Goal: Task Accomplishment & Management: Use online tool/utility

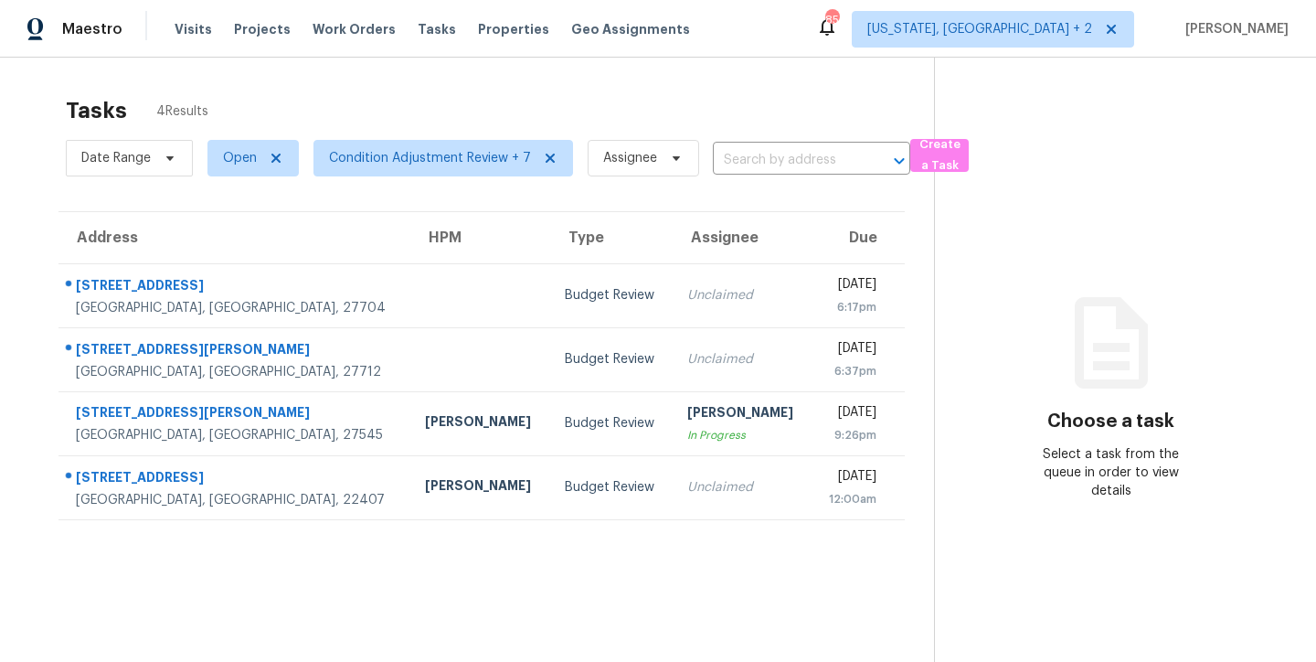
click at [766, 104] on div "Tasks 4 Results" at bounding box center [500, 111] width 868 height 48
click at [806, 39] on div "Maestro Visits Projects Work Orders Tasks Properties Geo Assignments 85 [US_STA…" at bounding box center [658, 29] width 1316 height 58
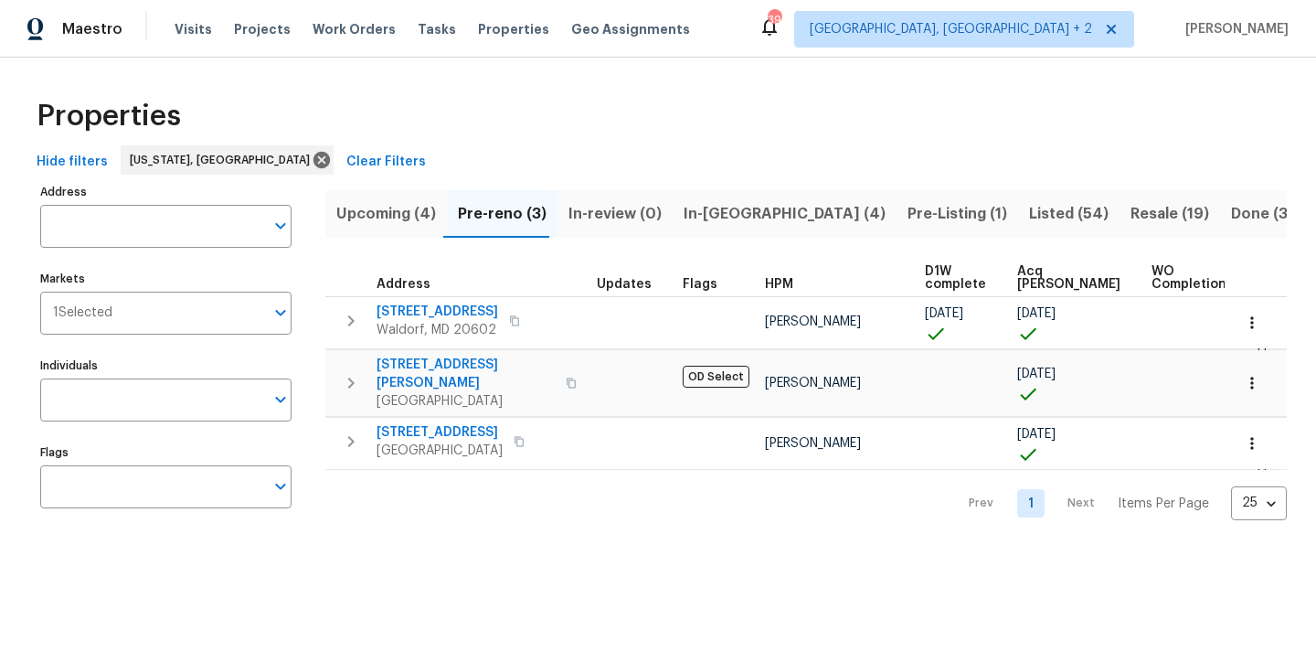
click at [732, 209] on span "In-reno (4)" at bounding box center [784, 214] width 202 height 26
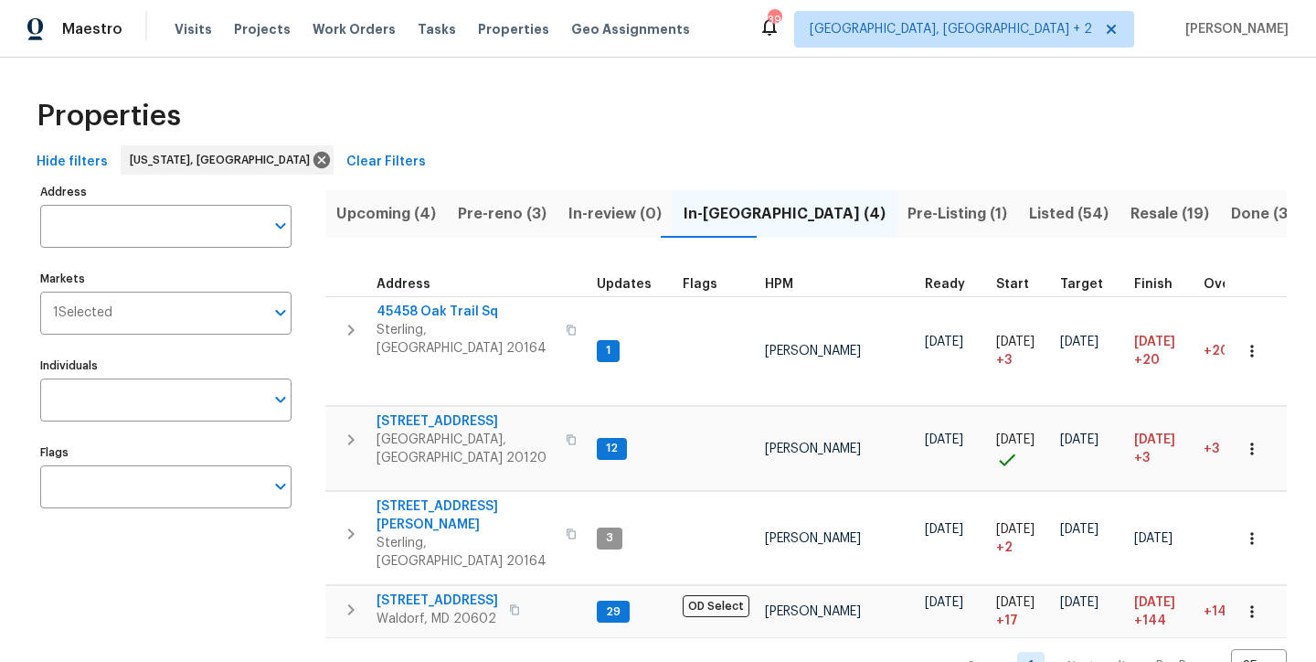
click at [907, 214] on span "Pre-Listing (1)" at bounding box center [957, 214] width 100 height 26
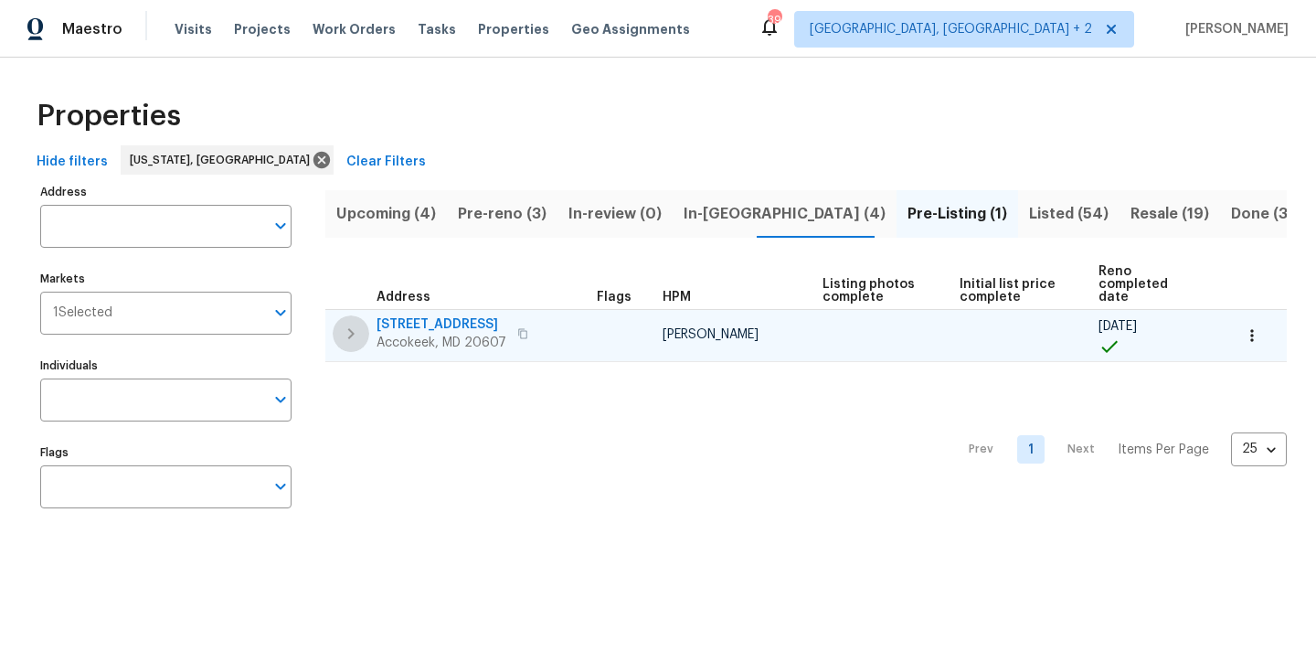
click at [345, 323] on icon "button" at bounding box center [351, 334] width 22 height 22
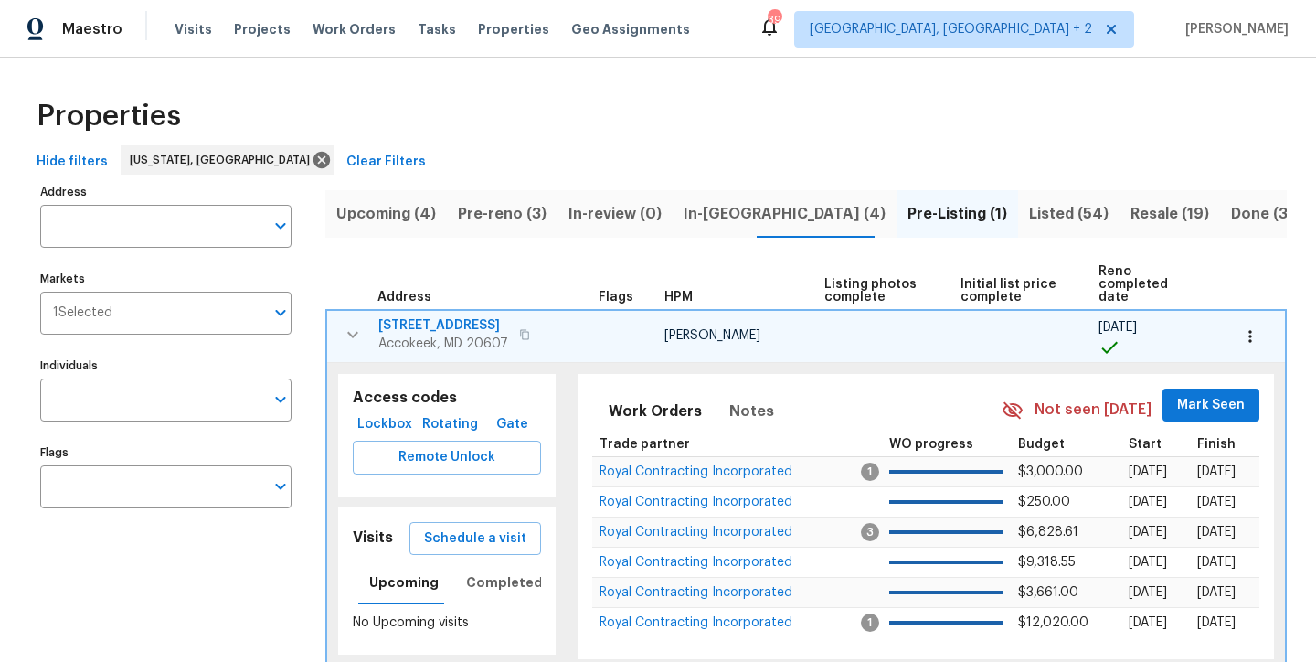
click at [409, 316] on span "1101 Pine Ln" at bounding box center [443, 325] width 130 height 18
click at [350, 328] on icon "button" at bounding box center [353, 334] width 22 height 22
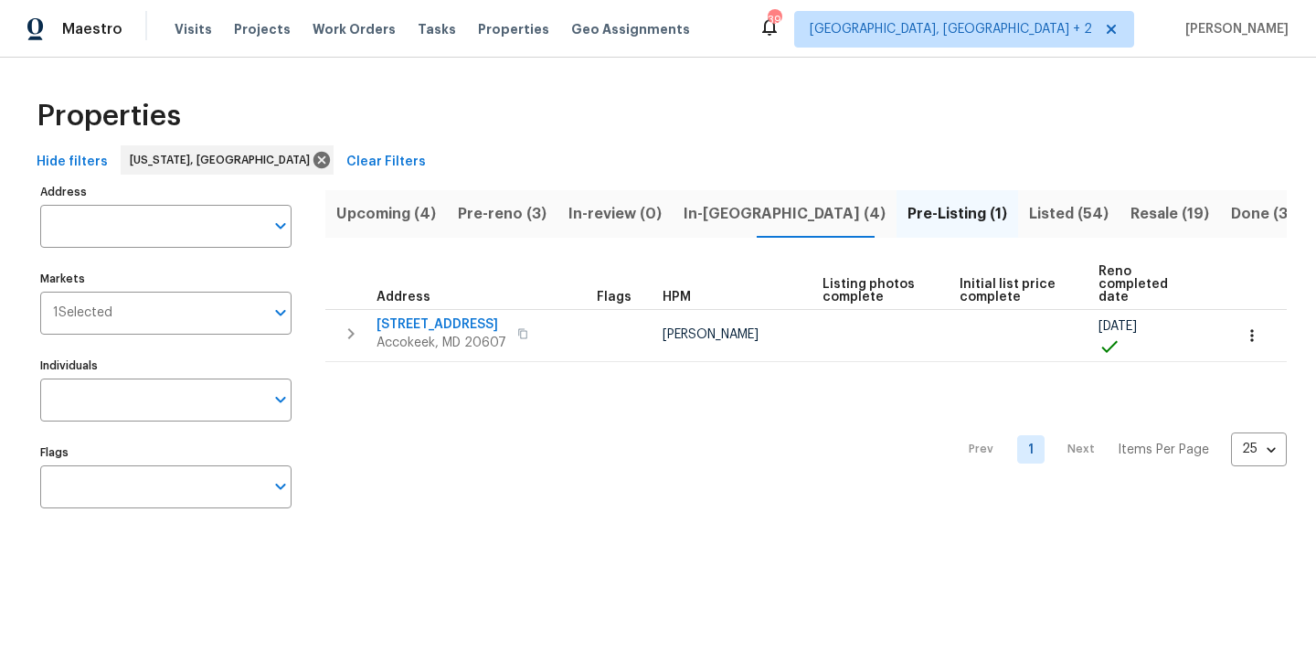
click at [684, 228] on button "In-reno (4)" at bounding box center [785, 214] width 224 height 48
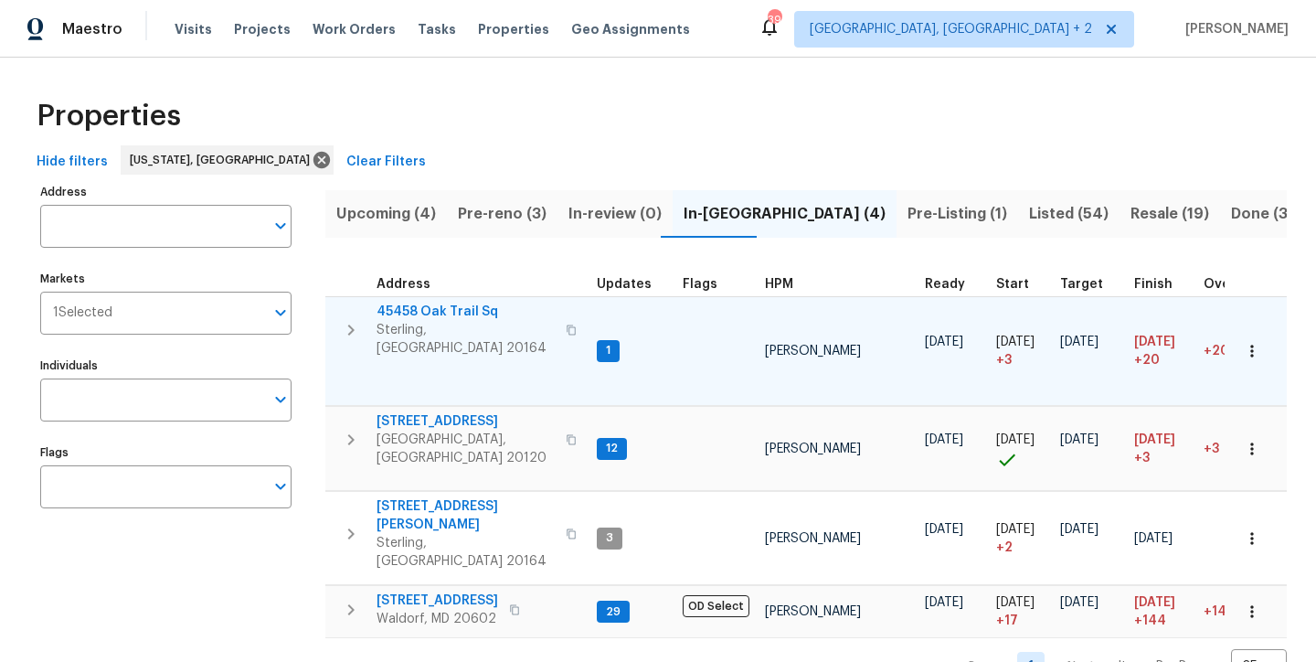
click at [357, 322] on icon "button" at bounding box center [351, 330] width 22 height 22
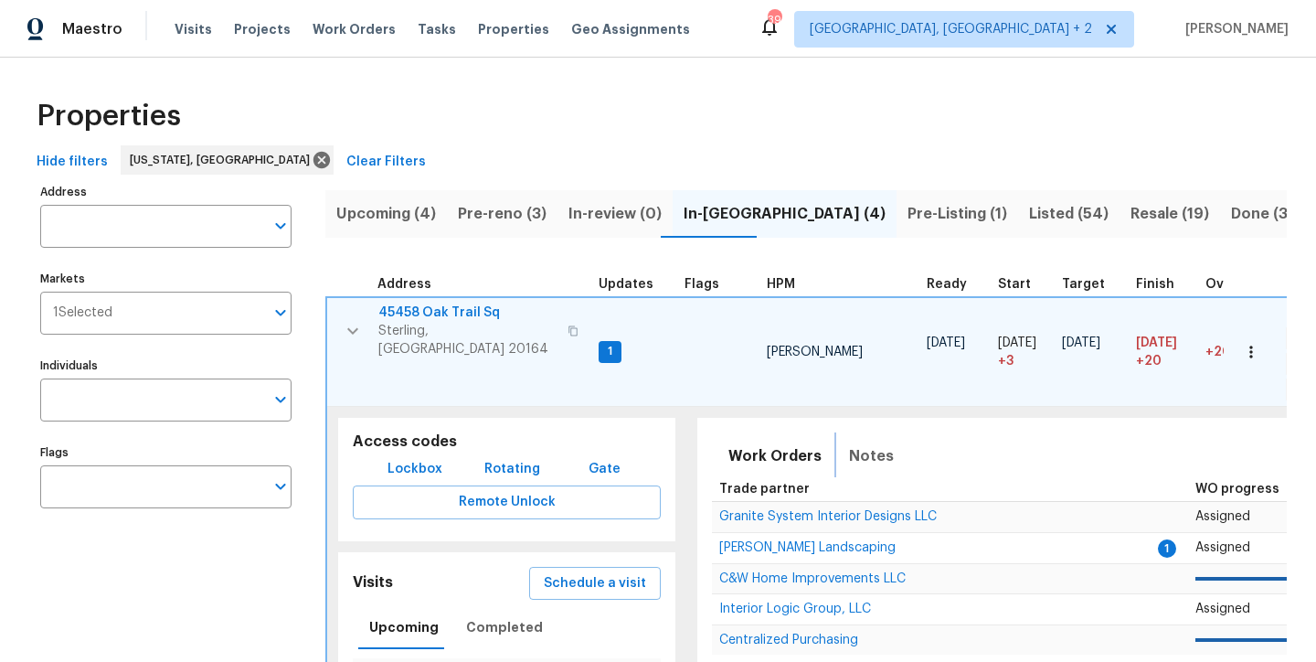
click at [861, 443] on span "Notes" at bounding box center [871, 456] width 45 height 26
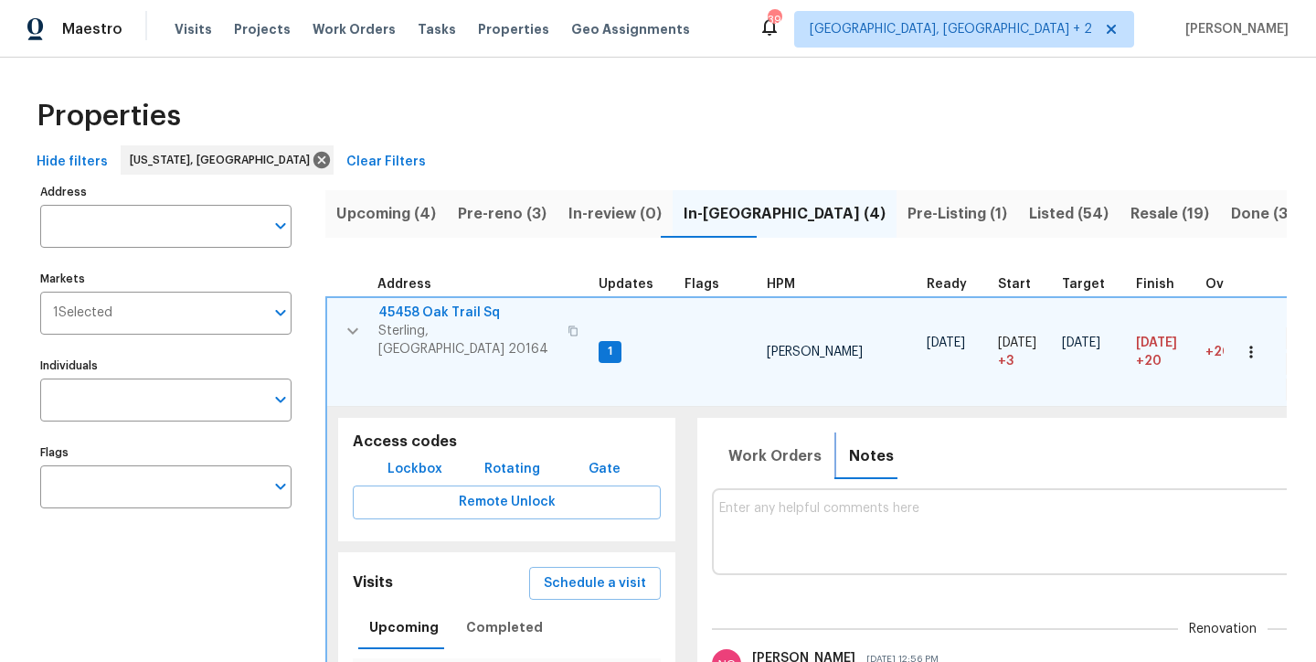
scroll to position [170, 0]
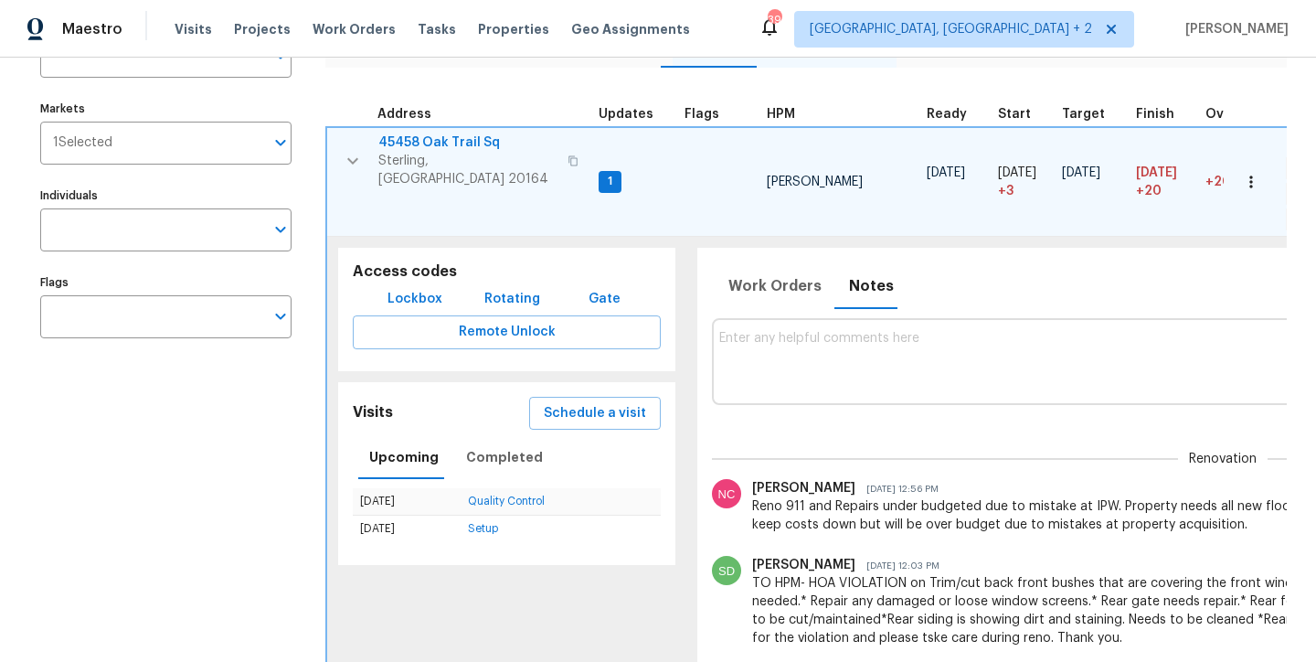
click at [353, 150] on icon "button" at bounding box center [353, 161] width 22 height 22
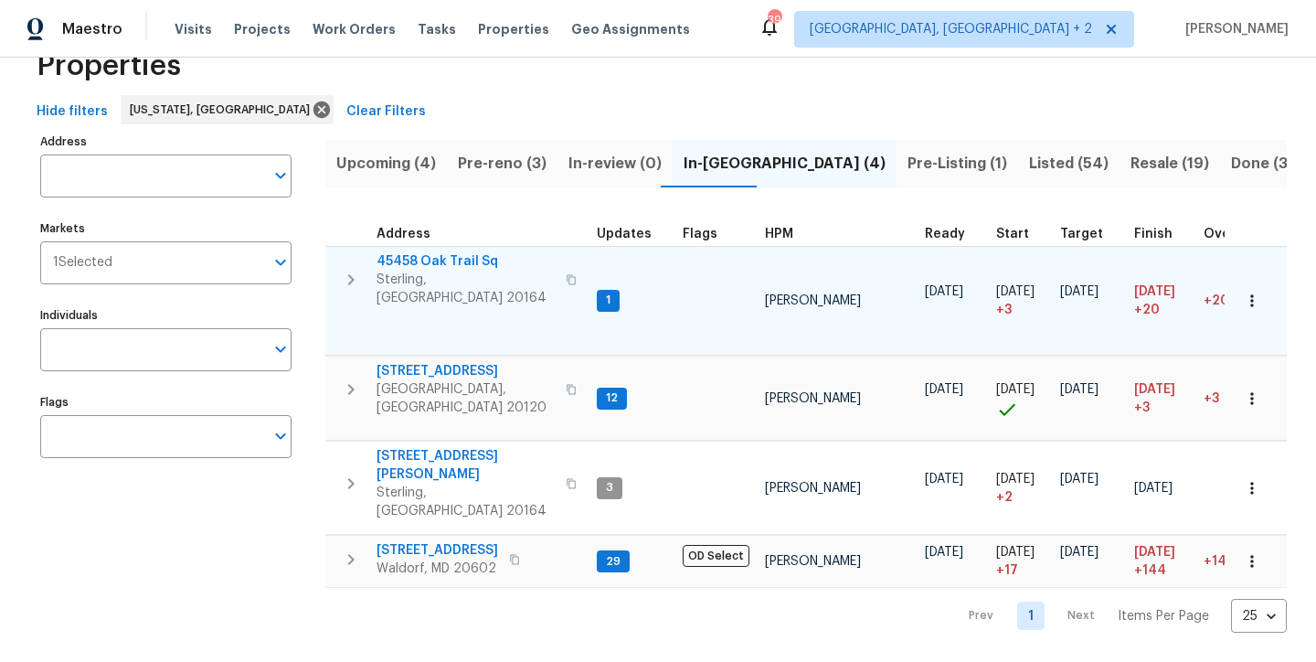
scroll to position [16, 0]
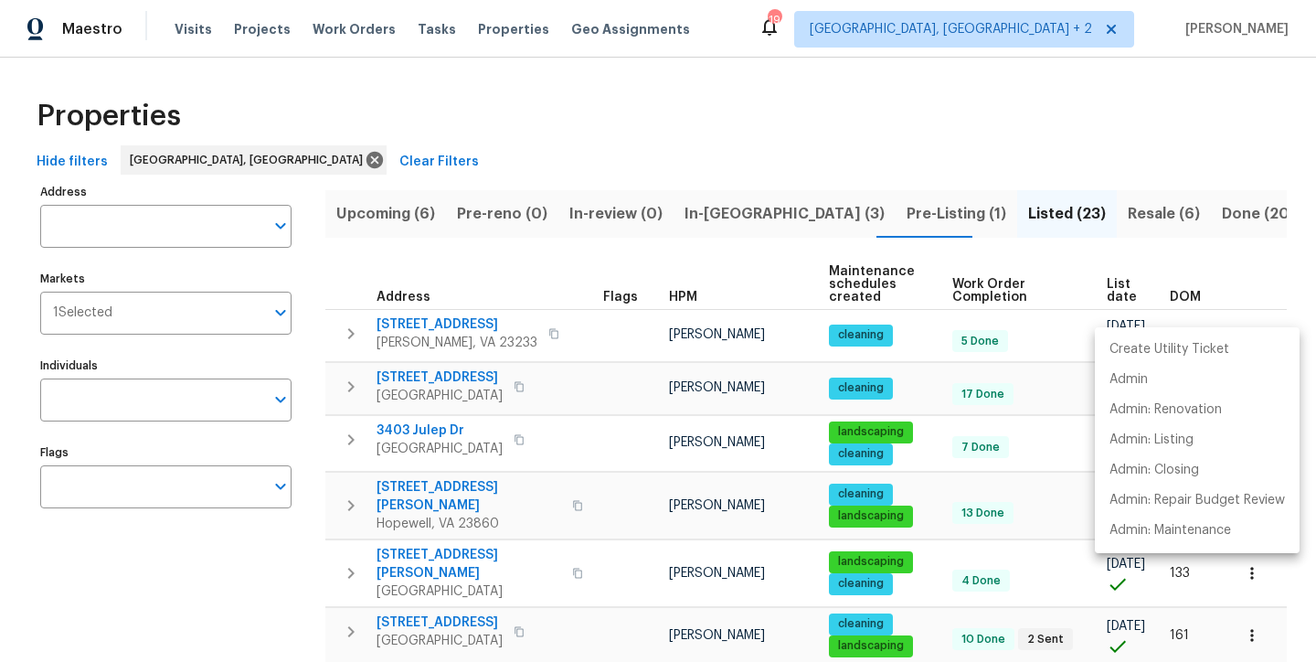
scroll to position [1080, 0]
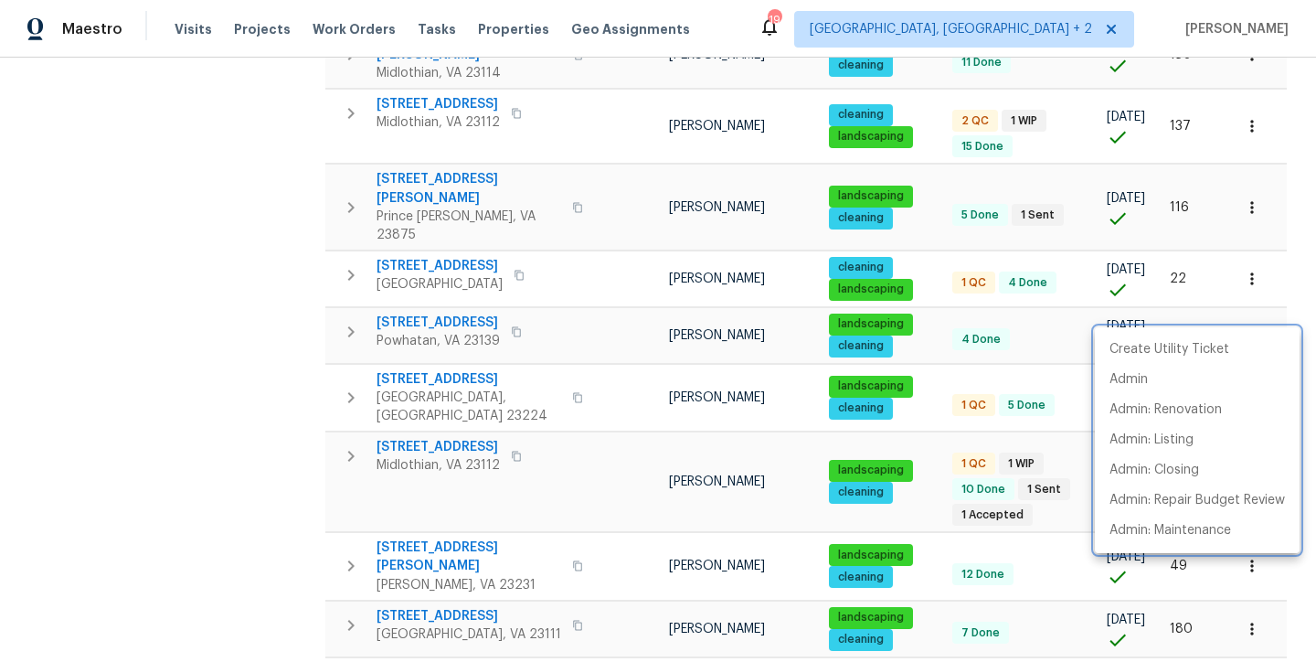
click at [811, 392] on div at bounding box center [658, 331] width 1316 height 662
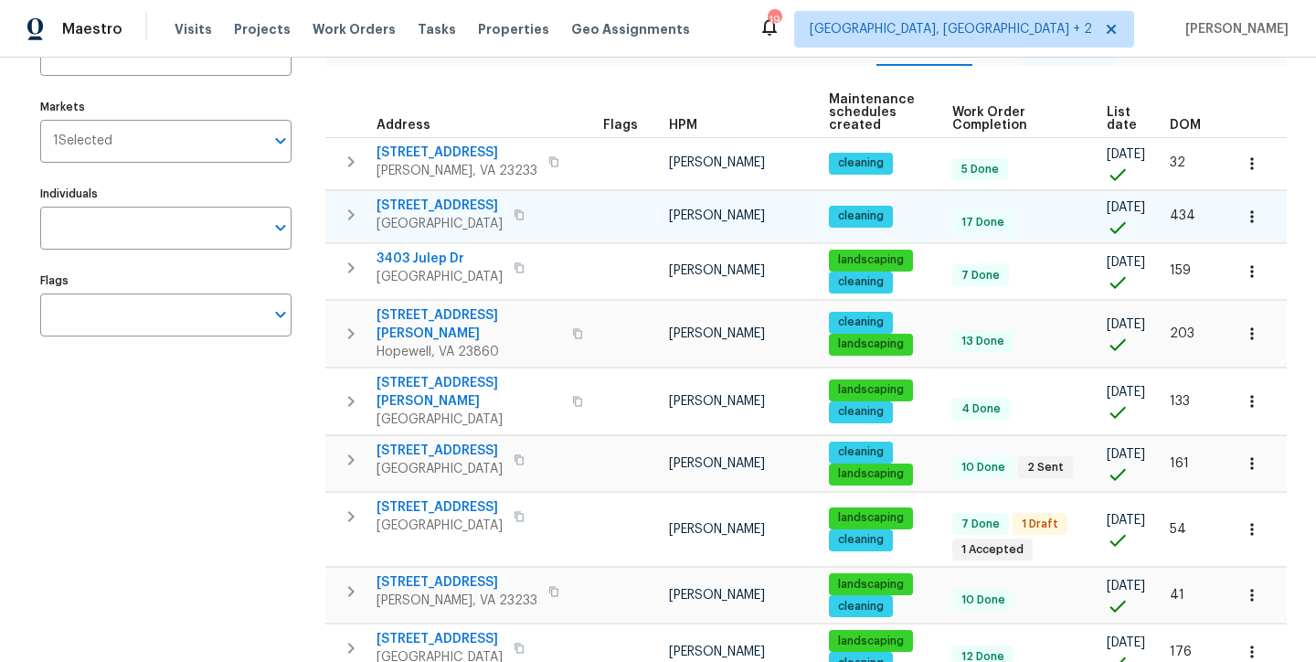
scroll to position [0, 0]
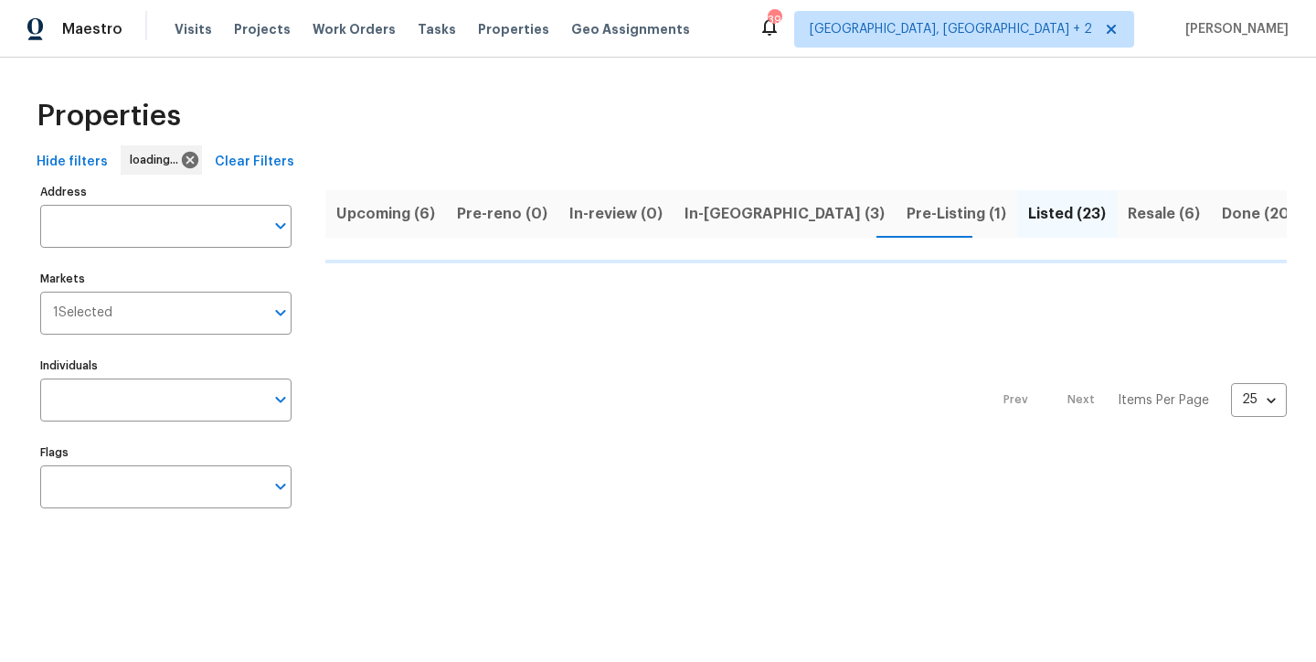
click at [650, 132] on div "Properties" at bounding box center [657, 116] width 1257 height 58
click at [696, 213] on span "In-[GEOGRAPHIC_DATA] (3)" at bounding box center [784, 214] width 200 height 26
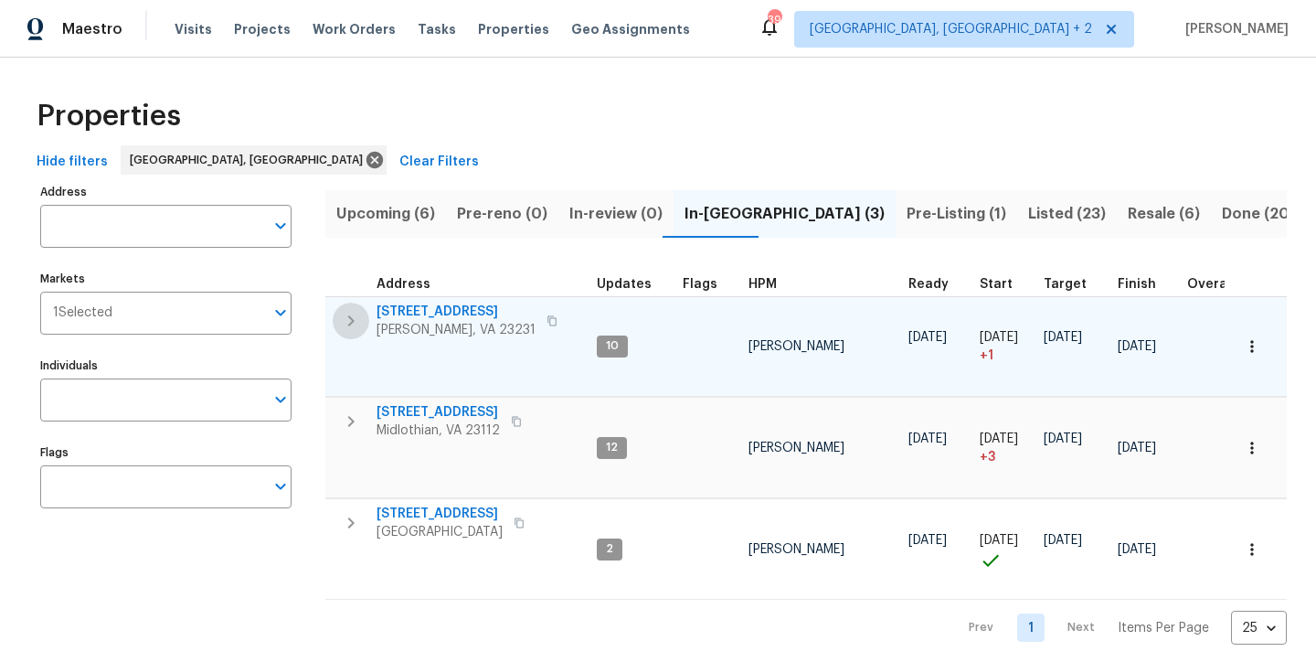
click at [350, 316] on icon "button" at bounding box center [351, 320] width 6 height 11
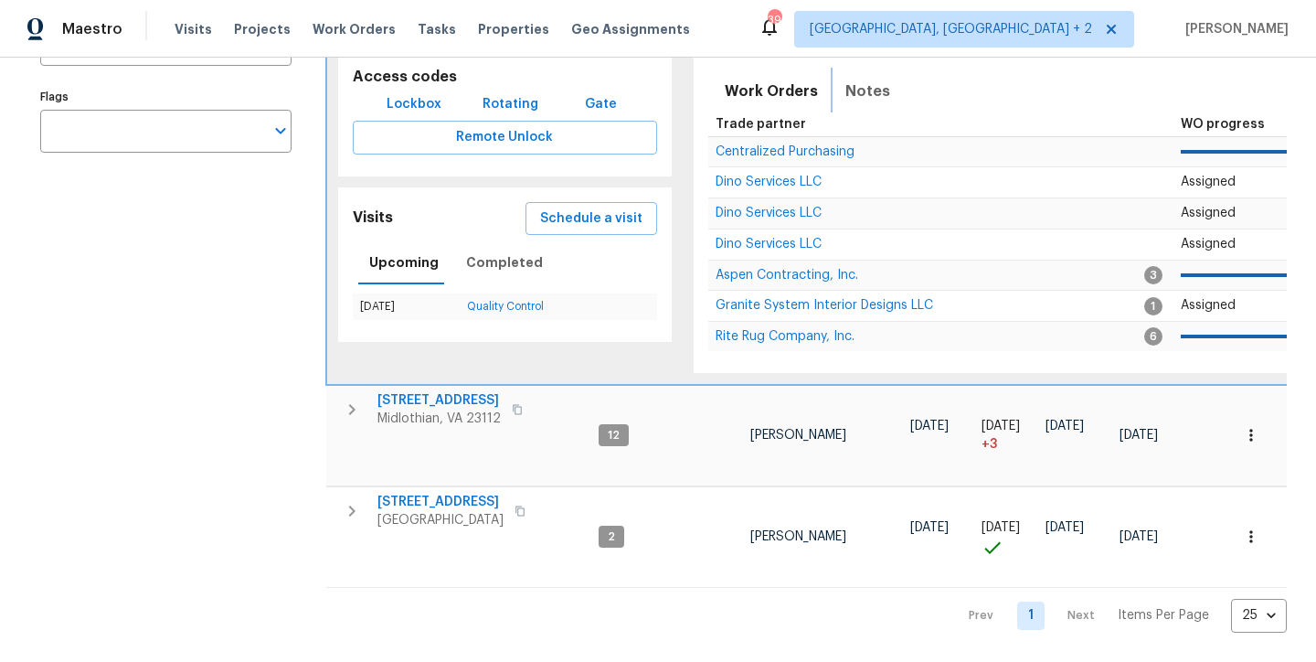
click at [855, 87] on span "Notes" at bounding box center [867, 92] width 45 height 26
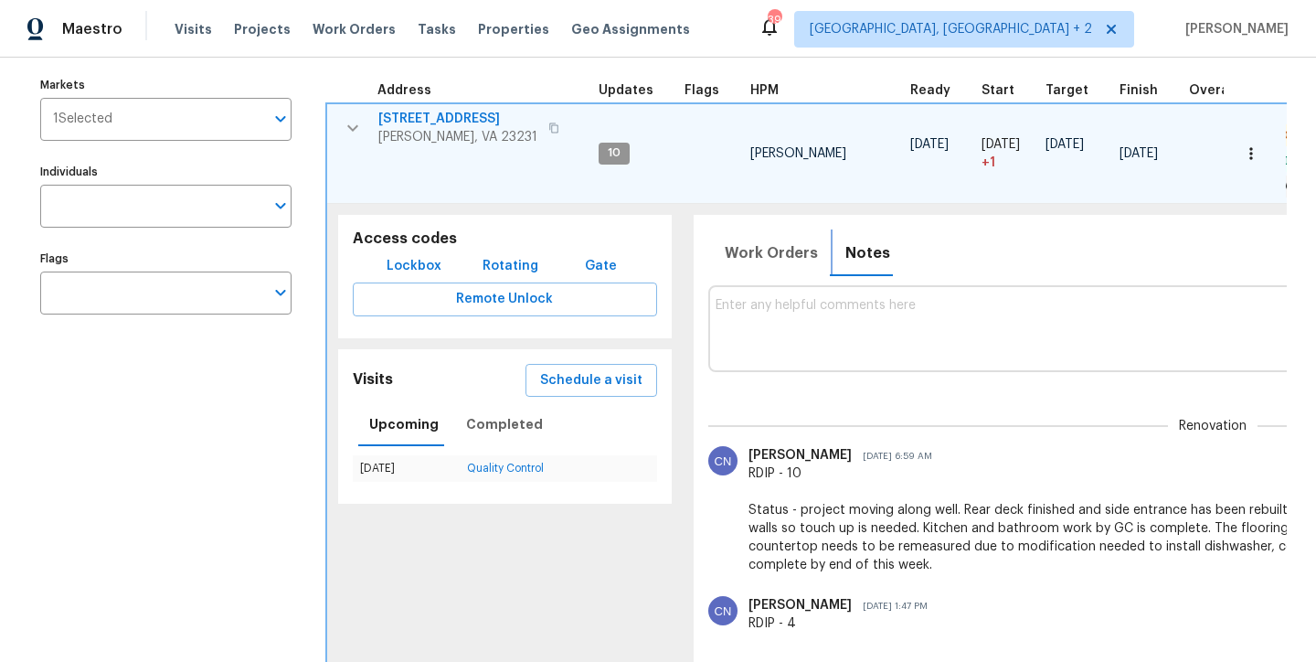
scroll to position [17, 0]
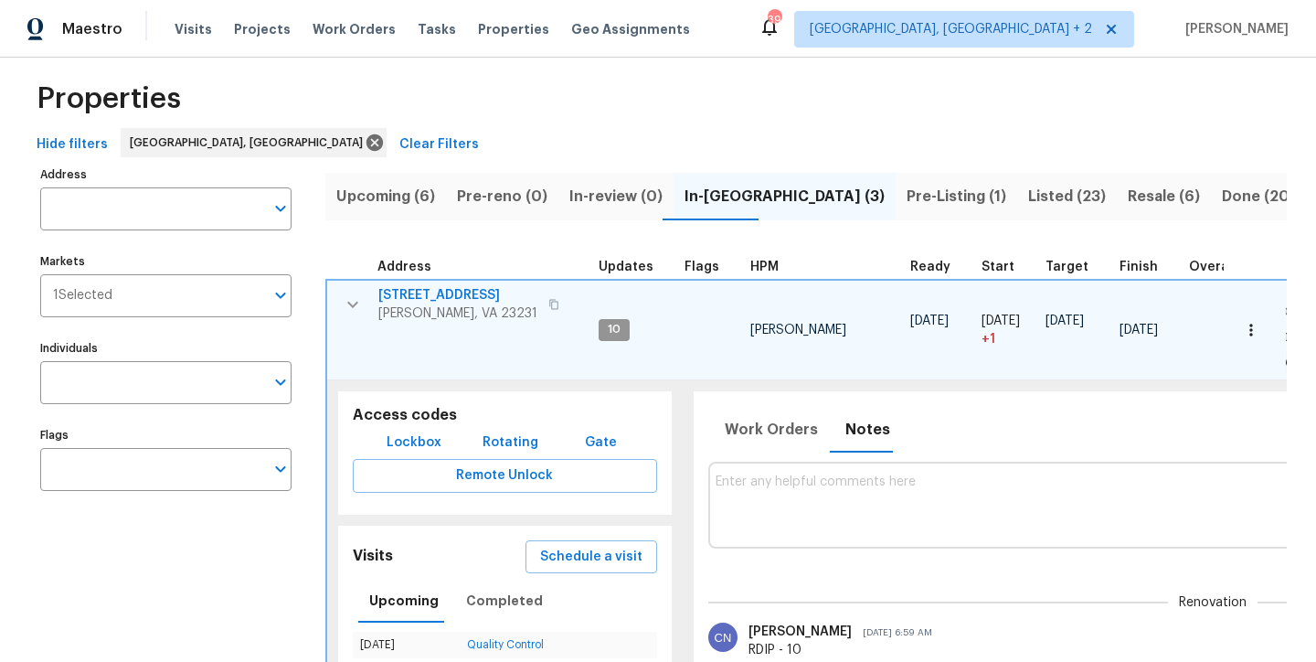
click at [346, 302] on icon "button" at bounding box center [353, 304] width 22 height 22
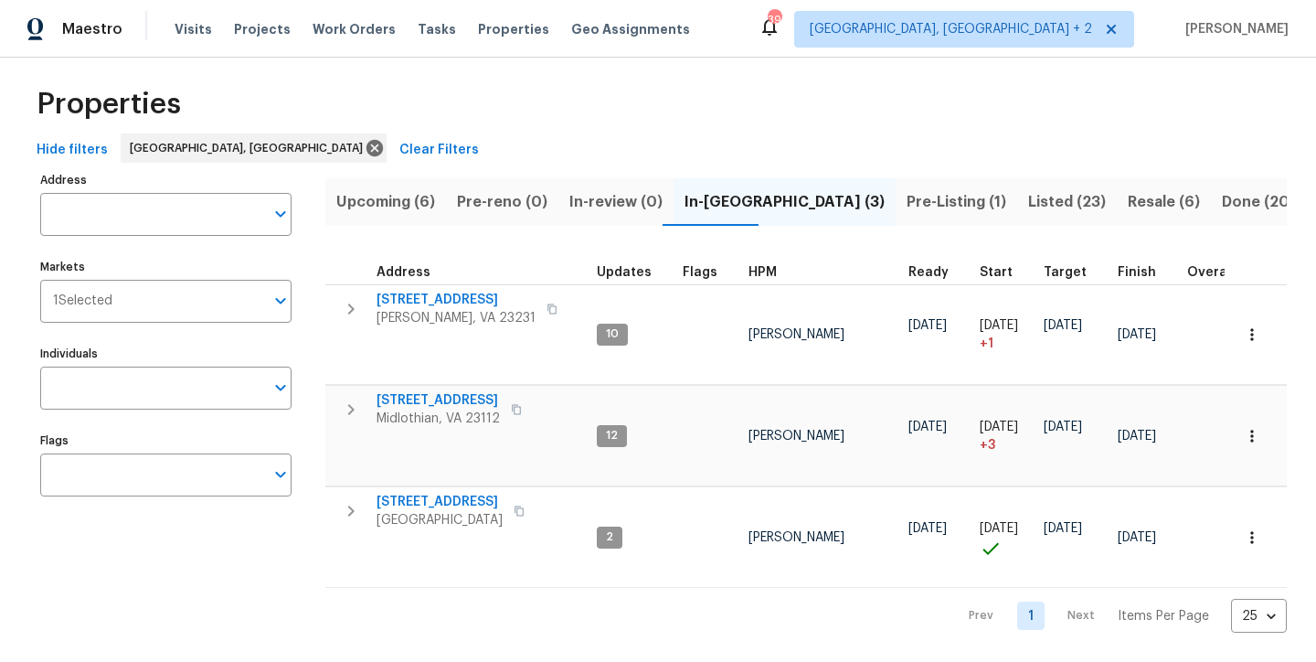
click at [442, 294] on span "1617 Almond Creek Ct" at bounding box center [455, 300] width 159 height 18
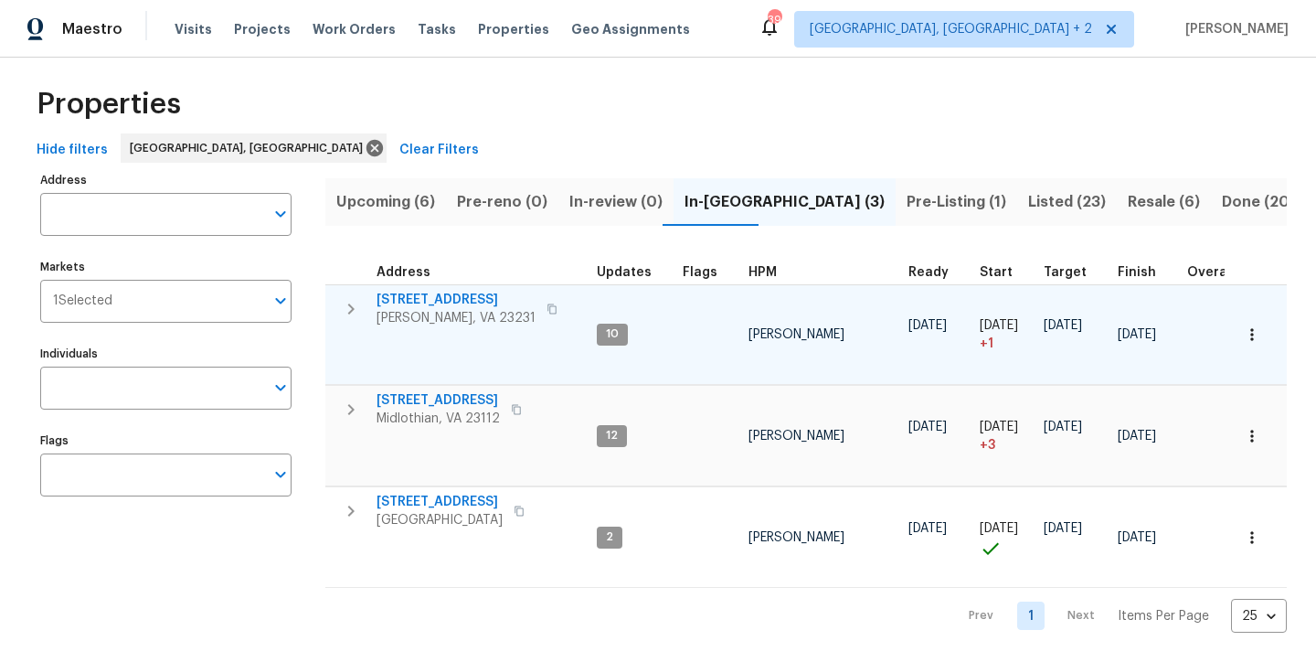
drag, startPoint x: 497, startPoint y: 90, endPoint x: 406, endPoint y: 356, distance: 282.0
click at [497, 90] on div "Properties" at bounding box center [657, 104] width 1257 height 58
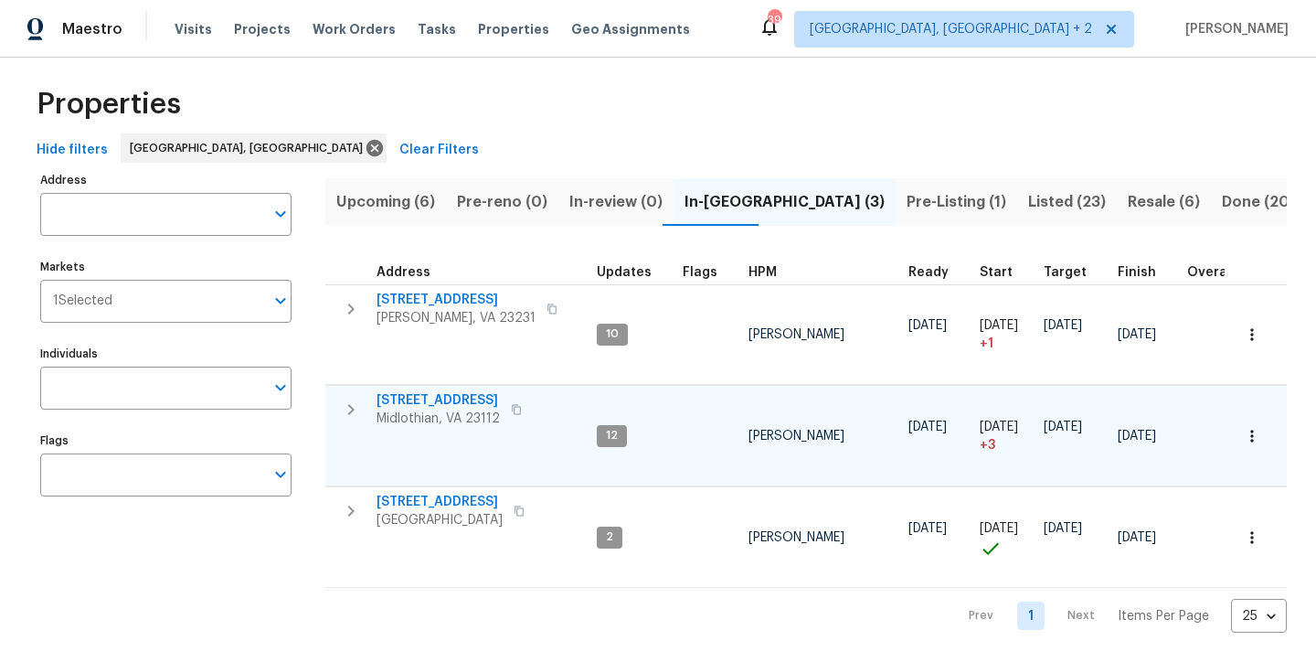
click at [351, 399] on icon "button" at bounding box center [351, 409] width 22 height 22
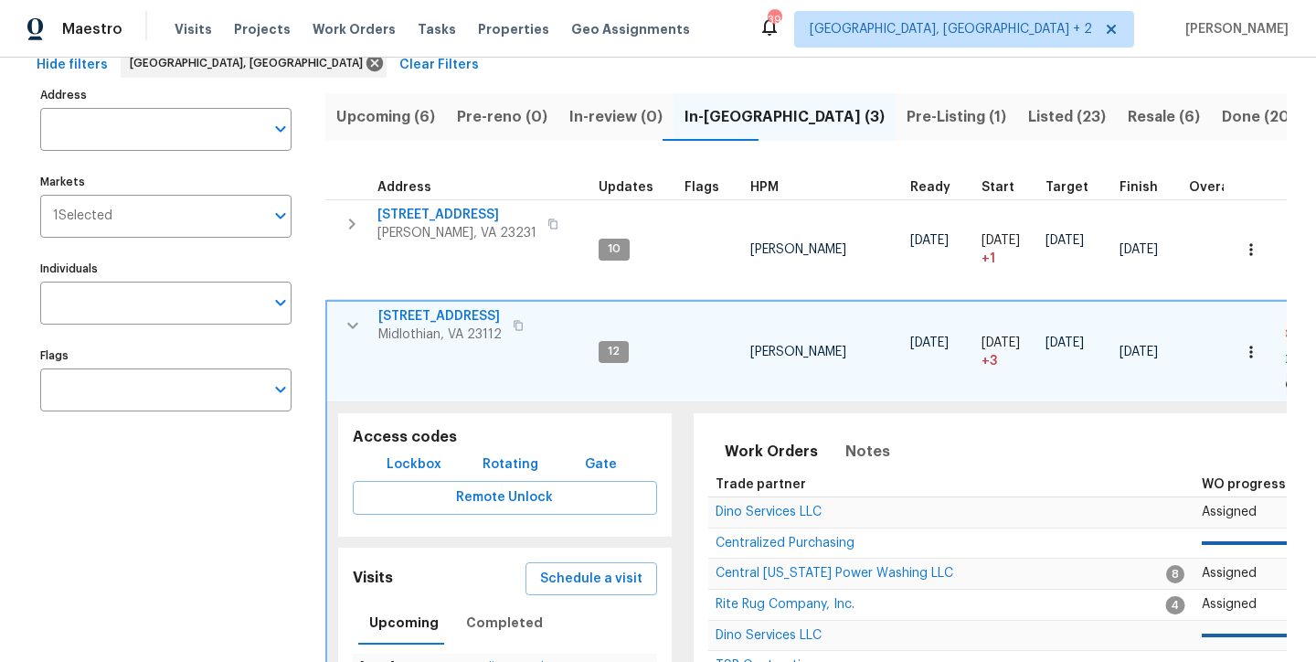
scroll to position [196, 0]
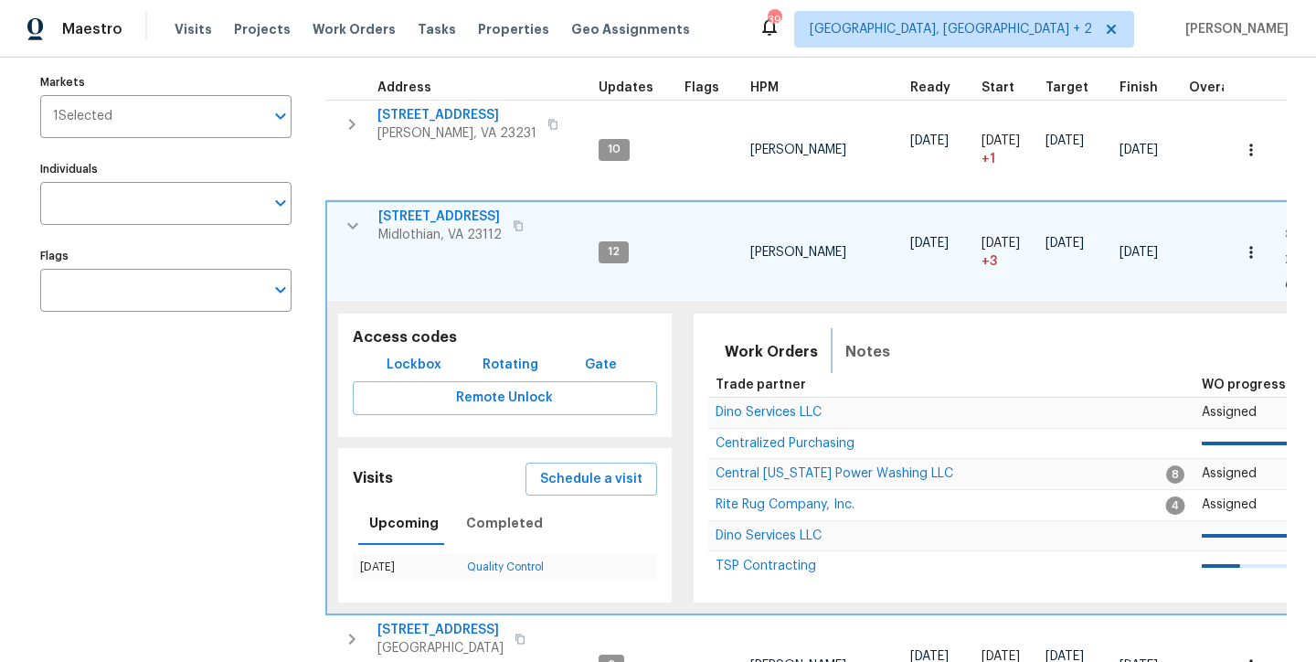
click at [867, 351] on span "Notes" at bounding box center [867, 352] width 45 height 26
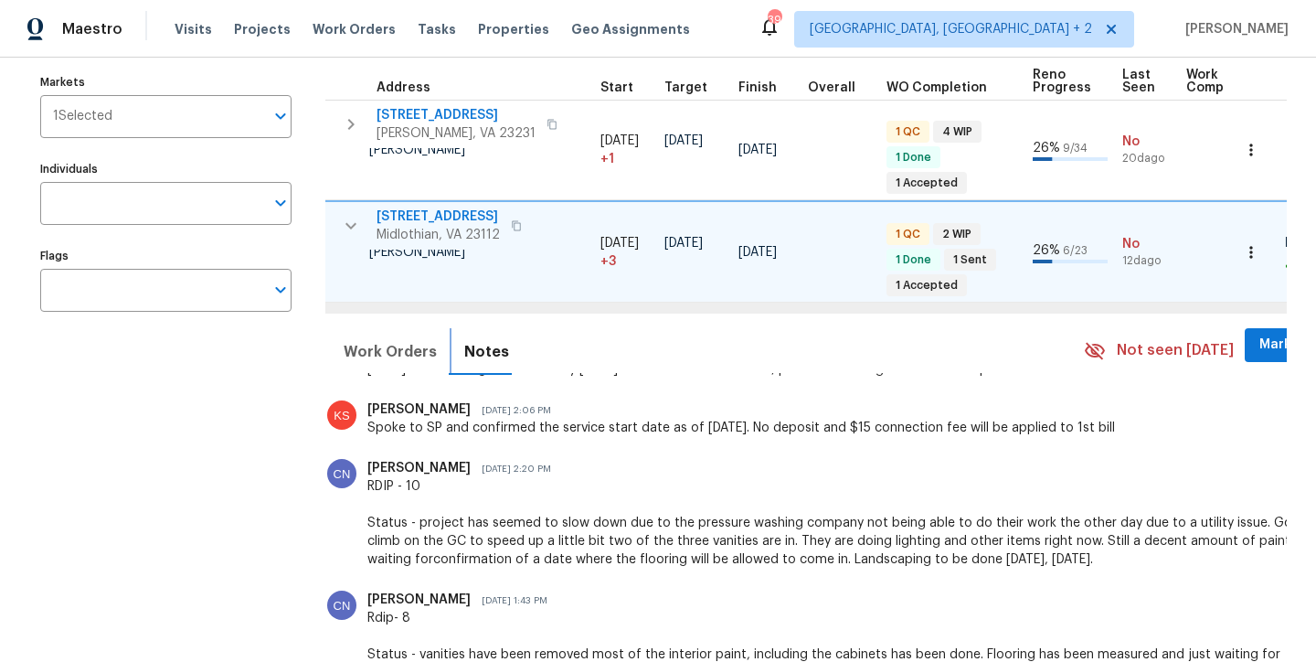
scroll to position [255, 0]
click at [437, 220] on span "12706 Forest Mill Dr" at bounding box center [437, 216] width 123 height 18
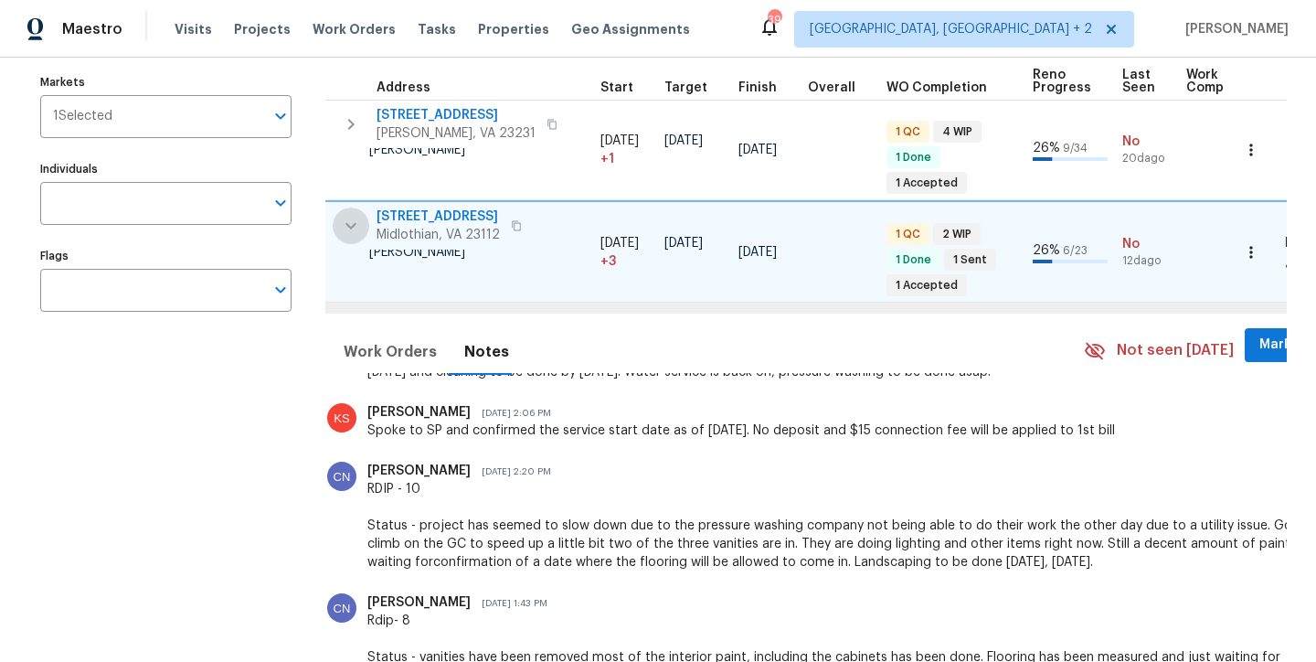
click at [355, 226] on icon "button" at bounding box center [351, 226] width 22 height 22
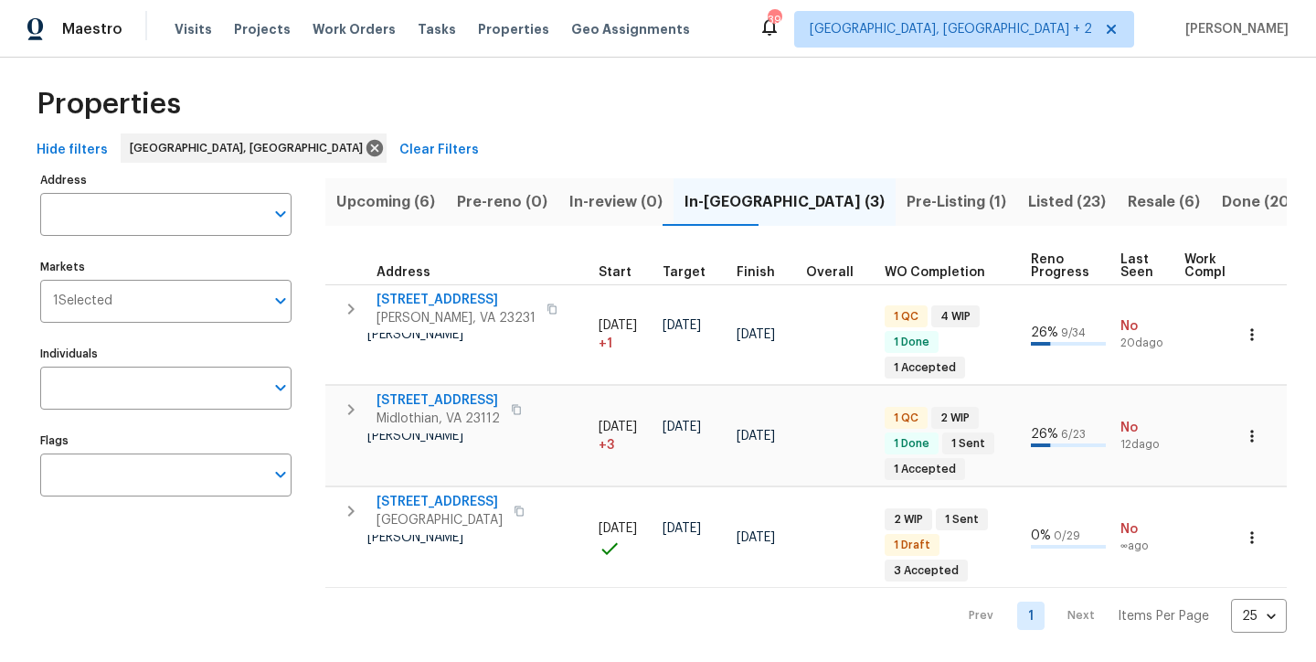
scroll to position [39, 0]
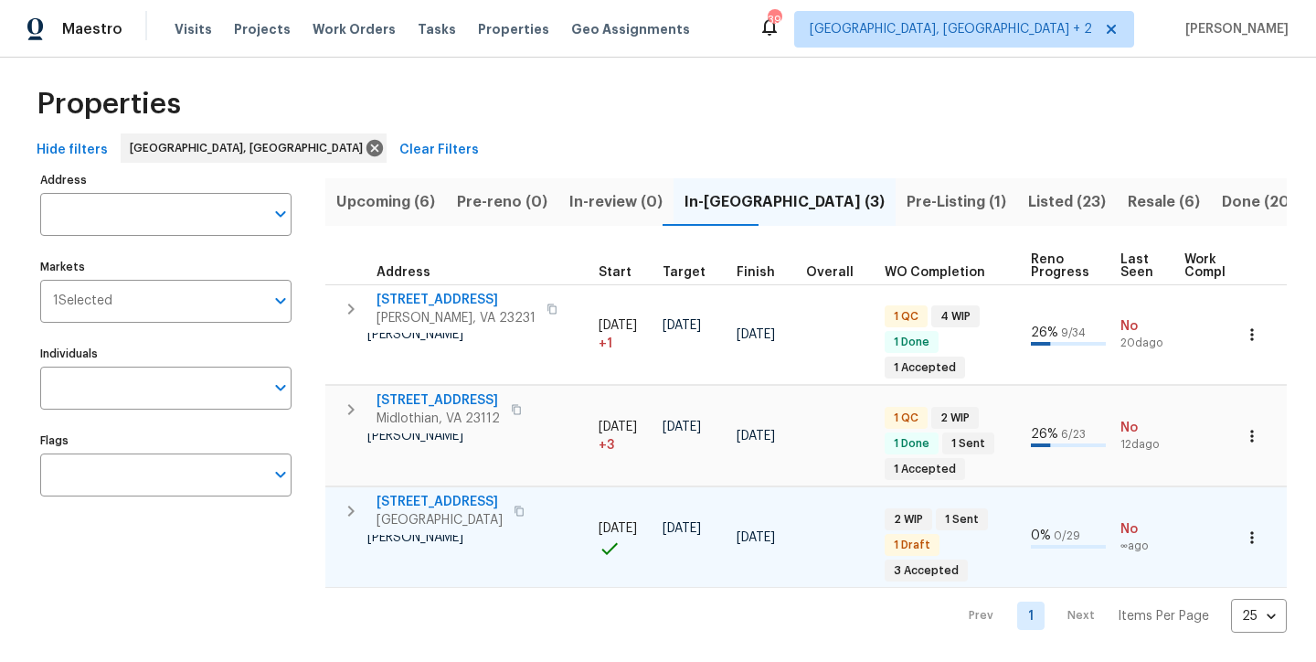
click at [465, 493] on span "4913 Belmont Rd" at bounding box center [439, 502] width 126 height 18
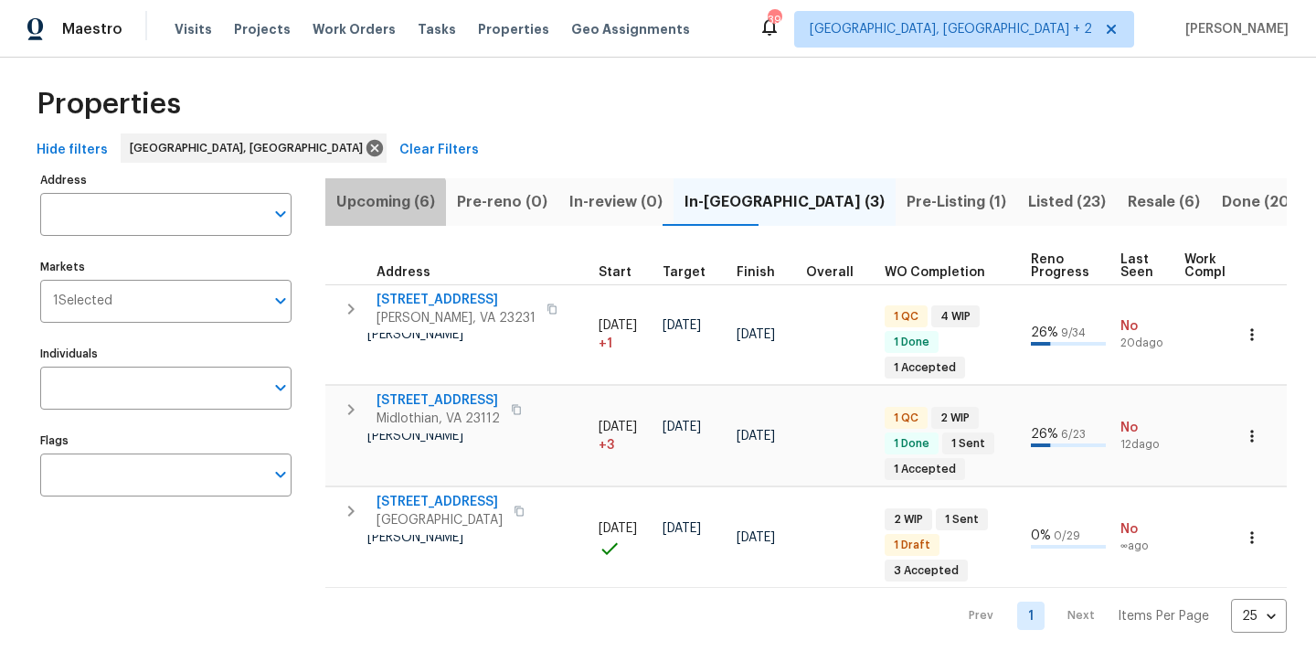
click at [369, 189] on span "Upcoming (6)" at bounding box center [385, 202] width 99 height 26
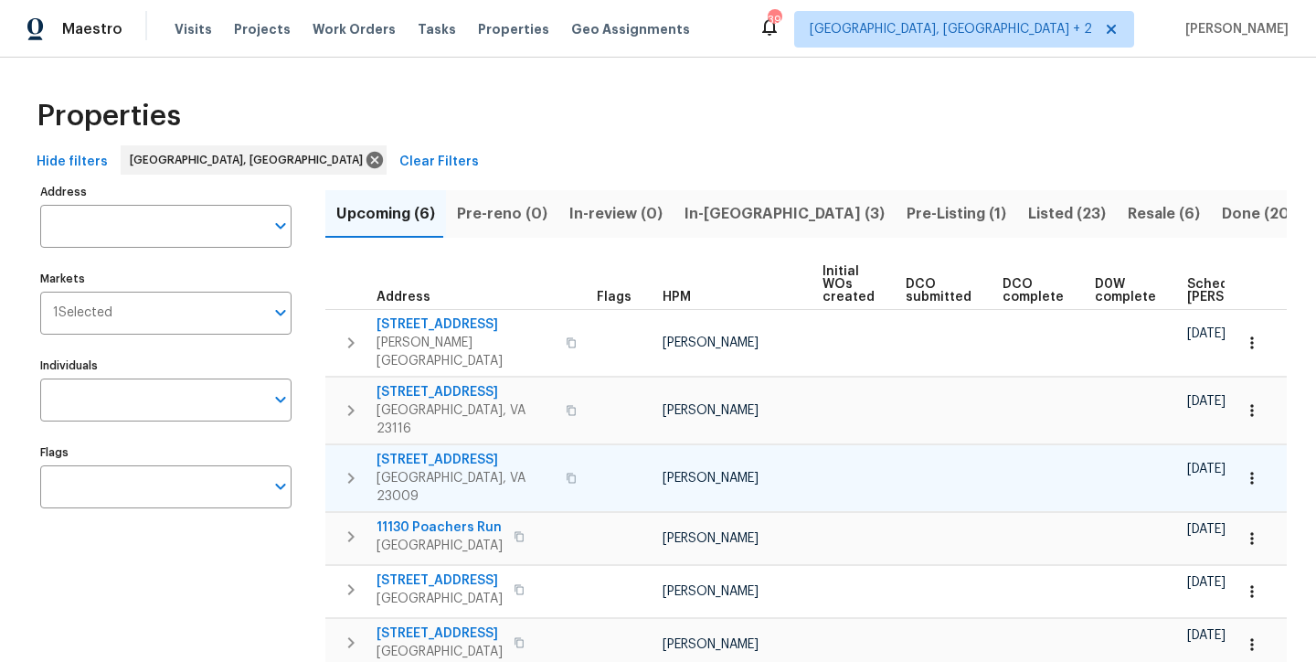
scroll to position [0, 214]
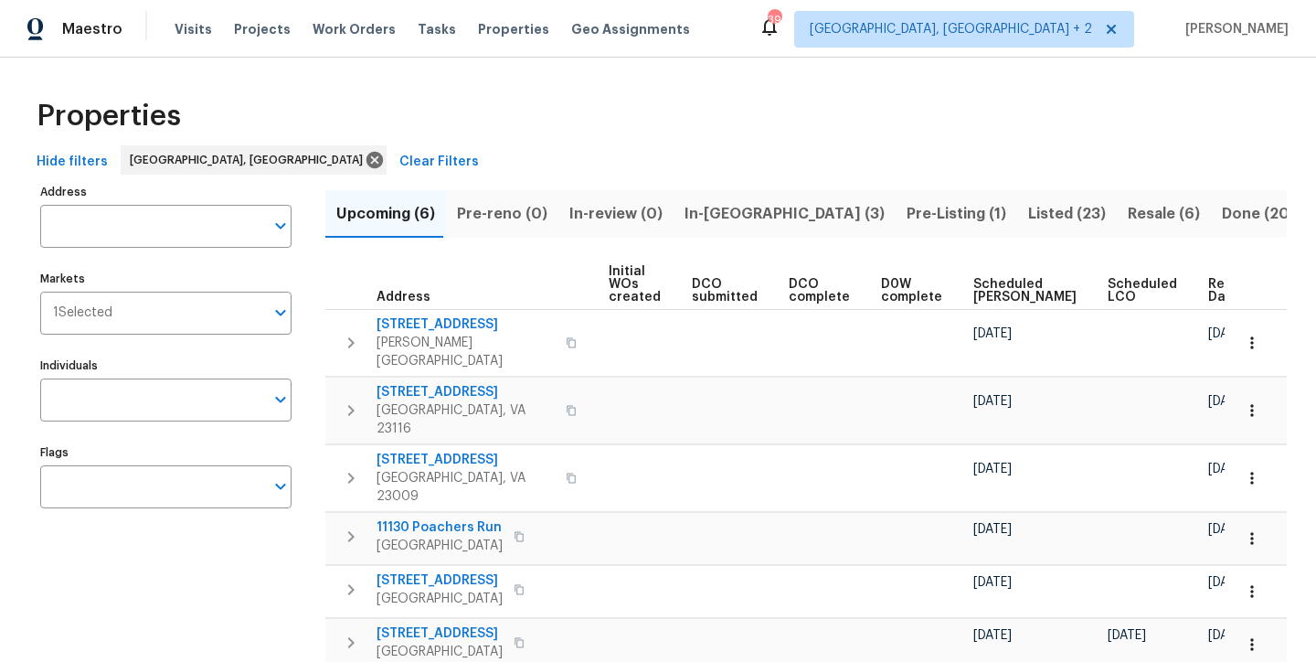
click at [1208, 301] on span "Ready Date" at bounding box center [1228, 291] width 40 height 26
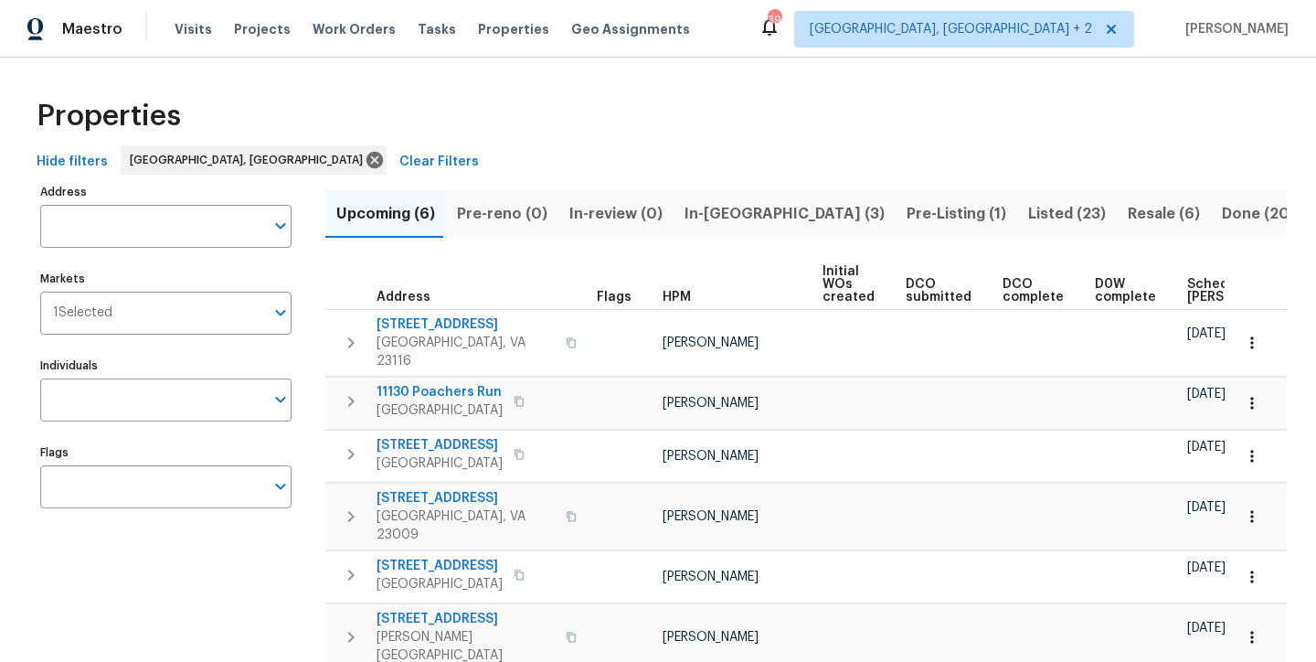
click at [906, 214] on span "Pre-Listing (1)" at bounding box center [956, 214] width 100 height 26
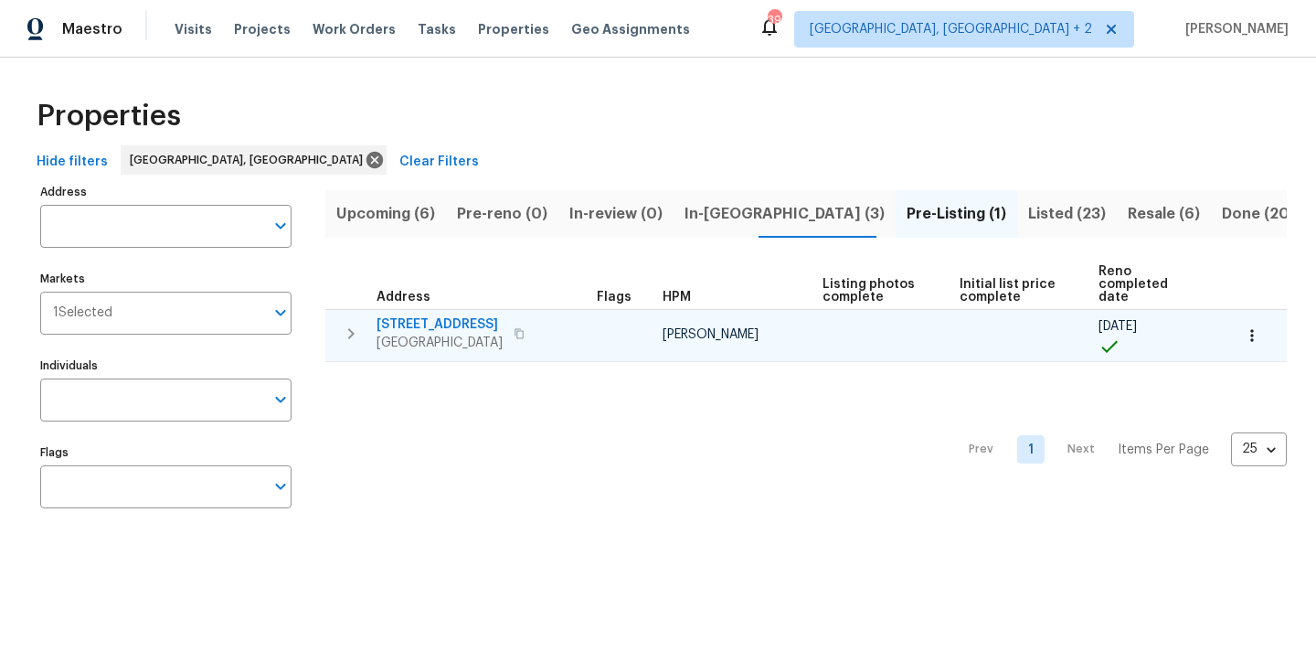
click at [417, 315] on span "4316 Chamberlayne Ave" at bounding box center [439, 324] width 126 height 18
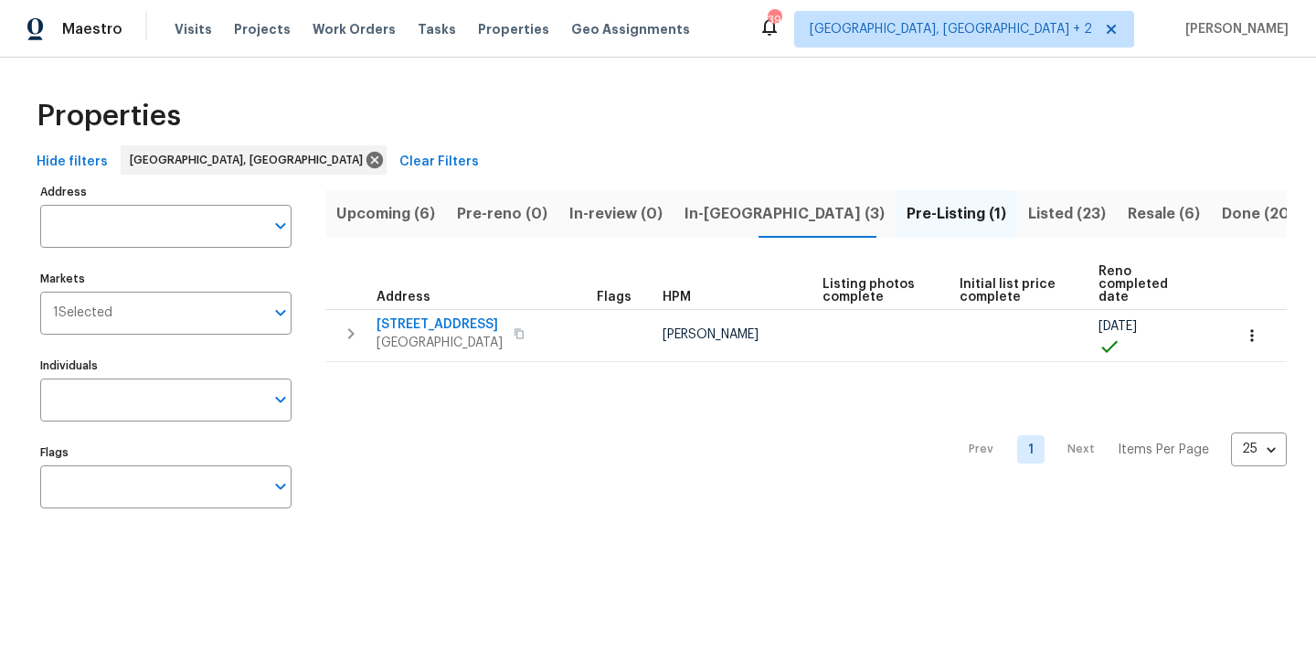
click at [576, 150] on div "Hide filters Richmond, VA Clear Filters" at bounding box center [657, 162] width 1257 height 34
click at [718, 213] on span "In-reno (3)" at bounding box center [784, 214] width 200 height 26
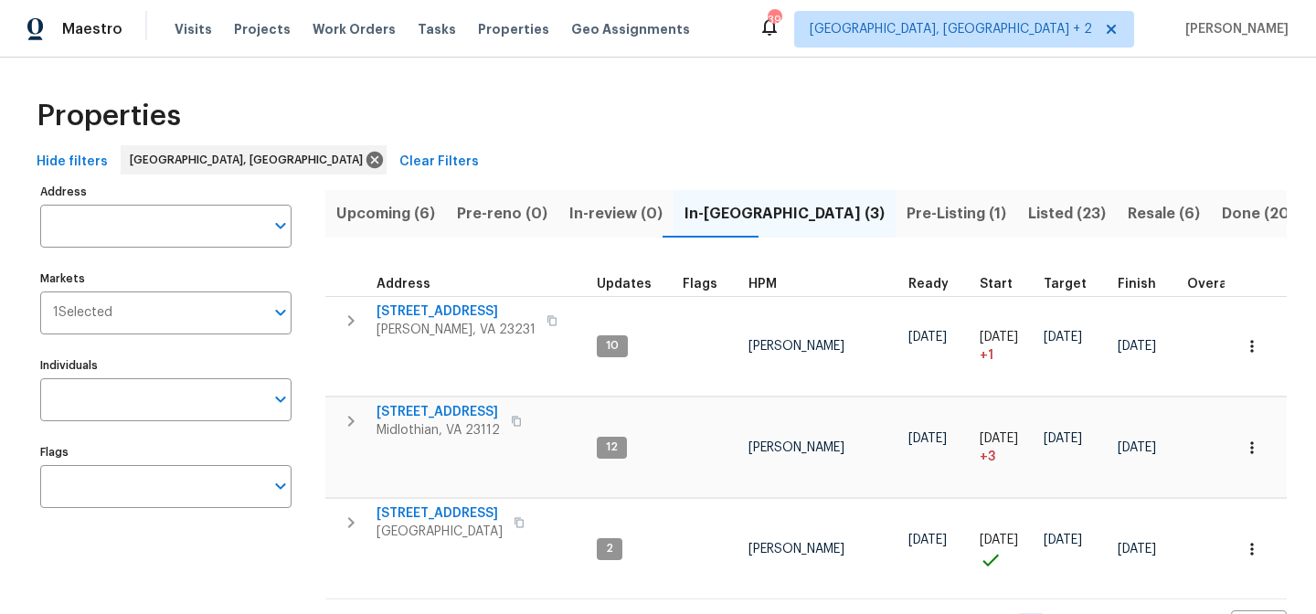
click at [906, 218] on span "Pre-Listing (1)" at bounding box center [956, 214] width 100 height 26
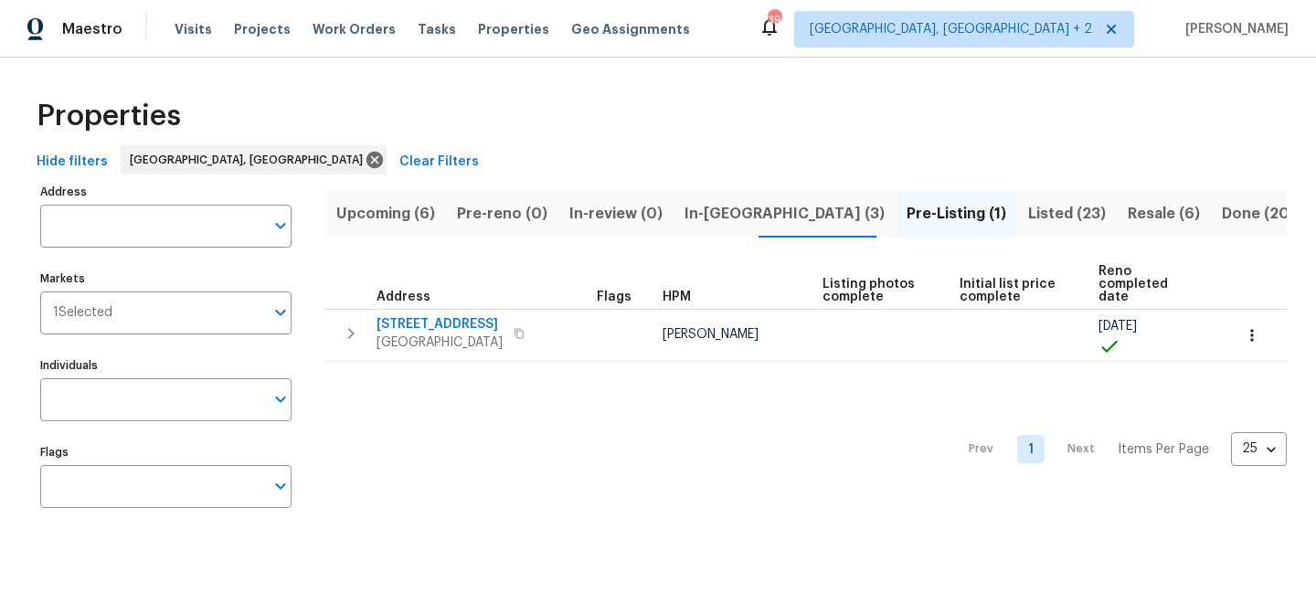
click at [694, 208] on span "In-reno (3)" at bounding box center [784, 214] width 200 height 26
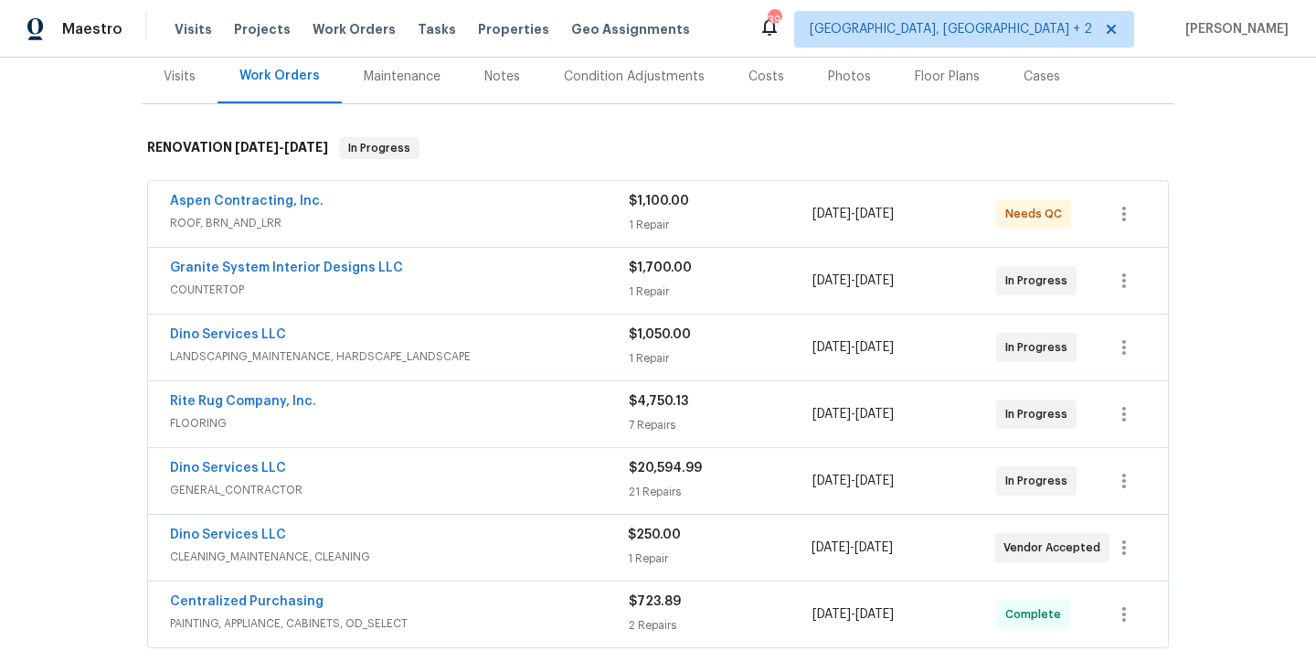
scroll to position [226, 0]
click at [256, 206] on link "Aspen Contracting, Inc." at bounding box center [247, 202] width 154 height 13
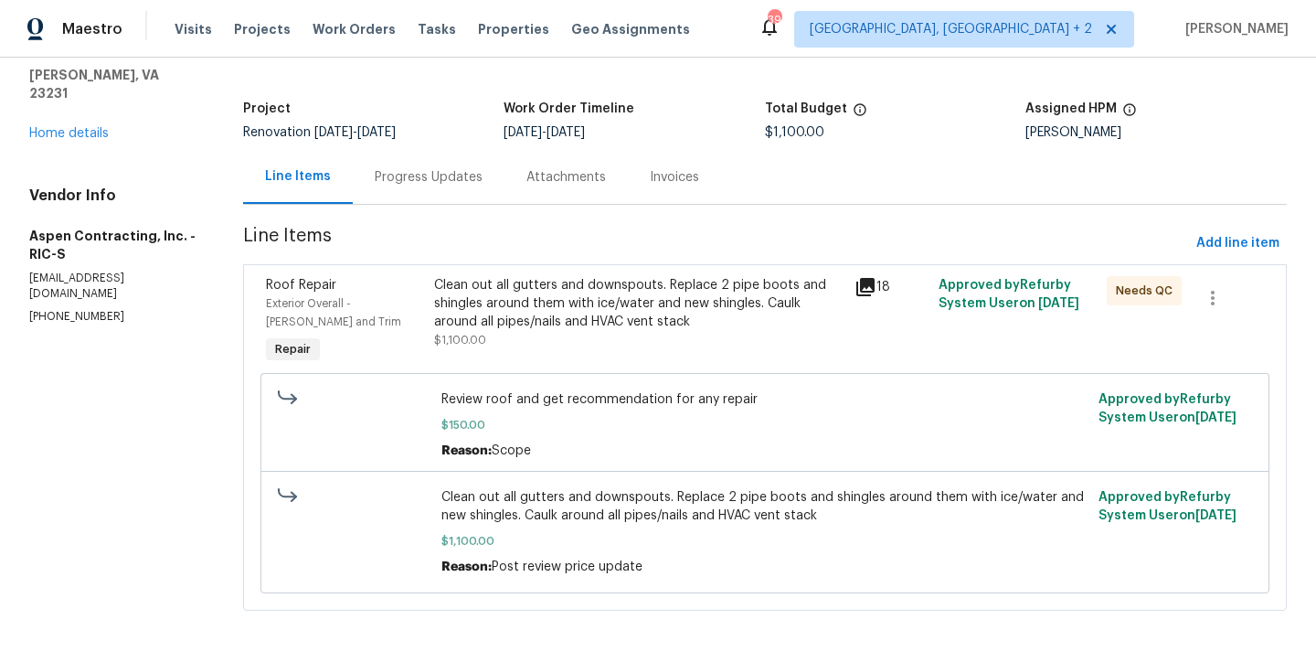
scroll to position [102, 0]
click at [537, 276] on div "Clean out all gutters and downspouts. Replace 2 pipe boots and shingles around …" at bounding box center [638, 303] width 409 height 55
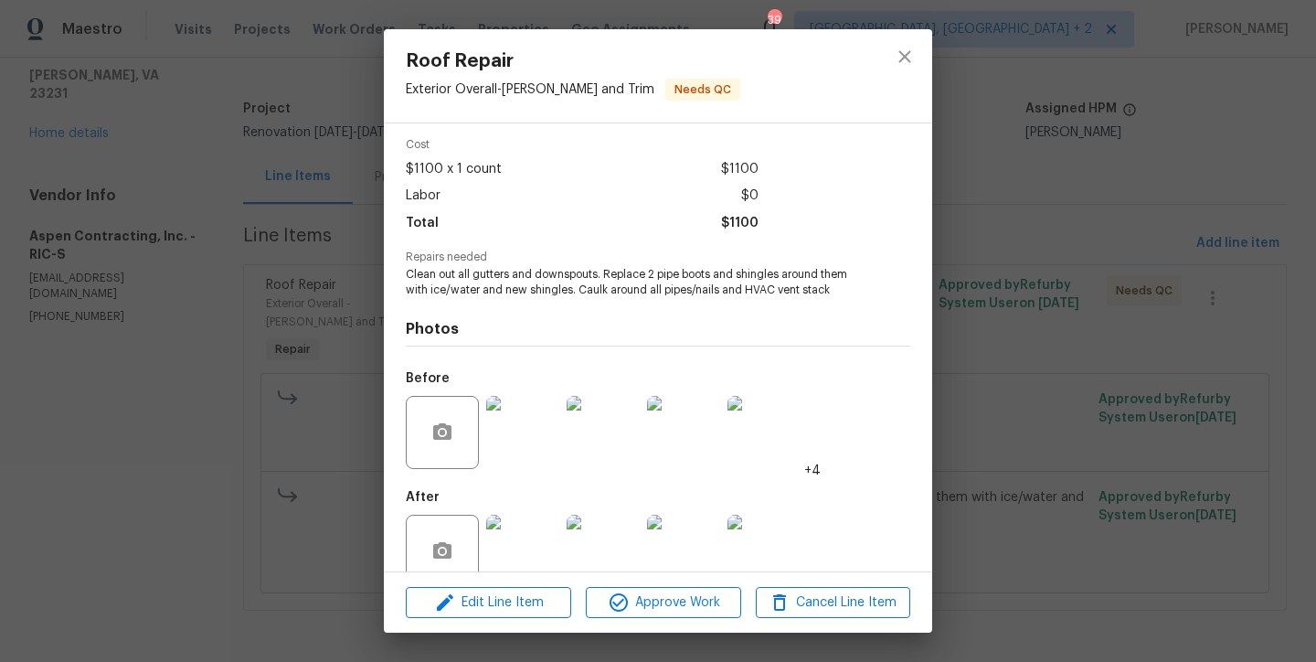
scroll to position [119, 0]
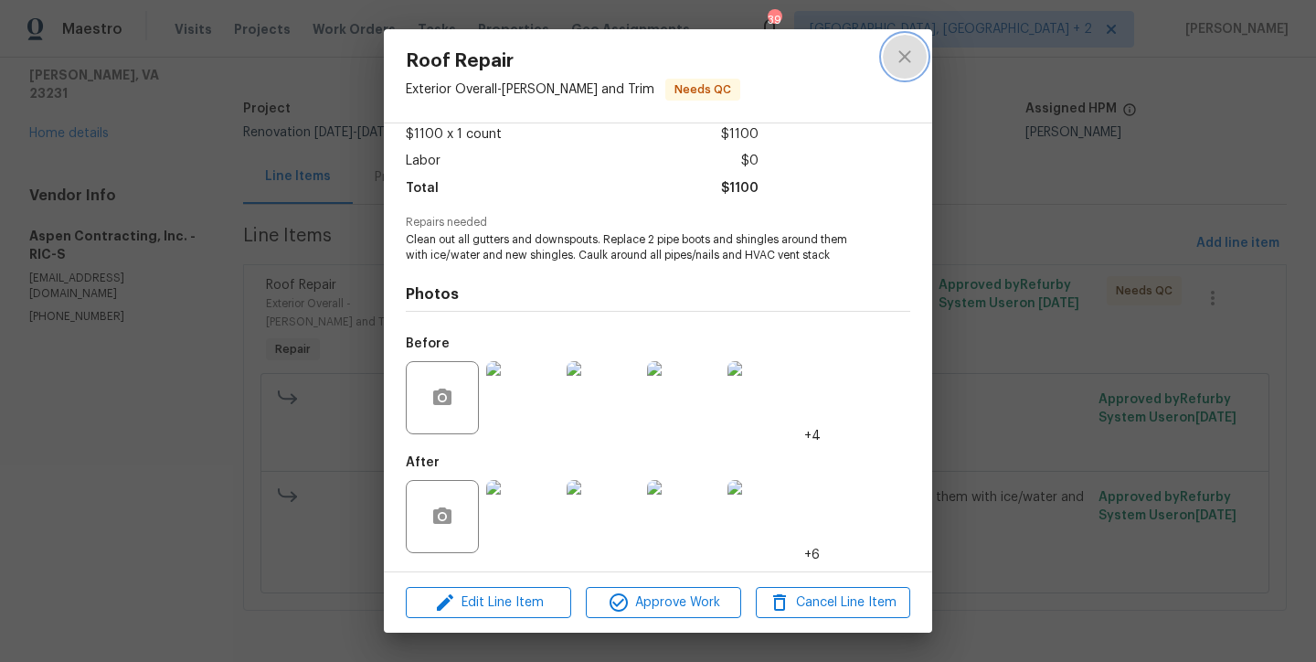
click at [904, 55] on icon "close" at bounding box center [904, 56] width 12 height 12
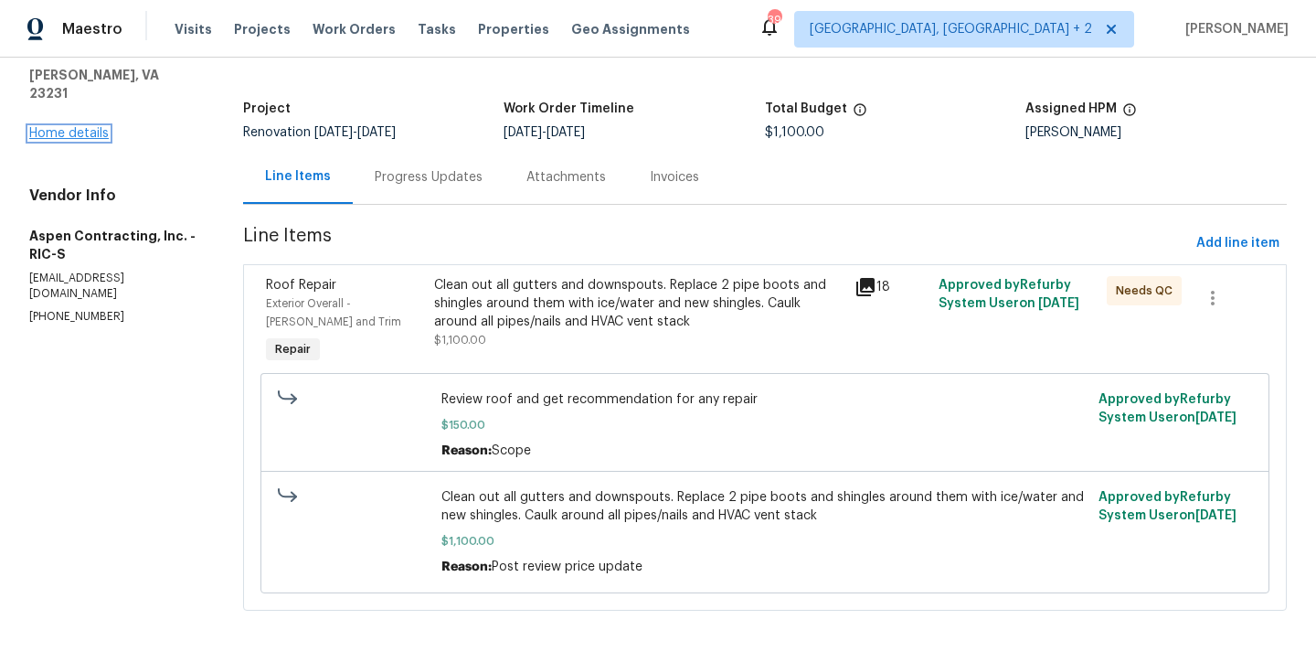
click at [69, 127] on link "Home details" at bounding box center [68, 133] width 79 height 13
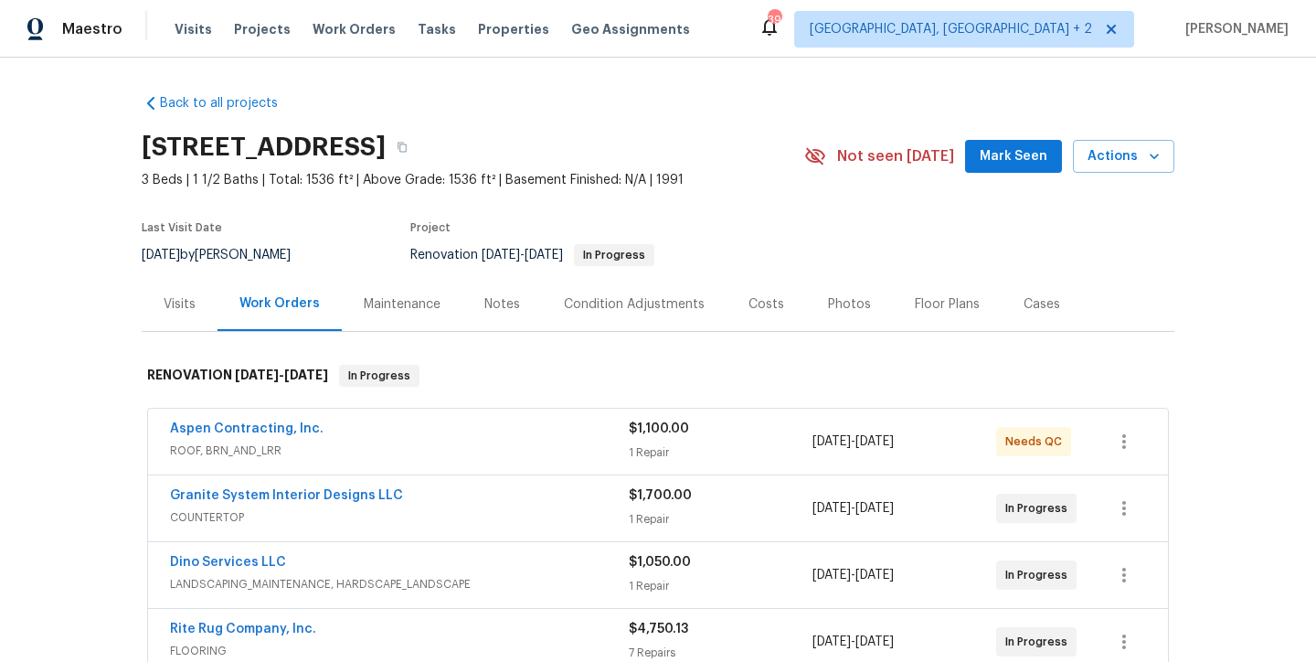
scroll to position [148, 0]
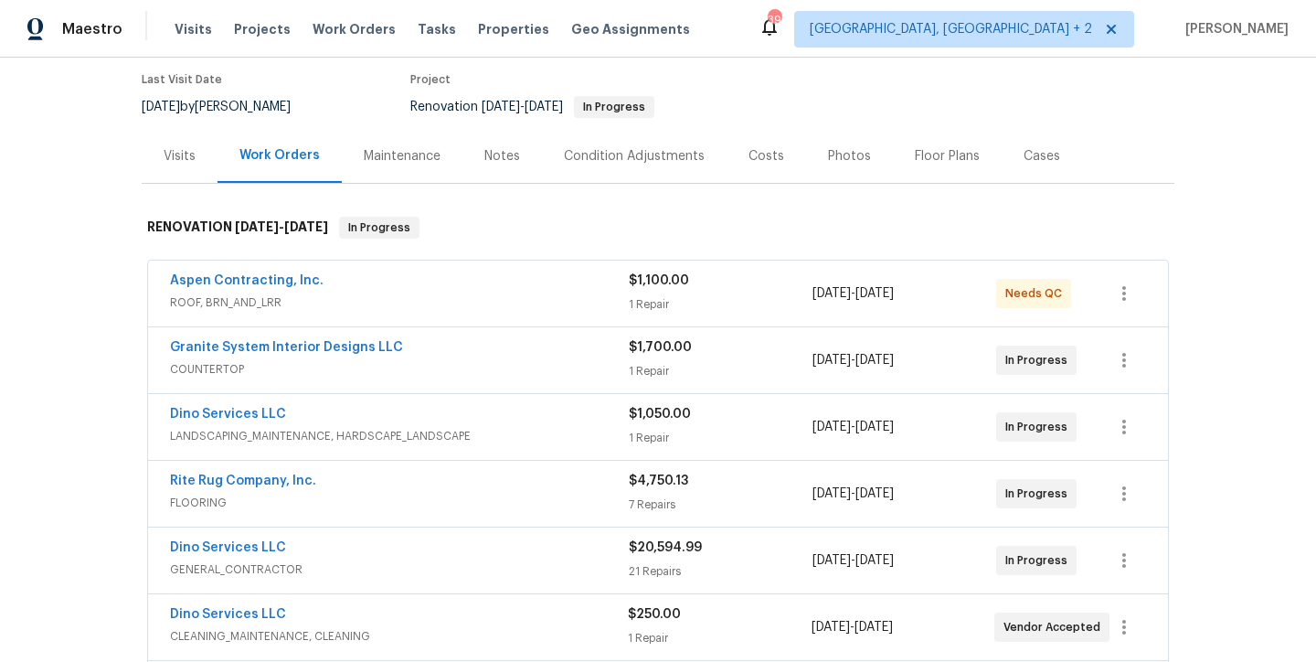
click at [490, 160] on div "Notes" at bounding box center [502, 156] width 36 height 18
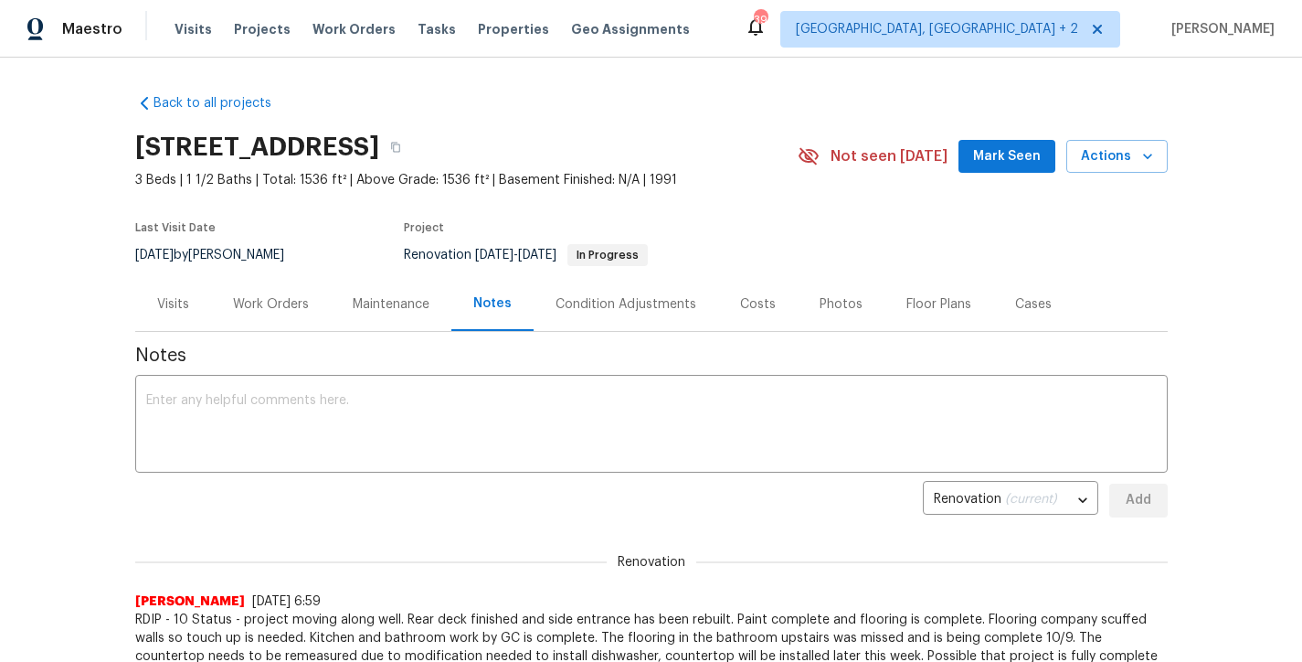
click at [725, 309] on div "Costs" at bounding box center [757, 304] width 79 height 54
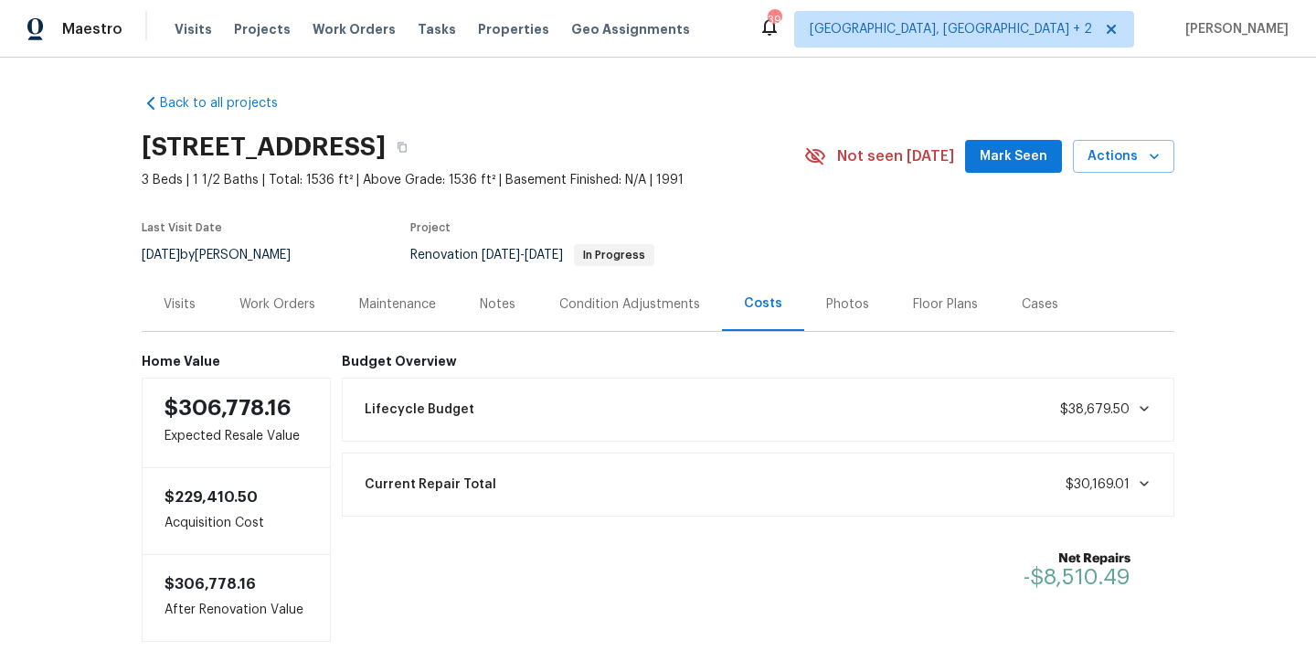
click at [281, 310] on div "Work Orders" at bounding box center [277, 304] width 76 height 18
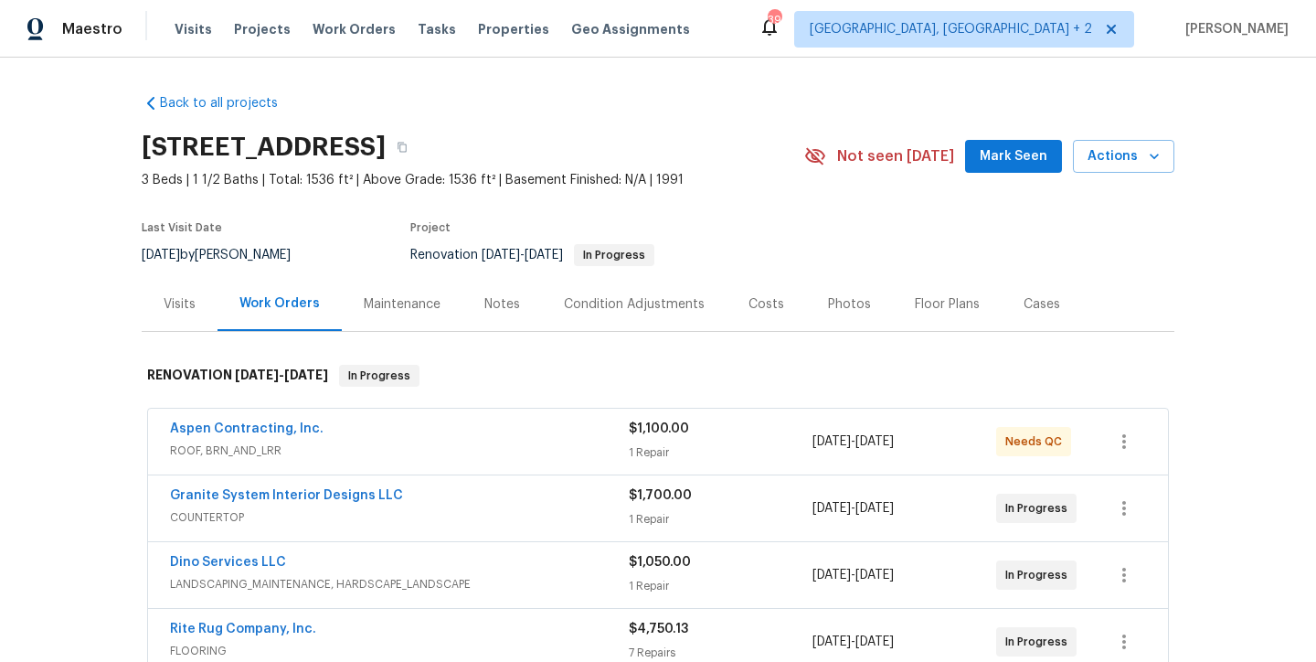
click at [59, 387] on div "Back to all projects [STREET_ADDRESS] 3 Beds | 1 1/2 Baths | Total: 1536 ft² | …" at bounding box center [658, 360] width 1316 height 604
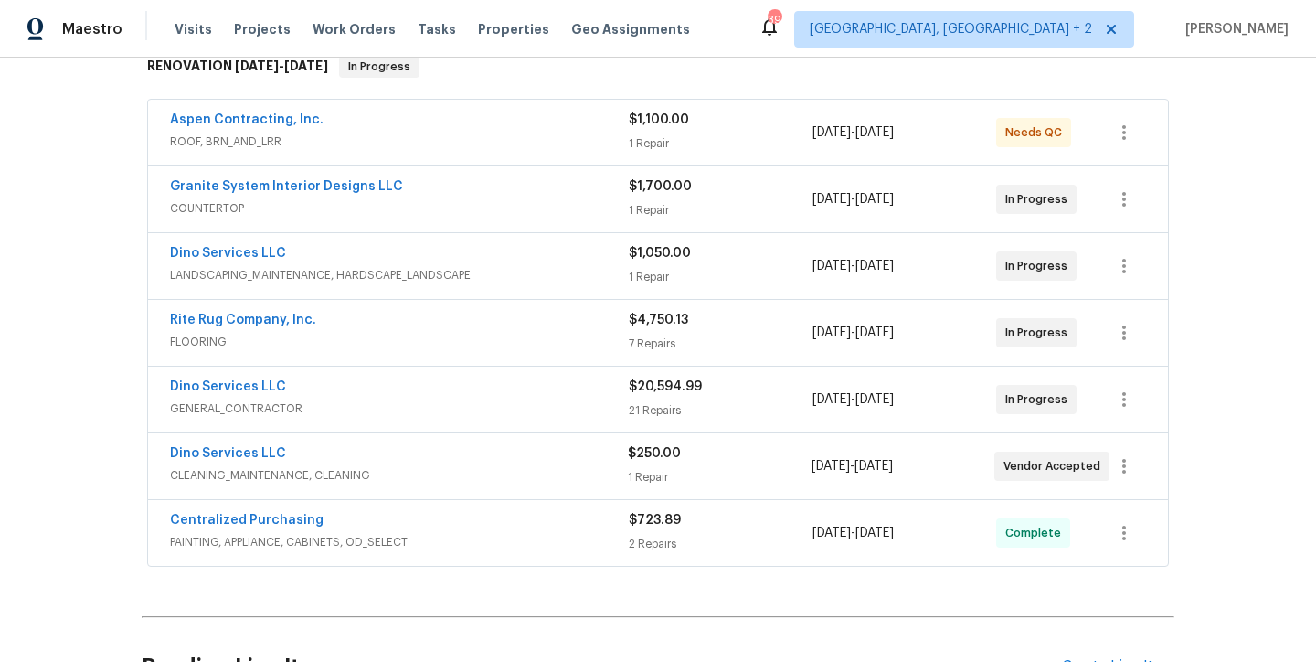
scroll to position [9, 0]
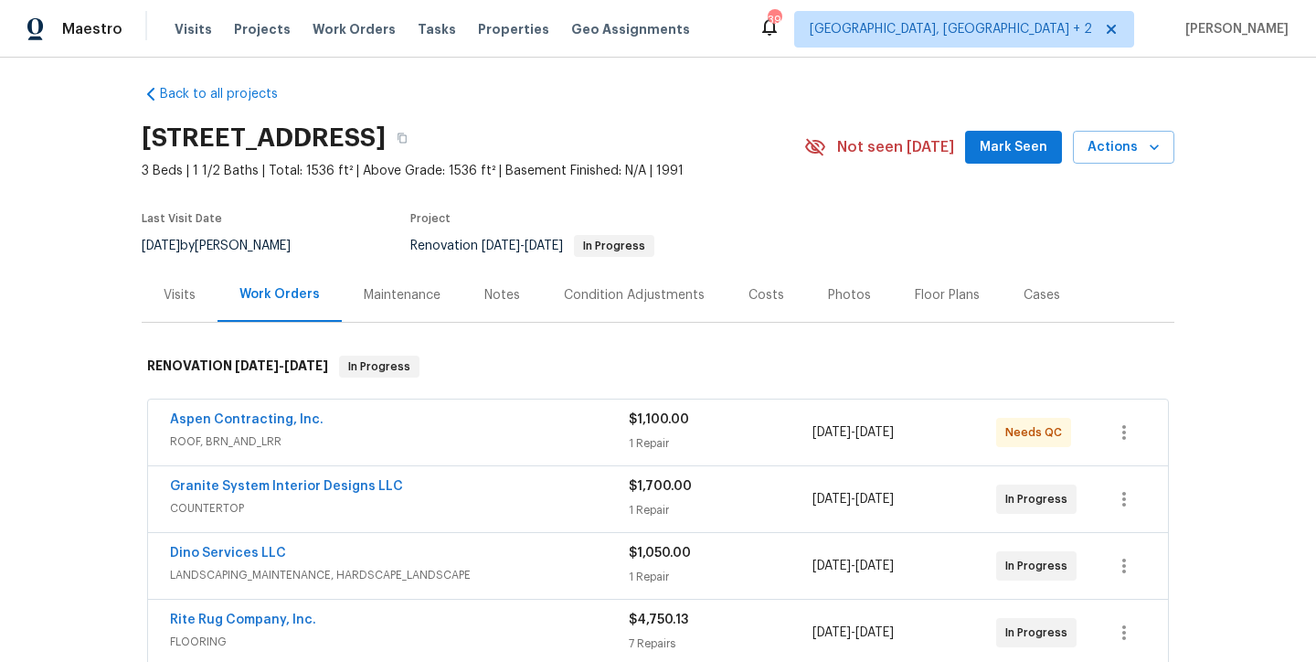
click at [833, 232] on section "[STREET_ADDRESS] 3 Beds | 1 1/2 Baths | Total: 1536 ft² | Above Grade: 1536 ft²…" at bounding box center [658, 191] width 1033 height 154
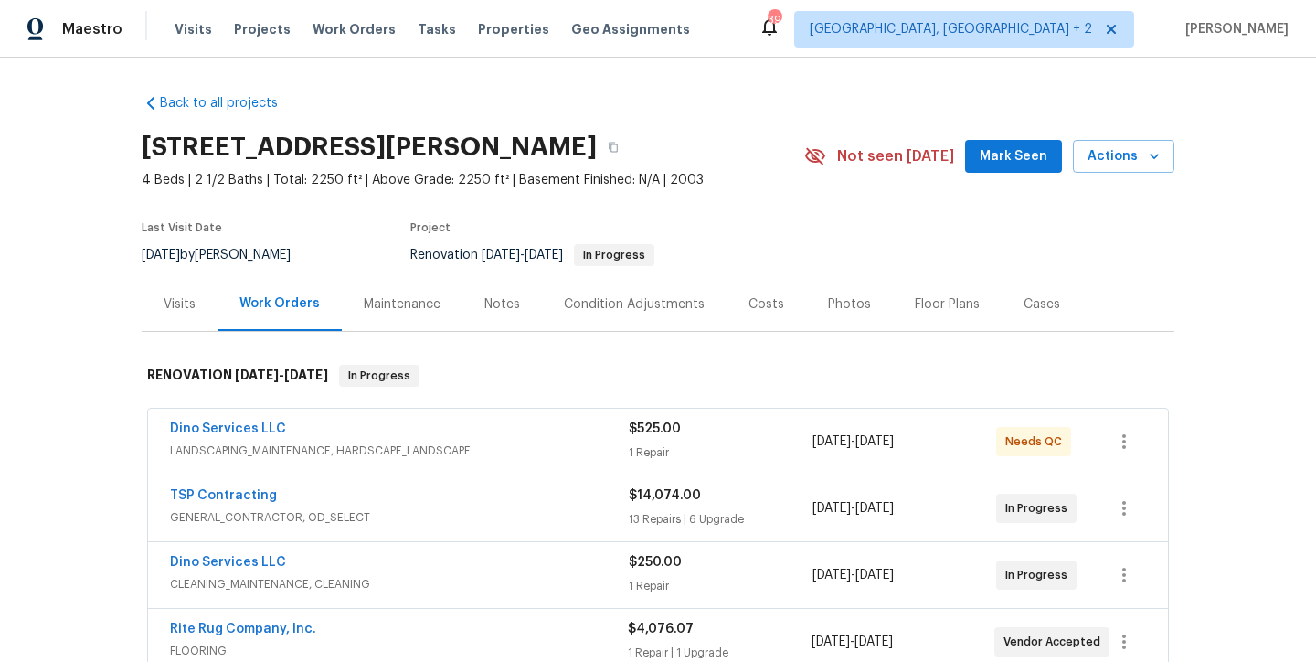
scroll to position [173, 0]
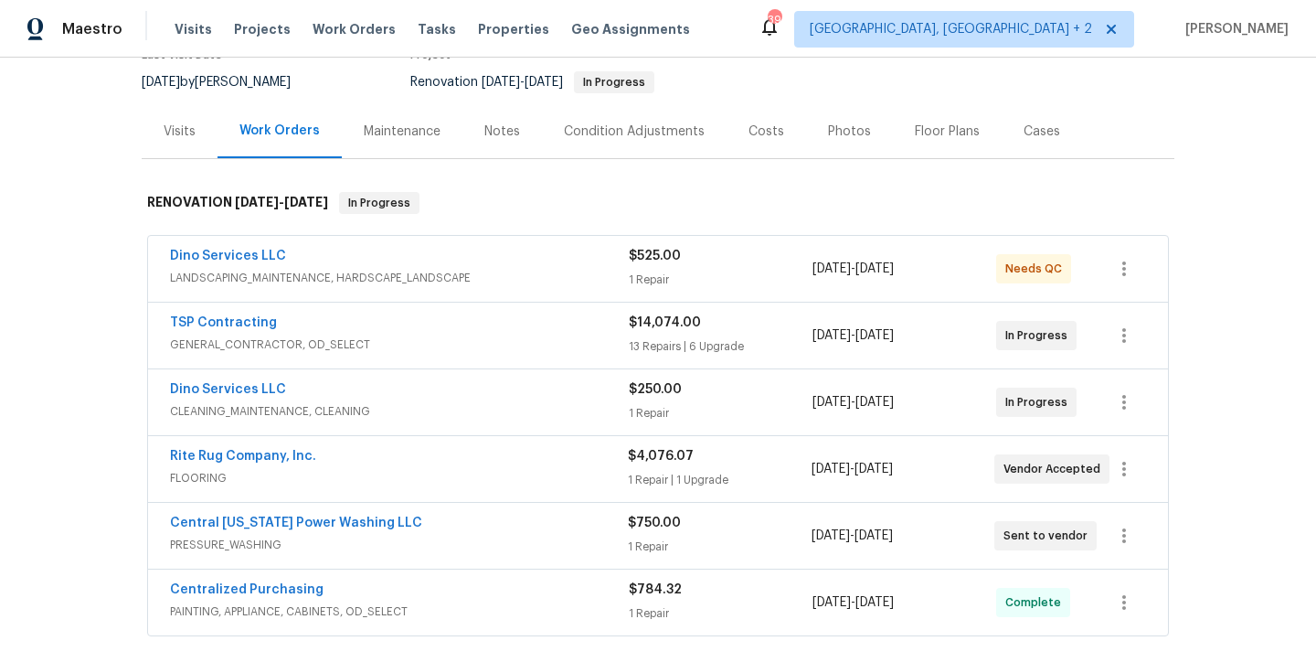
click at [762, 132] on div "Costs" at bounding box center [766, 131] width 36 height 18
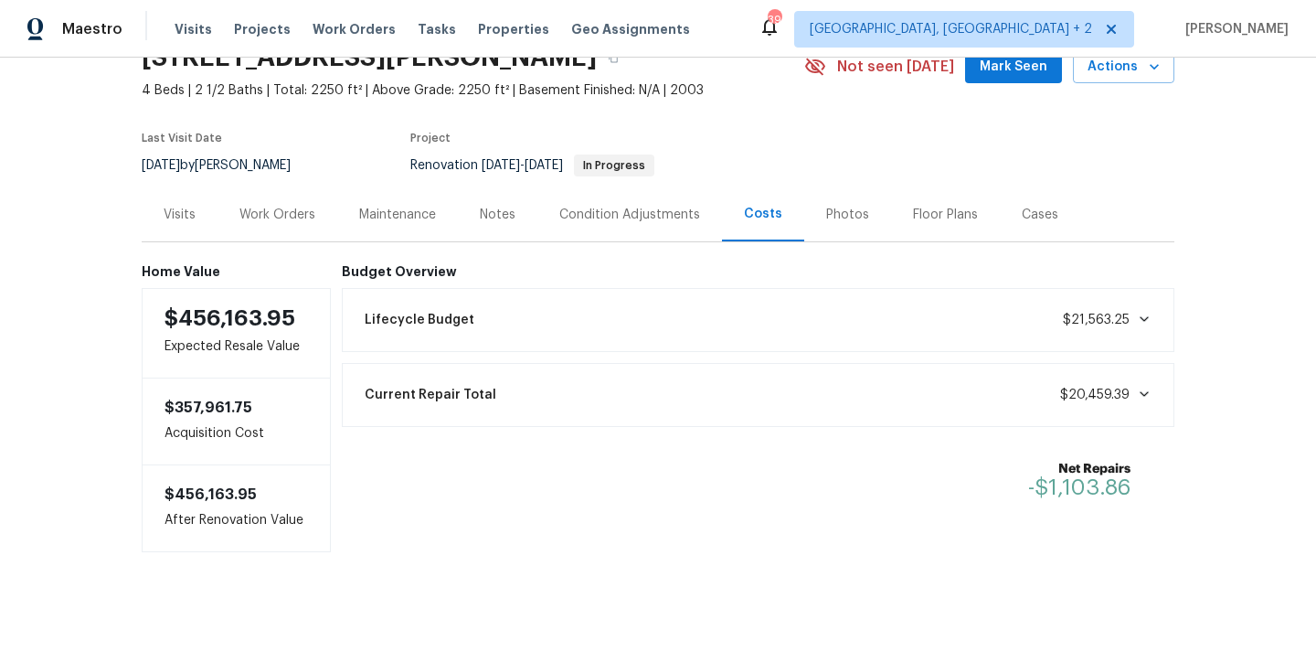
scroll to position [104, 0]
click at [283, 206] on div "Work Orders" at bounding box center [277, 215] width 76 height 18
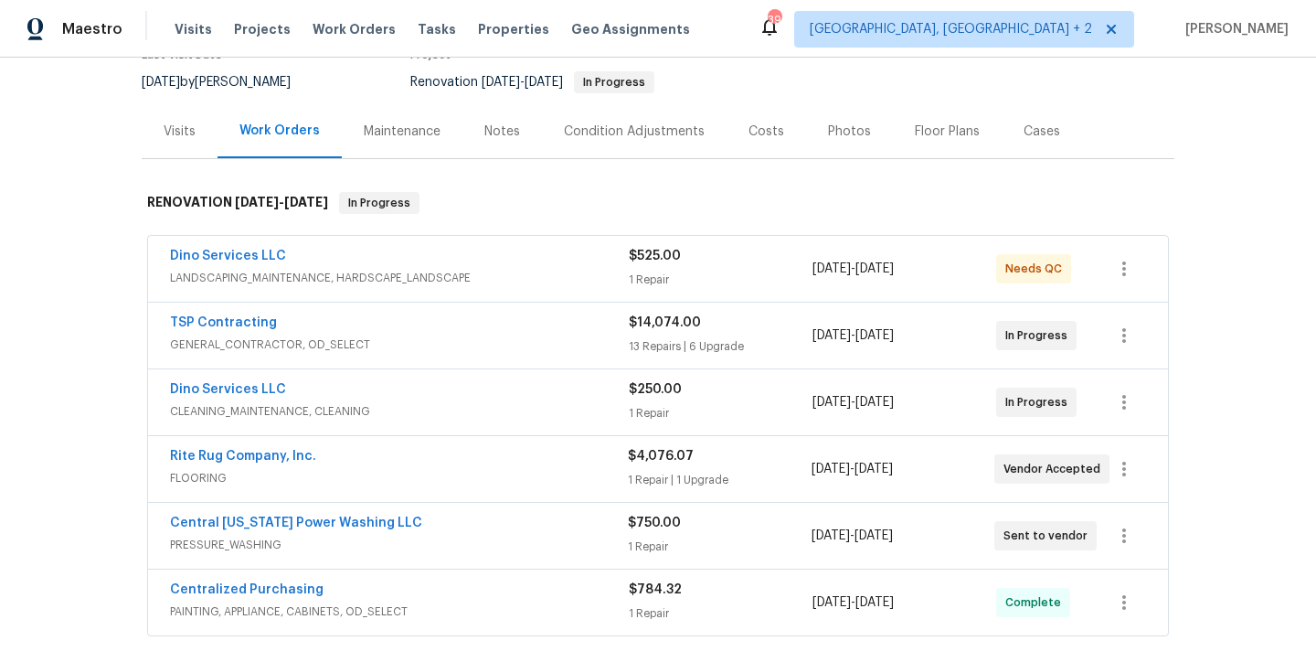
scroll to position [9, 0]
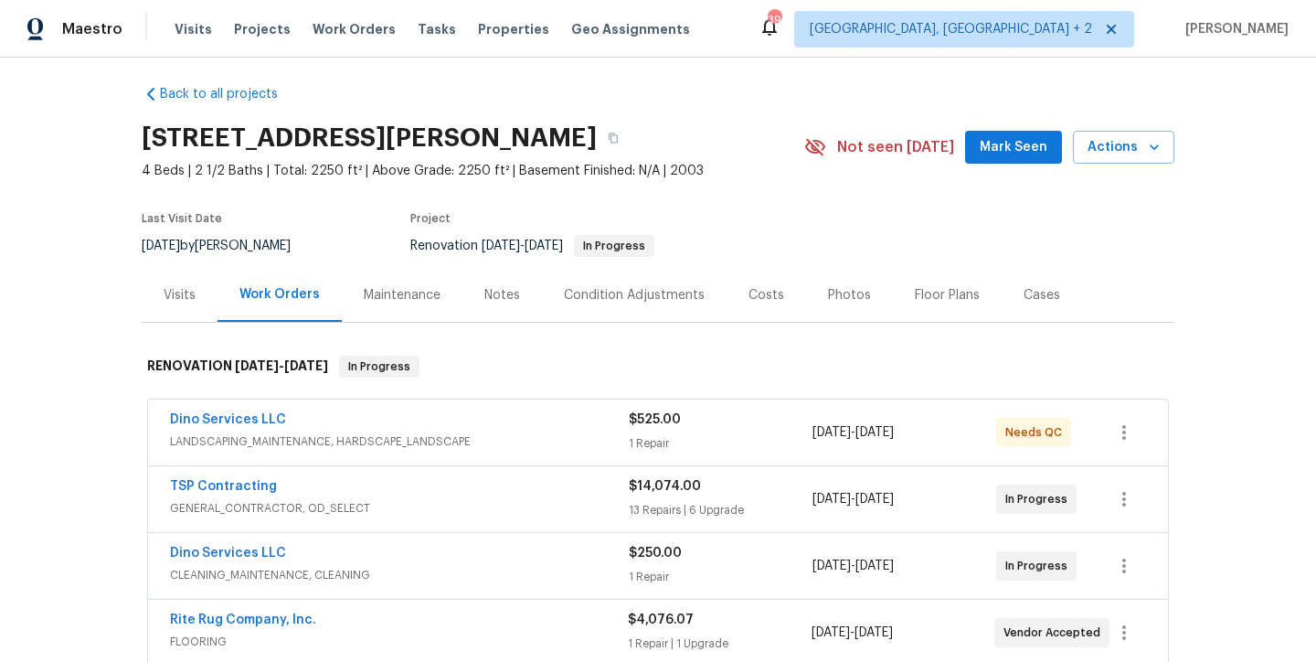
click at [773, 131] on div "[STREET_ADDRESS][PERSON_NAME]" at bounding box center [473, 138] width 662 height 48
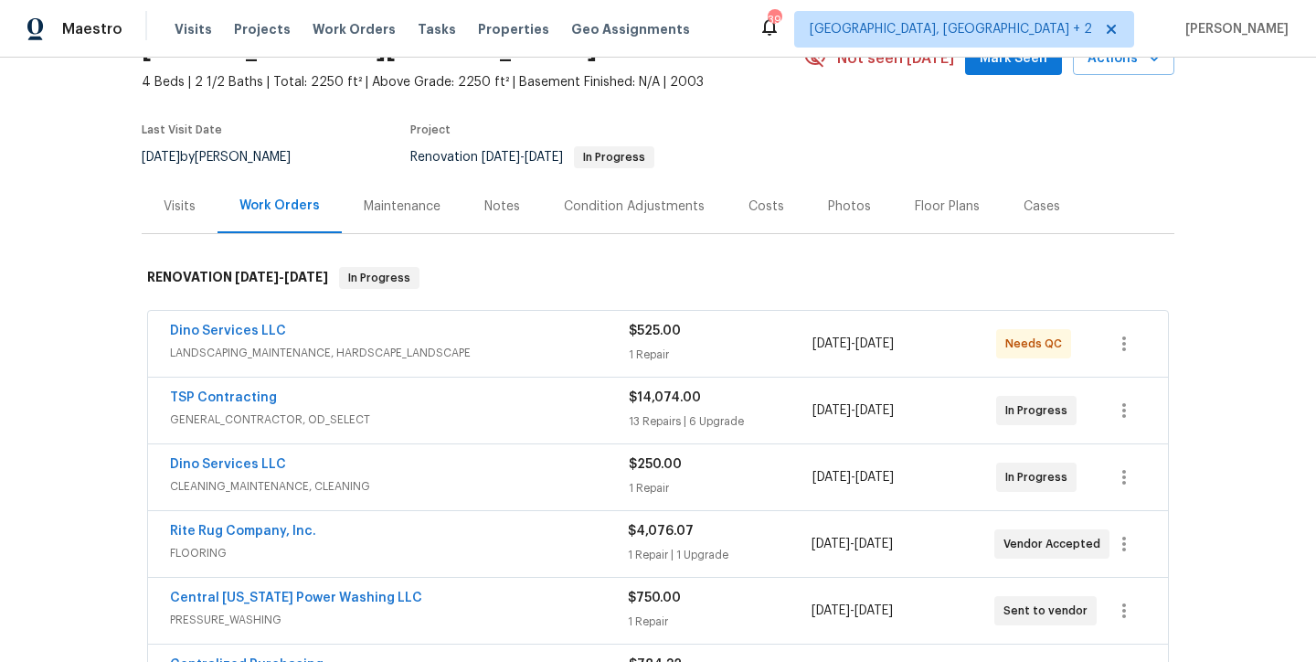
scroll to position [0, 0]
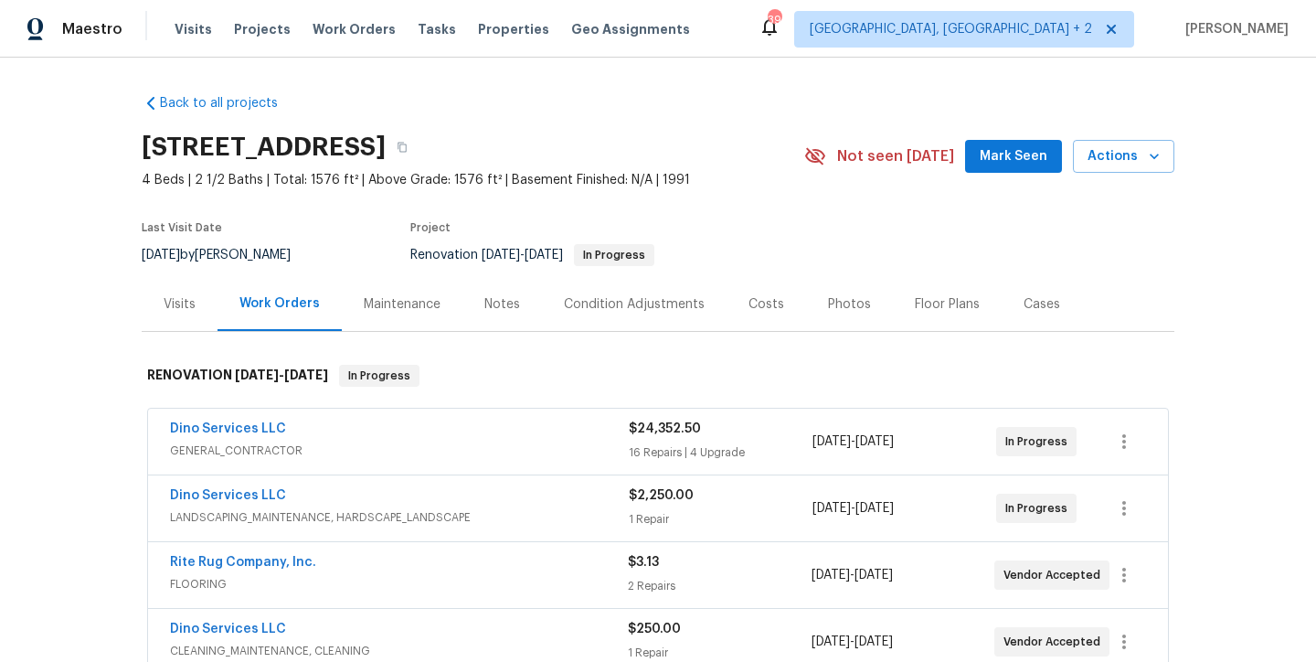
click at [83, 341] on div "Back to all projects [STREET_ADDRESS] 4 Beds | 2 1/2 Baths | Total: 1576 ft² | …" at bounding box center [658, 360] width 1316 height 604
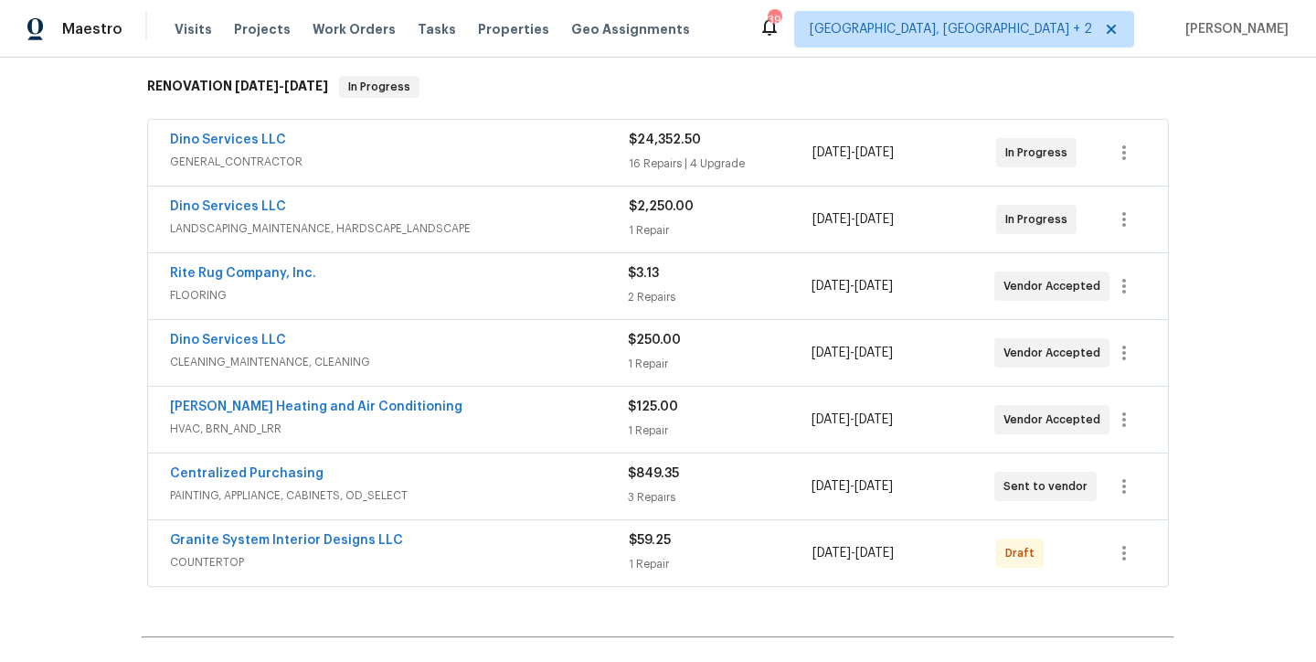
scroll to position [156, 0]
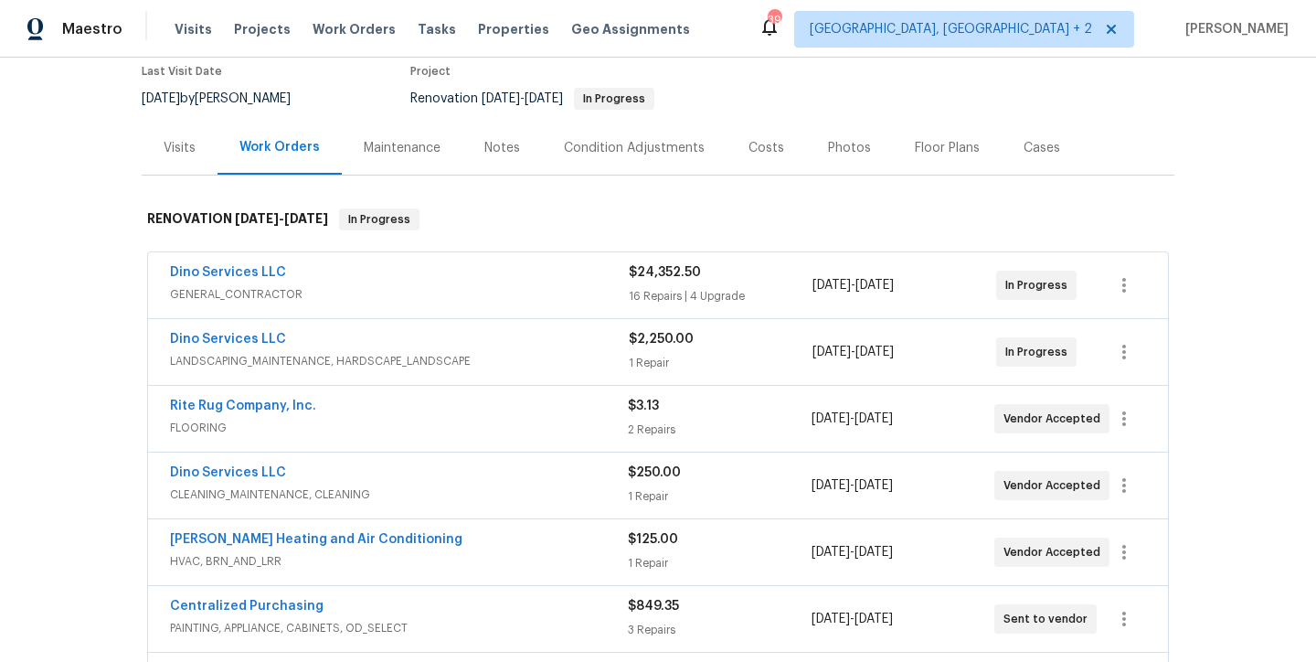
click at [752, 145] on div "Costs" at bounding box center [766, 148] width 36 height 18
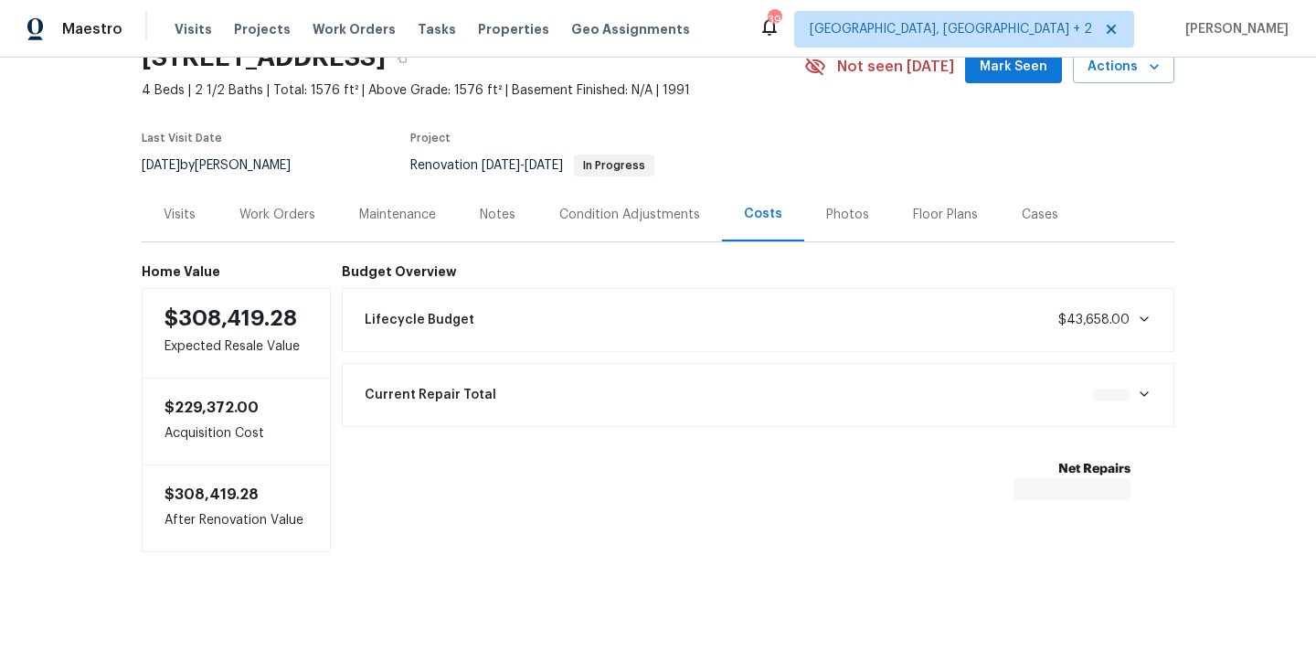
scroll to position [104, 0]
click at [480, 206] on div "Notes" at bounding box center [498, 215] width 36 height 18
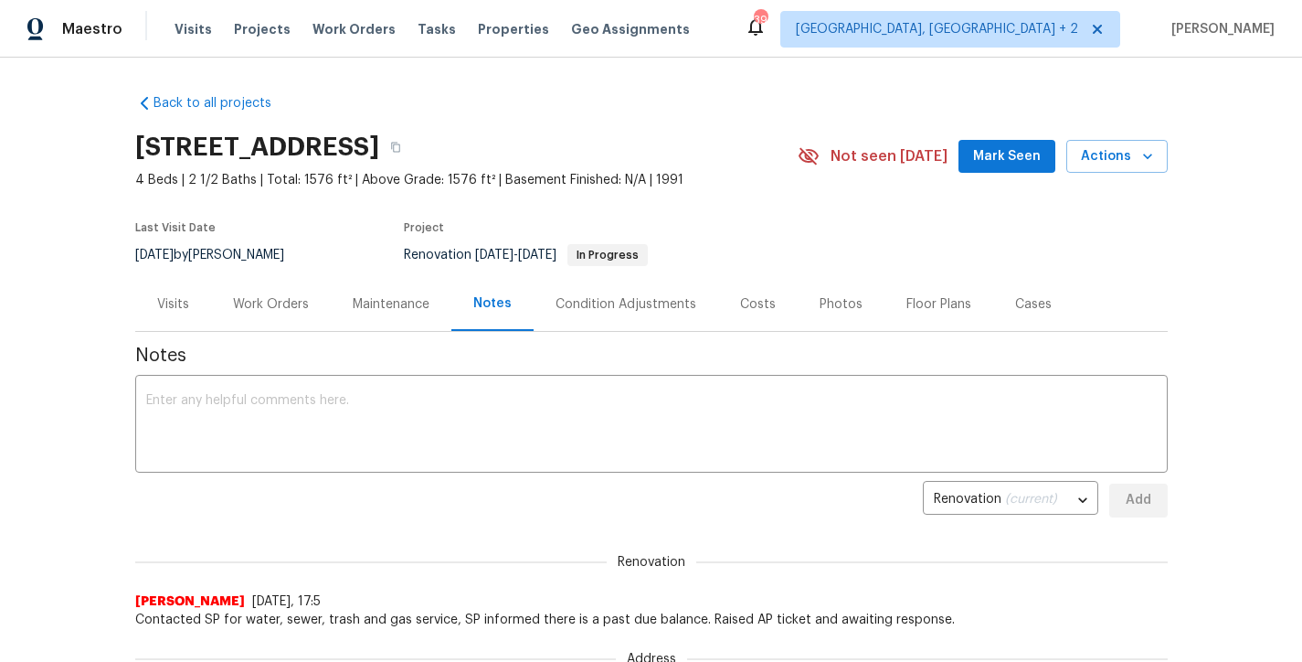
click at [261, 299] on div "Work Orders" at bounding box center [271, 304] width 76 height 18
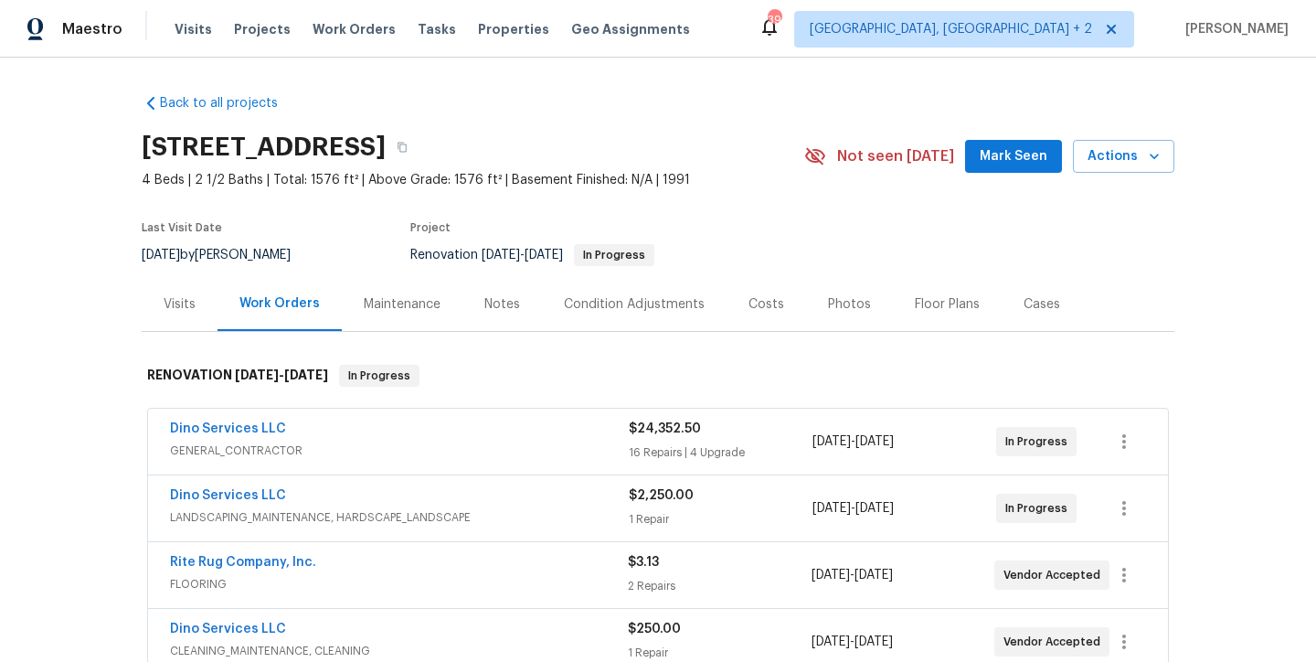
scroll to position [313, 0]
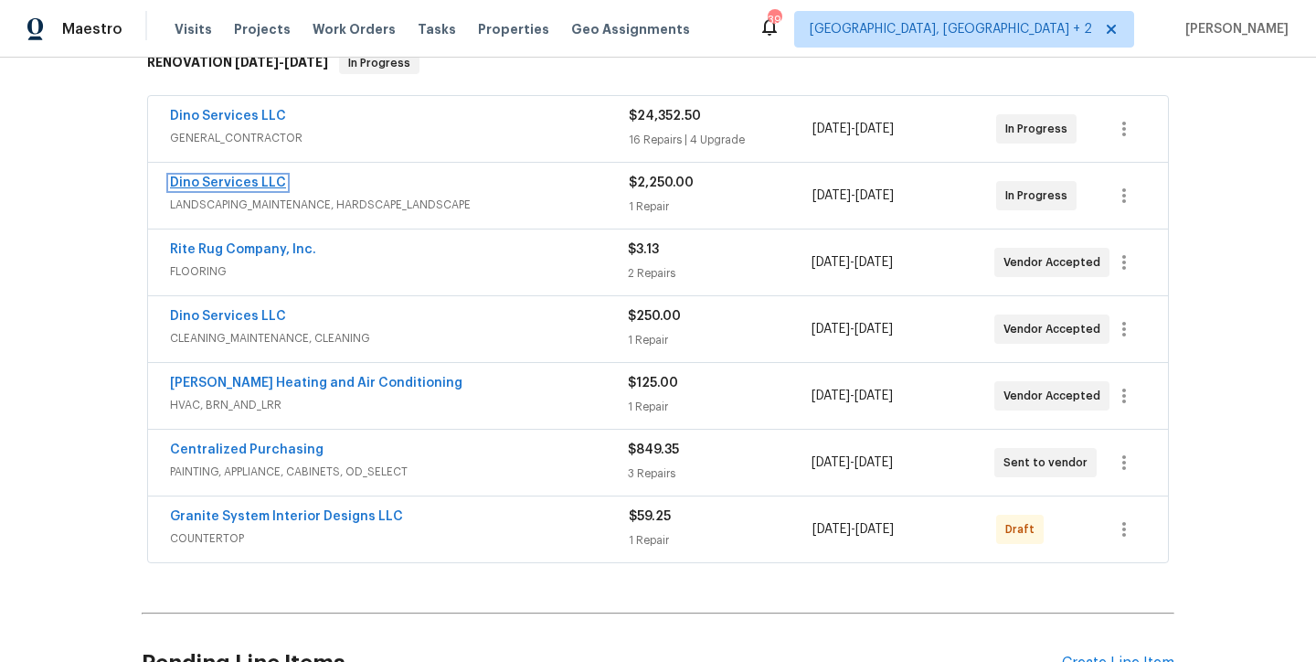
click at [214, 183] on link "Dino Services LLC" at bounding box center [228, 182] width 116 height 13
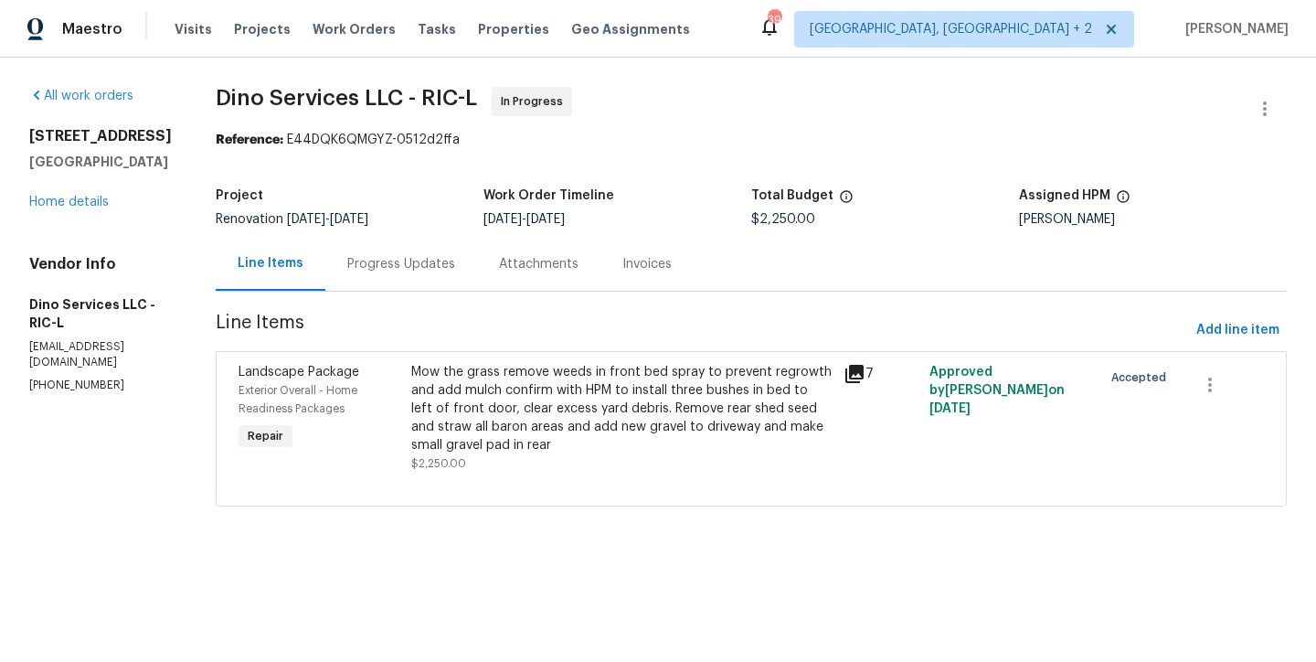
click at [509, 387] on div "Mow the grass remove weeds in front bed spray to prevent regrowth and add mulch…" at bounding box center [621, 408] width 421 height 91
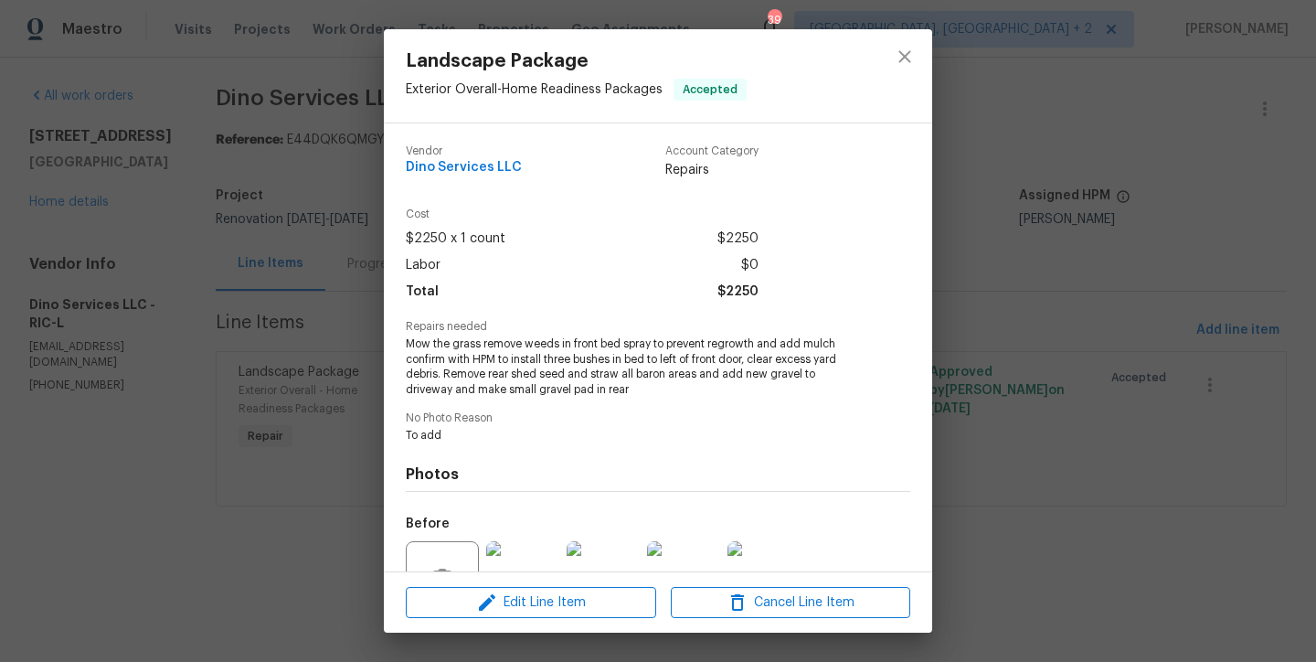
scroll to position [180, 0]
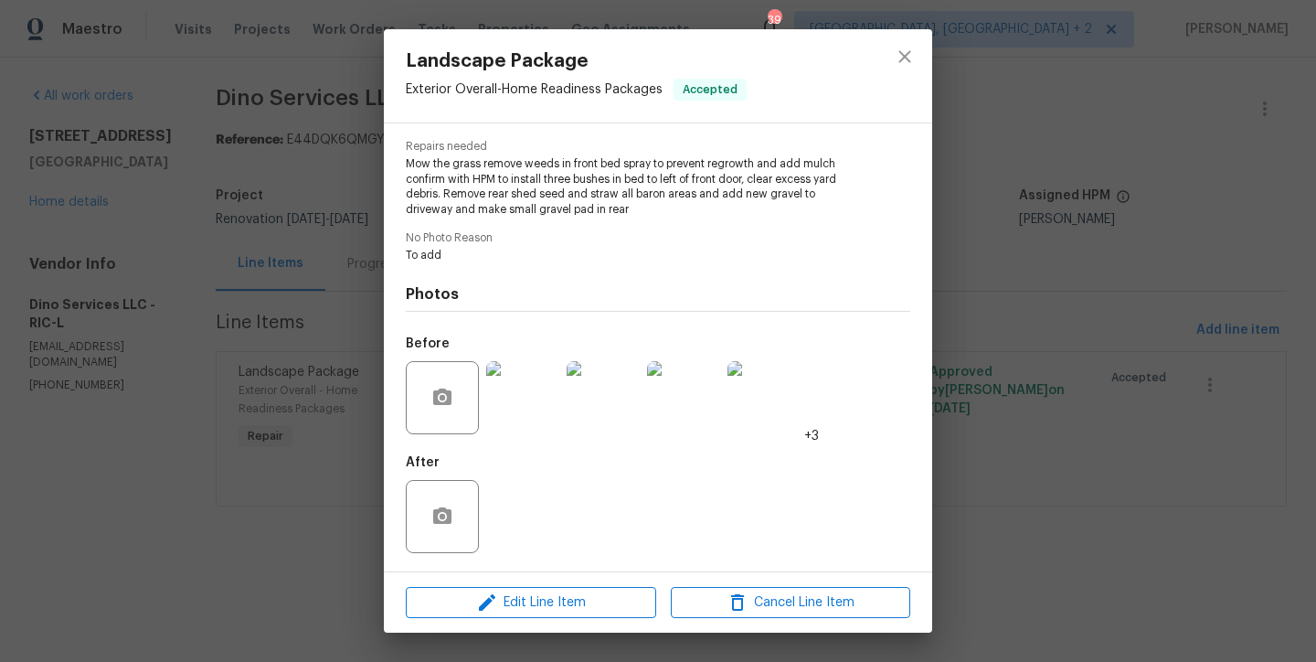
click at [531, 406] on img at bounding box center [522, 397] width 73 height 73
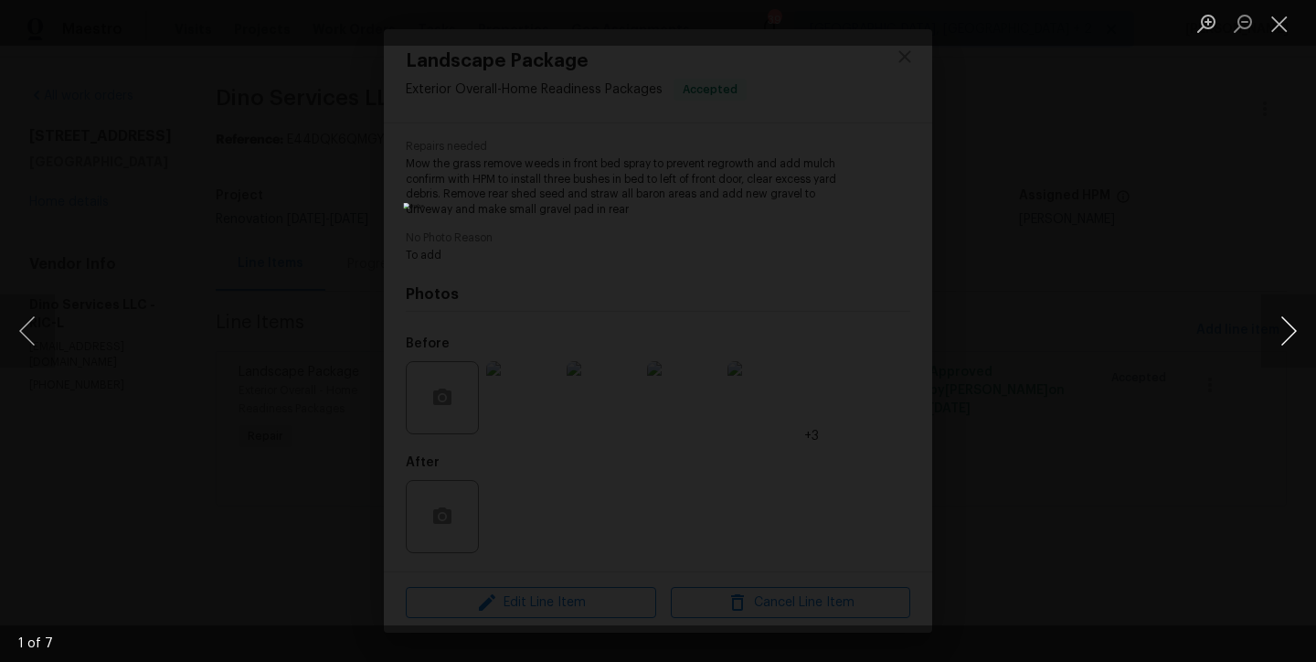
click at [1285, 331] on button "Next image" at bounding box center [1288, 330] width 55 height 73
click at [1288, 334] on button "Next image" at bounding box center [1288, 330] width 55 height 73
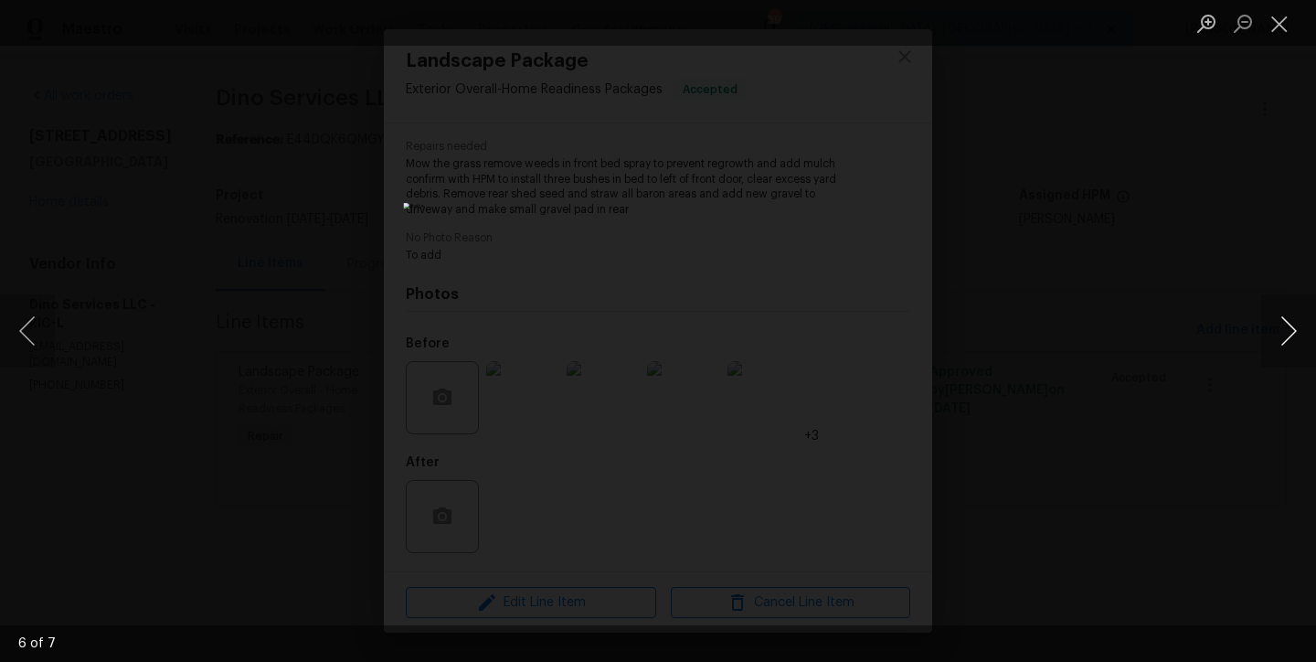
click at [1288, 334] on button "Next image" at bounding box center [1288, 330] width 55 height 73
click at [1278, 17] on button "Close lightbox" at bounding box center [1279, 23] width 37 height 32
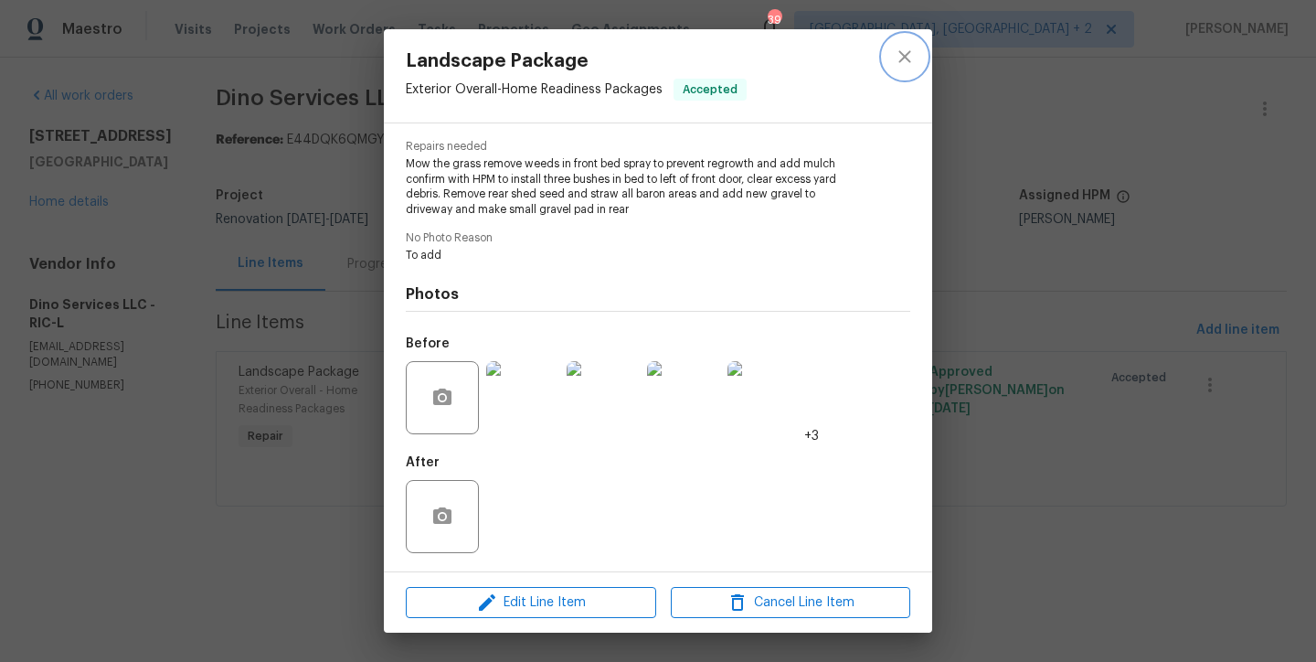
click at [895, 58] on icon "close" at bounding box center [905, 57] width 22 height 22
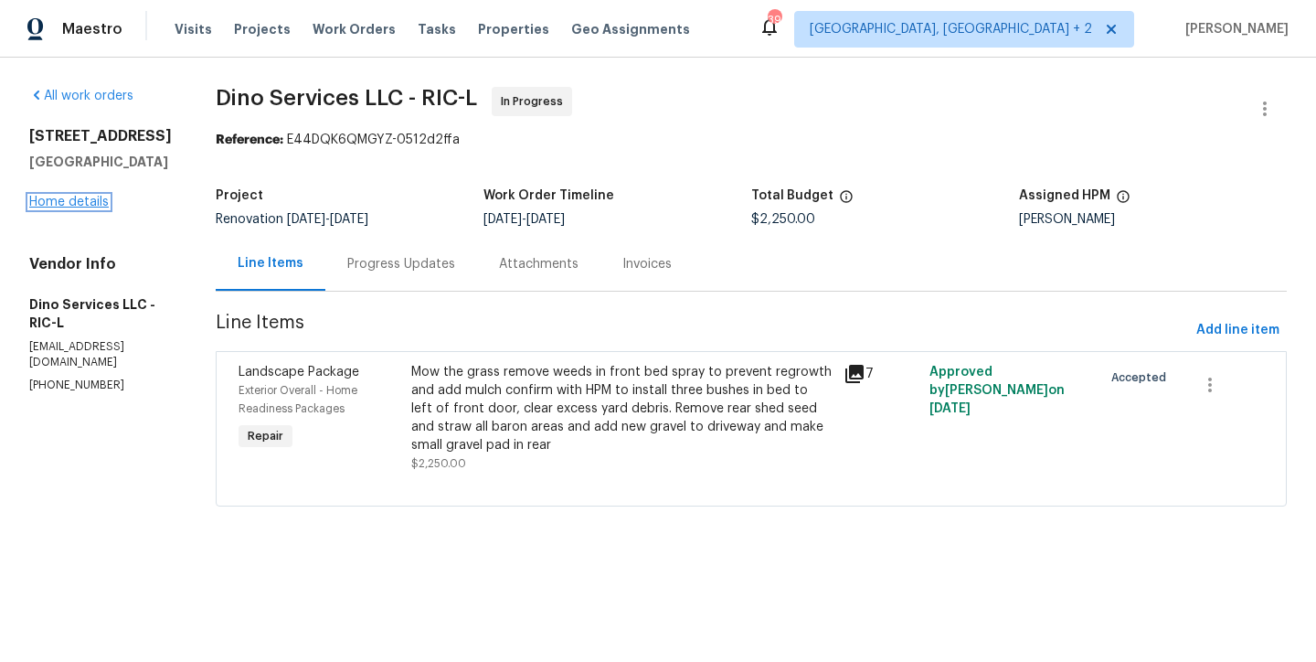
click at [66, 199] on link "Home details" at bounding box center [68, 202] width 79 height 13
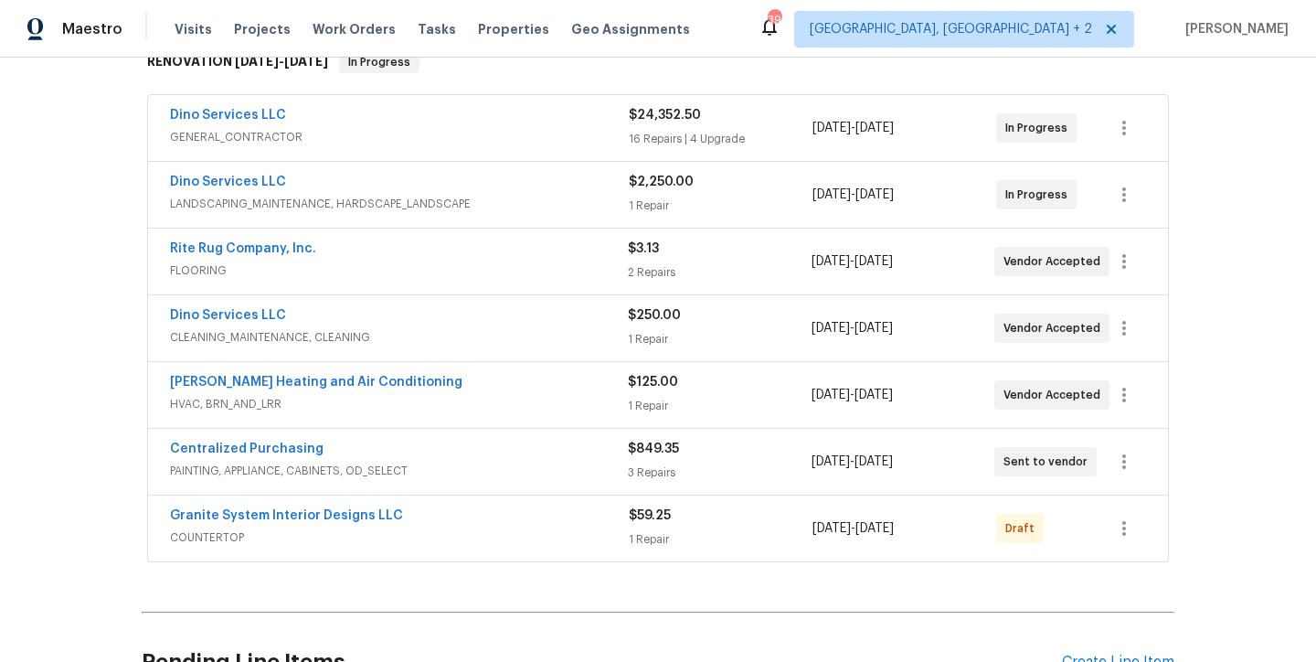
scroll to position [150, 0]
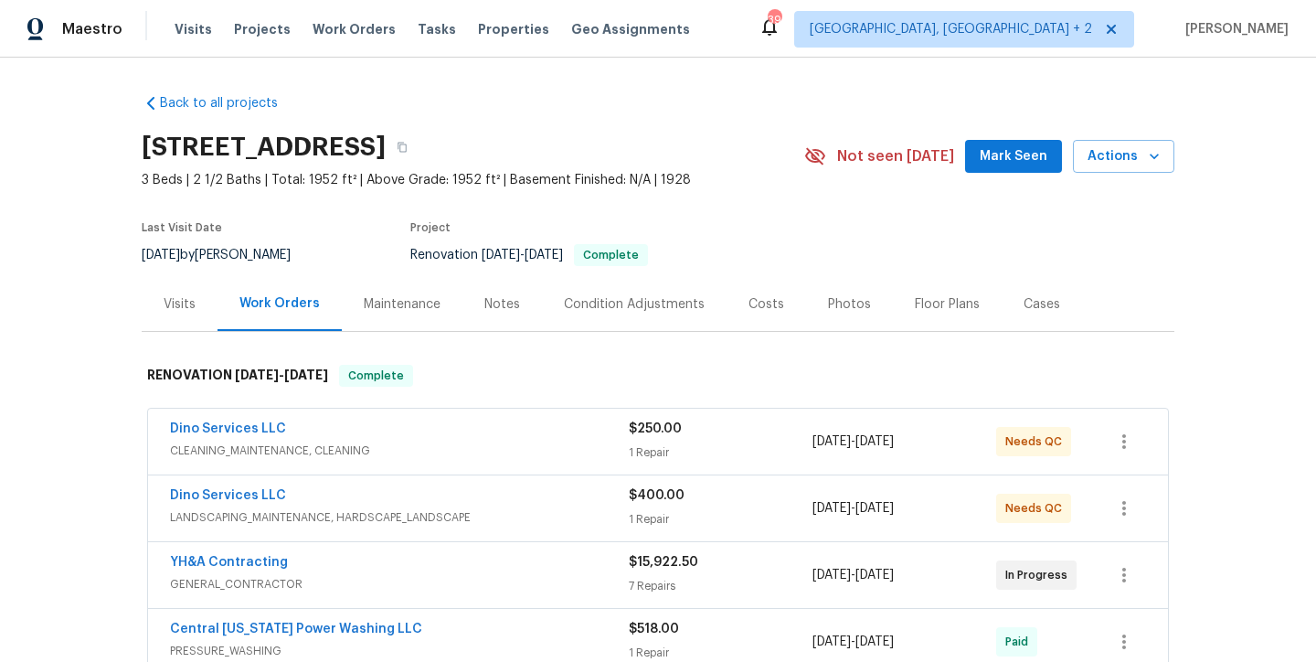
click at [828, 312] on div "Photos" at bounding box center [849, 304] width 43 height 18
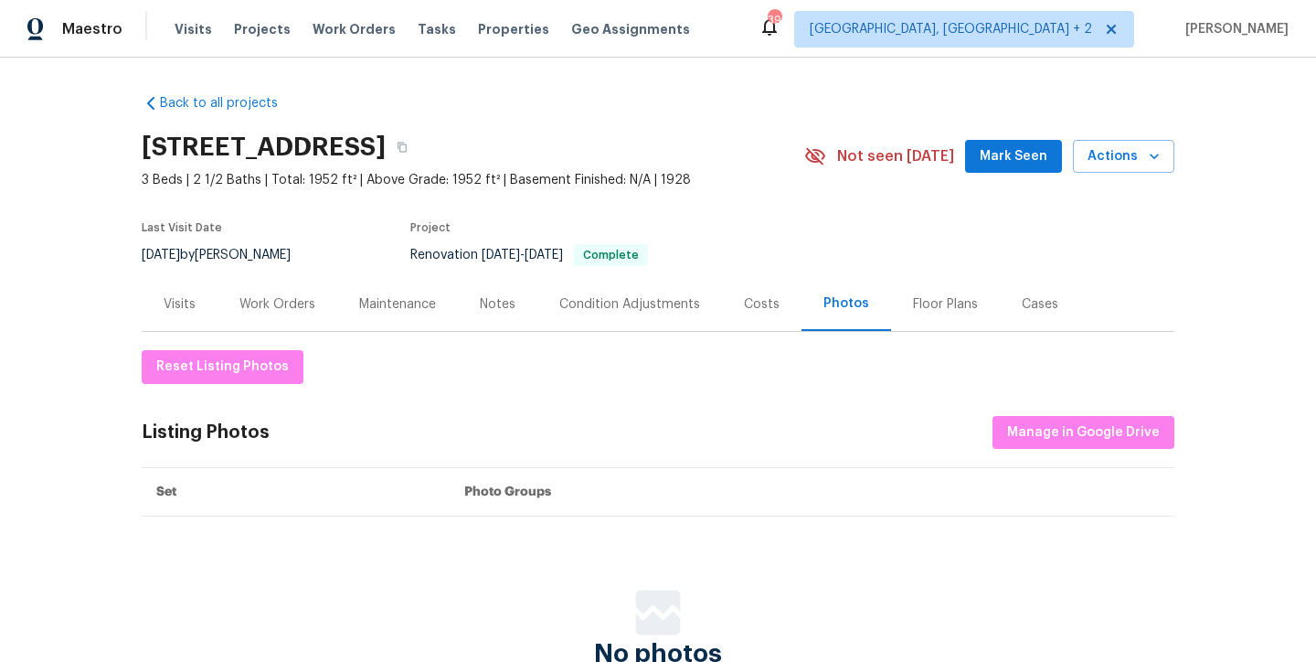
scroll to position [156, 0]
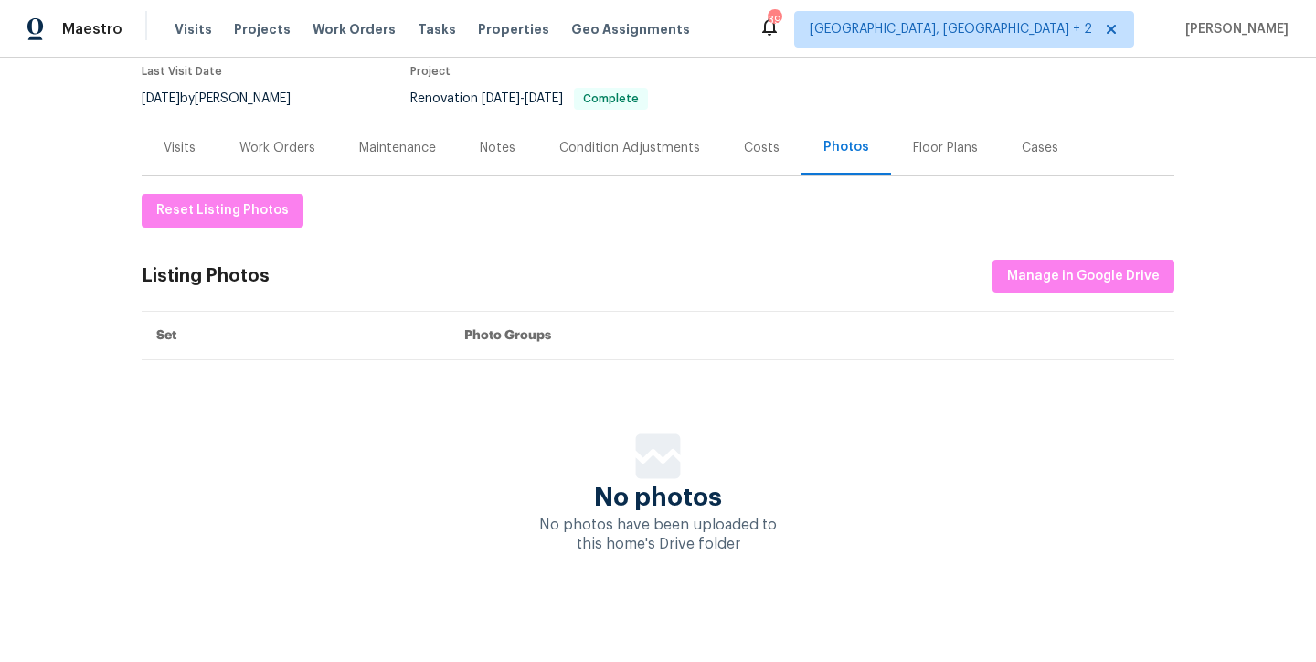
click at [261, 156] on div "Work Orders" at bounding box center [277, 148] width 120 height 54
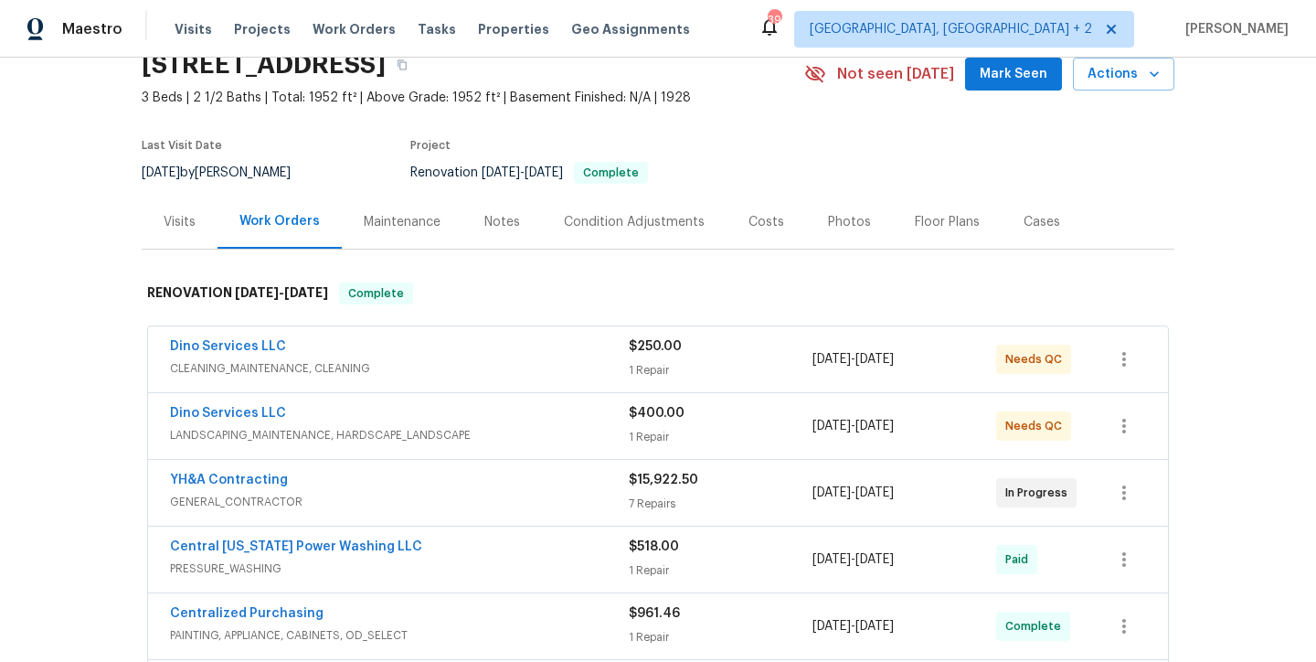
scroll to position [42, 0]
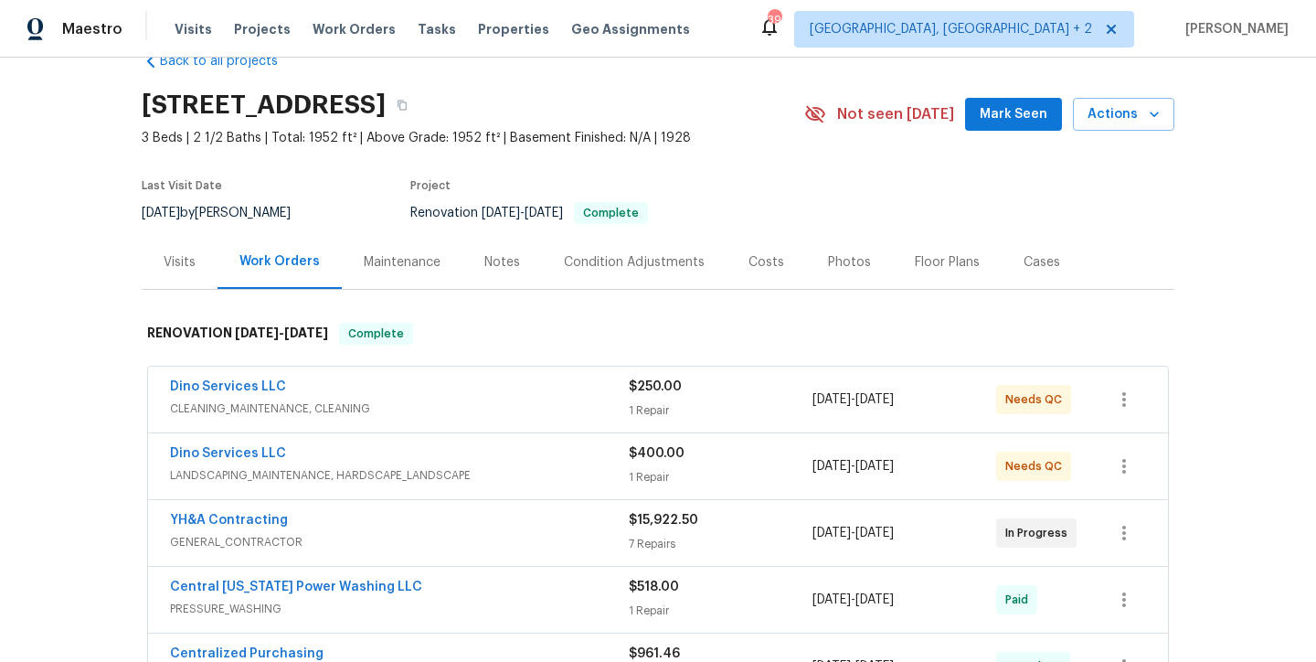
drag, startPoint x: 488, startPoint y: 263, endPoint x: 368, endPoint y: 325, distance: 134.9
click at [487, 263] on div "Notes" at bounding box center [502, 262] width 36 height 18
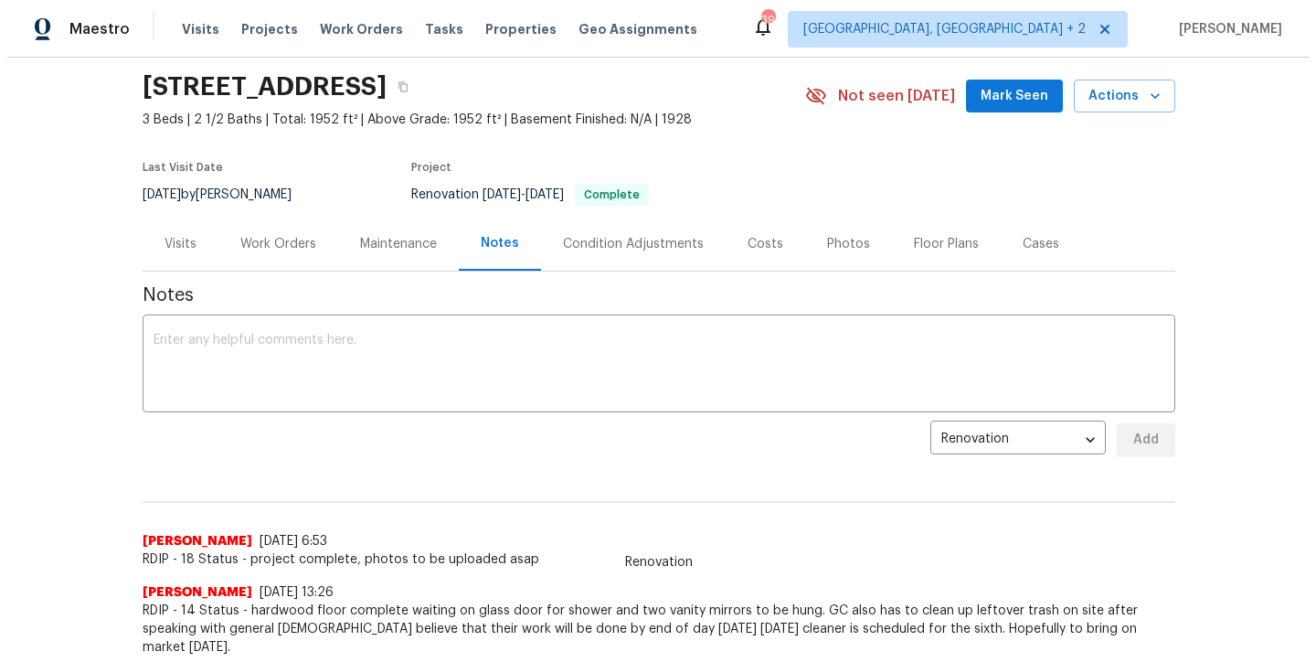
scroll to position [28, 0]
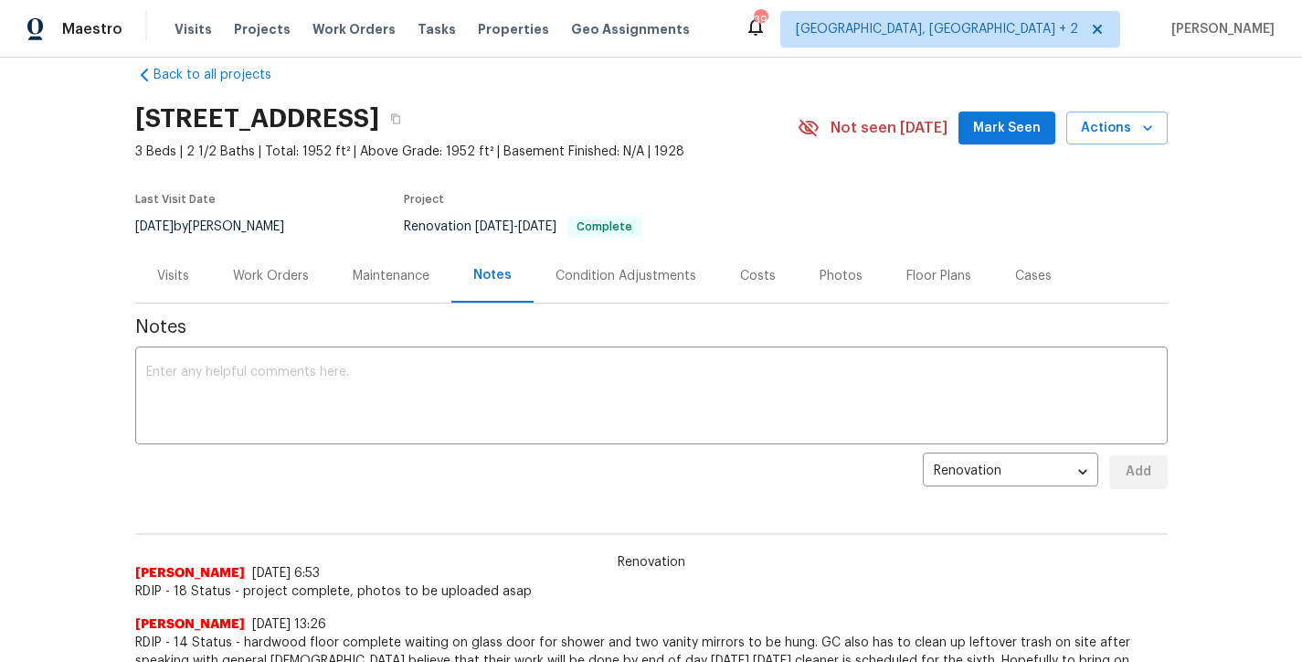
click at [264, 276] on div "Work Orders" at bounding box center [271, 276] width 76 height 18
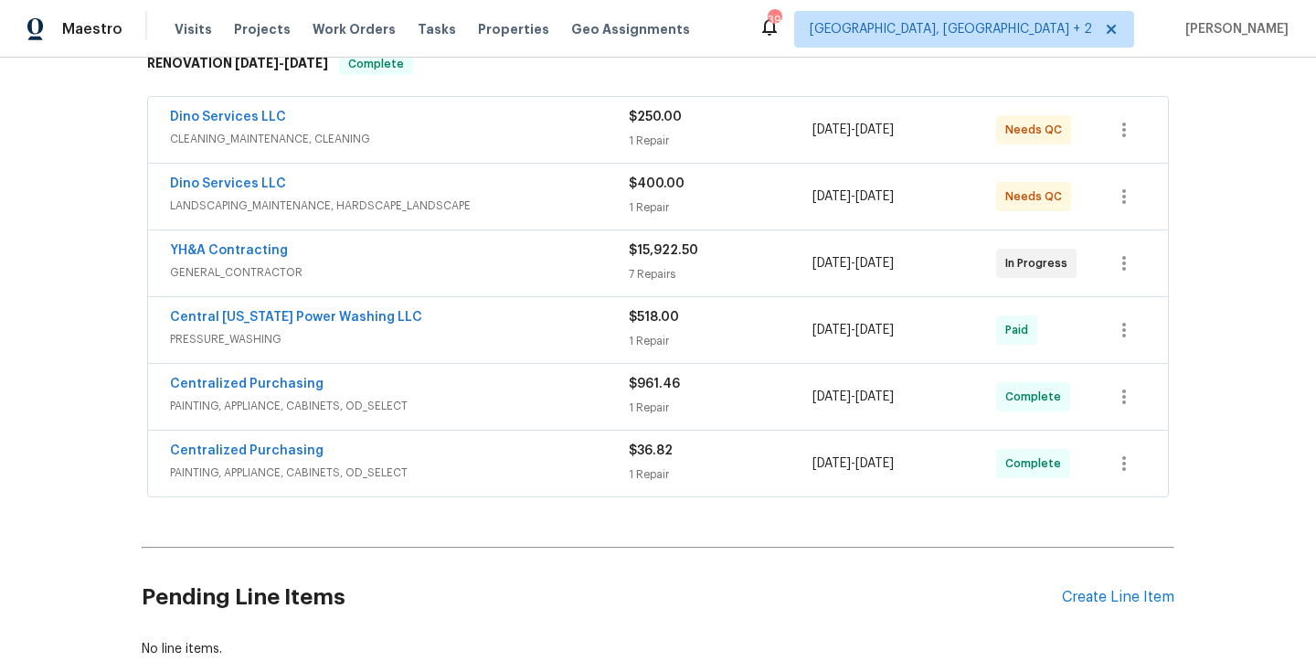
scroll to position [228, 0]
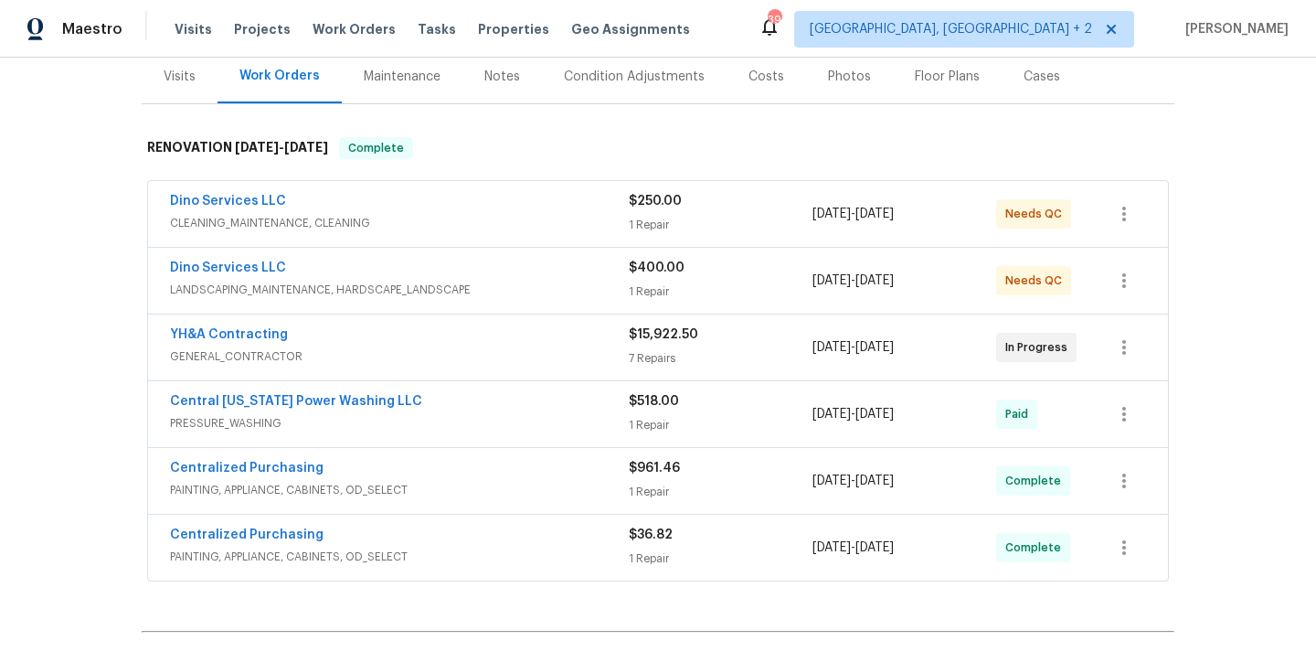
click at [749, 79] on div "Costs" at bounding box center [766, 77] width 36 height 18
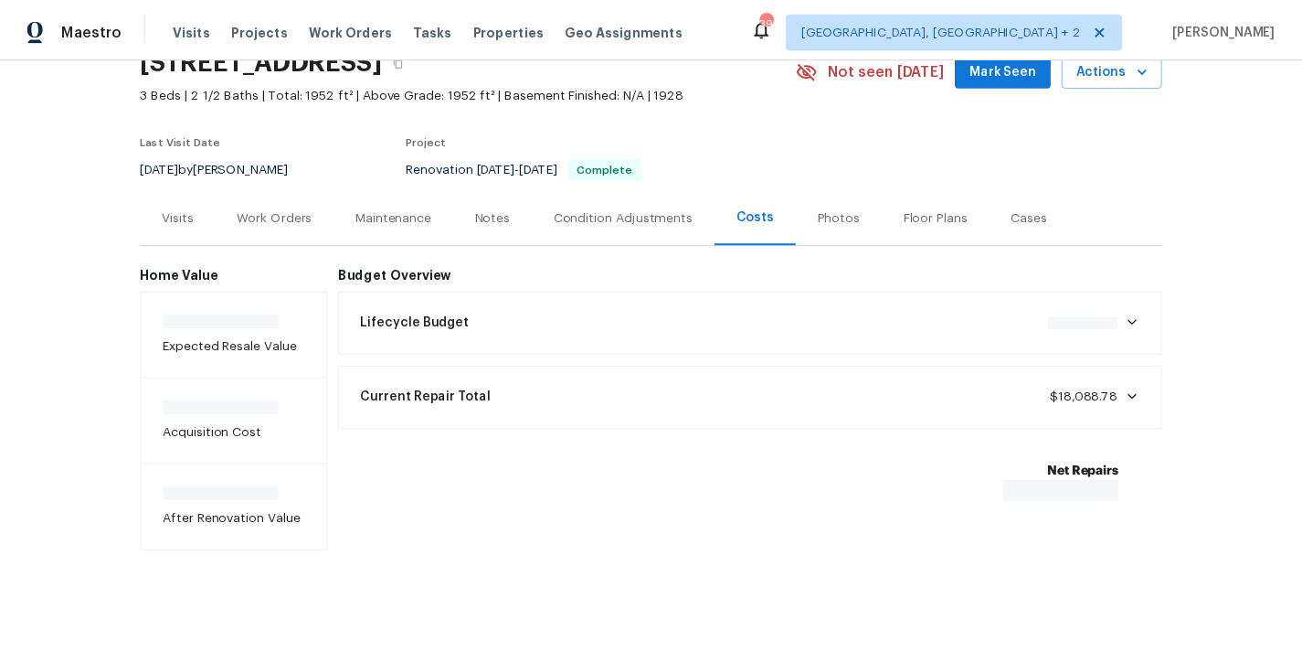
scroll to position [104, 0]
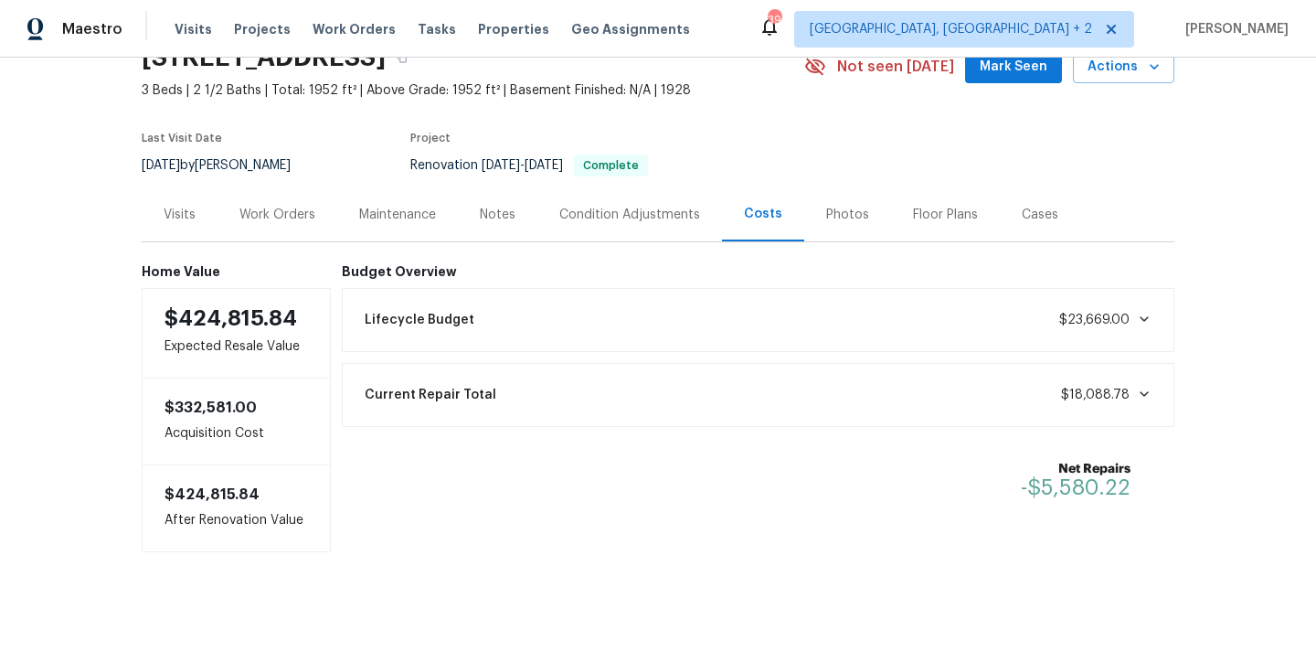
click at [488, 206] on div "Notes" at bounding box center [498, 215] width 36 height 18
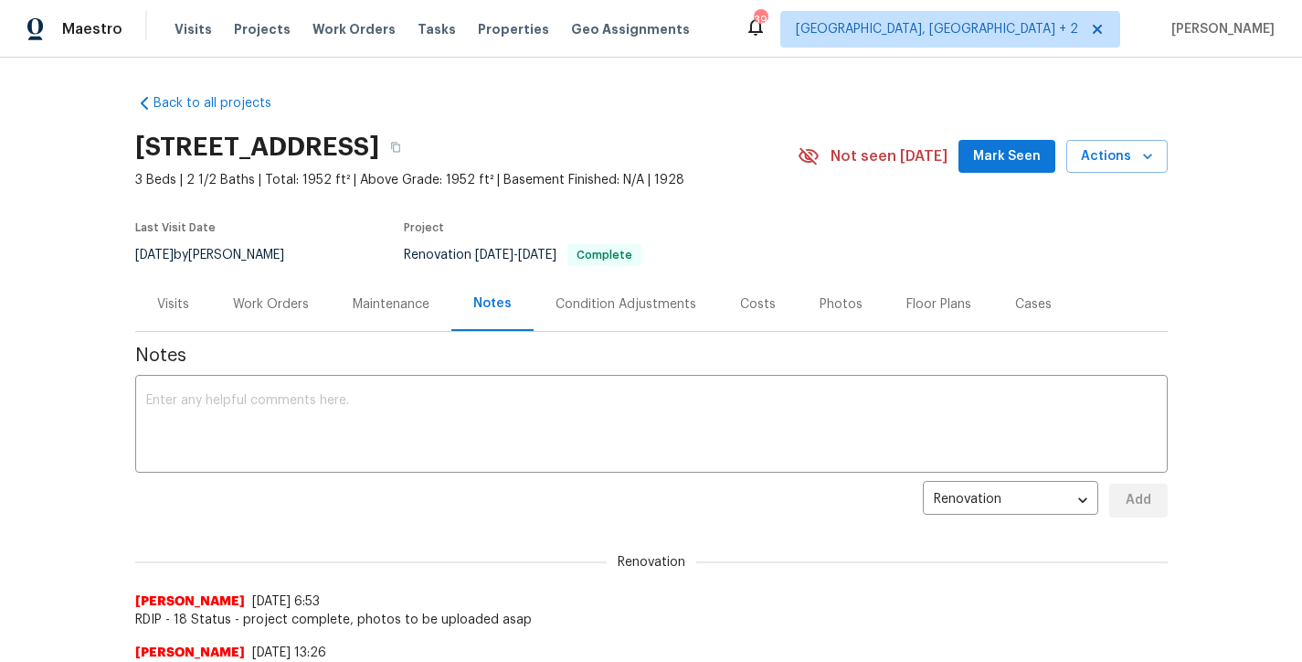
click at [254, 315] on div "Work Orders" at bounding box center [271, 304] width 120 height 54
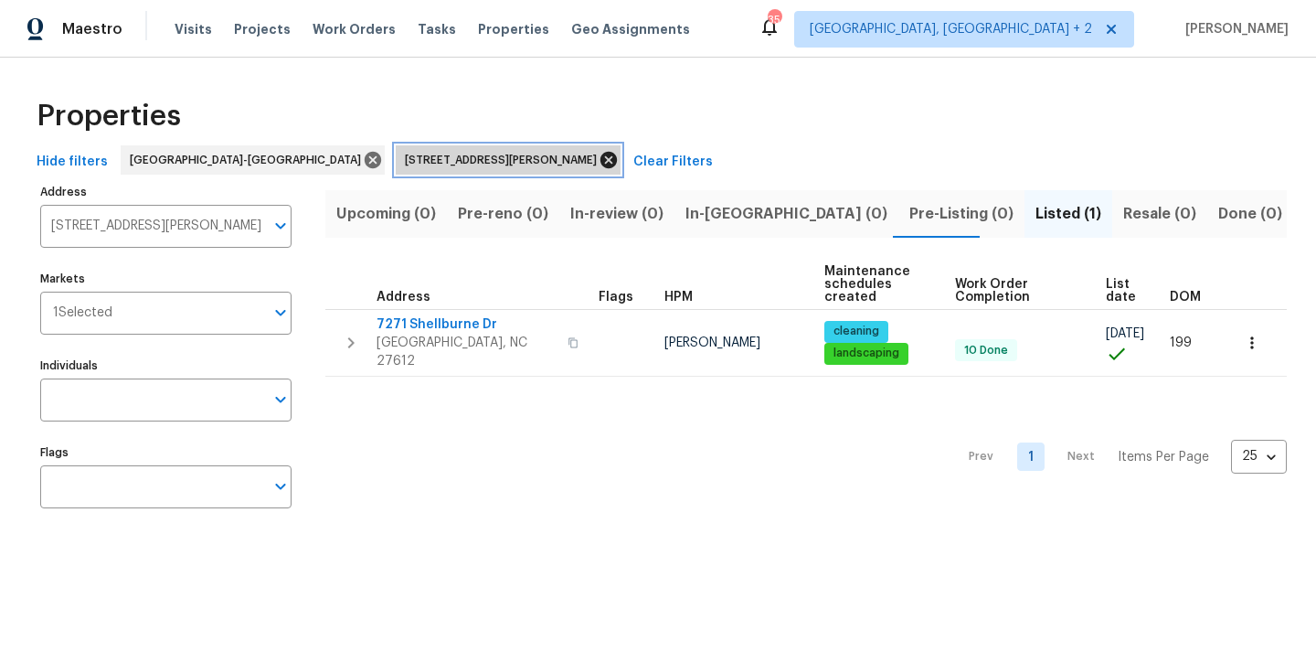
click at [600, 161] on icon at bounding box center [608, 160] width 16 height 16
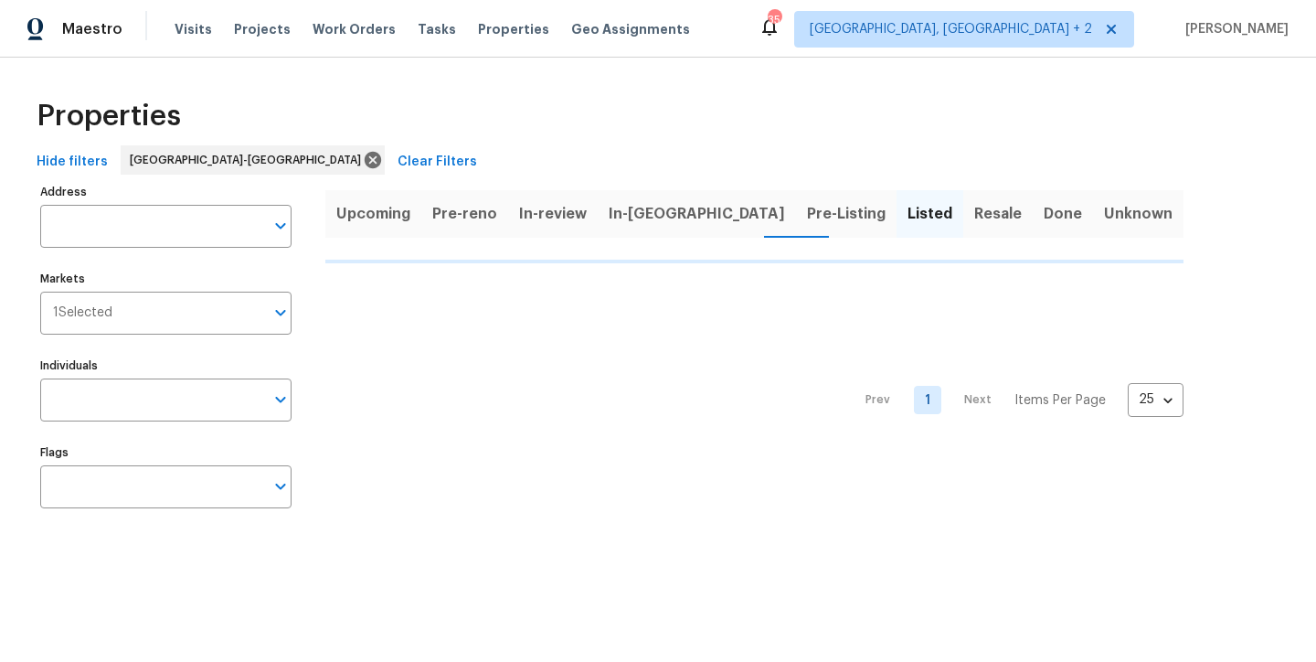
click at [629, 99] on div "Properties" at bounding box center [657, 116] width 1257 height 58
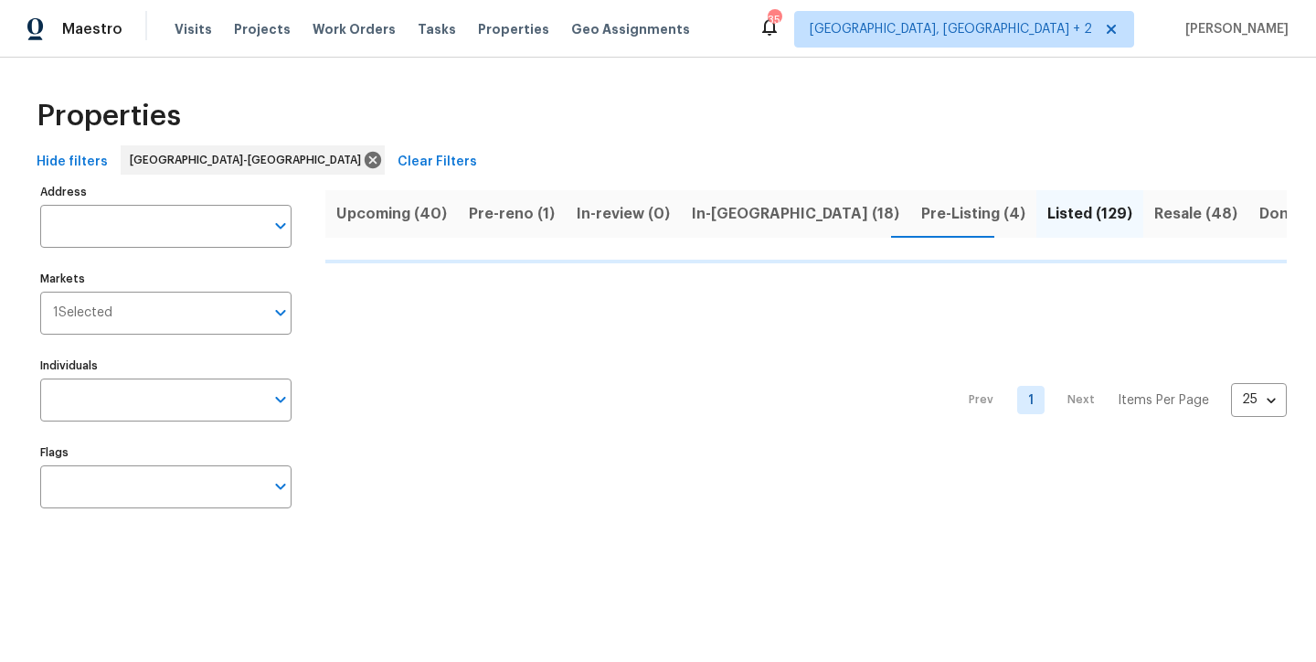
click at [736, 207] on span "In-[GEOGRAPHIC_DATA] (18)" at bounding box center [795, 214] width 207 height 26
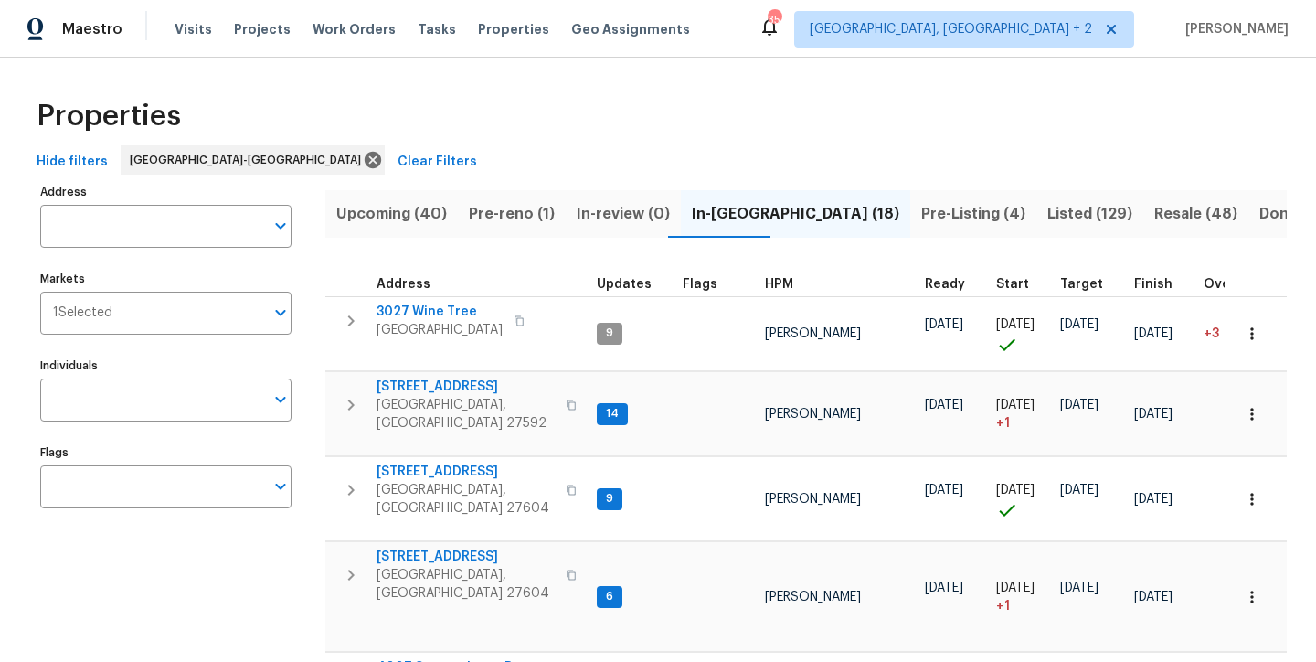
click at [778, 289] on span "HPM" at bounding box center [779, 284] width 28 height 13
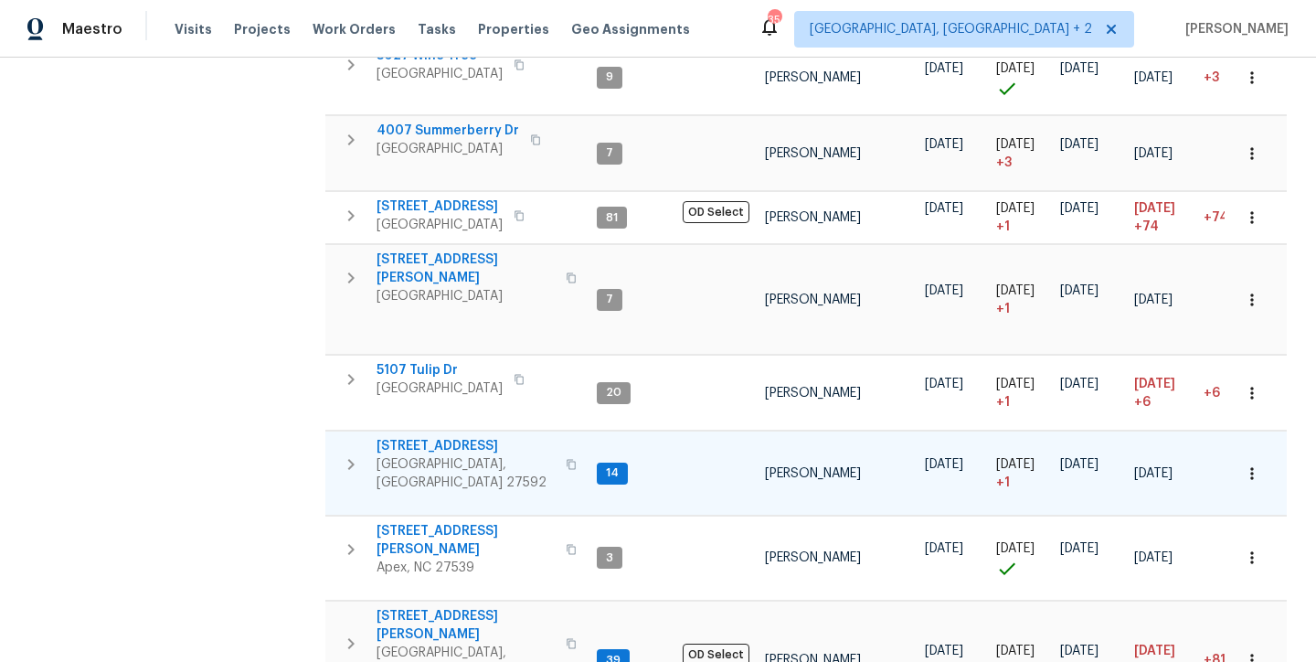
scroll to position [1160, 0]
click at [758, 26] on div "Maestro Visits Projects Work Orders Tasks Properties Geo Assignments 35 Charles…" at bounding box center [658, 29] width 1316 height 58
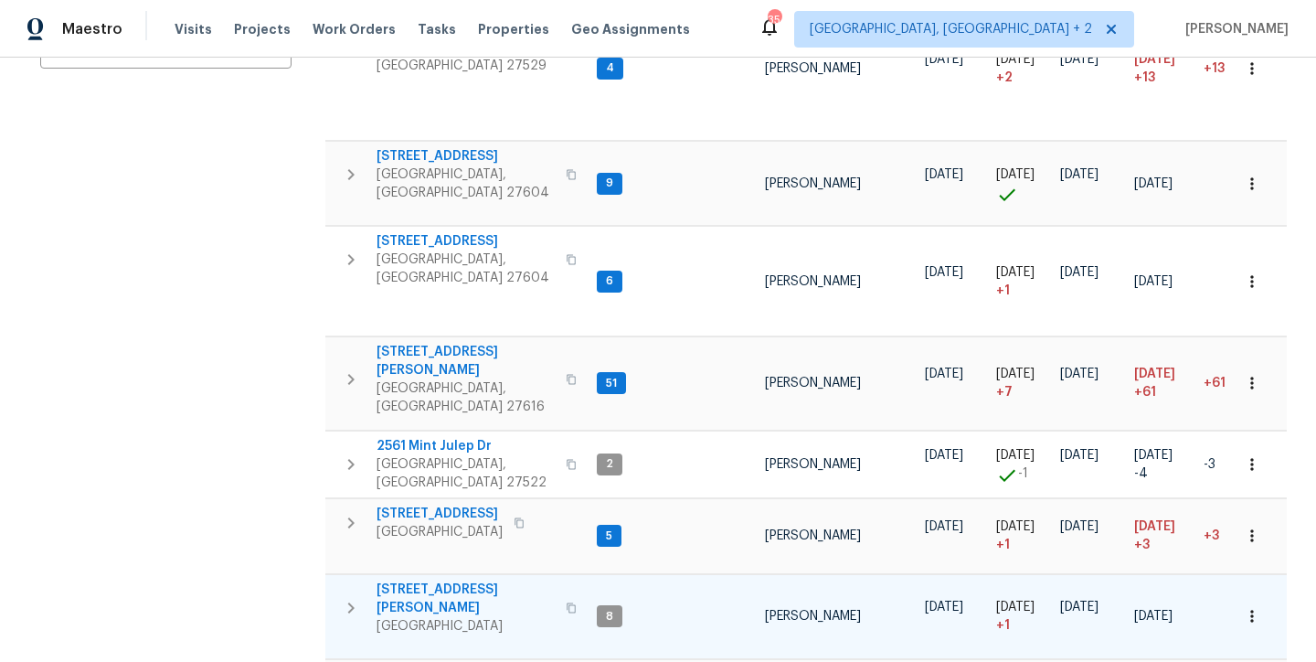
scroll to position [12, 0]
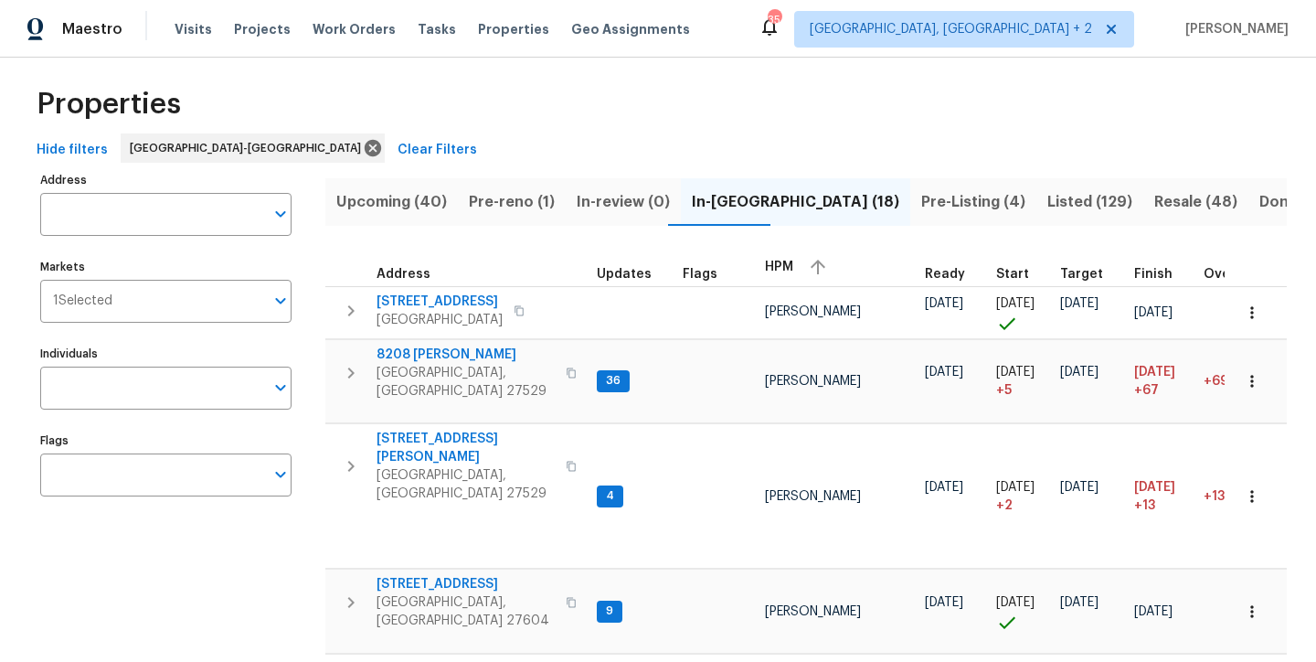
click at [802, 32] on div "Maestro Visits Projects Work Orders Tasks Properties Geo Assignments 35 Charles…" at bounding box center [658, 29] width 1316 height 58
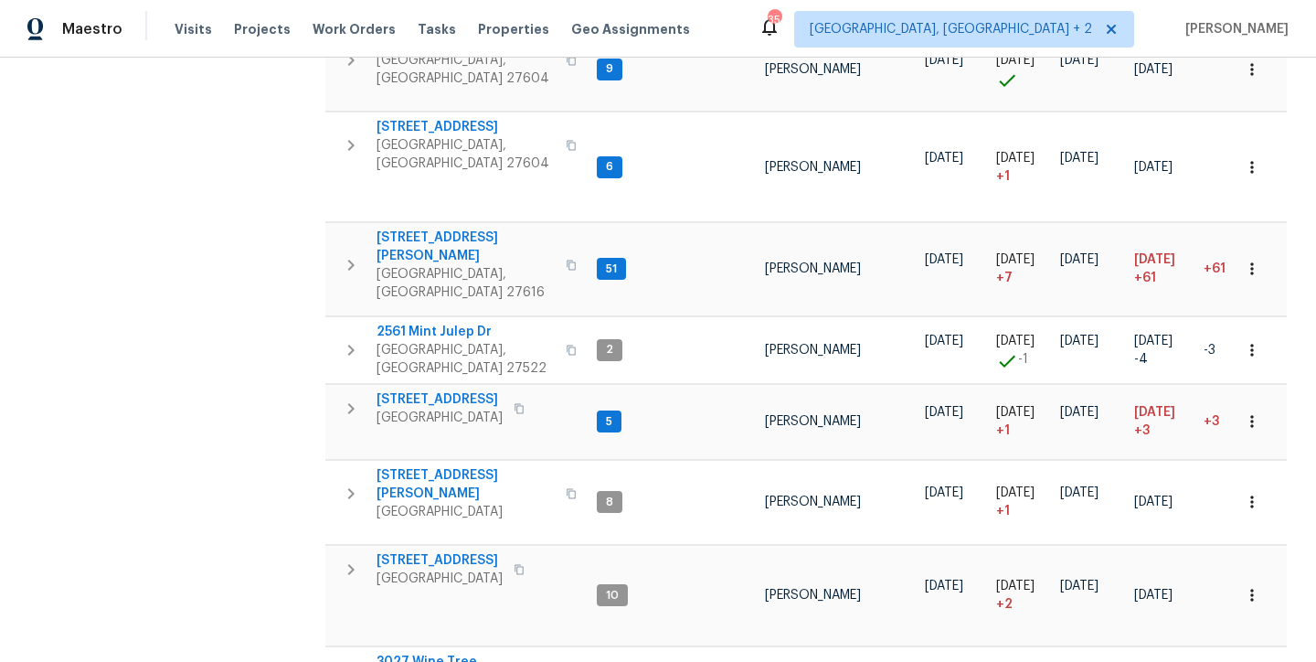
scroll to position [0, 0]
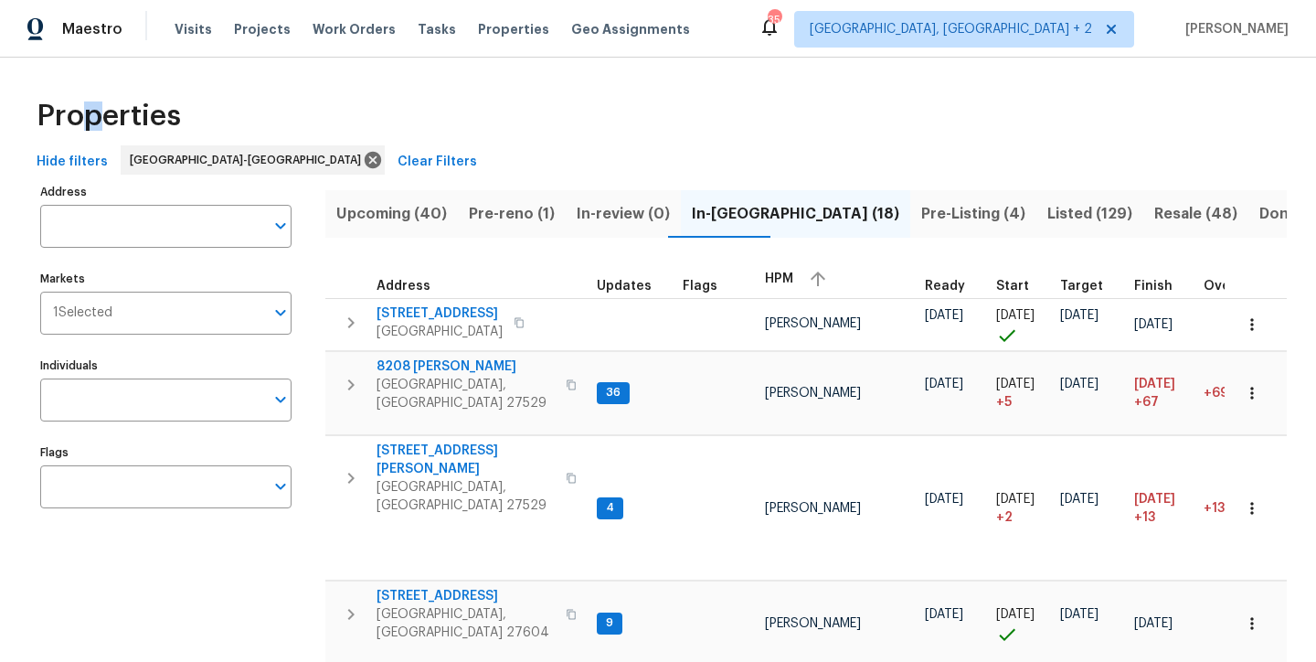
drag, startPoint x: 87, startPoint y: 113, endPoint x: 109, endPoint y: 120, distance: 22.8
click at [109, 120] on span "Properties" at bounding box center [109, 116] width 144 height 18
click at [313, 106] on div "Properties" at bounding box center [657, 116] width 1257 height 58
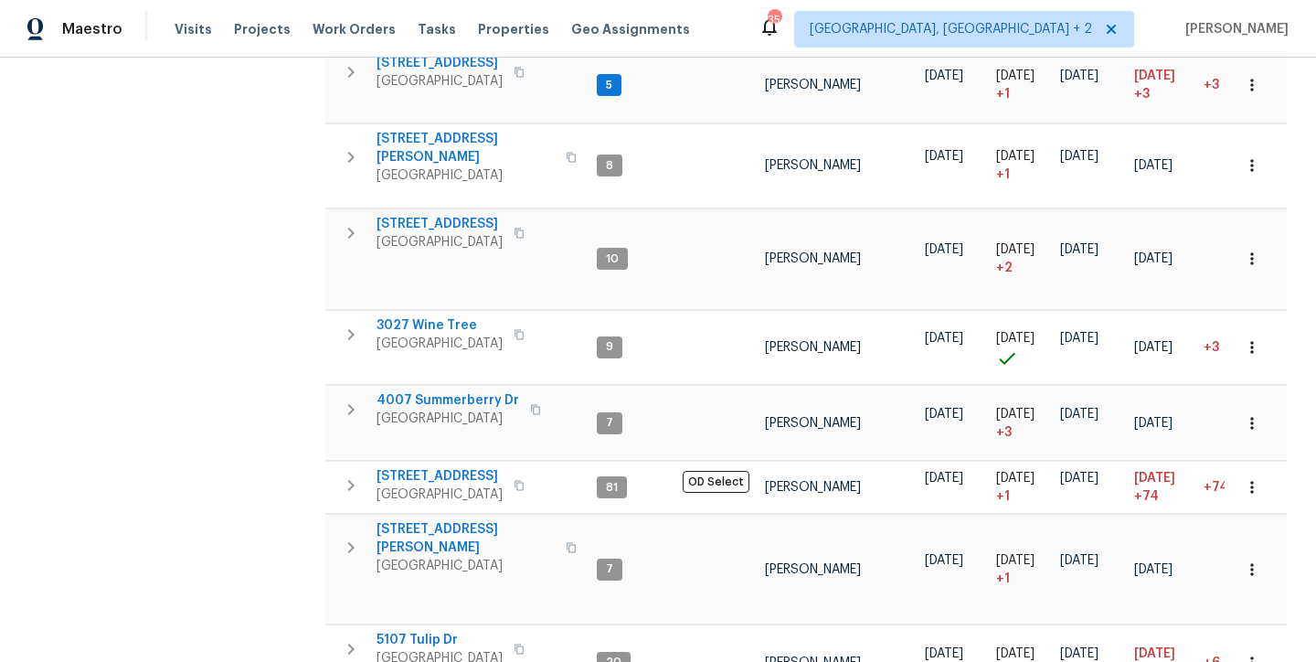
scroll to position [1163, 0]
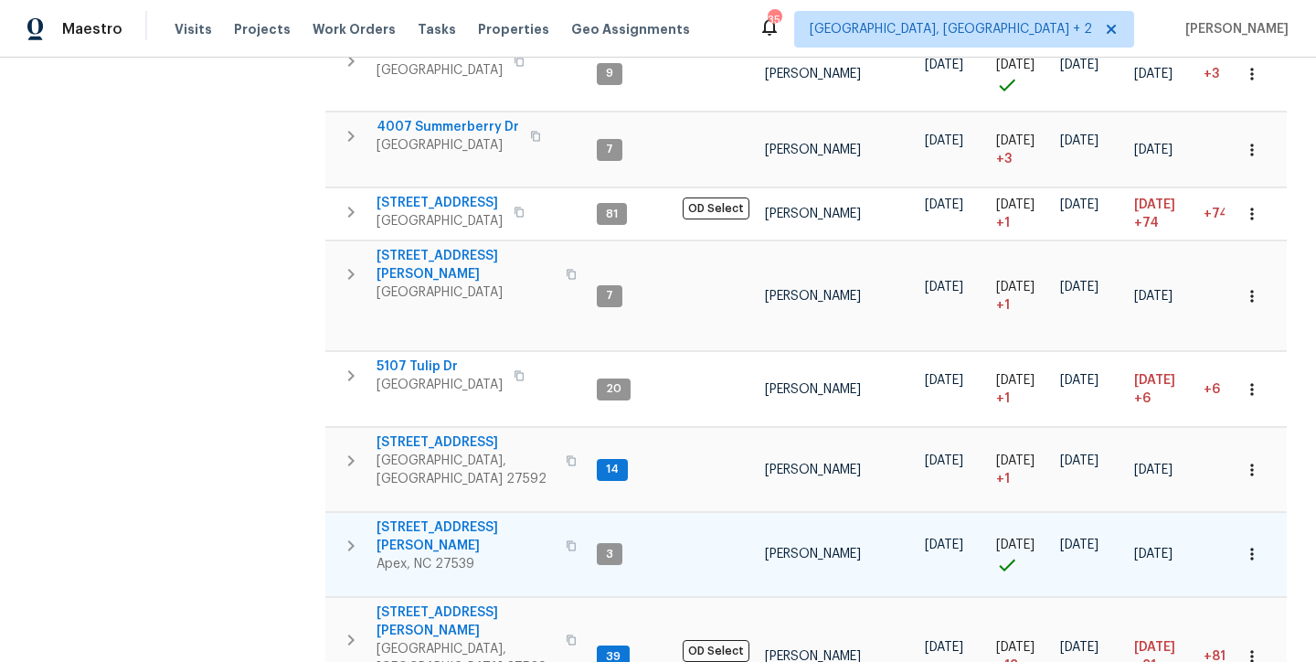
click at [347, 535] on icon "button" at bounding box center [351, 546] width 22 height 22
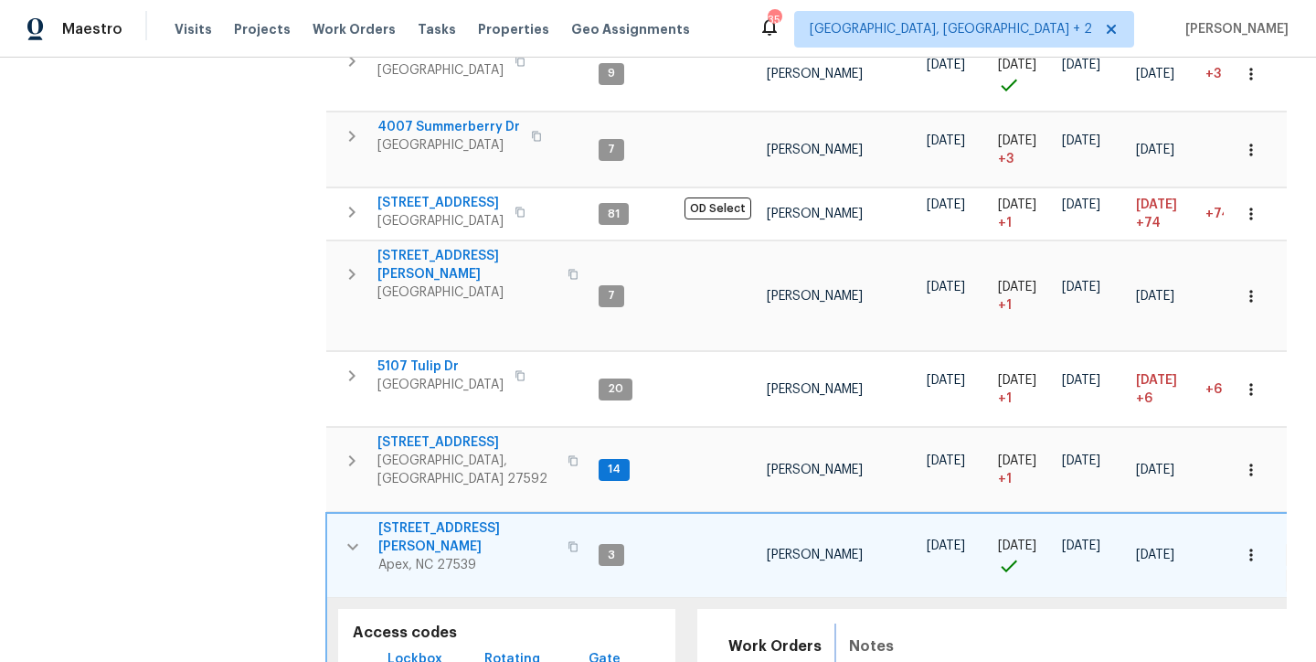
click at [875, 633] on span "Notes" at bounding box center [871, 646] width 45 height 26
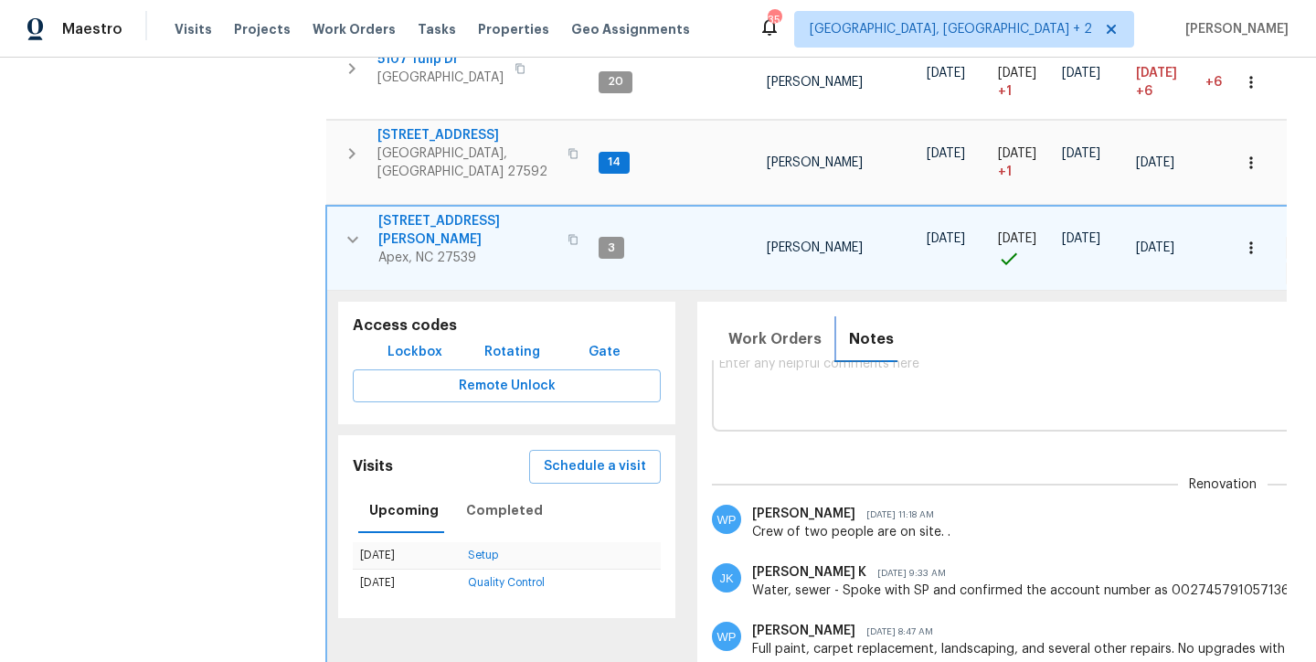
scroll to position [0, 0]
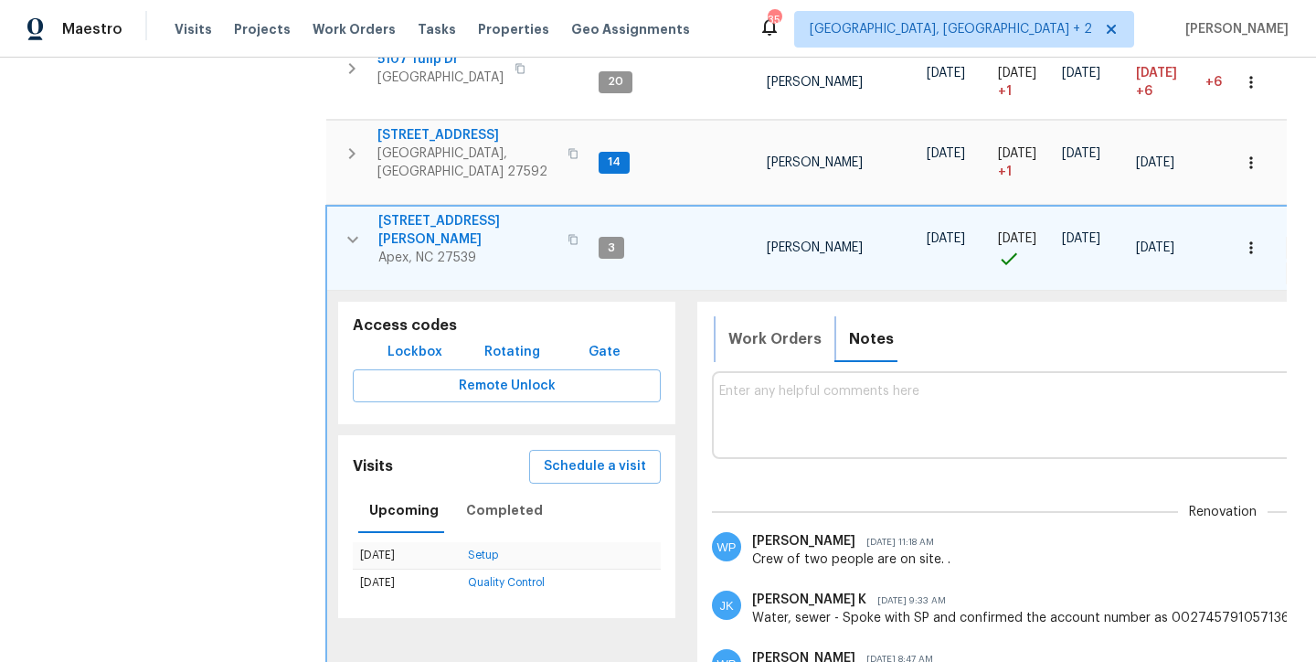
click at [779, 326] on span "Work Orders" at bounding box center [774, 339] width 93 height 26
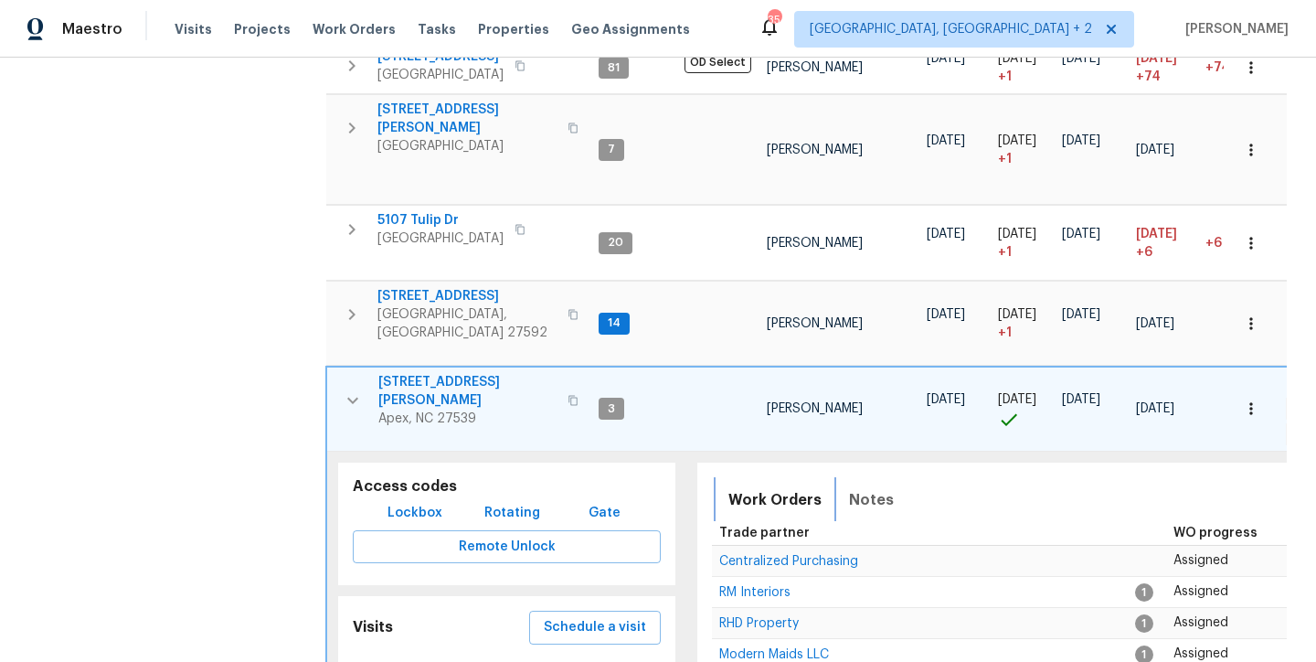
scroll to position [1310, 0]
click at [1011, 476] on div "Work Orders Notes Not seen today Mark Seen" at bounding box center [1225, 498] width 1027 height 45
click at [423, 372] on span "3408 Sawyers Mill Dr" at bounding box center [467, 390] width 178 height 37
click at [348, 397] on icon "button" at bounding box center [352, 400] width 11 height 6
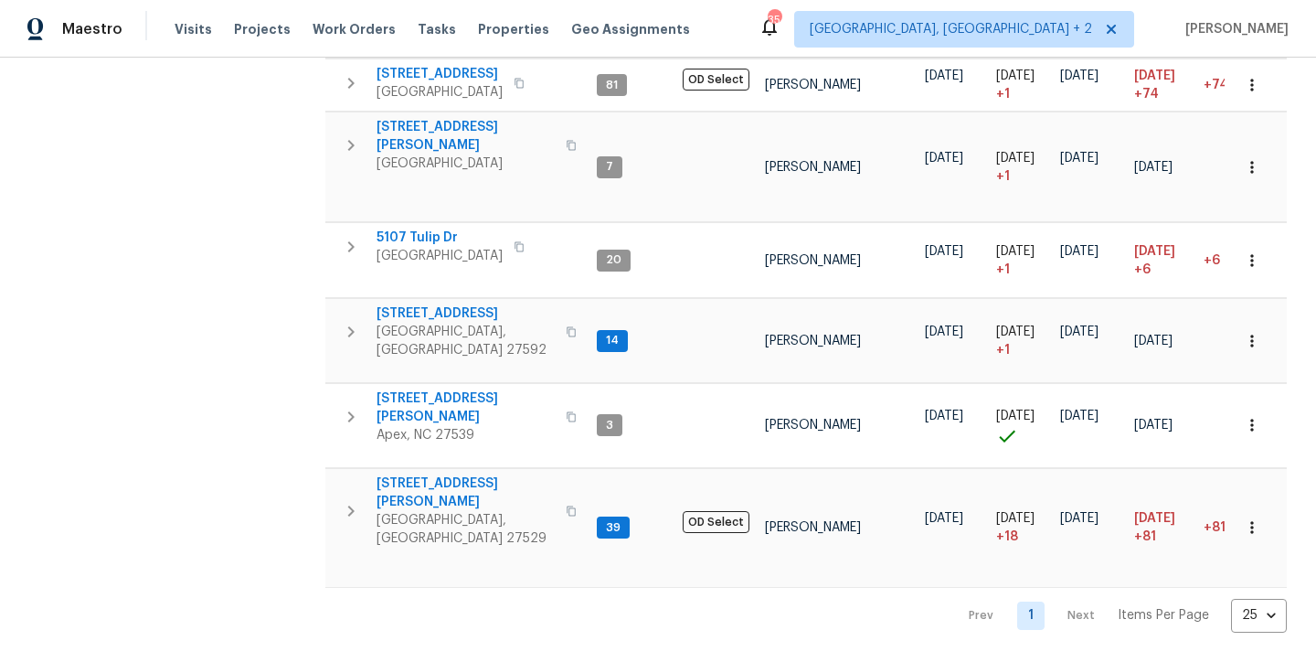
scroll to position [1163, 0]
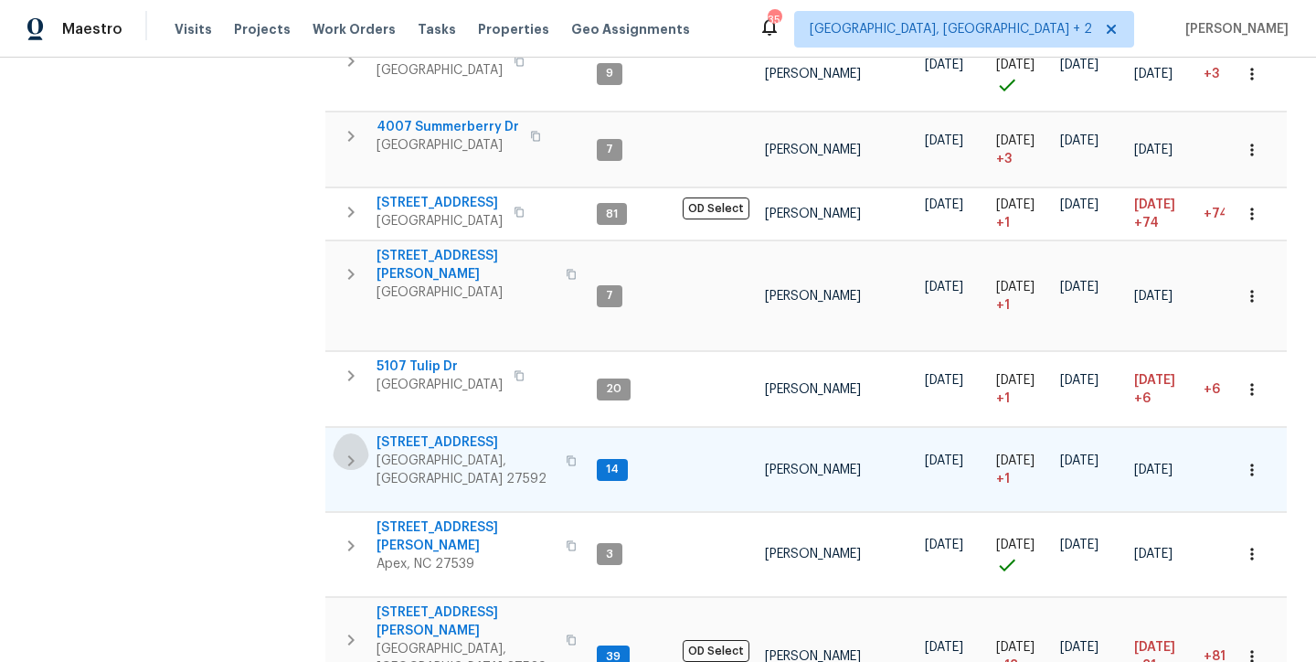
click at [349, 450] on icon "button" at bounding box center [351, 461] width 22 height 22
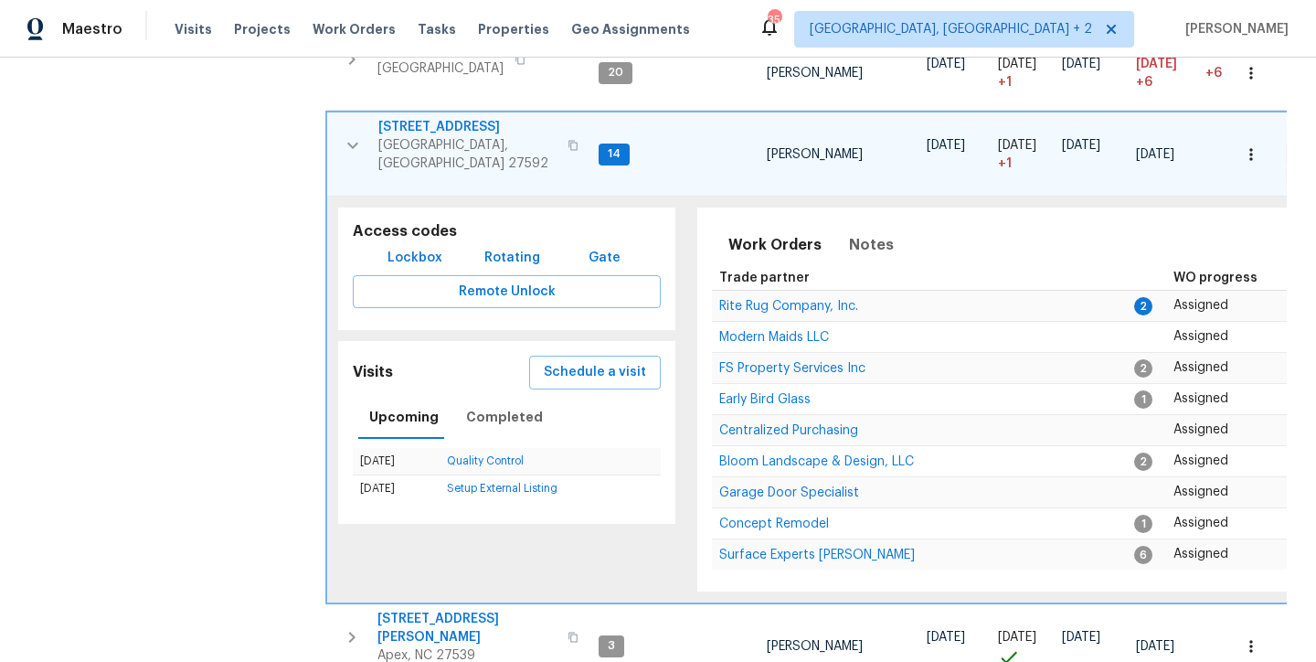
scroll to position [1316, 0]
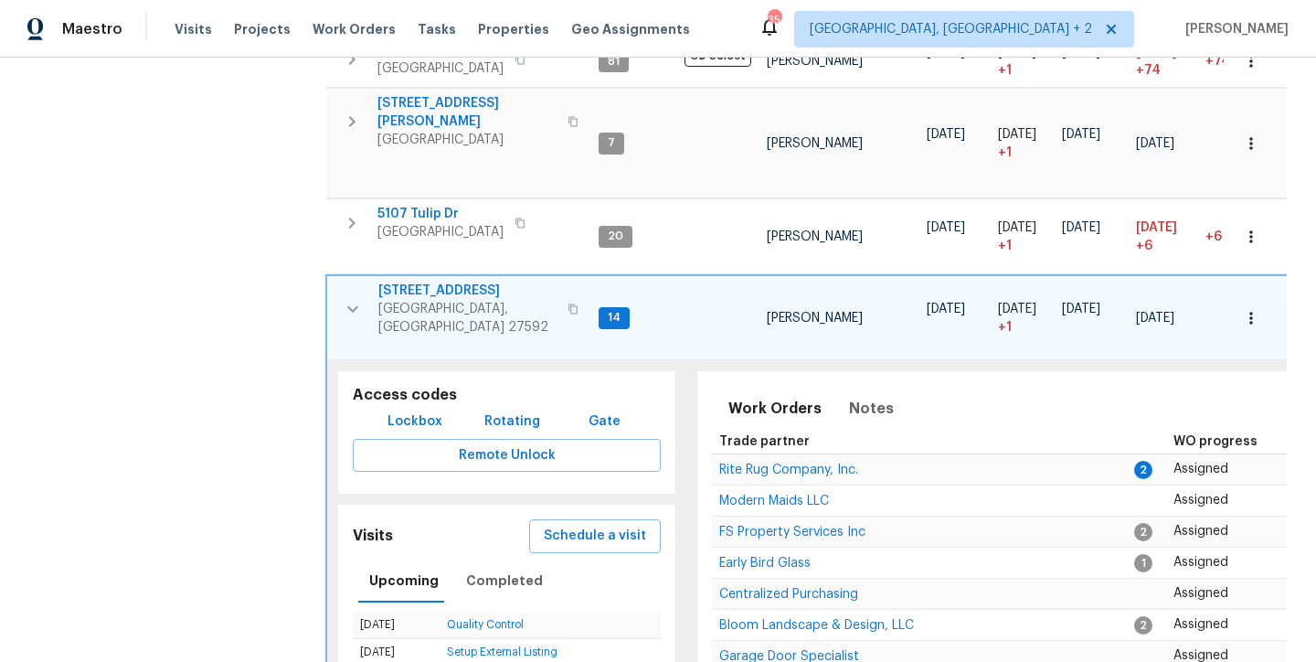
click at [451, 281] on span "401 Blackberry Creek Dr" at bounding box center [467, 290] width 178 height 18
click at [353, 298] on icon "button" at bounding box center [353, 309] width 22 height 22
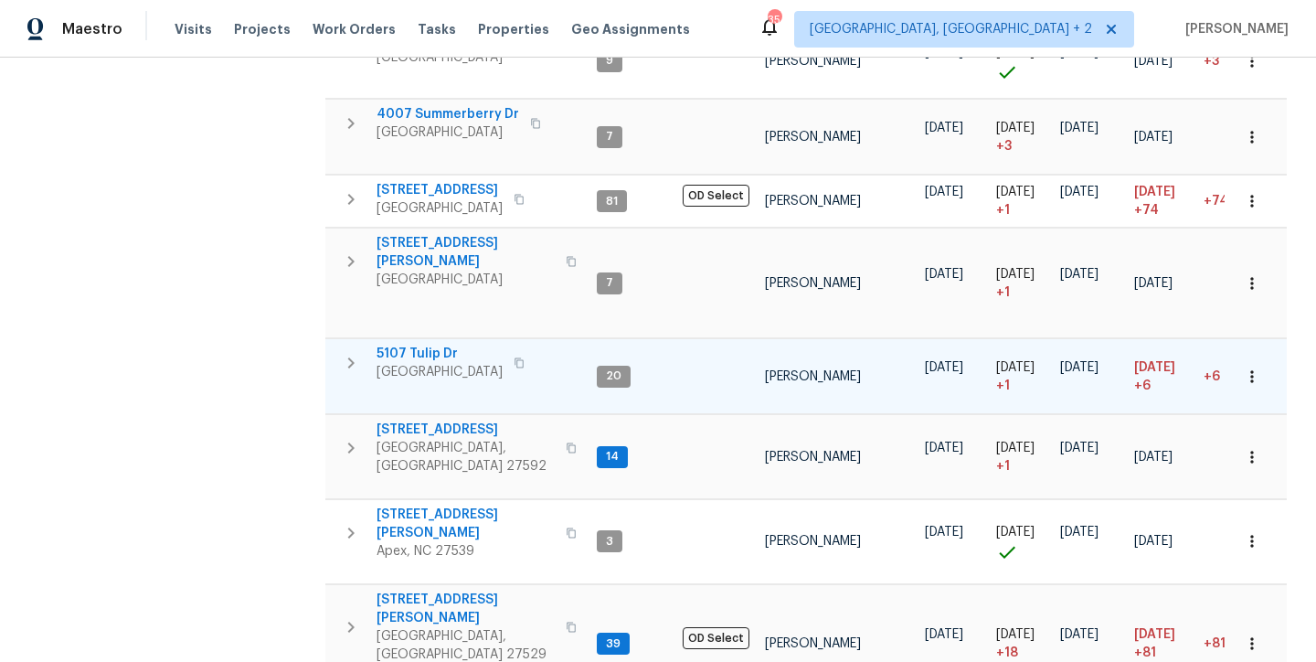
scroll to position [1163, 0]
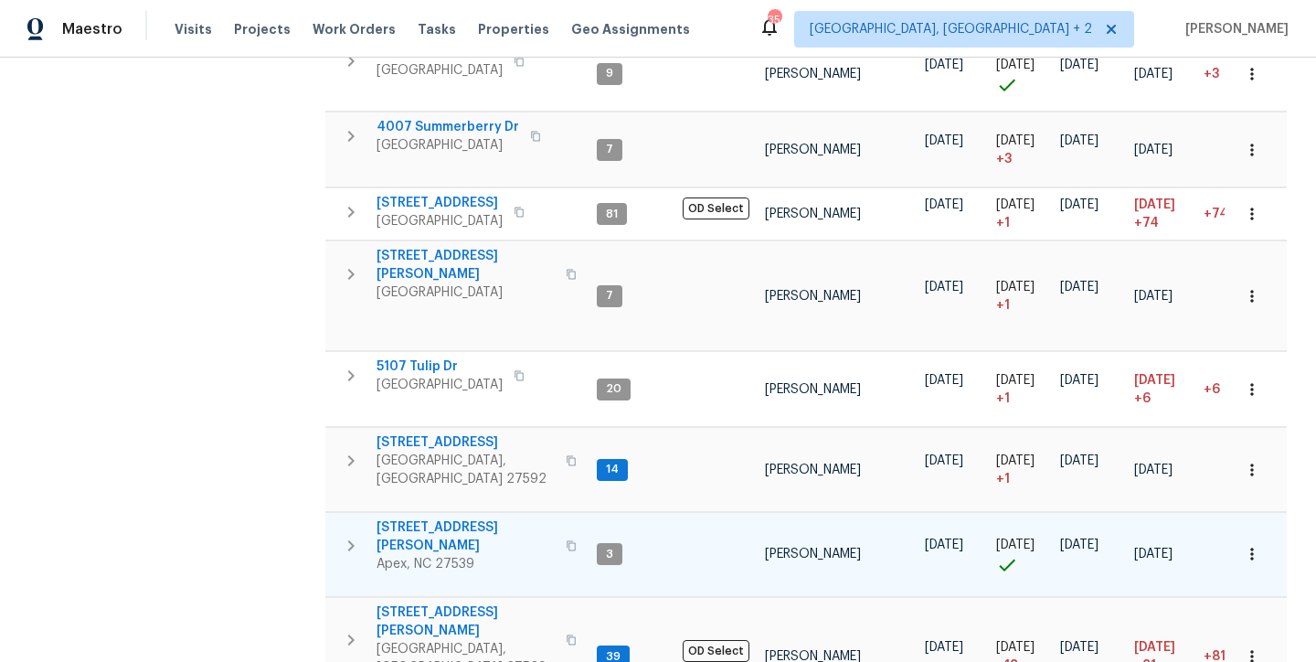
click at [450, 518] on span "3408 Sawyers Mill Dr" at bounding box center [465, 536] width 178 height 37
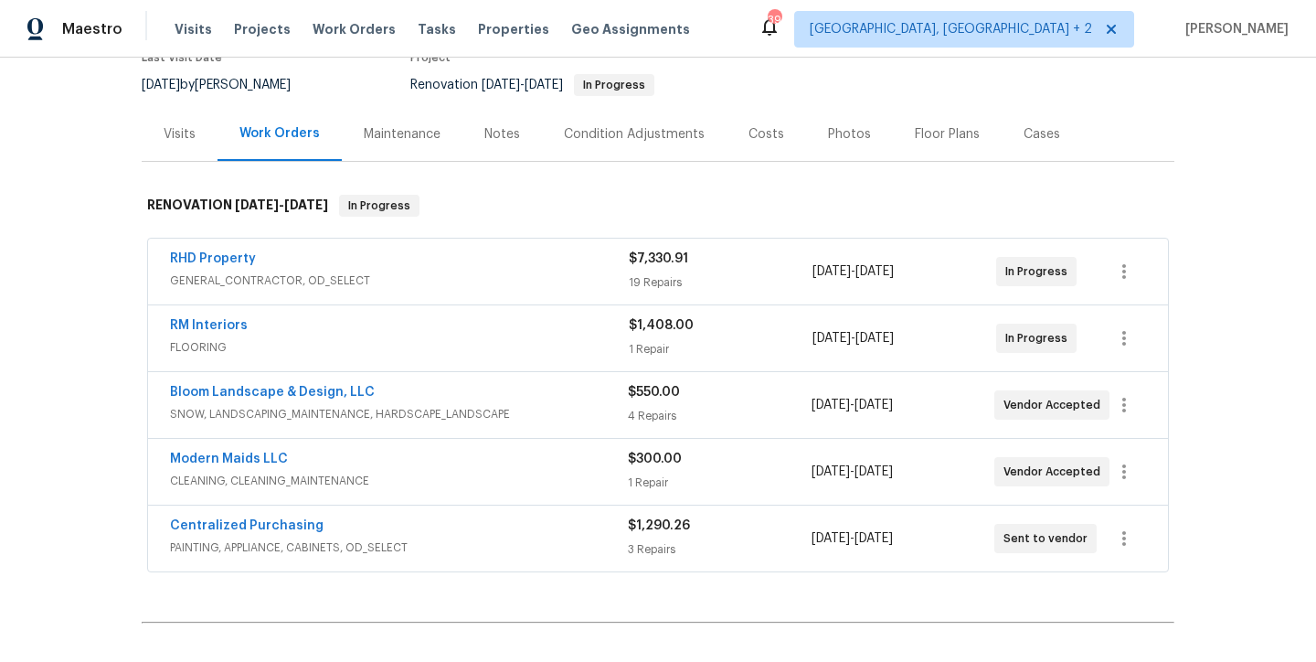
scroll to position [171, 0]
click at [234, 250] on span "RHD Property" at bounding box center [213, 258] width 86 height 18
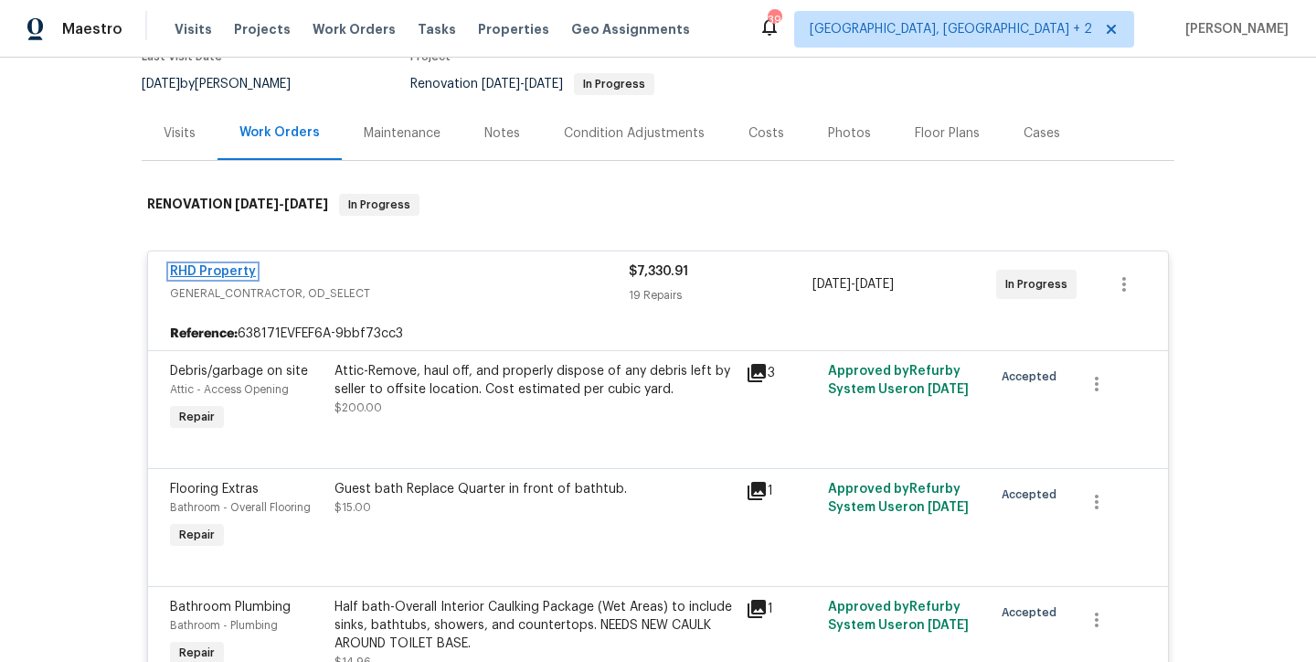
click at [219, 272] on link "RHD Property" at bounding box center [213, 271] width 86 height 13
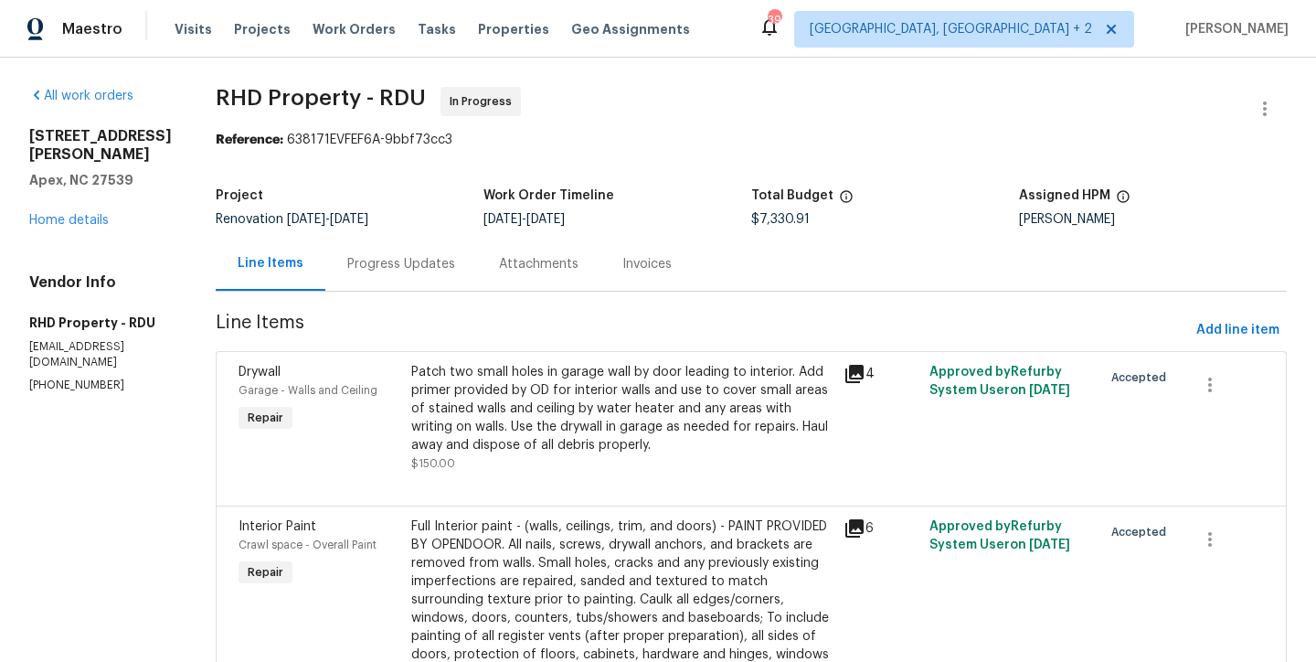
click at [386, 259] on div "Progress Updates" at bounding box center [401, 264] width 108 height 18
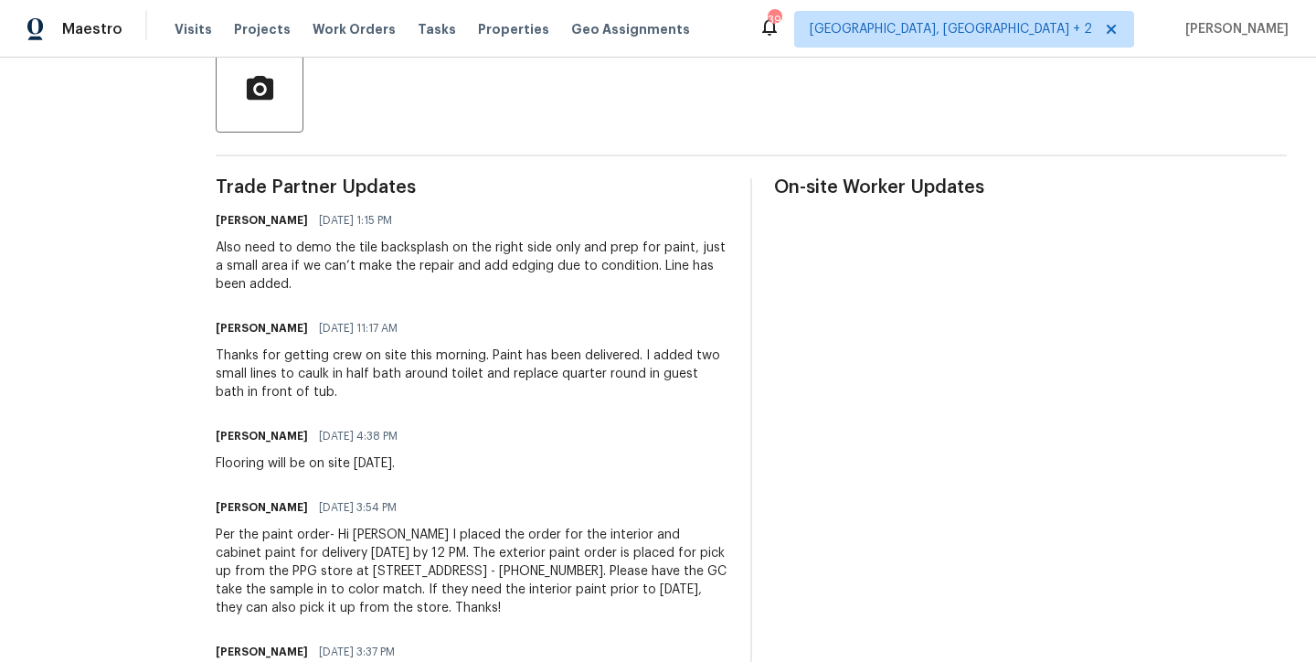
scroll to position [471, 0]
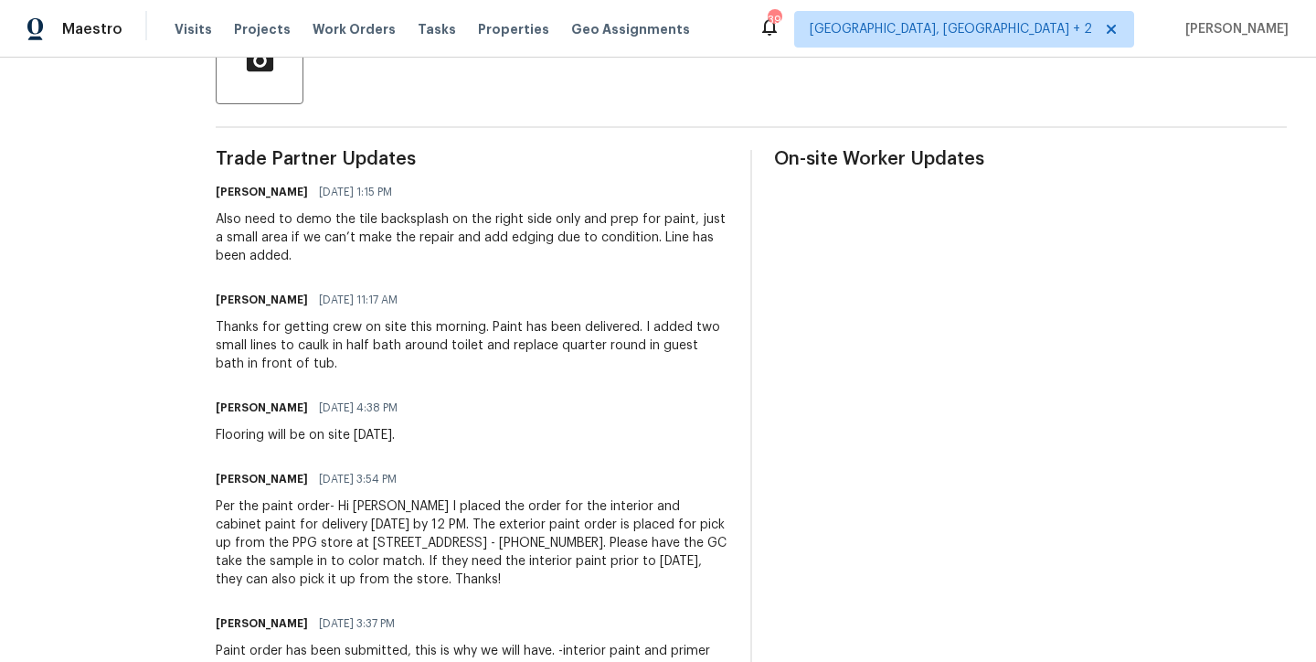
click at [291, 342] on div "Thanks for getting crew on site this morning. Paint has been delivered. I added…" at bounding box center [472, 345] width 513 height 55
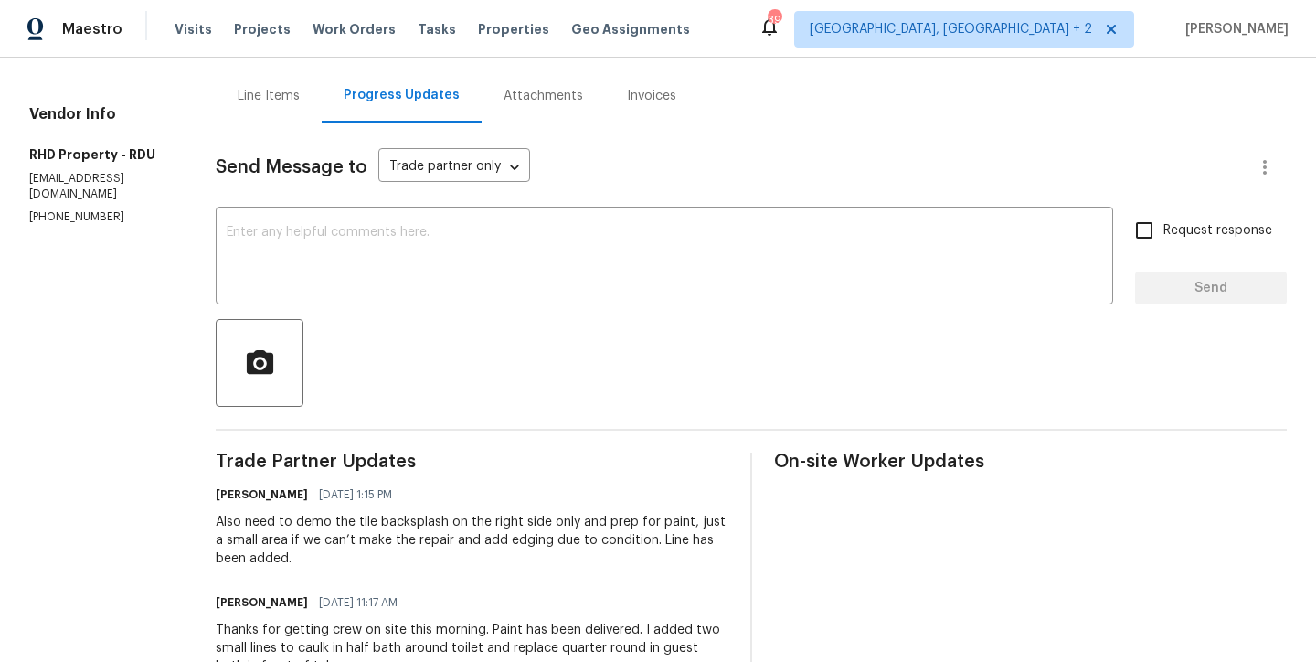
scroll to position [0, 0]
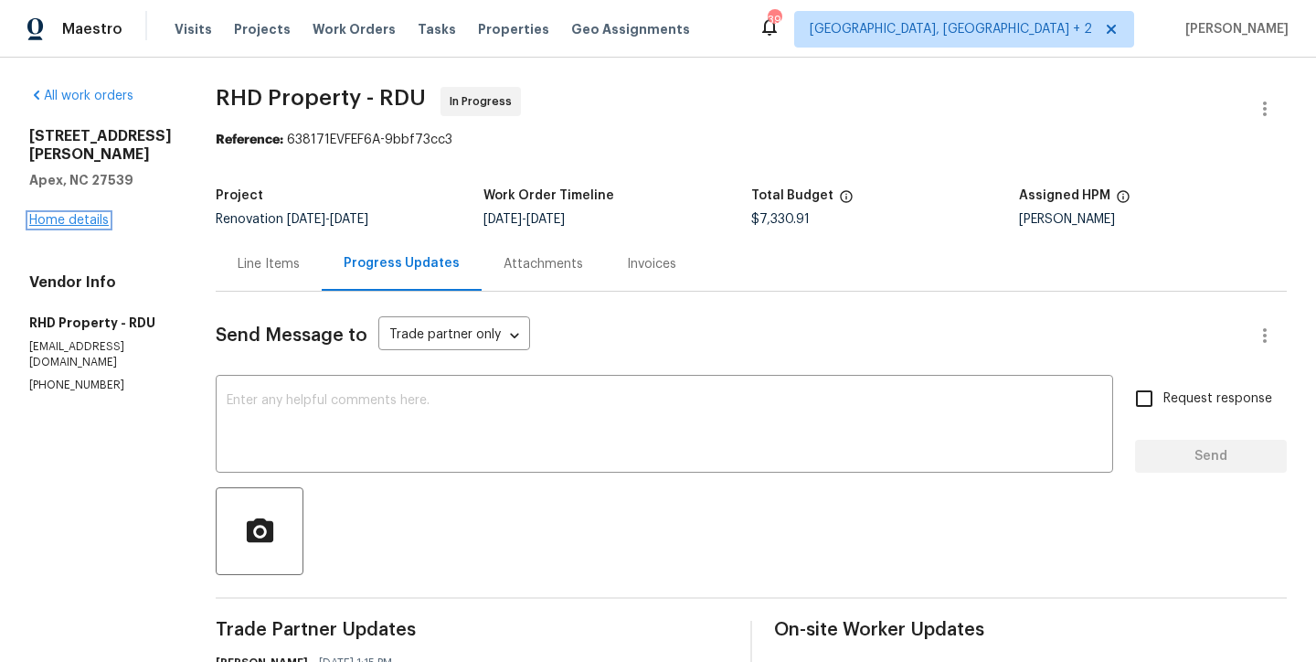
click at [66, 214] on link "Home details" at bounding box center [68, 220] width 79 height 13
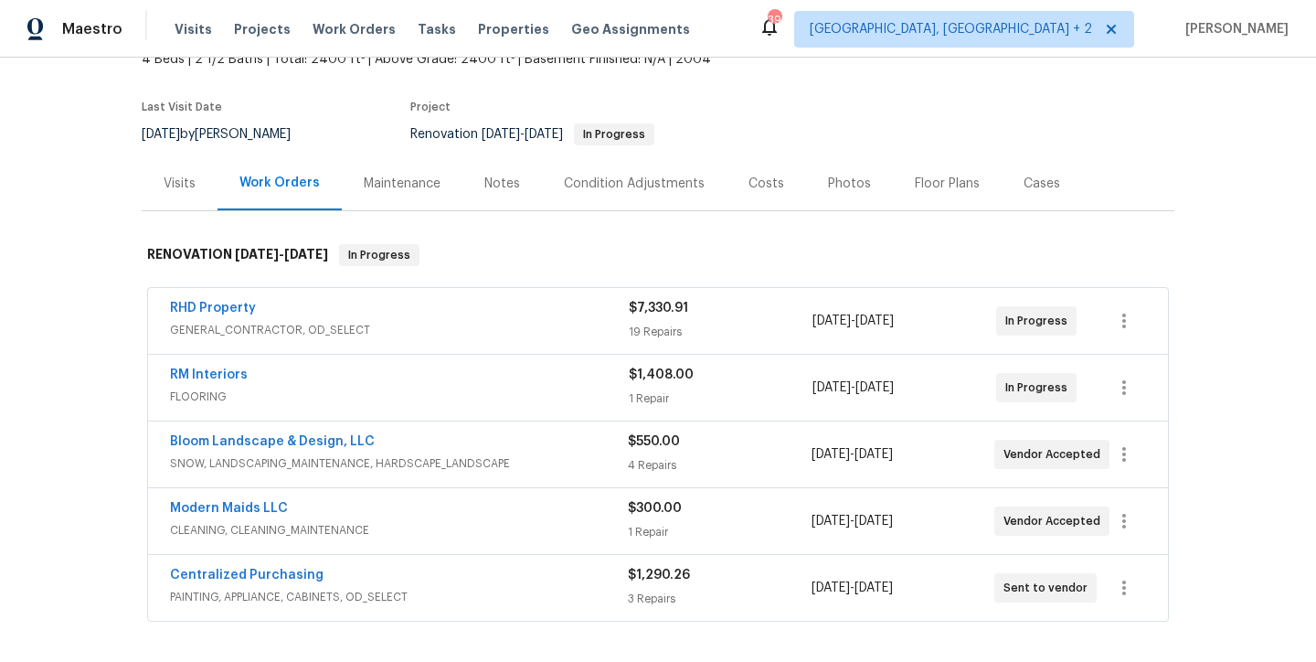
scroll to position [118, 0]
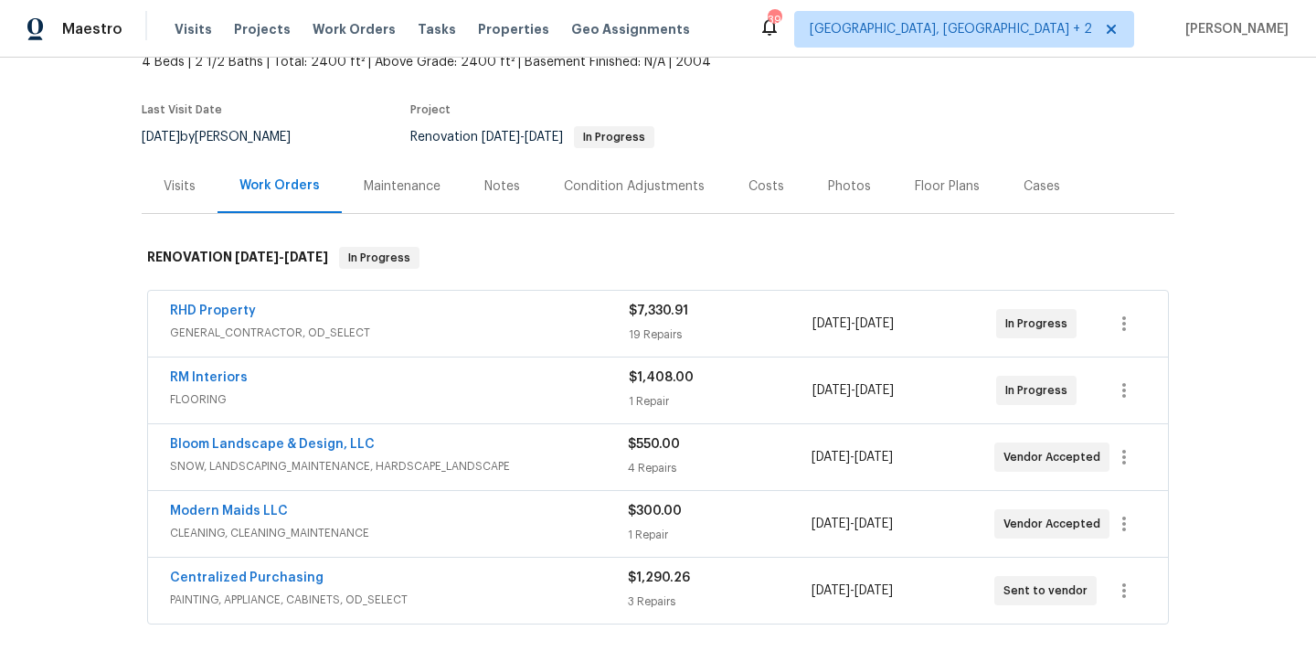
click at [793, 105] on section "3408 Sawyers Mill Dr, Apex, NC 27539 4 Beds | 2 1/2 Baths | Total: 2400 ft² | A…" at bounding box center [658, 82] width 1033 height 154
click at [106, 374] on div "Back to all projects 3408 Sawyers Mill Dr, Apex, NC 27539 4 Beds | 2 1/2 Baths …" at bounding box center [658, 360] width 1316 height 604
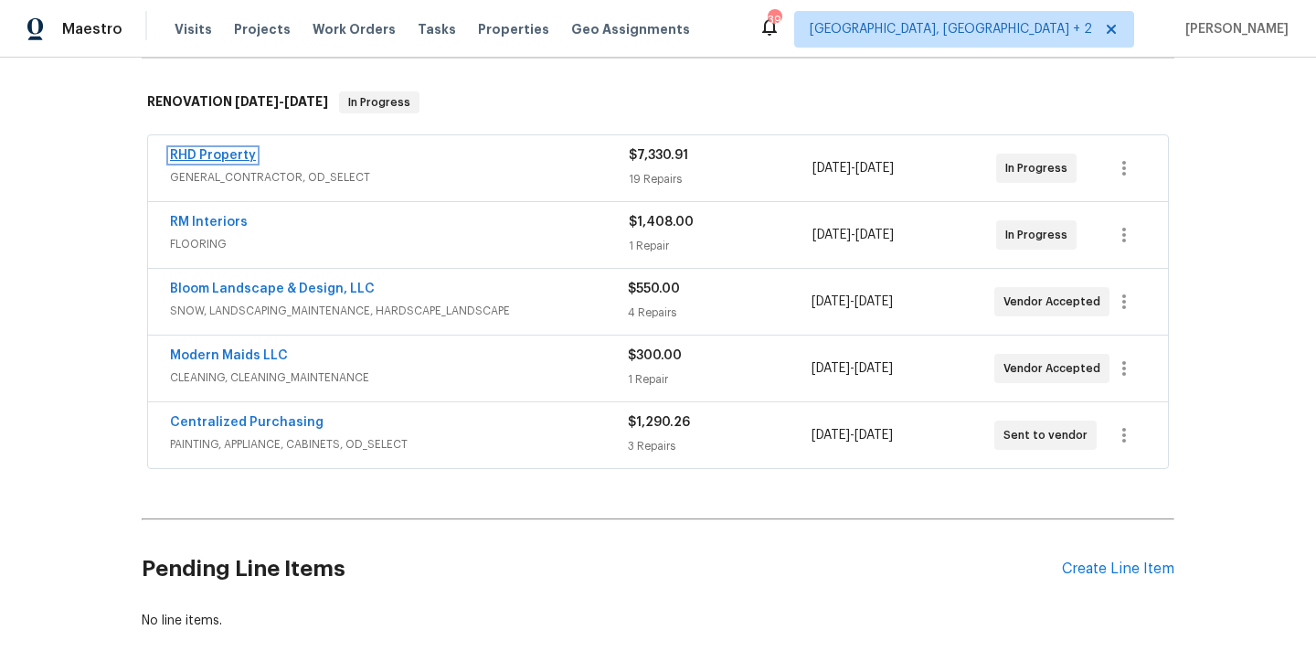
click at [212, 154] on link "RHD Property" at bounding box center [213, 155] width 86 height 13
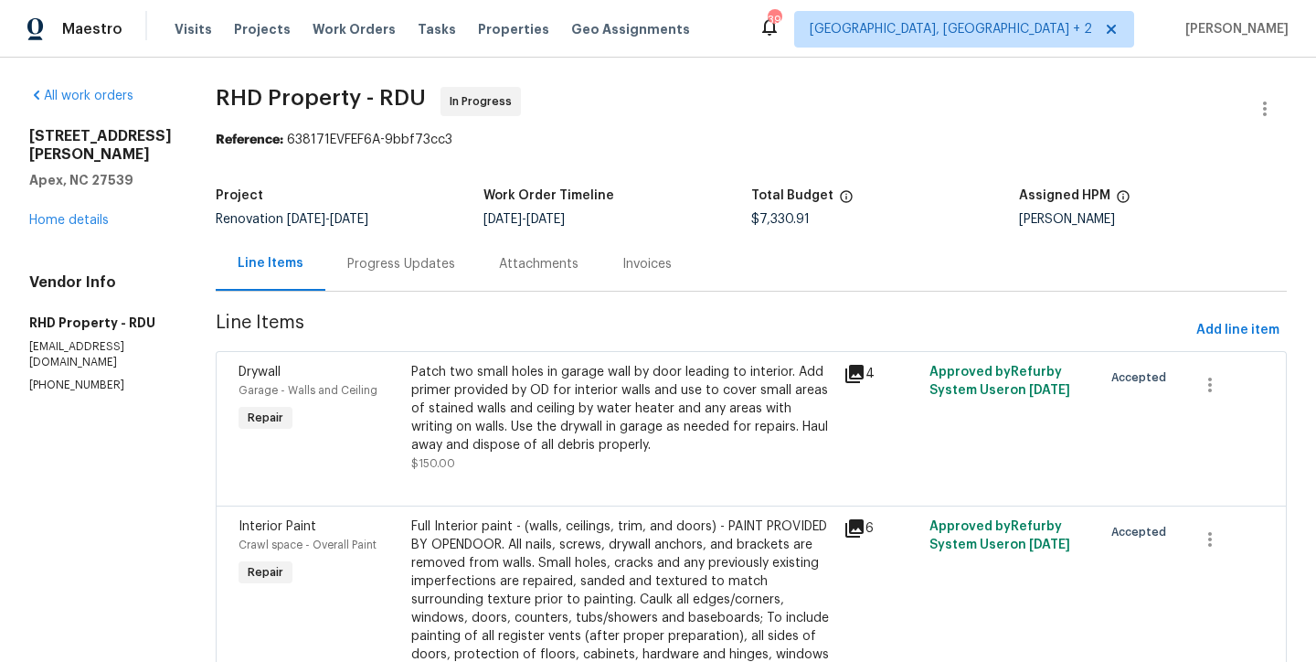
click at [79, 209] on div "3408 Sawyers Mill Dr Apex, NC 27539 Home details" at bounding box center [100, 178] width 143 height 102
click at [84, 214] on link "Home details" at bounding box center [68, 220] width 79 height 13
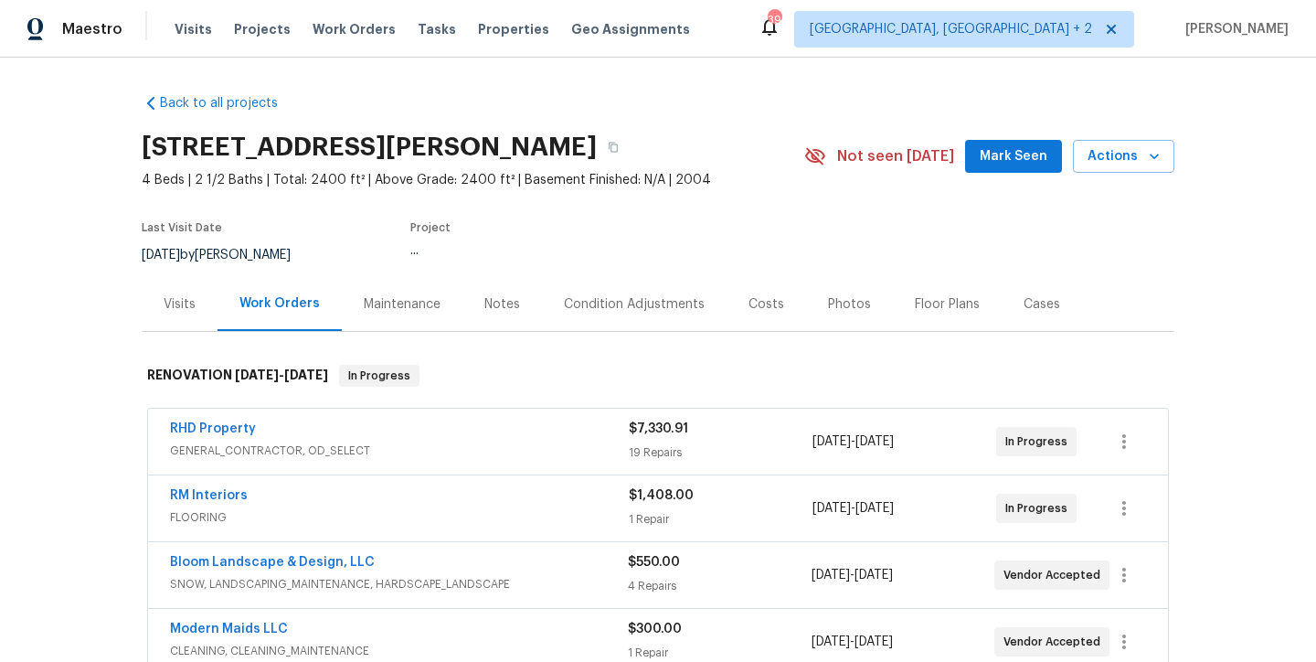
click at [781, 305] on div "Costs" at bounding box center [765, 304] width 79 height 54
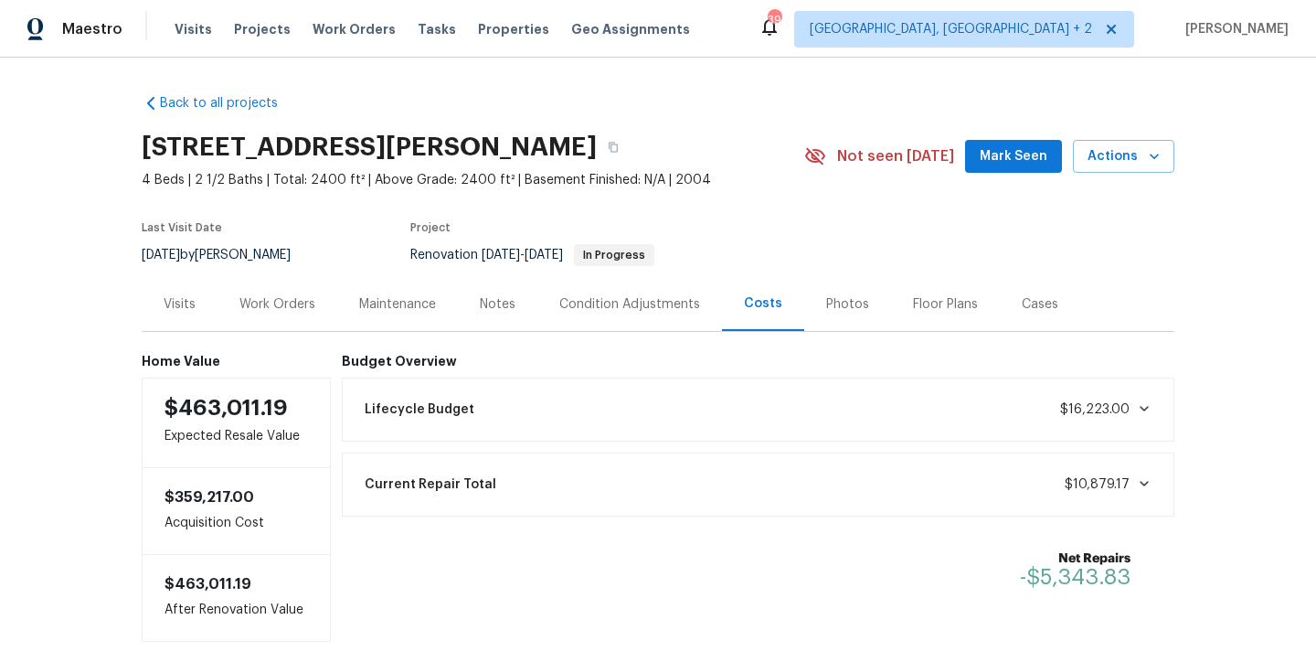
click at [487, 305] on div "Notes" at bounding box center [498, 304] width 36 height 18
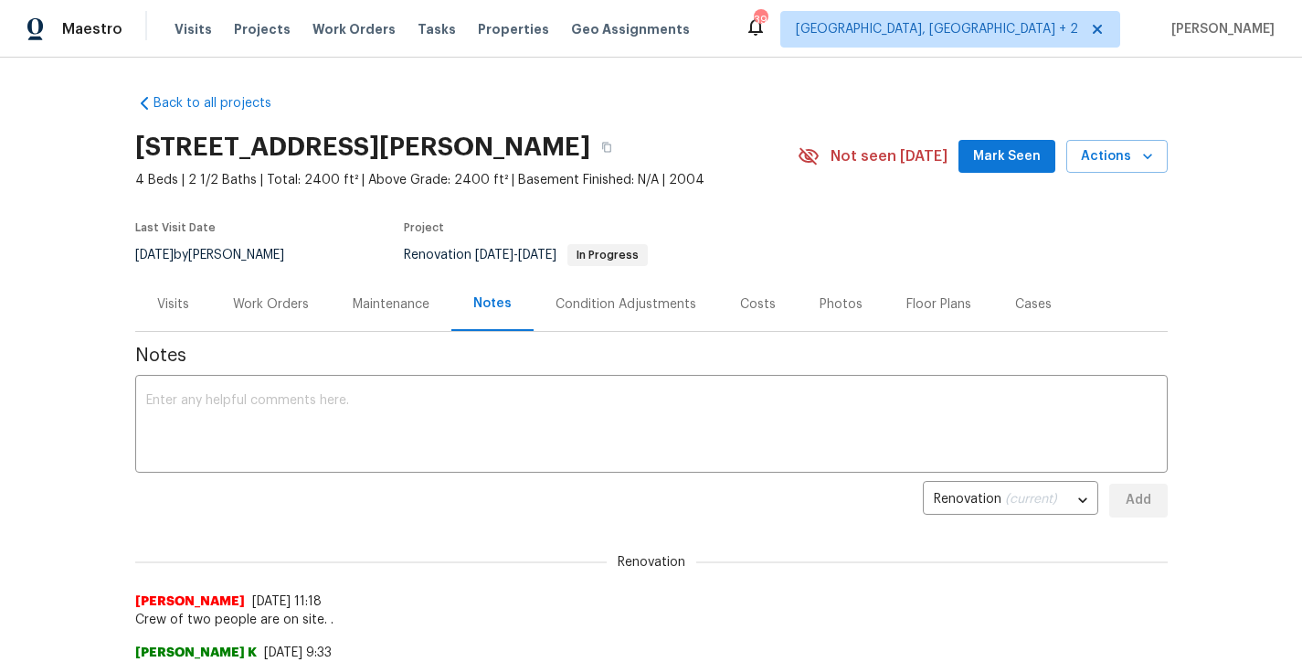
click at [271, 302] on div "Work Orders" at bounding box center [271, 304] width 76 height 18
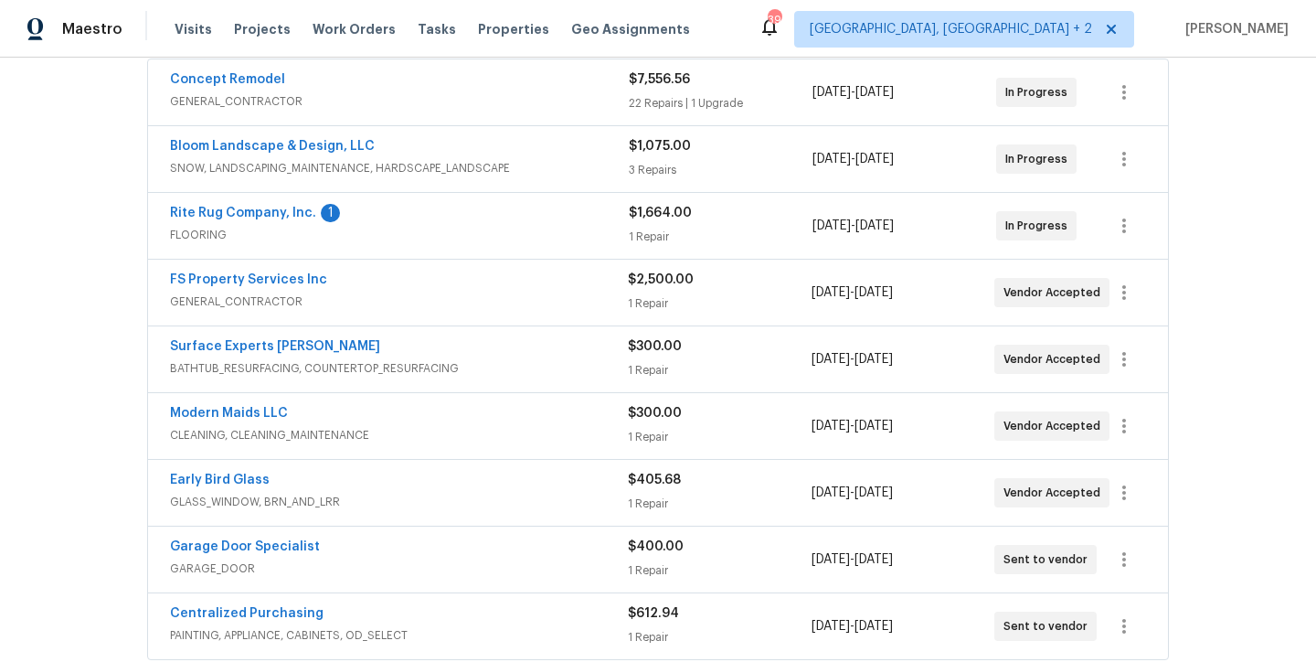
scroll to position [52, 0]
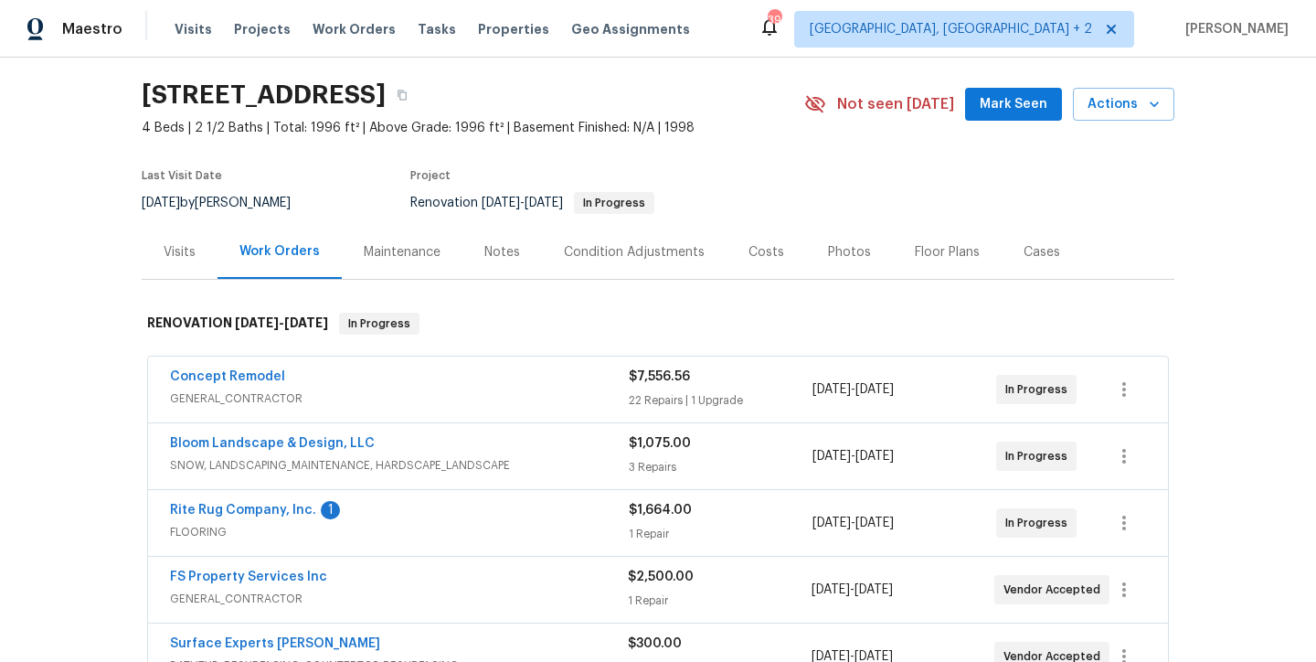
click at [503, 255] on div "Notes" at bounding box center [502, 252] width 36 height 18
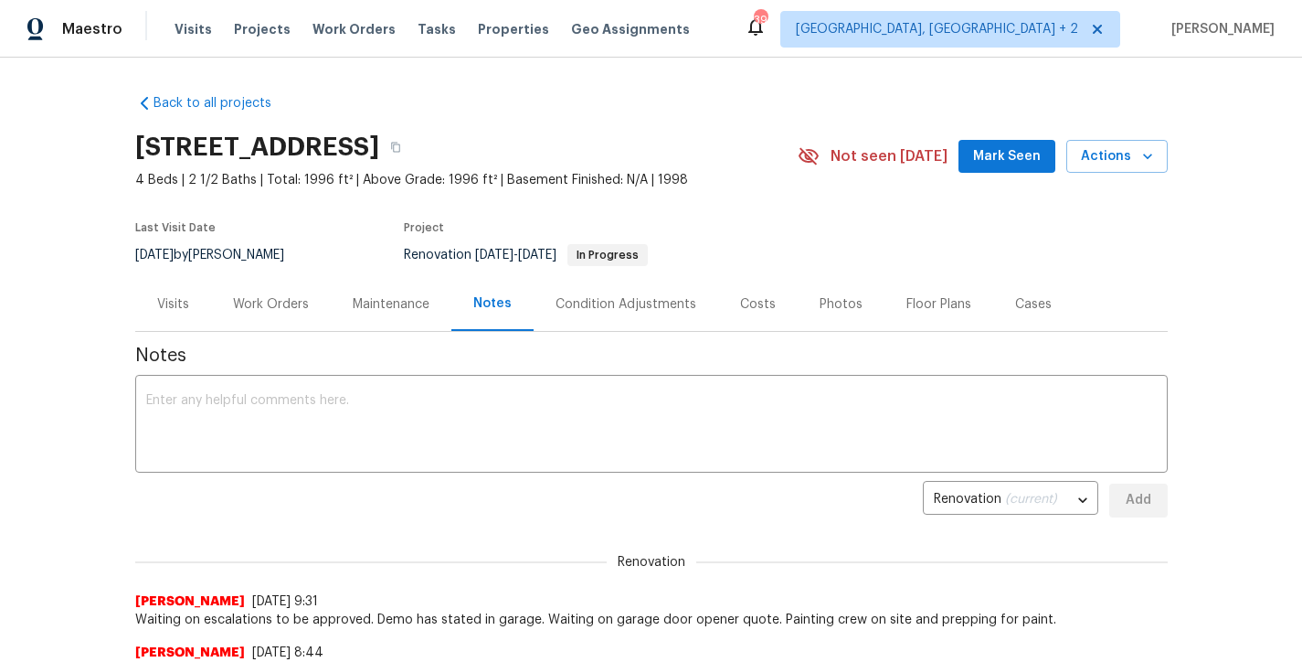
click at [740, 305] on div "Costs" at bounding box center [758, 304] width 36 height 18
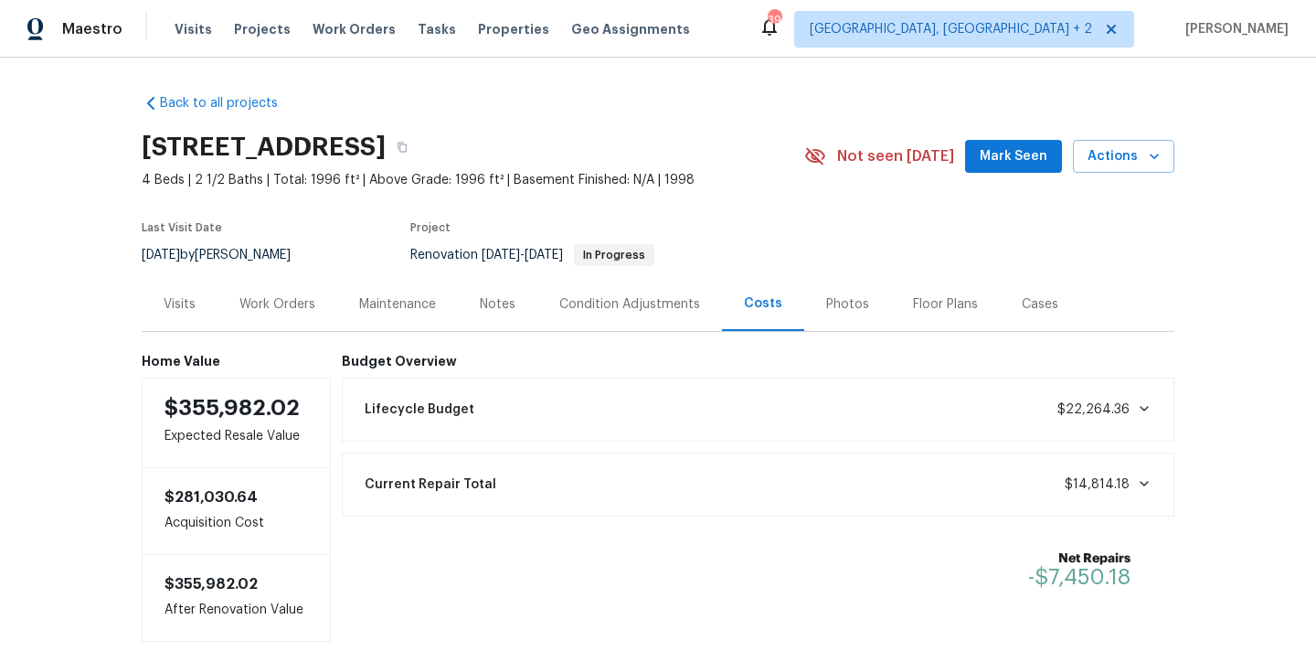
click at [270, 311] on div "Work Orders" at bounding box center [277, 304] width 76 height 18
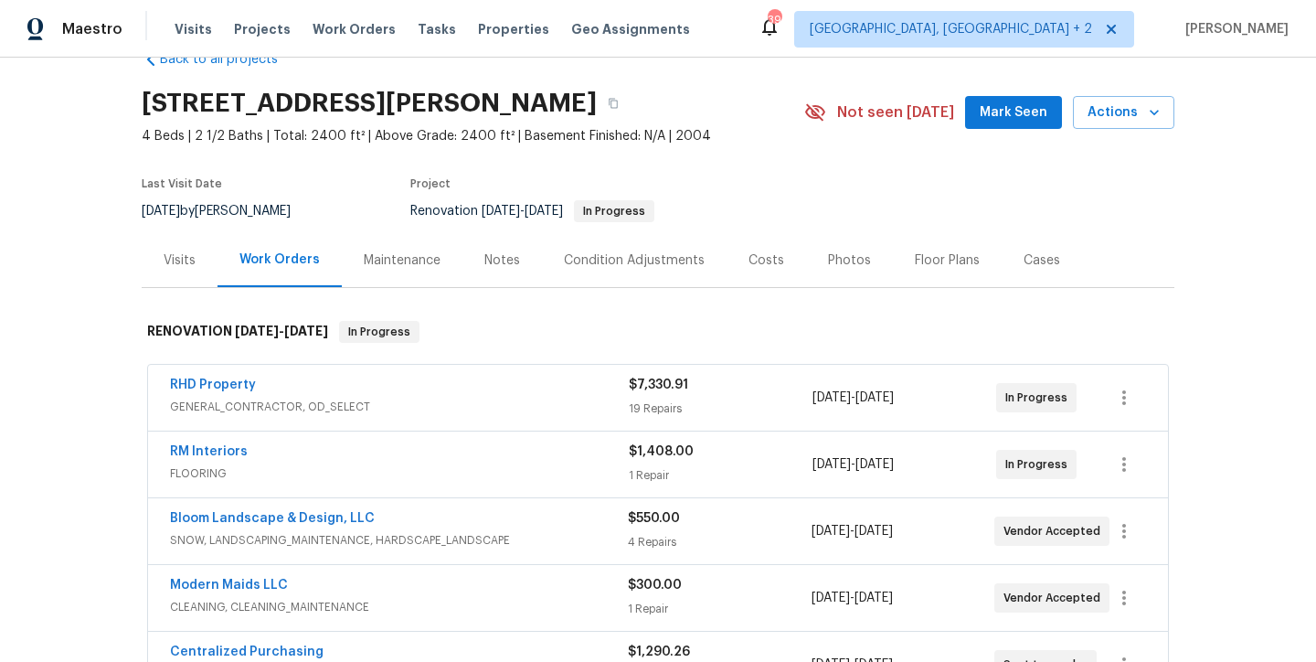
scroll to position [219, 0]
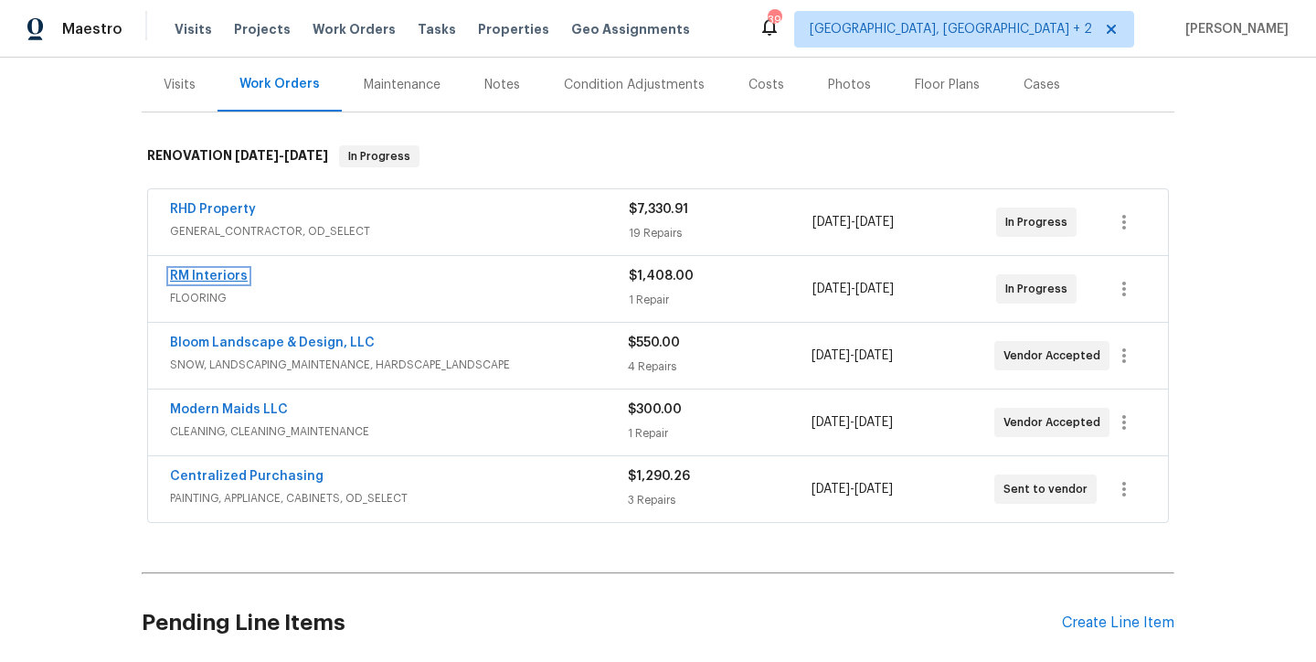
click at [213, 276] on link "RM Interiors" at bounding box center [209, 276] width 78 height 13
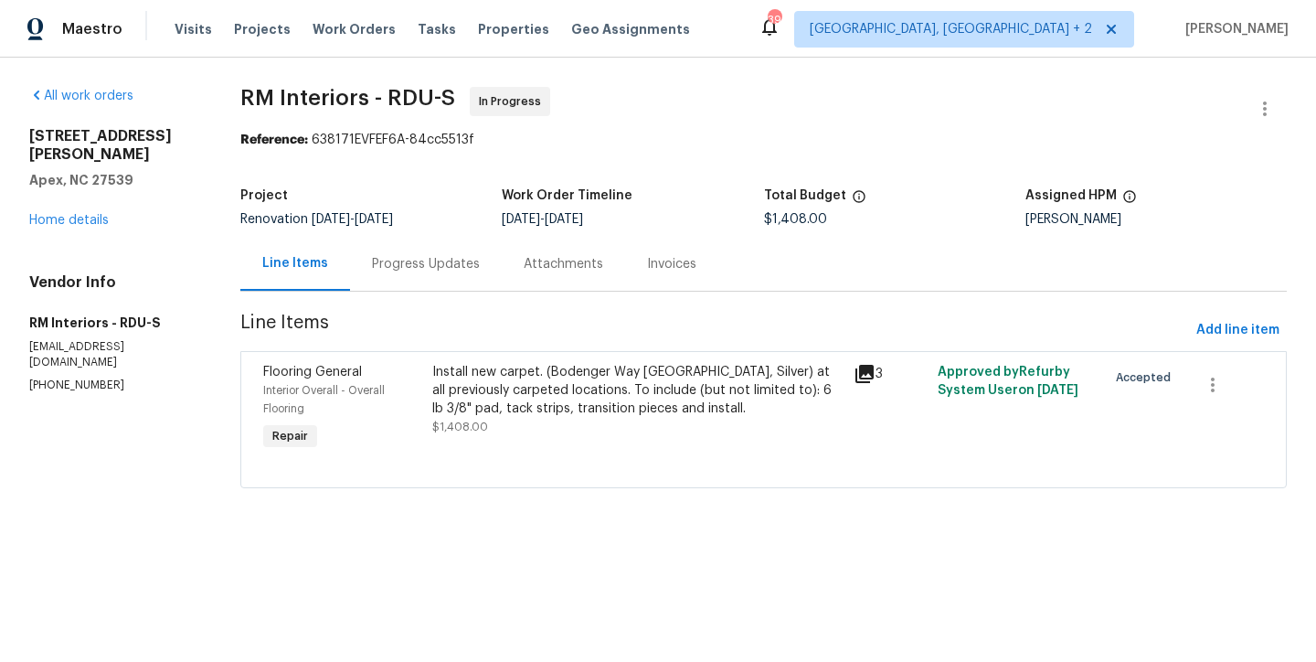
click at [433, 270] on div "Progress Updates" at bounding box center [426, 264] width 108 height 18
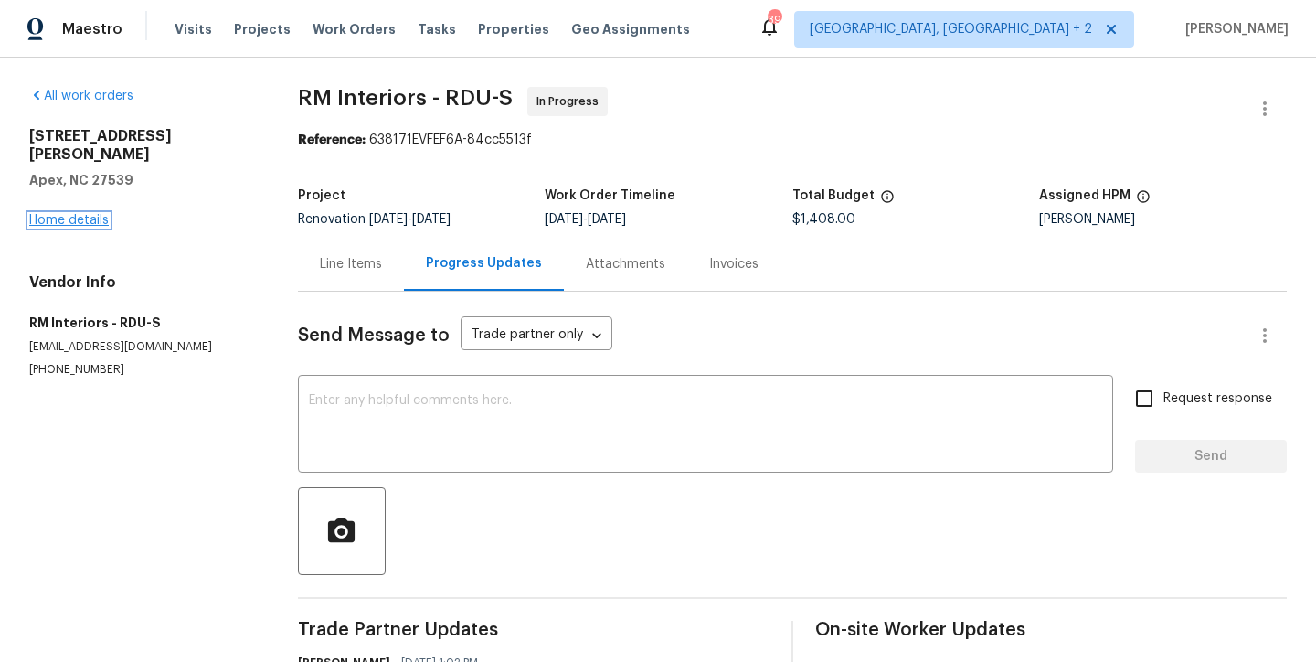
click at [82, 214] on link "Home details" at bounding box center [68, 220] width 79 height 13
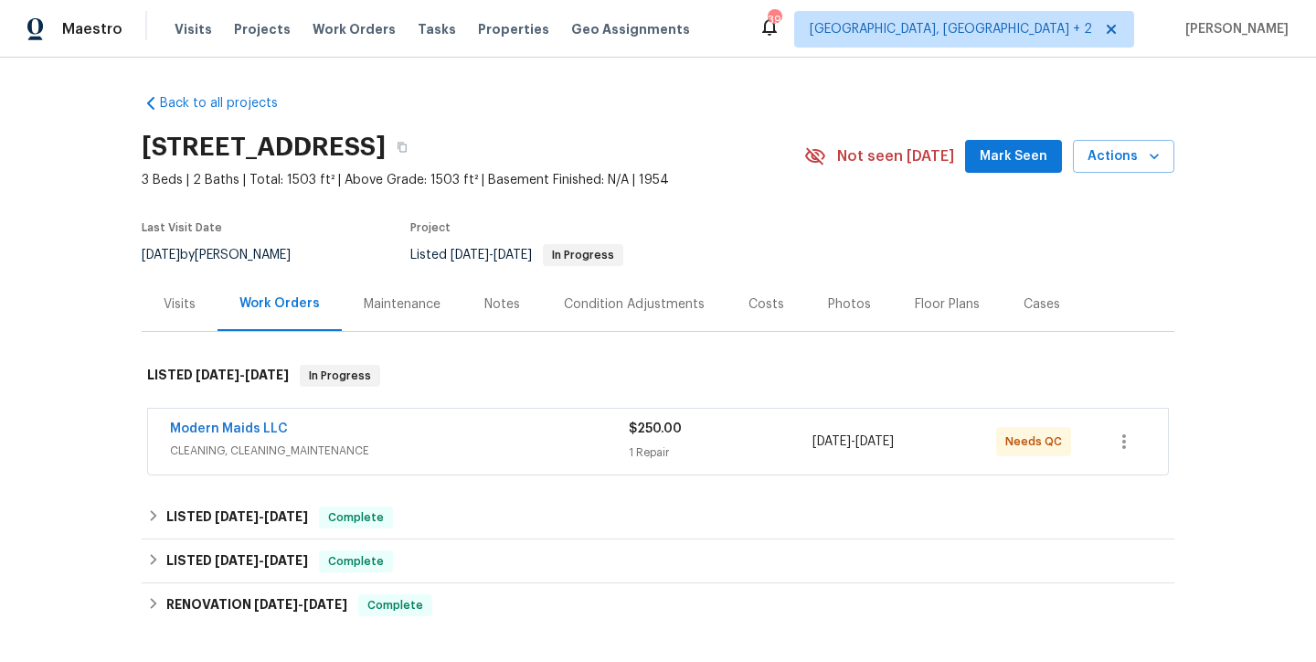
click at [487, 310] on div "Notes" at bounding box center [502, 304] width 36 height 18
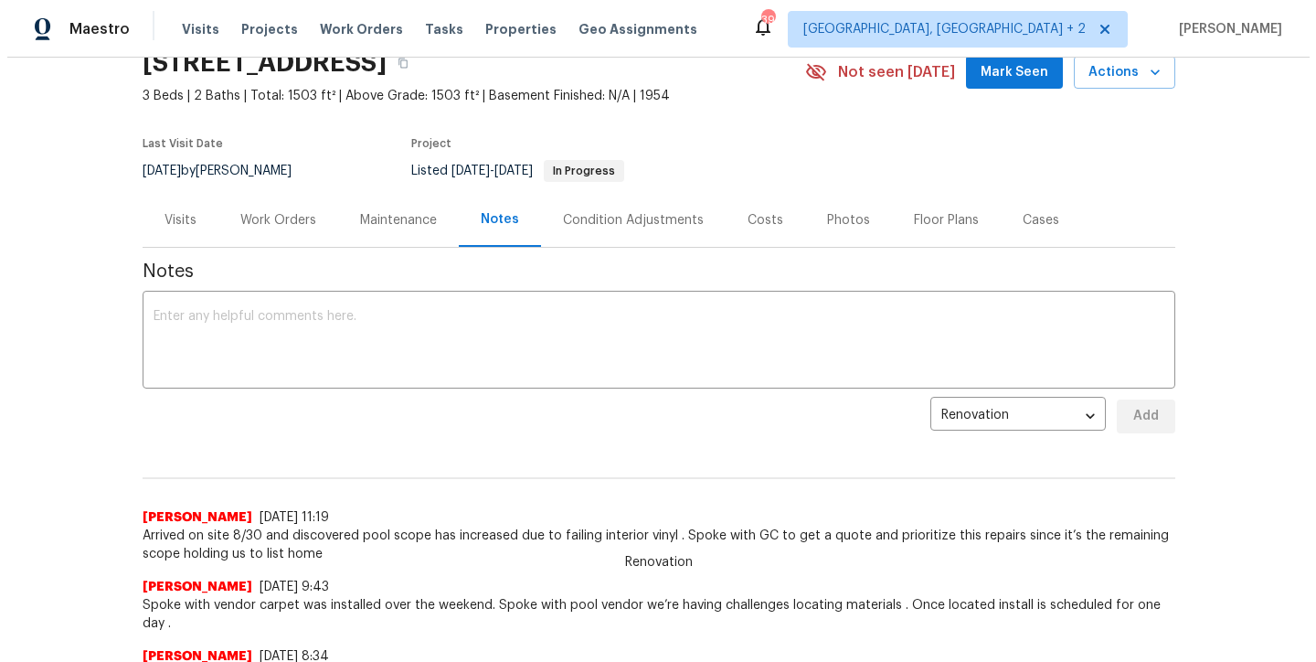
scroll to position [75, 0]
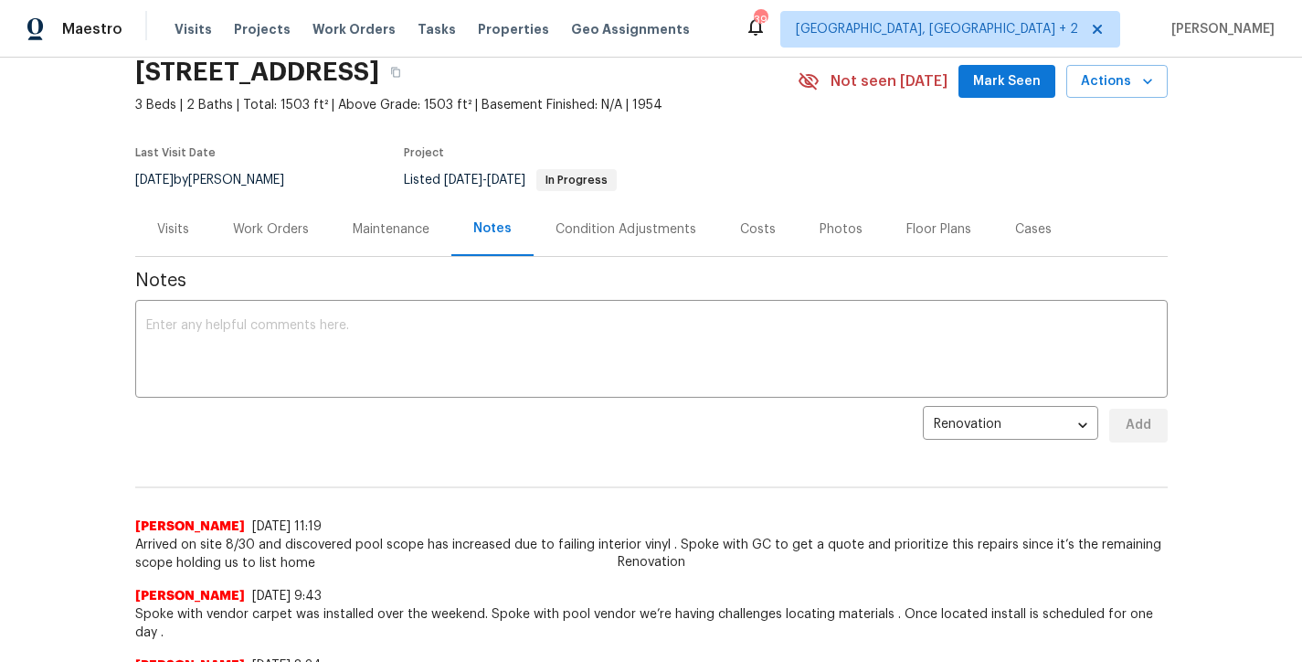
click at [885, 215] on div "Floor Plans" at bounding box center [939, 229] width 109 height 54
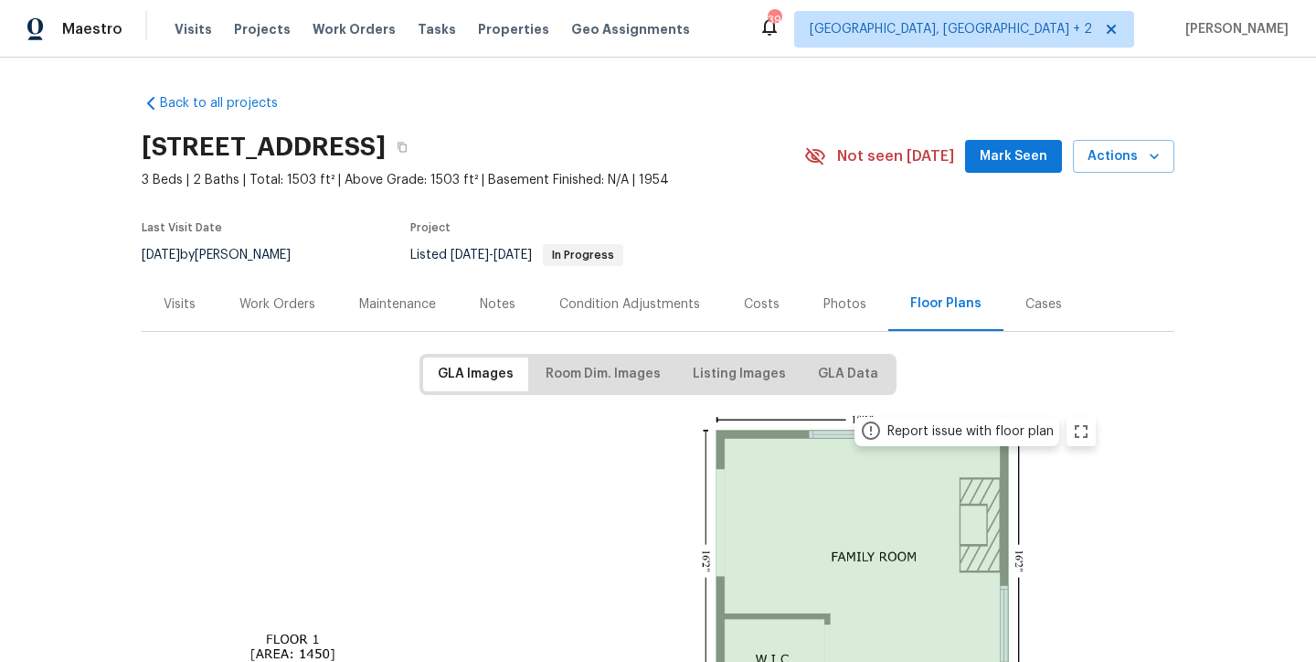
click at [837, 313] on div "Photos" at bounding box center [844, 304] width 87 height 54
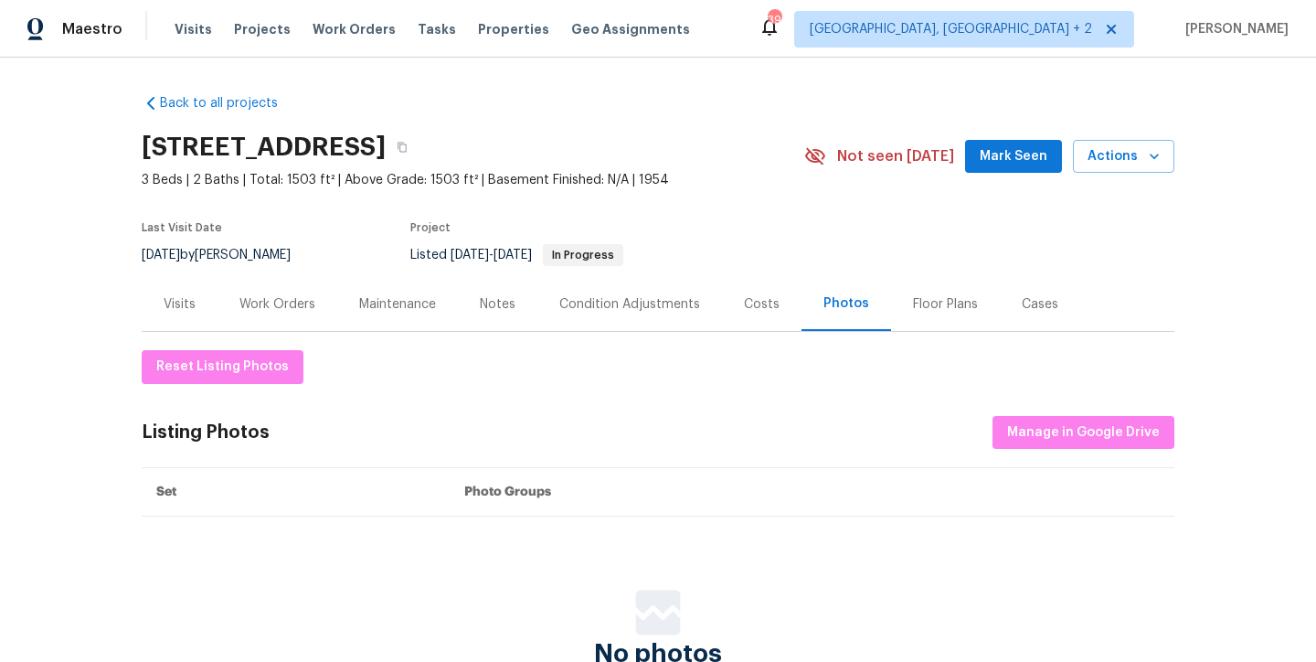
click at [716, 94] on div "Back to all projects [STREET_ADDRESS] 3 Beds | 2 Baths | Total: 1503 ft² | Abov…" at bounding box center [658, 394] width 1033 height 631
click at [323, 307] on div "Work Orders" at bounding box center [277, 304] width 120 height 54
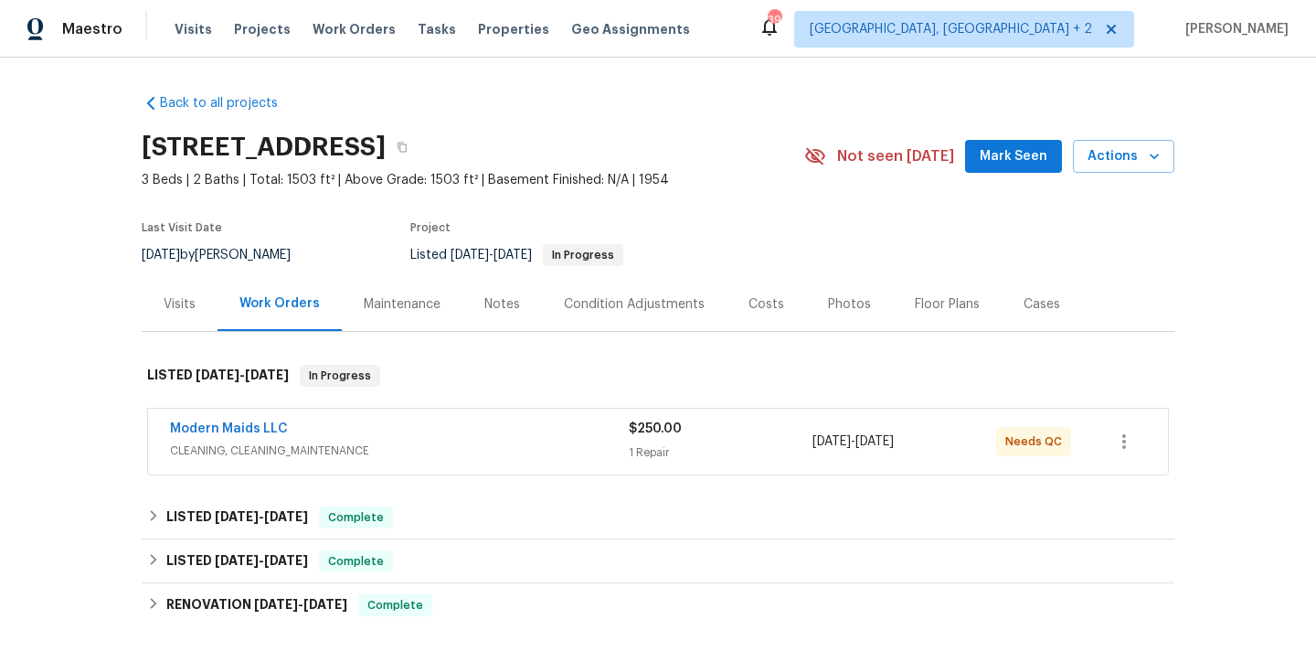
click at [751, 148] on div "[STREET_ADDRESS]" at bounding box center [473, 147] width 662 height 48
click at [239, 428] on link "Modern Maids LLC" at bounding box center [229, 428] width 118 height 13
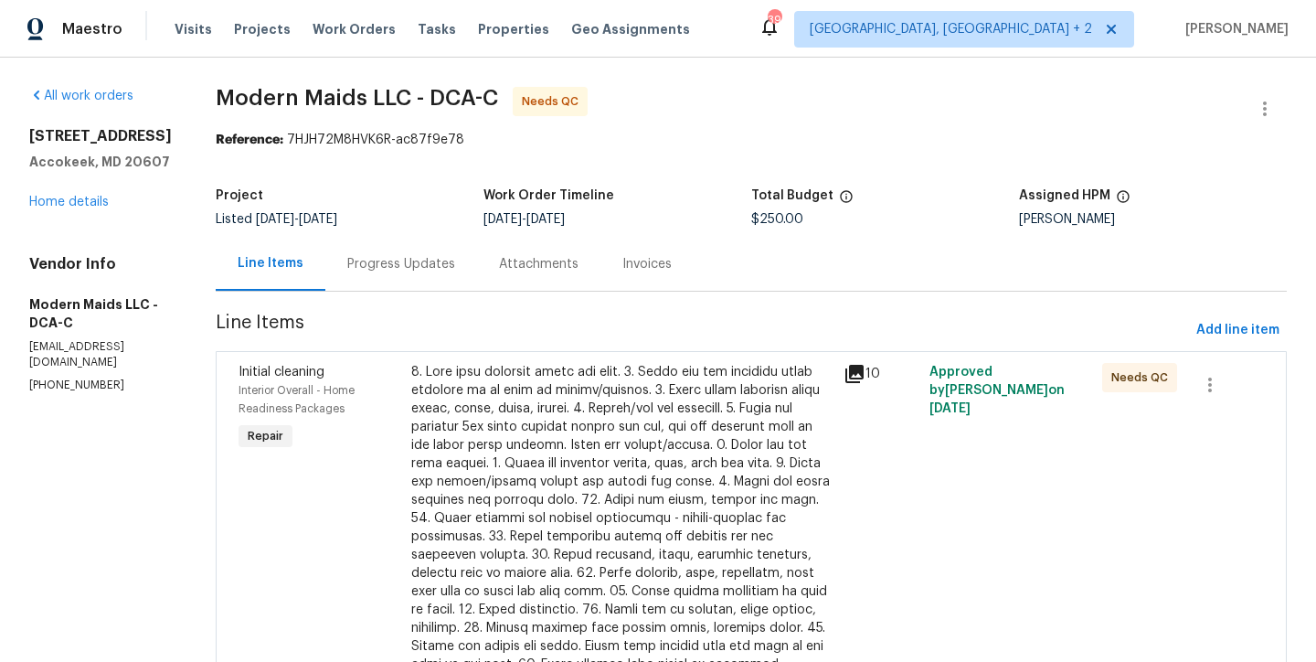
click at [595, 410] on div at bounding box center [621, 555] width 421 height 384
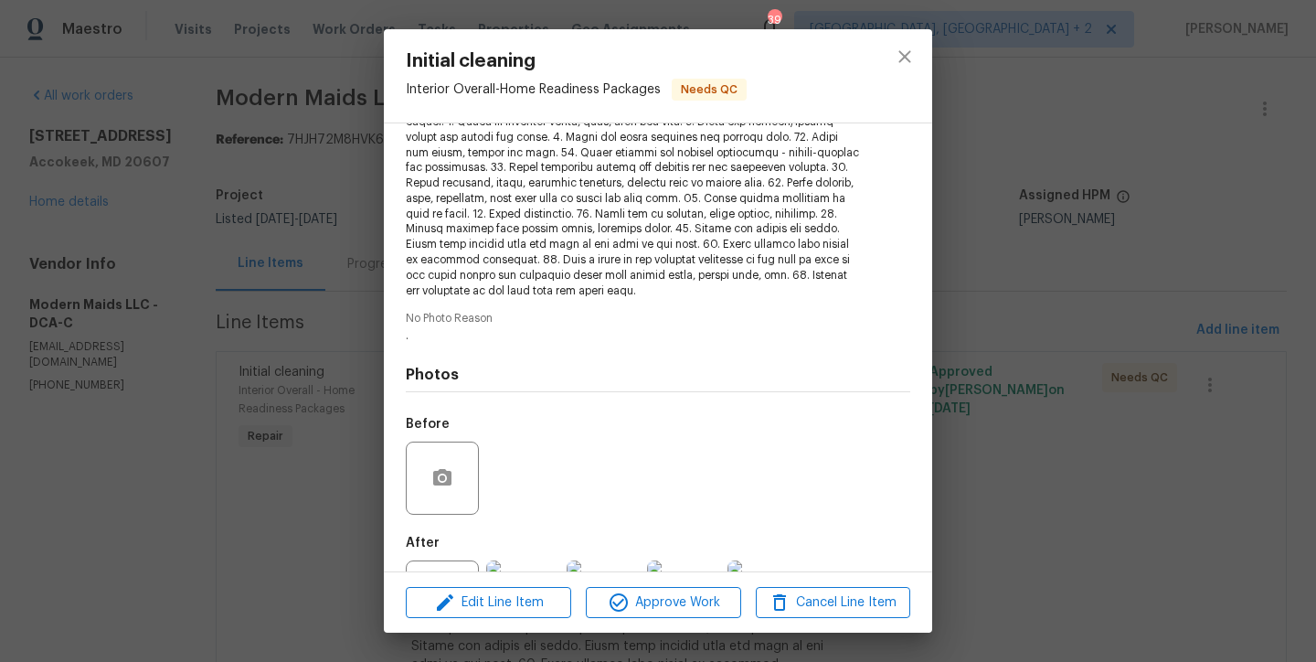
scroll to position [364, 0]
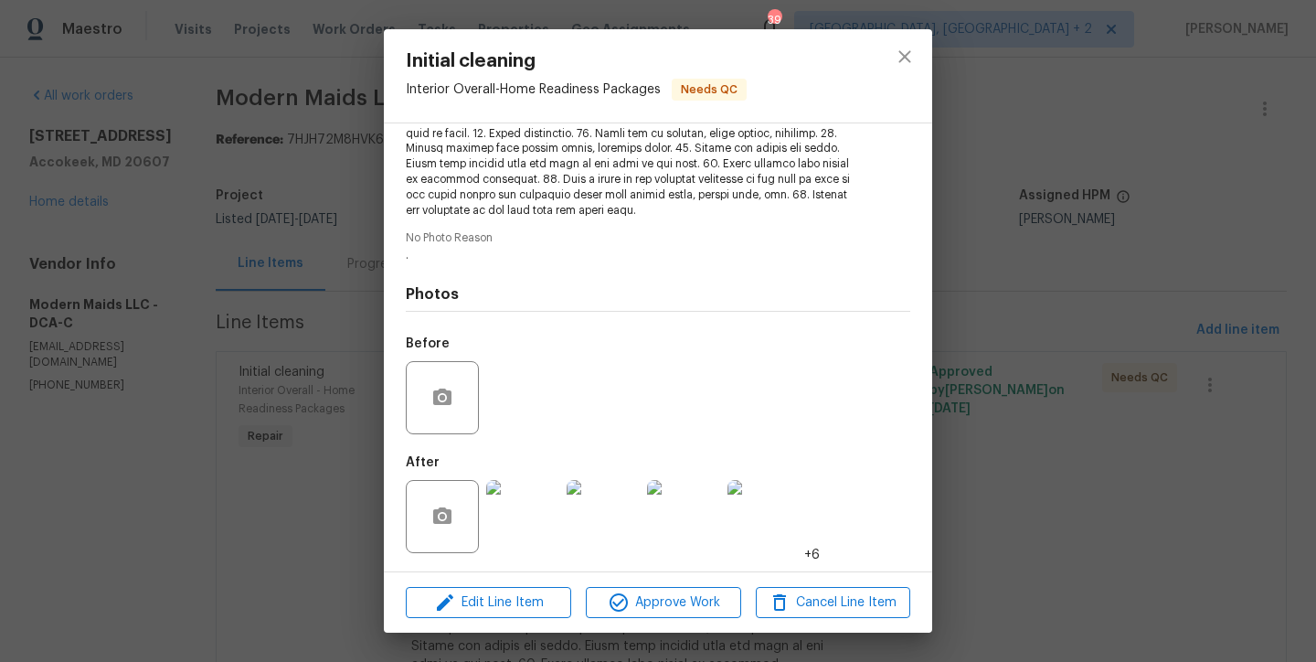
click at [529, 508] on img at bounding box center [522, 516] width 73 height 73
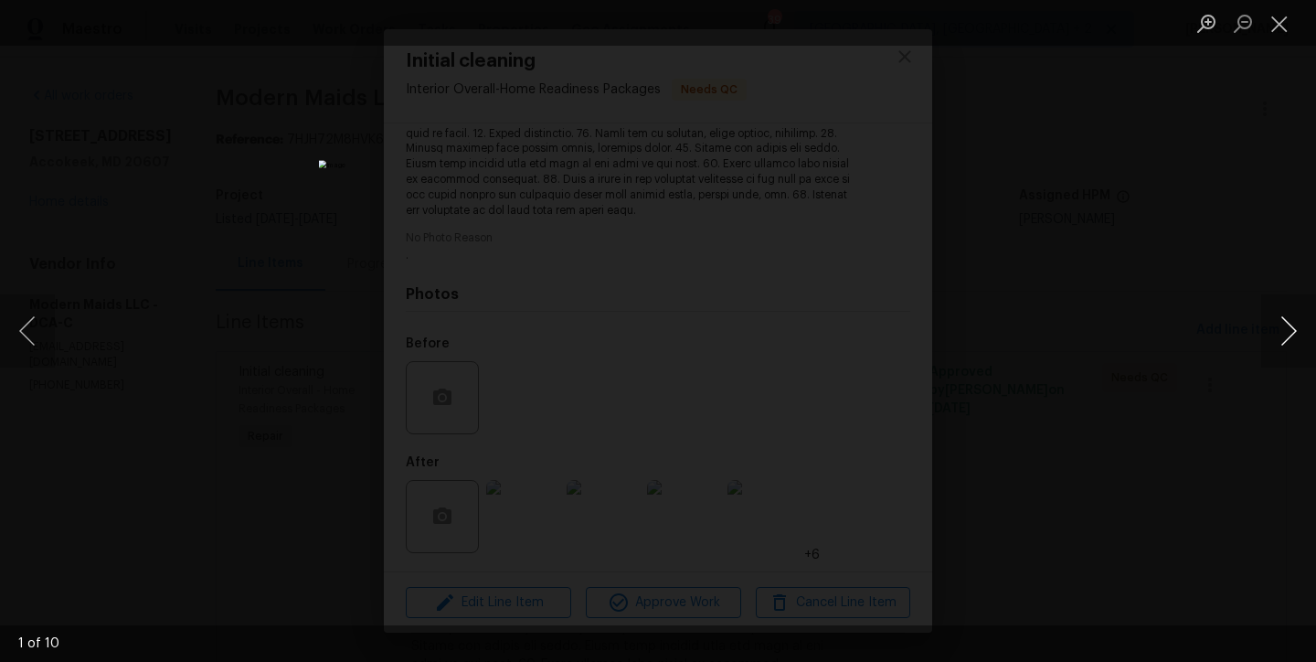
click at [1297, 331] on button "Next image" at bounding box center [1288, 330] width 55 height 73
click at [1288, 334] on button "Next image" at bounding box center [1288, 330] width 55 height 73
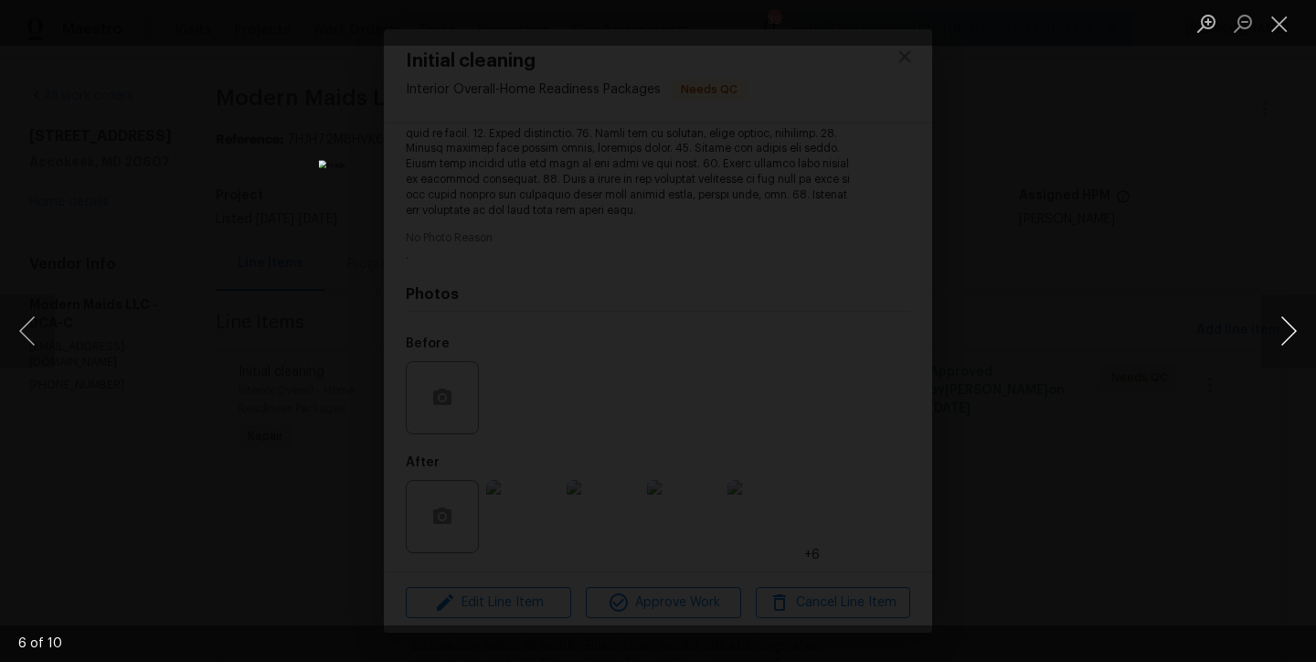
click at [1288, 334] on button "Next image" at bounding box center [1288, 330] width 55 height 73
click at [1290, 328] on button "Next image" at bounding box center [1288, 330] width 55 height 73
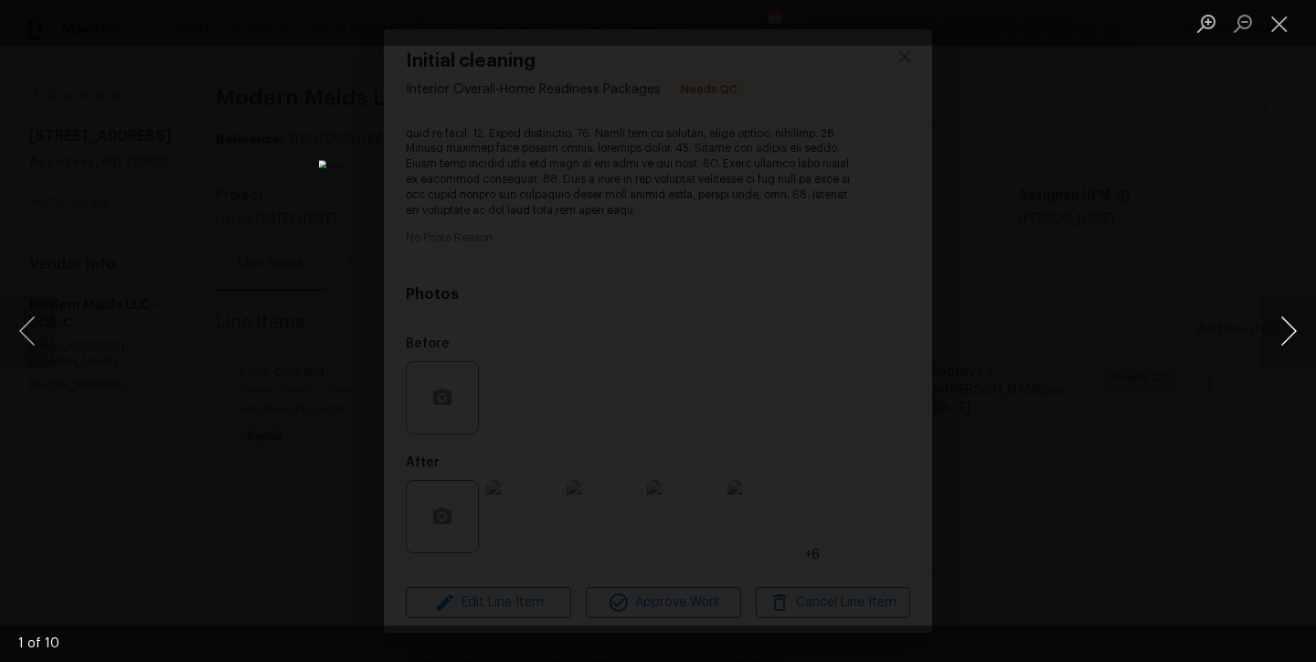
click at [1290, 328] on button "Next image" at bounding box center [1288, 330] width 55 height 73
click at [1275, 26] on button "Close lightbox" at bounding box center [1279, 23] width 37 height 32
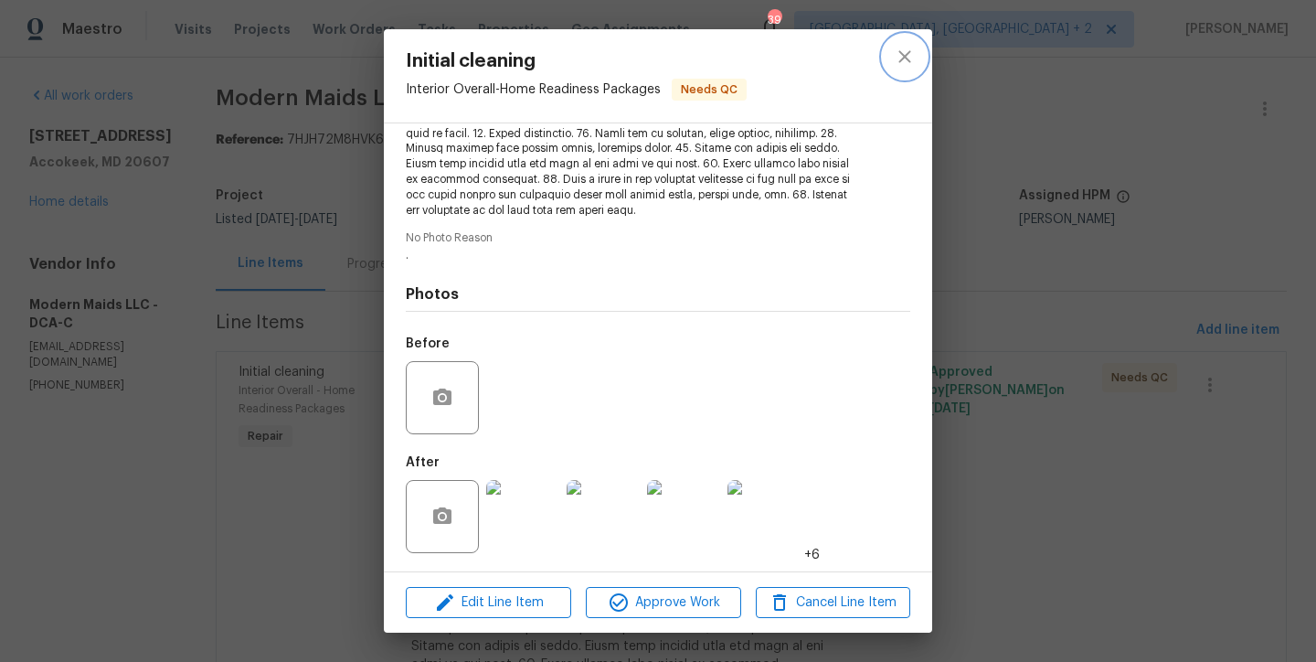
click at [904, 48] on icon "close" at bounding box center [905, 57] width 22 height 22
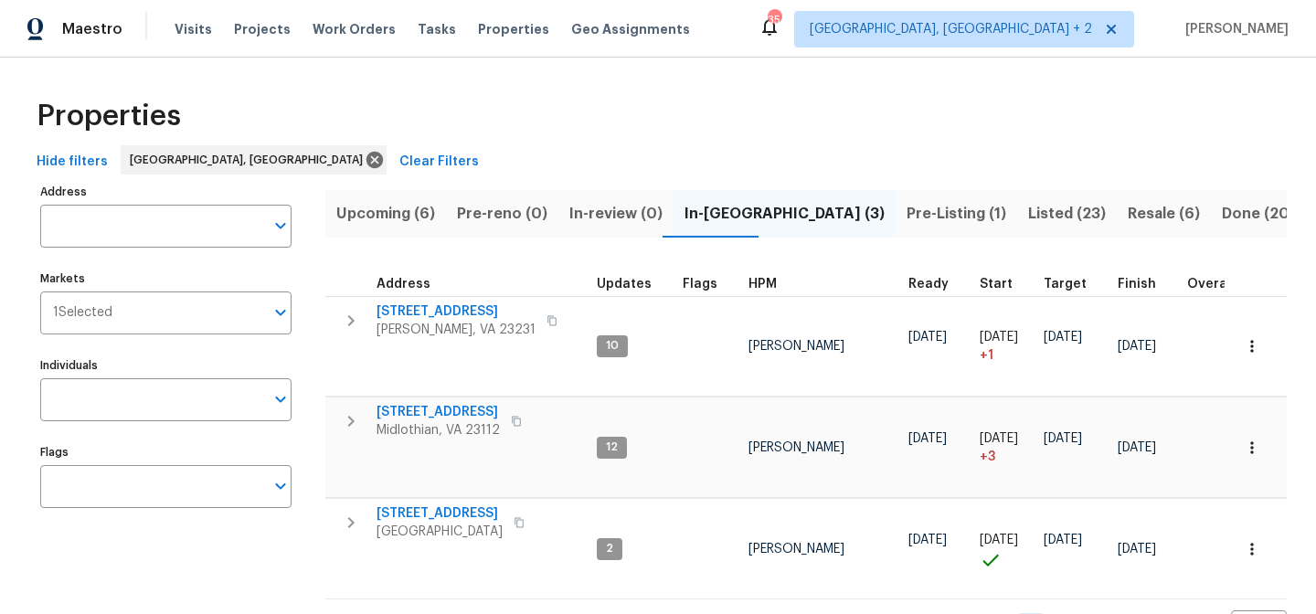
scroll to position [87, 0]
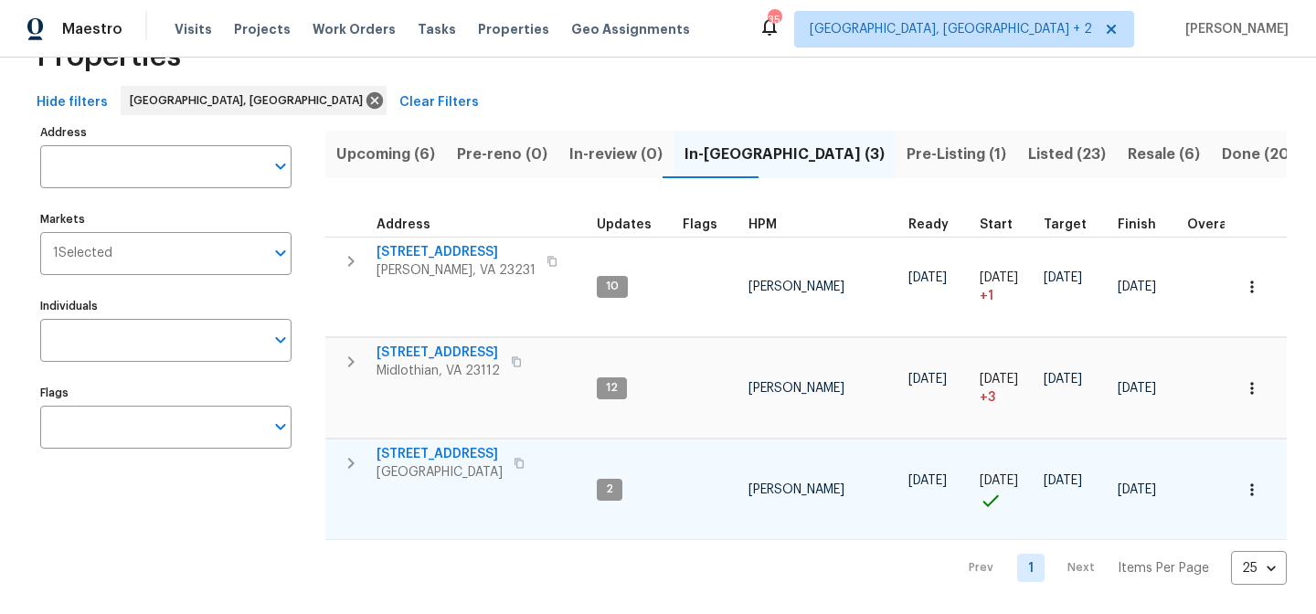
click at [341, 452] on icon "button" at bounding box center [351, 463] width 22 height 22
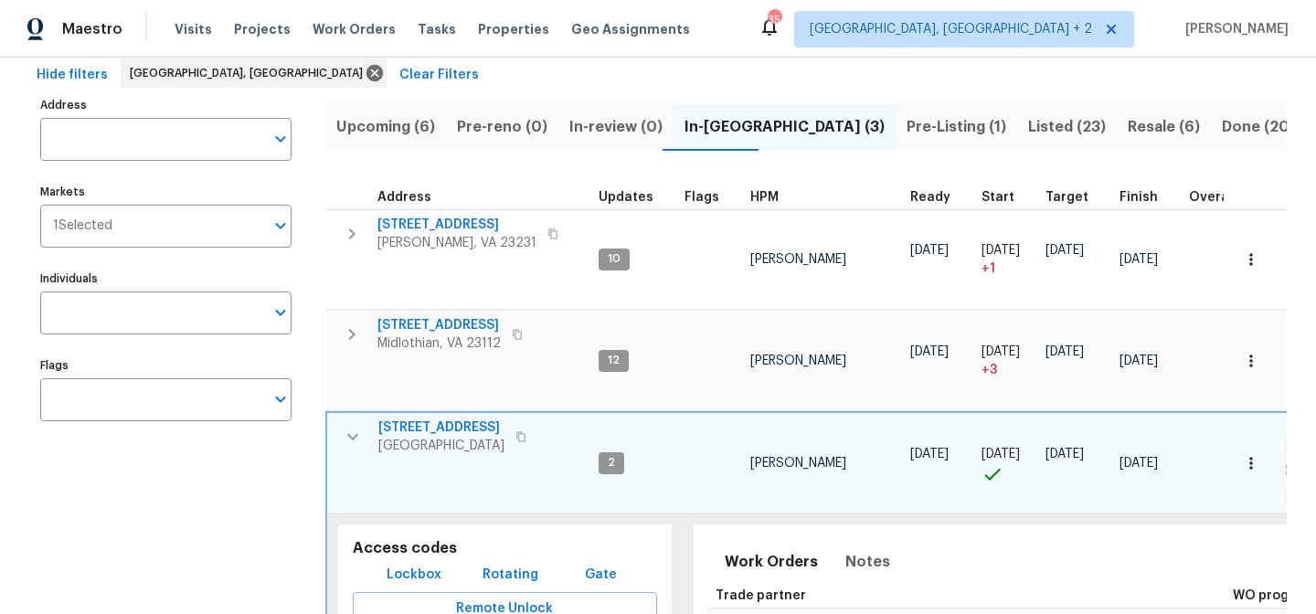
scroll to position [250, 0]
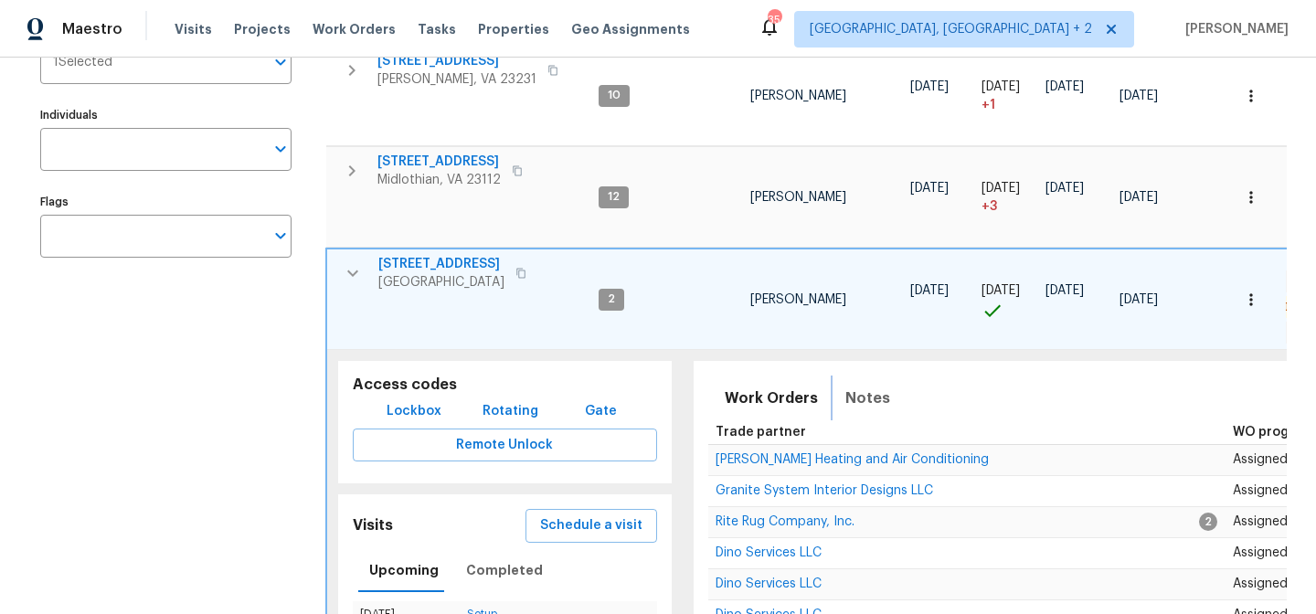
click at [868, 394] on span "Notes" at bounding box center [867, 399] width 45 height 26
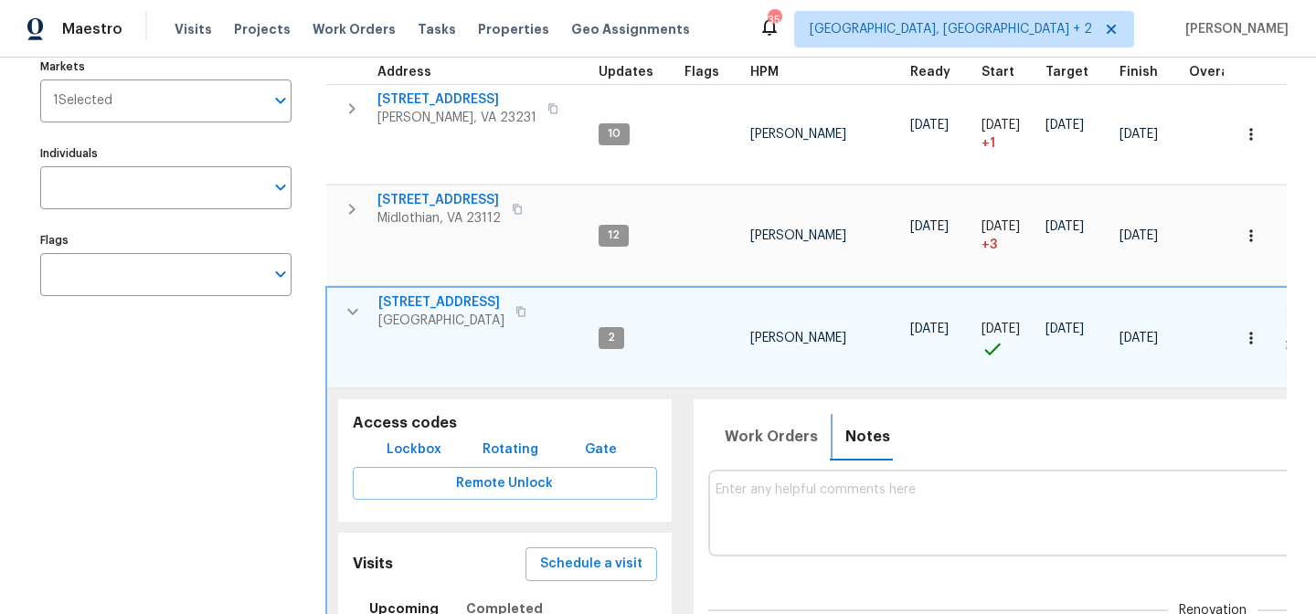
scroll to position [161, 0]
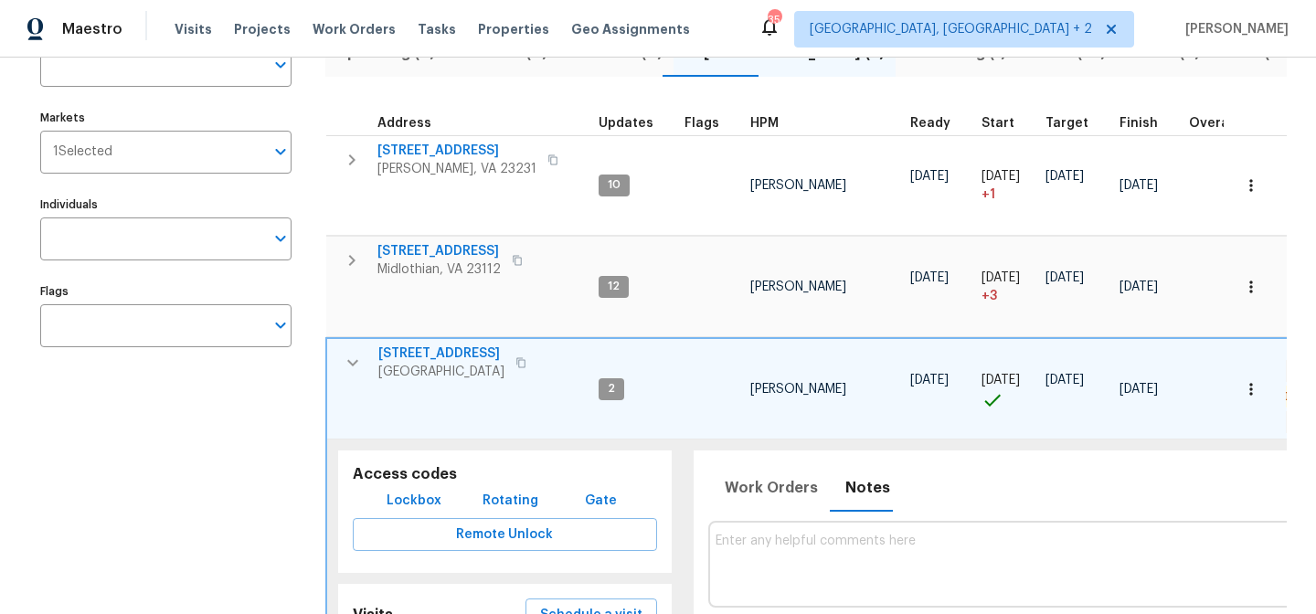
click at [421, 357] on span "[STREET_ADDRESS]" at bounding box center [441, 353] width 126 height 18
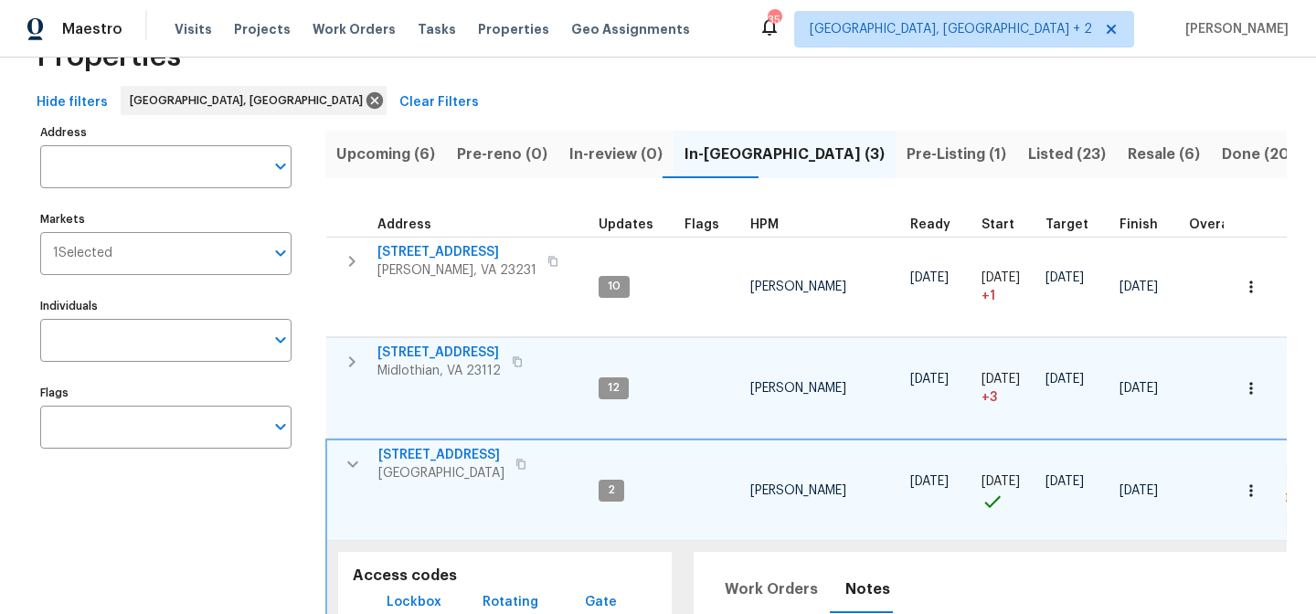
scroll to position [0, 0]
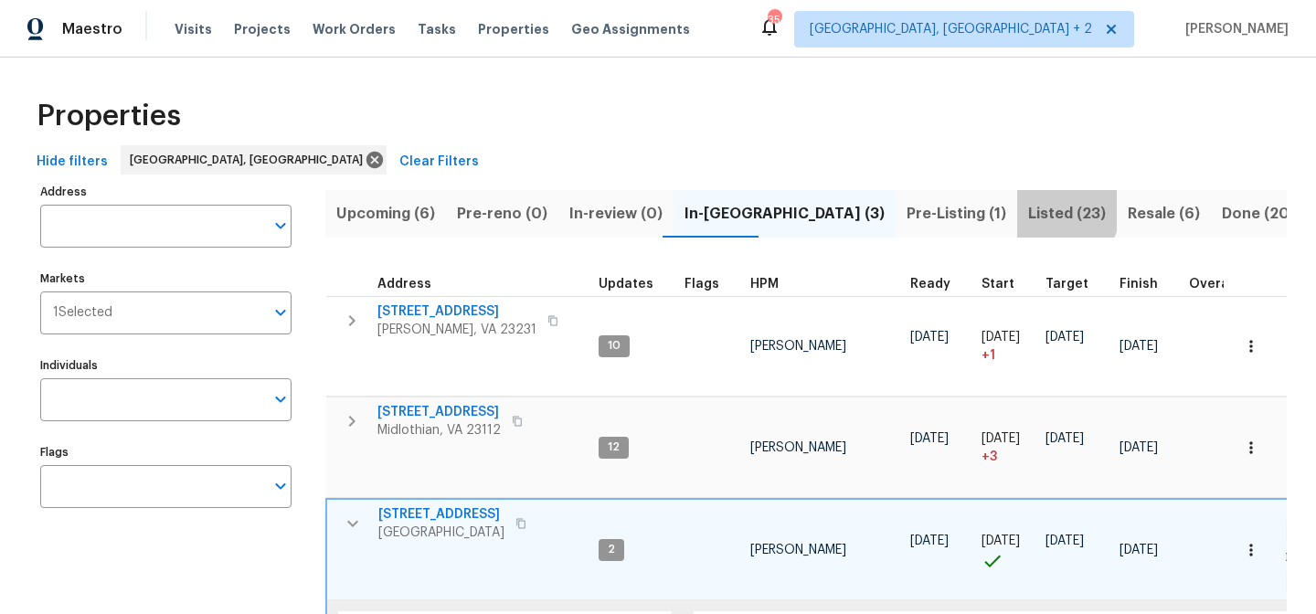
click at [1028, 205] on span "Listed (23)" at bounding box center [1067, 214] width 78 height 26
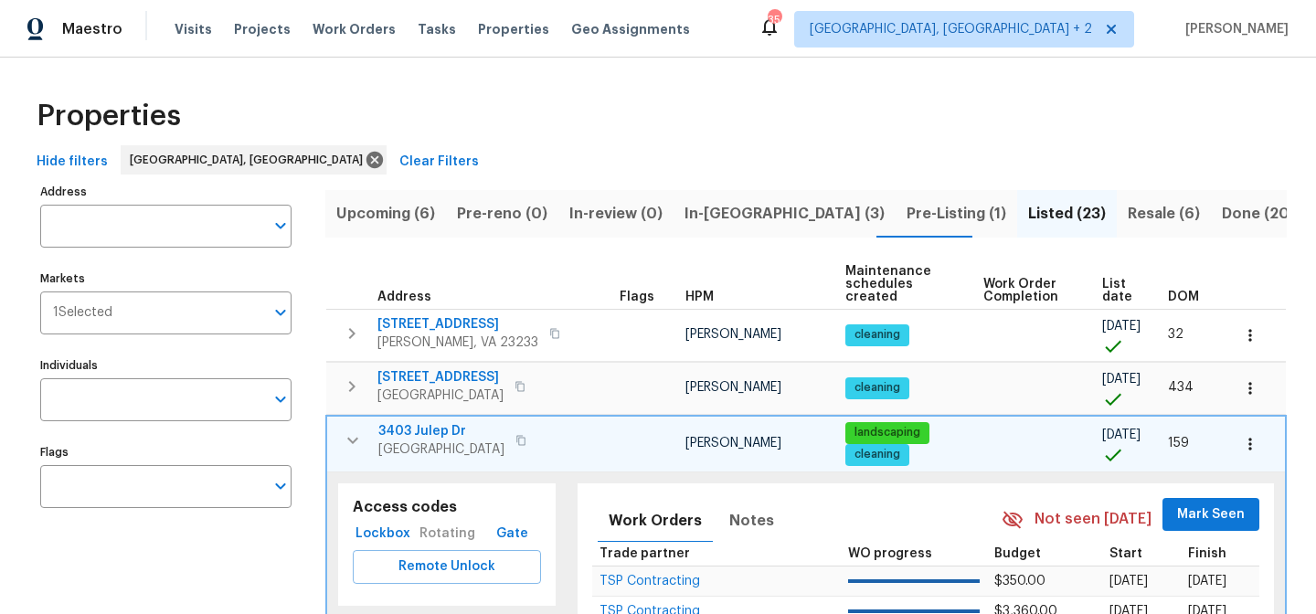
click at [637, 103] on div "Properties" at bounding box center [657, 116] width 1257 height 58
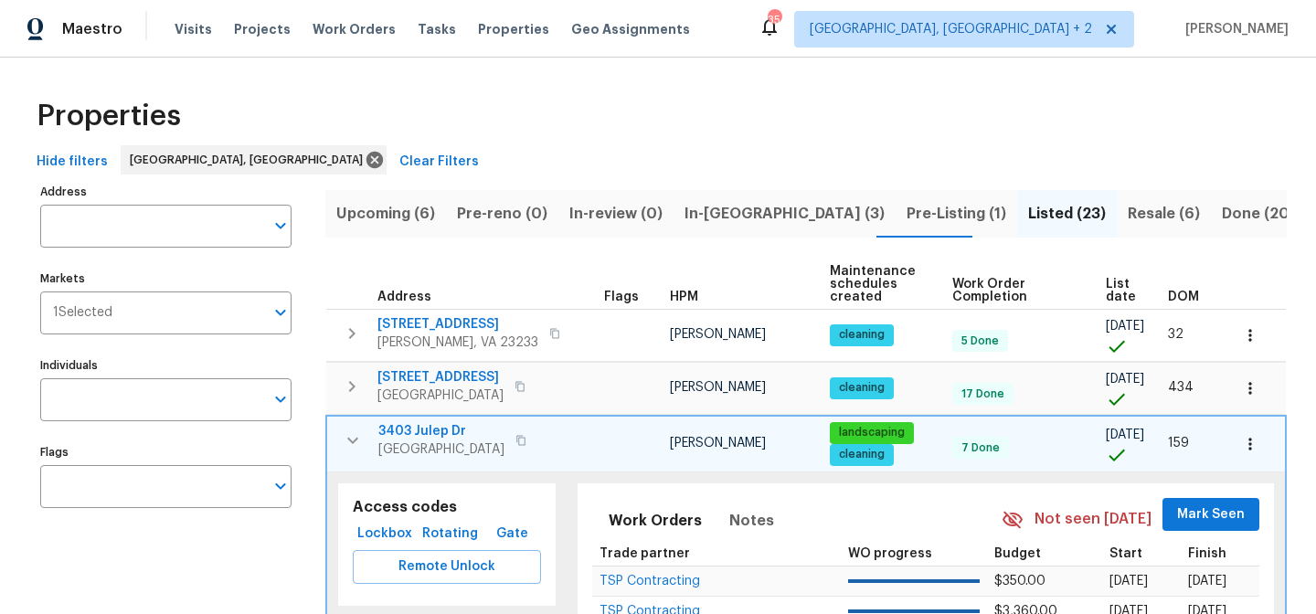
click at [368, 434] on button "button" at bounding box center [352, 440] width 37 height 37
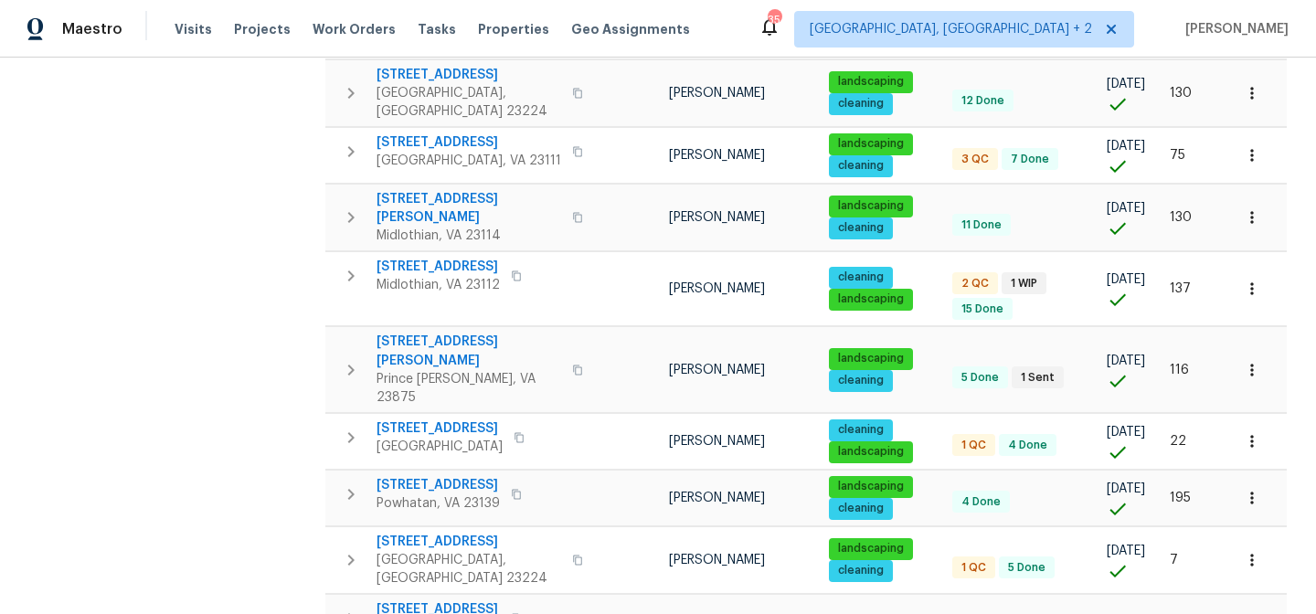
scroll to position [1004, 0]
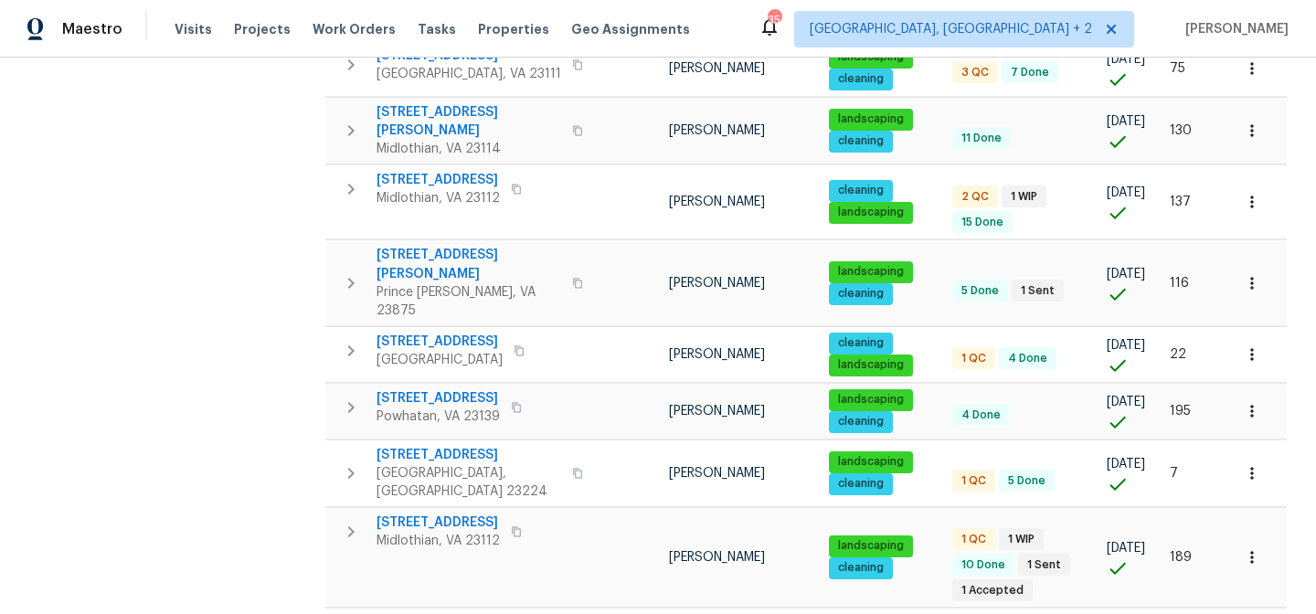
click at [207, 374] on div "Address Address Markets 1 Selected Markets Individuals Individuals Flags Flags" at bounding box center [177, 3] width 274 height 1656
click at [861, 21] on div "Maestro Visits Projects Work Orders Tasks Properties Geo Assignments [STREET_AD…" at bounding box center [658, 29] width 1316 height 58
click at [212, 228] on div "Address Address Markets 1 Selected Markets Individuals Individuals Flags Flags" at bounding box center [177, 3] width 274 height 1656
click at [768, 30] on div "Maestro Visits Projects Work Orders Tasks Properties Geo Assignments [STREET_AD…" at bounding box center [658, 29] width 1316 height 58
click at [841, 16] on div "Maestro Visits Projects Work Orders Tasks Properties Geo Assignments [STREET_AD…" at bounding box center [658, 29] width 1316 height 58
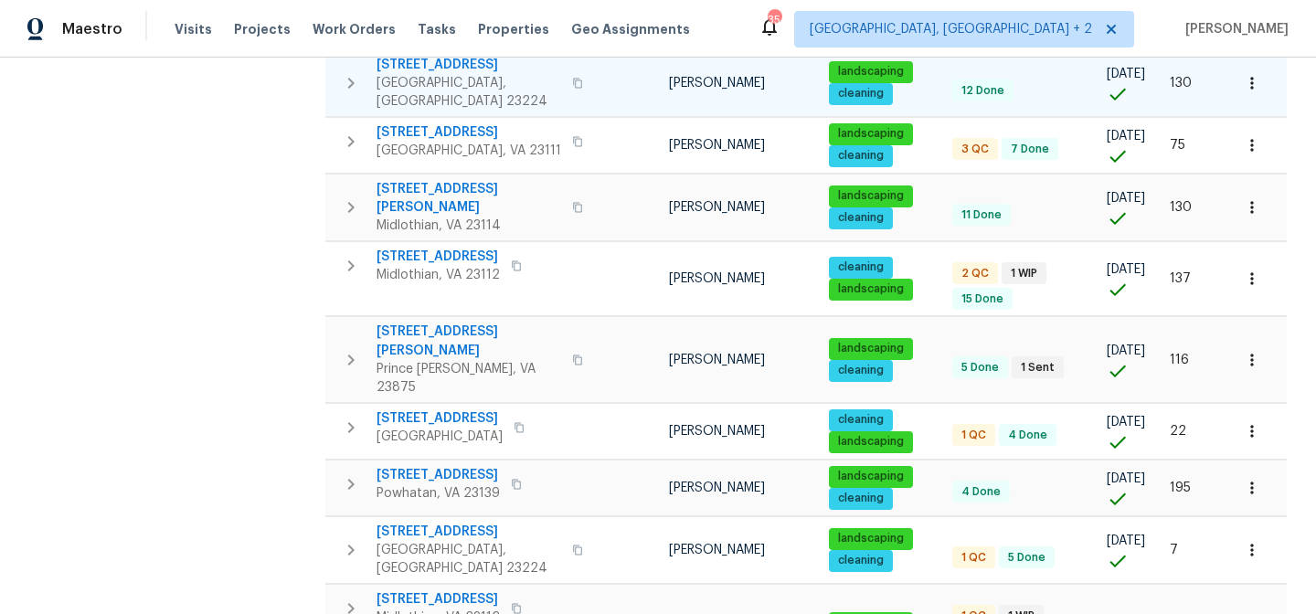
scroll to position [840, 0]
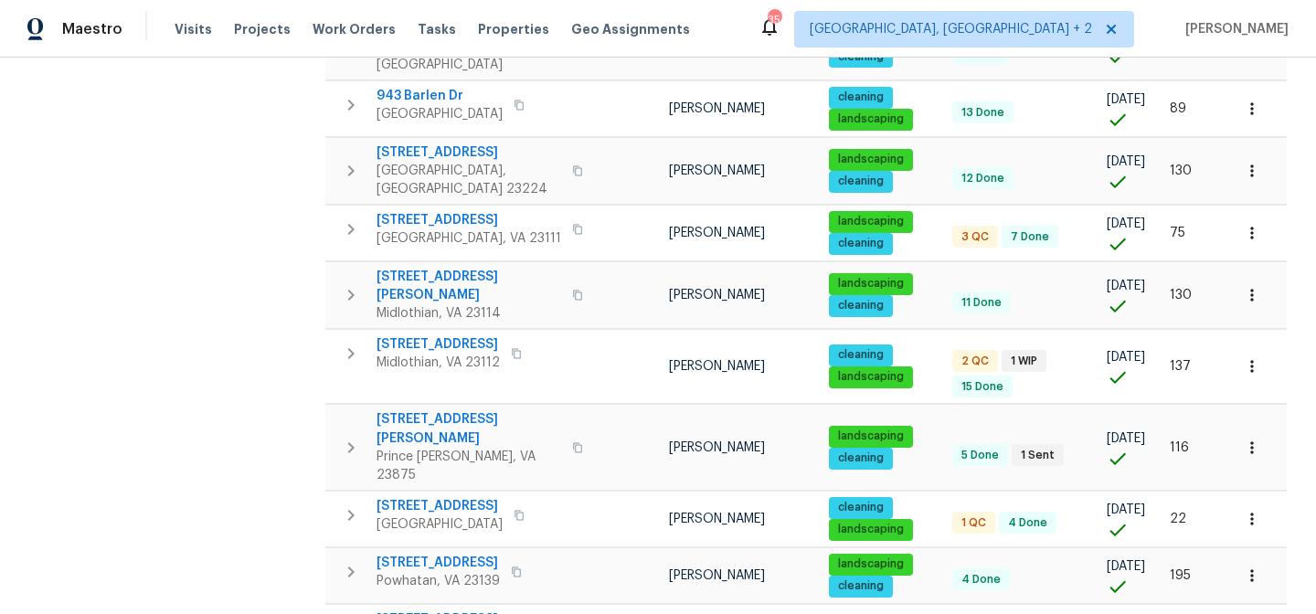
click at [795, 16] on div "Maestro Visits Projects Work Orders Tasks Properties Geo Assignments [STREET_AD…" at bounding box center [658, 29] width 1316 height 58
click at [759, 26] on div "Maestro Visits Projects Work Orders Tasks Properties Geo Assignments [STREET_AD…" at bounding box center [658, 29] width 1316 height 58
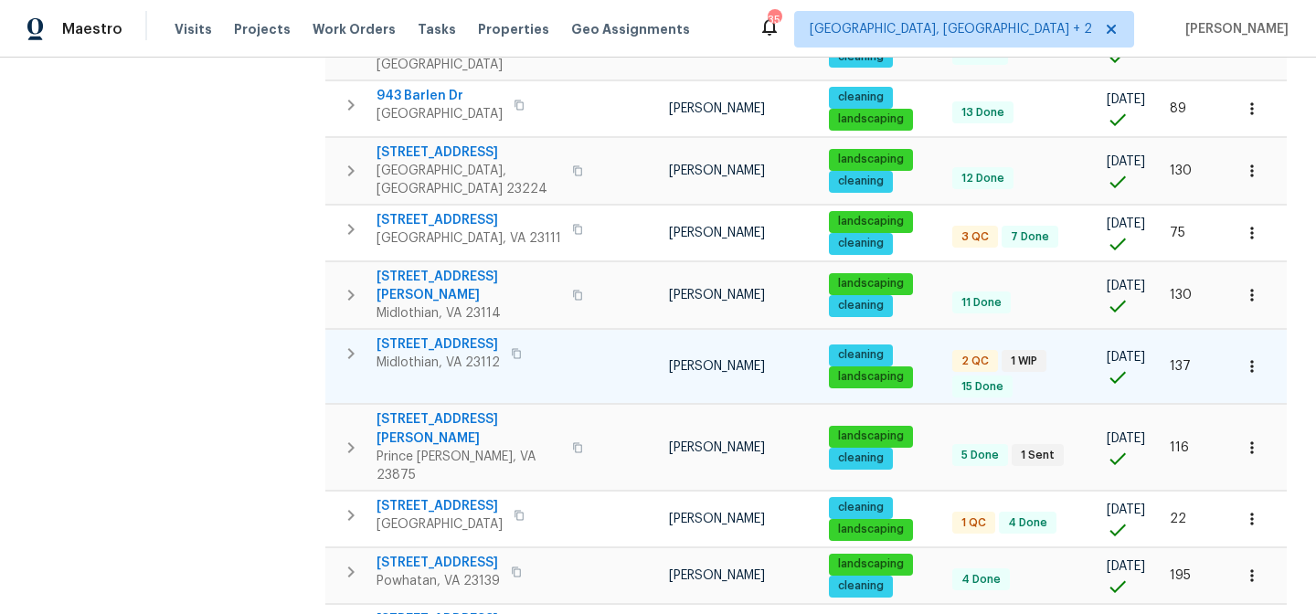
scroll to position [0, 0]
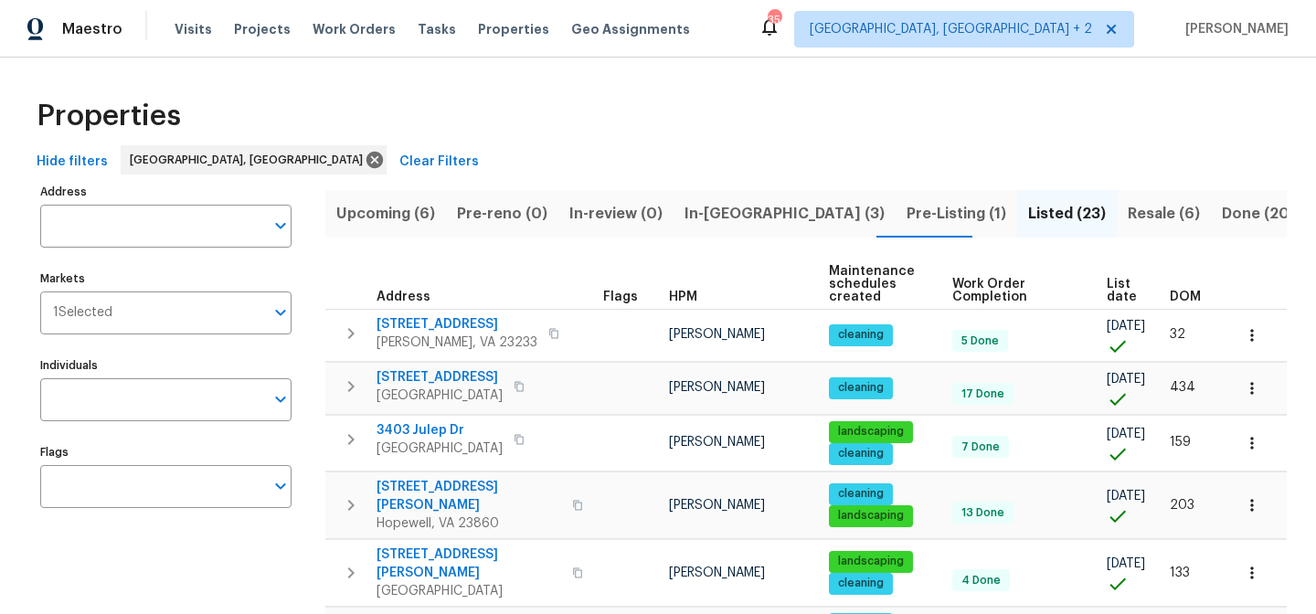
click at [774, 88] on div "Properties" at bounding box center [657, 116] width 1257 height 58
click at [784, 47] on div "Maestro Visits Projects Work Orders Tasks Properties Geo Assignments [STREET_AD…" at bounding box center [658, 29] width 1316 height 58
click at [1185, 292] on span "DOM" at bounding box center [1185, 297] width 31 height 13
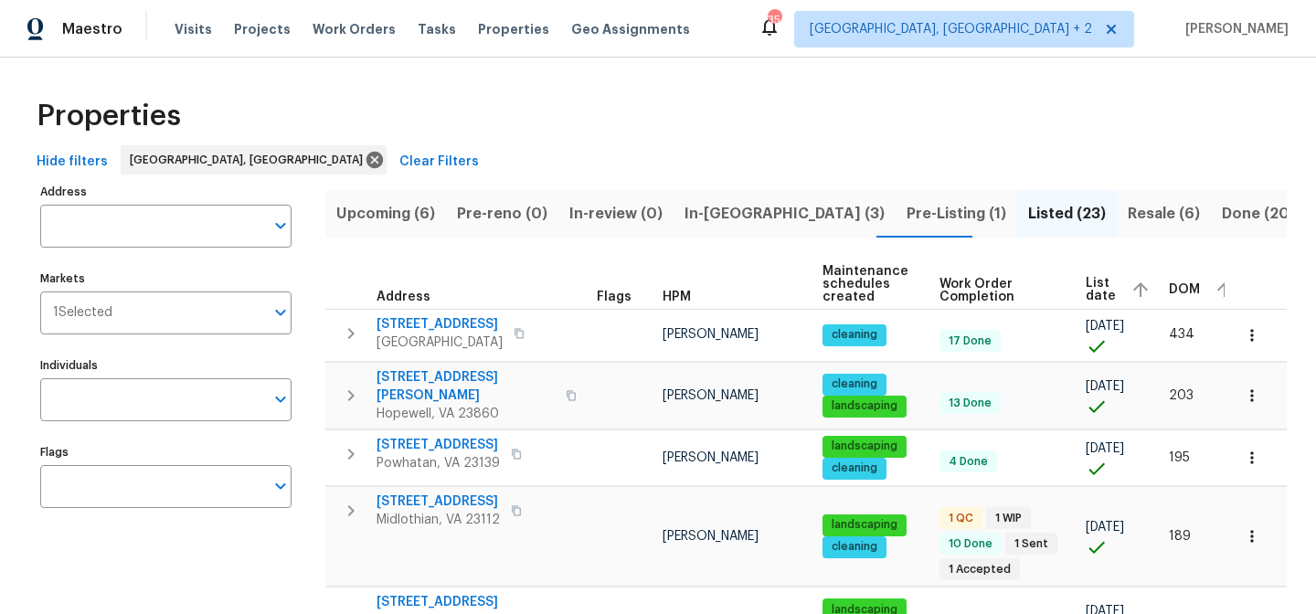
click at [779, 140] on div "Properties" at bounding box center [657, 116] width 1257 height 58
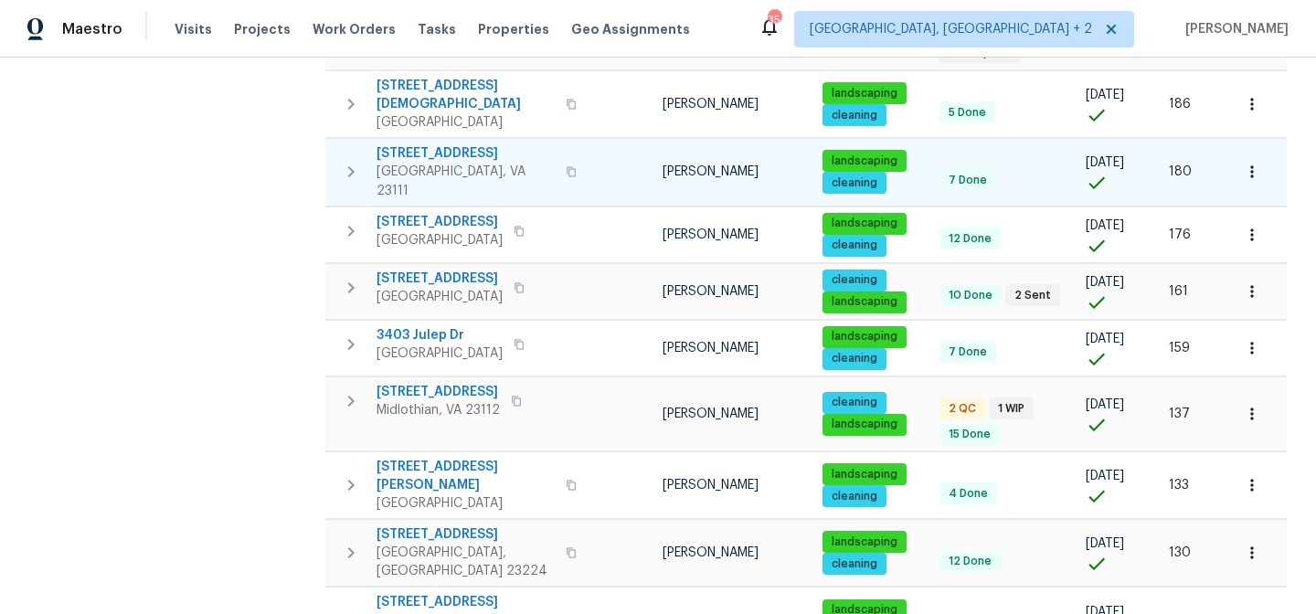
scroll to position [525, 0]
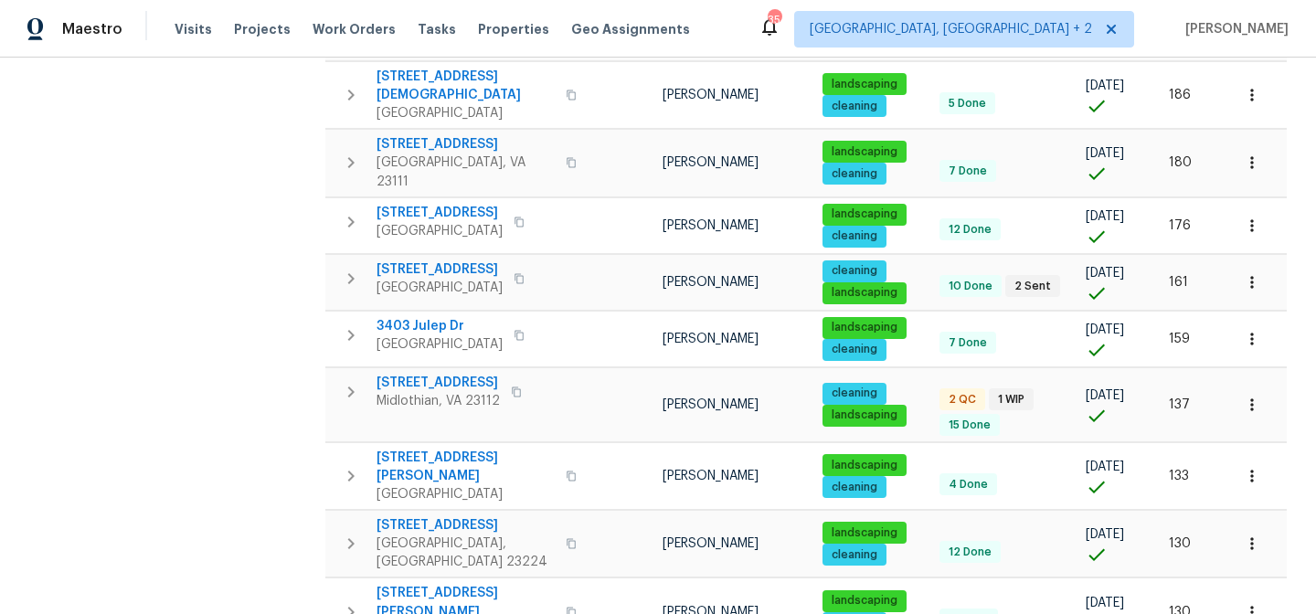
click at [741, 19] on div "Maestro Visits Projects Work Orders Tasks Properties Geo Assignments [STREET_AD…" at bounding box center [658, 29] width 1316 height 58
click at [860, 26] on div "Maestro Visits Projects Work Orders Tasks Properties Geo Assignments [STREET_AD…" at bounding box center [658, 29] width 1316 height 58
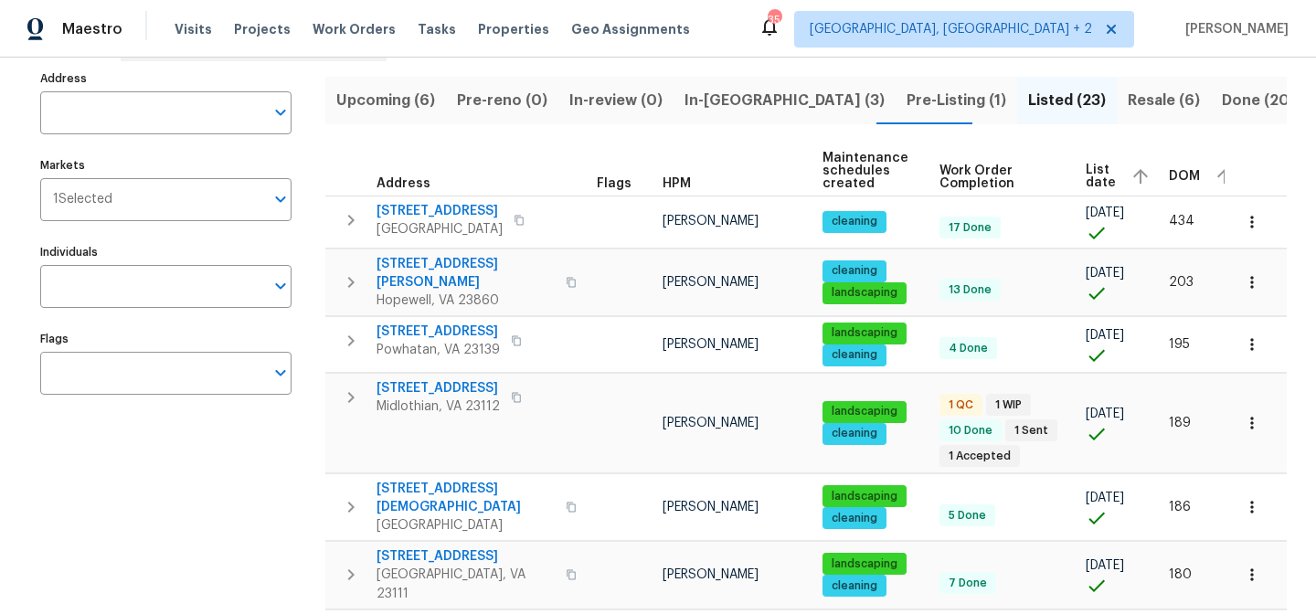
scroll to position [0, 0]
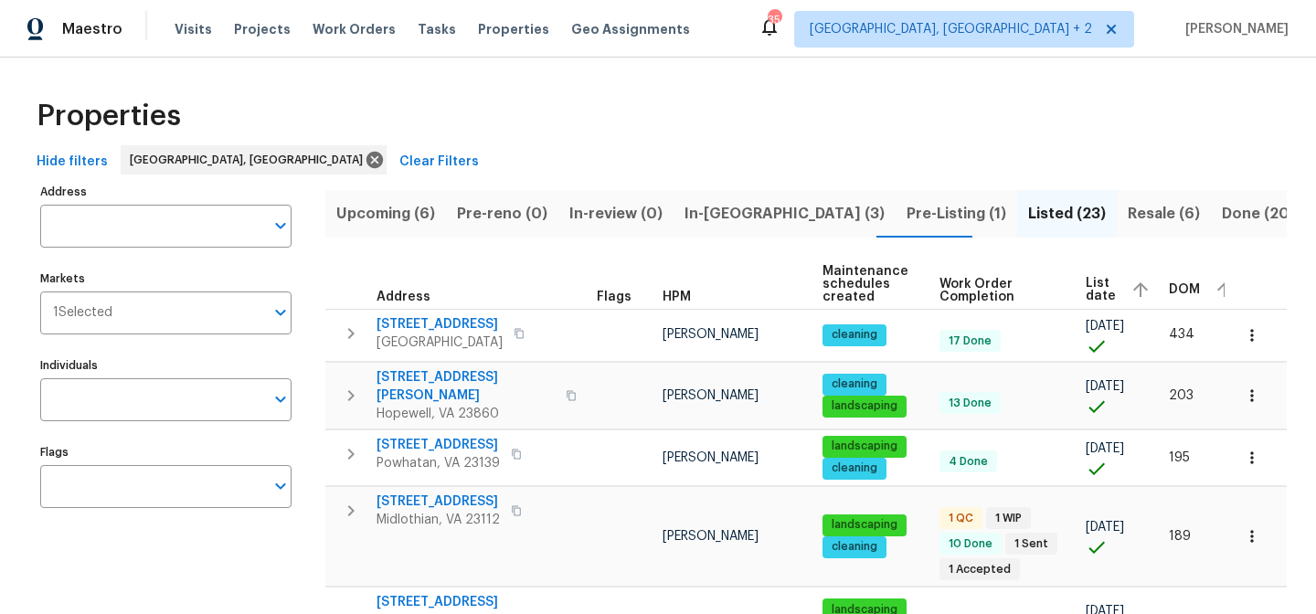
click at [768, 116] on div "Properties" at bounding box center [657, 116] width 1257 height 58
click at [774, 28] on div "Maestro Visits Projects Work Orders Tasks Properties Geo Assignments [STREET_AD…" at bounding box center [658, 29] width 1316 height 58
click at [707, 126] on div "Properties" at bounding box center [657, 116] width 1257 height 58
click at [768, 12] on div "Maestro Visits Projects Work Orders Tasks Properties Geo Assignments [STREET_AD…" at bounding box center [658, 29] width 1316 height 58
click at [783, 93] on div "Properties" at bounding box center [657, 116] width 1257 height 58
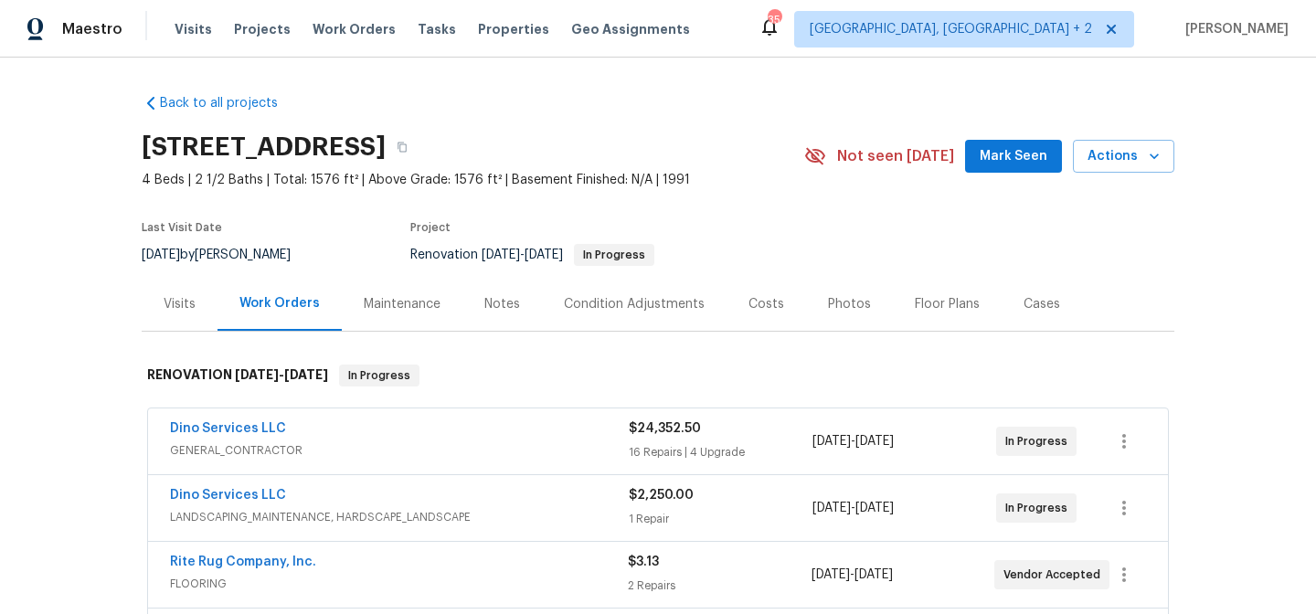
click at [748, 309] on div "Costs" at bounding box center [766, 304] width 36 height 18
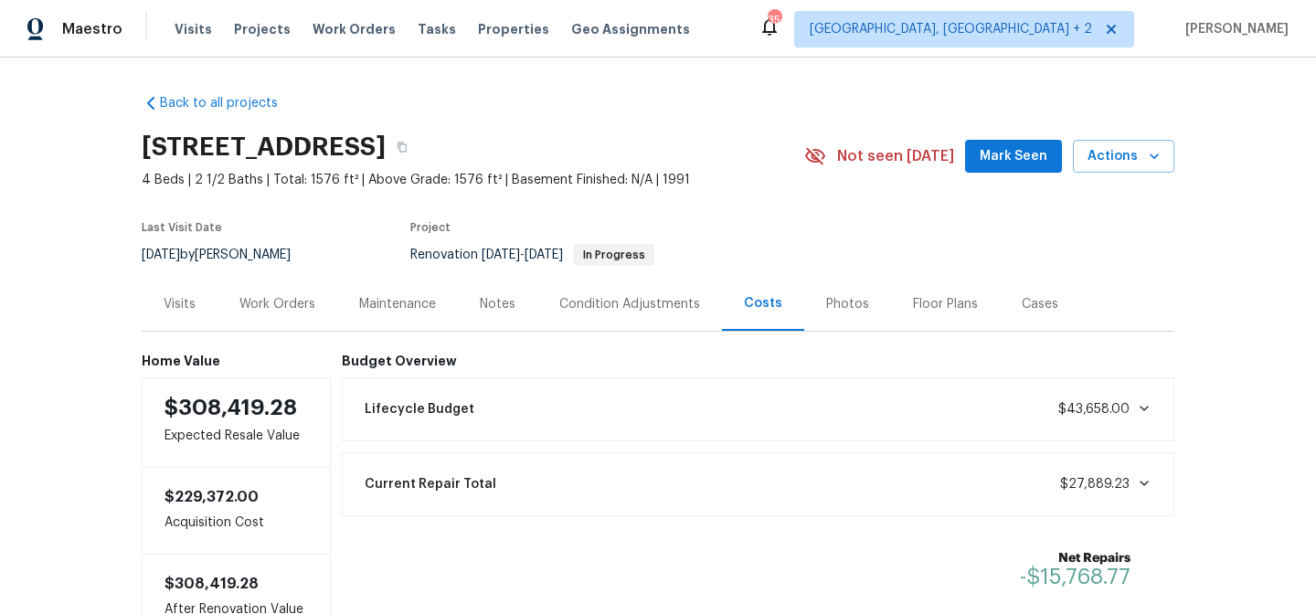
click at [1236, 371] on div "Back to all projects 4913 Belmont Rd, Richmond, VA 23234 4 Beds | 2 1/2 Baths |…" at bounding box center [658, 336] width 1316 height 556
click at [284, 313] on div "Work Orders" at bounding box center [277, 304] width 76 height 18
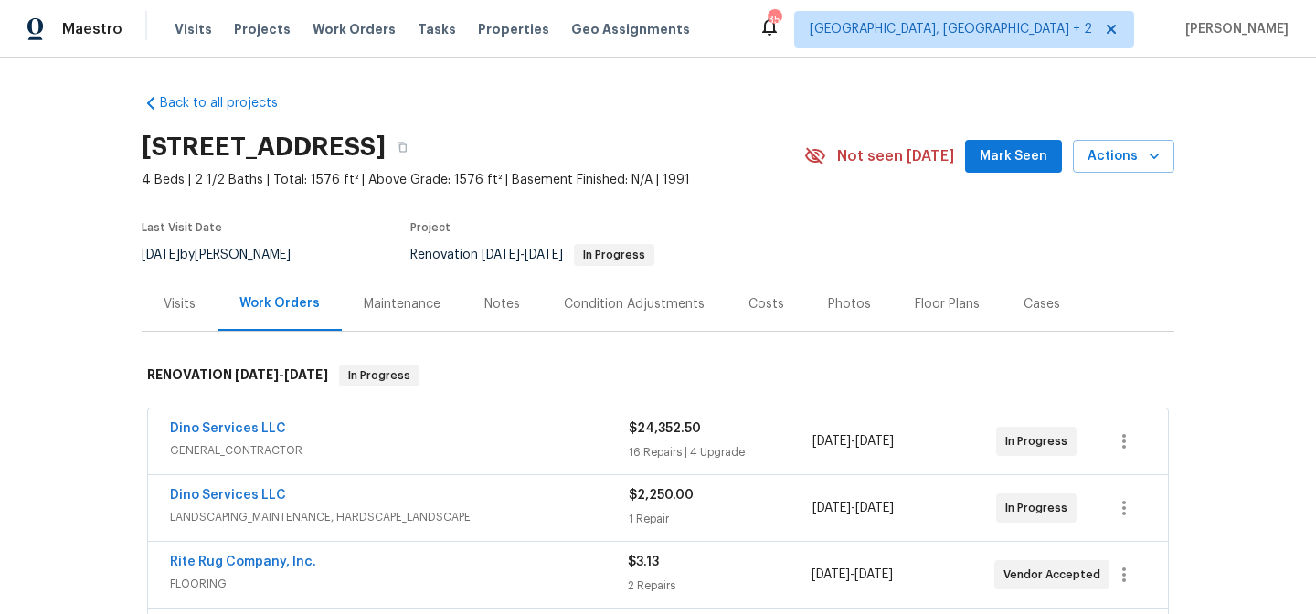
click at [82, 397] on div "Back to all projects 4913 Belmont Rd, Richmond, VA 23234 4 Beds | 2 1/2 Baths |…" at bounding box center [658, 336] width 1316 height 556
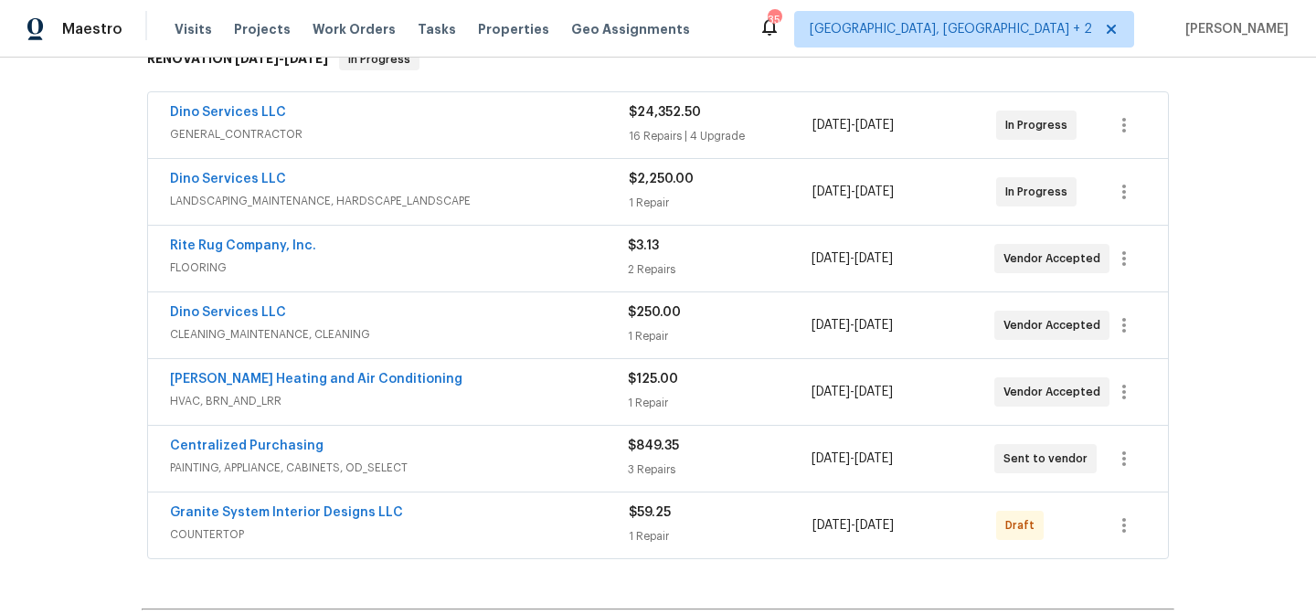
scroll to position [316, 0]
click at [77, 187] on div "Back to all projects 4913 Belmont Rd, Richmond, VA 23234 4 Beds | 2 1/2 Baths |…" at bounding box center [658, 336] width 1316 height 556
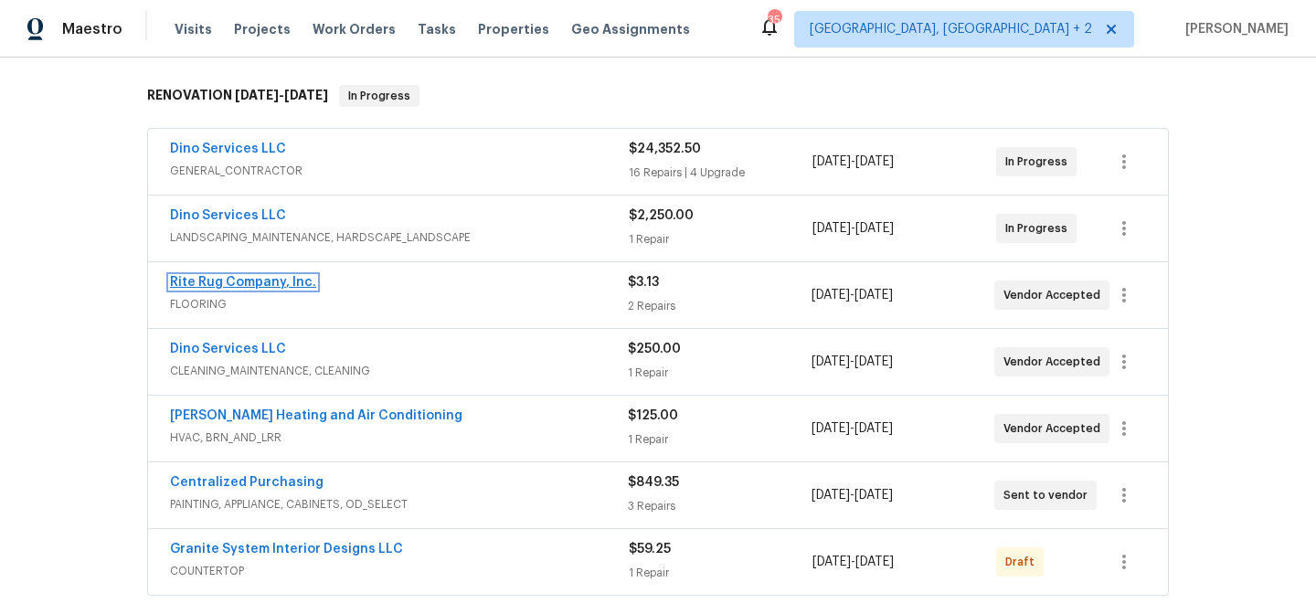
click at [236, 287] on link "Rite Rug Company, Inc." at bounding box center [243, 282] width 146 height 13
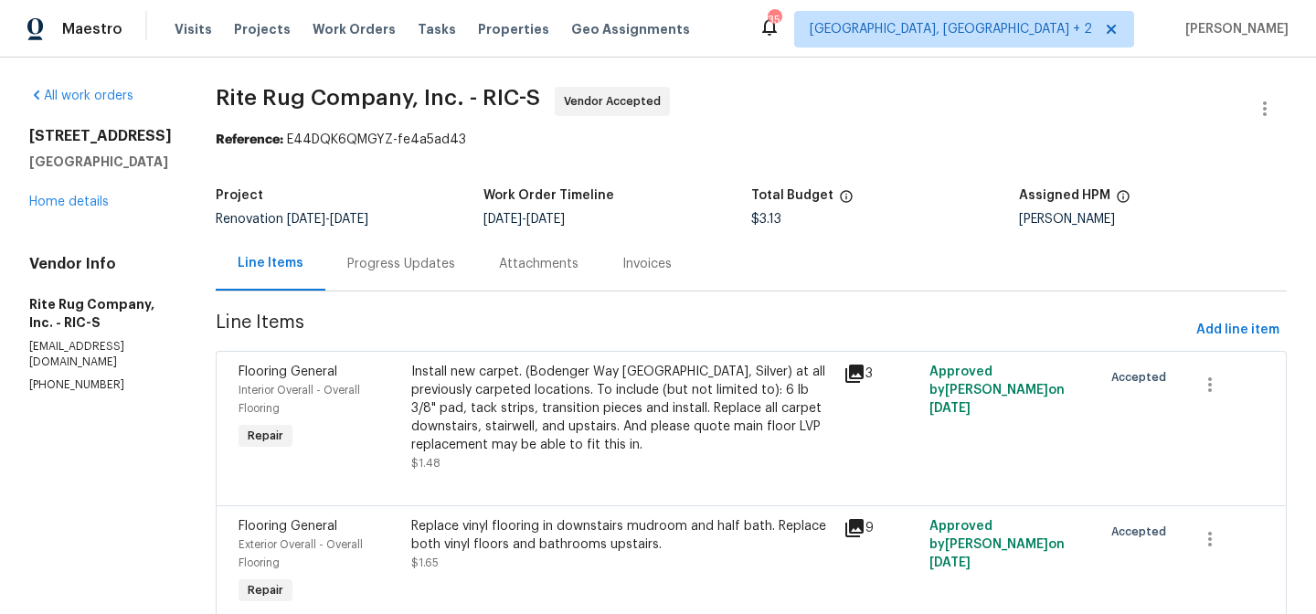
click at [425, 268] on div "Progress Updates" at bounding box center [401, 264] width 108 height 18
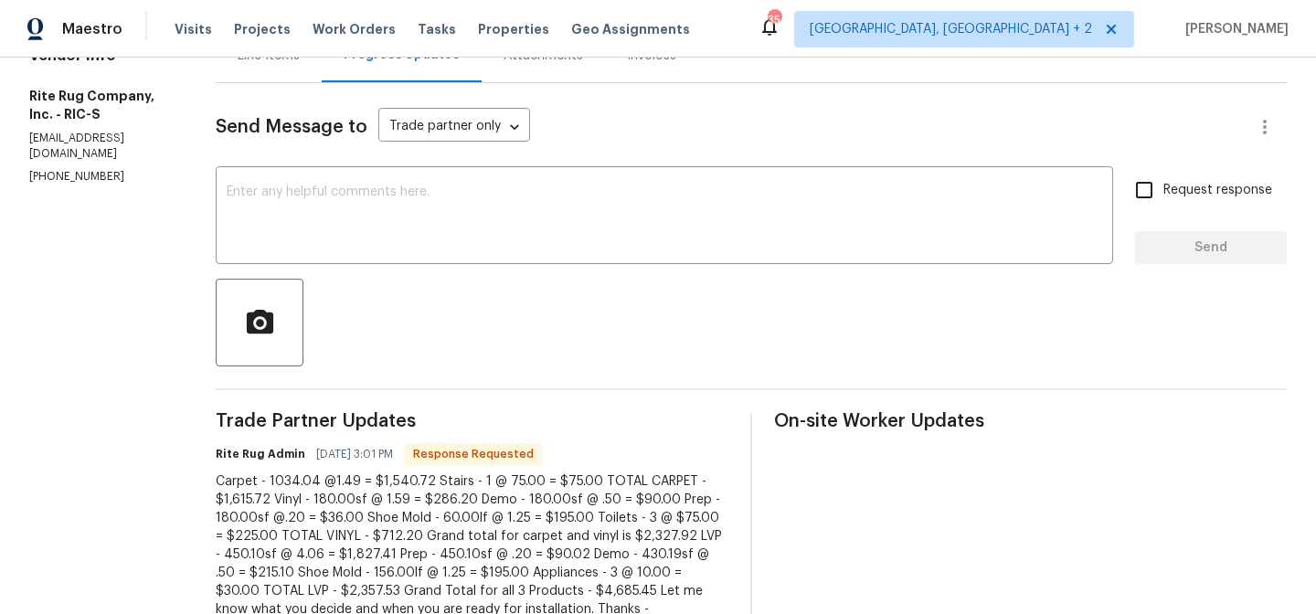
scroll to position [54, 0]
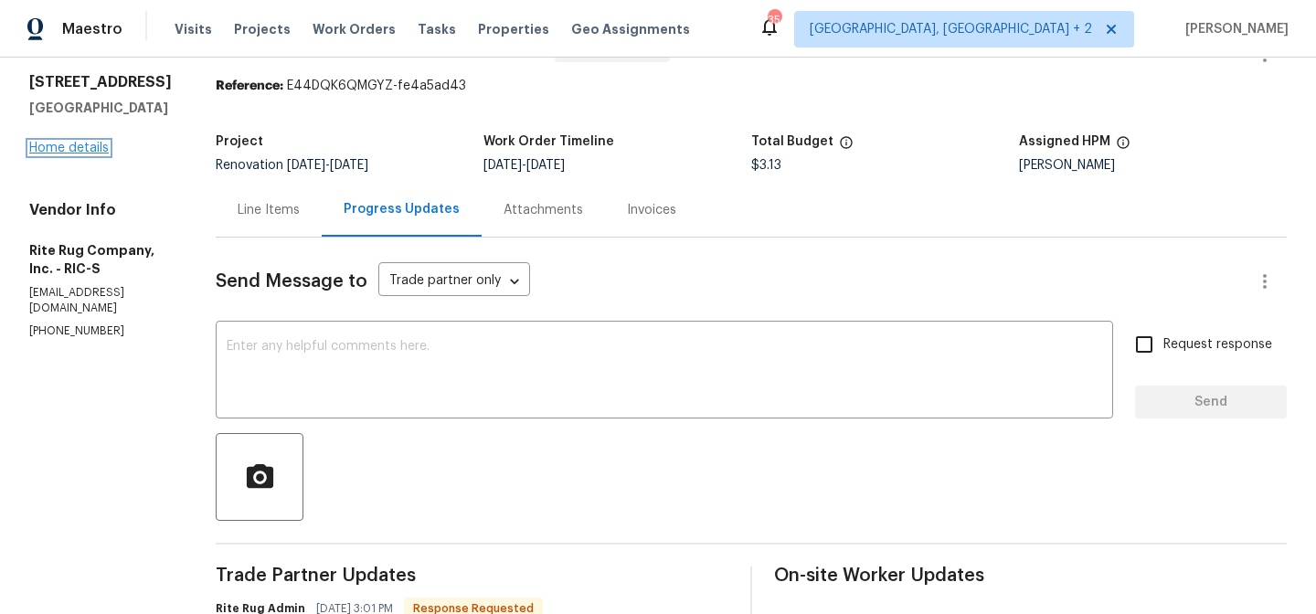
click at [57, 142] on link "Home details" at bounding box center [68, 148] width 79 height 13
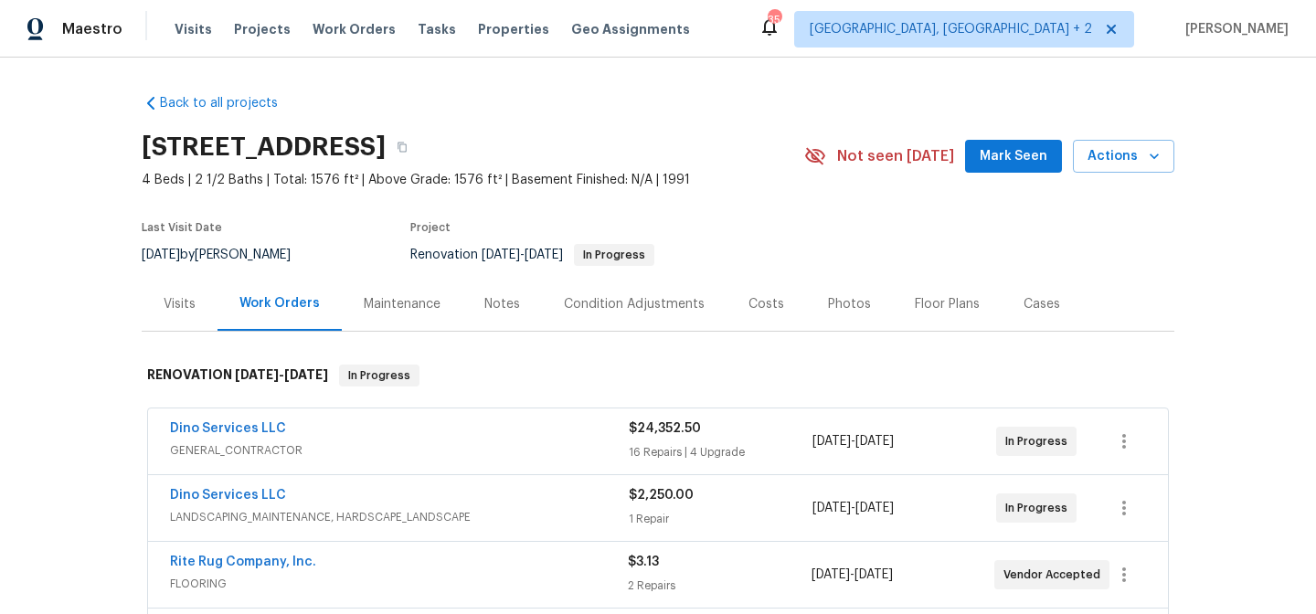
click at [722, 108] on div "Back to all projects 4913 Belmont Rd, Richmond, VA 23234 4 Beds | 2 1/2 Baths |…" at bounding box center [658, 564] width 1033 height 971
click at [797, 37] on div "Maestro Visits Projects Work Orders Tasks Properties Geo Assignments 35 Charles…" at bounding box center [658, 29] width 1316 height 58
click at [726, 71] on div "Back to all projects 4913 Belmont Rd, Richmond, VA 23234 4 Beds | 2 1/2 Baths |…" at bounding box center [658, 336] width 1316 height 556
click at [779, 33] on div "Maestro Visits Projects Work Orders Tasks Properties Geo Assignments 35 Charles…" at bounding box center [658, 29] width 1316 height 58
click at [824, 37] on div "Maestro Visits Projects Work Orders Tasks Properties Geo Assignments 35 Charles…" at bounding box center [658, 29] width 1316 height 58
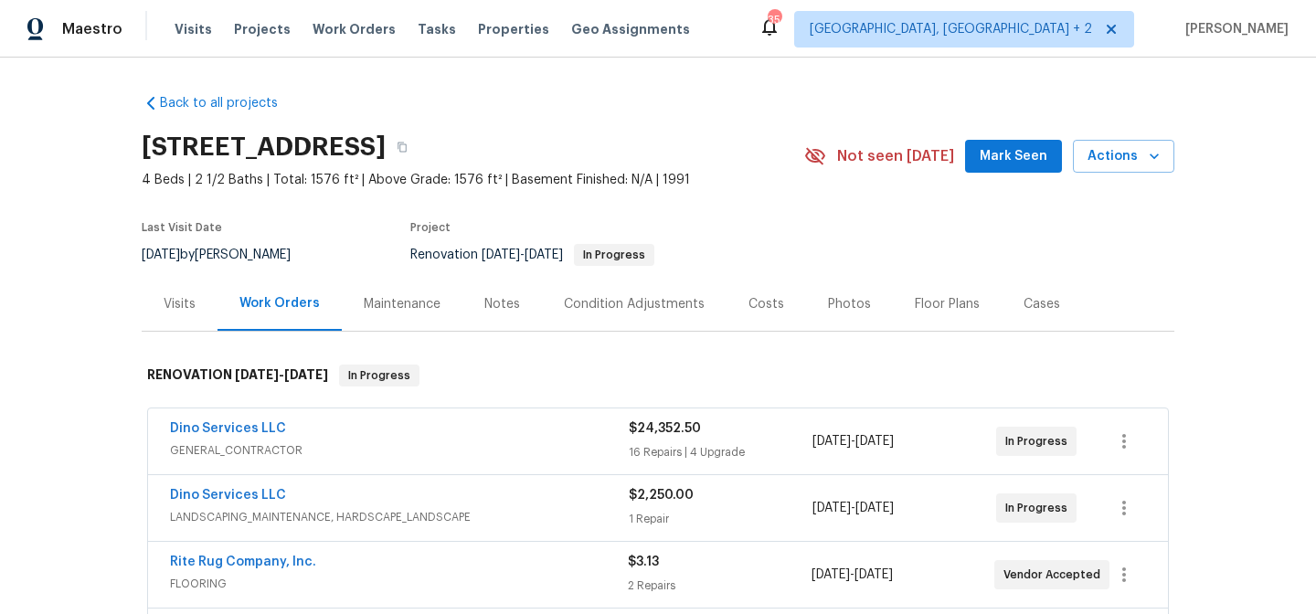
click at [775, 75] on div "Back to all projects 4913 Belmont Rd, Richmond, VA 23234 4 Beds | 2 1/2 Baths |…" at bounding box center [658, 336] width 1316 height 556
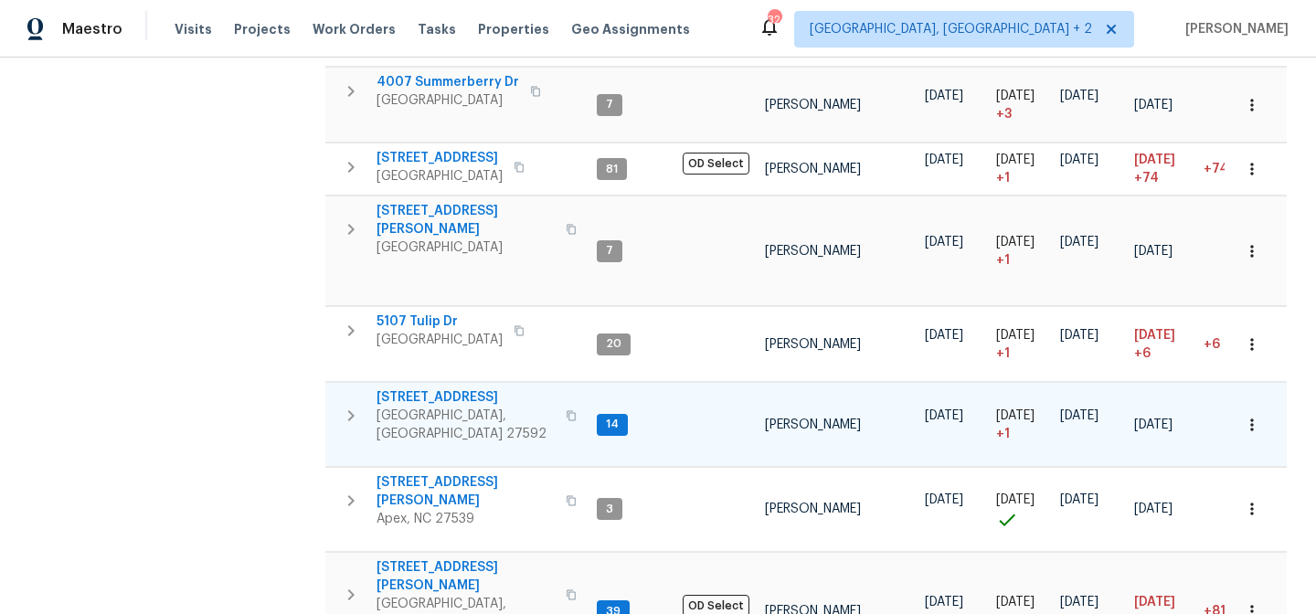
scroll to position [1211, 0]
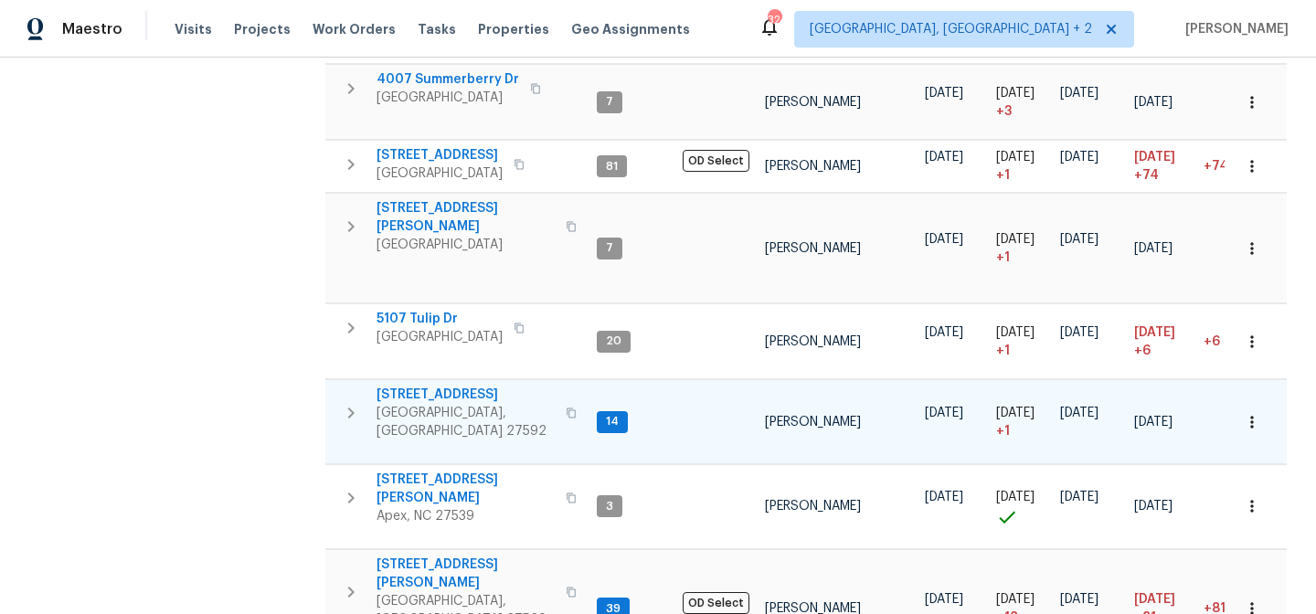
click at [347, 402] on icon "button" at bounding box center [351, 413] width 22 height 22
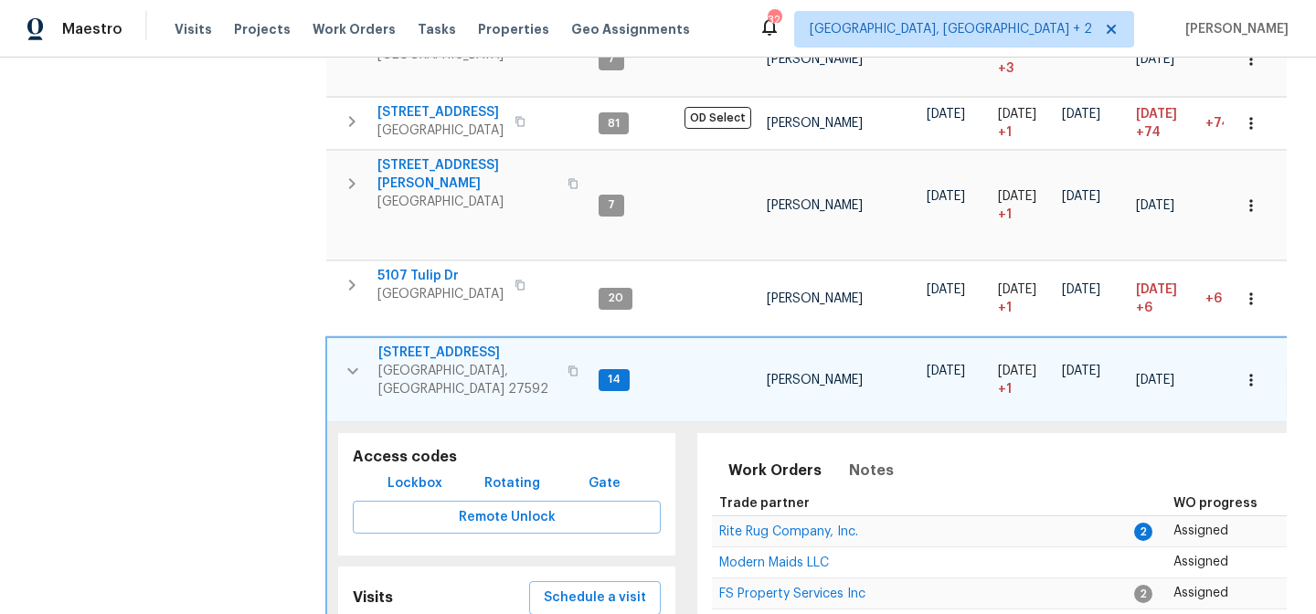
scroll to position [1223, 0]
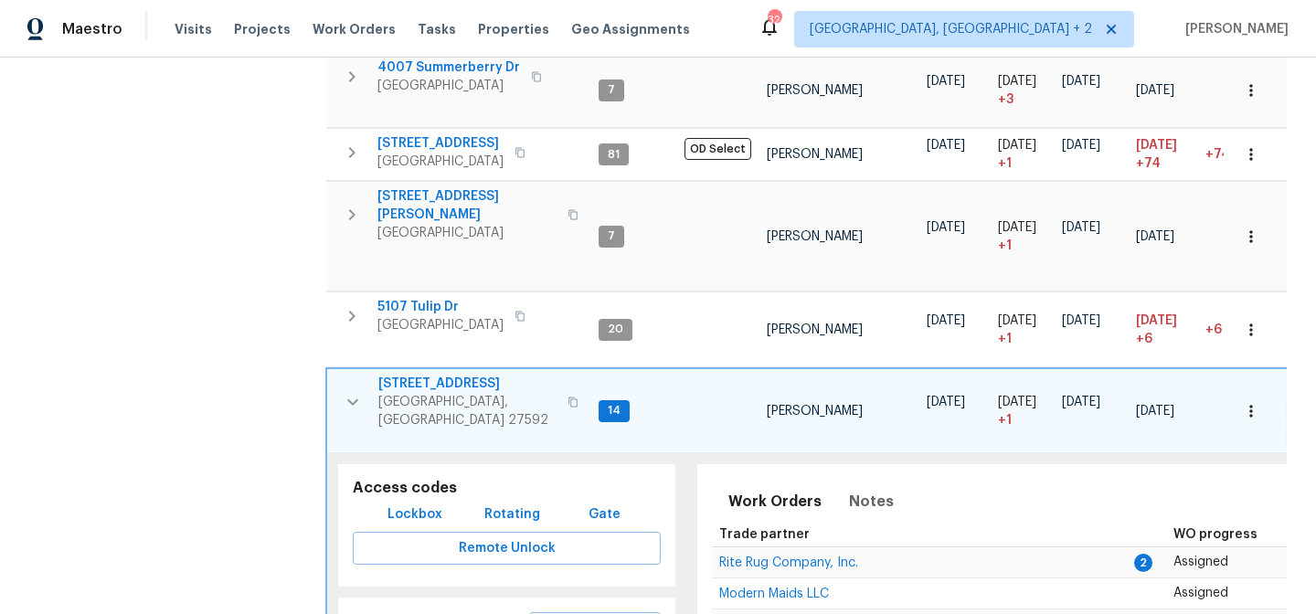
click at [355, 391] on icon "button" at bounding box center [353, 402] width 22 height 22
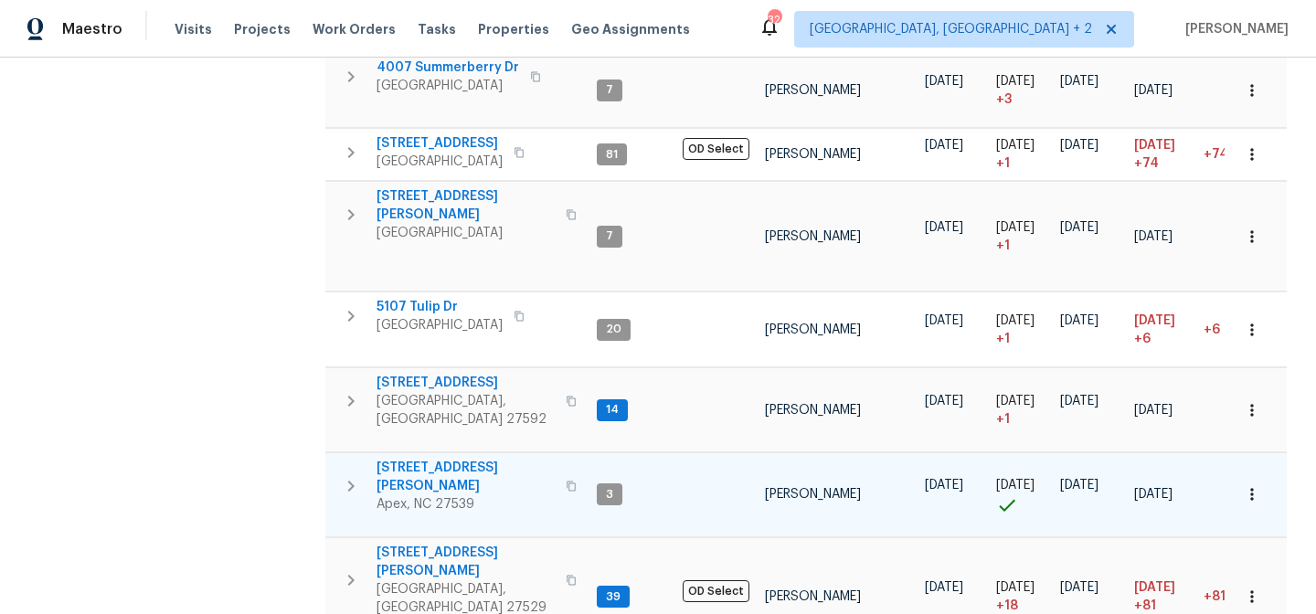
scroll to position [1211, 0]
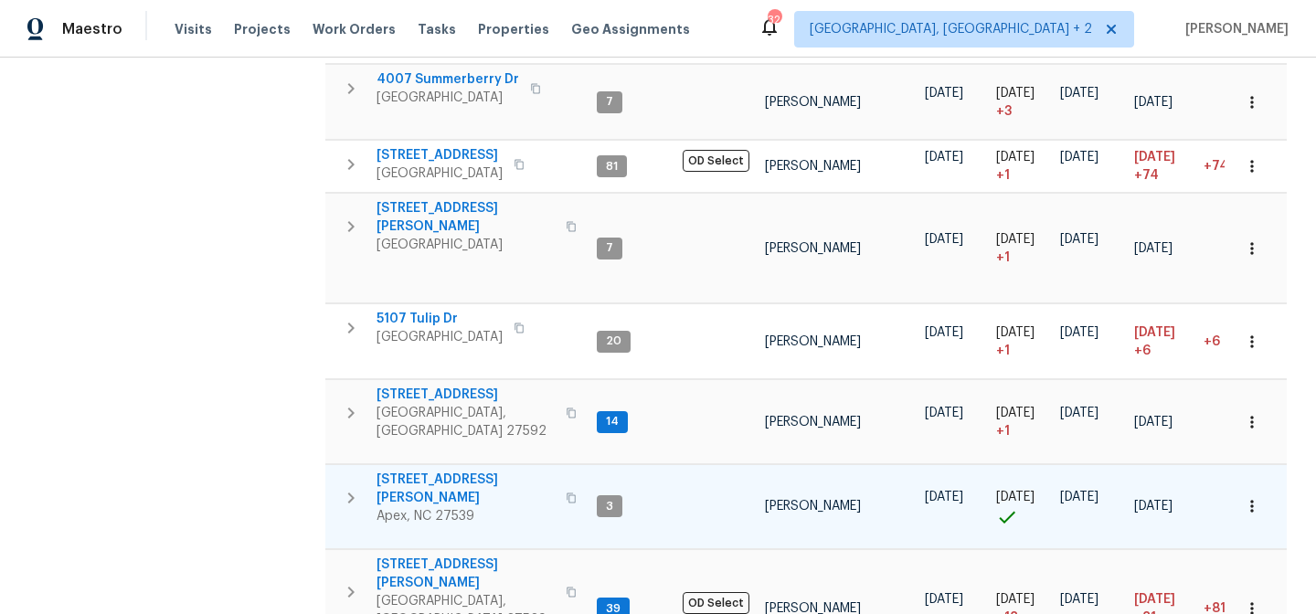
drag, startPoint x: 348, startPoint y: 365, endPoint x: 369, endPoint y: 364, distance: 21.0
click at [348, 487] on icon "button" at bounding box center [351, 498] width 22 height 22
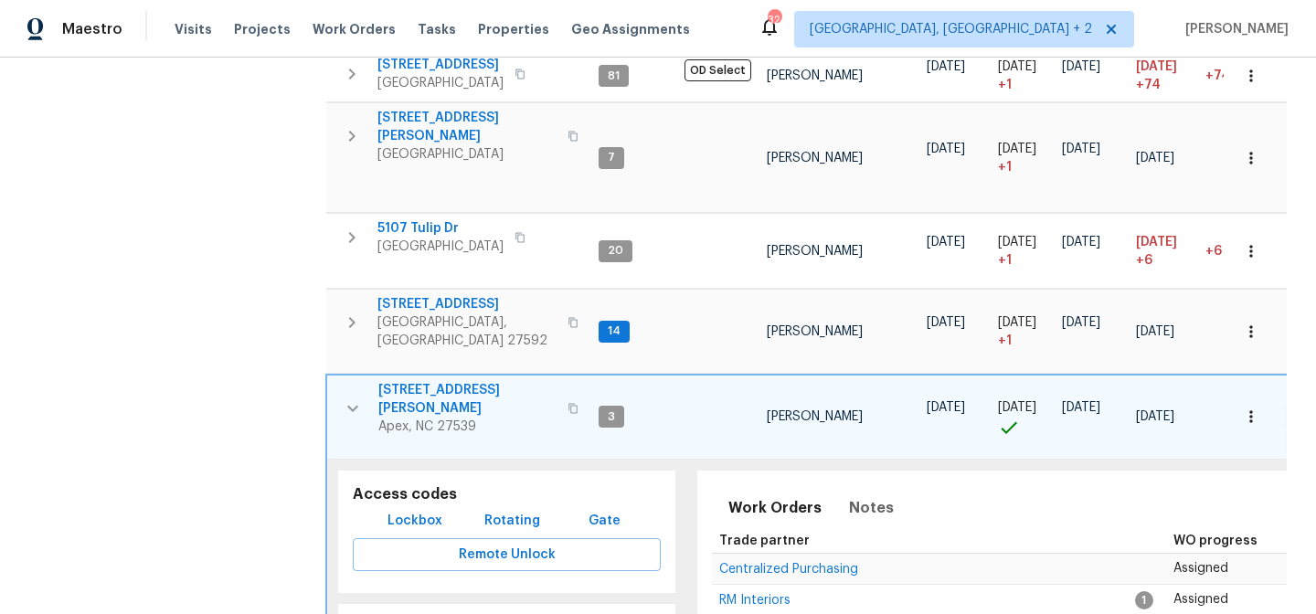
scroll to position [1172, 0]
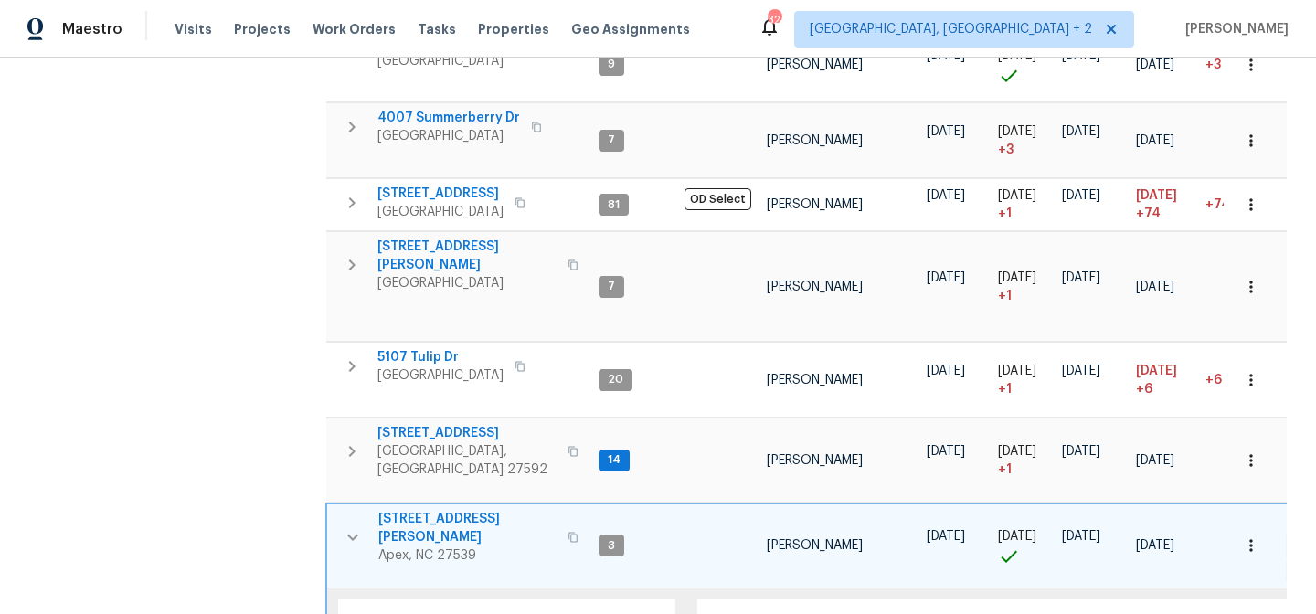
click at [203, 238] on div "Address Address Markets 1 Selected Markets Individuals Individuals Flags Flags" at bounding box center [177, 49] width 274 height 2085
click at [347, 526] on icon "button" at bounding box center [353, 537] width 22 height 22
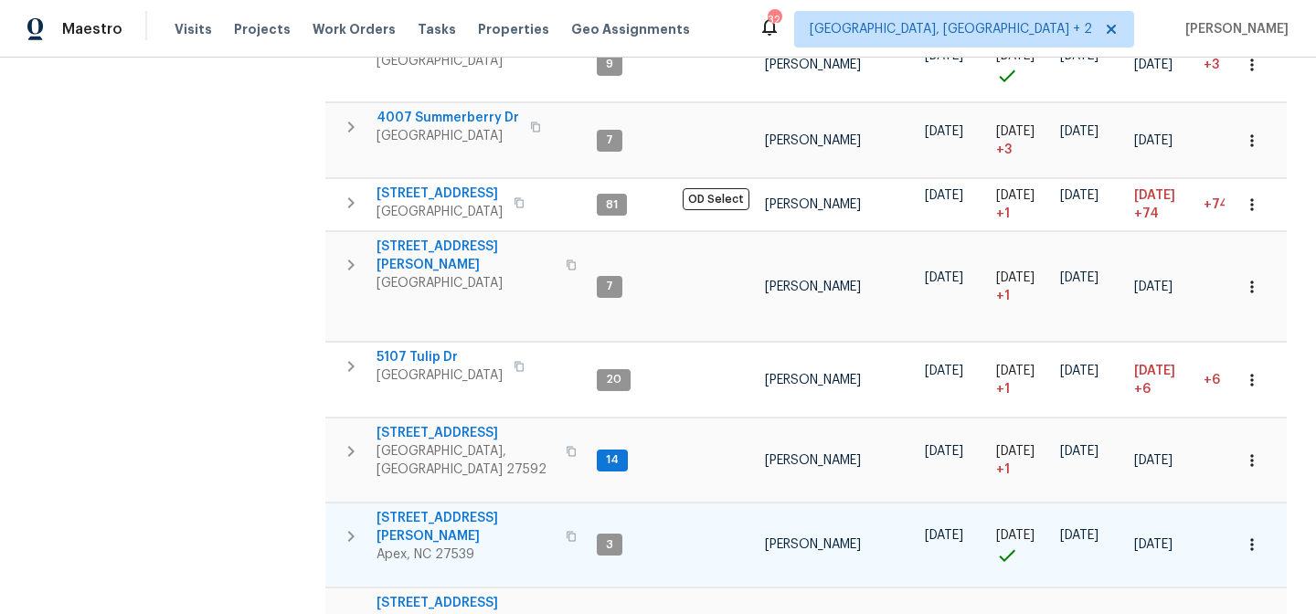
click at [450, 509] on span "3408 Sawyers Mill Dr" at bounding box center [465, 527] width 178 height 37
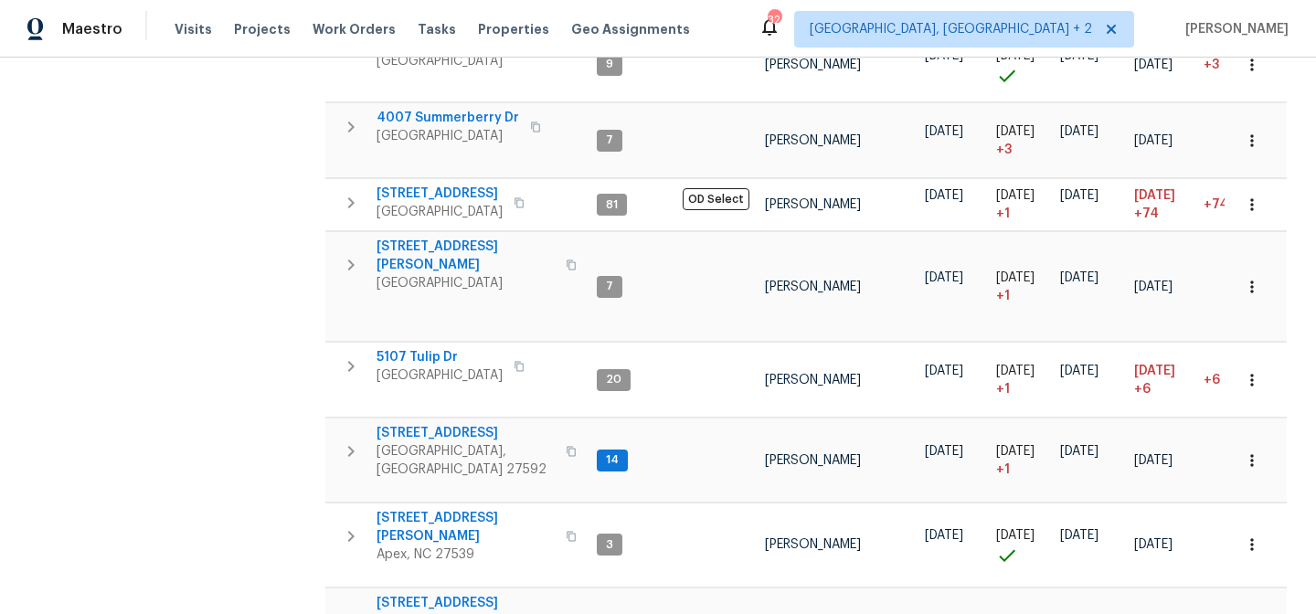
click at [852, 20] on div "Maestro Visits Projects Work Orders Tasks Properties Geo Assignments 32 Charles…" at bounding box center [658, 29] width 1316 height 58
click at [853, 22] on div "Maestro Visits Projects Work Orders Tasks Properties Geo Assignments 32 Charles…" at bounding box center [658, 29] width 1316 height 58
click at [820, 10] on div "Maestro Visits Projects Work Orders Tasks Properties Geo Assignments 32 Charles…" at bounding box center [658, 29] width 1316 height 58
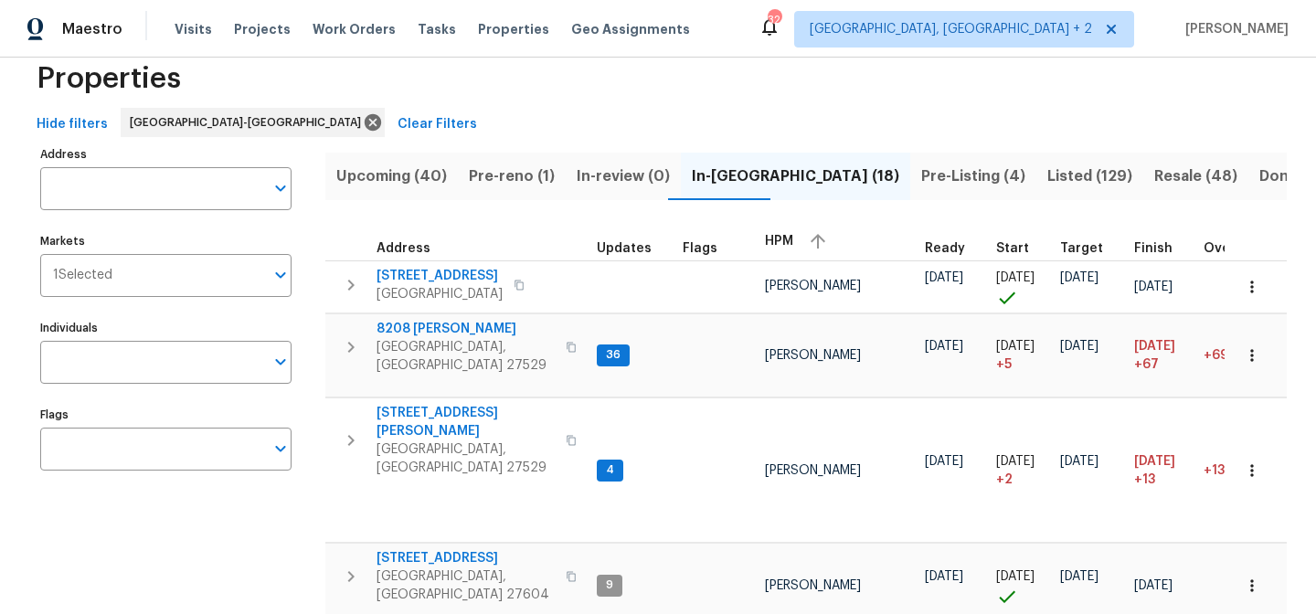
scroll to position [0, 0]
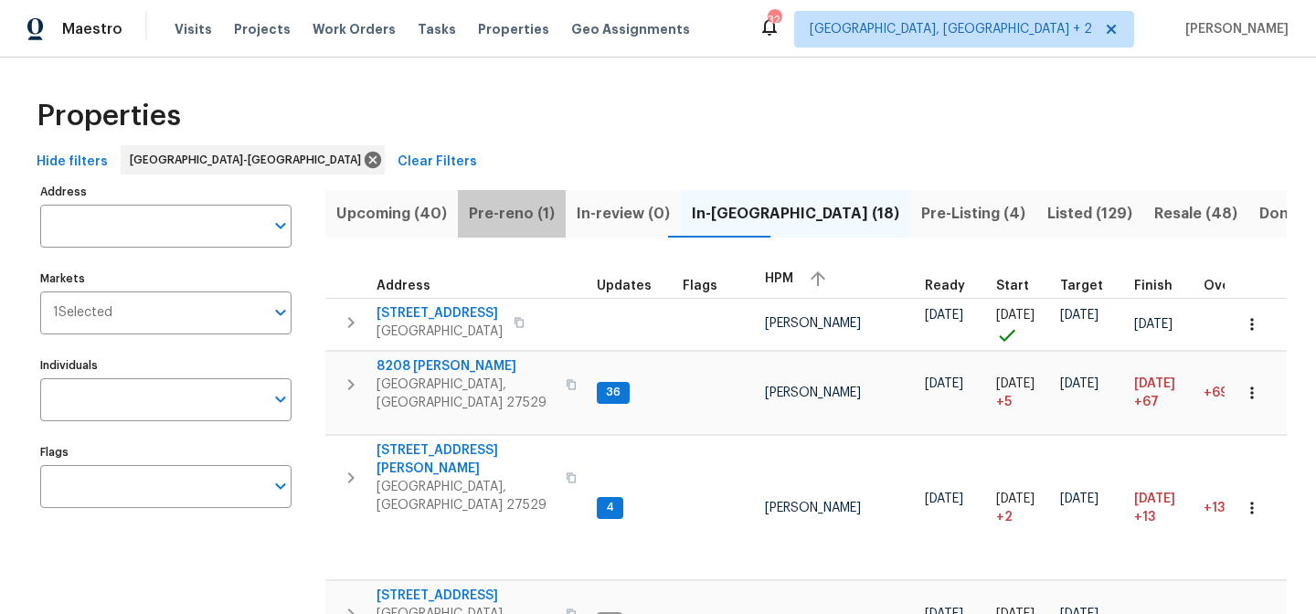
click at [525, 228] on button "Pre-reno (1)" at bounding box center [512, 214] width 108 height 48
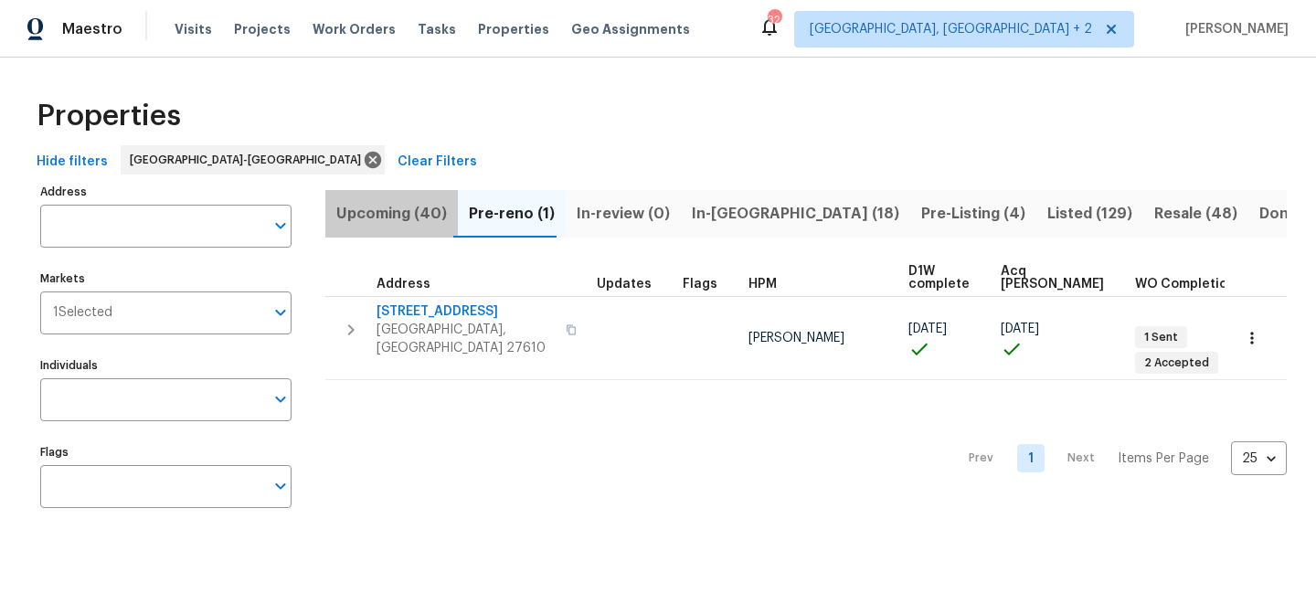
click at [411, 217] on span "Upcoming (40)" at bounding box center [391, 214] width 111 height 26
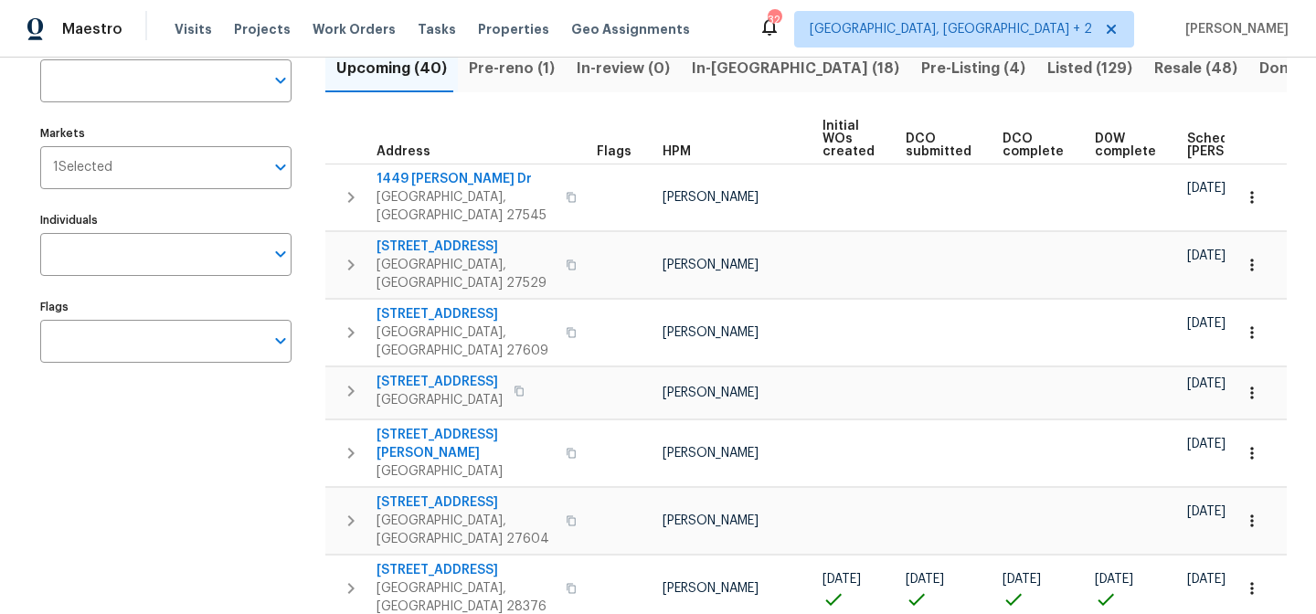
scroll to position [146, 0]
click at [1192, 141] on span "Scheduled COE" at bounding box center [1238, 145] width 103 height 26
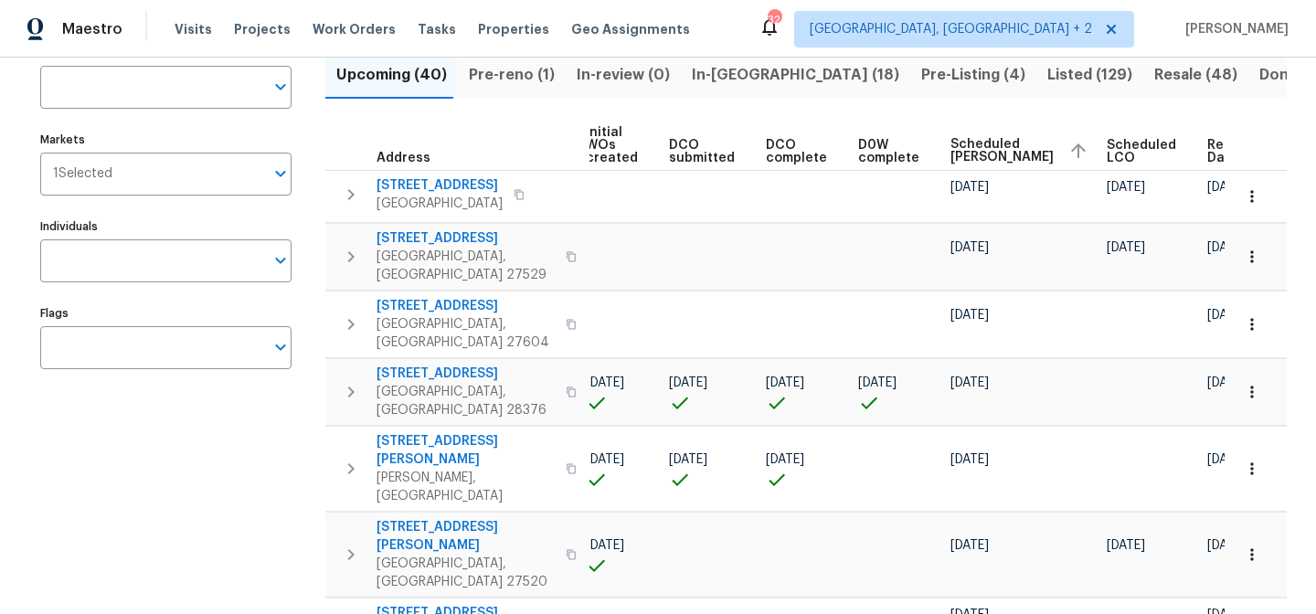
scroll to position [140, 0]
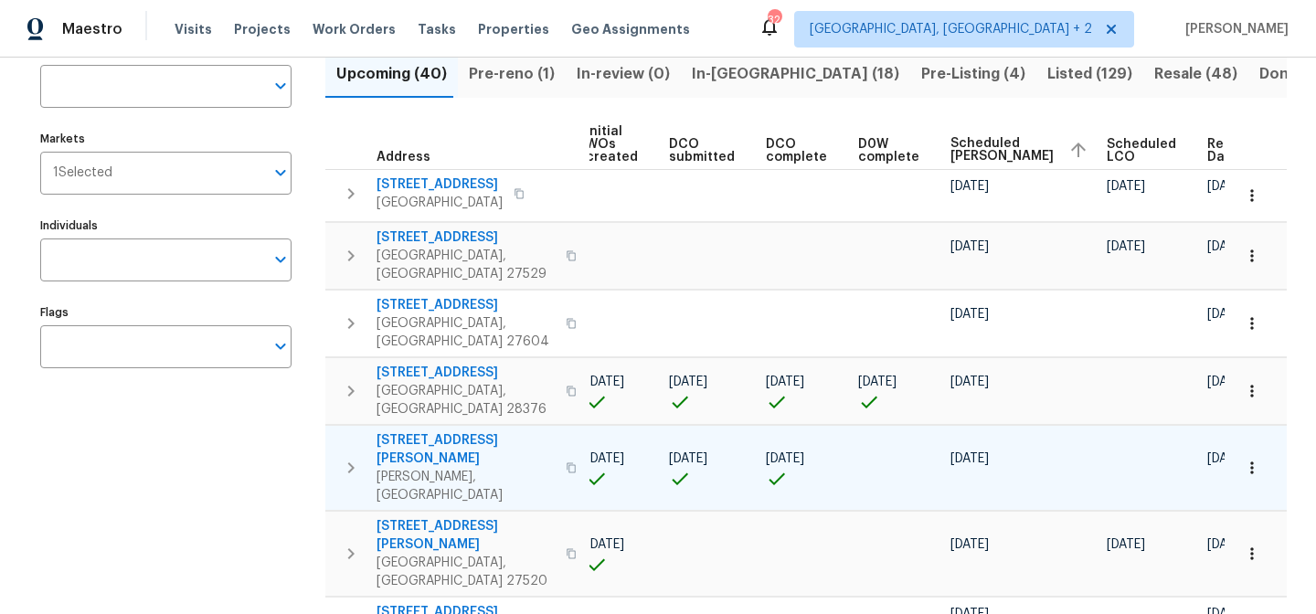
click at [344, 457] on icon "button" at bounding box center [351, 468] width 22 height 22
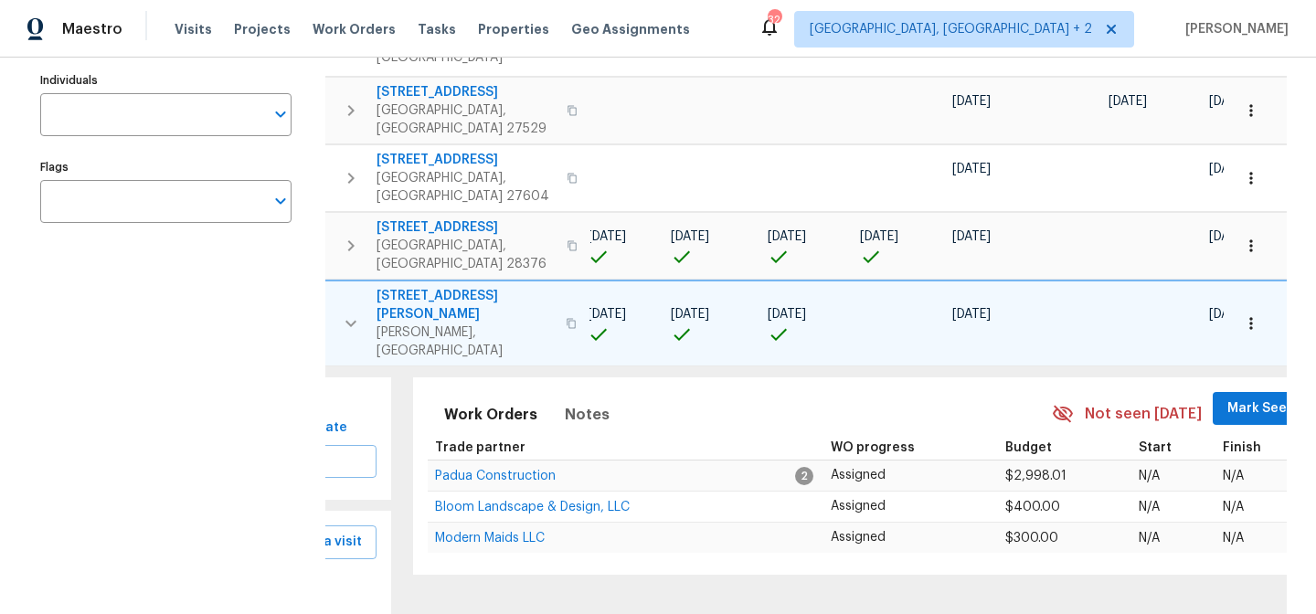
scroll to position [495, 0]
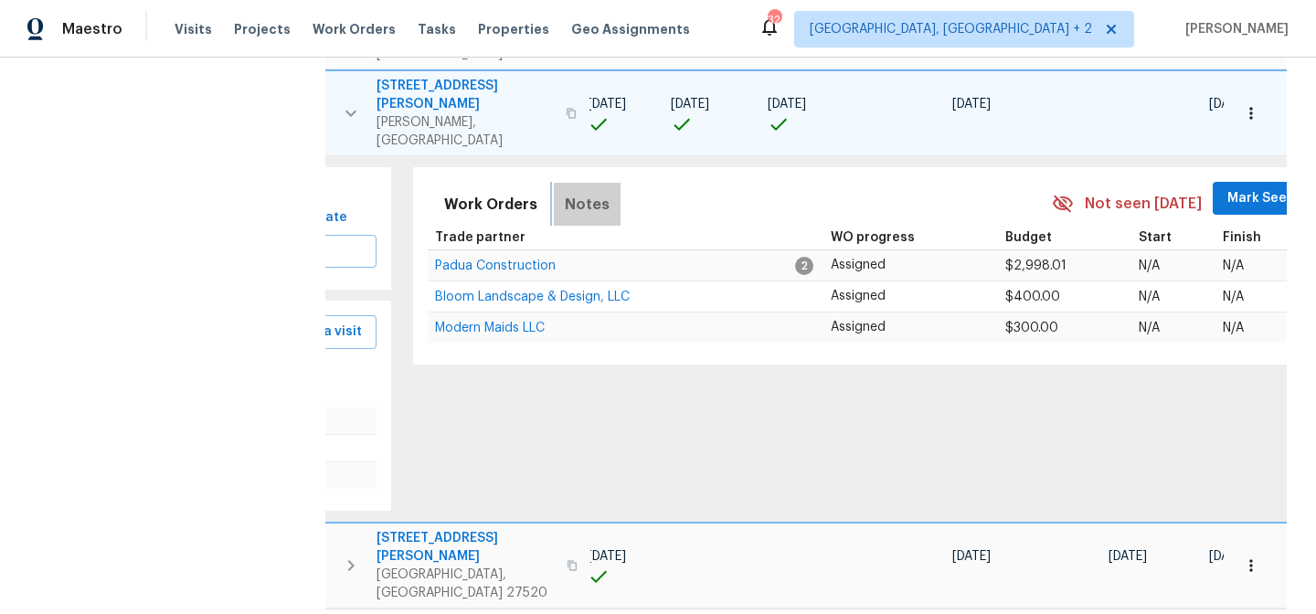
click at [575, 192] on span "Notes" at bounding box center [587, 205] width 45 height 26
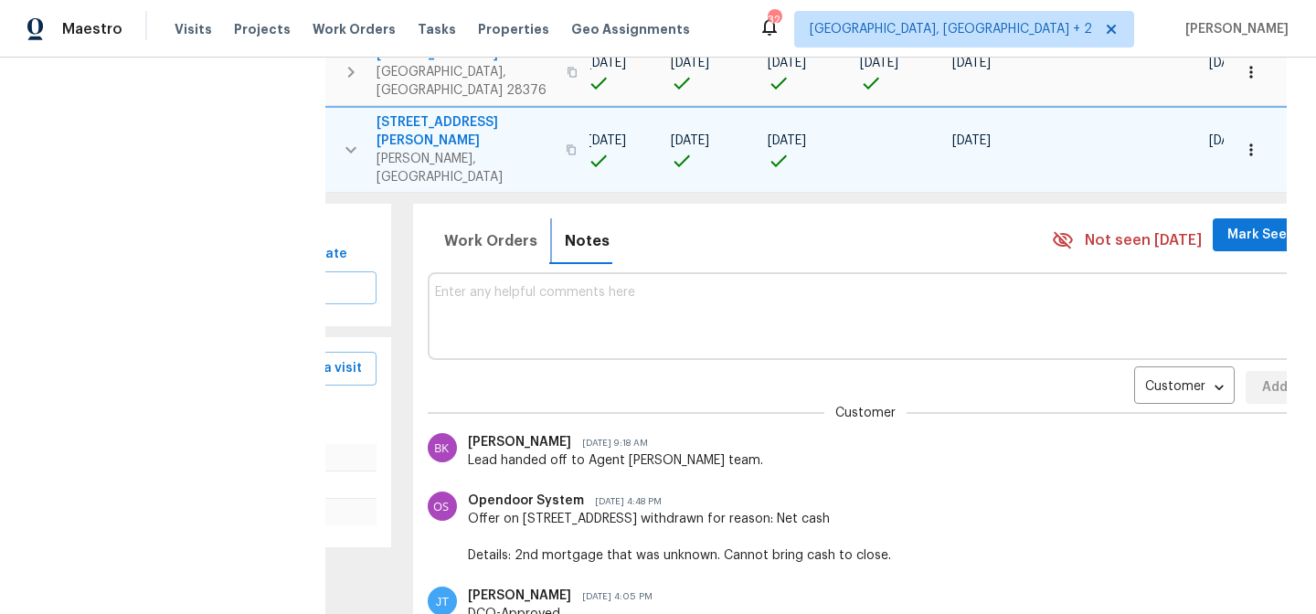
scroll to position [0, 0]
click at [1107, 303] on body "Maestro Visits Projects Work Orders Tasks Properties Geo Assignments 32 Charles…" at bounding box center [658, 307] width 1316 height 614
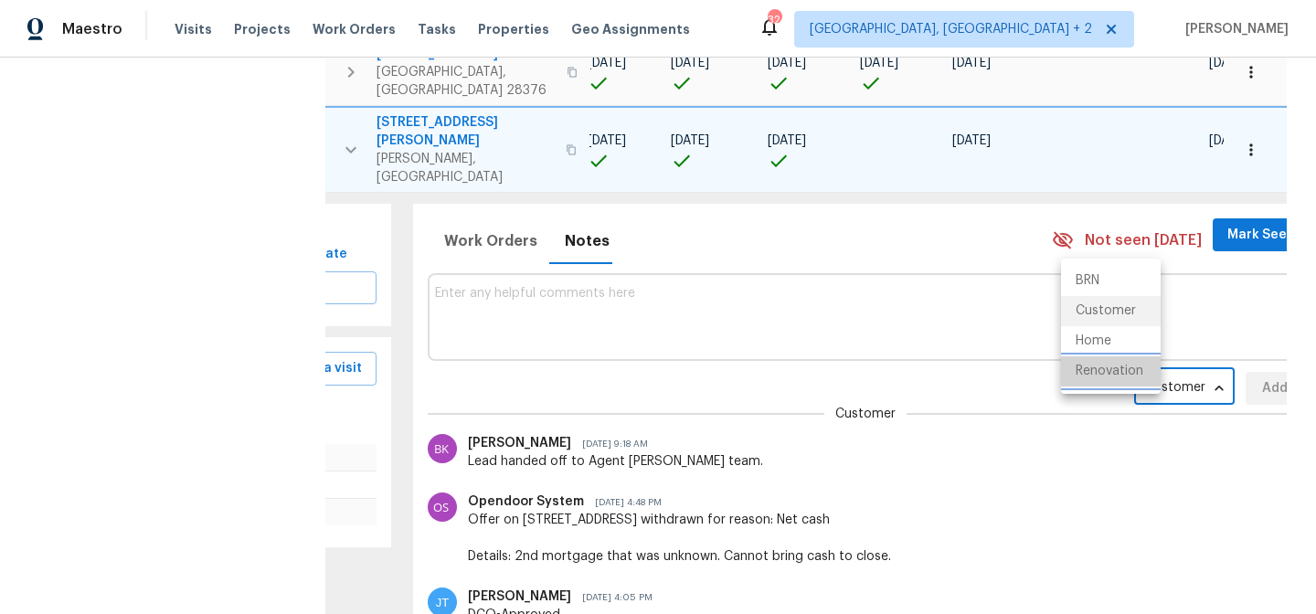
click at [1103, 365] on li "Renovation" at bounding box center [1111, 371] width 100 height 30
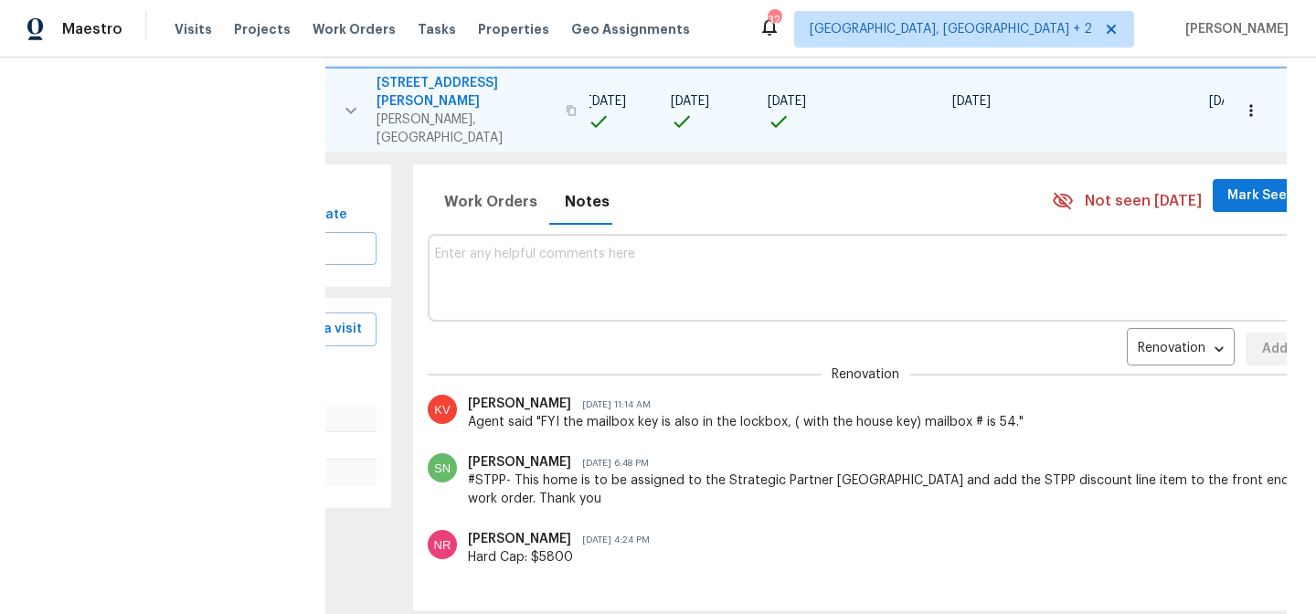
scroll to position [408, 0]
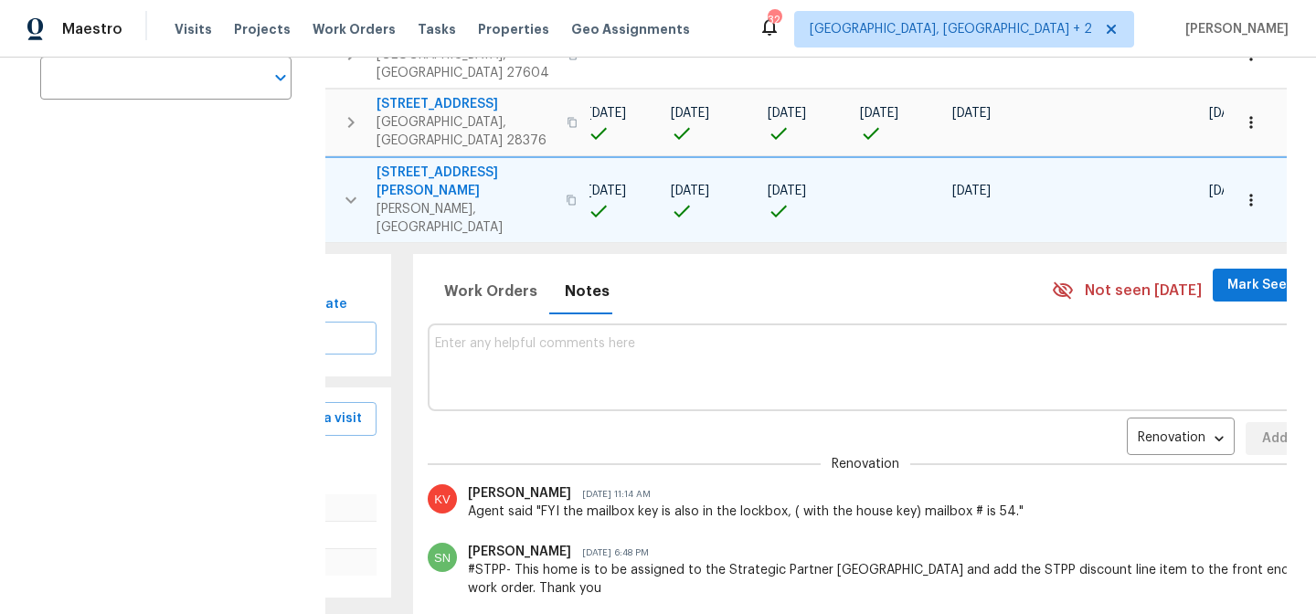
click at [776, 23] on div "Maestro Visits Projects Work Orders Tasks Properties Geo Assignments 32 Charles…" at bounding box center [658, 29] width 1316 height 58
click at [820, 16] on div "Maestro Visits Projects Work Orders Tasks Properties Geo Assignments 32 Charles…" at bounding box center [658, 29] width 1316 height 58
click at [1242, 191] on icon "button" at bounding box center [1251, 200] width 18 height 18
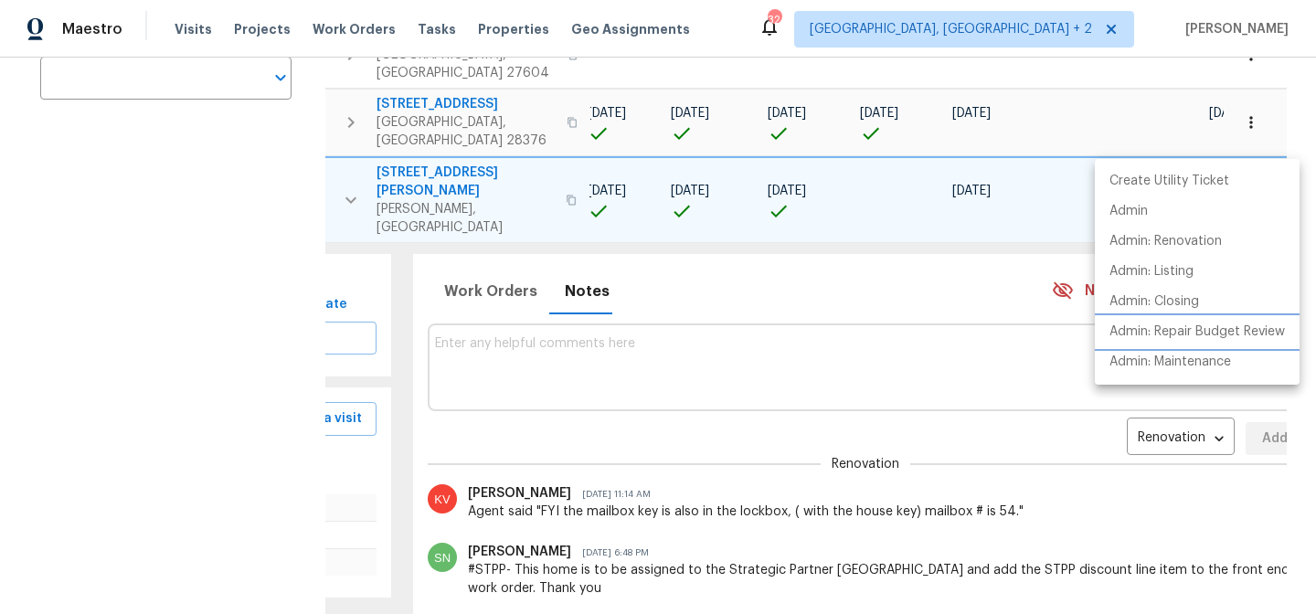
click at [1256, 325] on p "Admin: Repair Budget Review" at bounding box center [1196, 332] width 175 height 19
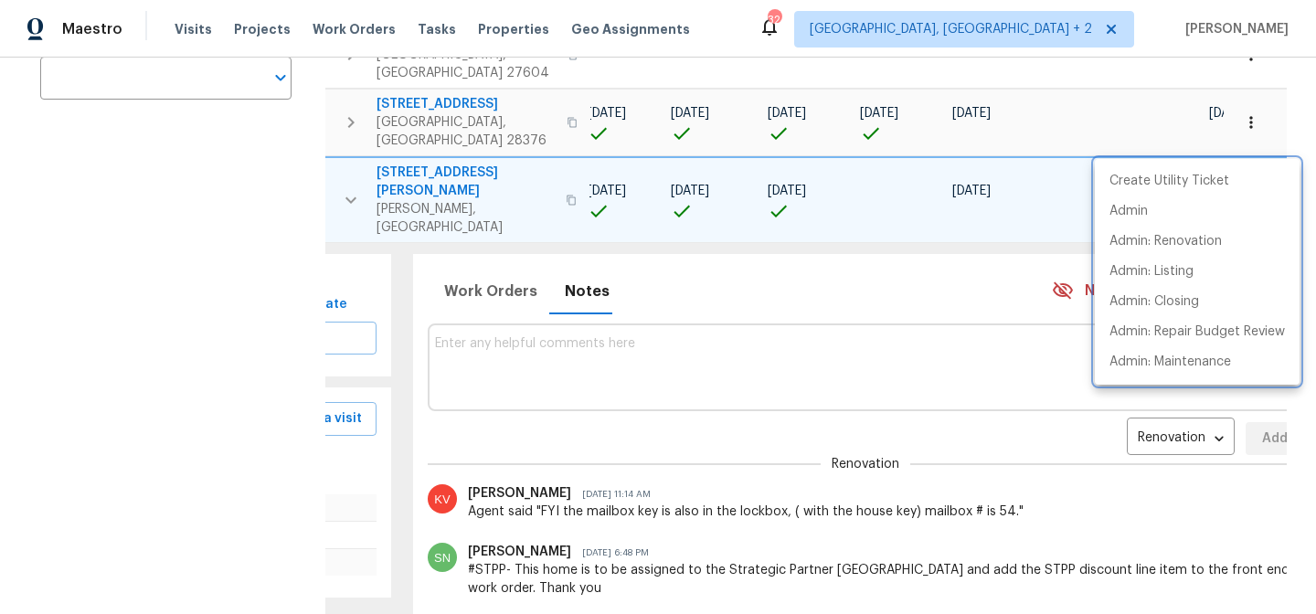
click at [350, 136] on div at bounding box center [658, 307] width 1316 height 614
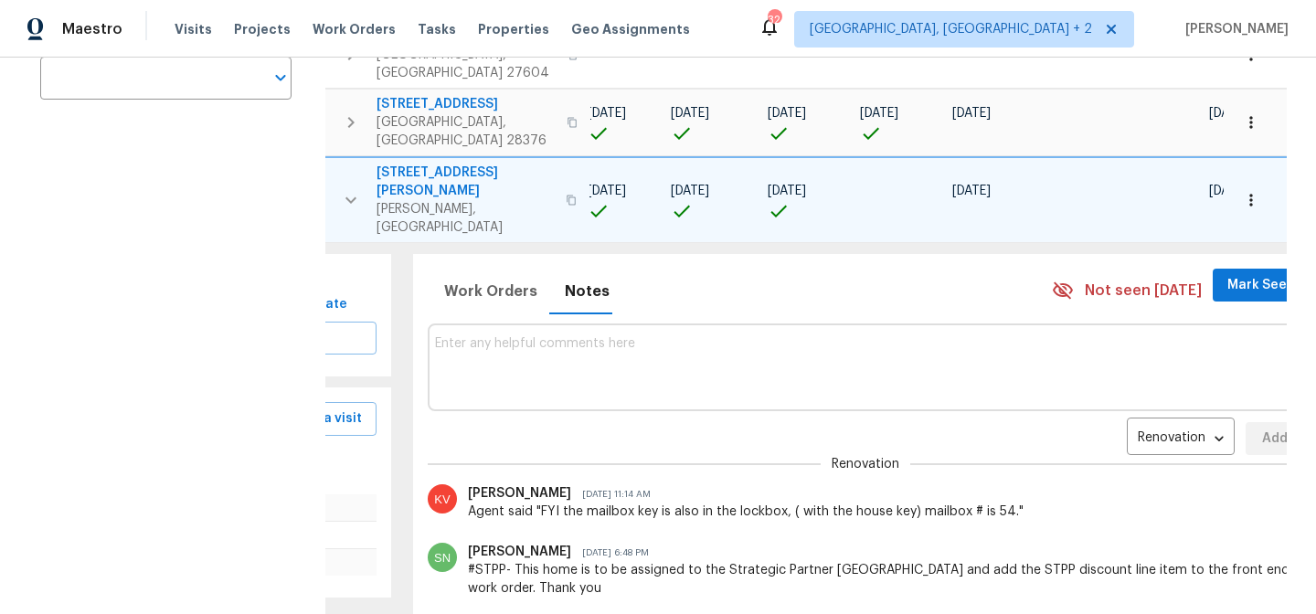
click at [348, 189] on icon "button" at bounding box center [351, 200] width 22 height 22
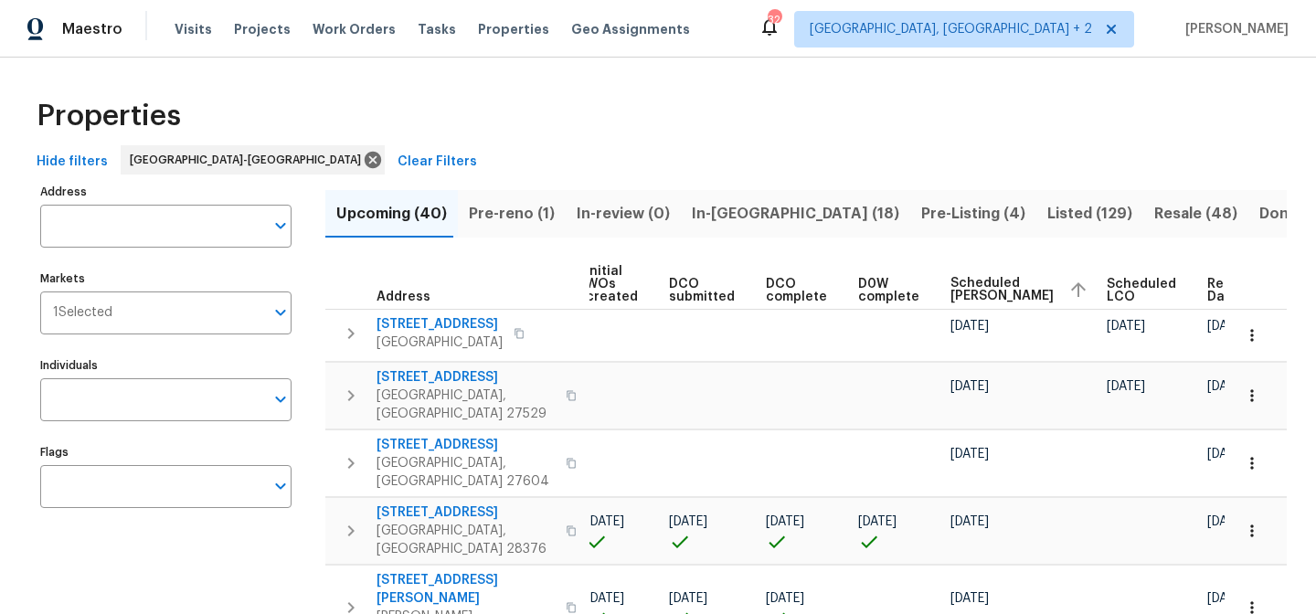
scroll to position [34, 0]
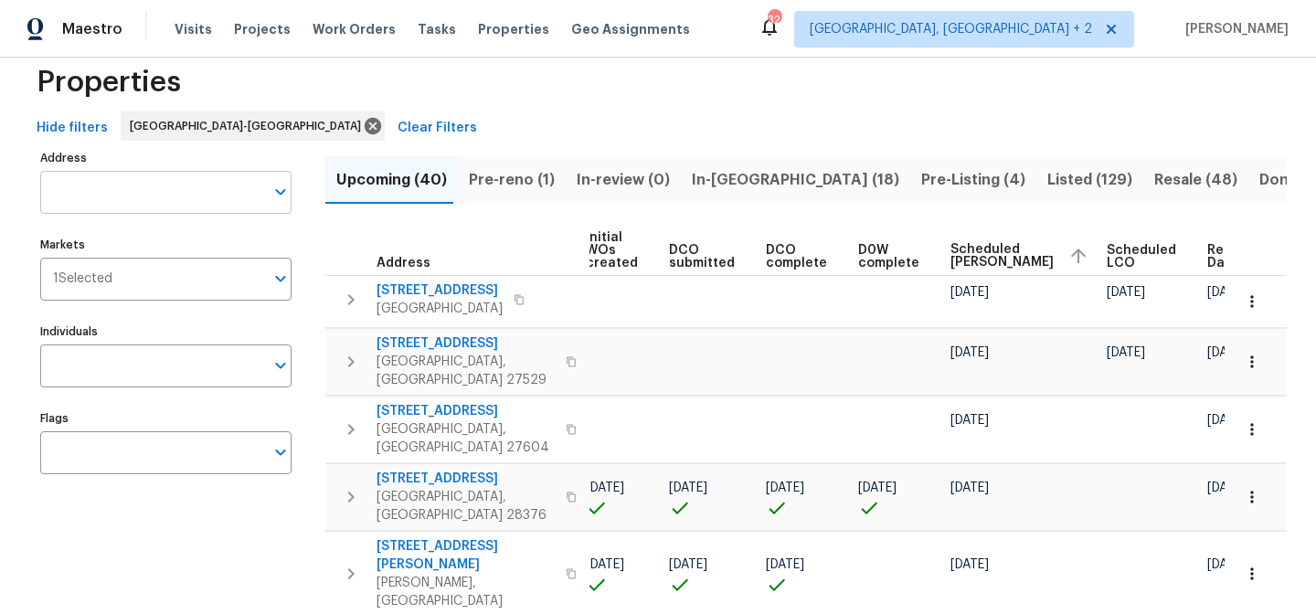
click at [154, 187] on input "Address" at bounding box center [152, 192] width 224 height 43
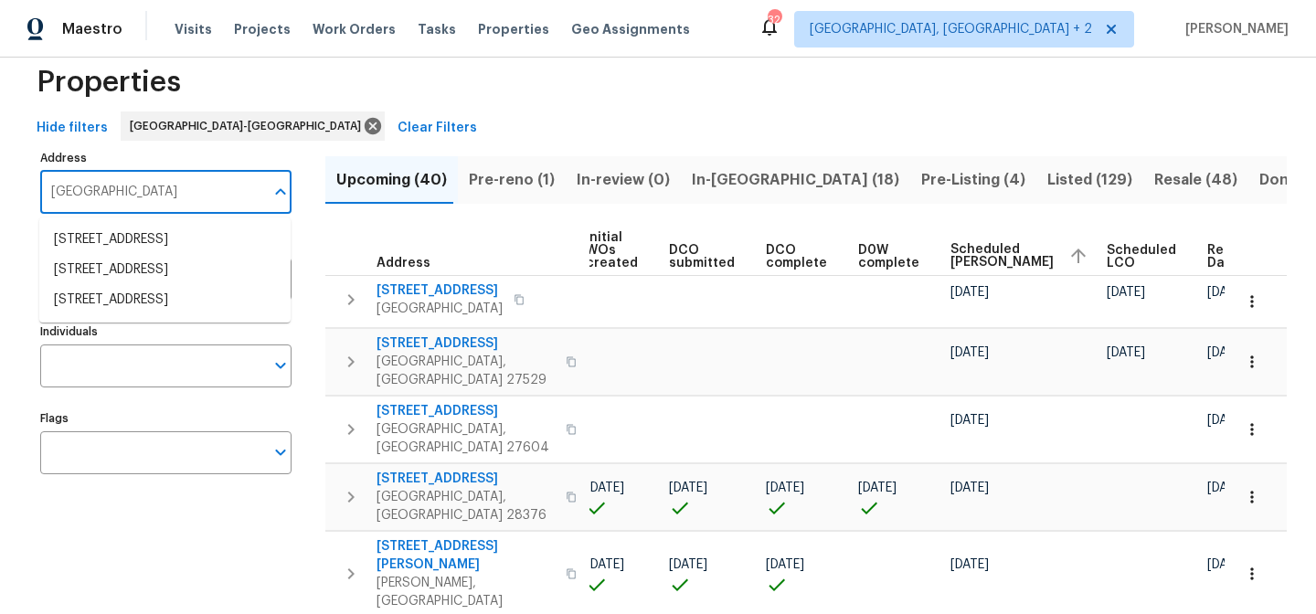
type input "suffolk"
click at [173, 285] on li "3721 Suffolk St Durham NC 27707" at bounding box center [164, 270] width 251 height 30
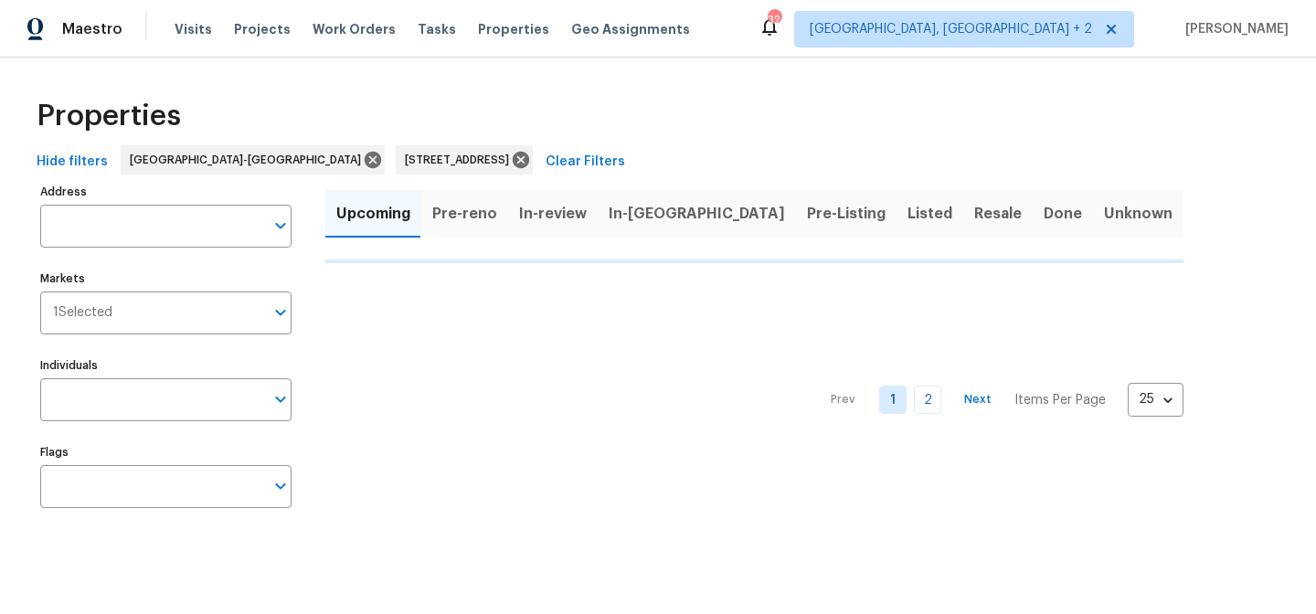
type input "3721 Suffolk St Durham NC 27707"
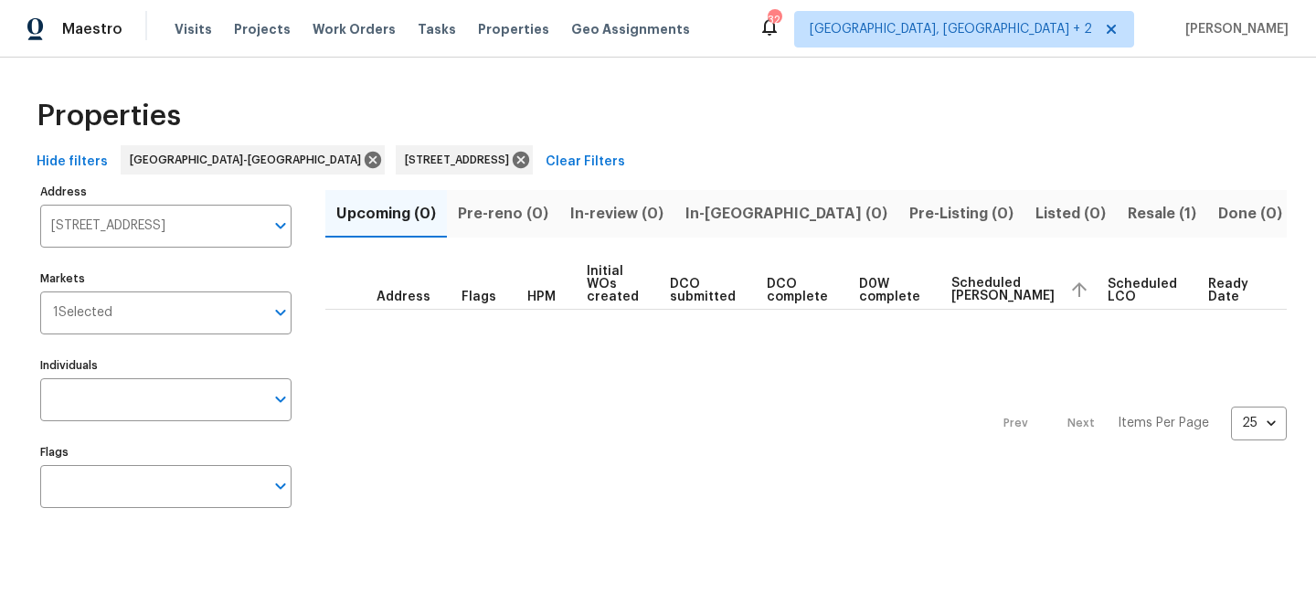
click at [1128, 203] on span "Resale (1)" at bounding box center [1162, 214] width 69 height 26
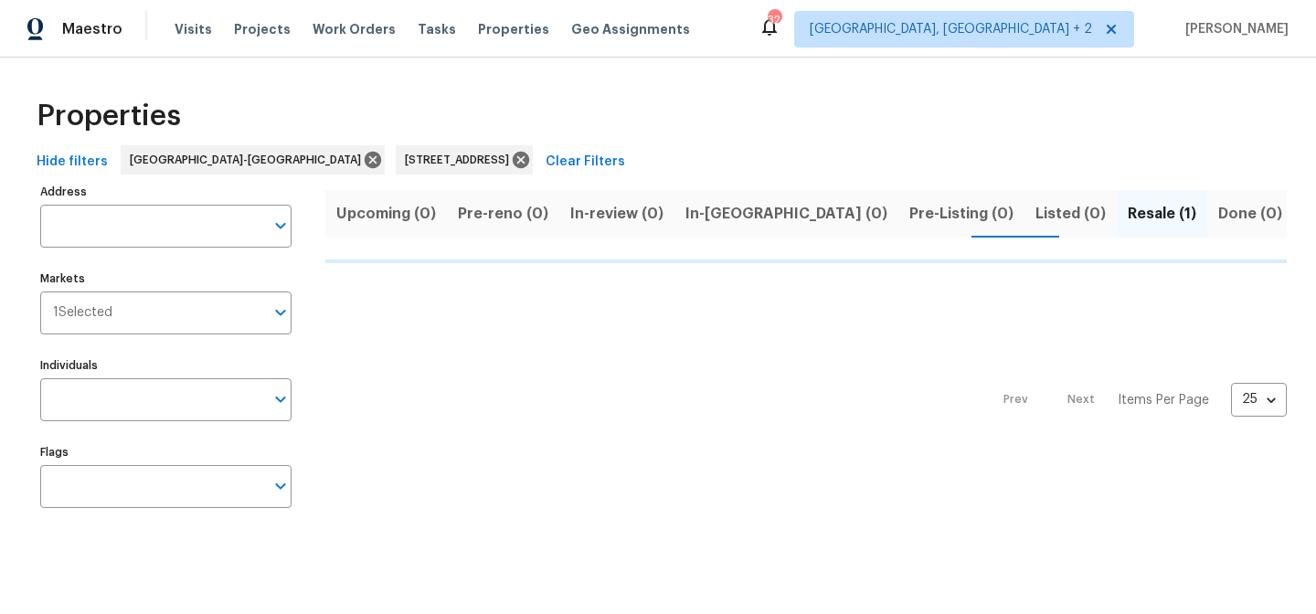
type input "3721 Suffolk St Durham NC 27707"
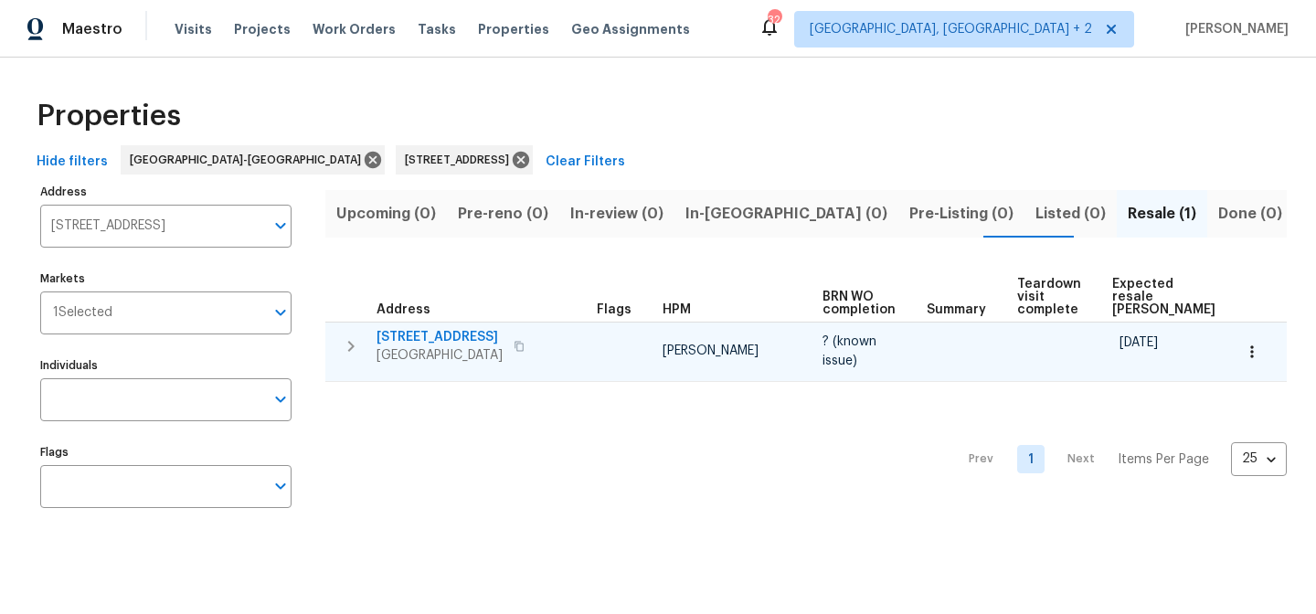
click at [417, 337] on span "3721 Suffolk St" at bounding box center [439, 337] width 126 height 18
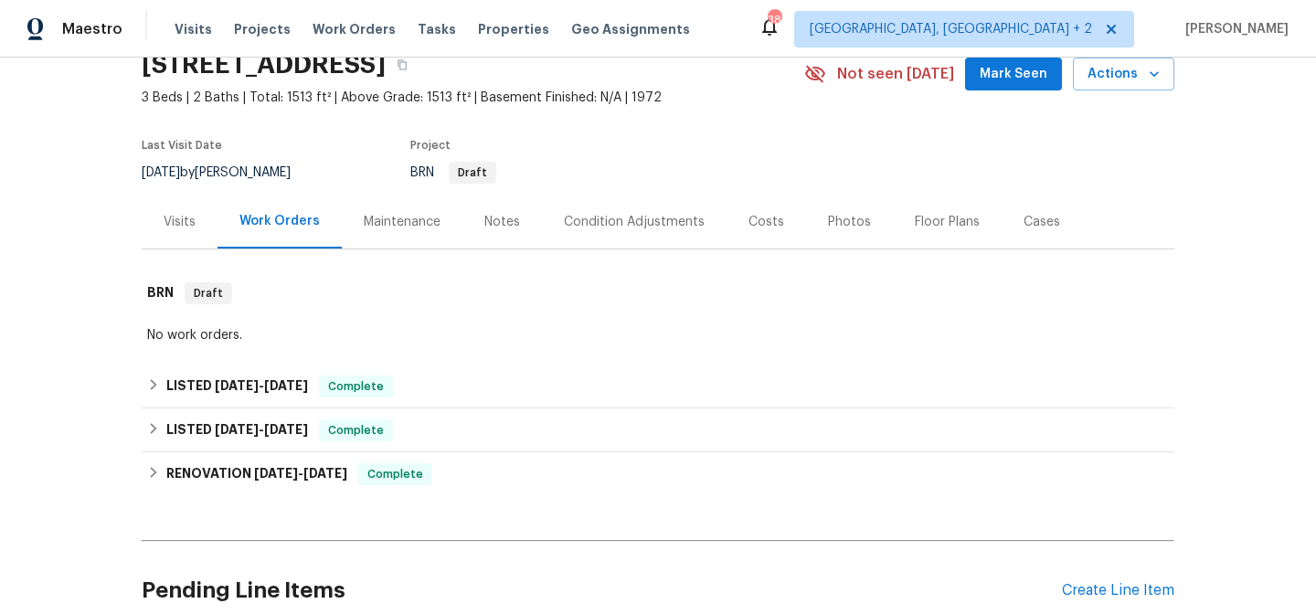
scroll to position [161, 0]
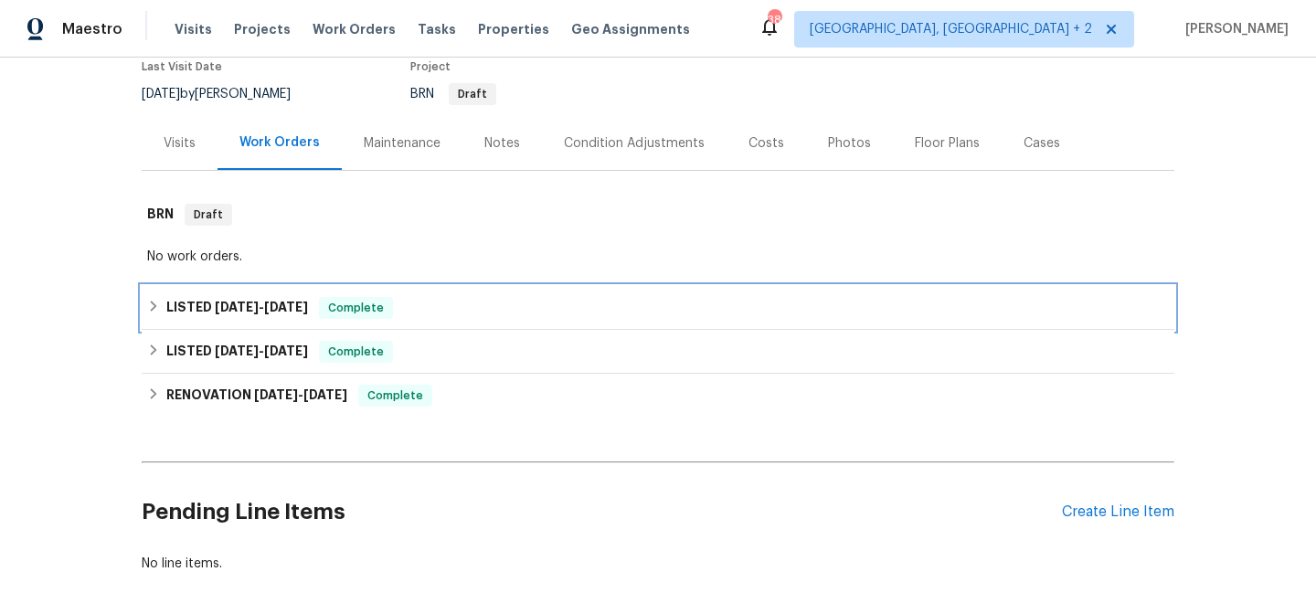
click at [147, 307] on icon at bounding box center [153, 306] width 13 height 13
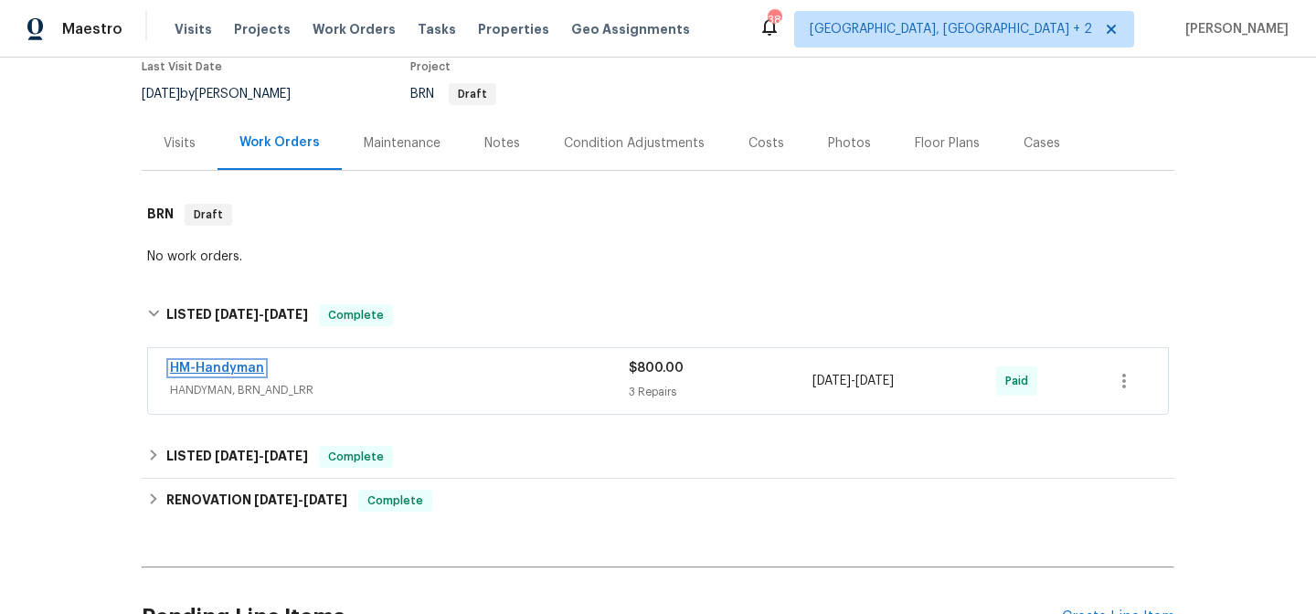
click at [205, 365] on link "HM-Handyman" at bounding box center [217, 368] width 94 height 13
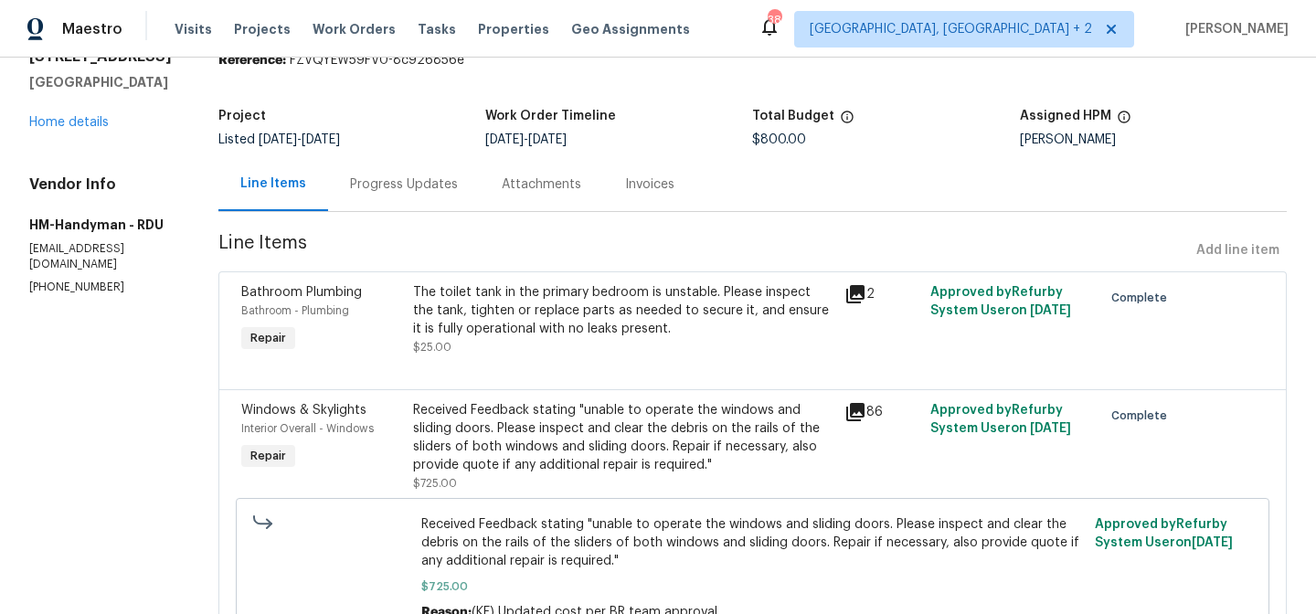
scroll to position [31, 0]
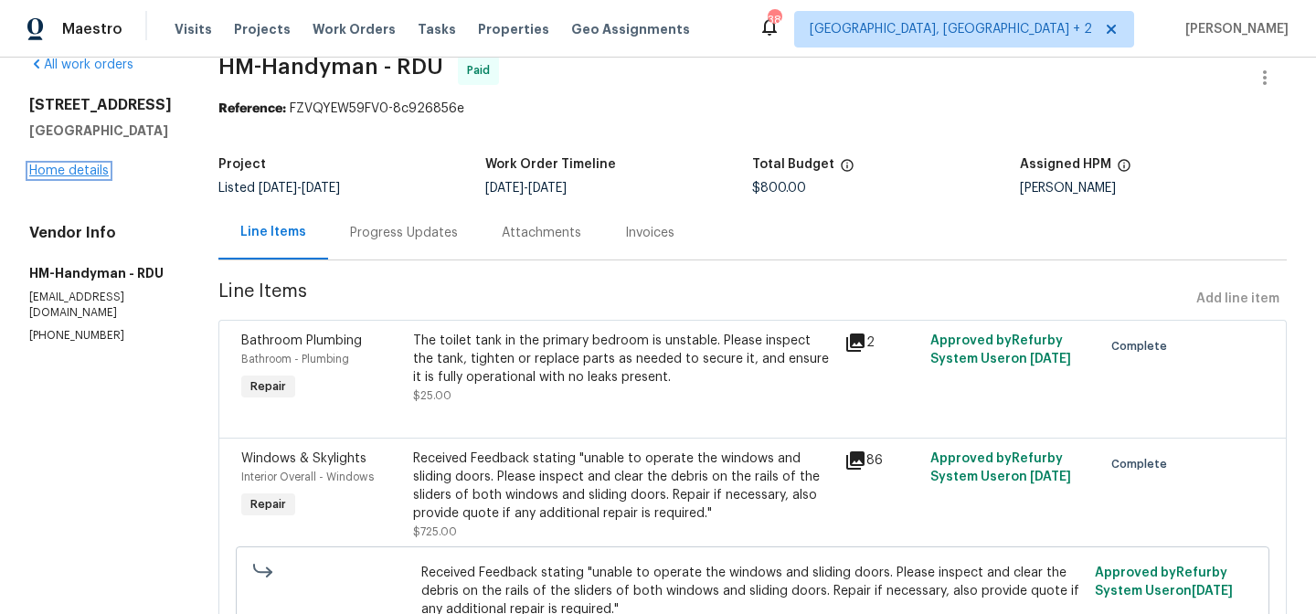
click at [73, 166] on link "Home details" at bounding box center [68, 170] width 79 height 13
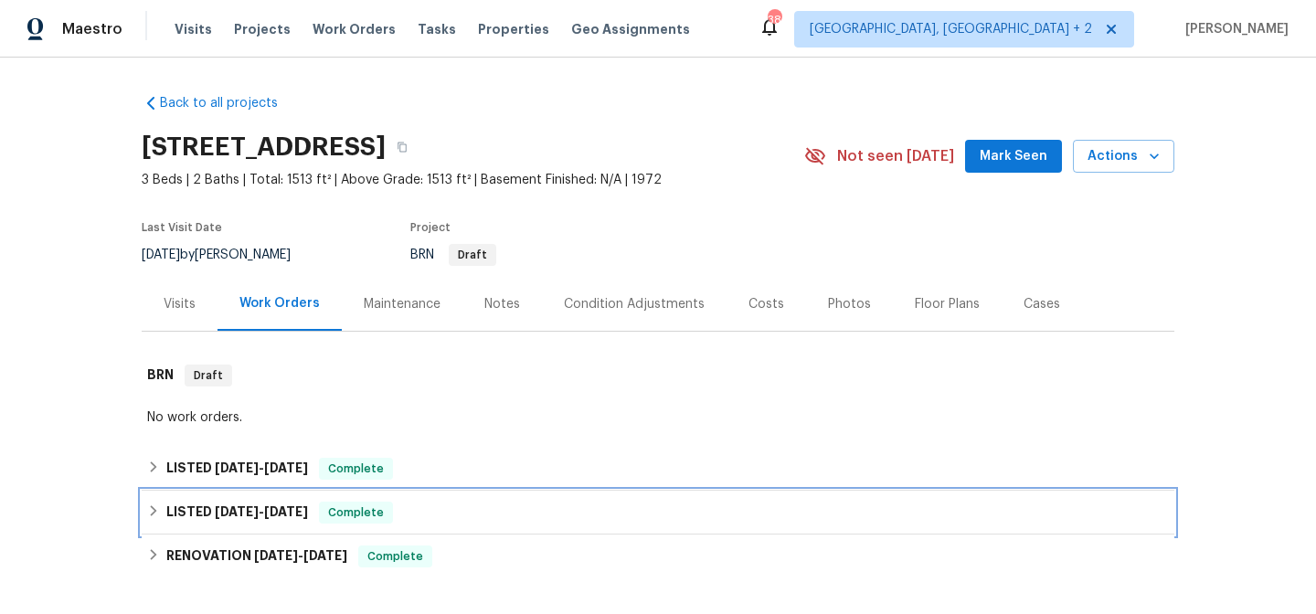
click at [151, 509] on icon at bounding box center [154, 510] width 6 height 11
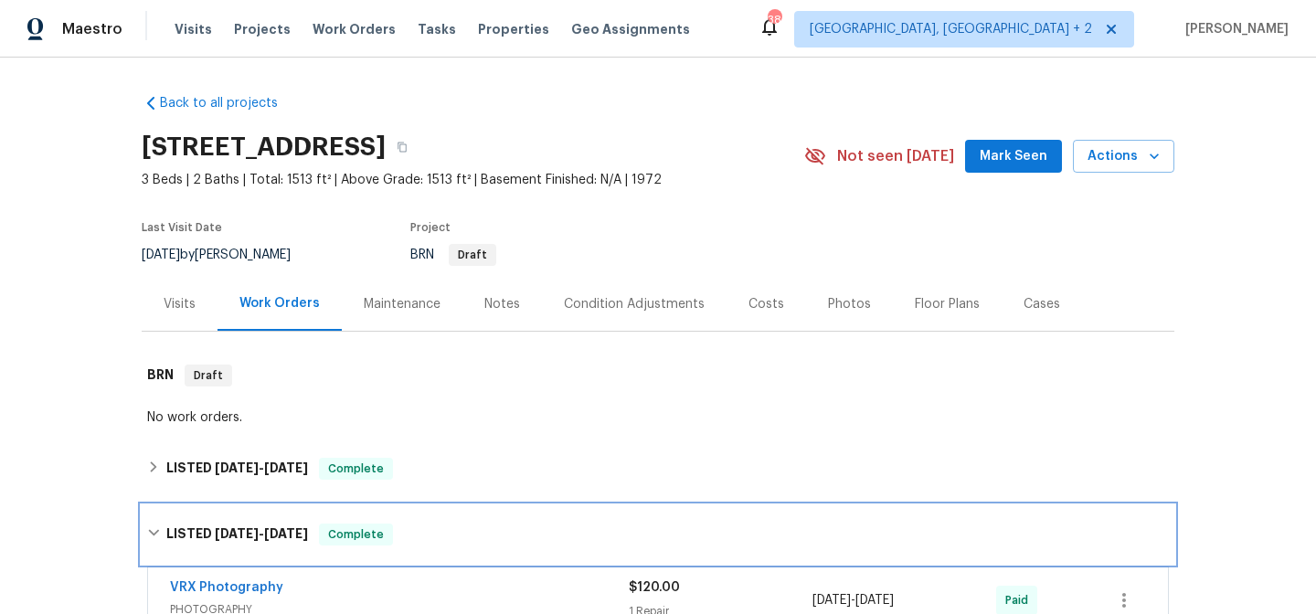
scroll to position [338, 0]
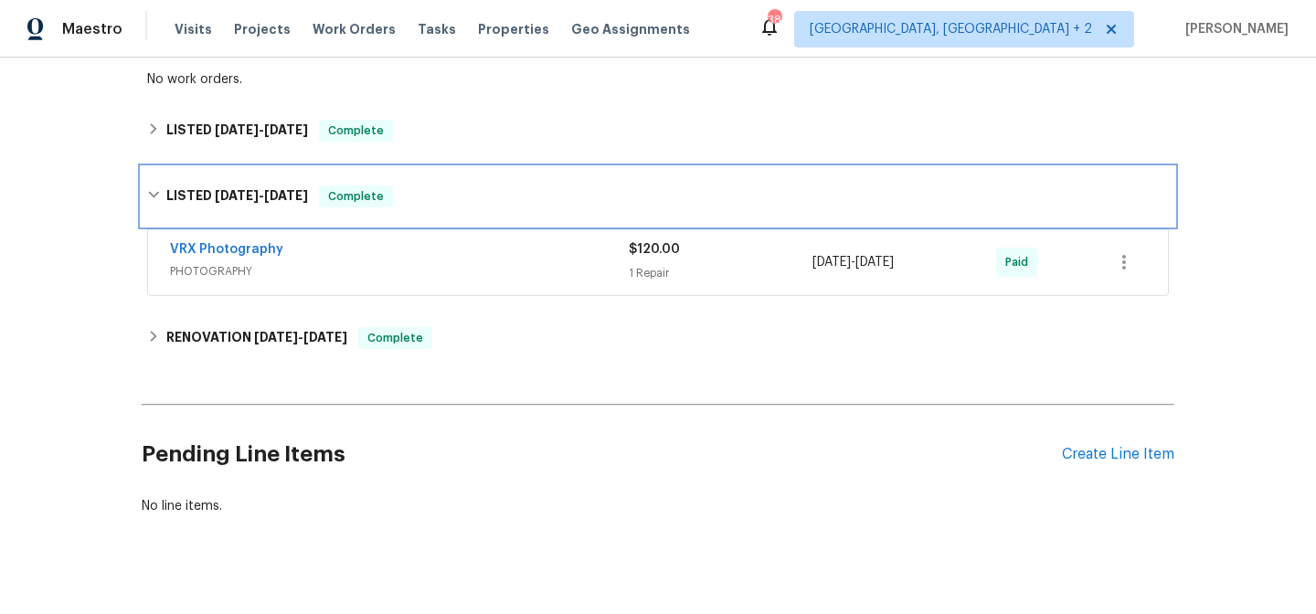
click at [147, 188] on icon at bounding box center [153, 194] width 13 height 13
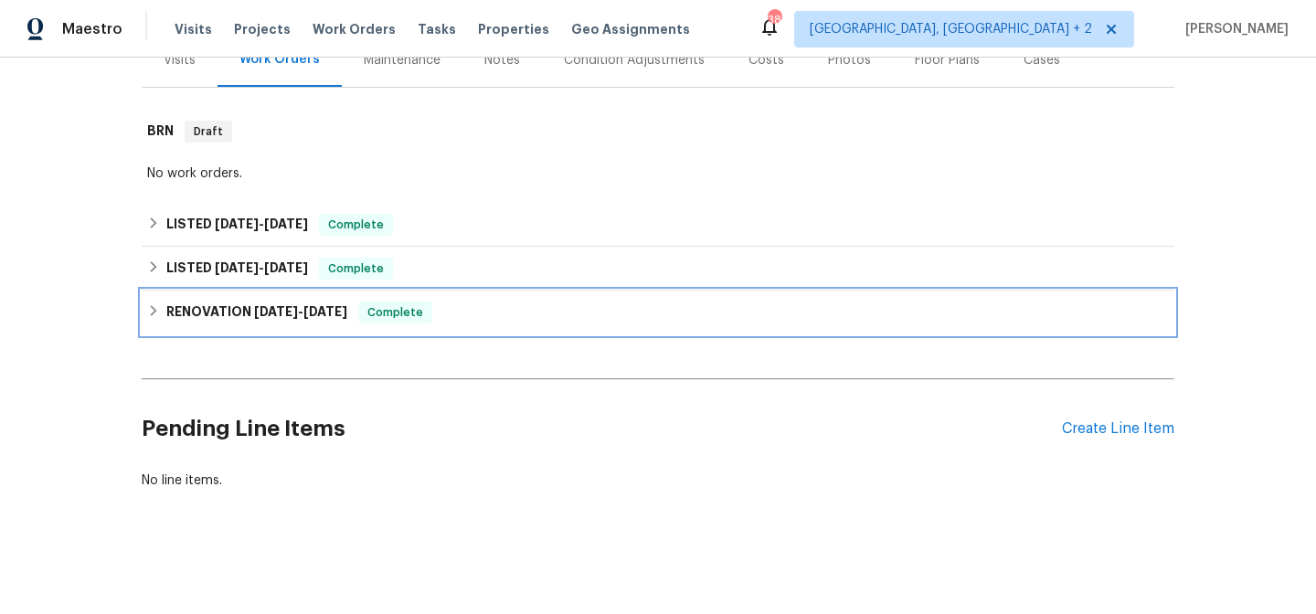
drag, startPoint x: 143, startPoint y: 304, endPoint x: 122, endPoint y: 325, distance: 30.4
click at [147, 304] on div "RENOVATION [DATE] - [DATE] Complete" at bounding box center [658, 313] width 1022 height 22
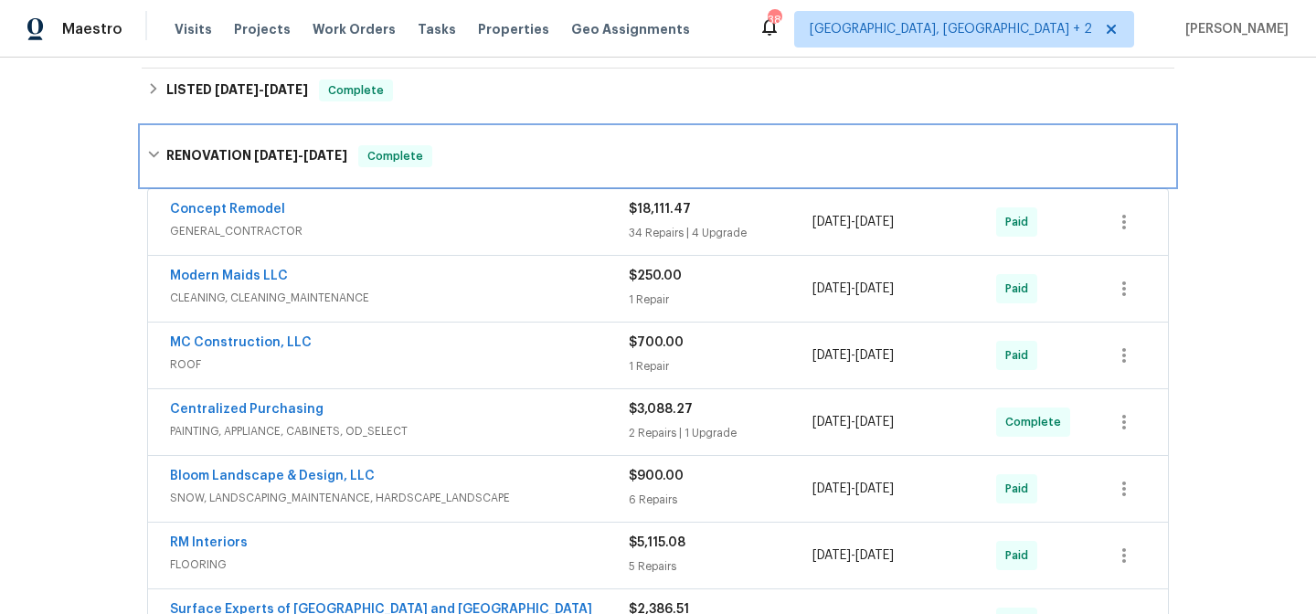
scroll to position [515, 0]
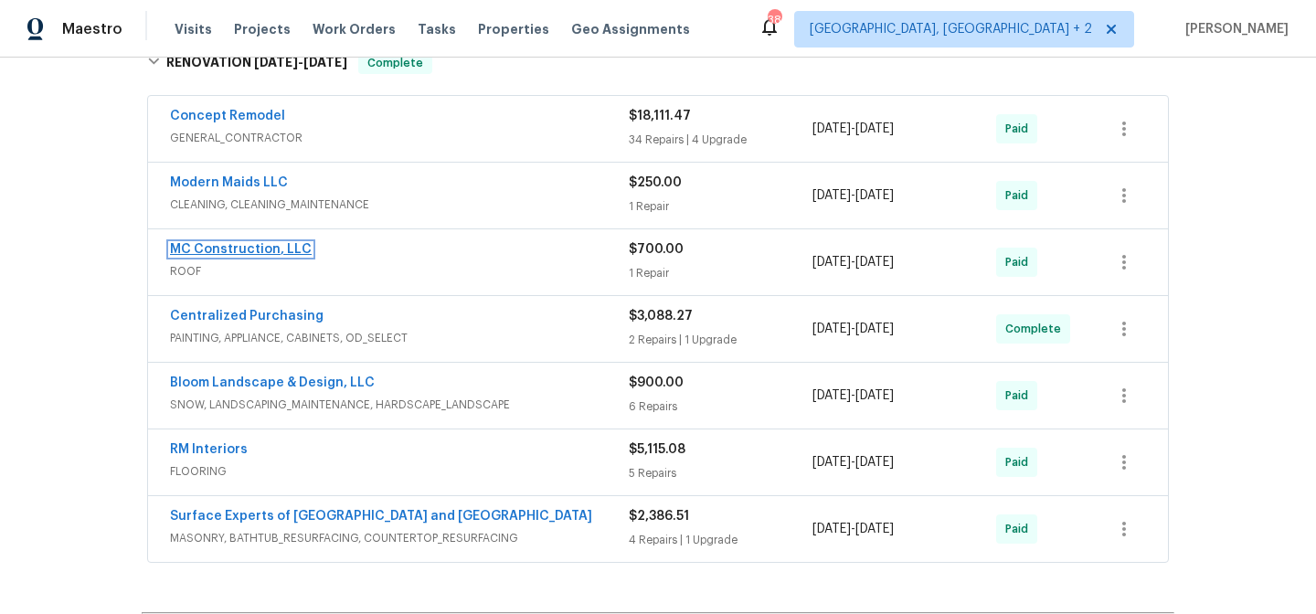
click at [212, 252] on link "MC Construction, LLC" at bounding box center [241, 249] width 142 height 13
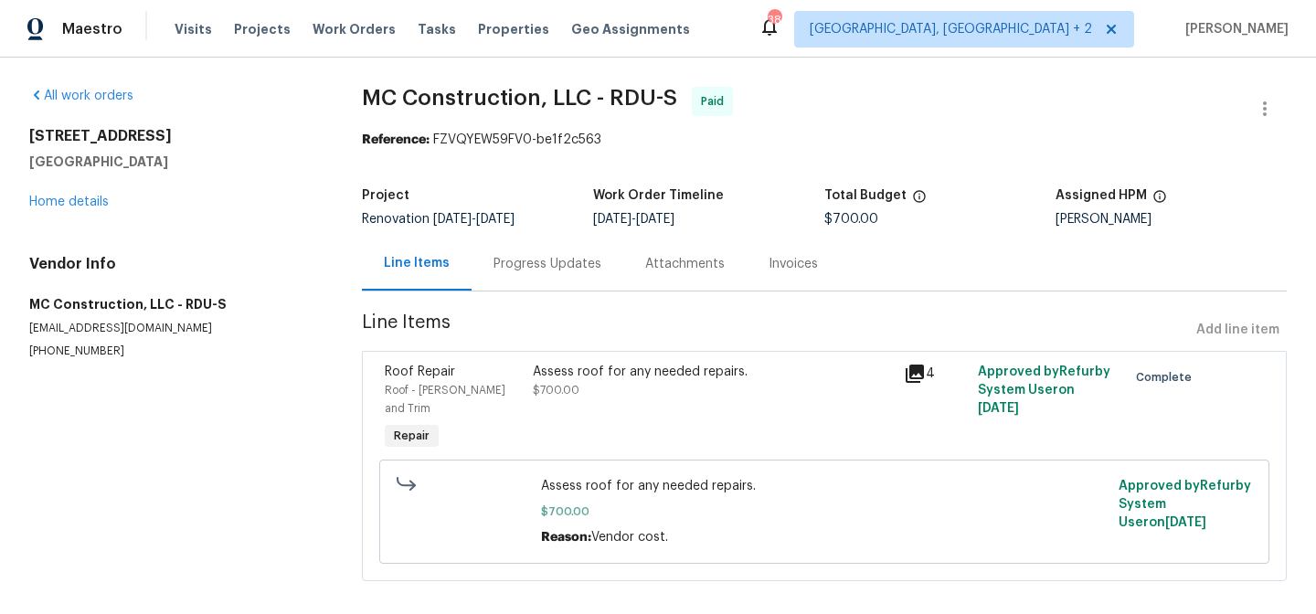
click at [635, 391] on div "Assess roof for any needed repairs. $700.00" at bounding box center [713, 381] width 360 height 37
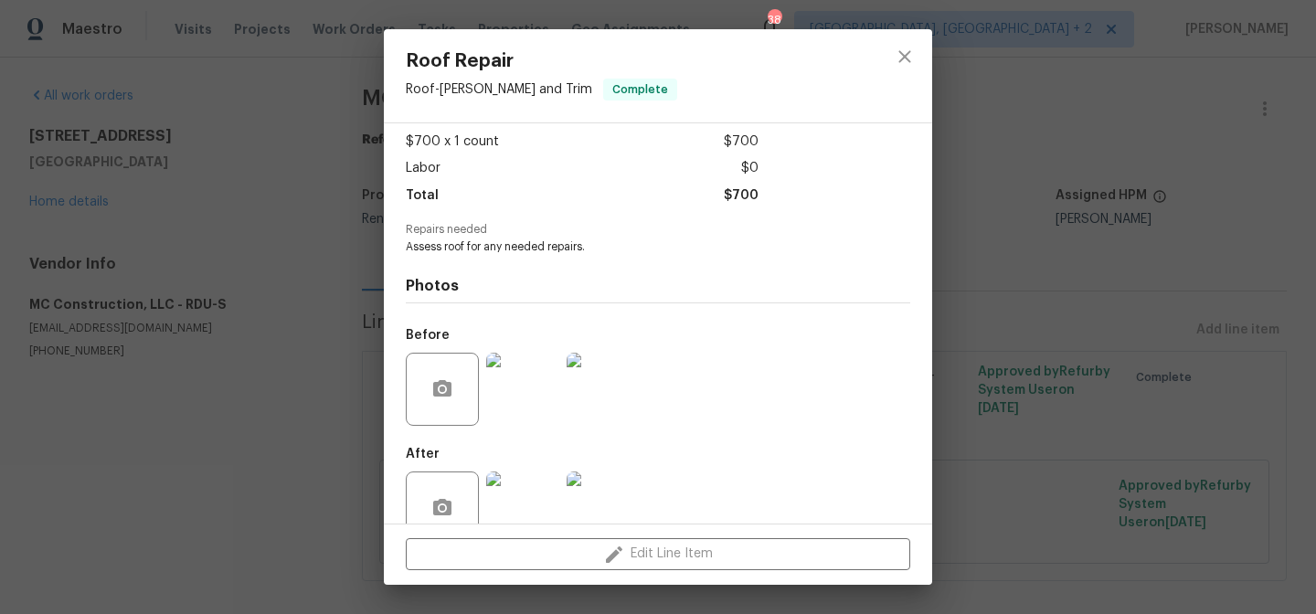
scroll to position [135, 0]
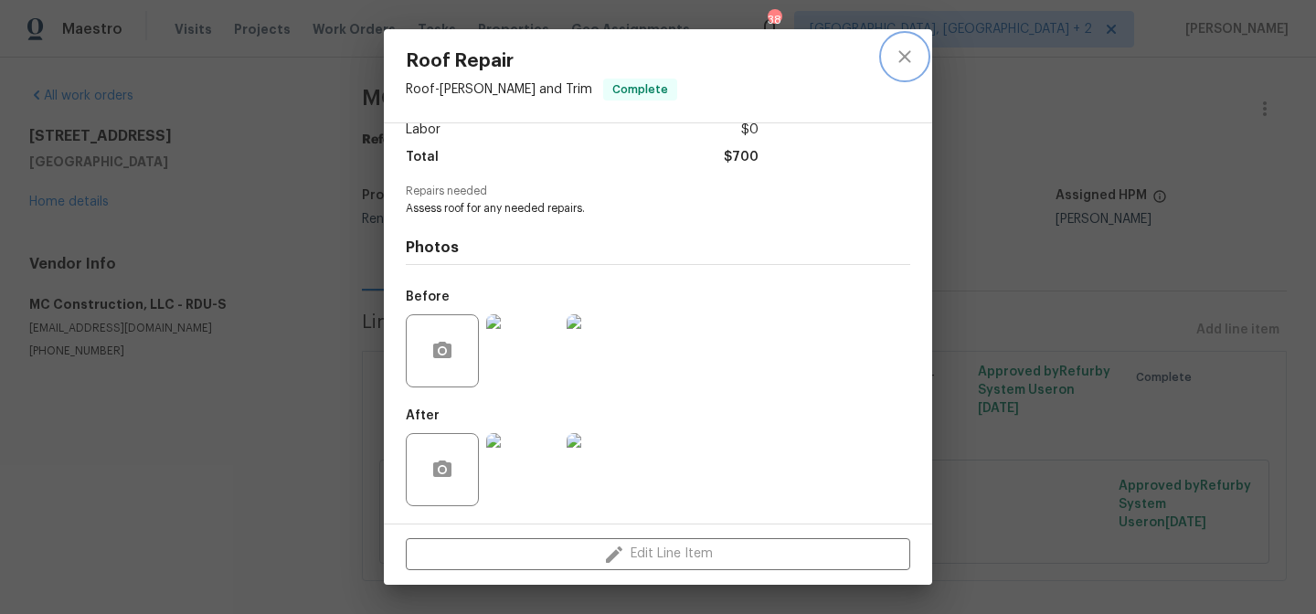
click at [900, 57] on icon "close" at bounding box center [905, 57] width 22 height 22
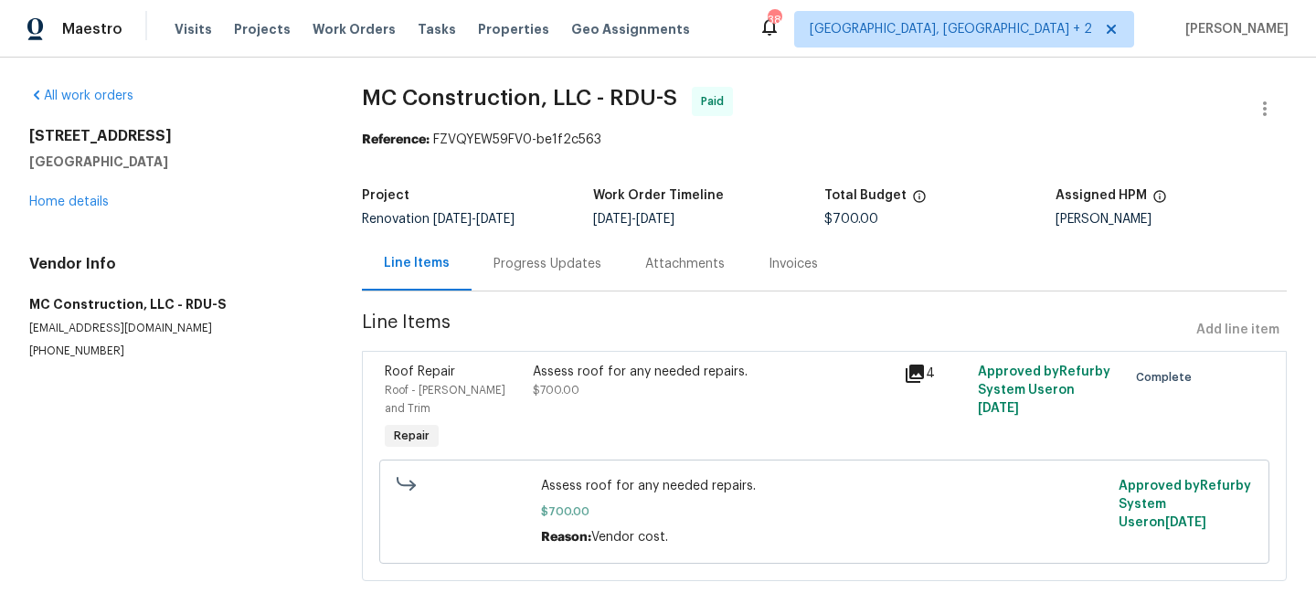
click at [559, 264] on div "Progress Updates" at bounding box center [547, 264] width 108 height 18
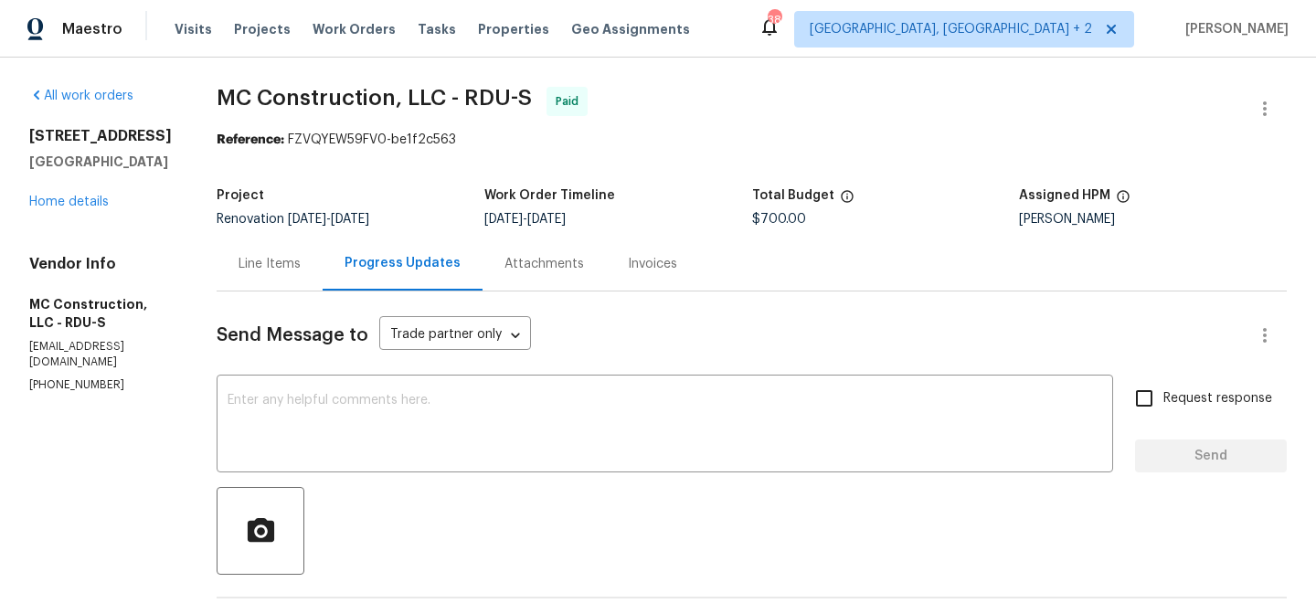
click at [274, 274] on div "Line Items" at bounding box center [270, 264] width 106 height 54
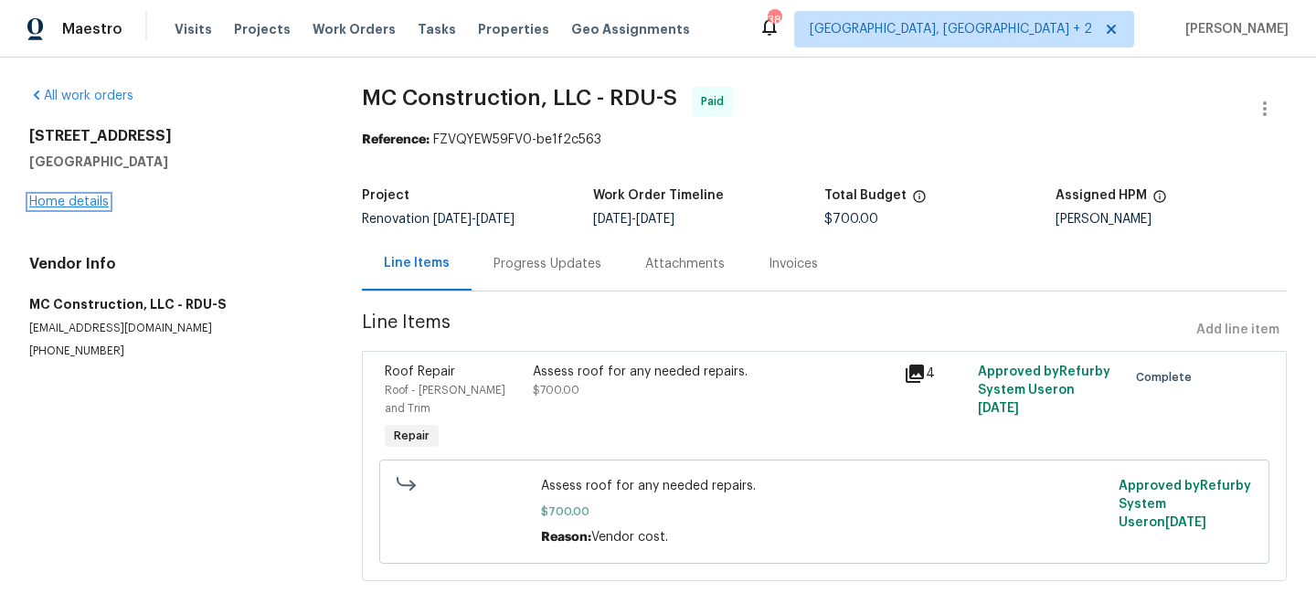
click at [79, 206] on link "Home details" at bounding box center [68, 202] width 79 height 13
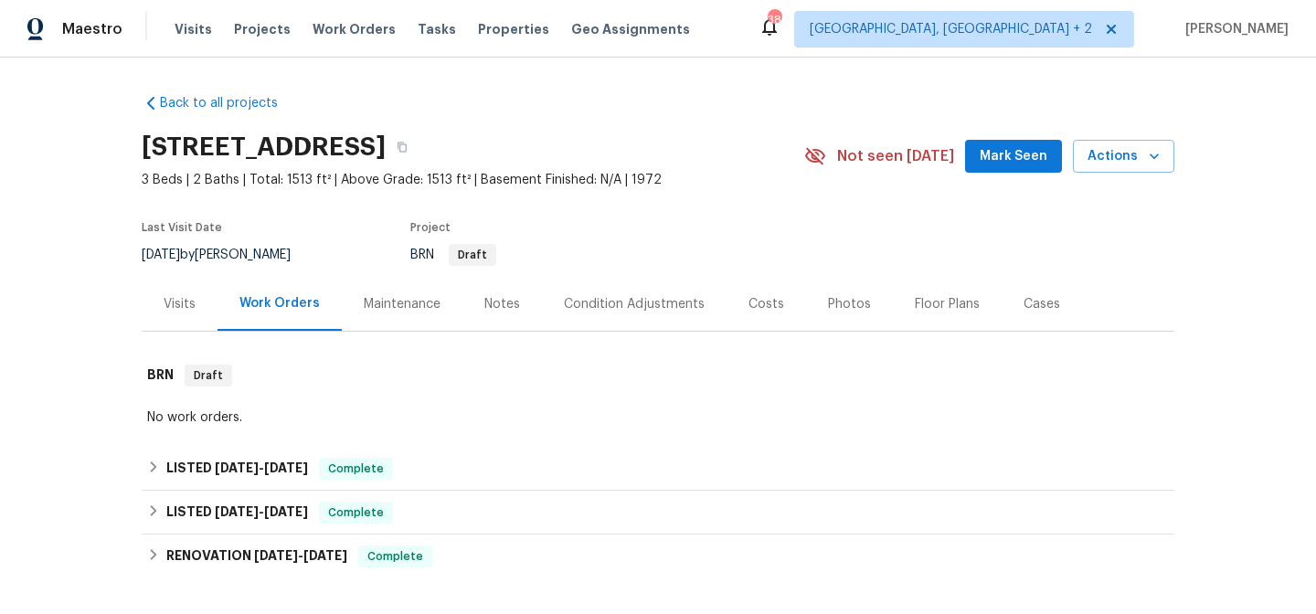
click at [724, 208] on section "3721 Suffolk St, Durham, NC 27707 3 Beds | 2 Baths | Total: 1513 ft² | Above Gr…" at bounding box center [658, 200] width 1033 height 154
click at [715, 151] on div "[STREET_ADDRESS]" at bounding box center [473, 147] width 662 height 48
click at [823, 70] on div "Back to all projects 3721 Suffolk St, Durham, NC 27707 3 Beds | 2 Baths | Total…" at bounding box center [658, 336] width 1316 height 556
click at [816, 31] on div "Maestro Visits Projects Work Orders Tasks Properties Geo Assignments 38 Charles…" at bounding box center [658, 29] width 1316 height 58
click at [828, 38] on div "Maestro Visits Projects Work Orders Tasks Properties Geo Assignments 38 Charles…" at bounding box center [658, 29] width 1316 height 58
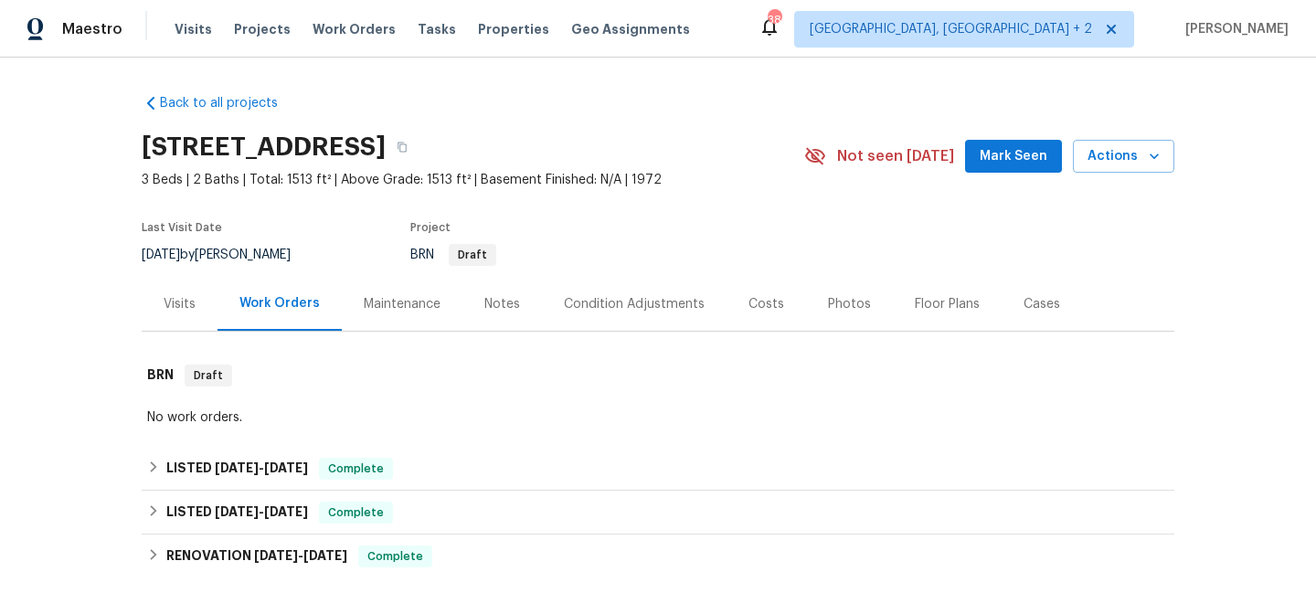
click at [834, 13] on div "Maestro Visits Projects Work Orders Tasks Properties Geo Assignments 38 Charles…" at bounding box center [658, 29] width 1316 height 58
click at [837, 35] on div "Maestro Visits Projects Work Orders Tasks Properties Geo Assignments 38 Charles…" at bounding box center [658, 29] width 1316 height 58
click at [845, 26] on div "Maestro Visits Projects Work Orders Tasks Properties Geo Assignments 38 Charles…" at bounding box center [658, 29] width 1316 height 58
click at [796, 37] on div "Maestro Visits Projects Work Orders Tasks Properties Geo Assignments 38 Charles…" at bounding box center [658, 29] width 1316 height 58
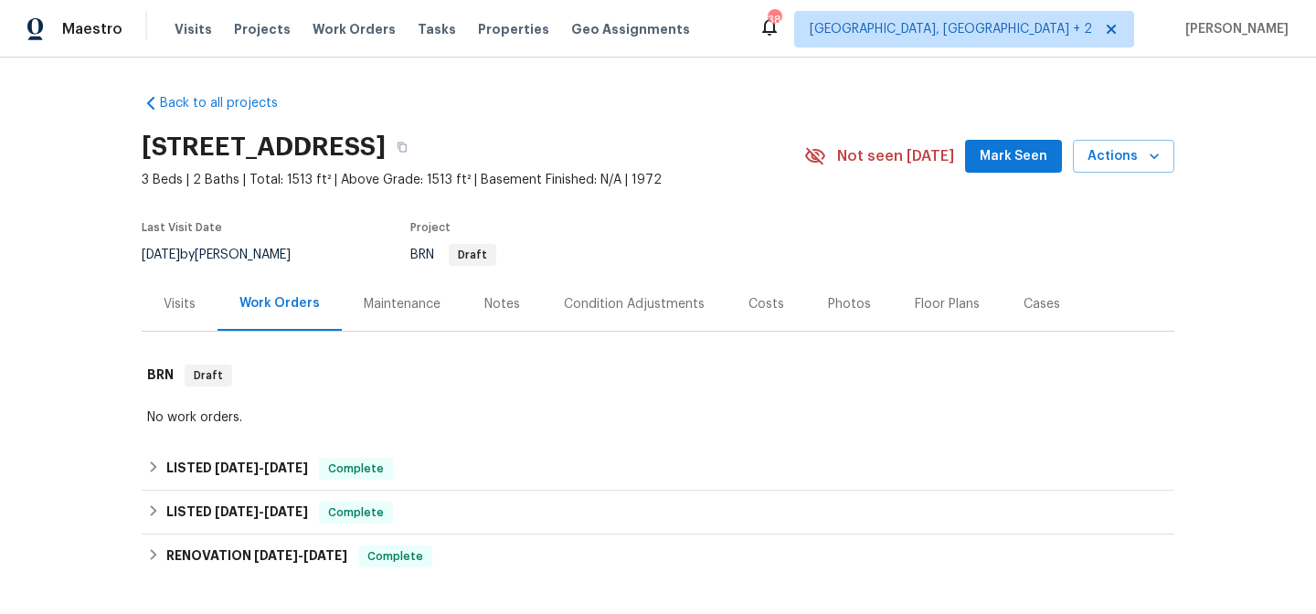
click at [816, 17] on div "Maestro Visits Projects Work Orders Tasks Properties Geo Assignments 38 Charles…" at bounding box center [658, 29] width 1316 height 58
click at [803, 30] on div "Maestro Visits Projects Work Orders Tasks Properties Geo Assignments 38 Charles…" at bounding box center [658, 29] width 1316 height 58
click at [784, 48] on div "Maestro Visits Projects Work Orders Tasks Properties Geo Assignments 38 Charles…" at bounding box center [658, 29] width 1316 height 58
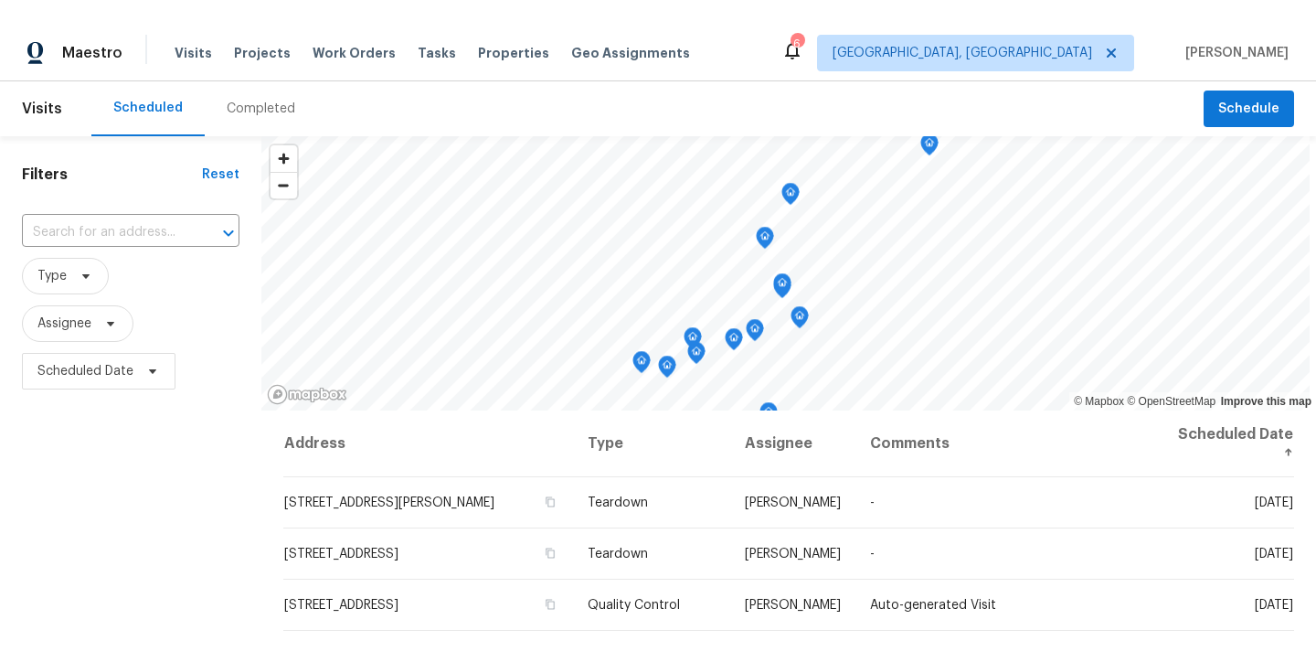
scroll to position [190, 0]
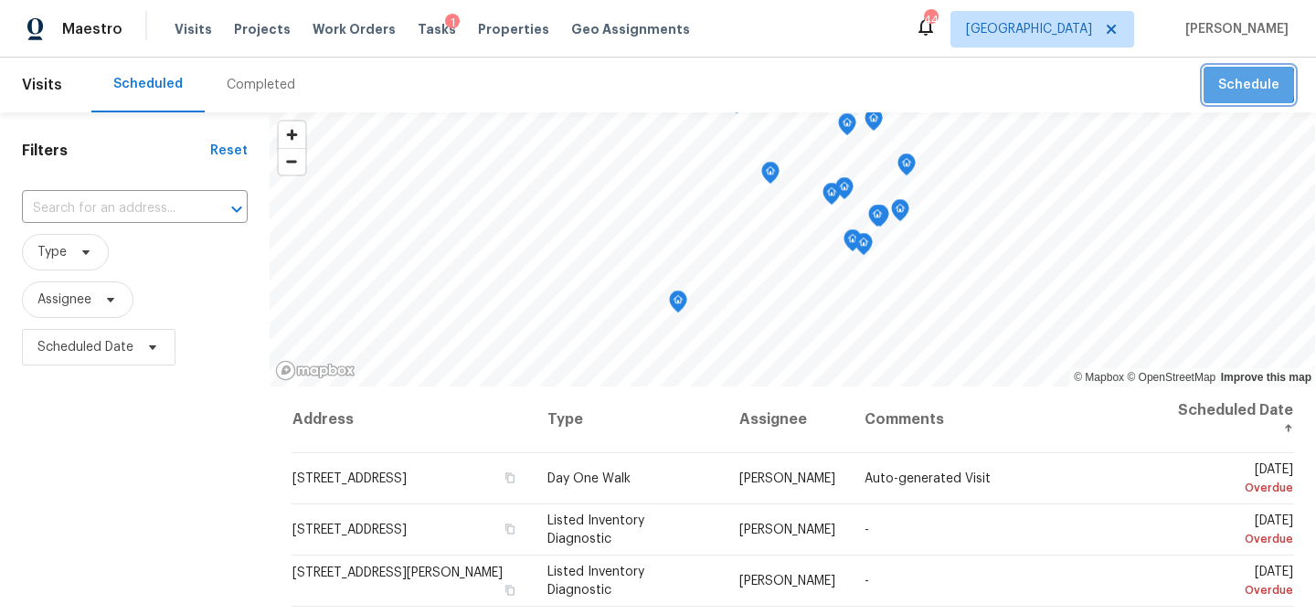
click at [1221, 83] on span "Schedule" at bounding box center [1248, 85] width 61 height 23
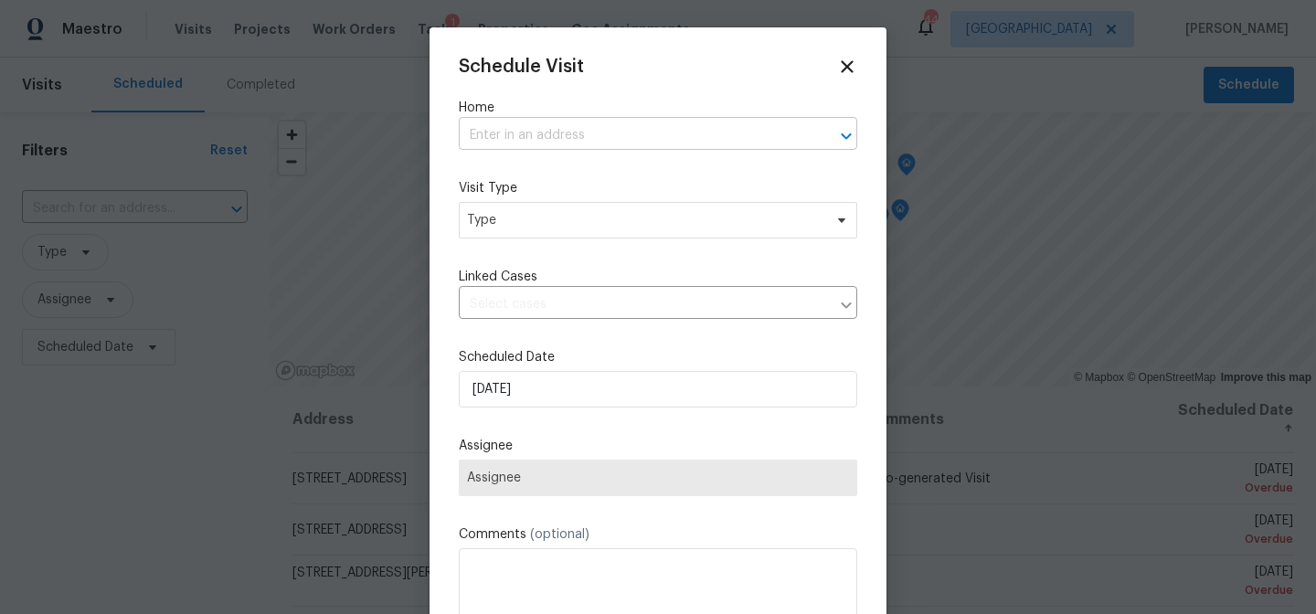
click at [515, 133] on input "text" at bounding box center [632, 136] width 347 height 28
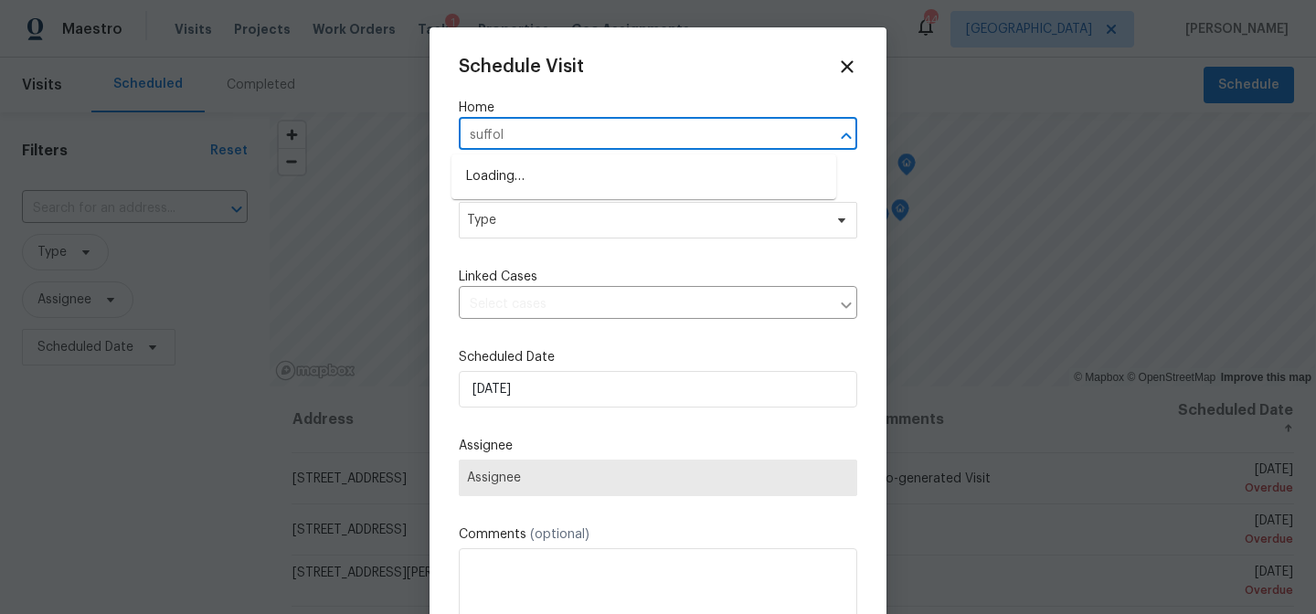
type input "[GEOGRAPHIC_DATA]"
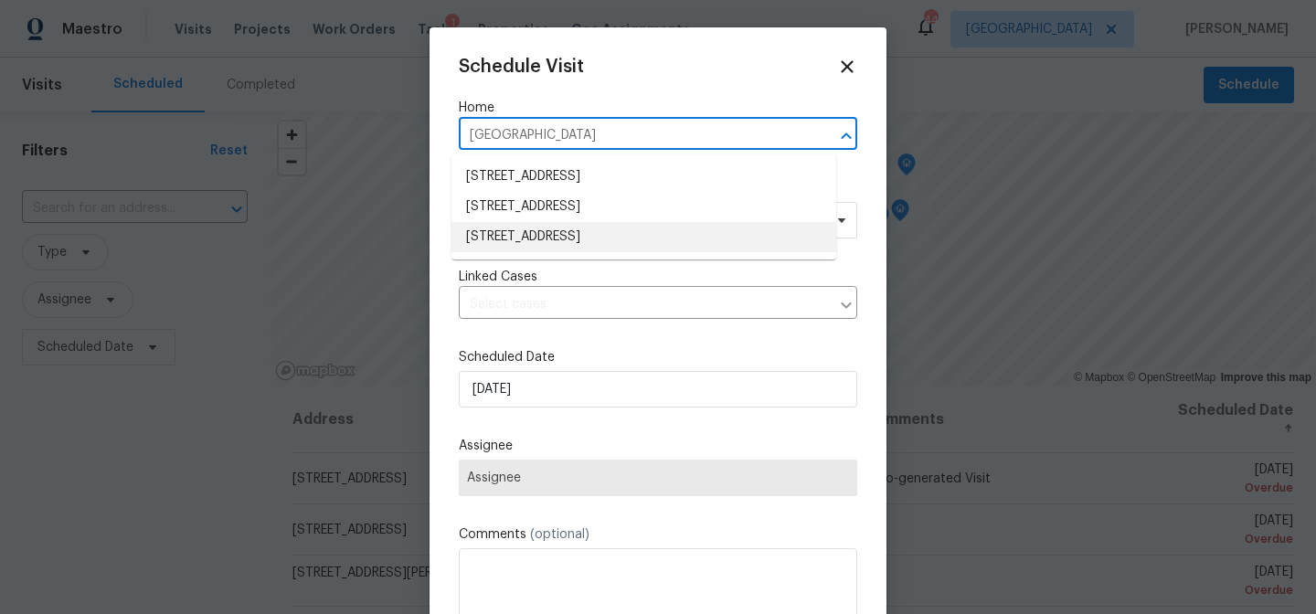
click at [541, 238] on li "[STREET_ADDRESS]" at bounding box center [643, 237] width 385 height 30
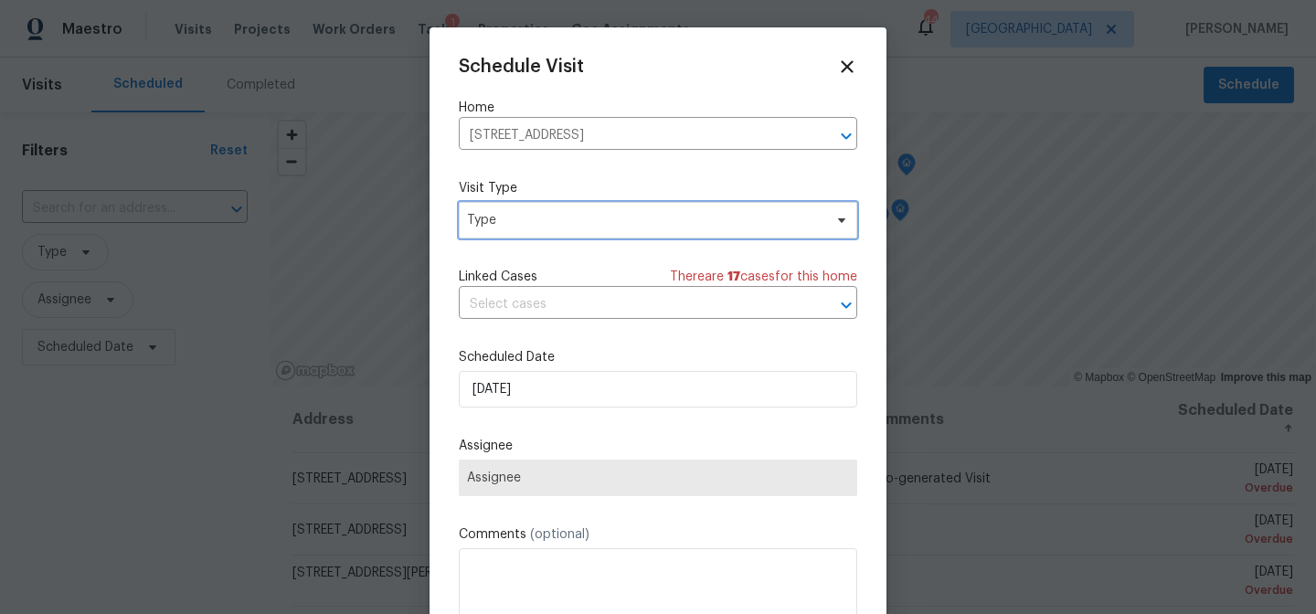
click at [563, 221] on span "Type" at bounding box center [644, 220] width 355 height 18
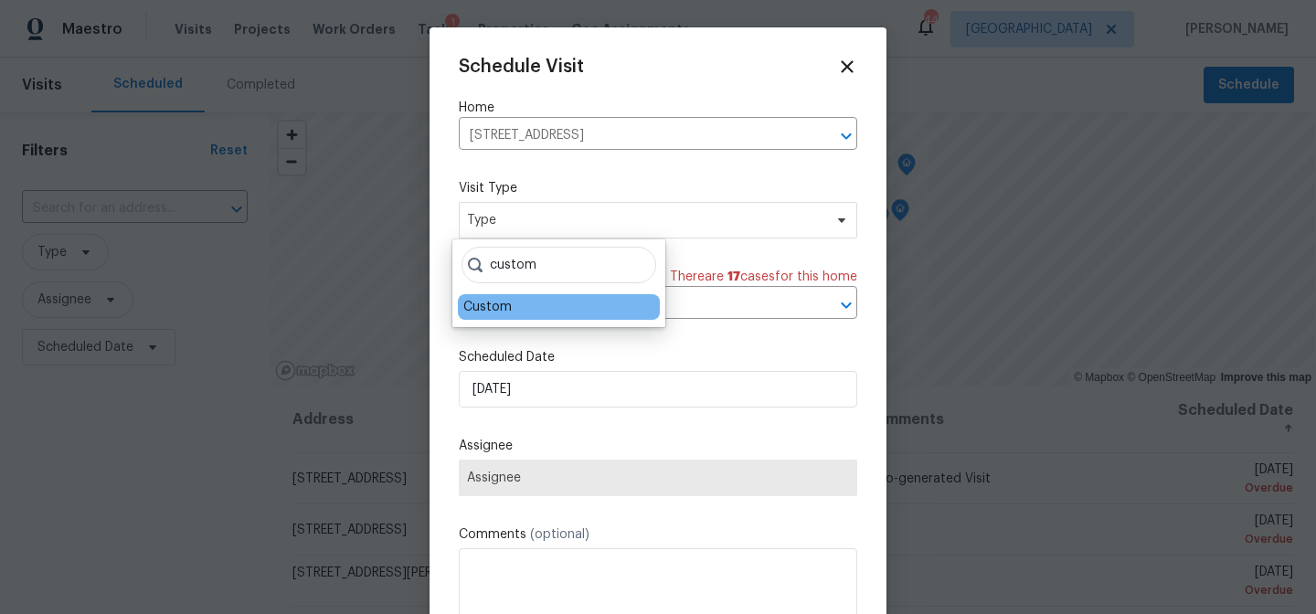
type input "custom"
click at [487, 310] on div "Custom" at bounding box center [487, 307] width 48 height 18
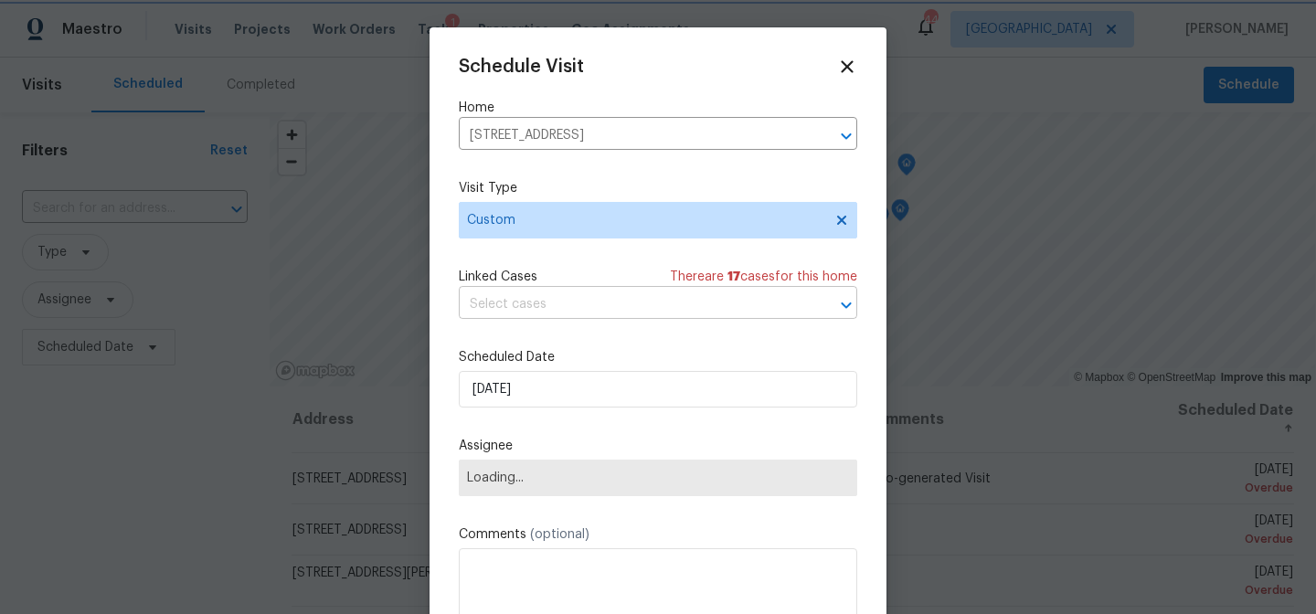
scroll to position [33, 0]
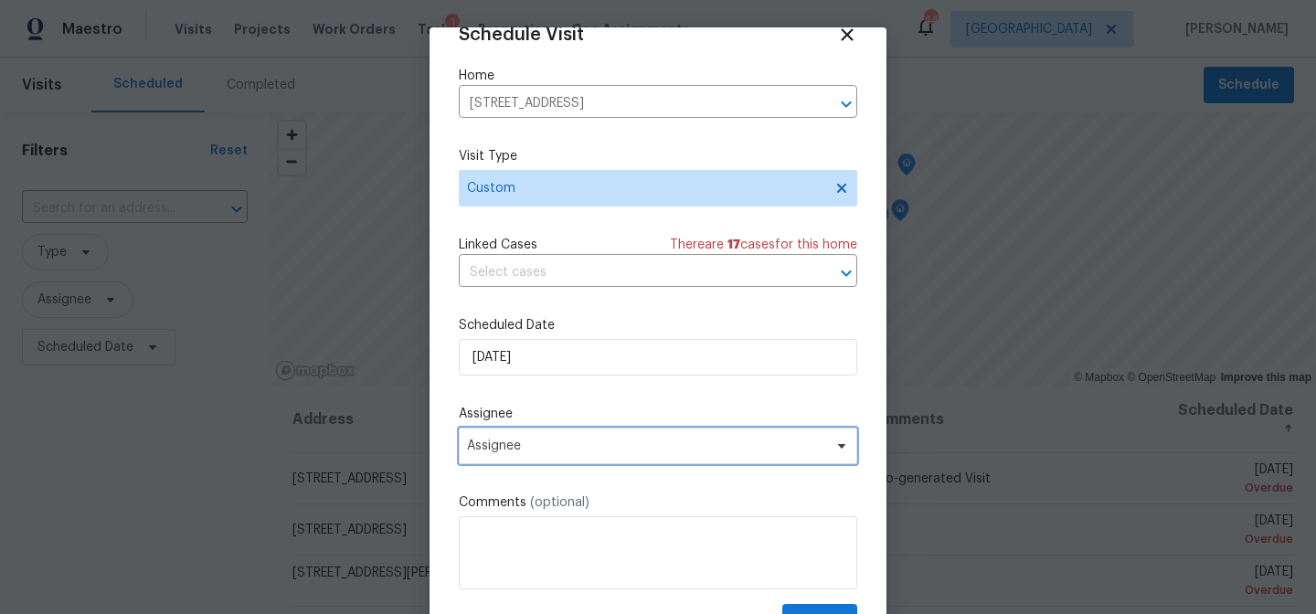
click at [532, 448] on span "Assignee" at bounding box center [646, 446] width 358 height 15
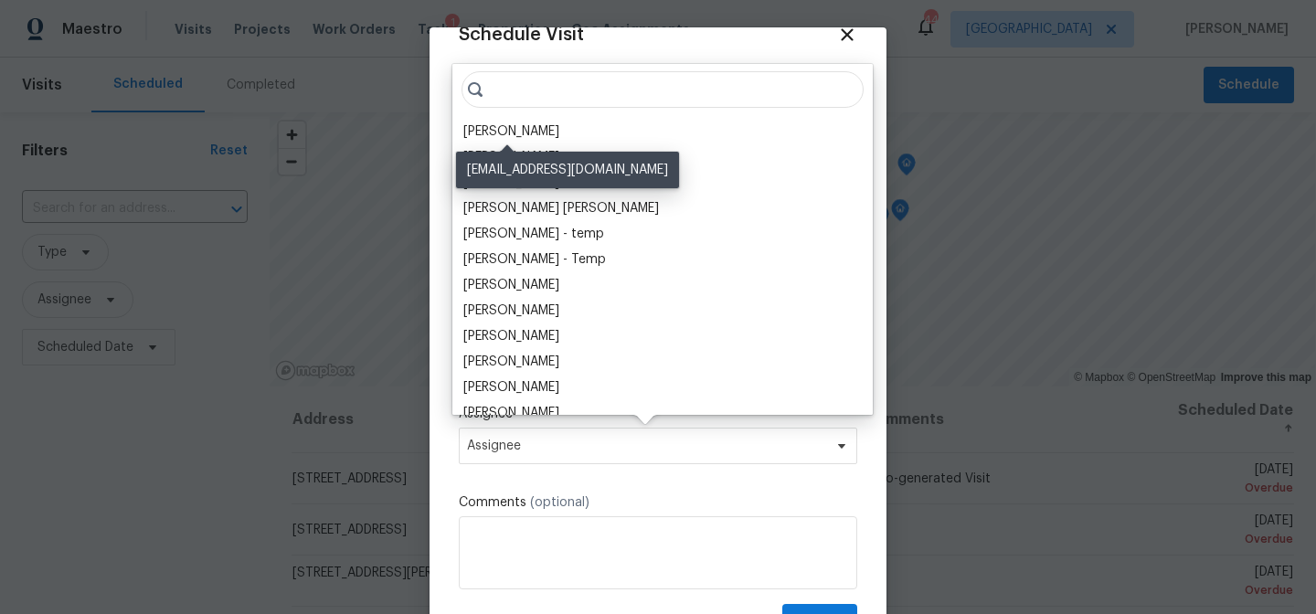
click at [515, 125] on div "[PERSON_NAME]" at bounding box center [511, 131] width 96 height 18
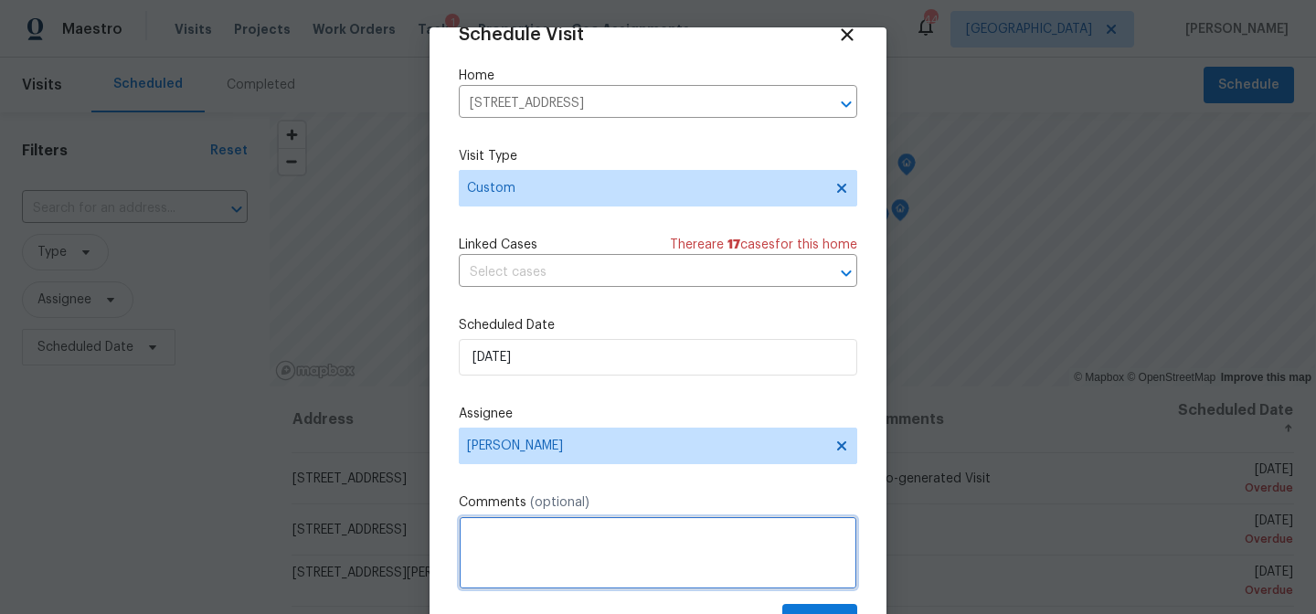
click at [546, 529] on textarea at bounding box center [658, 552] width 398 height 73
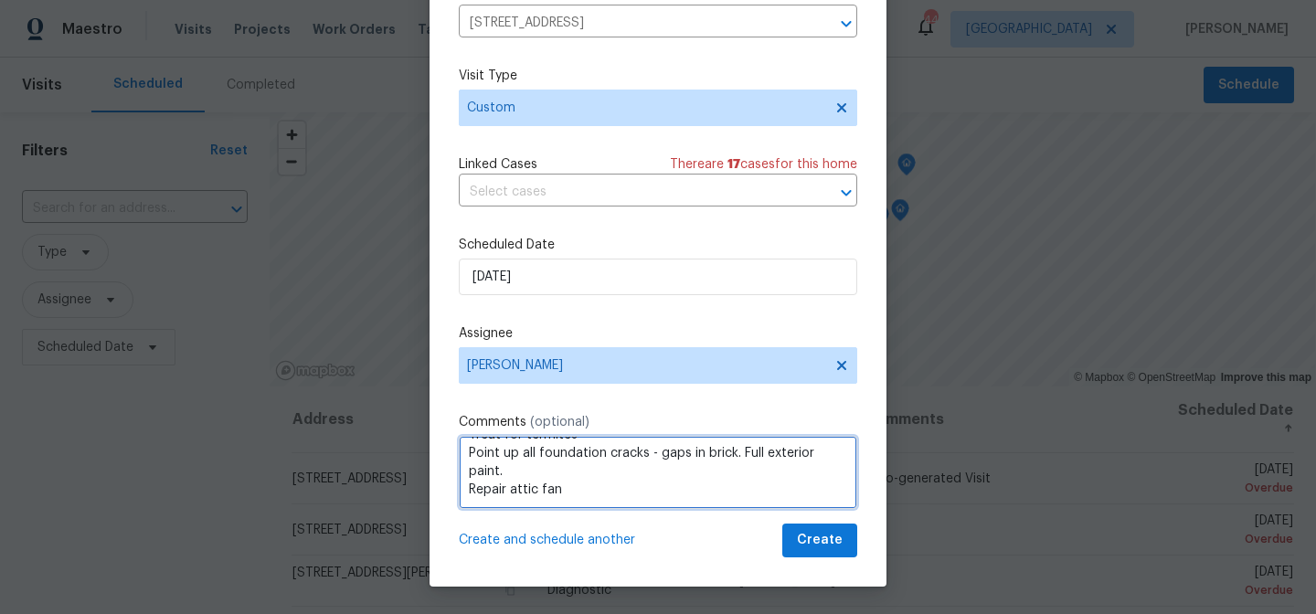
scroll to position [30, 0]
click at [519, 490] on textarea "Treat for termites Point up all foundation cracks - gaps in brick. Full exterio…" at bounding box center [658, 472] width 398 height 73
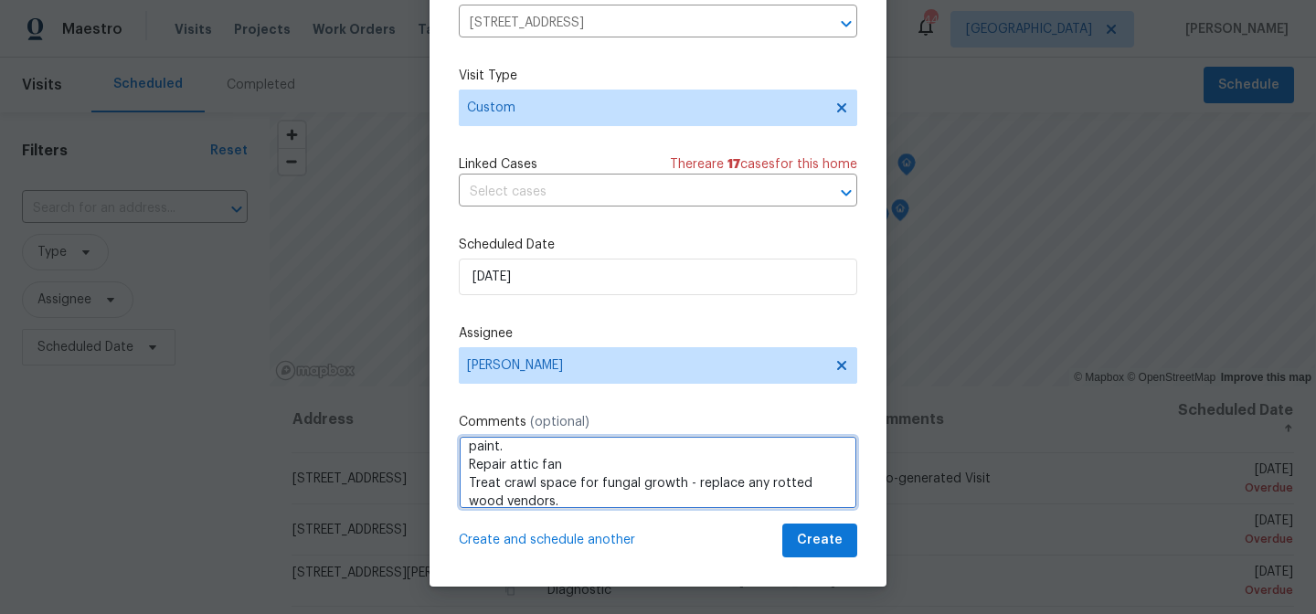
scroll to position [57, 0]
click at [613, 493] on textarea "Treat for termites Point up all foundation cracks - gaps in brick. Full exterio…" at bounding box center [658, 472] width 398 height 73
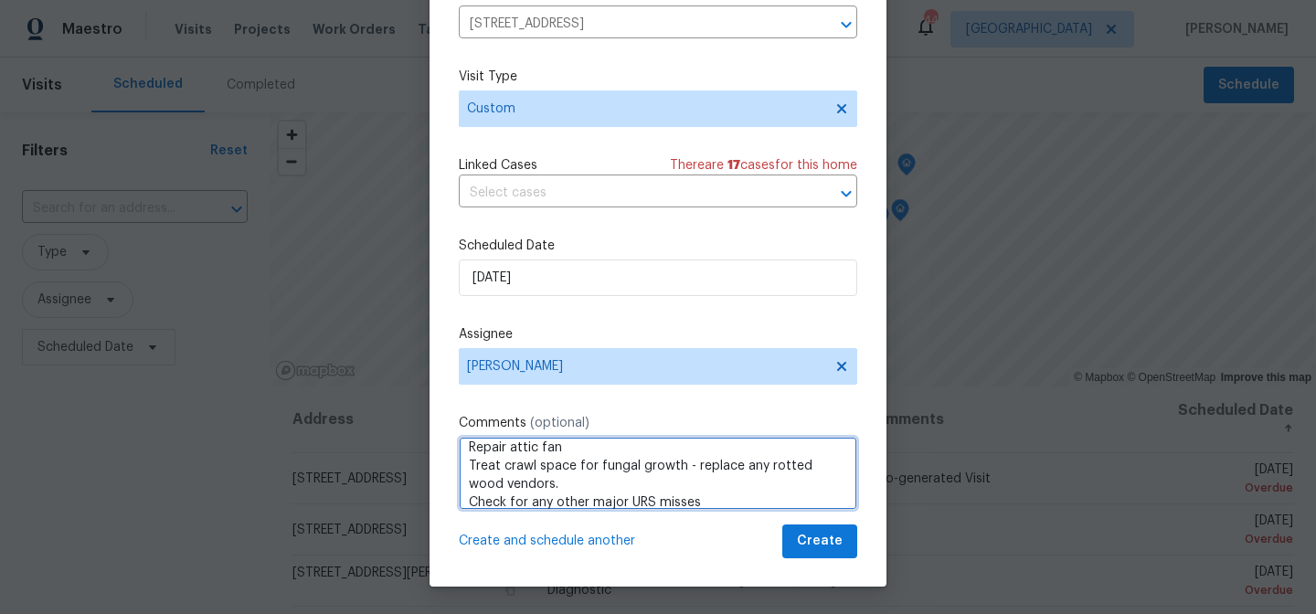
scroll to position [33, 0]
type textarea "Treat for termites Point up all foundation cracks - gaps in brick. Full exterio…"
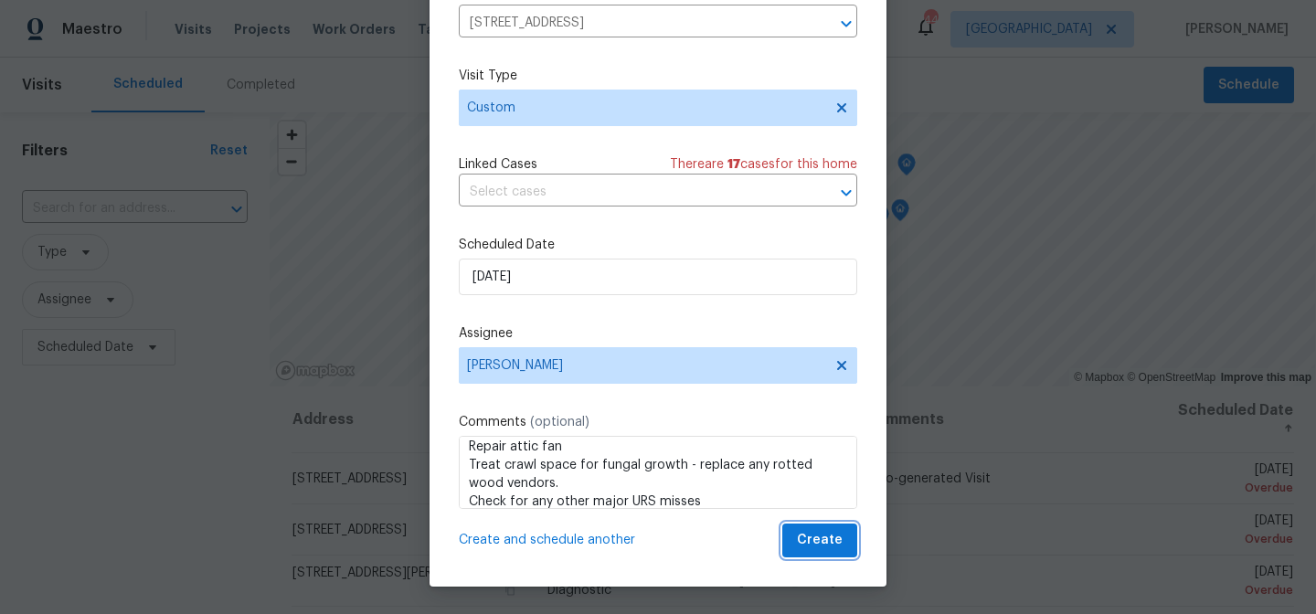
click at [797, 536] on span "Create" at bounding box center [820, 540] width 46 height 23
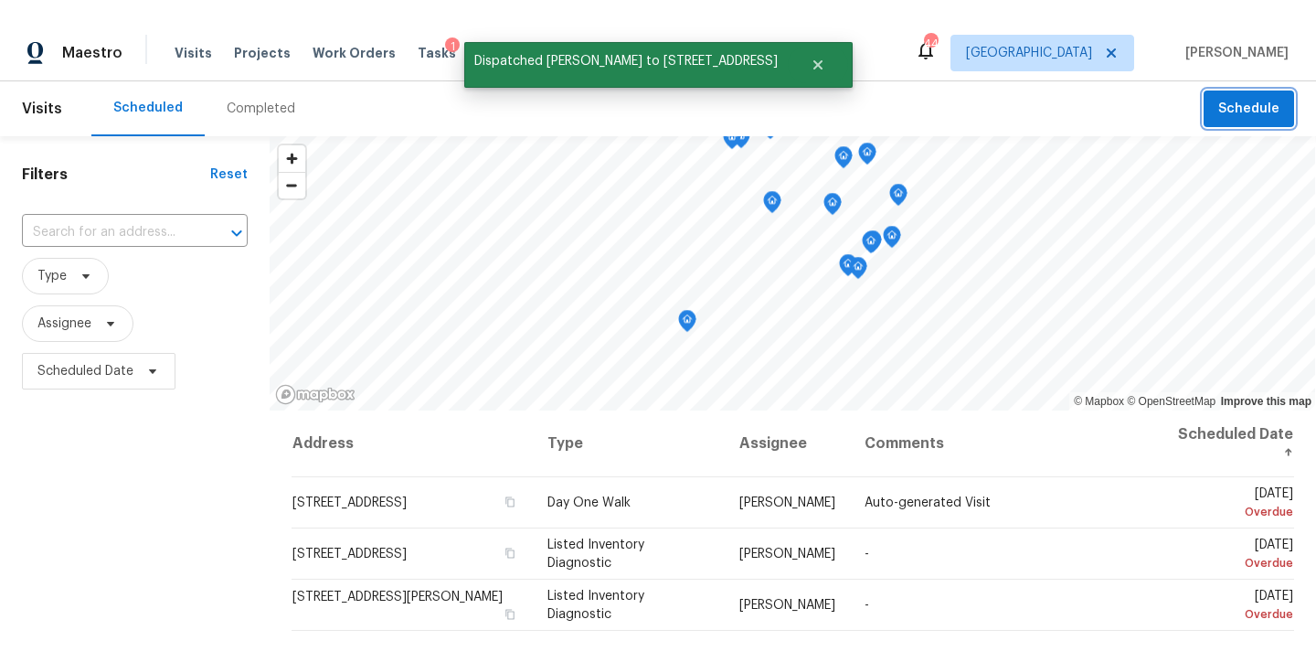
scroll to position [0, 0]
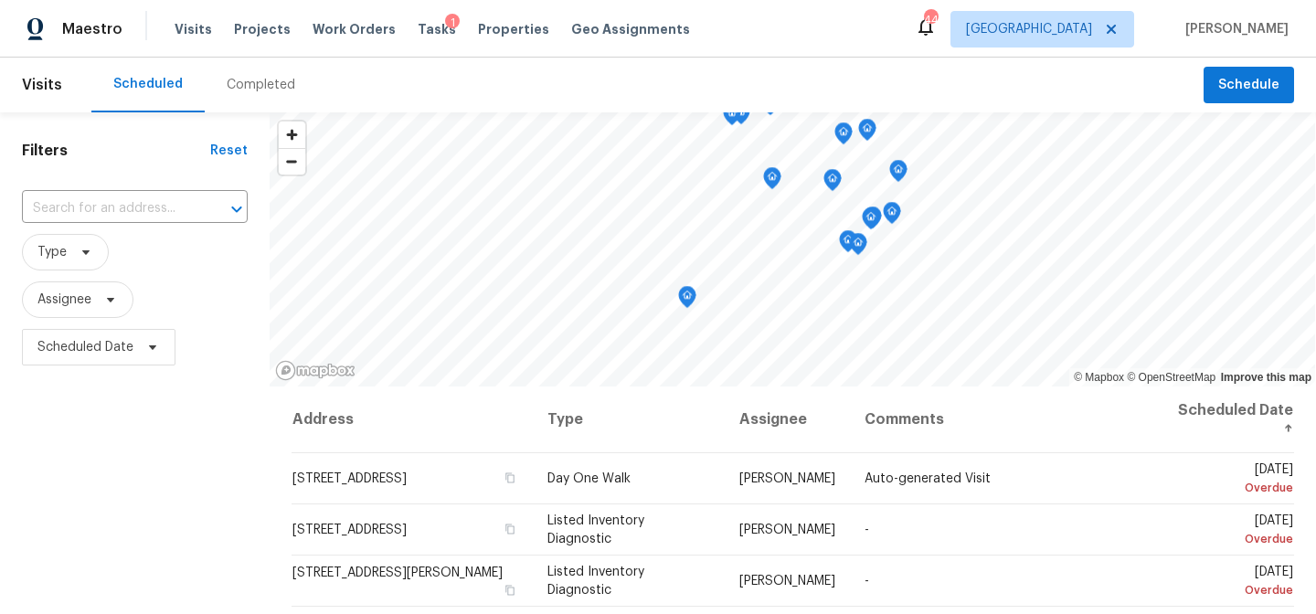
click at [852, 35] on div "Maestro Visits Projects Work Orders Tasks 1 Properties Geo Assignments 44 Ralei…" at bounding box center [658, 29] width 1316 height 58
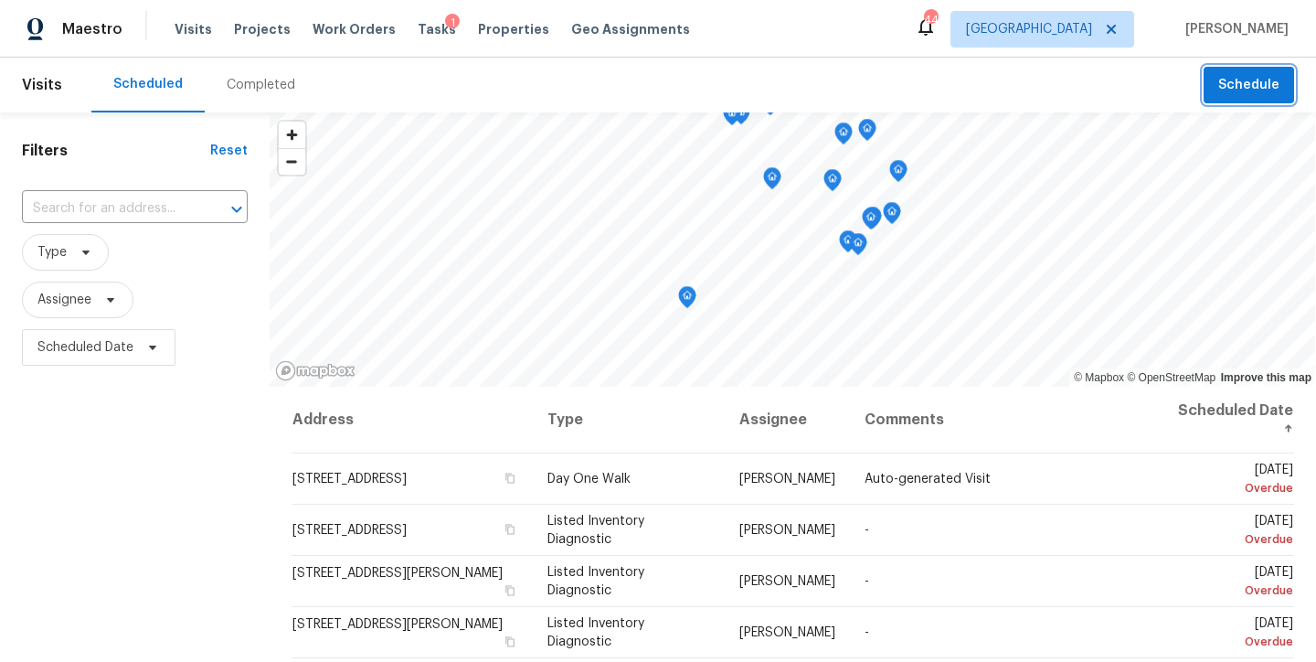
click at [1249, 81] on span "Schedule" at bounding box center [1248, 85] width 61 height 23
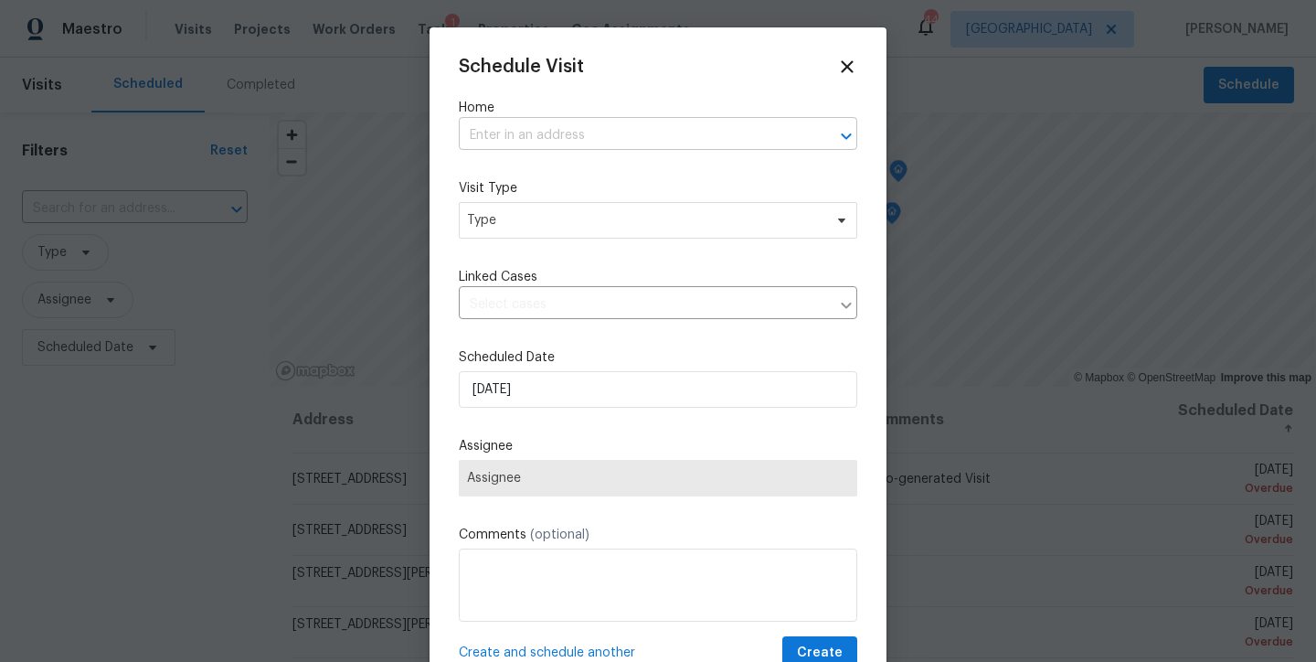
click at [578, 143] on input "text" at bounding box center [632, 136] width 347 height 28
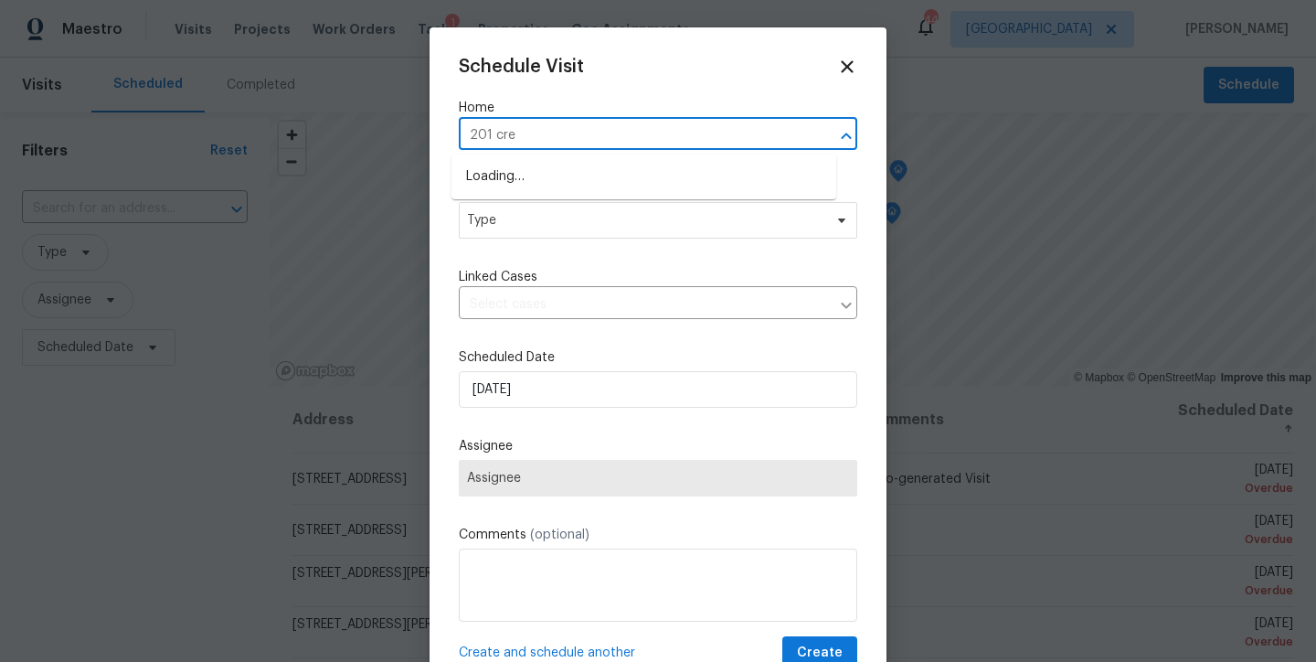
type input "201 cree"
click at [617, 167] on li "201 Creech Rd, Garner, NC 27529" at bounding box center [643, 177] width 385 height 30
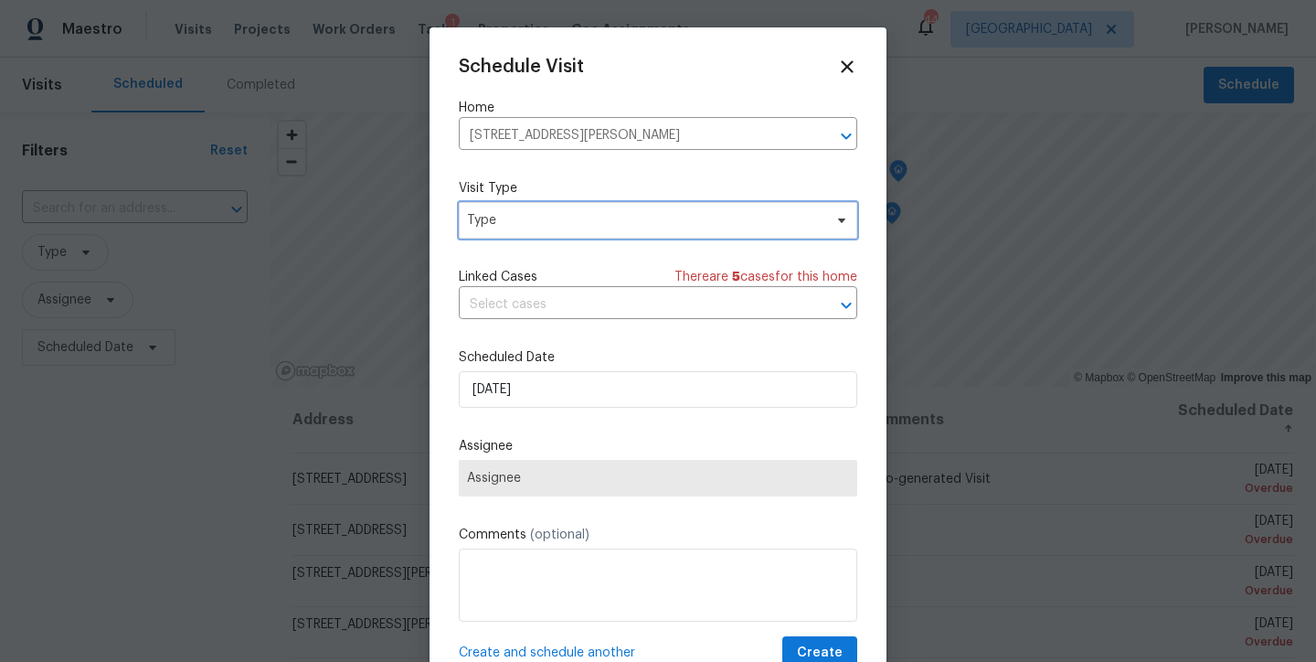
click at [601, 217] on span "Type" at bounding box center [644, 220] width 355 height 18
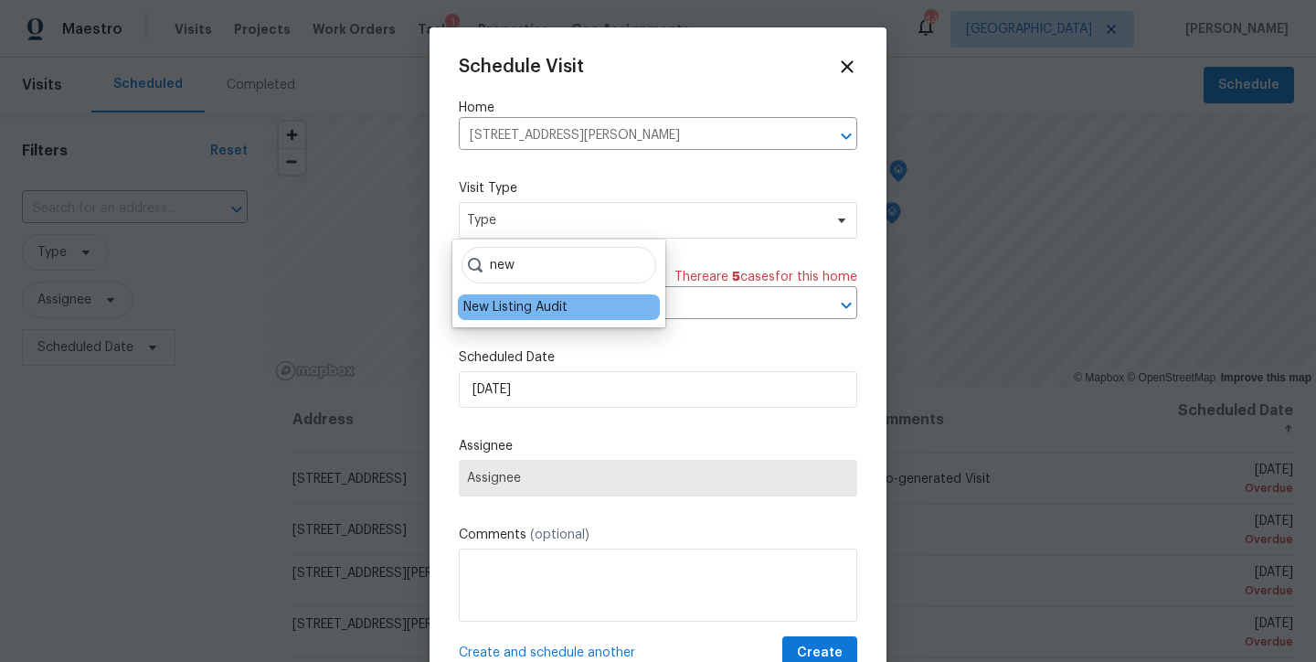
type input "new"
click at [581, 301] on div "New Listing Audit" at bounding box center [559, 307] width 202 height 26
click at [518, 302] on div "New Listing Audit" at bounding box center [515, 307] width 104 height 18
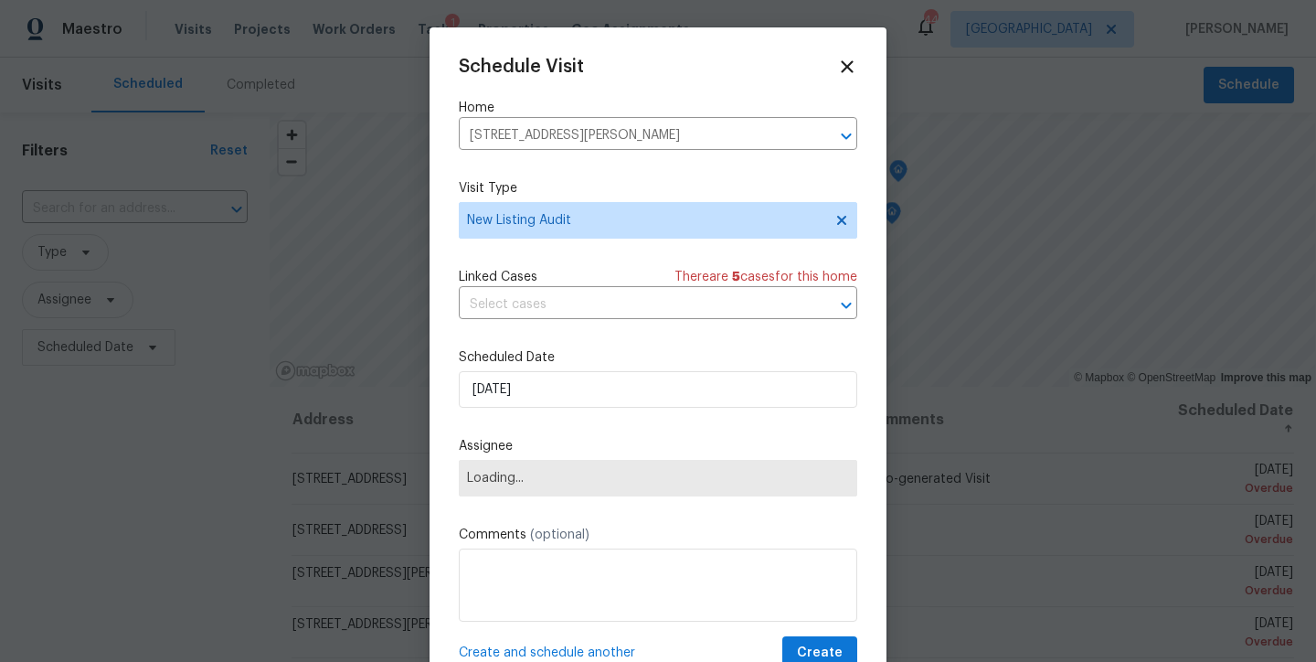
click at [546, 476] on span "Loading..." at bounding box center [658, 478] width 382 height 15
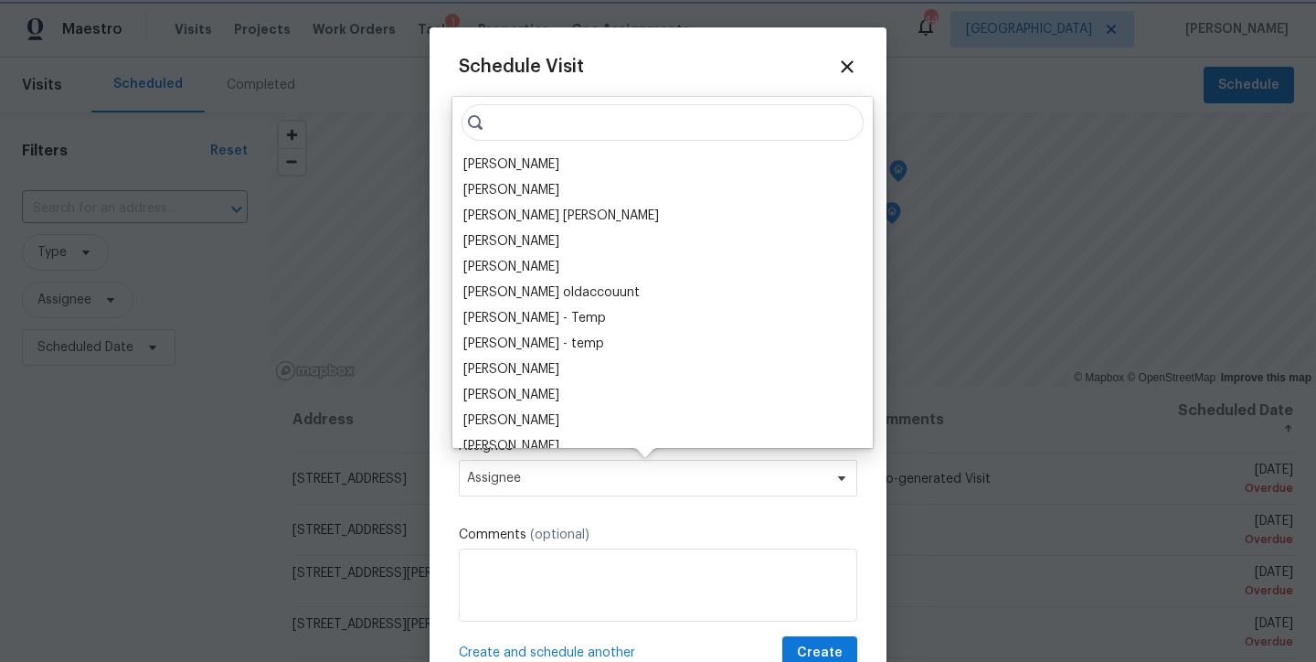
click at [566, 474] on span "Assignee" at bounding box center [646, 478] width 358 height 15
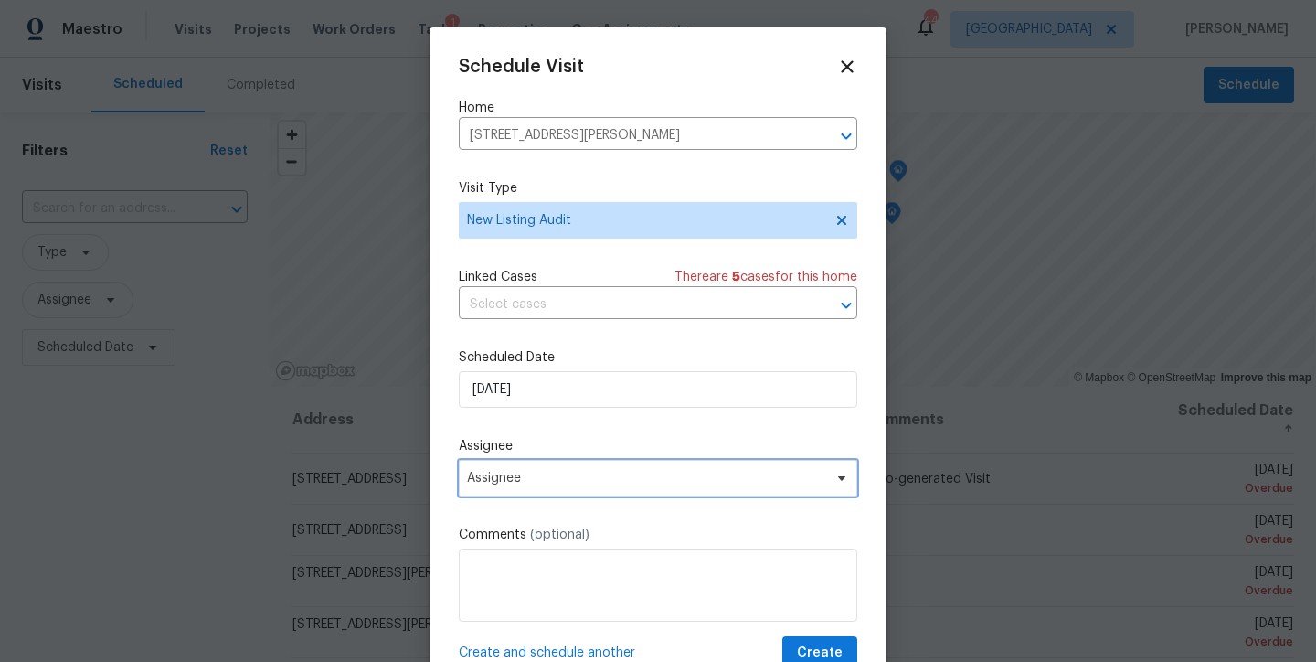
click at [566, 473] on span "Assignee" at bounding box center [646, 478] width 358 height 15
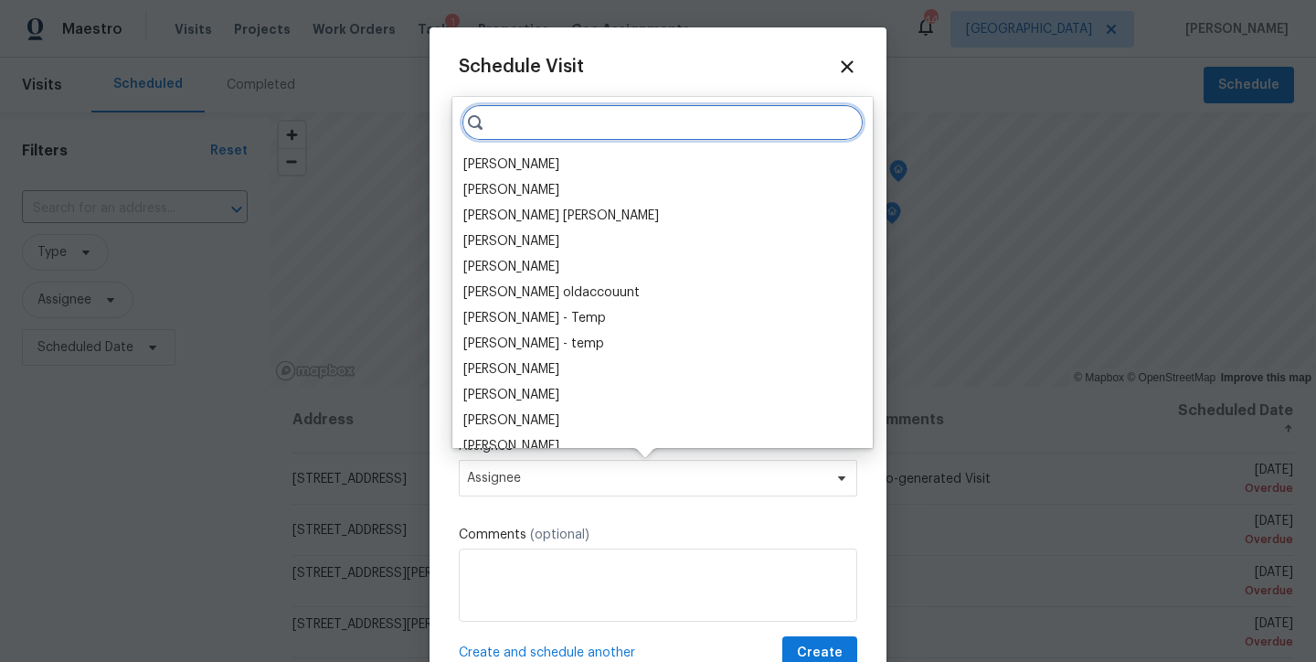
click at [551, 130] on input "search" at bounding box center [662, 122] width 402 height 37
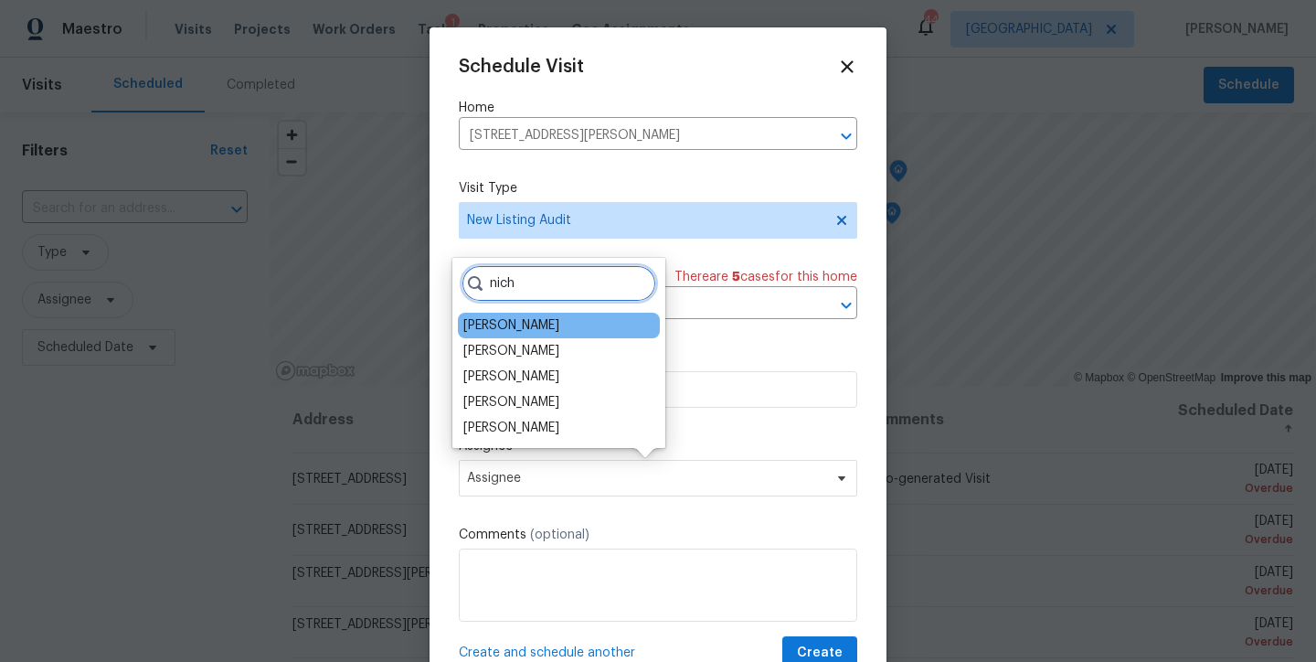
type input "nich"
click at [534, 315] on div "[PERSON_NAME]" at bounding box center [559, 326] width 202 height 26
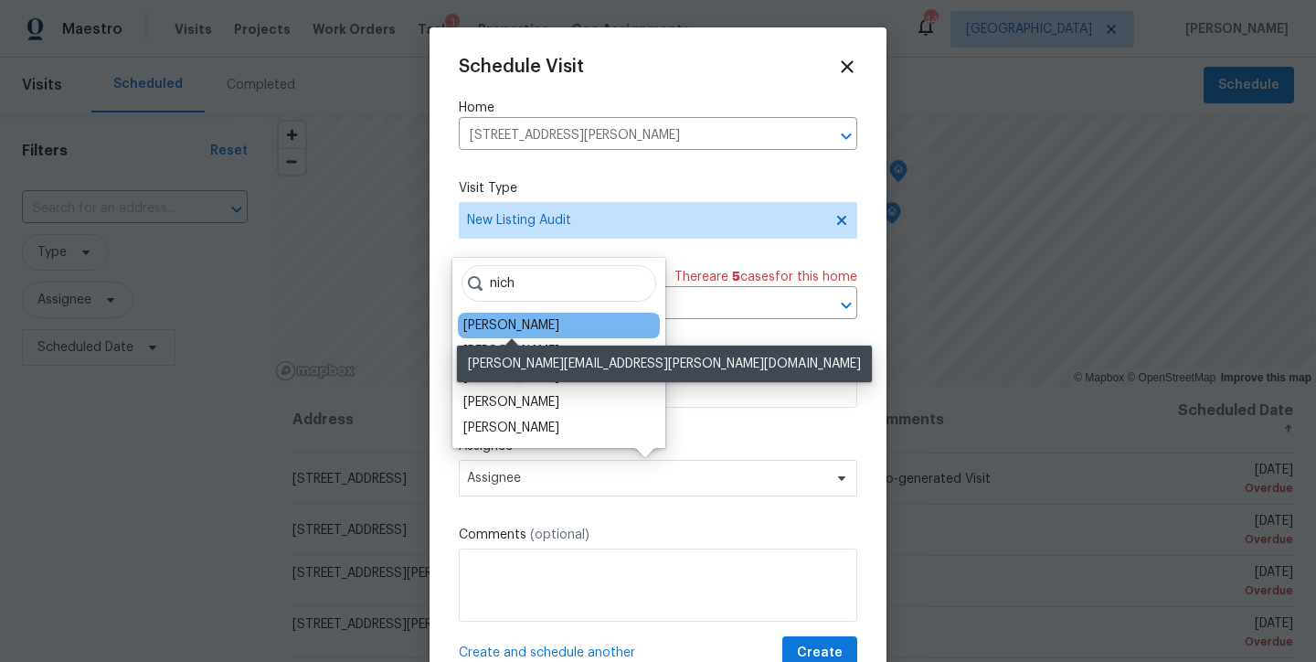
click at [534, 323] on div "[PERSON_NAME]" at bounding box center [511, 325] width 96 height 18
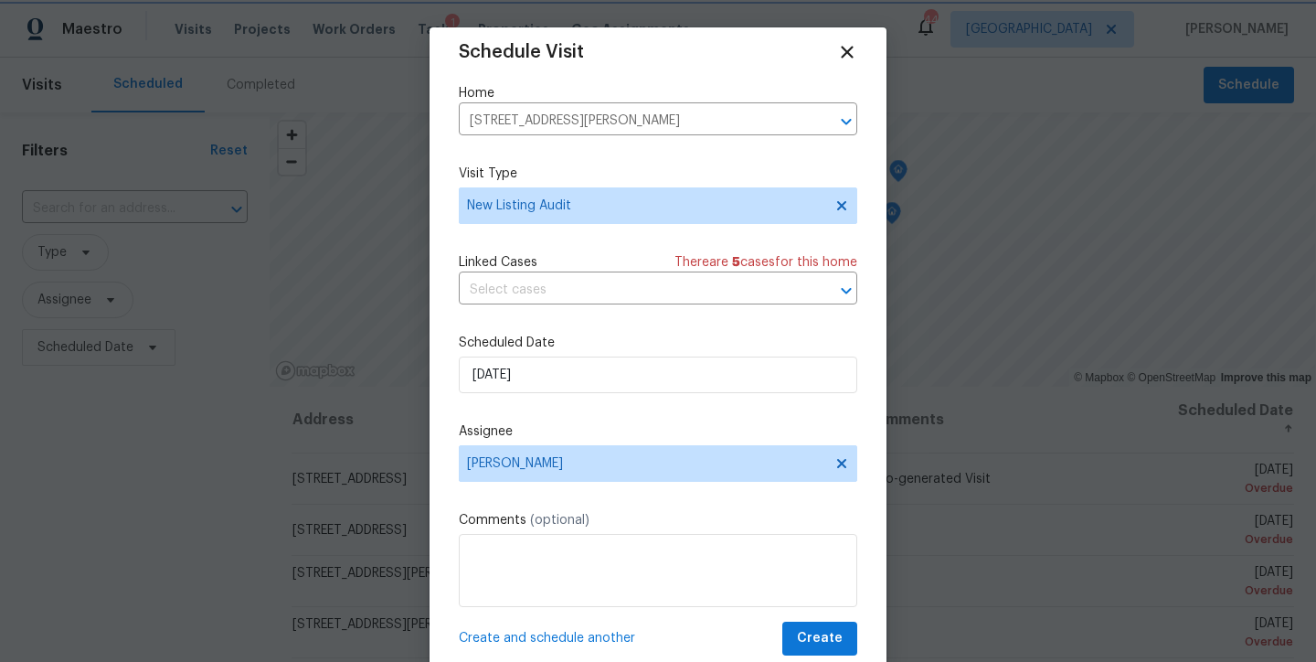
scroll to position [33, 0]
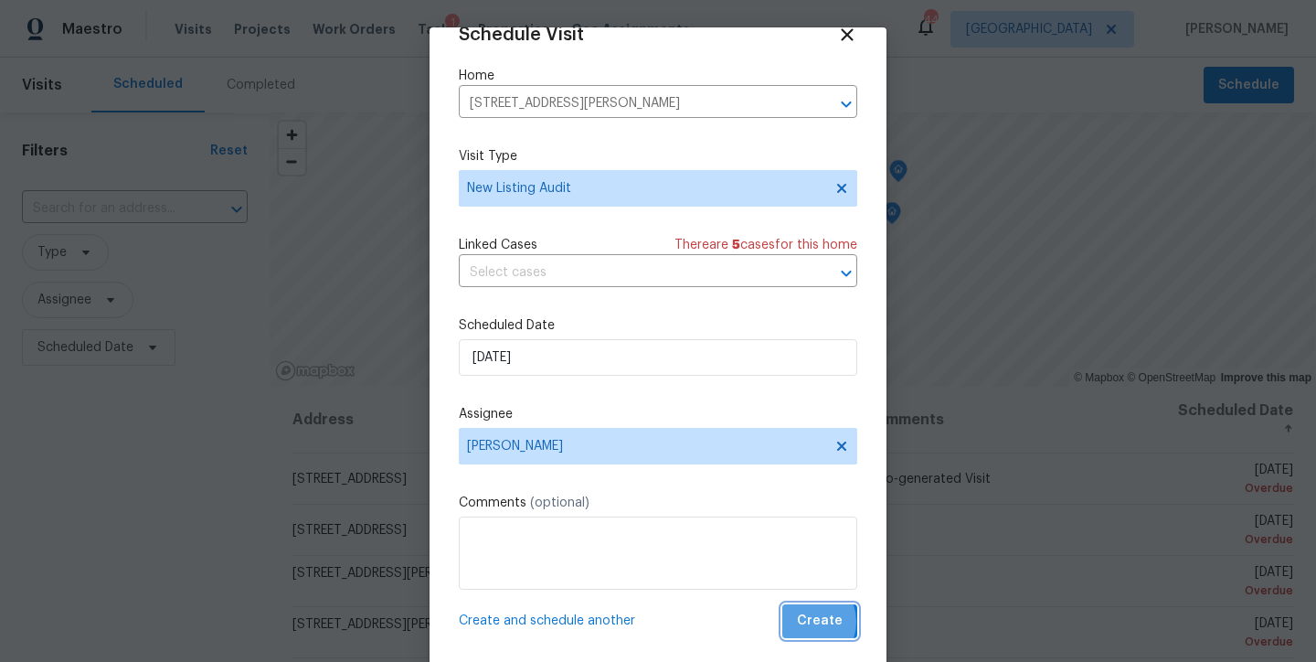
click at [797, 613] on span "Create" at bounding box center [820, 620] width 46 height 23
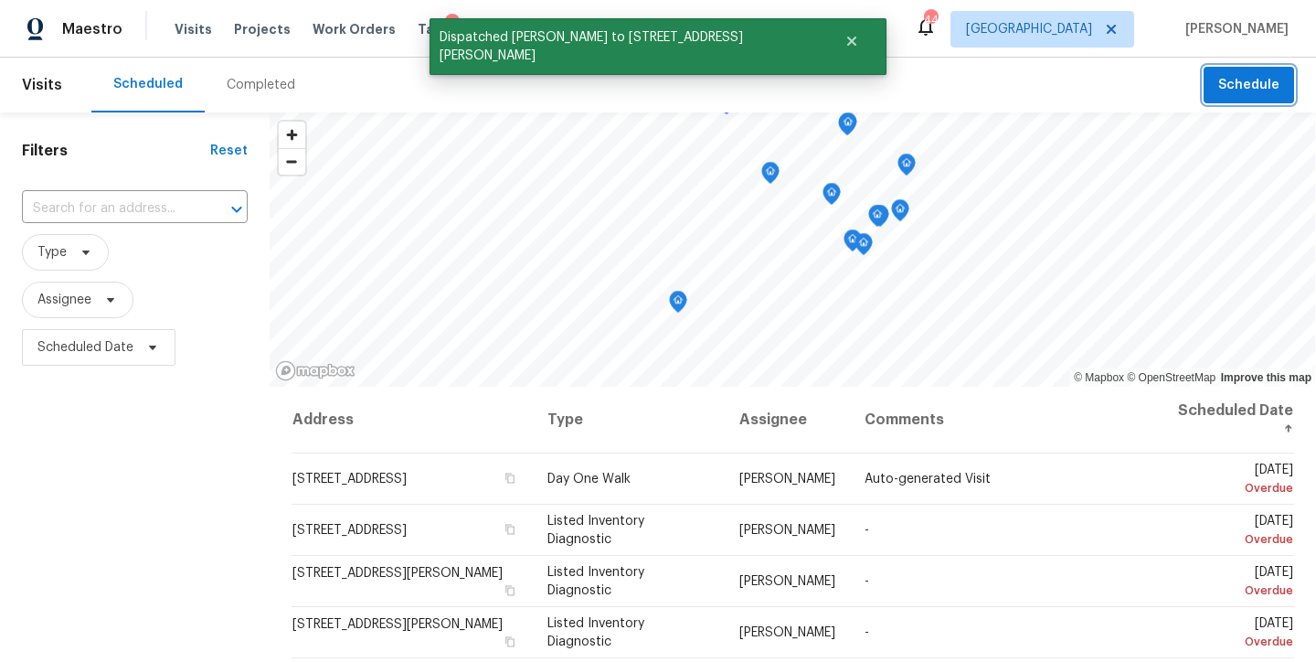
click at [1273, 75] on button "Schedule" at bounding box center [1248, 85] width 90 height 37
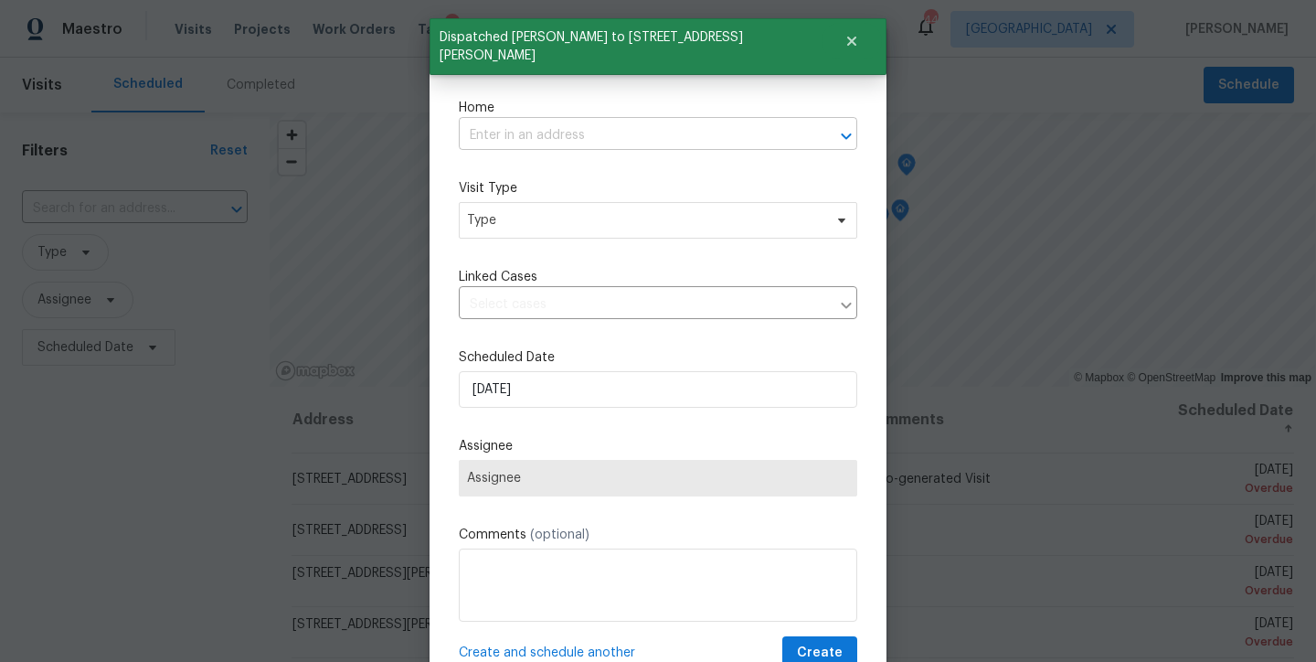
click at [548, 134] on input "text" at bounding box center [632, 136] width 347 height 28
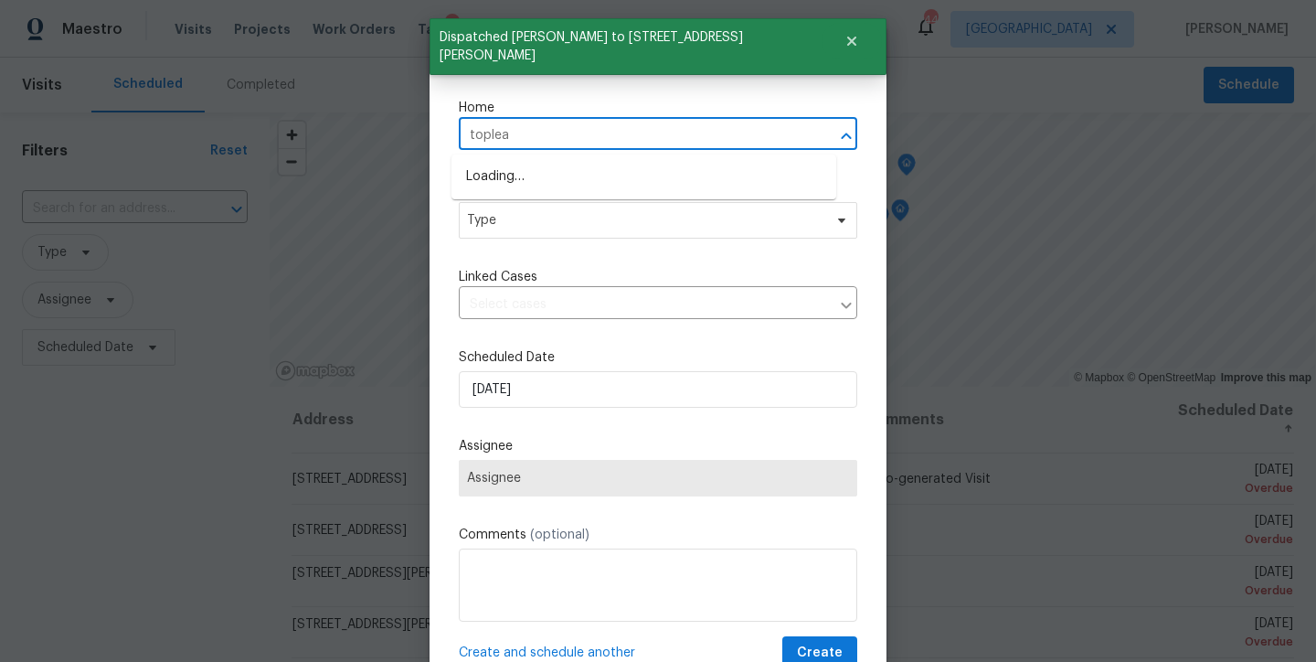
type input "topleaf"
click at [524, 185] on li "704 Topleaf Ct, Garner, NC 27529" at bounding box center [643, 177] width 385 height 30
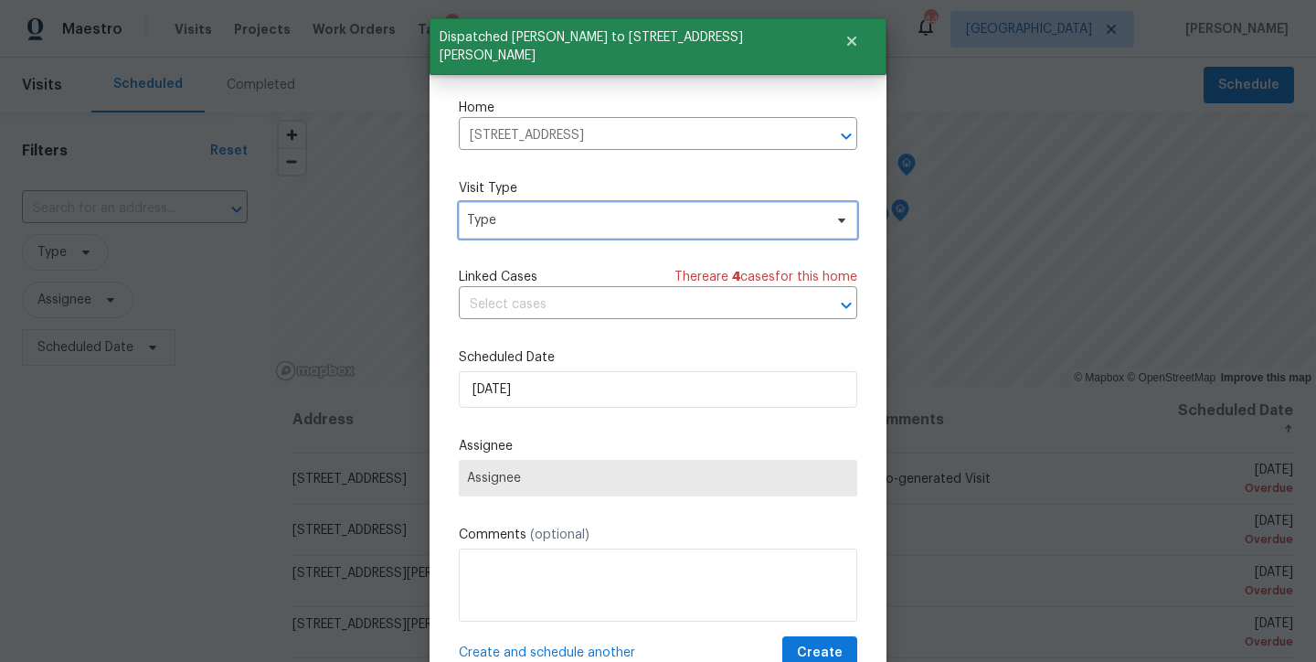
click at [535, 231] on span "Type" at bounding box center [658, 220] width 398 height 37
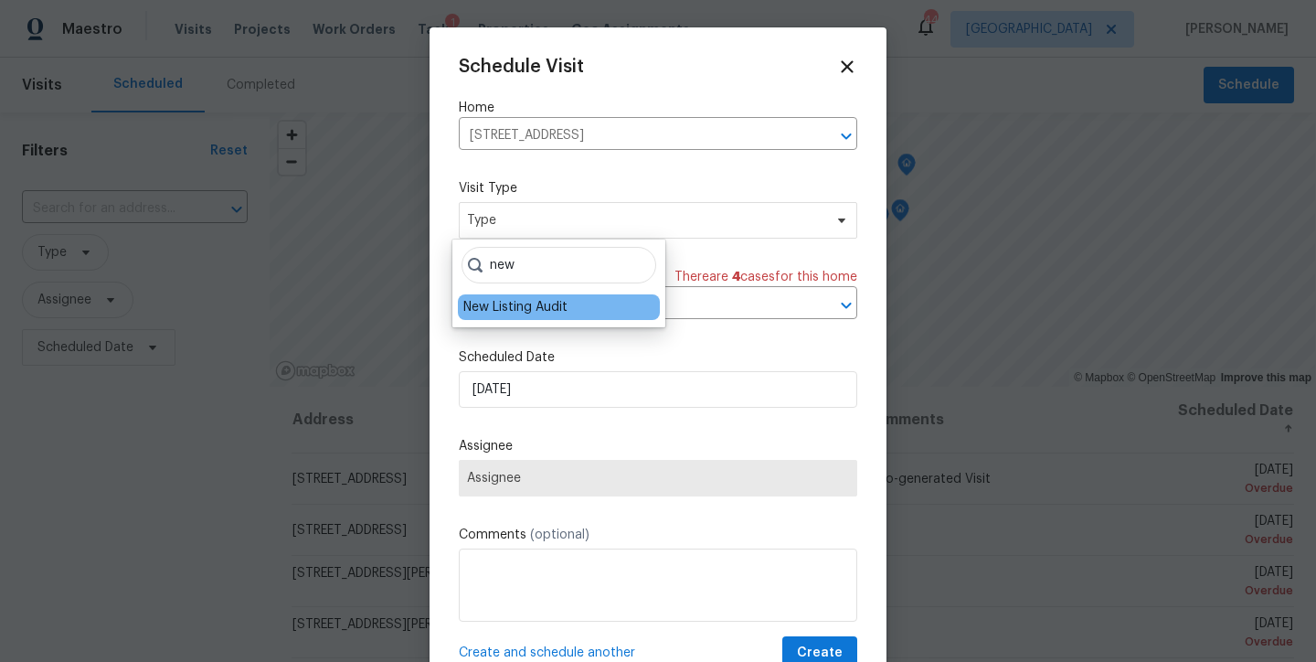
type input "new"
click at [548, 308] on div "New Listing Audit" at bounding box center [515, 307] width 104 height 18
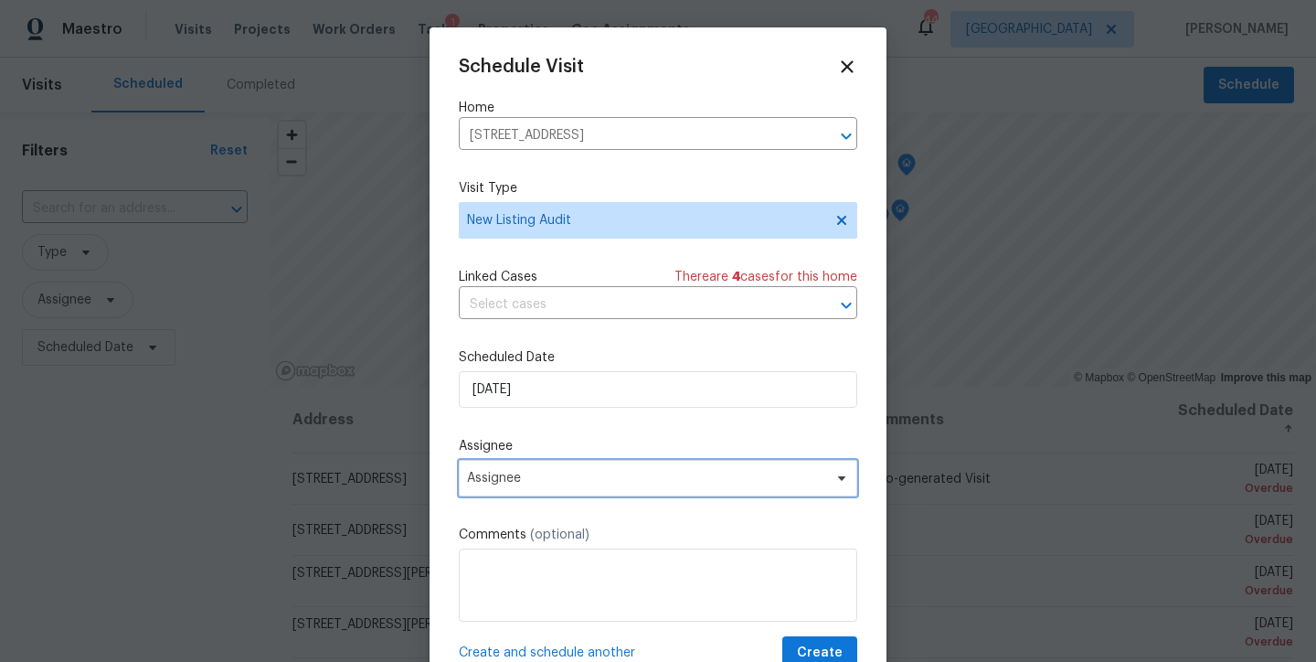
click at [546, 481] on span "Assignee" at bounding box center [646, 478] width 358 height 15
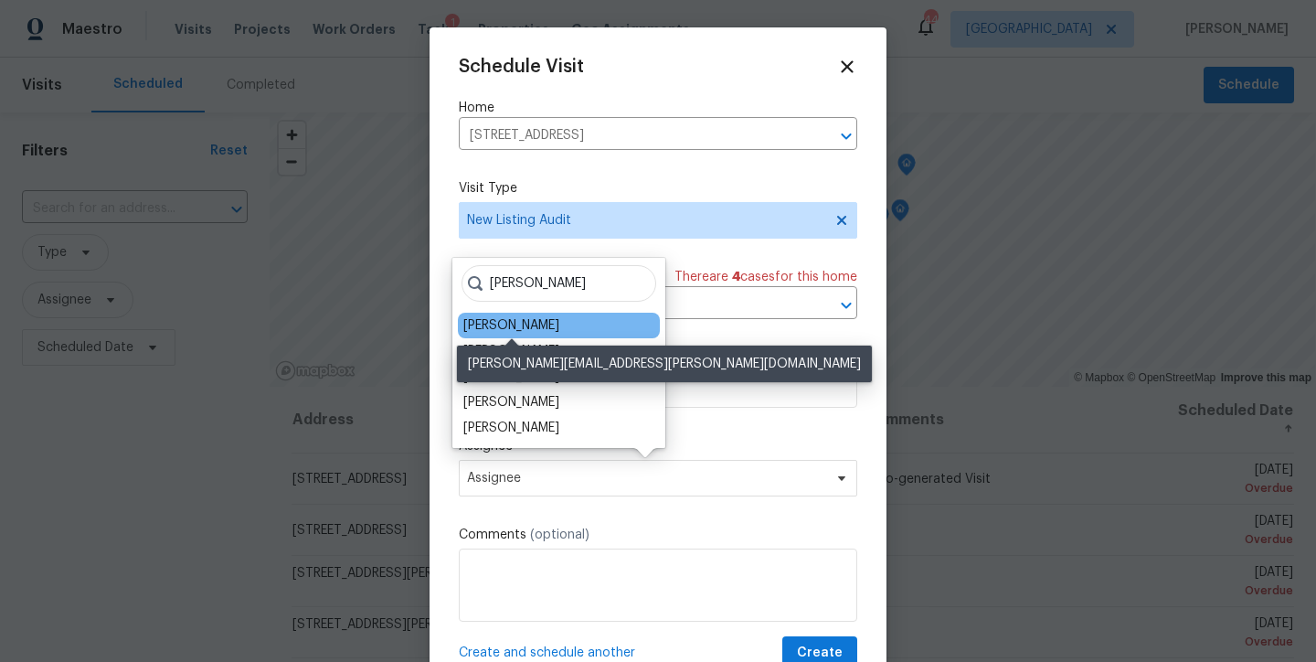
type input "nichol"
click at [544, 325] on div "[PERSON_NAME]" at bounding box center [511, 325] width 96 height 18
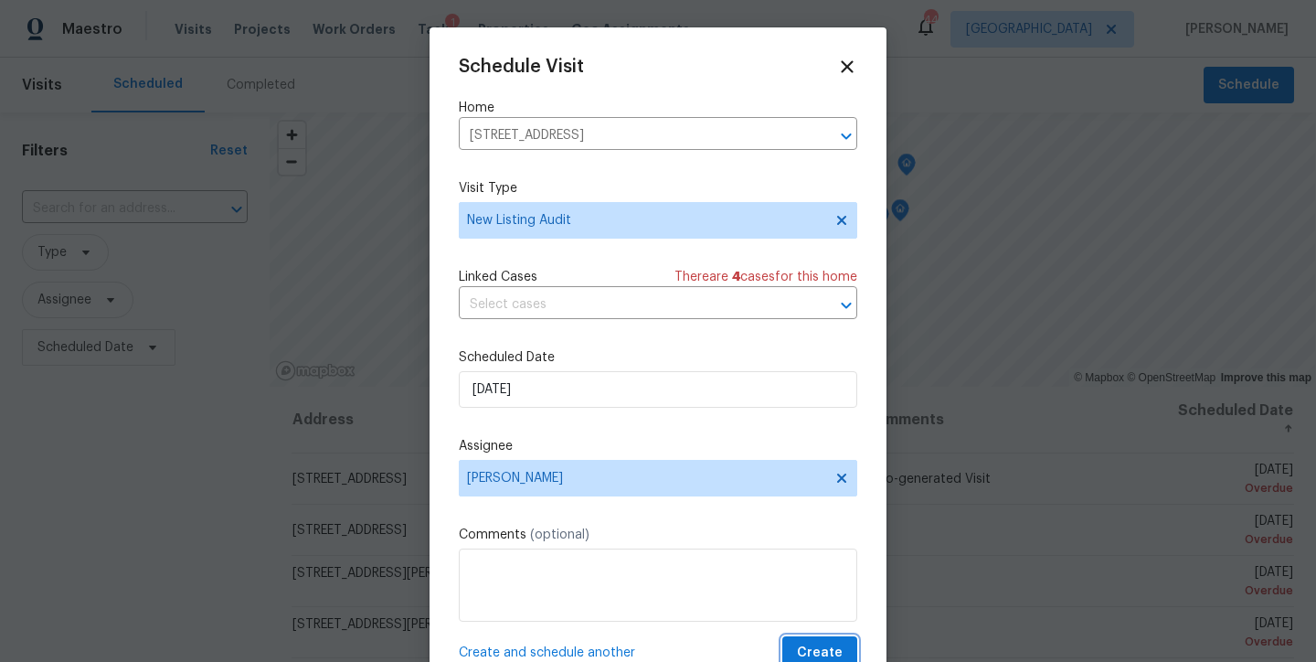
click at [814, 613] on span "Create" at bounding box center [820, 652] width 46 height 23
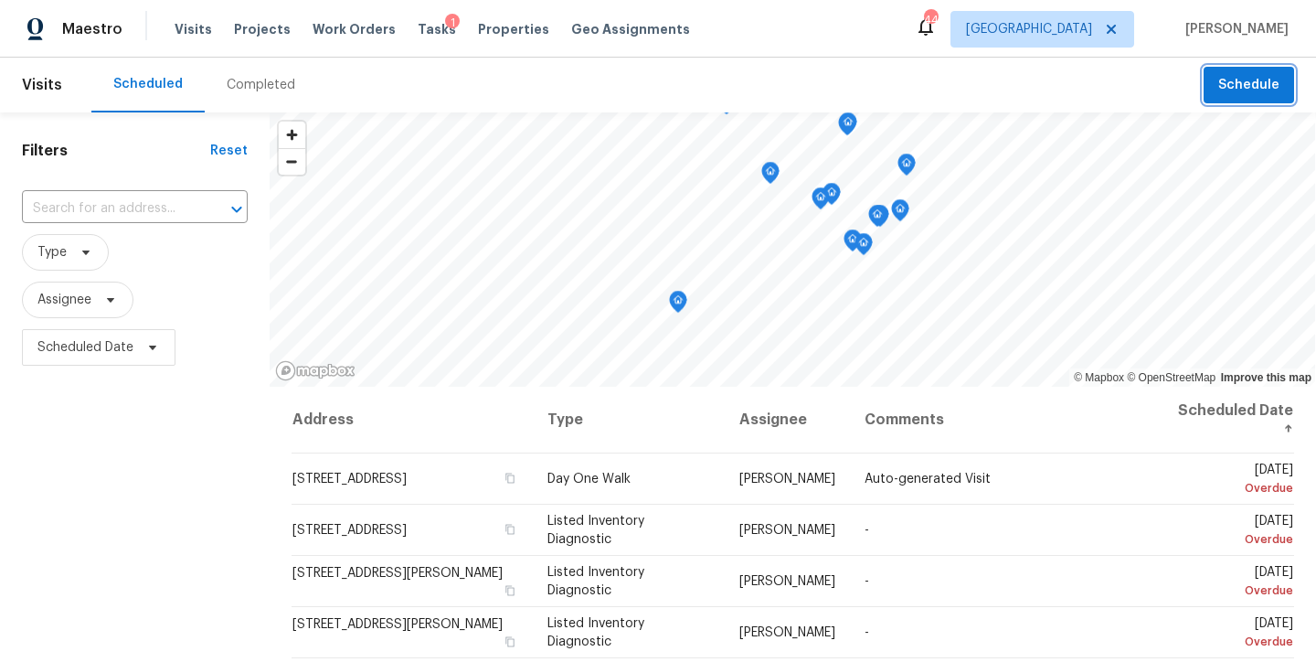
click at [1255, 91] on span "Schedule" at bounding box center [1248, 85] width 61 height 23
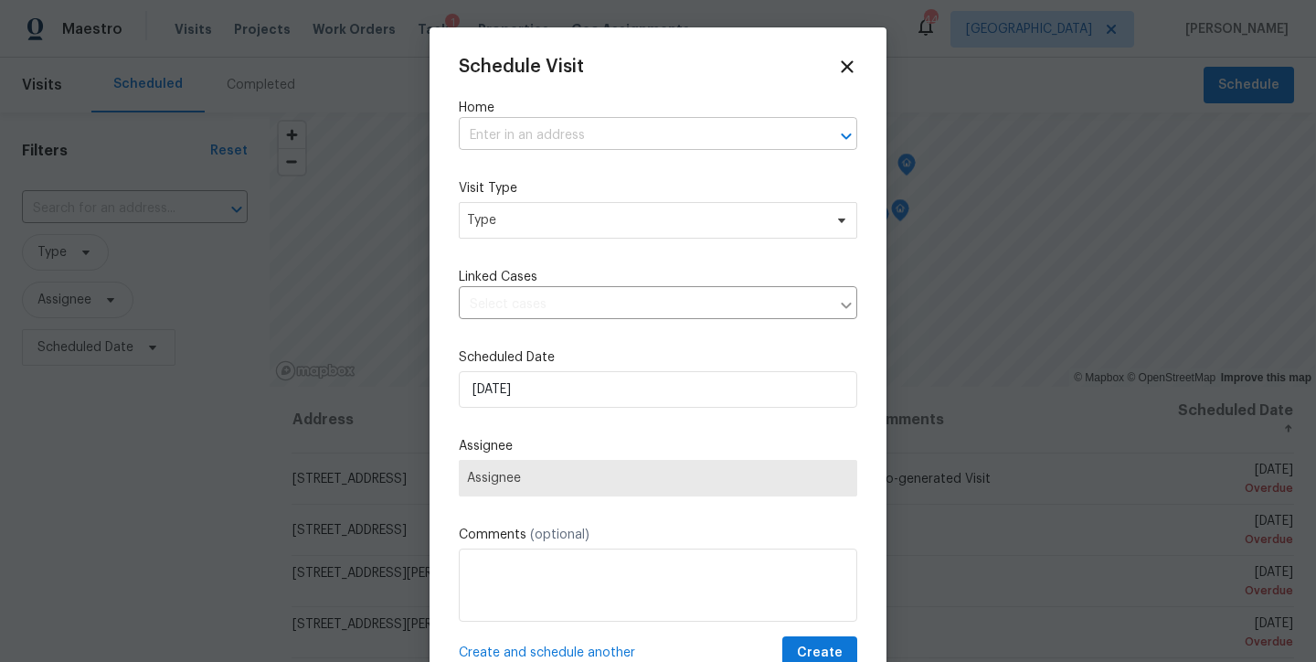
click at [611, 134] on input "text" at bounding box center [632, 136] width 347 height 28
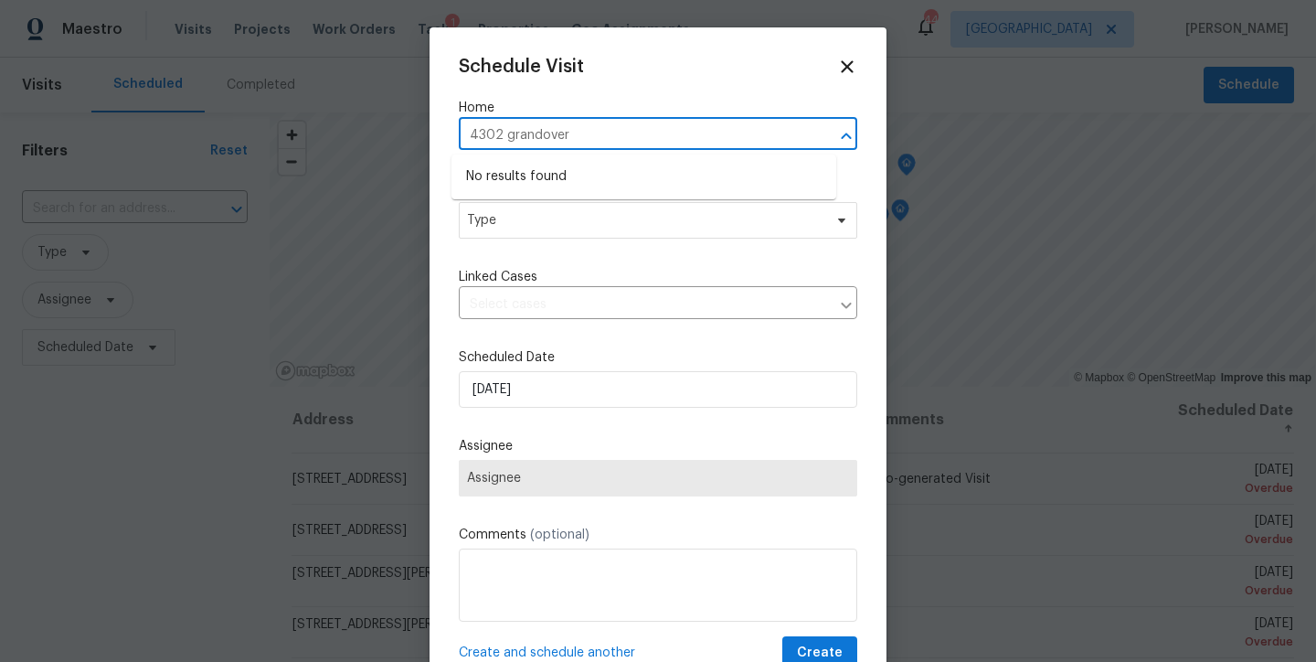
type input "4302 grandover"
click at [503, 126] on input "text" at bounding box center [632, 136] width 347 height 28
type input "4203 grandover"
click at [534, 179] on li "4203 Grandover Dr, Raleigh, NC 27610" at bounding box center [643, 177] width 385 height 30
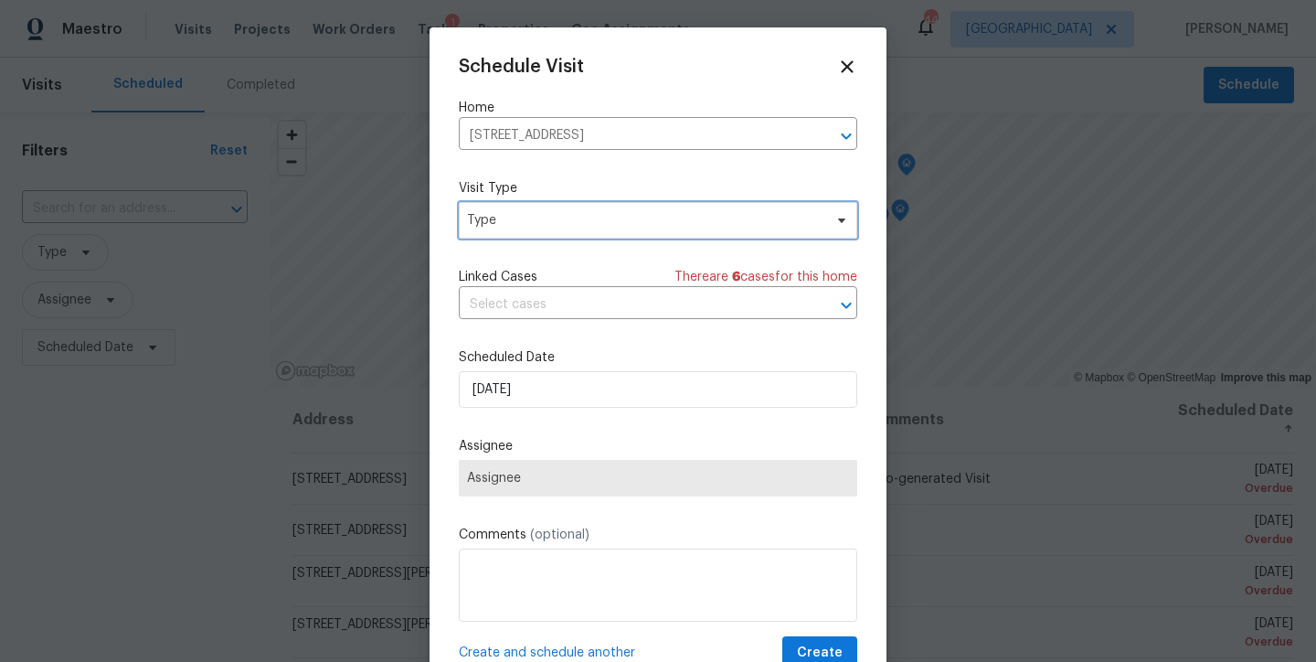
click at [513, 218] on span "Type" at bounding box center [644, 220] width 355 height 18
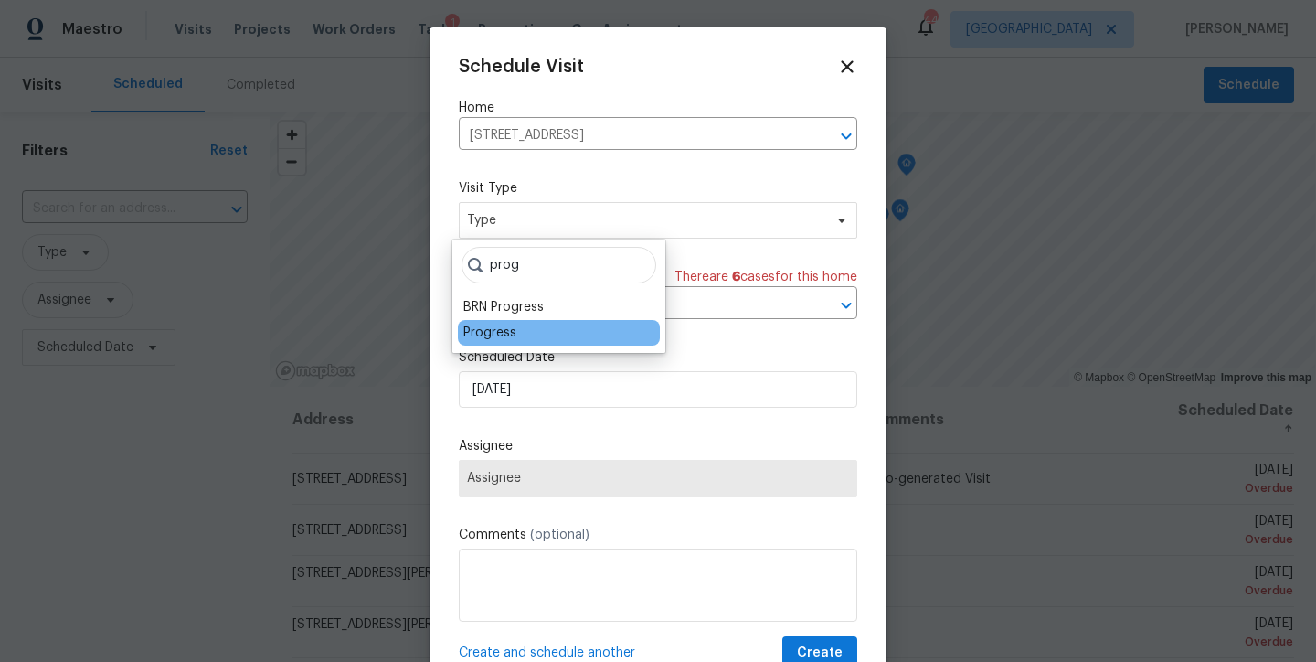
type input "prog"
click at [502, 329] on div "Progress" at bounding box center [489, 332] width 53 height 18
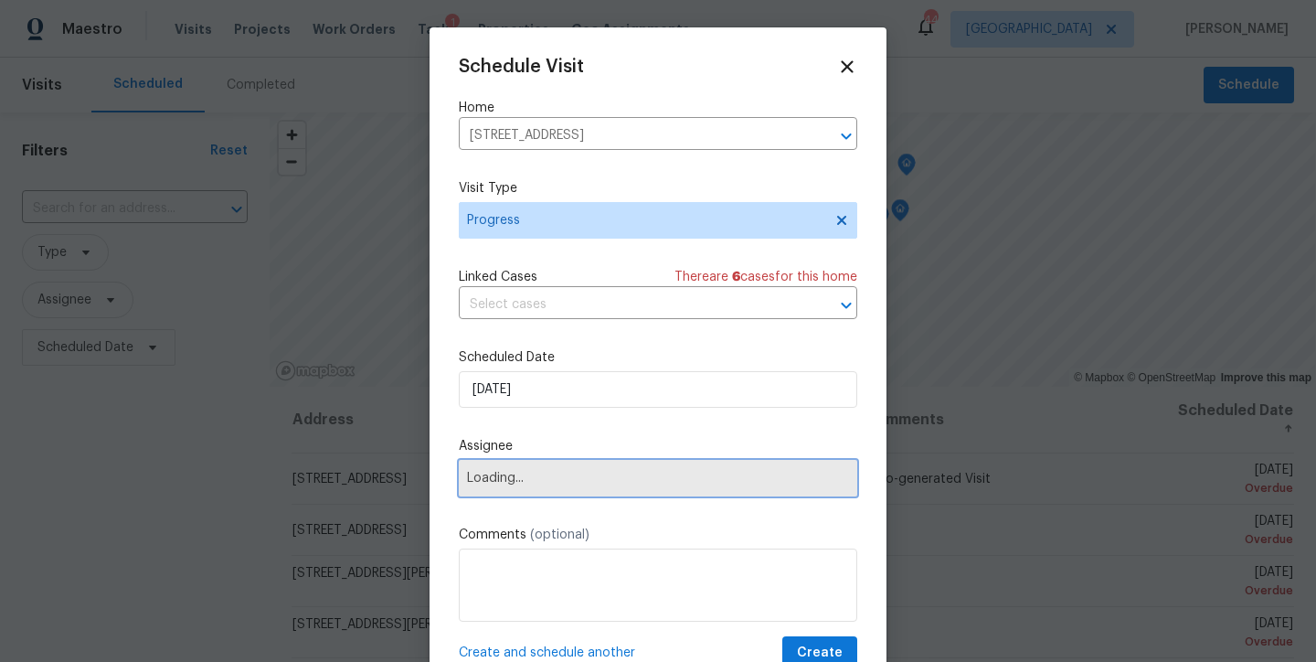
click at [532, 476] on span "Loading..." at bounding box center [658, 478] width 382 height 15
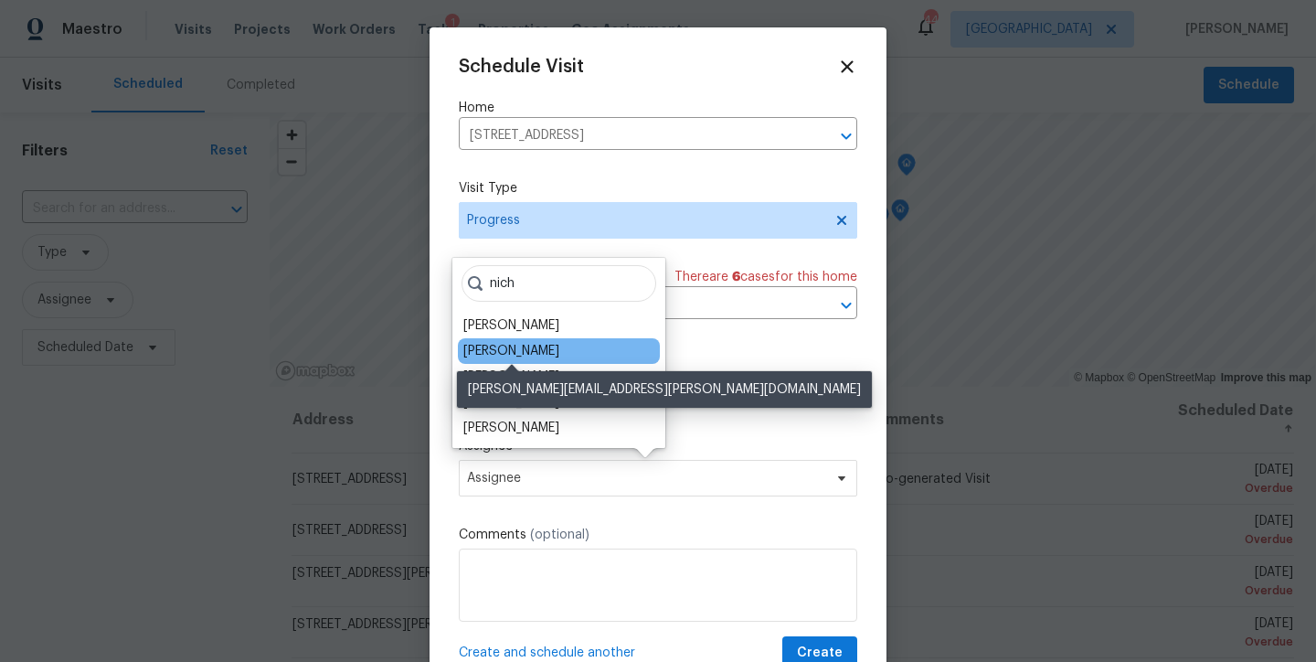
type input "nich"
click at [538, 350] on div "[PERSON_NAME]" at bounding box center [511, 351] width 96 height 18
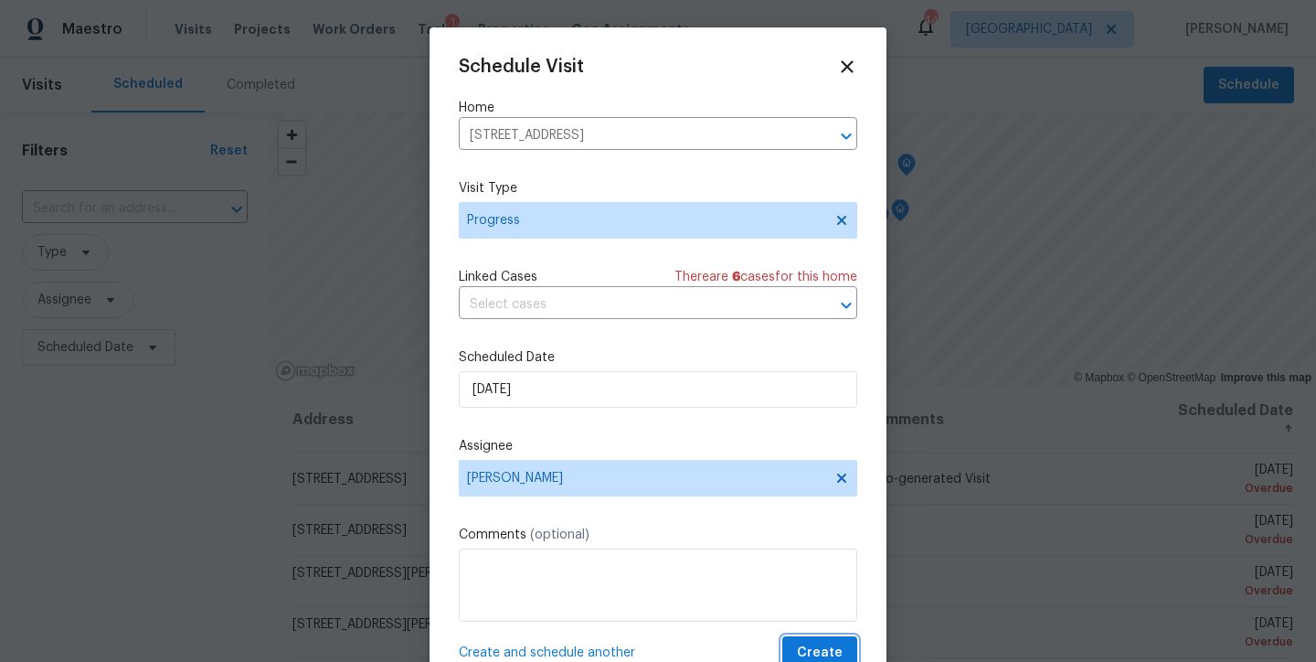
click at [819, 613] on span "Create" at bounding box center [820, 652] width 46 height 23
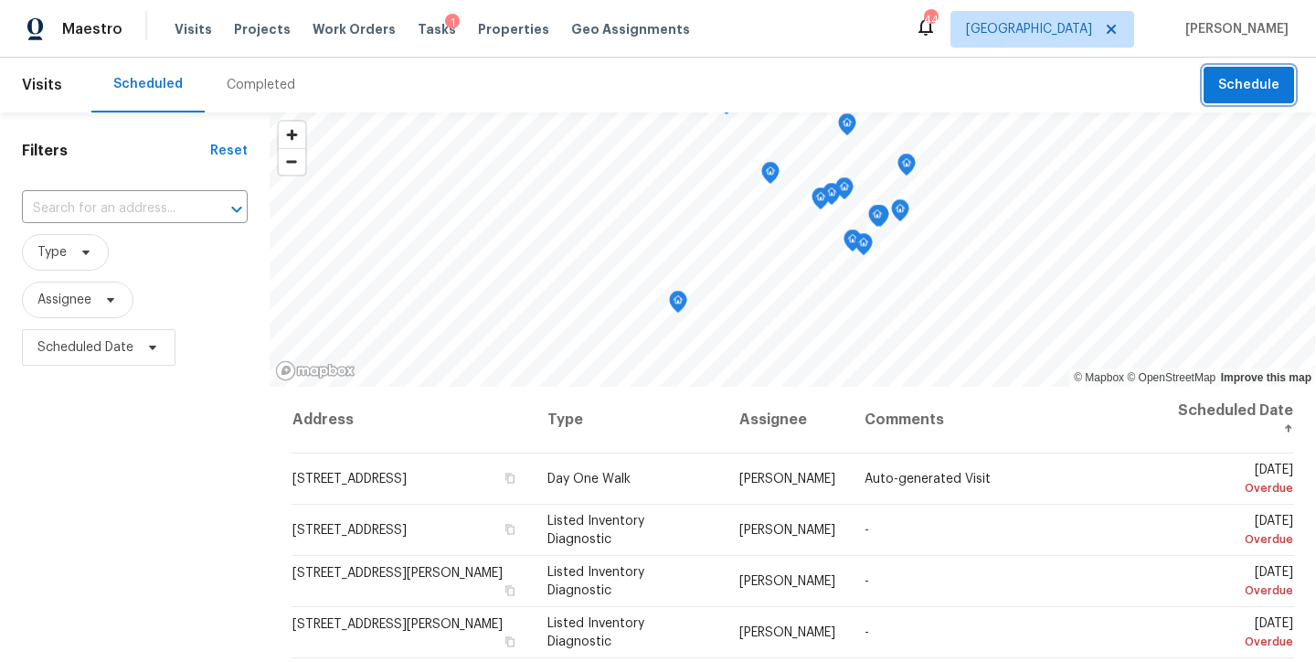
click at [1249, 79] on span "Schedule" at bounding box center [1248, 85] width 61 height 23
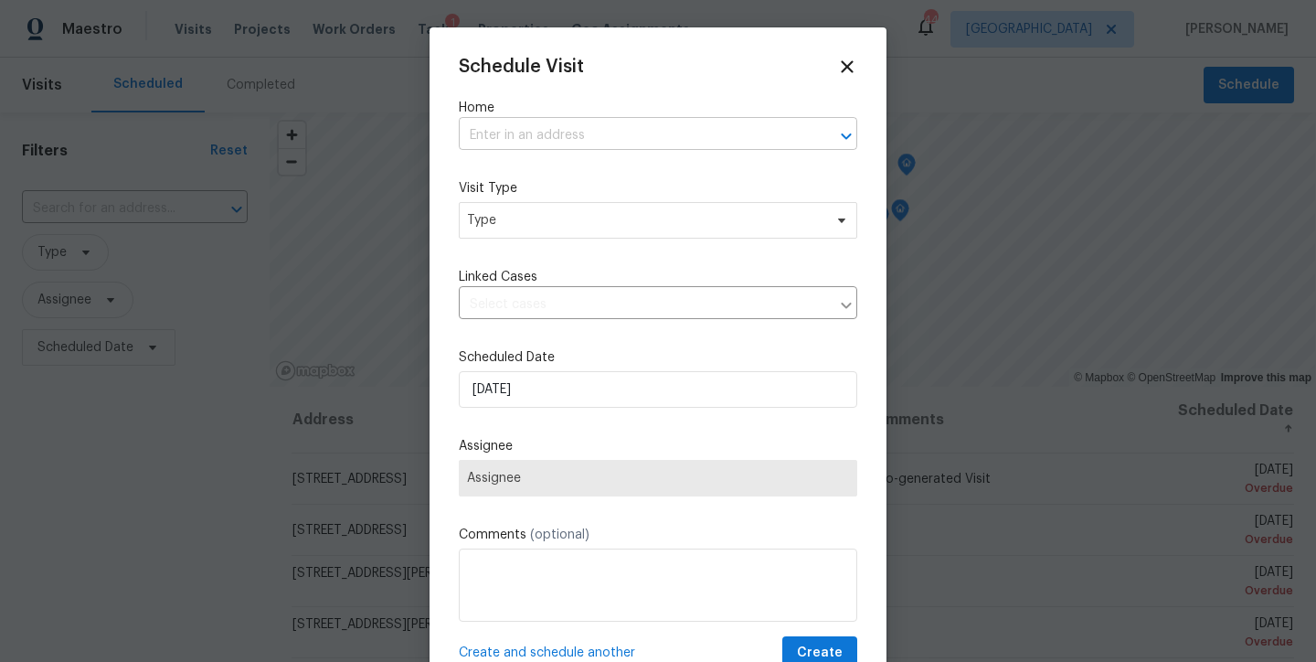
click at [554, 134] on input "text" at bounding box center [632, 136] width 347 height 28
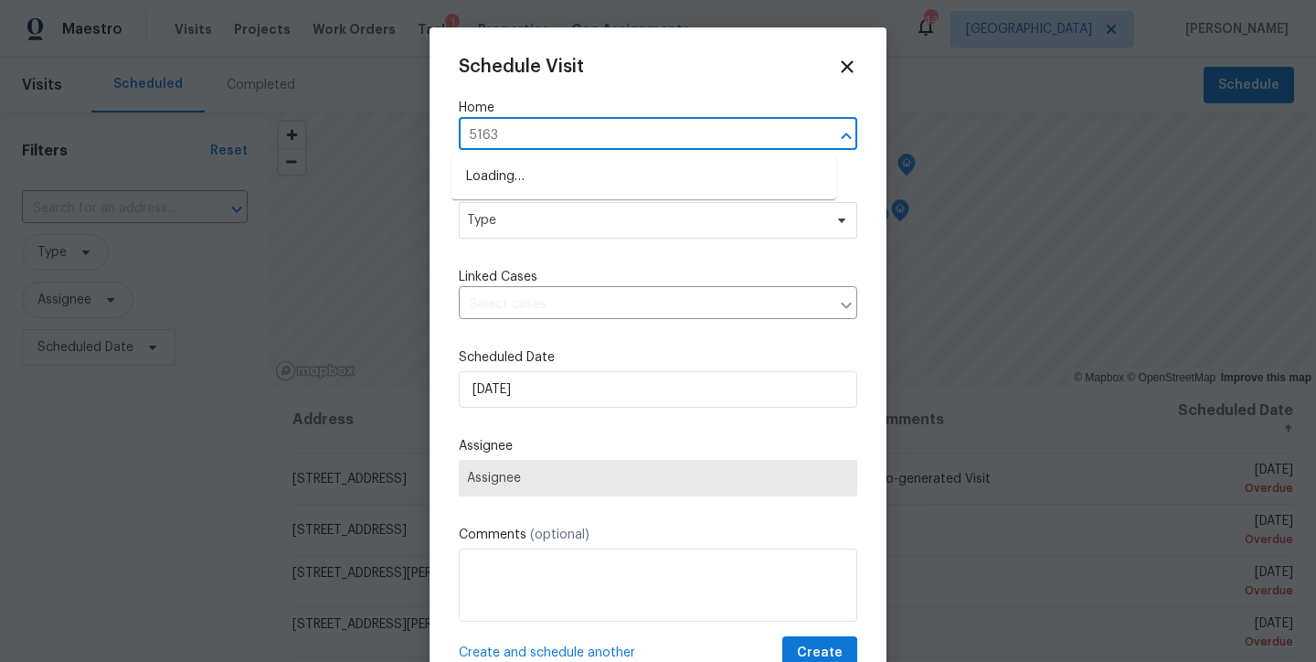
type input "5163"
click at [621, 174] on li "5163 Sandy Banks Rd, Raleigh, NC 27616" at bounding box center [643, 177] width 385 height 30
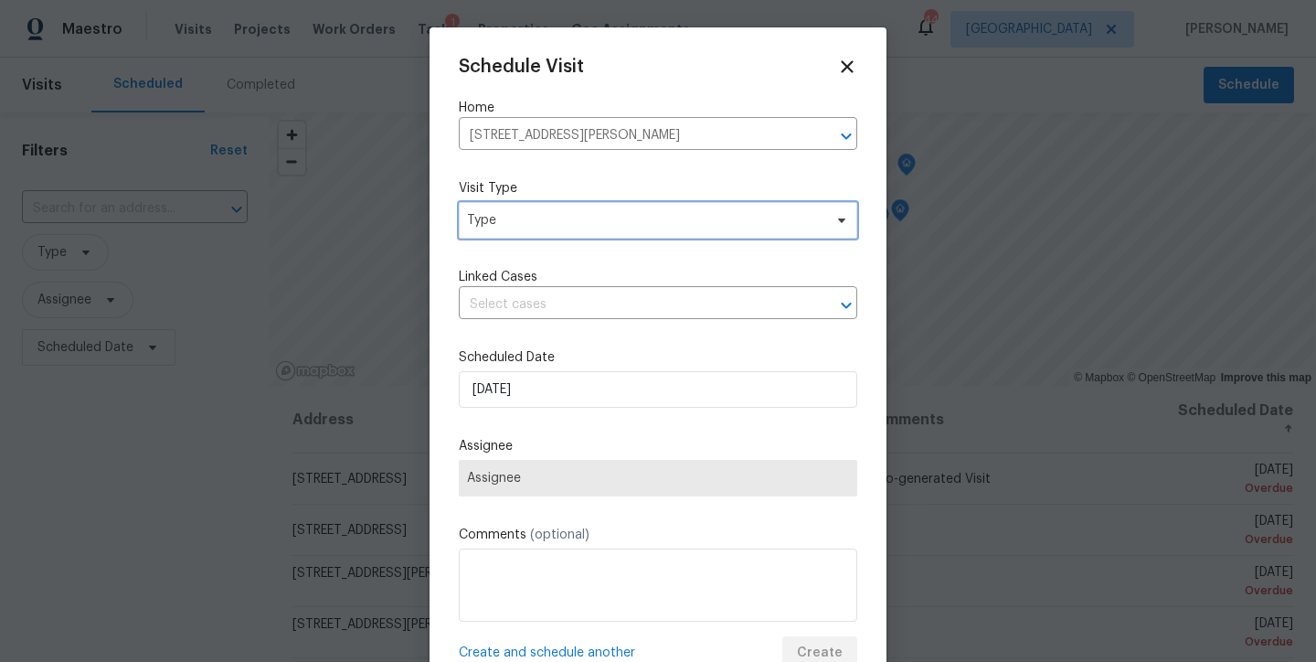
click at [594, 221] on span "Type" at bounding box center [644, 220] width 355 height 18
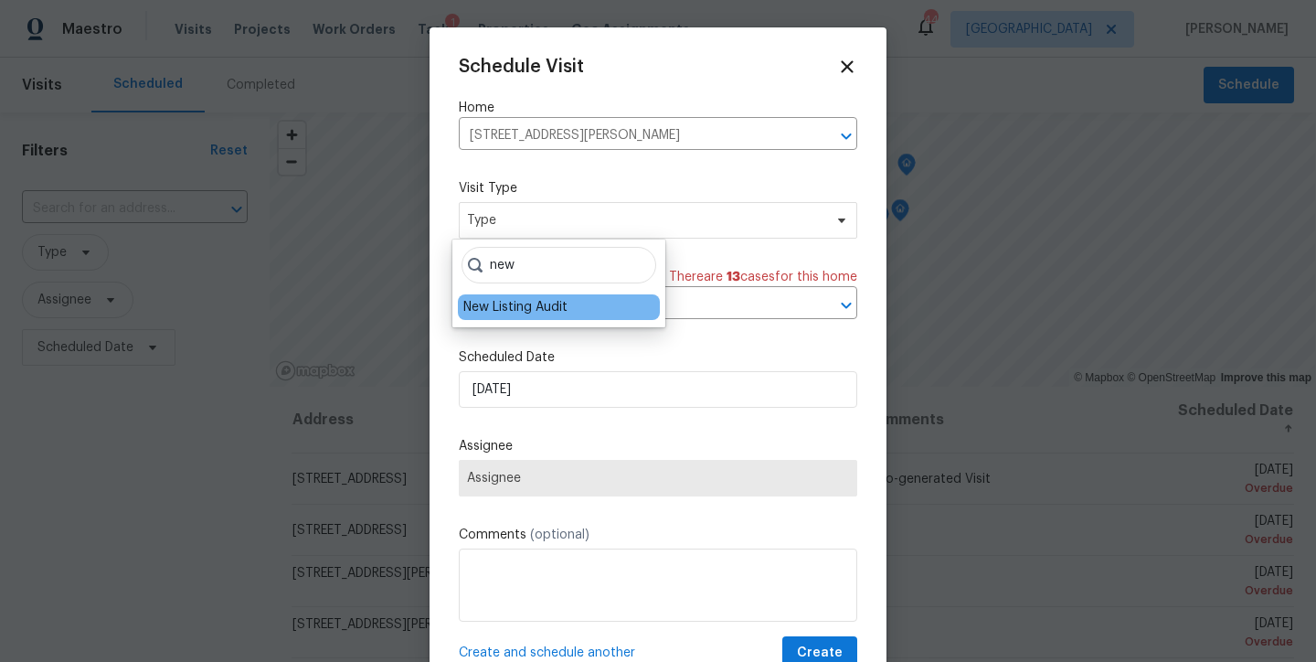
type input "new"
click at [550, 312] on div "New Listing Audit" at bounding box center [515, 307] width 104 height 18
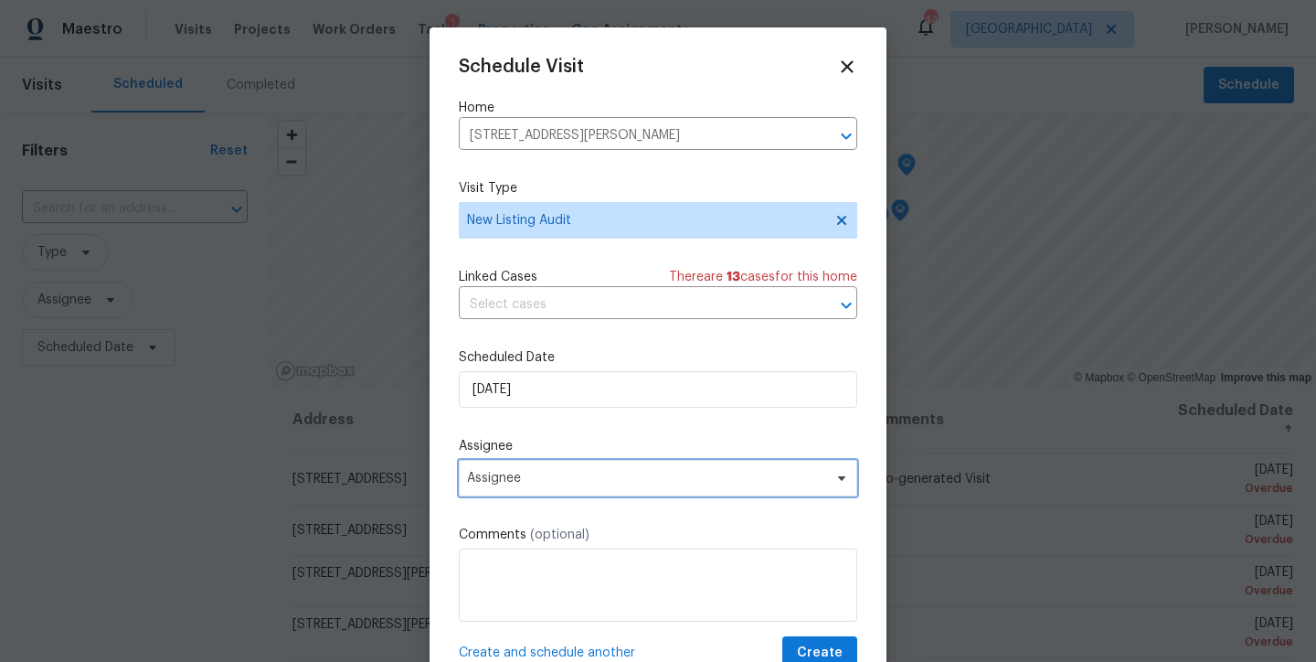
click at [597, 476] on span "Assignee" at bounding box center [646, 478] width 358 height 15
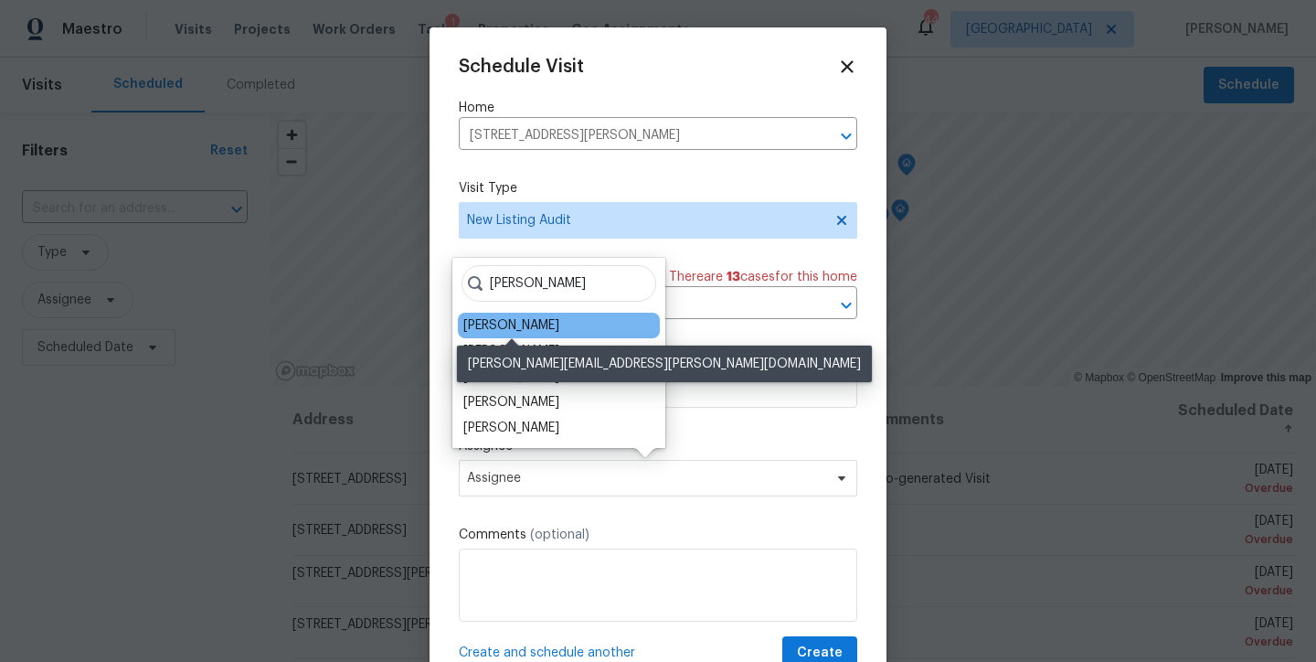
type input "nichol"
click at [540, 334] on div "[PERSON_NAME]" at bounding box center [511, 325] width 96 height 18
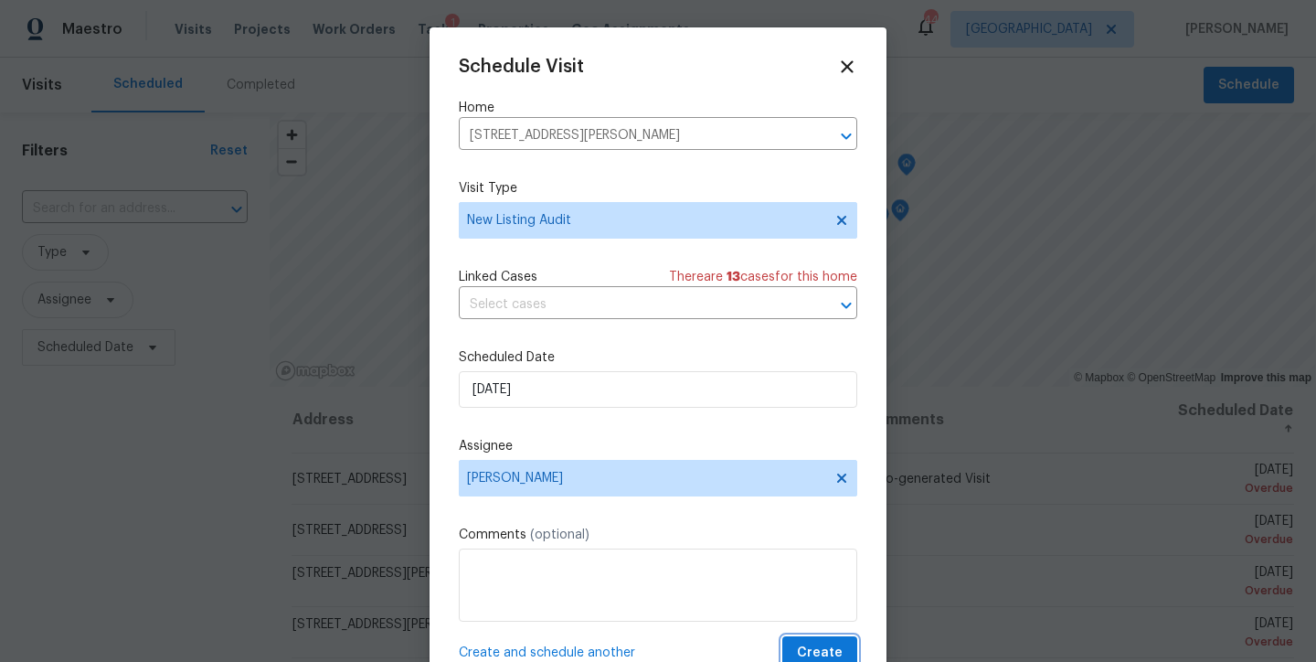
click at [797, 613] on span "Create" at bounding box center [820, 652] width 46 height 23
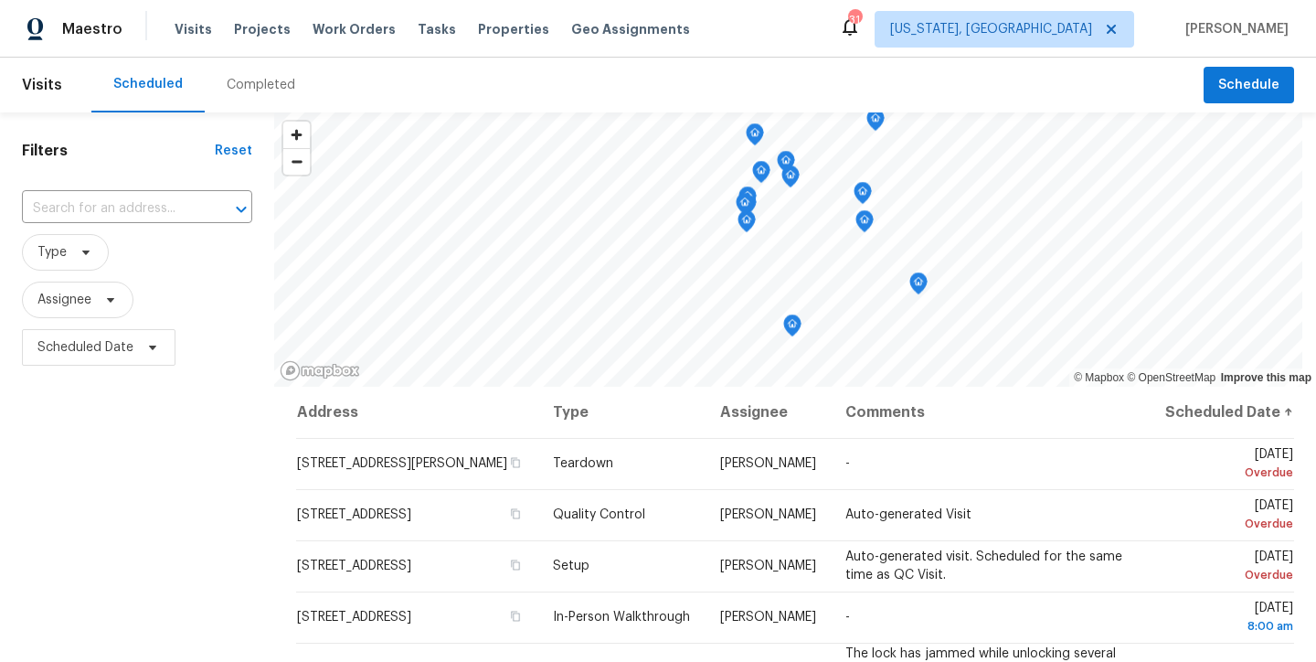
click at [228, 81] on div "Completed" at bounding box center [261, 85] width 69 height 18
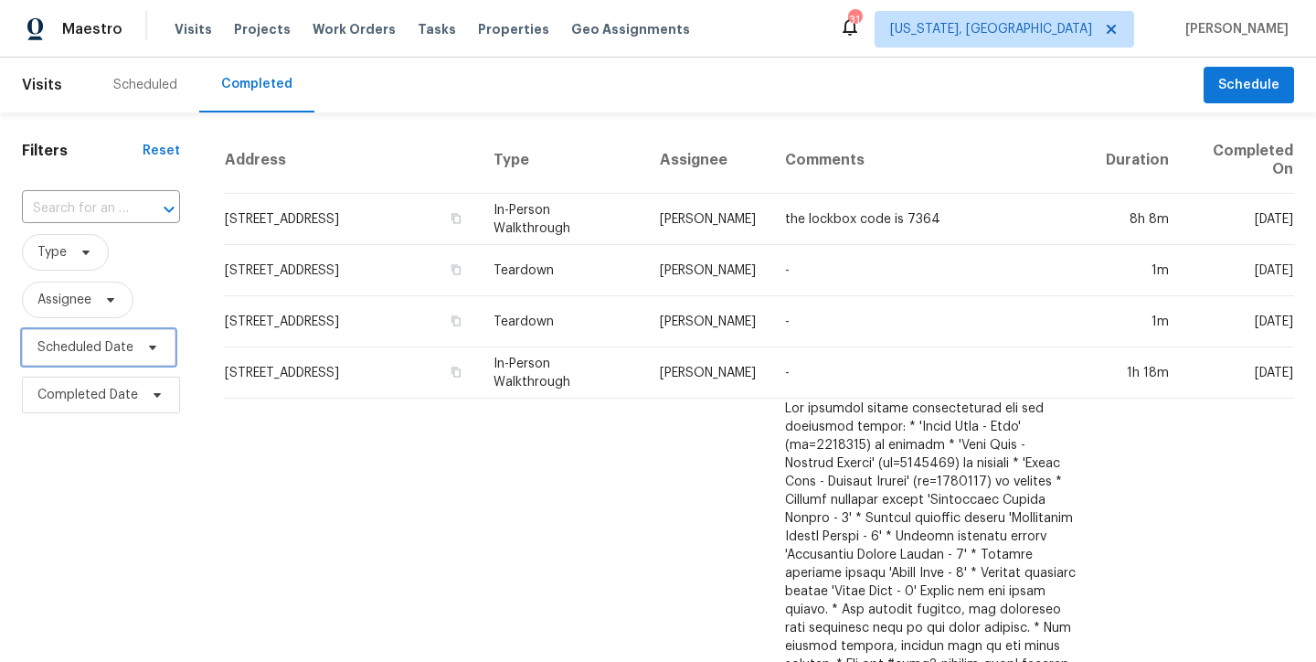
click at [108, 355] on span "Scheduled Date" at bounding box center [85, 347] width 96 height 18
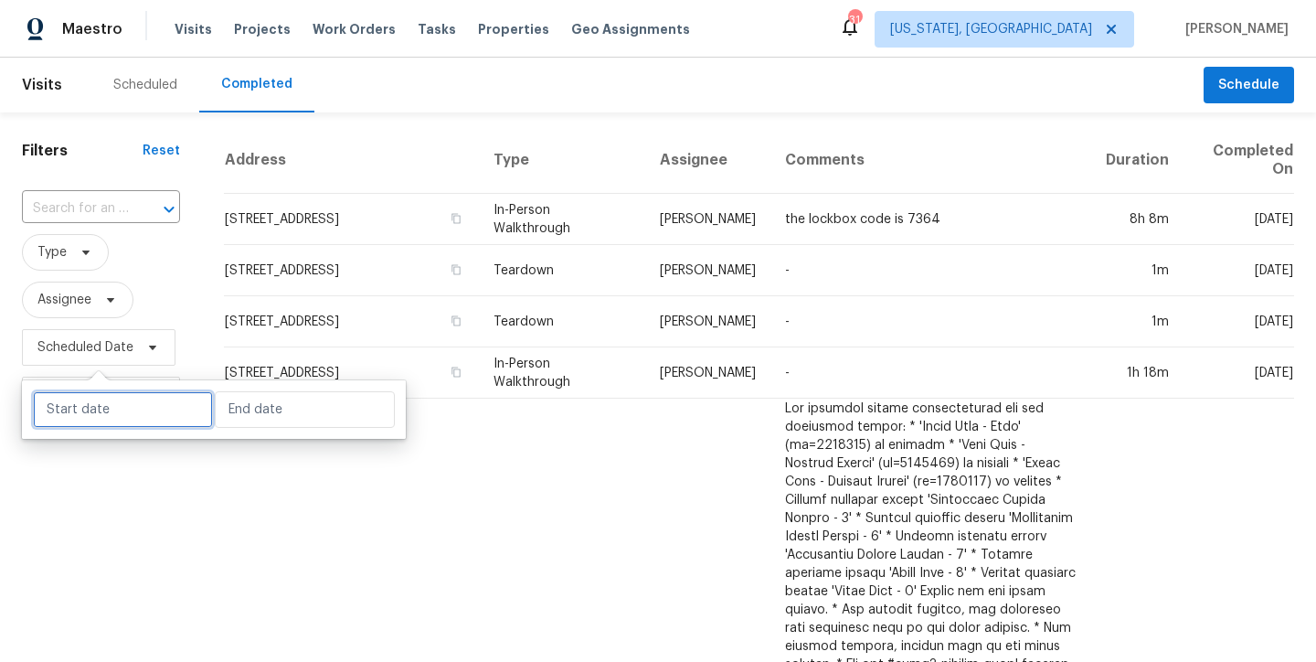
click at [85, 417] on input "text" at bounding box center [123, 409] width 180 height 37
select select "8"
select select "2025"
select select "9"
select select "2025"
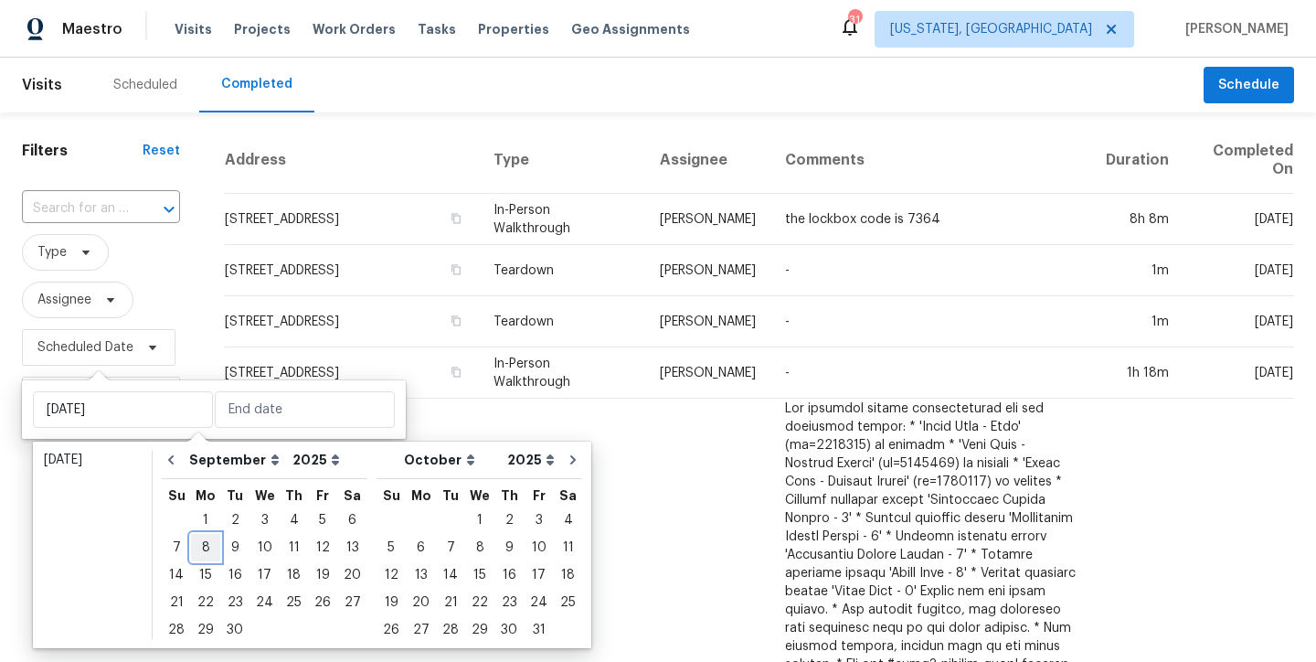
click at [207, 546] on div "8" at bounding box center [205, 548] width 29 height 26
type input "[DATE]"
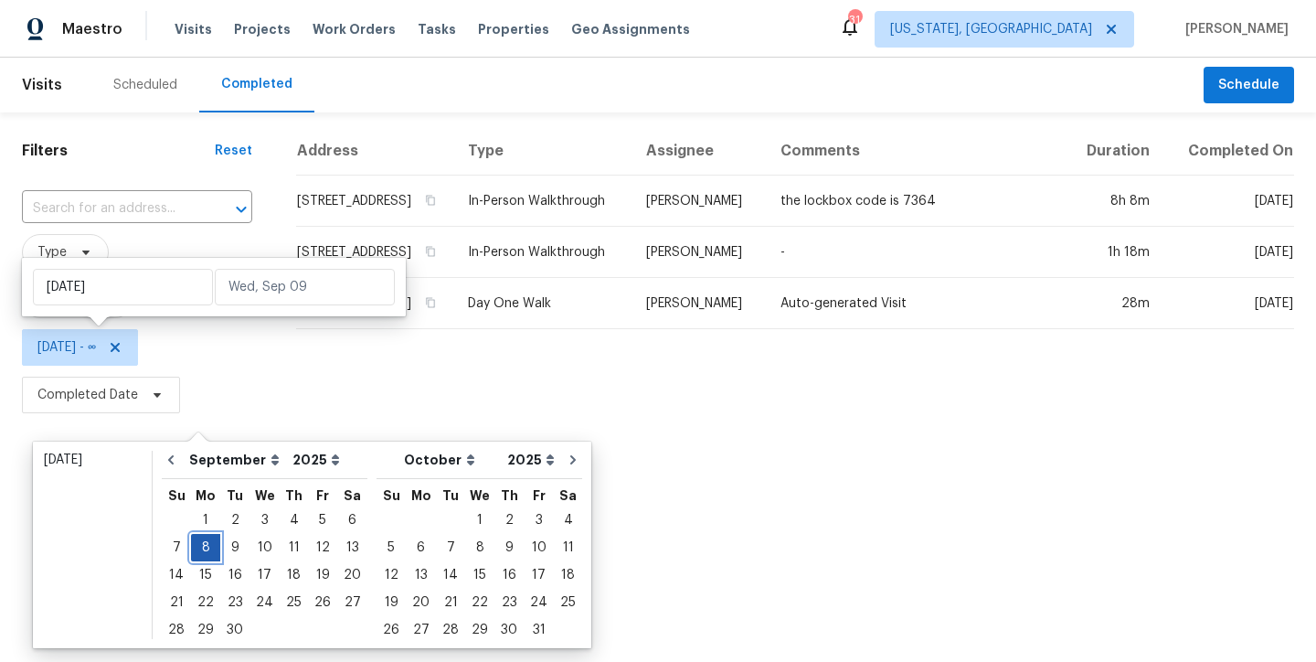
click at [207, 546] on div "8" at bounding box center [205, 548] width 29 height 26
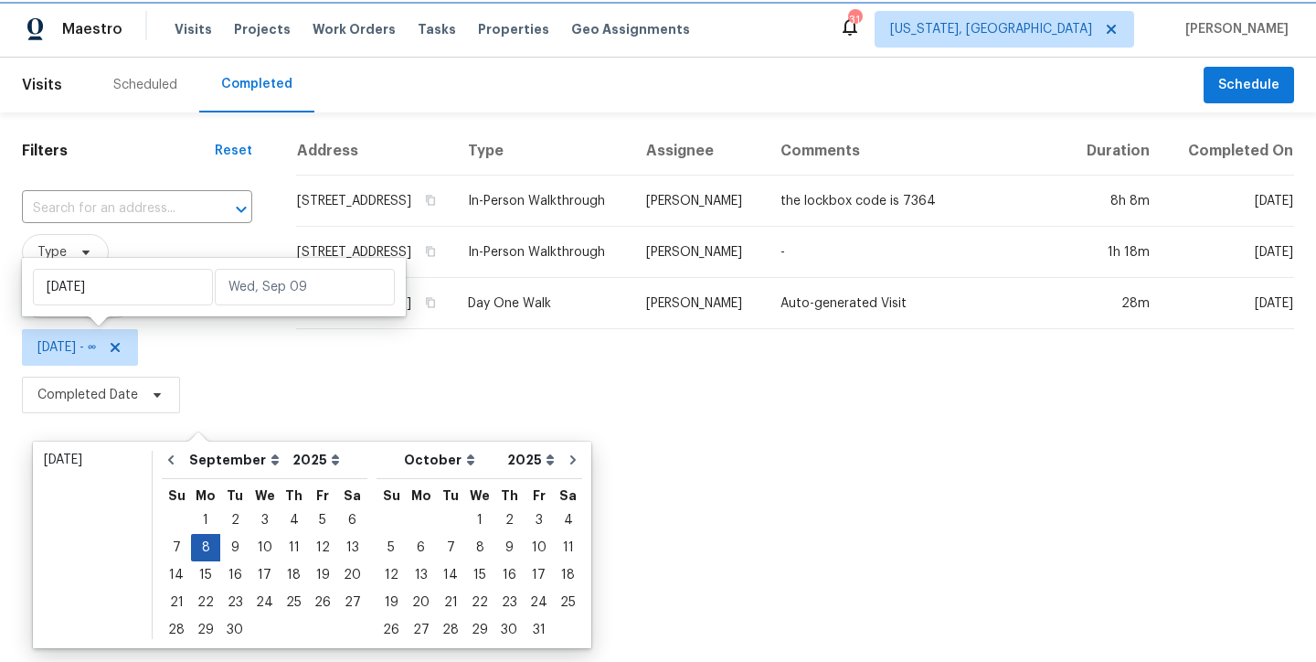
type input "[DATE]"
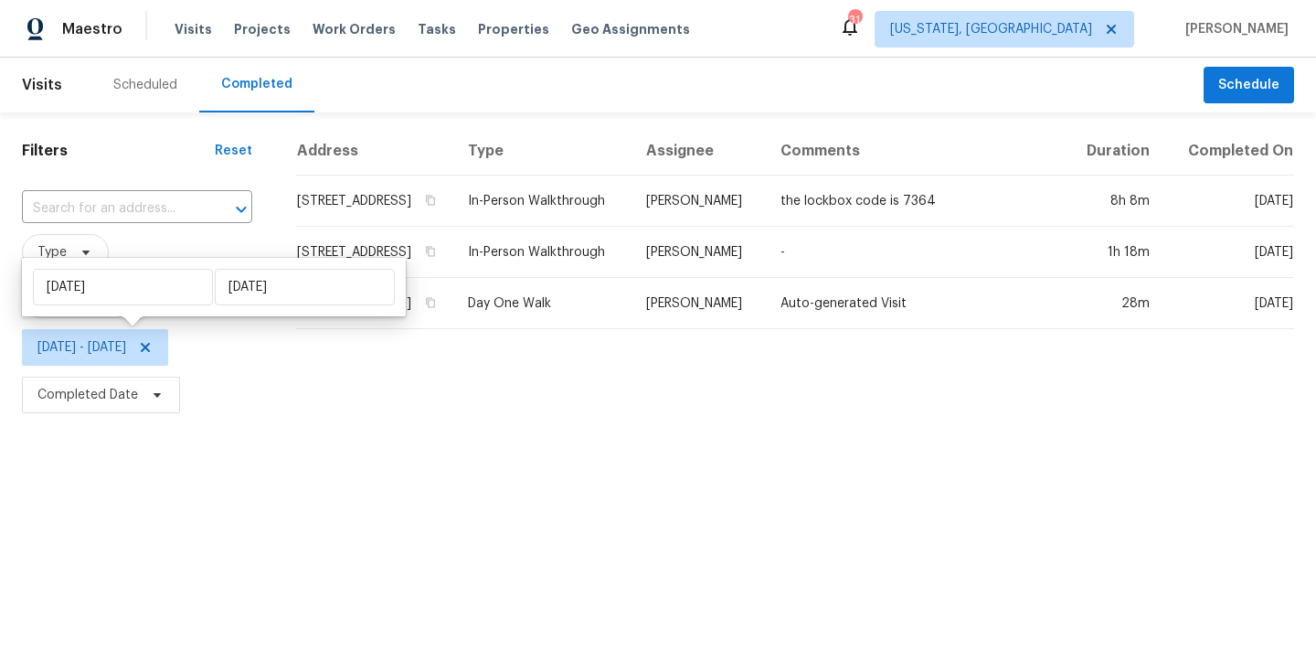
click at [53, 419] on html "Maestro Visits Projects Work Orders Tasks Properties Geo Assignments 31 [US_STA…" at bounding box center [658, 209] width 1316 height 419
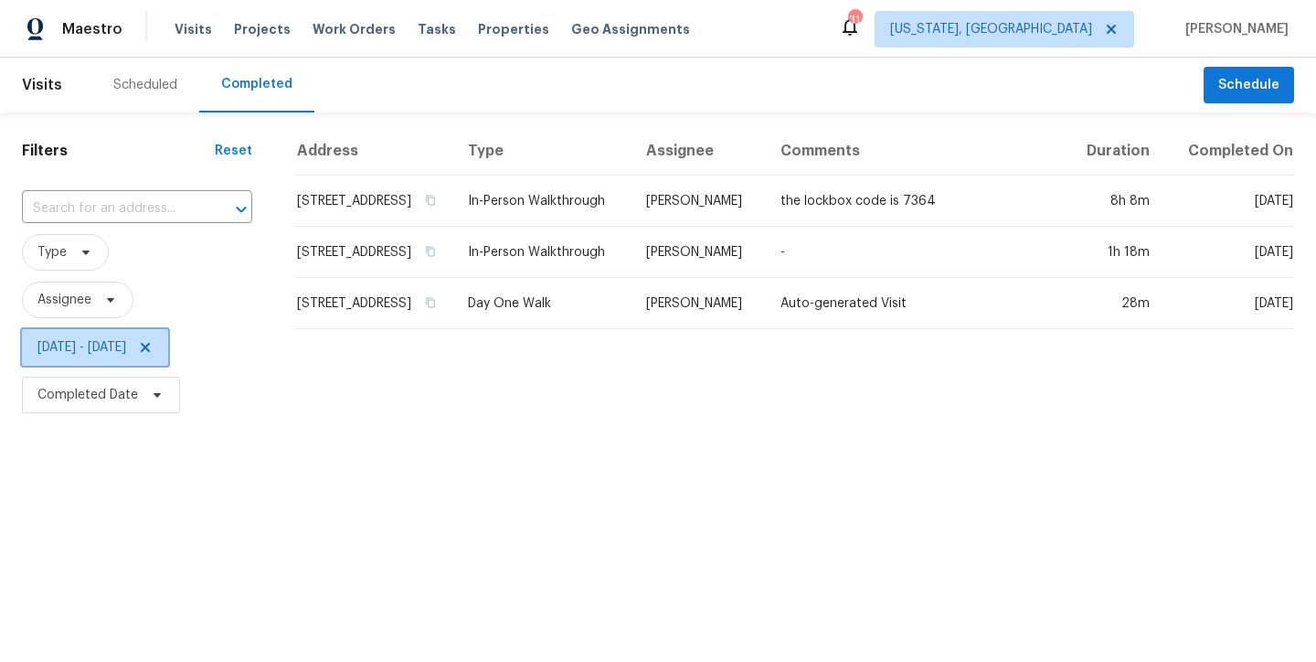
click at [150, 346] on icon at bounding box center [145, 347] width 9 height 9
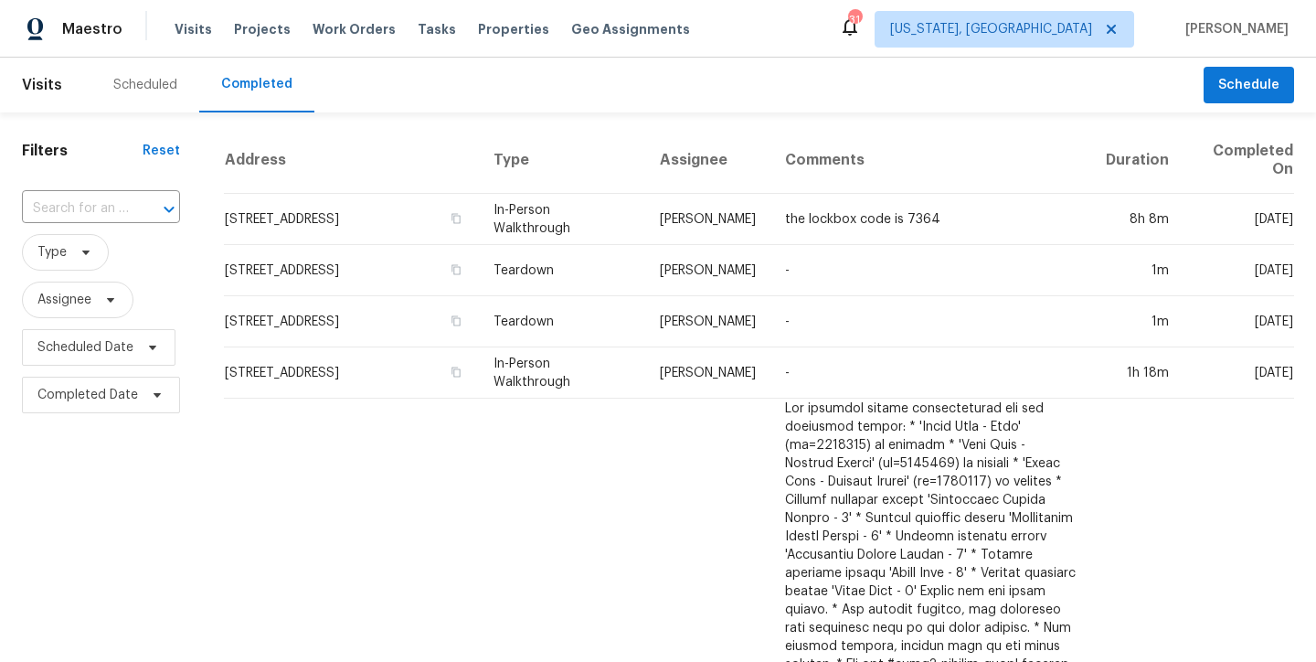
click at [145, 87] on div "Scheduled" at bounding box center [145, 85] width 64 height 18
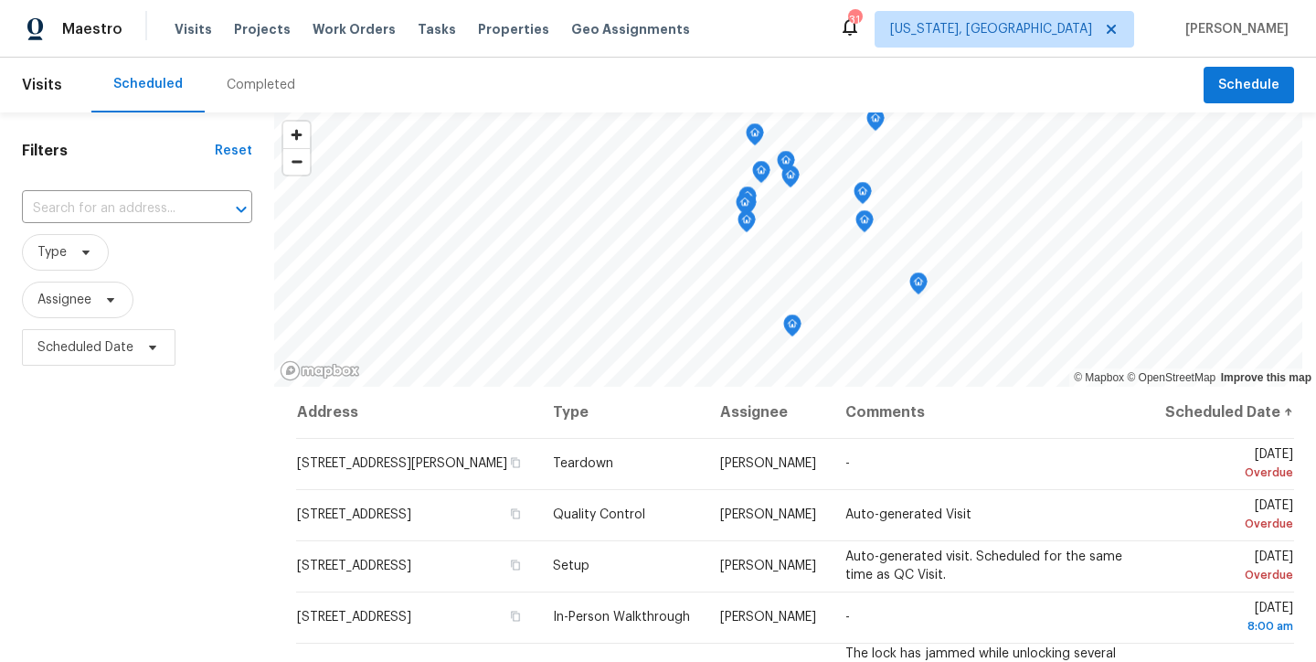
click at [779, 33] on div "Maestro Visits Projects Work Orders Tasks Properties Geo Assignments 31 [US_STA…" at bounding box center [658, 29] width 1316 height 58
click at [88, 344] on span "Scheduled Date" at bounding box center [85, 347] width 96 height 18
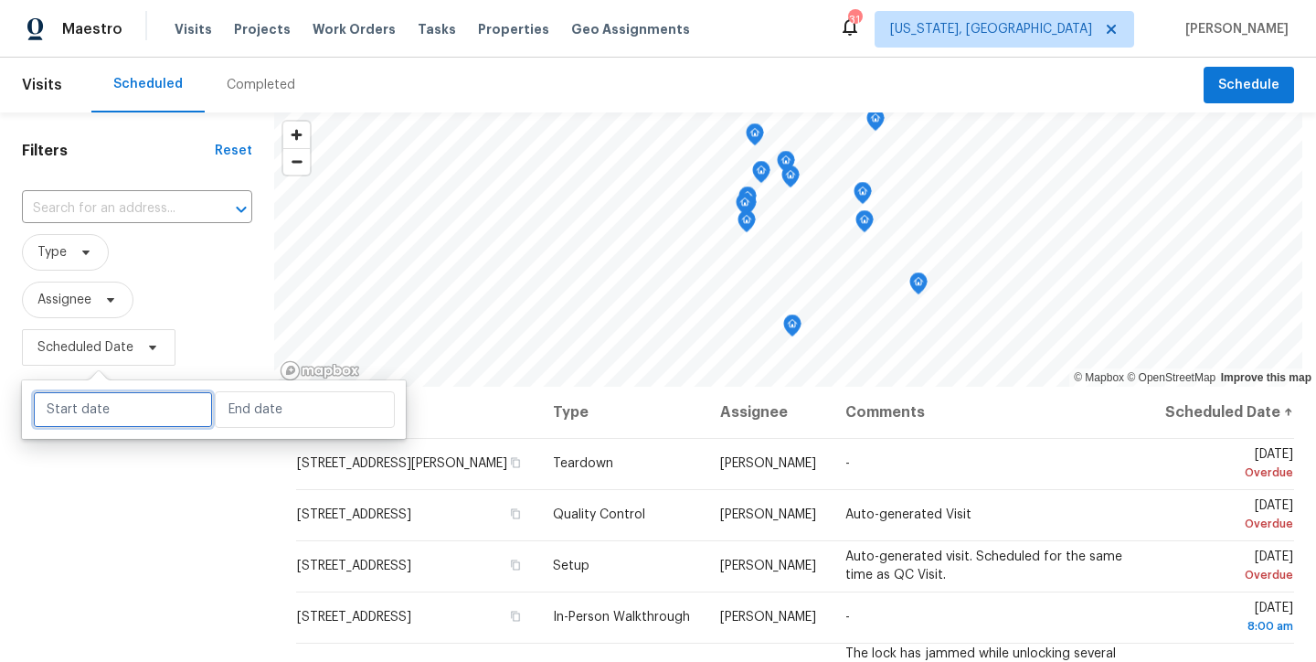
click at [124, 403] on input "text" at bounding box center [123, 409] width 180 height 37
select select "8"
select select "2025"
select select "9"
select select "2025"
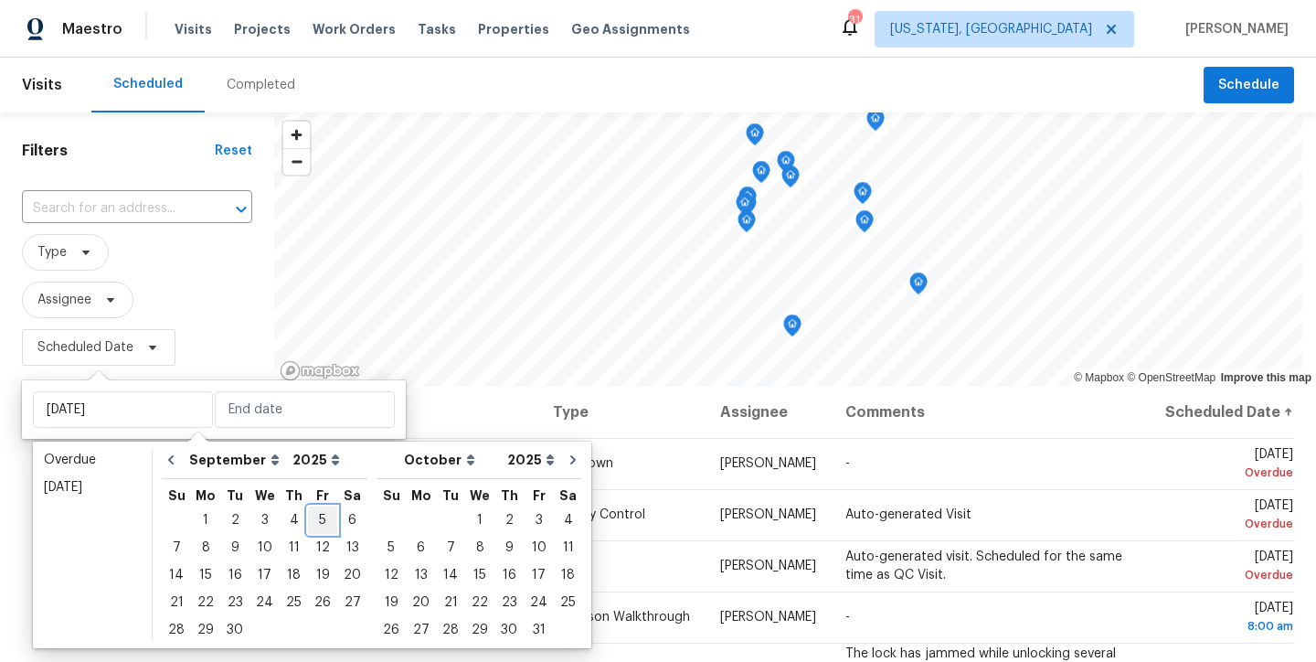
click at [308, 513] on div "5" at bounding box center [322, 520] width 29 height 26
type input "[DATE]"
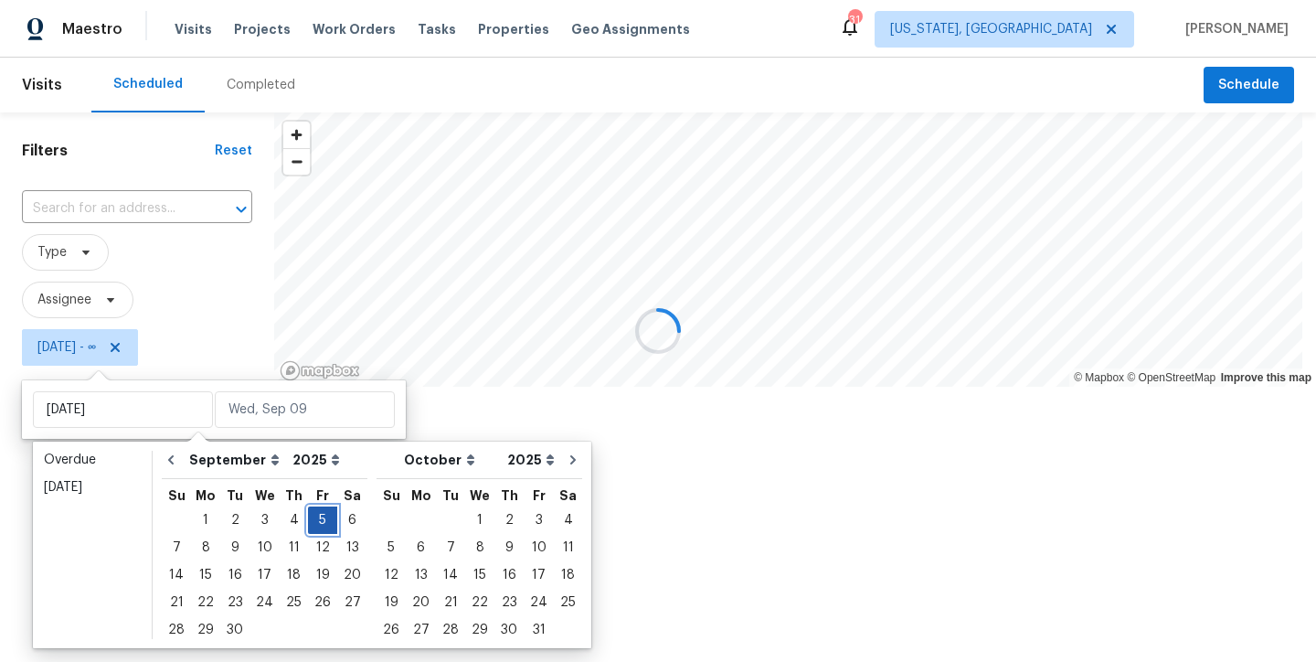
click at [312, 517] on div "5" at bounding box center [322, 520] width 29 height 26
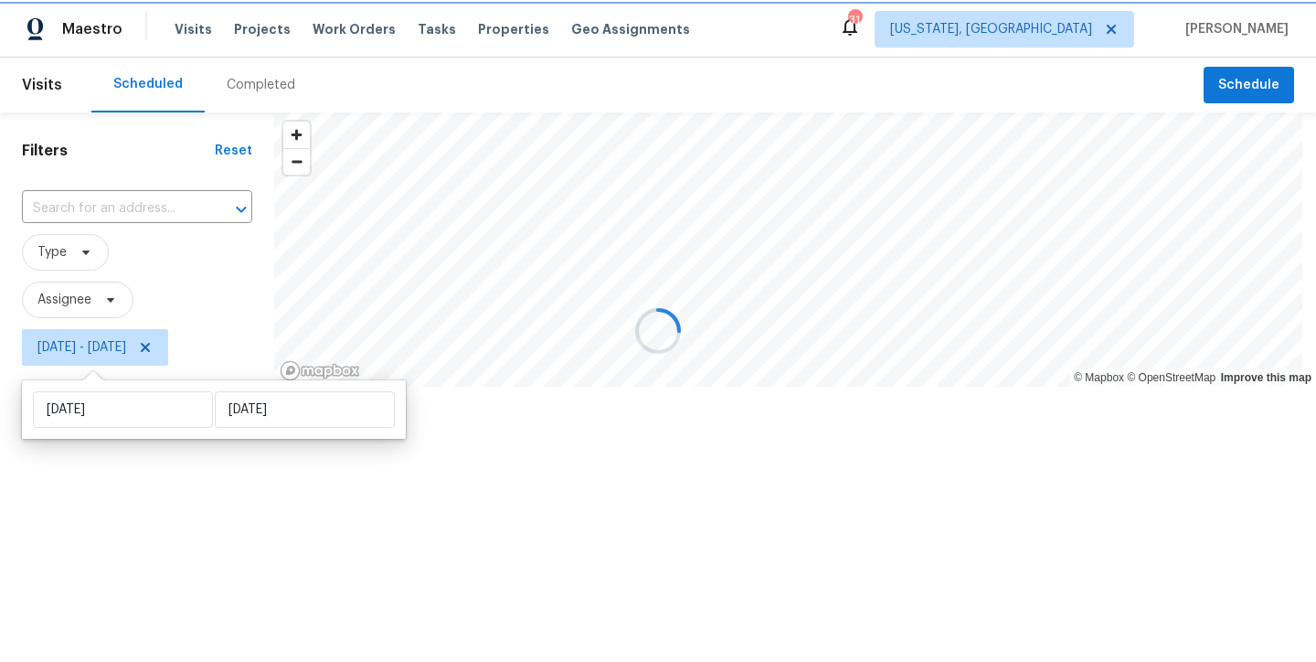
type input "Fri, Sep 05"
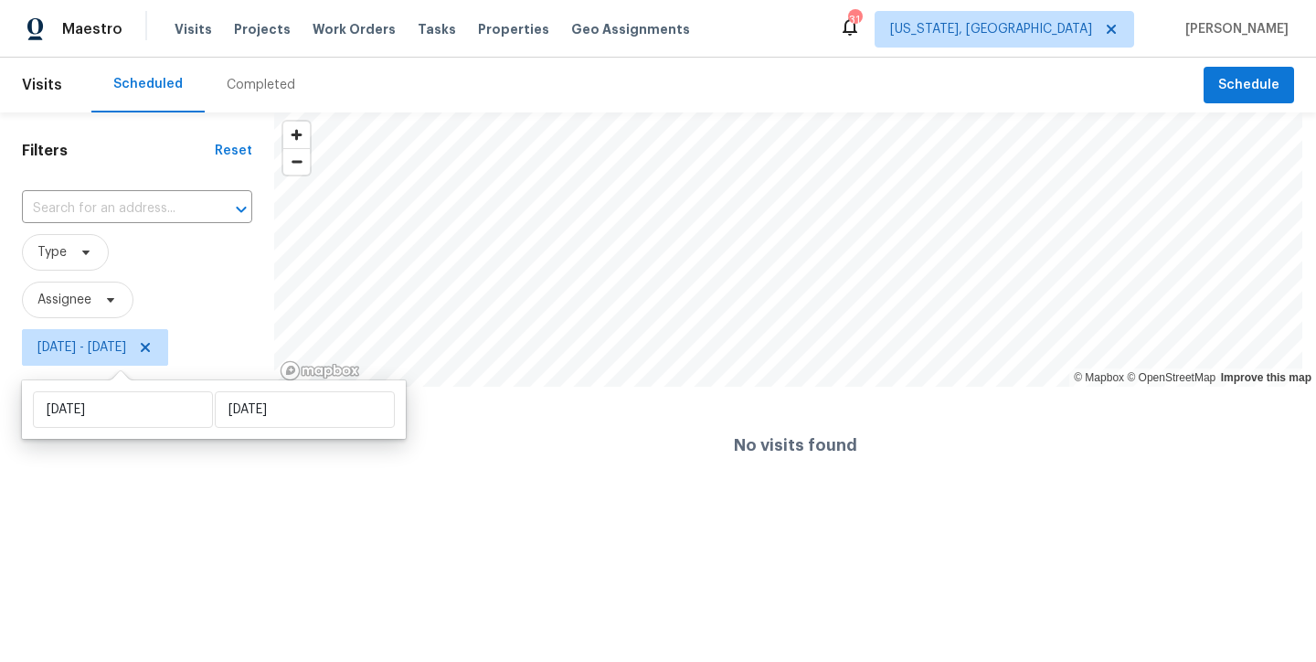
click at [241, 72] on div "Completed" at bounding box center [261, 85] width 112 height 55
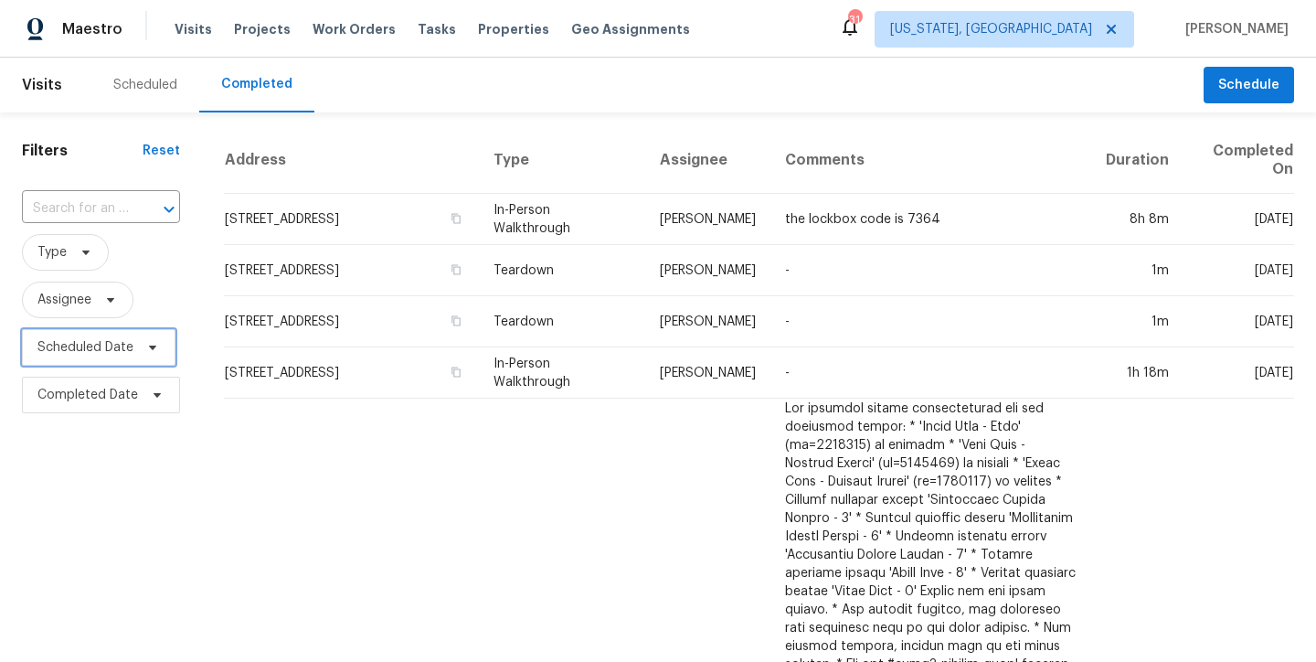
click at [65, 351] on span "Scheduled Date" at bounding box center [85, 347] width 96 height 18
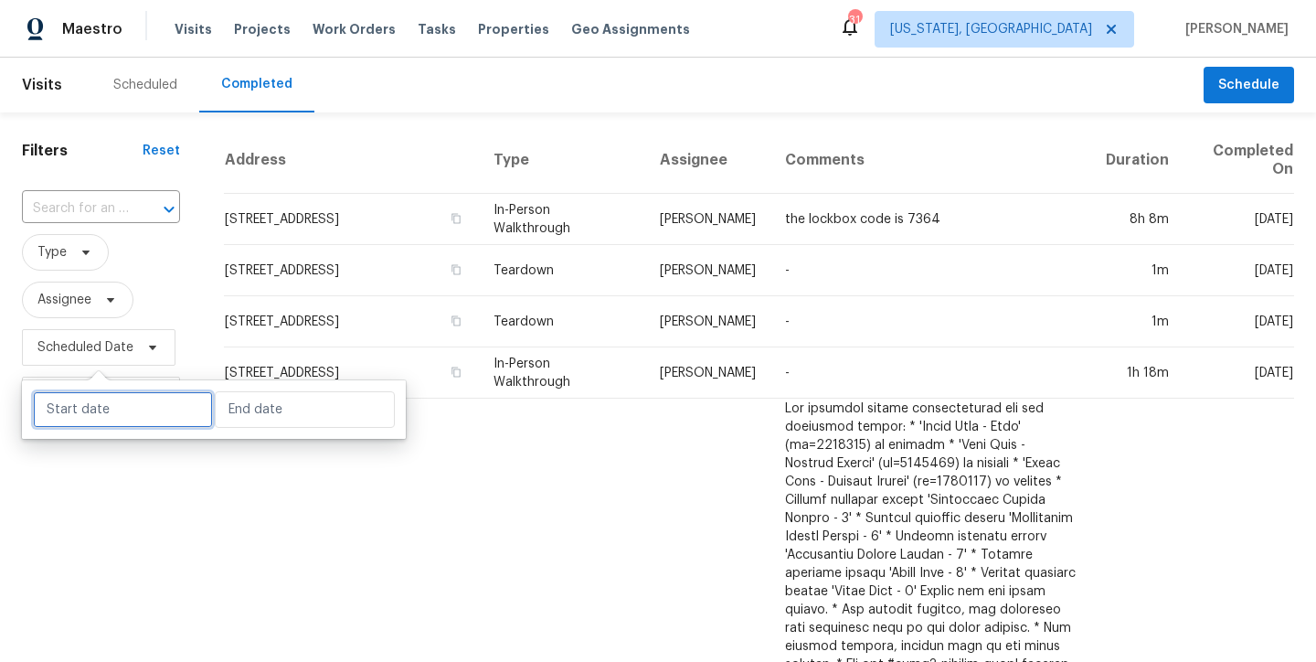
click at [91, 405] on input "text" at bounding box center [123, 409] width 180 height 37
select select "8"
select select "2025"
select select "9"
select select "2025"
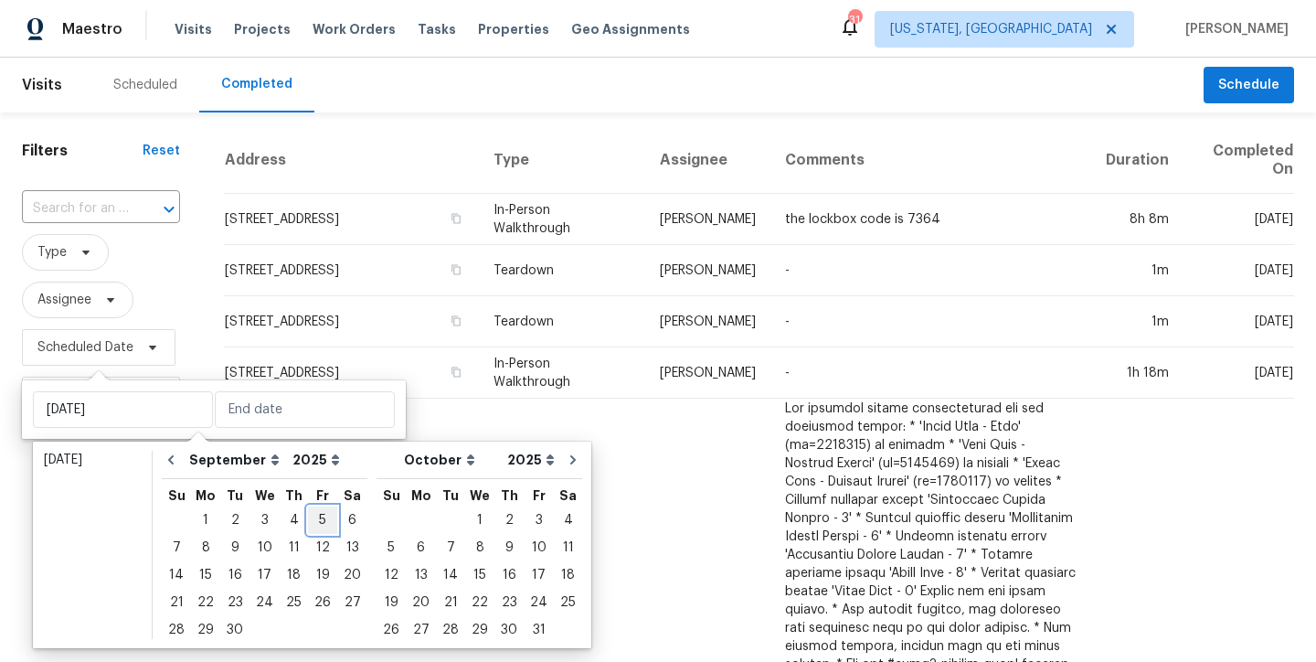
click at [309, 515] on div "5" at bounding box center [322, 520] width 29 height 26
type input "Fri, Sep 05"
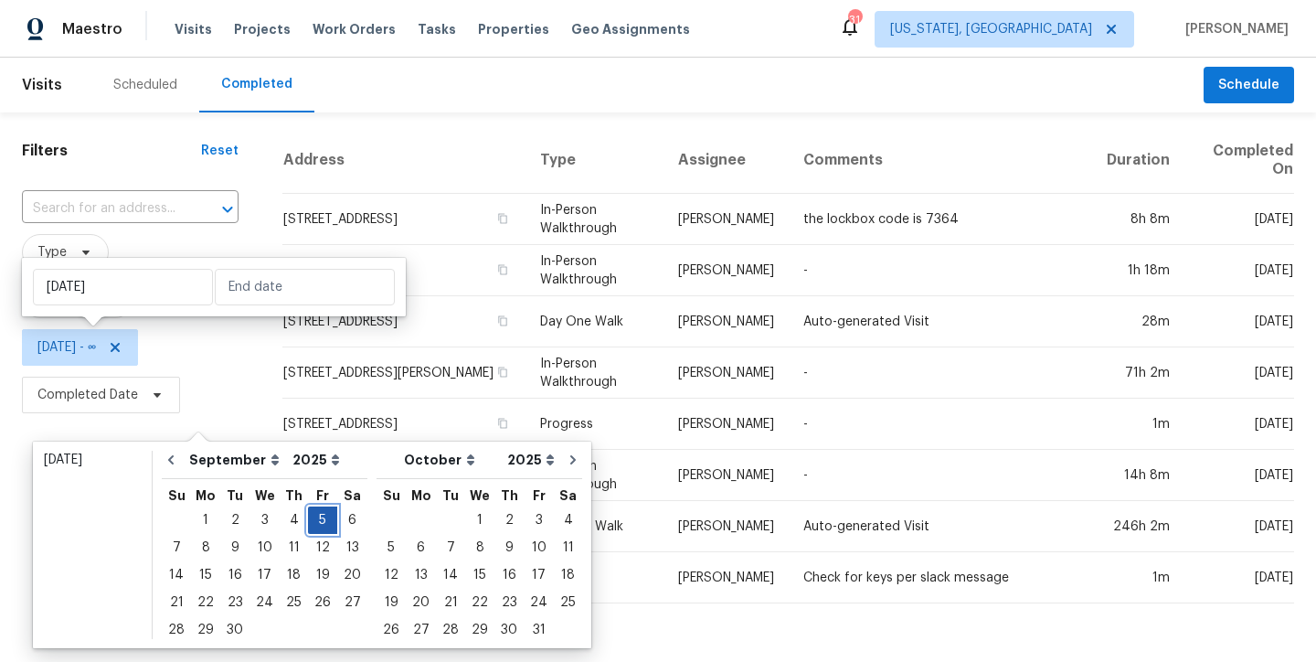
click at [311, 520] on div "5" at bounding box center [322, 520] width 29 height 26
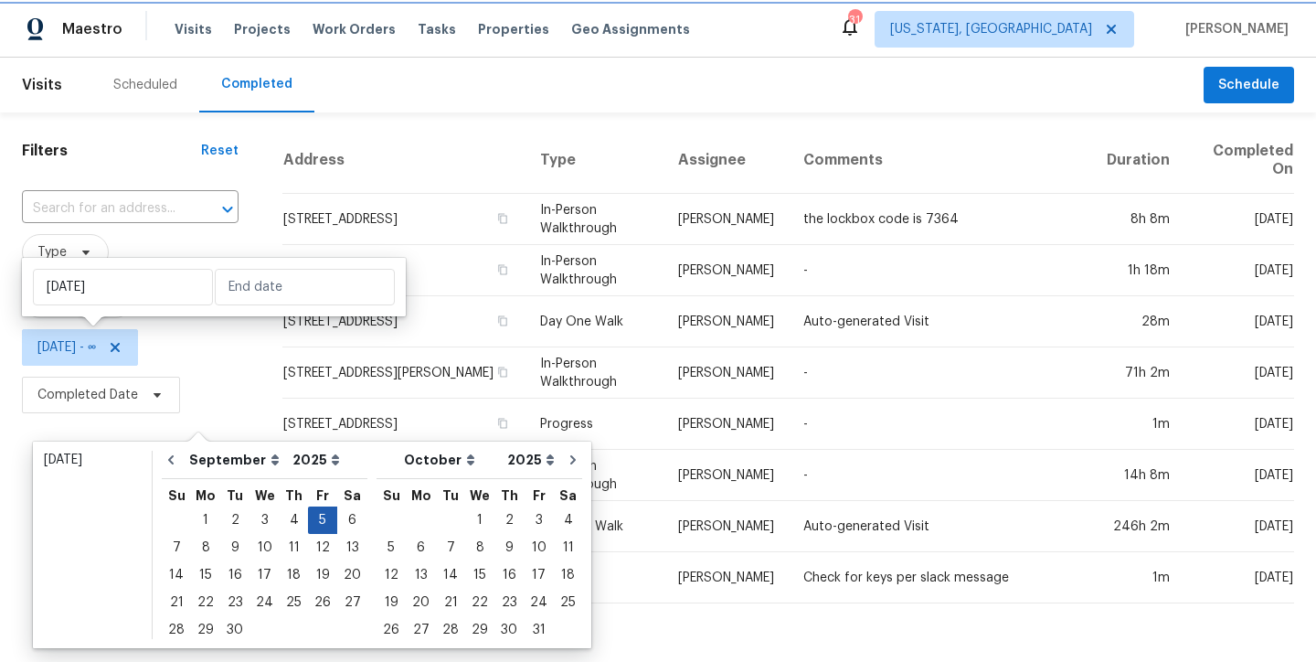
type input "Fri, Sep 05"
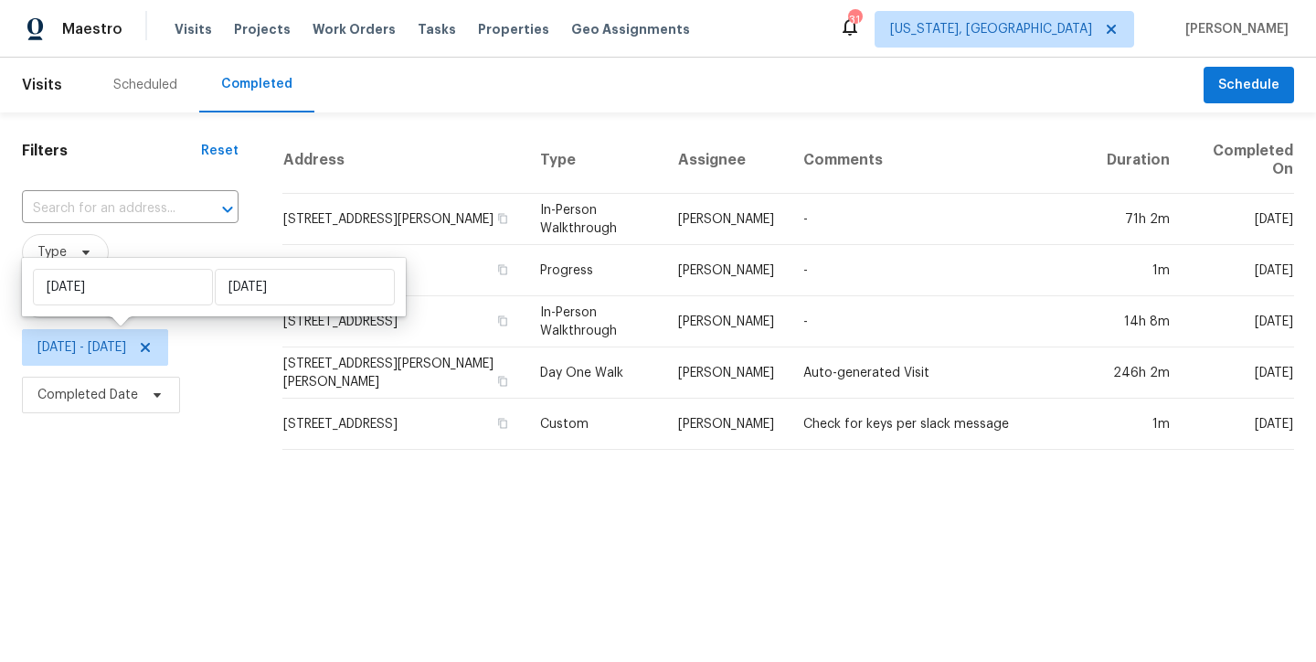
click at [203, 464] on html "Maestro Visits Projects Work Orders Tasks Properties Geo Assignments 31 Washing…" at bounding box center [658, 232] width 1316 height 464
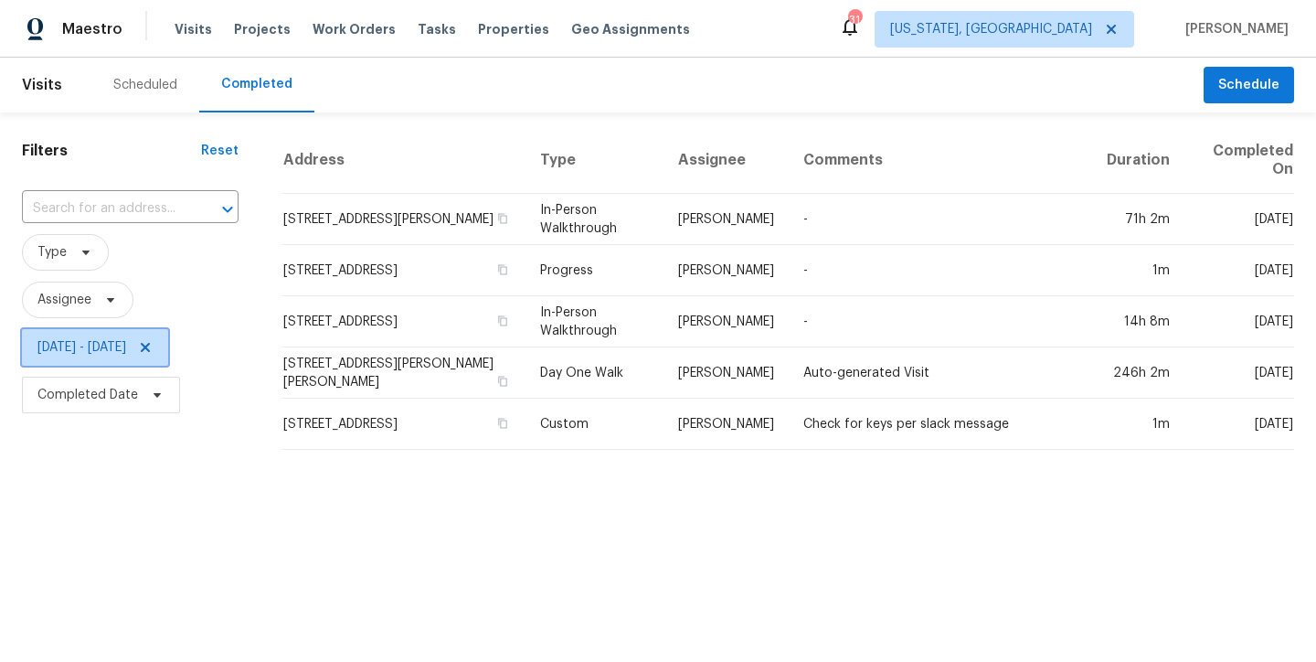
click at [150, 349] on icon at bounding box center [145, 347] width 9 height 9
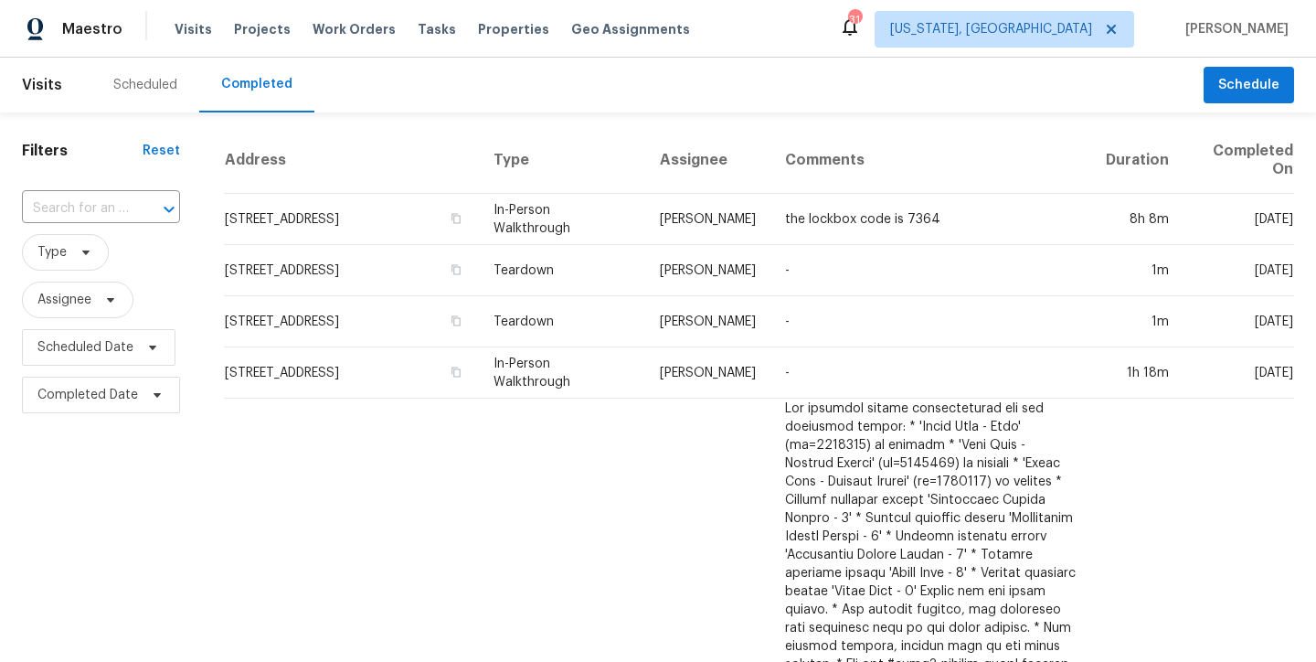
click at [768, 29] on div "Maestro Visits Projects Work Orders Tasks Properties Geo Assignments 31 Washing…" at bounding box center [658, 29] width 1316 height 58
click at [160, 86] on div "Scheduled" at bounding box center [145, 85] width 64 height 18
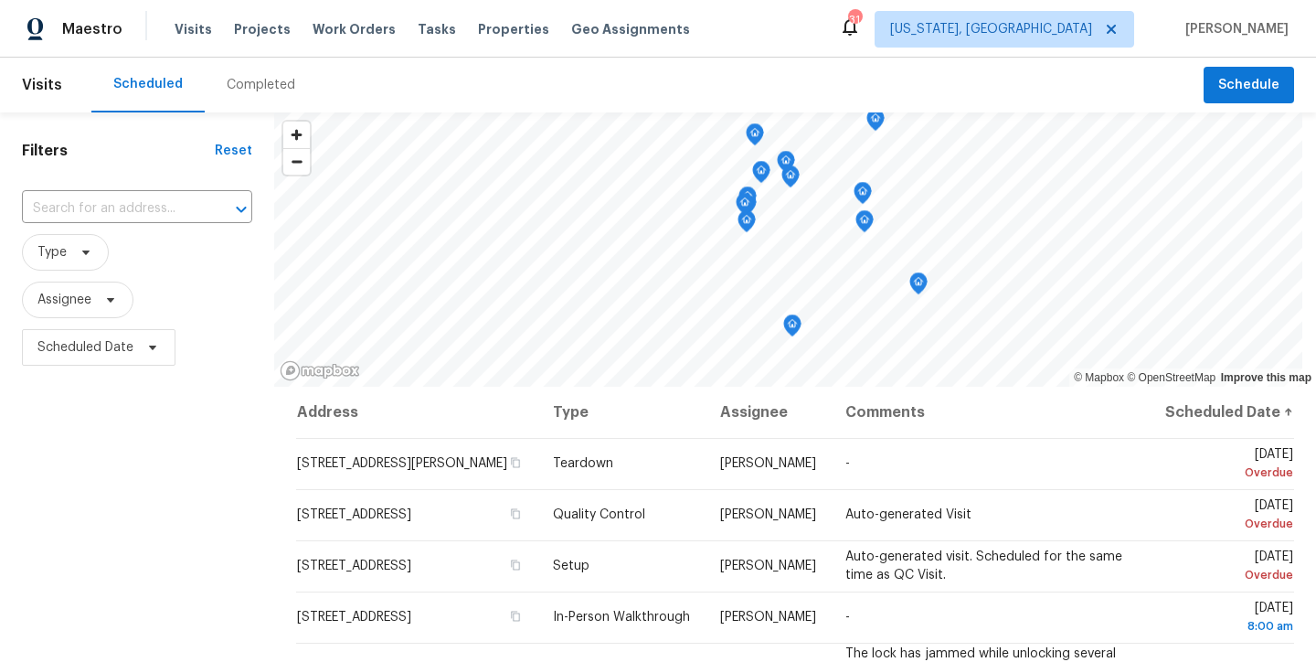
click at [789, 41] on div "Maestro Visits Projects Work Orders Tasks Properties Geo Assignments 31 Washing…" at bounding box center [658, 29] width 1316 height 58
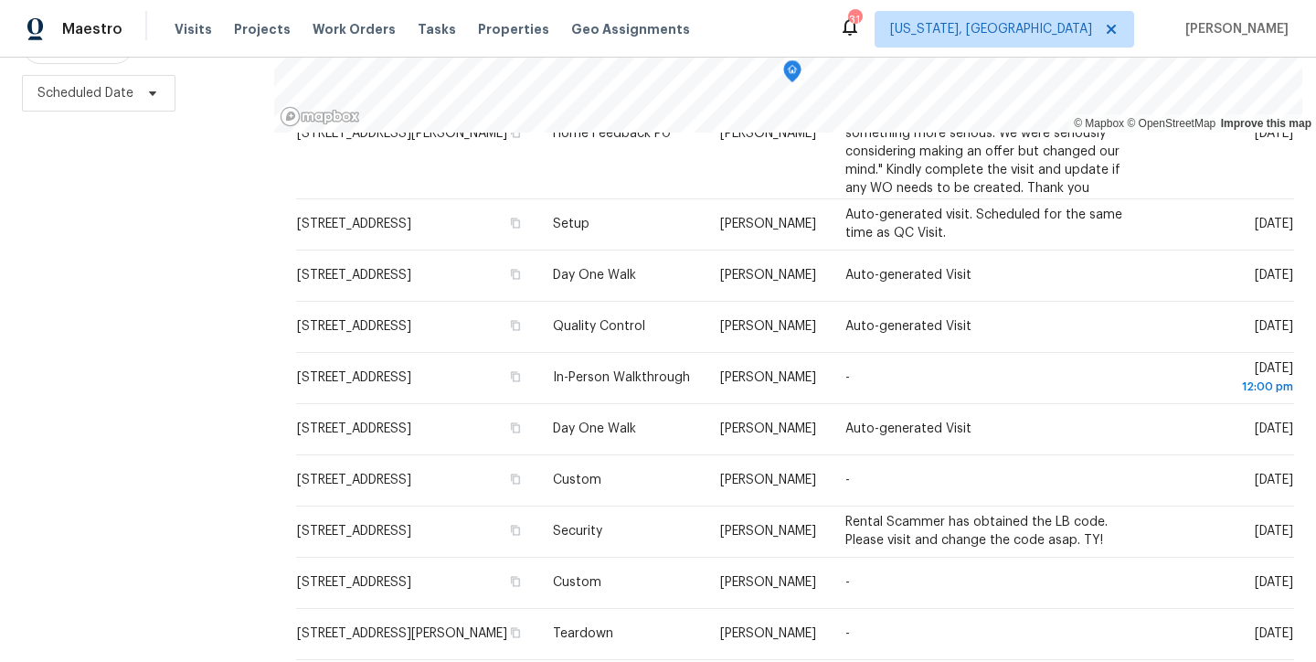
scroll to position [1375, 0]
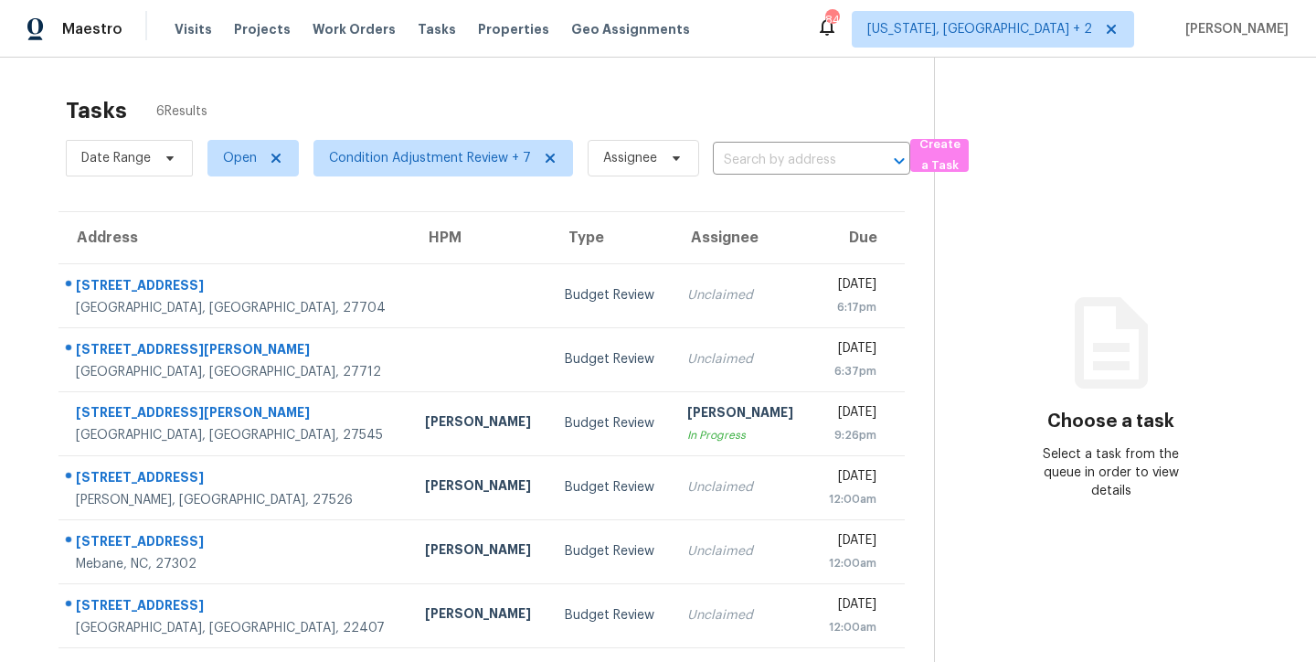
click at [334, 115] on div "Tasks 6 Results" at bounding box center [500, 111] width 868 height 48
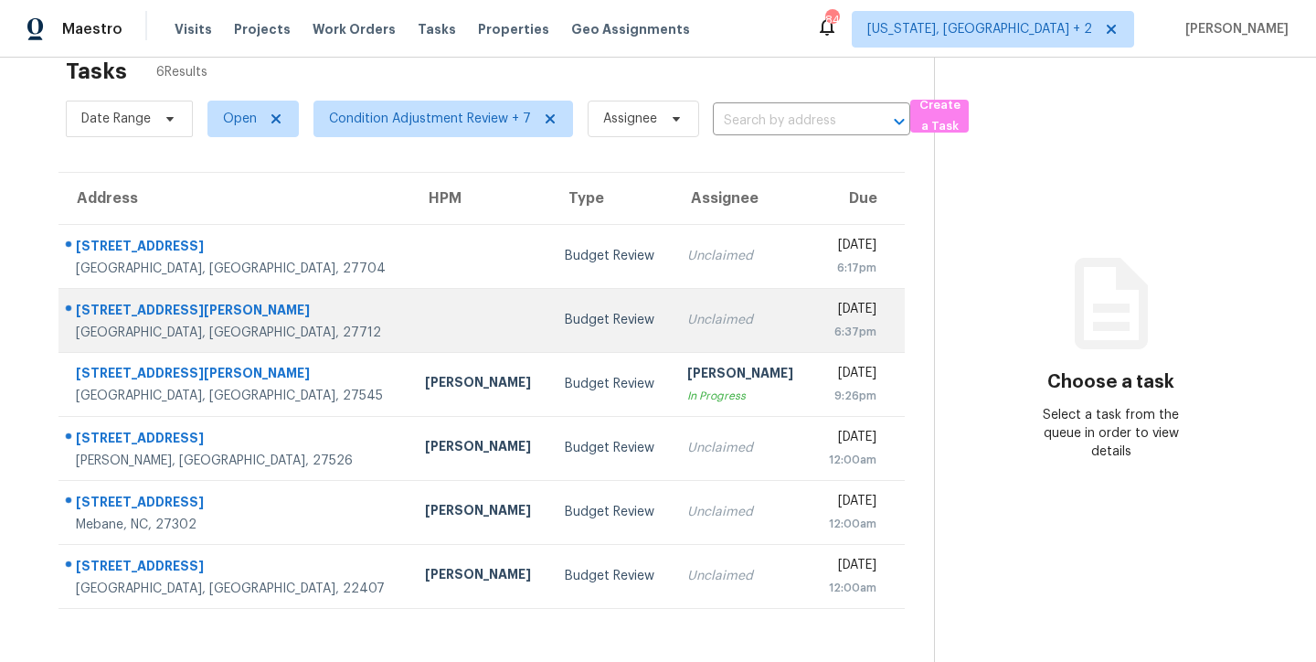
scroll to position [71, 0]
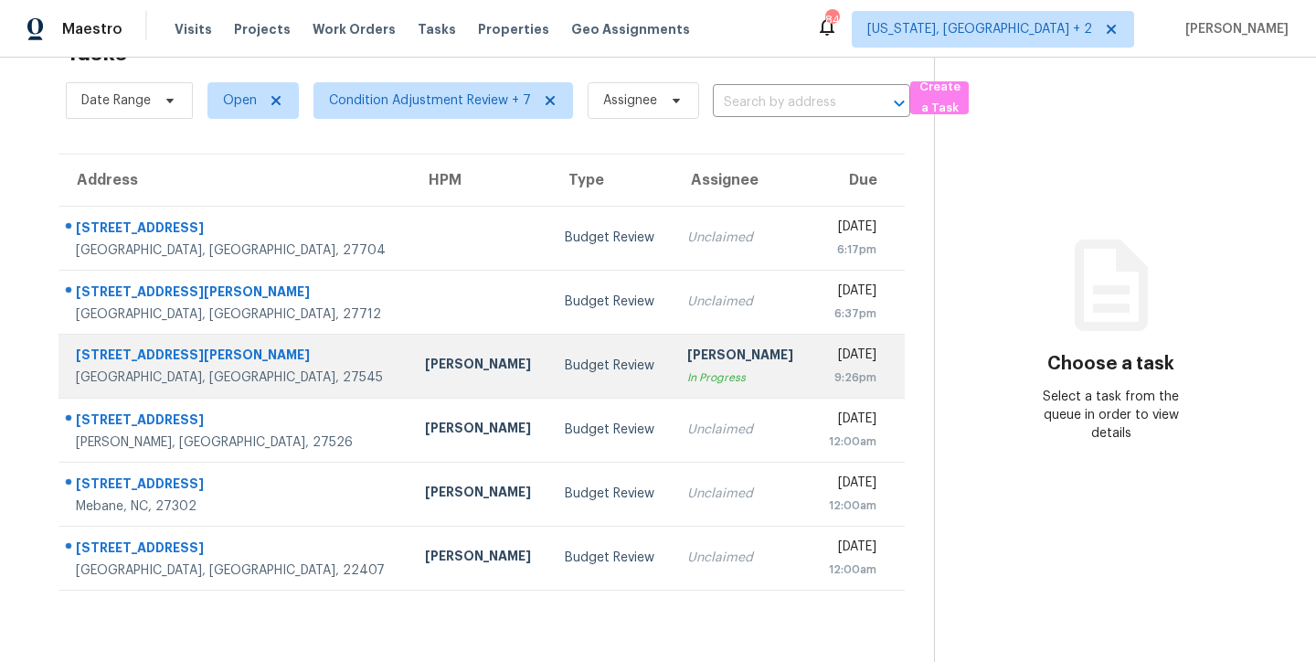
click at [550, 371] on td "Budget Review" at bounding box center [611, 366] width 122 height 64
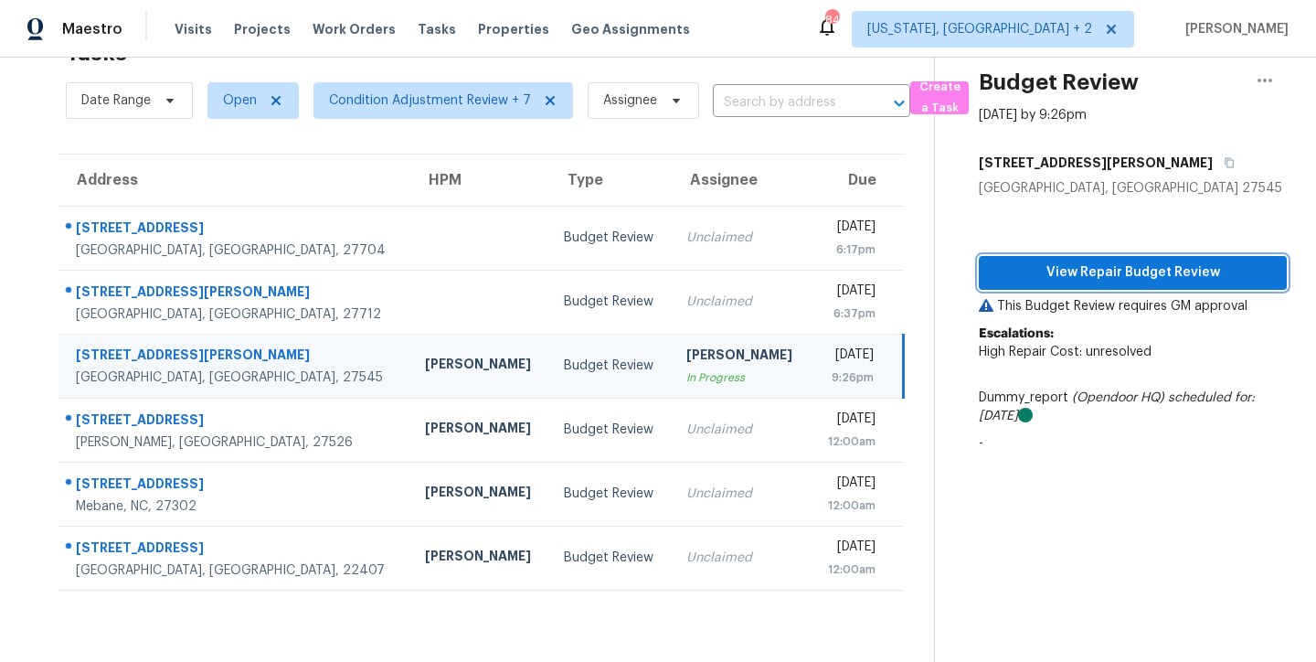
click at [1124, 263] on span "View Repair Budget Review" at bounding box center [1132, 272] width 279 height 23
click at [755, 36] on div "Maestro Visits Projects Work Orders Tasks Properties Geo Assignments 84 [US_STA…" at bounding box center [658, 29] width 1316 height 58
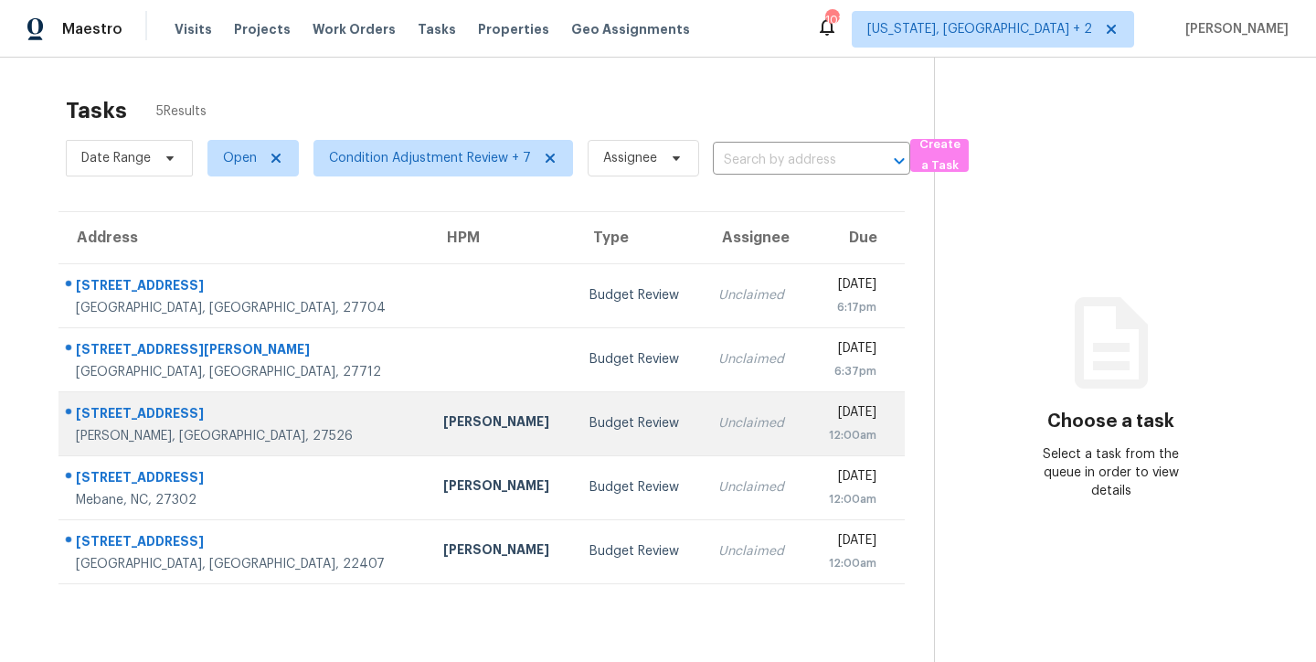
click at [443, 431] on div "[PERSON_NAME]" at bounding box center [501, 423] width 117 height 23
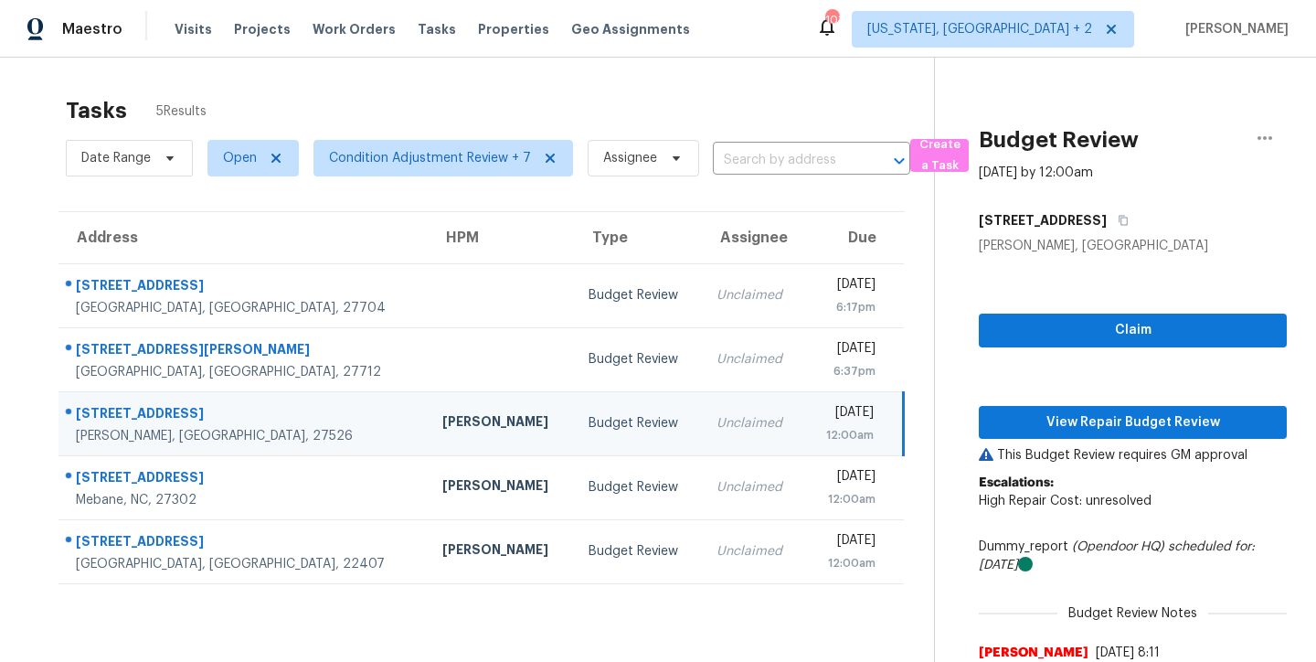
scroll to position [242, 0]
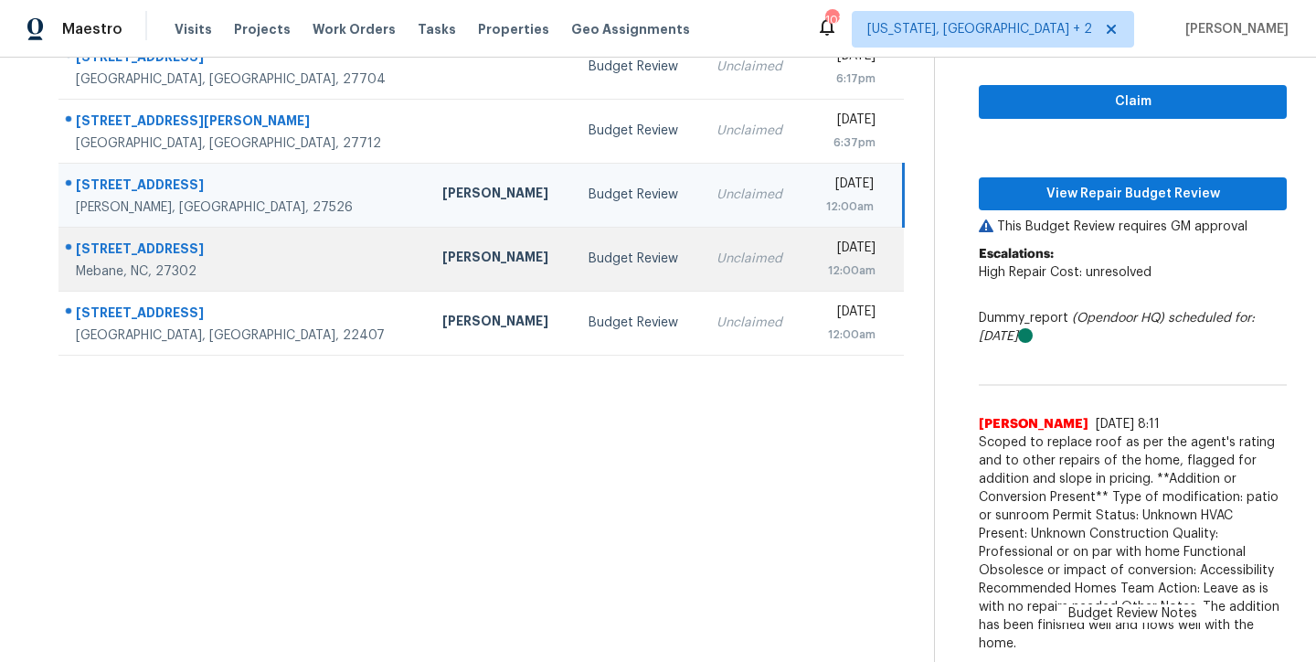
click at [442, 248] on div "[PERSON_NAME]" at bounding box center [500, 259] width 117 height 23
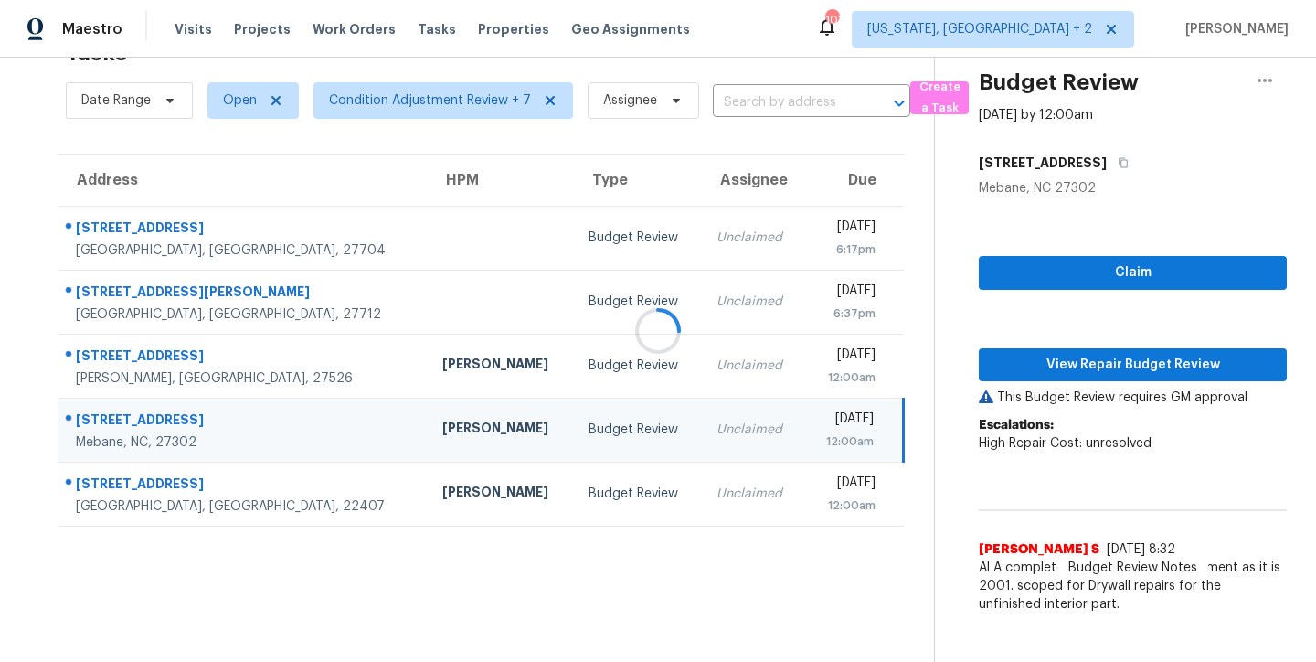
scroll to position [78, 0]
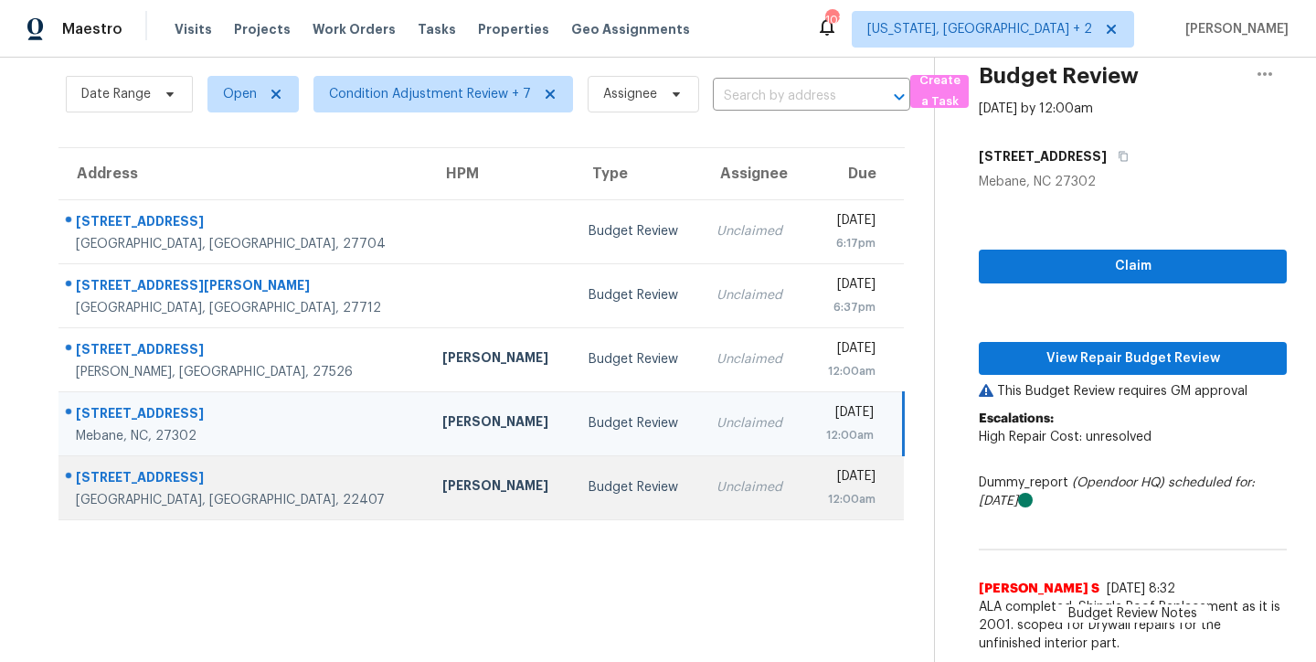
click at [442, 476] on div "[PERSON_NAME]" at bounding box center [500, 487] width 117 height 23
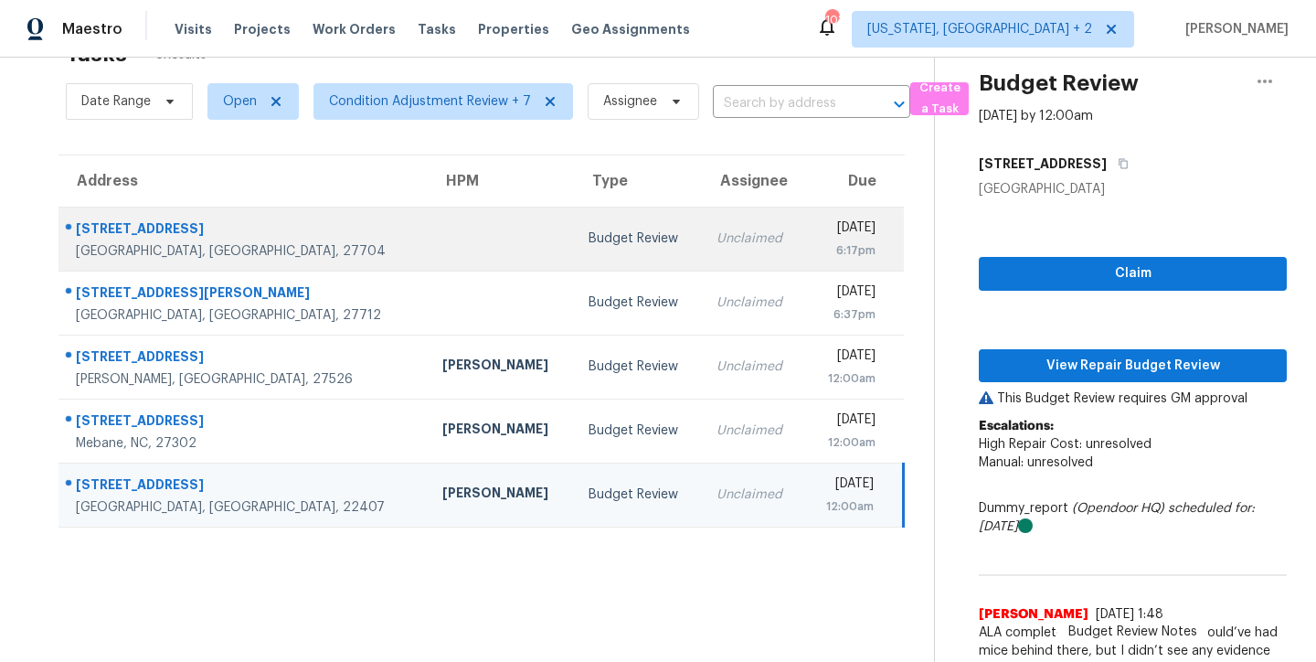
scroll to position [27, 0]
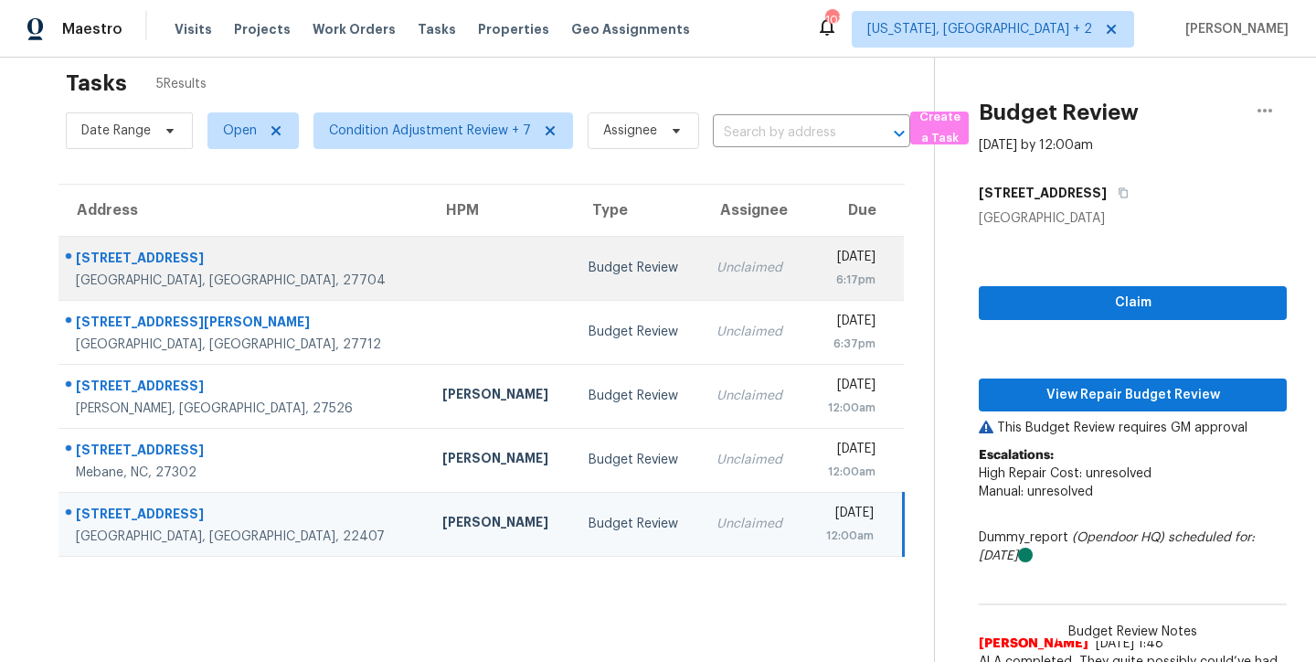
click at [428, 237] on td at bounding box center [501, 268] width 146 height 64
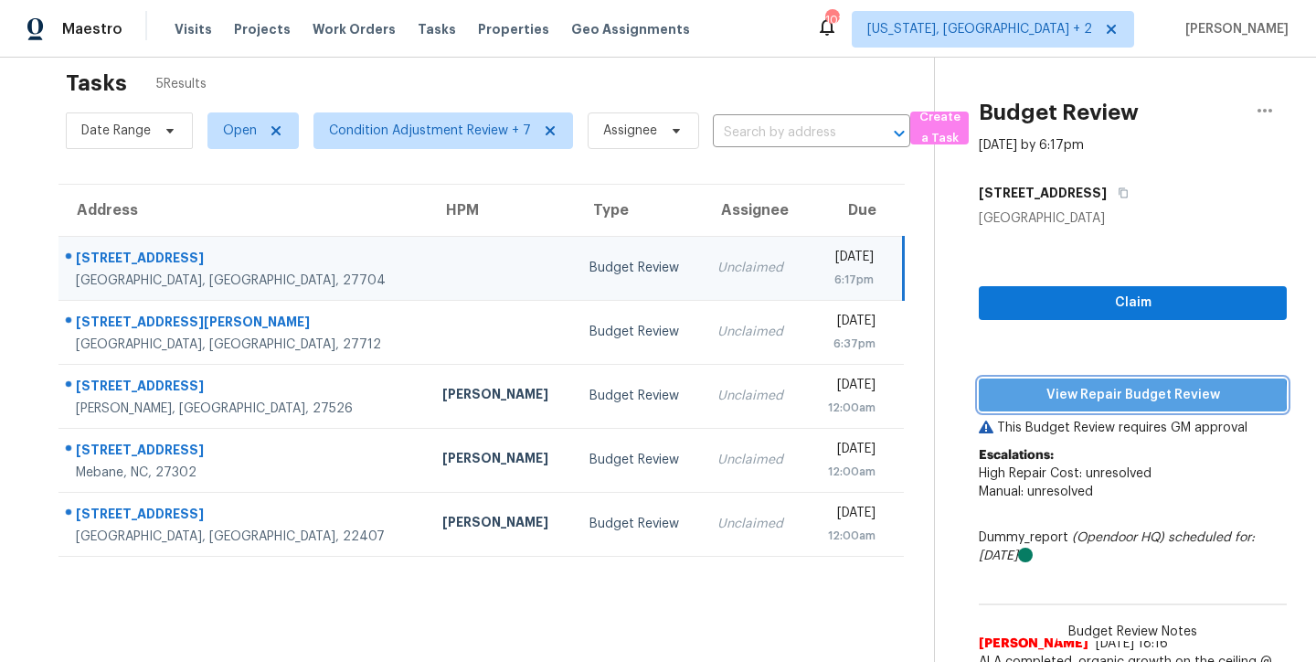
click at [1116, 397] on span "View Repair Budget Review" at bounding box center [1132, 395] width 279 height 23
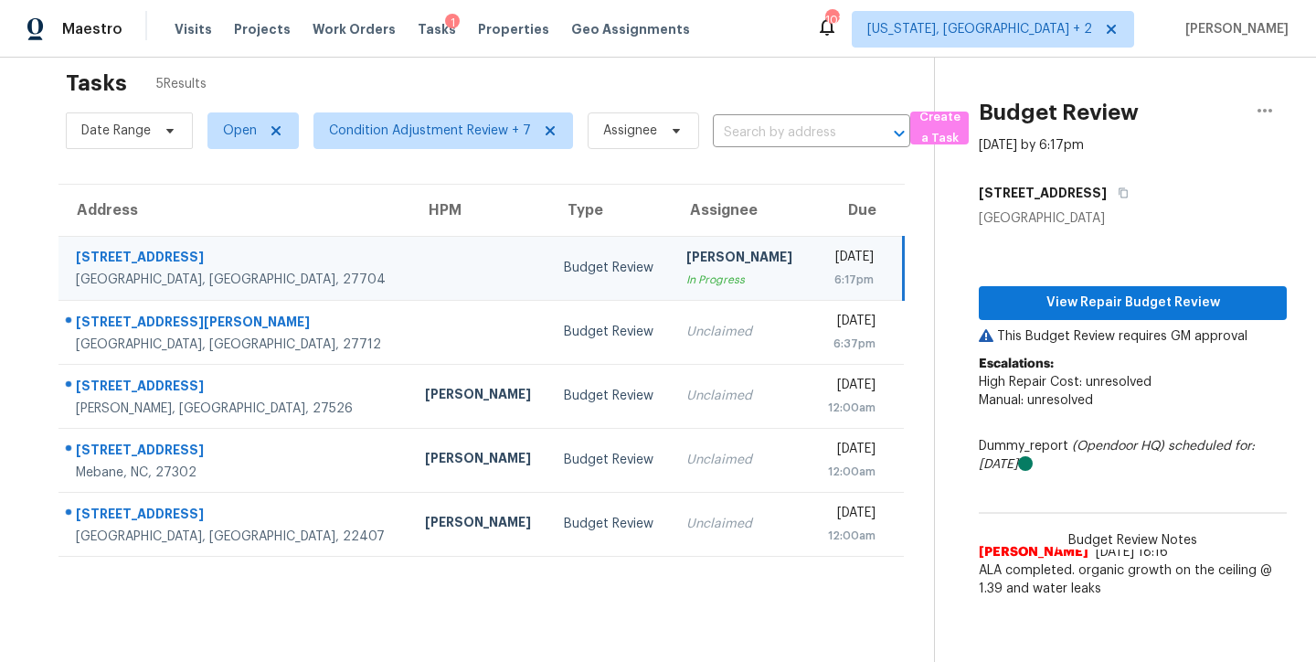
click at [509, 74] on div "Tasks 5 Results" at bounding box center [500, 83] width 868 height 48
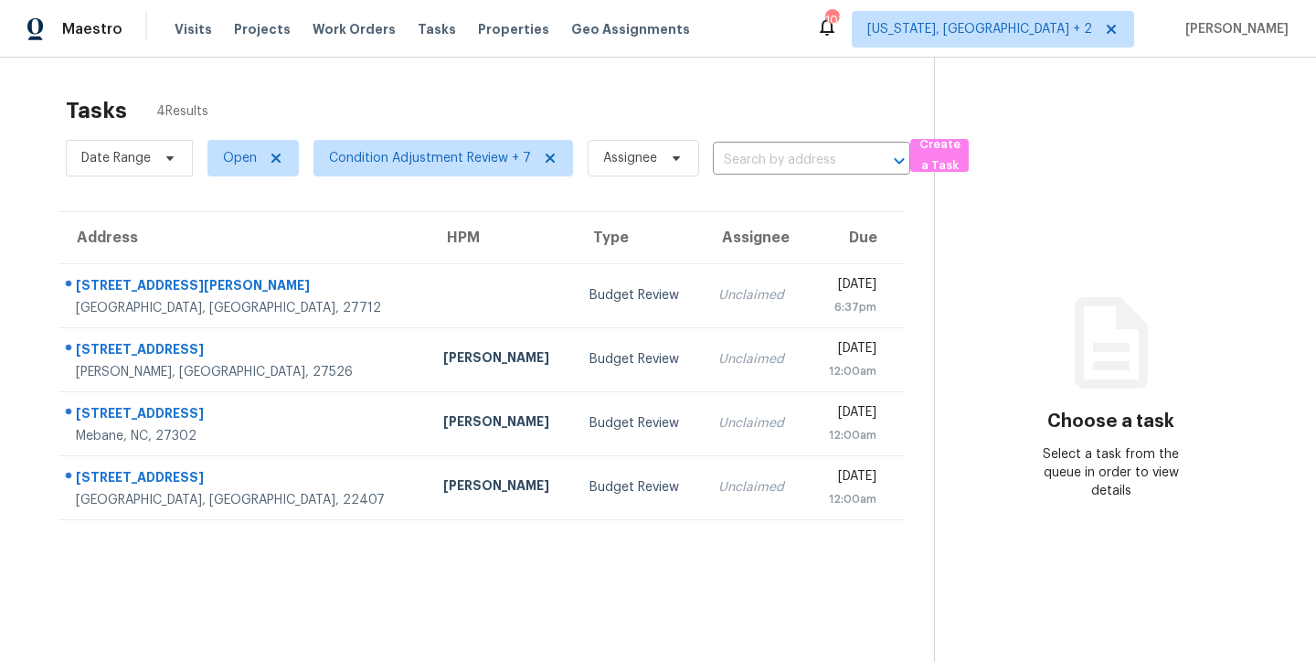
click at [577, 98] on div "Tasks 4 Results" at bounding box center [500, 111] width 868 height 48
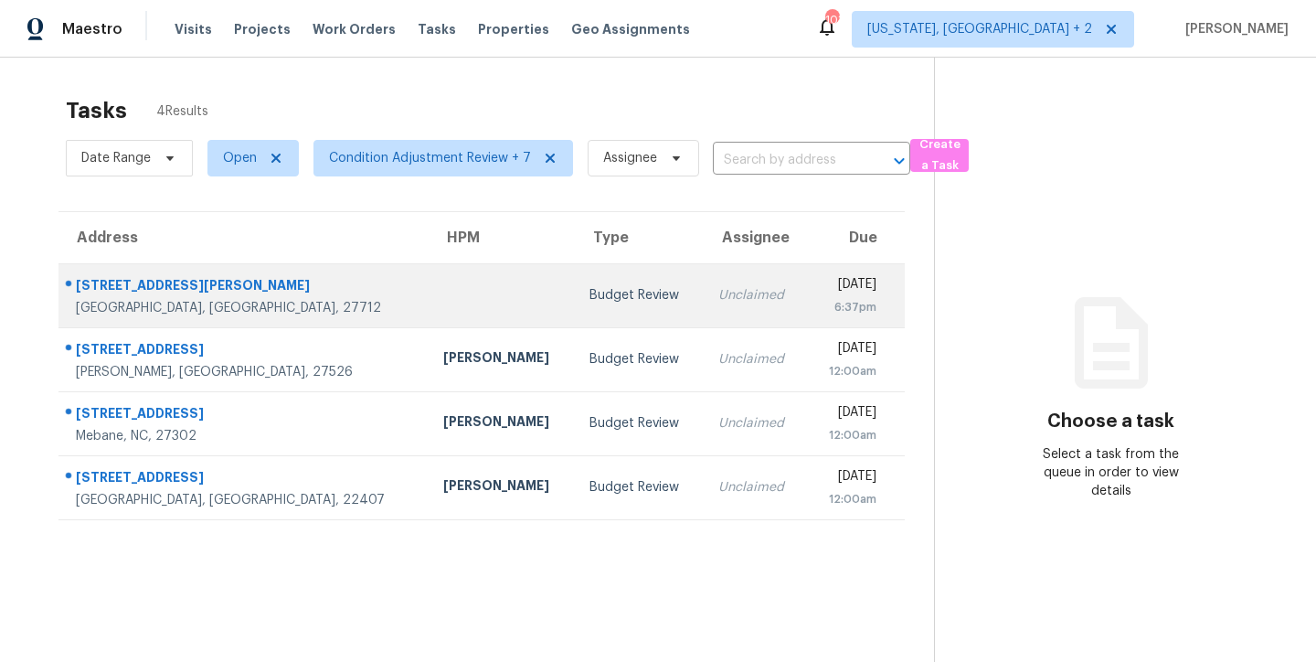
click at [575, 320] on td "Budget Review" at bounding box center [639, 295] width 129 height 64
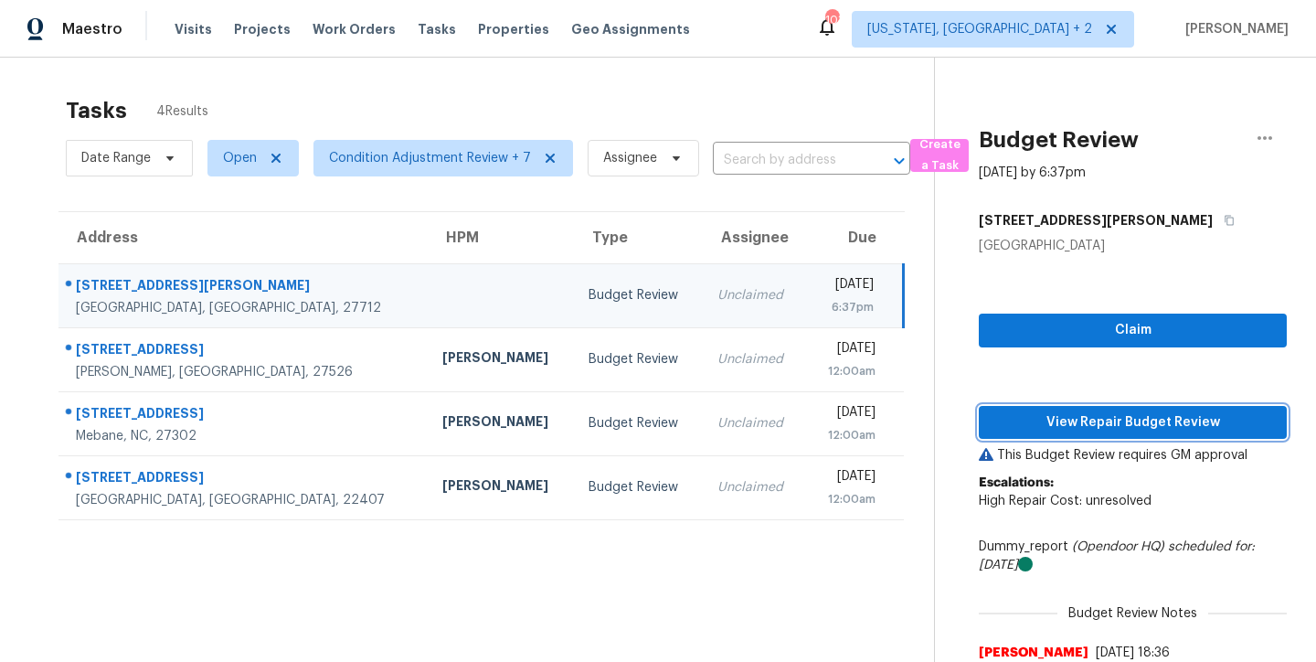
click at [1148, 422] on span "View Repair Budget Review" at bounding box center [1132, 422] width 279 height 23
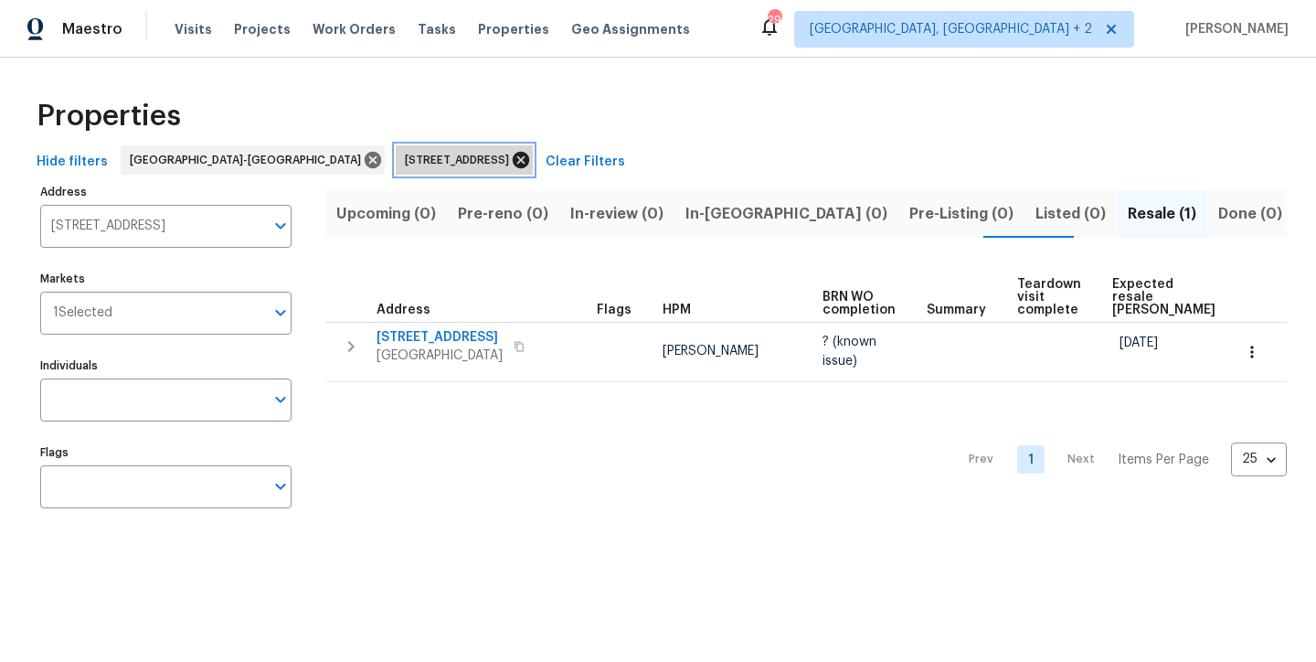
click at [513, 162] on icon at bounding box center [521, 160] width 16 height 16
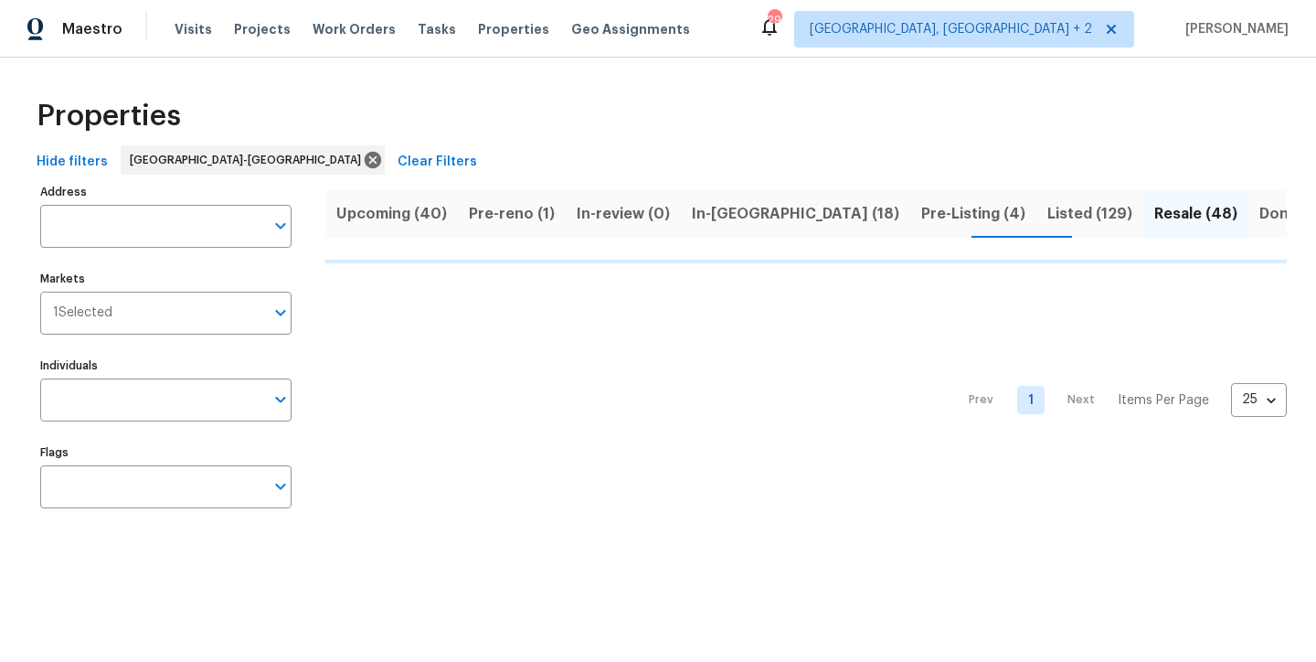
click at [776, 90] on div "Properties" at bounding box center [657, 116] width 1257 height 58
click at [921, 217] on span "Pre-Listing (4)" at bounding box center [973, 214] width 104 height 26
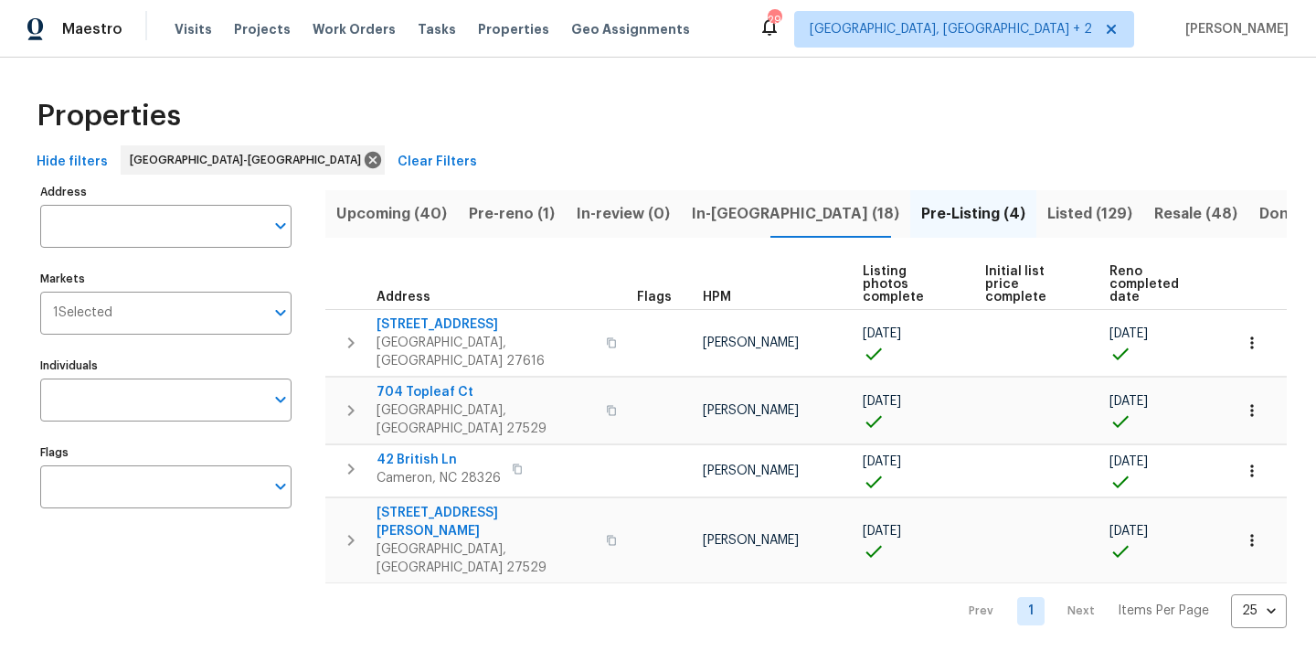
click at [1047, 224] on span "Listed (129)" at bounding box center [1089, 214] width 85 height 26
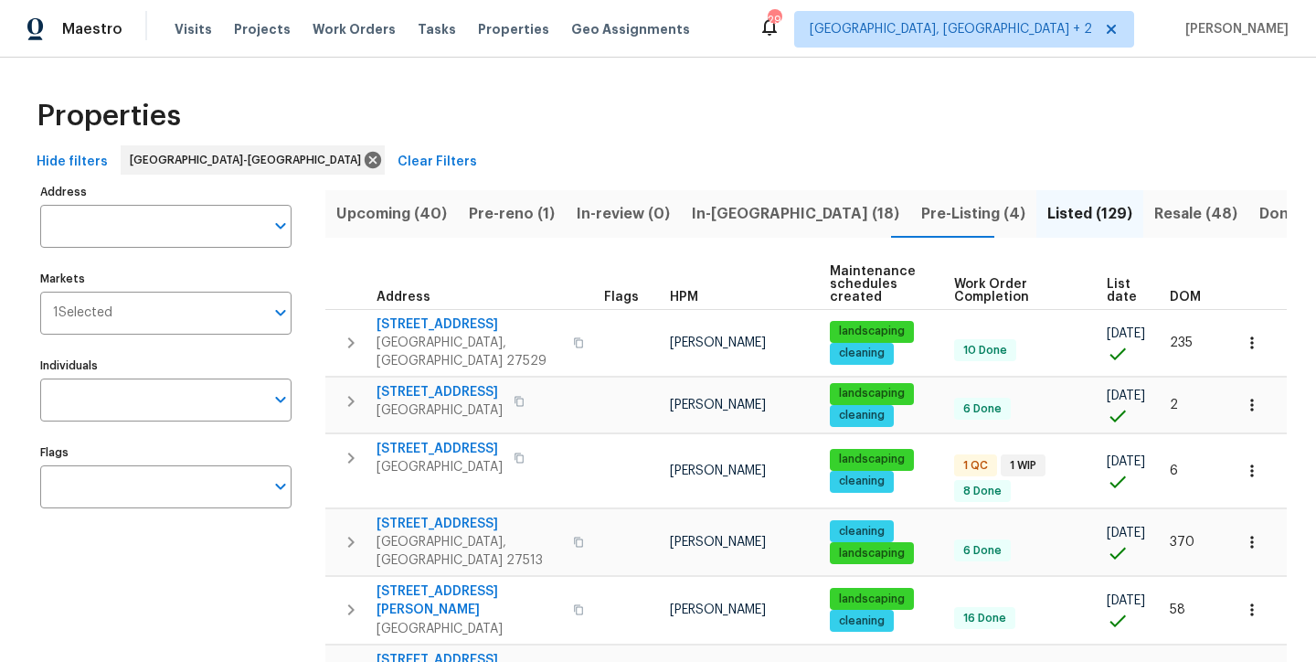
click at [1180, 299] on span "DOM" at bounding box center [1185, 297] width 31 height 13
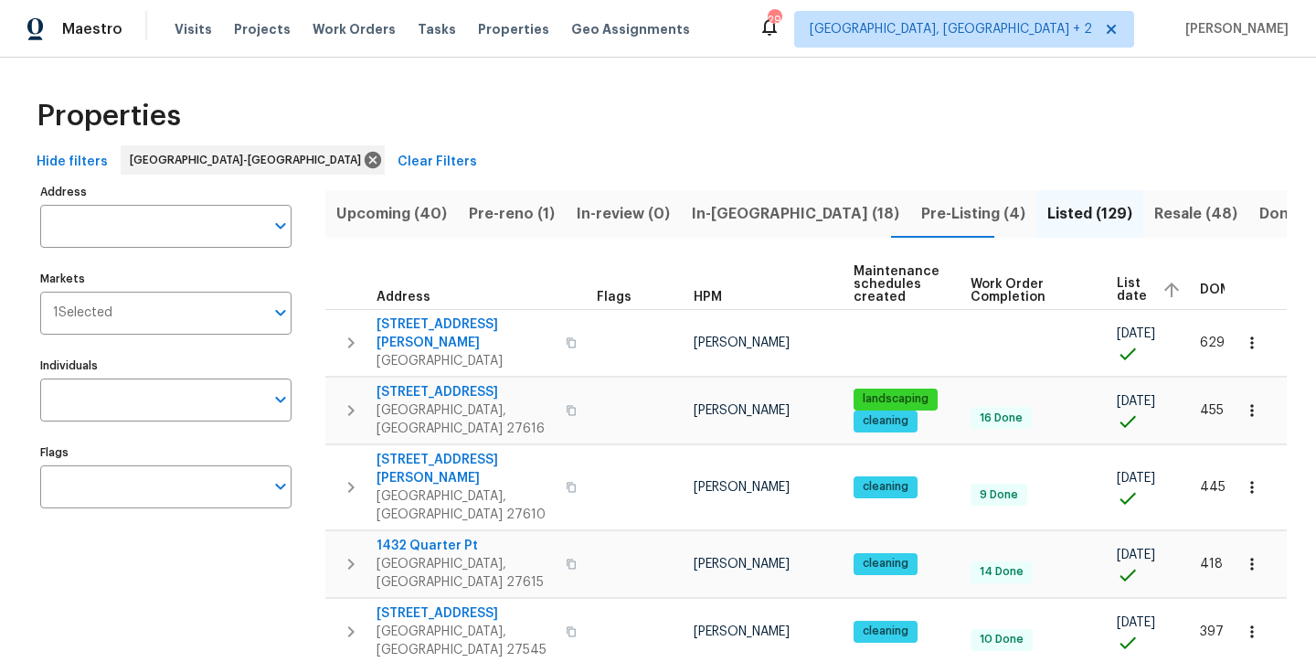
click at [1200, 287] on span "DOM" at bounding box center [1215, 289] width 31 height 13
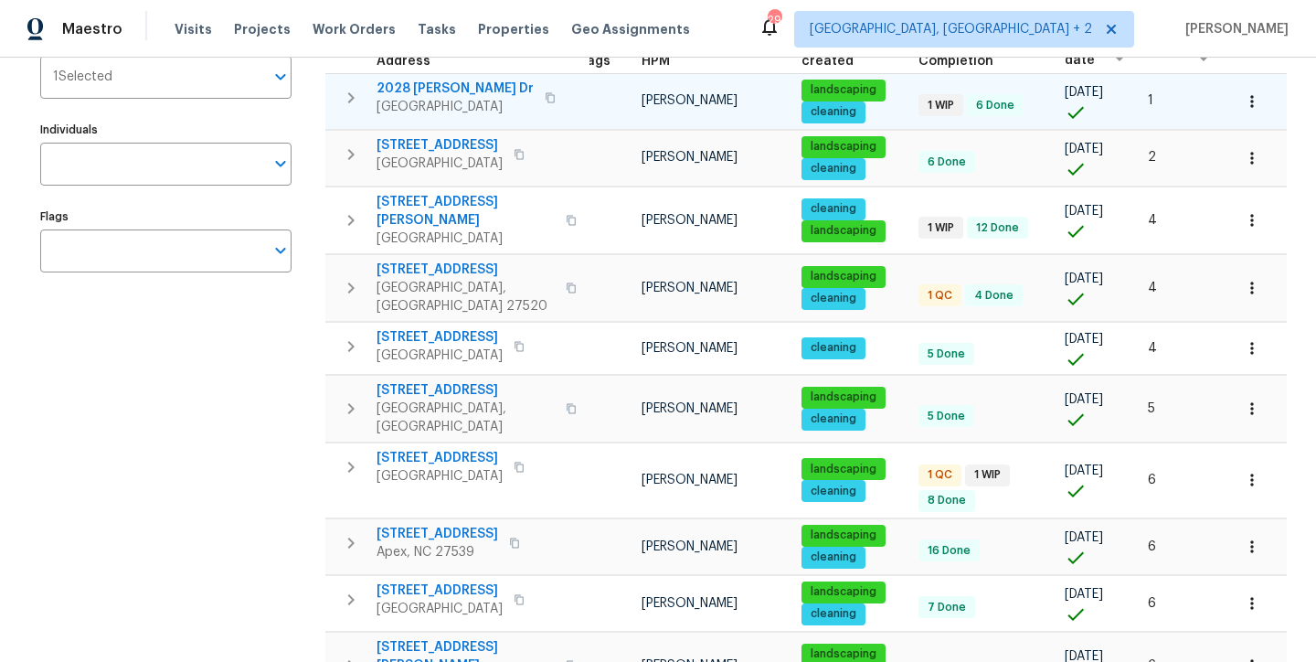
scroll to position [276, 0]
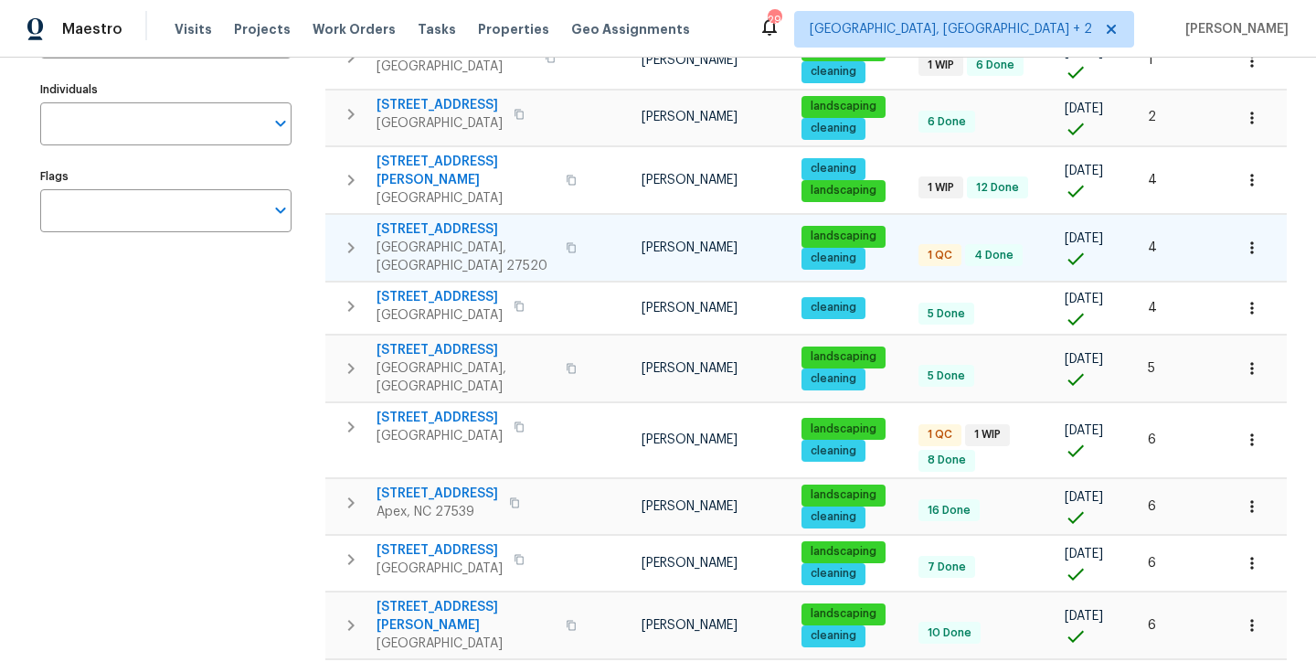
click at [344, 237] on icon "button" at bounding box center [351, 248] width 22 height 22
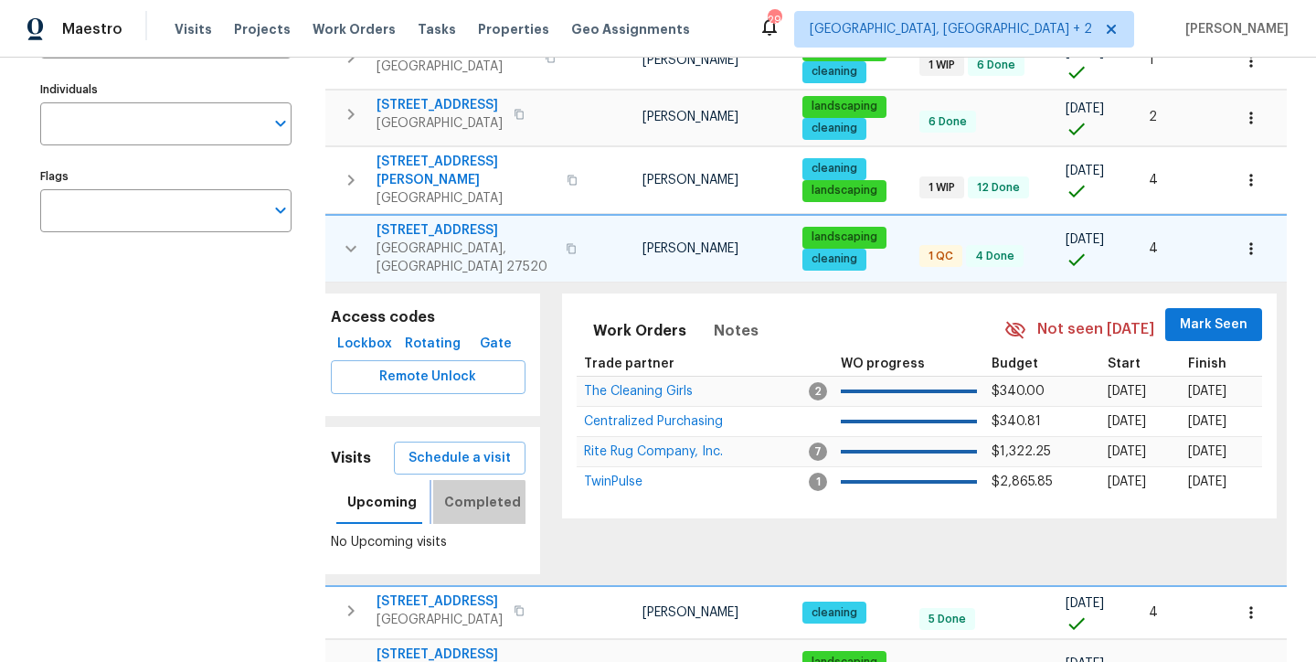
click at [471, 491] on span "Completed" at bounding box center [482, 502] width 77 height 23
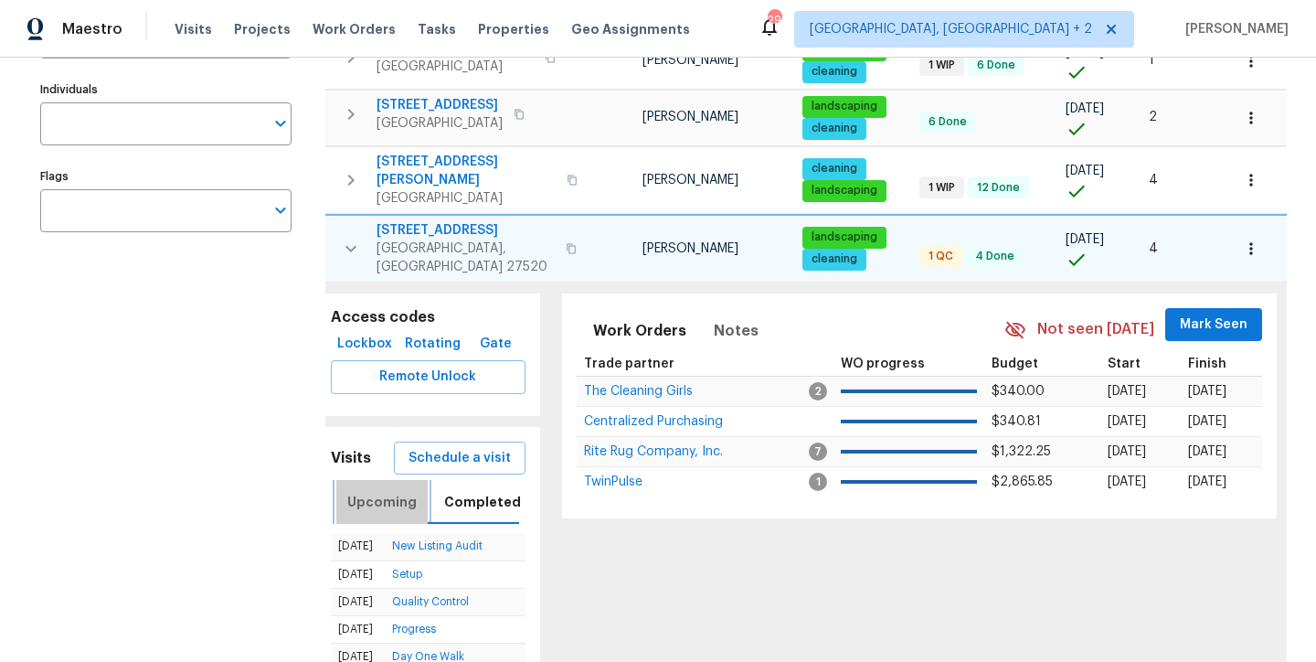
click at [385, 491] on span "Upcoming" at bounding box center [381, 502] width 69 height 23
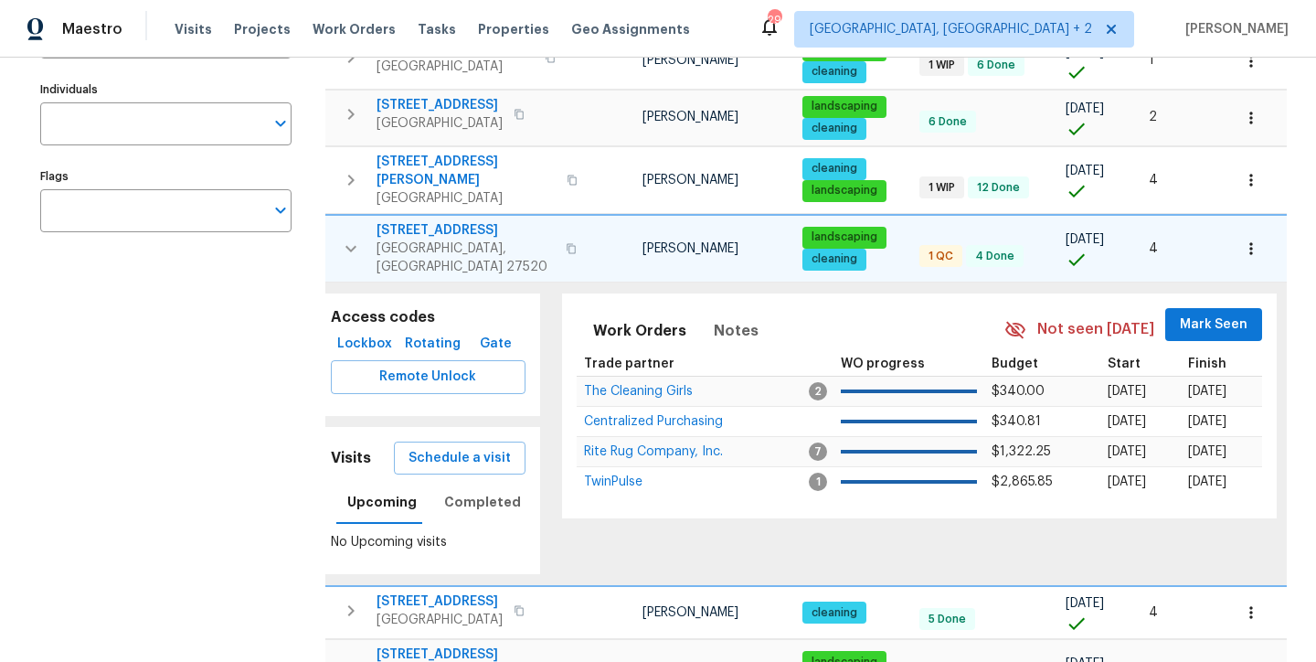
click at [349, 239] on button "button" at bounding box center [351, 248] width 37 height 55
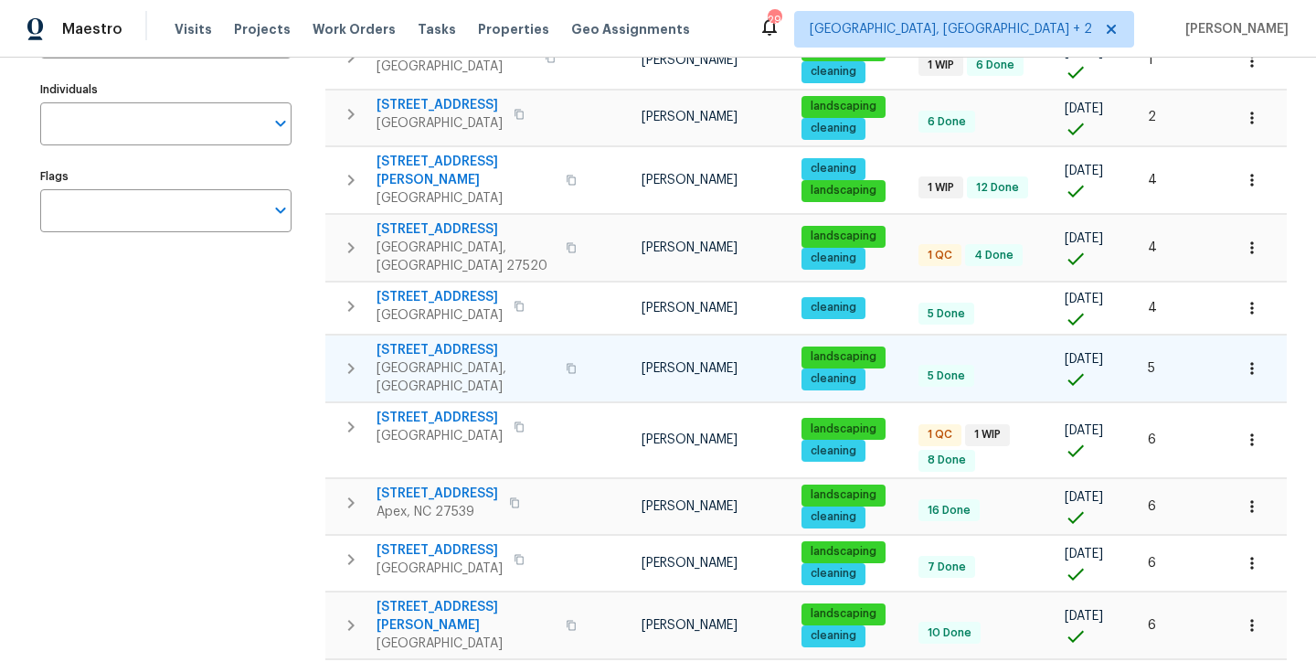
click at [344, 357] on icon "button" at bounding box center [351, 368] width 22 height 22
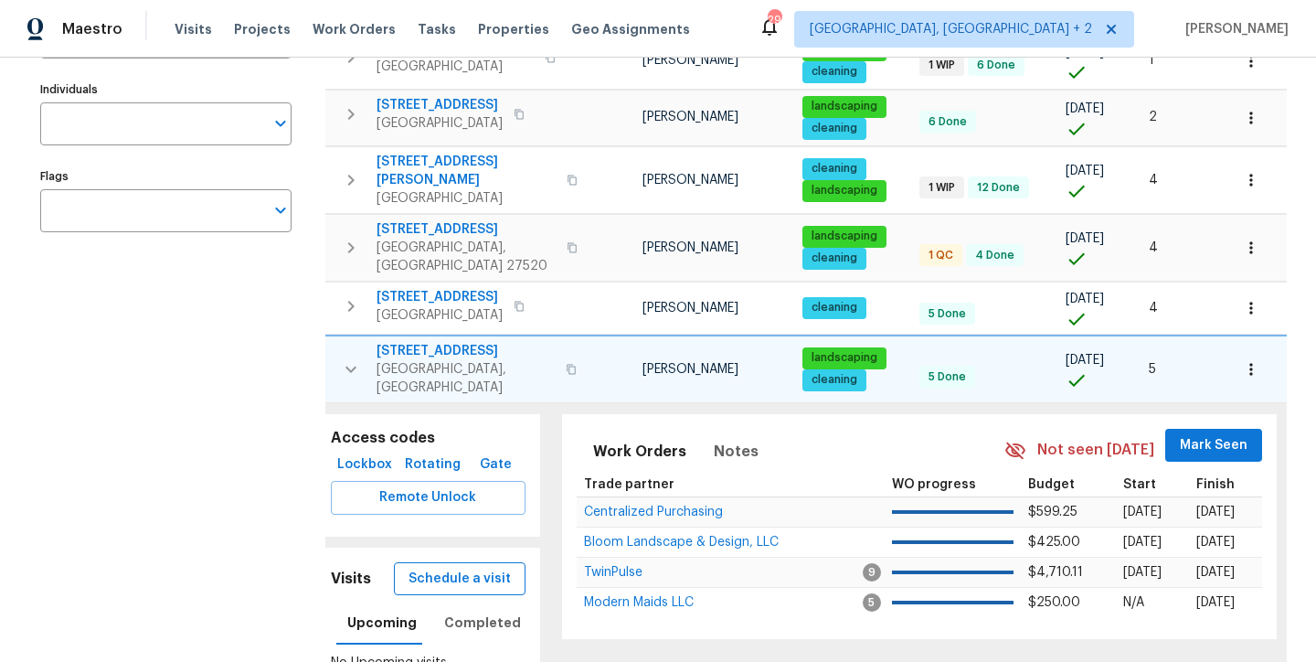
click at [471, 567] on span "Schedule a visit" at bounding box center [459, 578] width 102 height 23
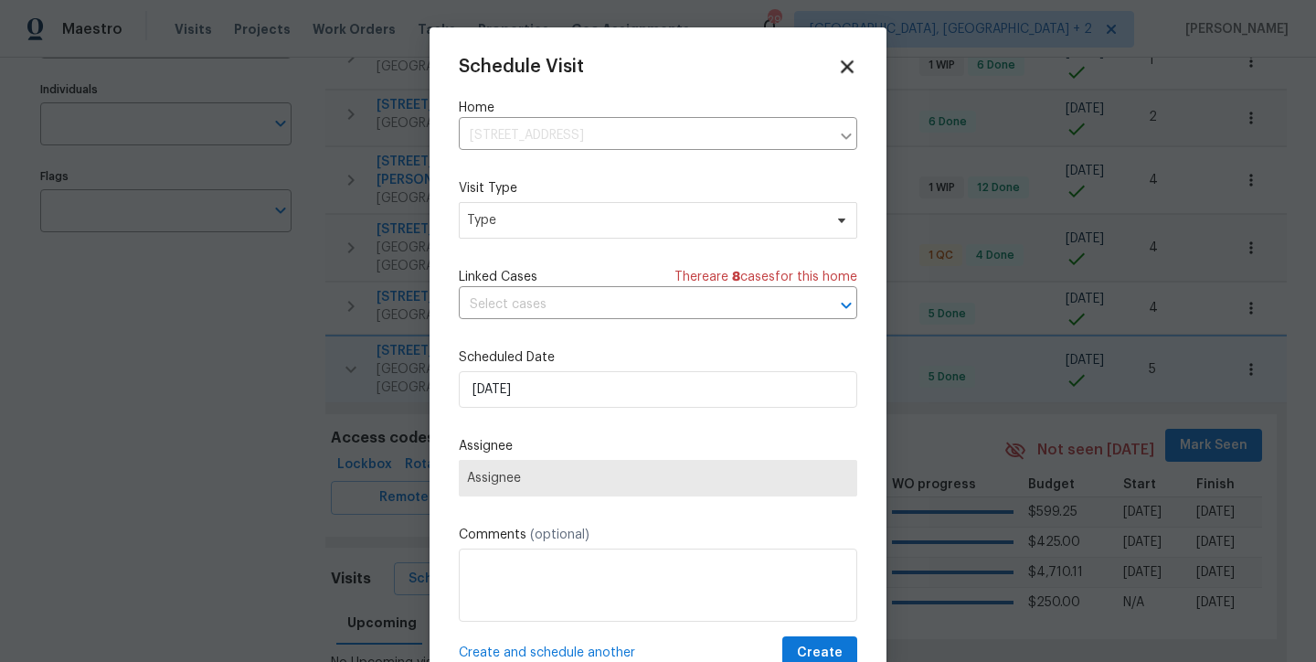
click at [841, 65] on icon at bounding box center [847, 66] width 13 height 13
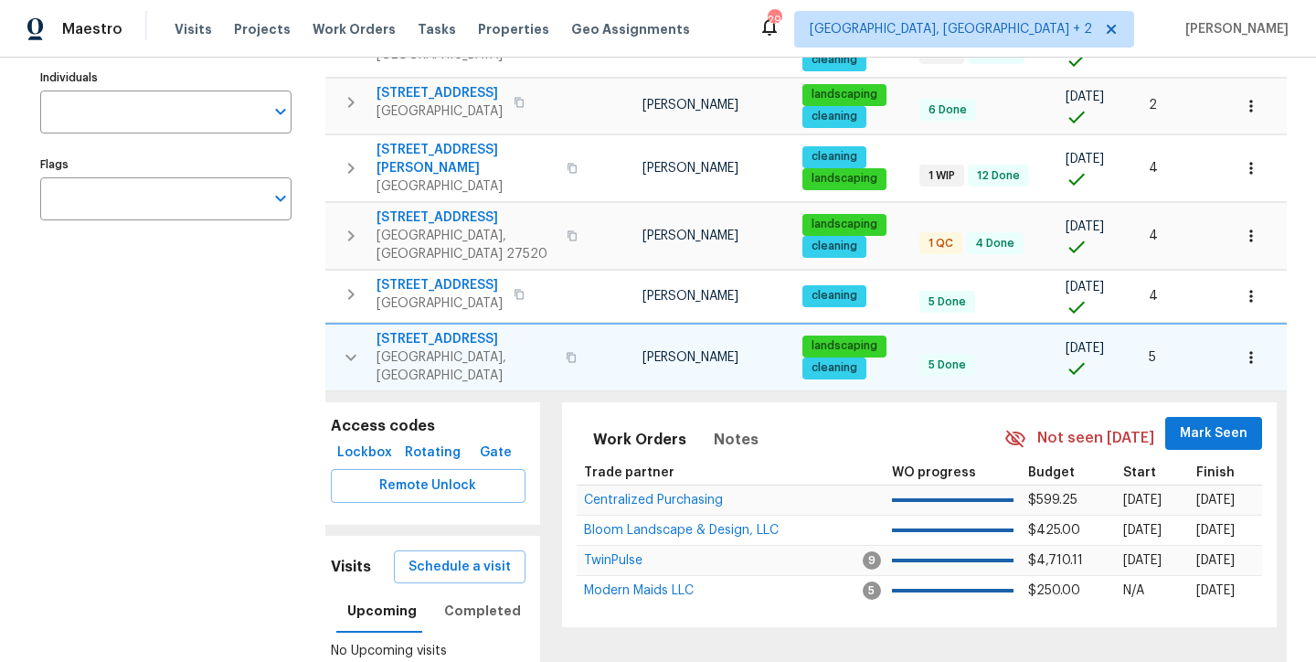
scroll to position [305, 0]
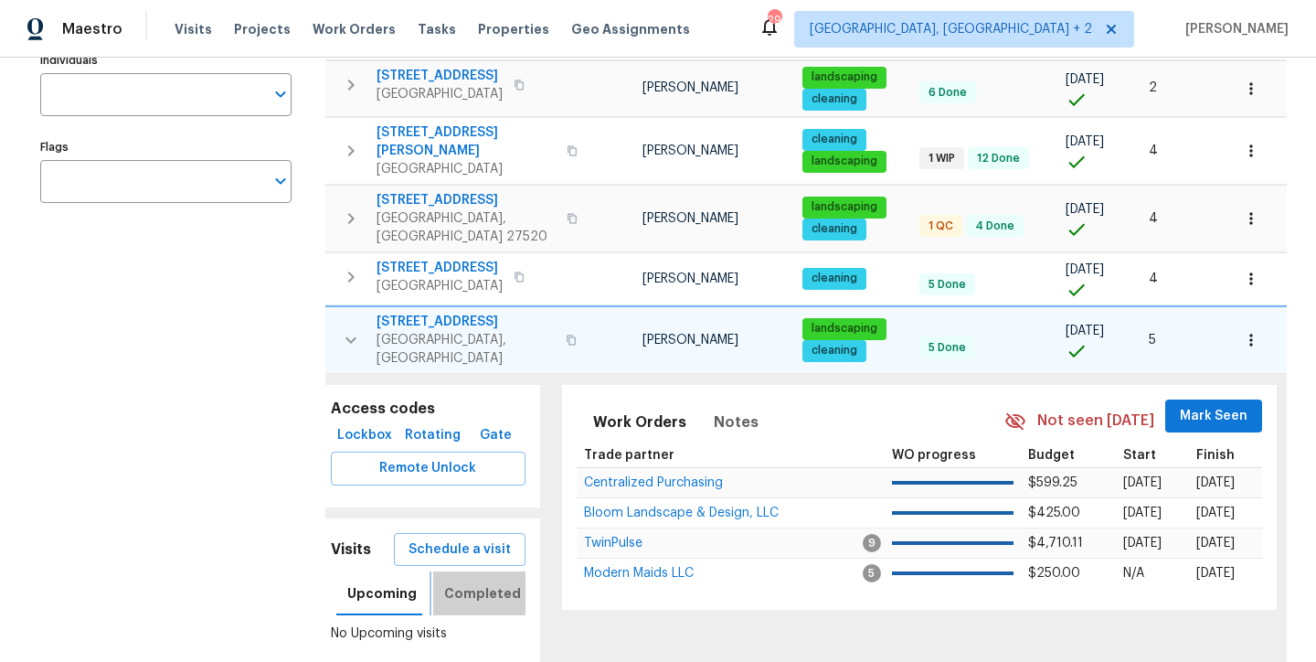
click at [487, 582] on span "Completed" at bounding box center [482, 593] width 77 height 23
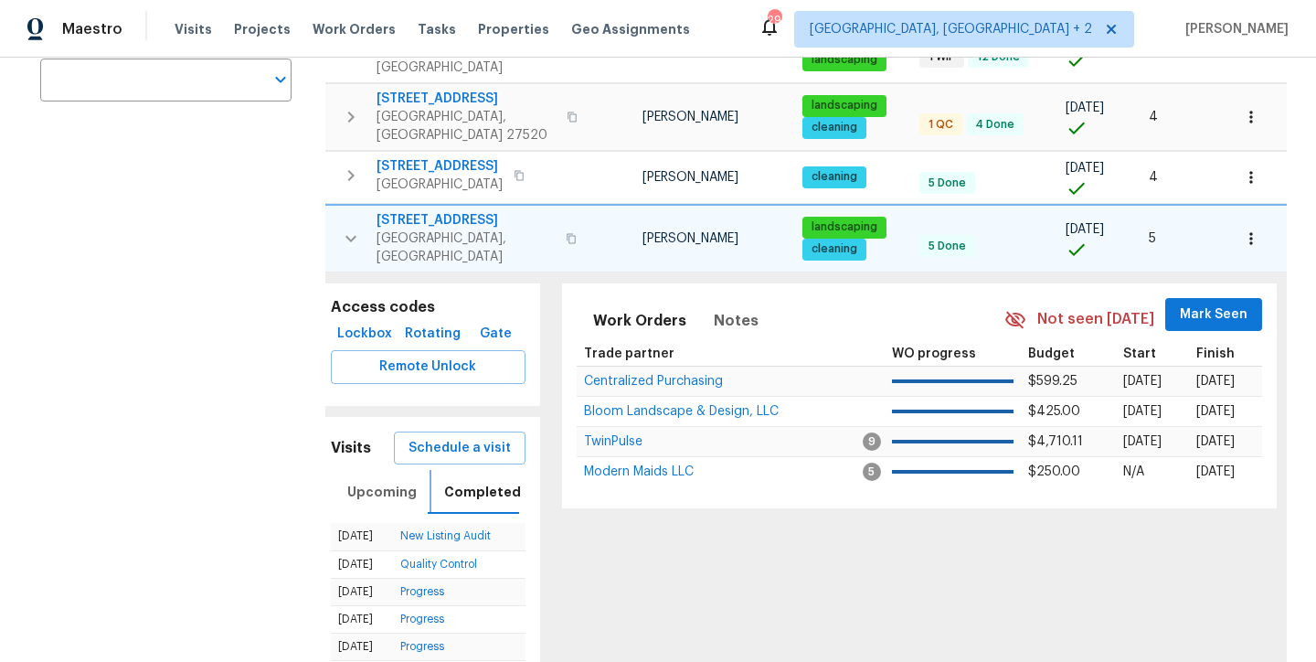
scroll to position [414, 0]
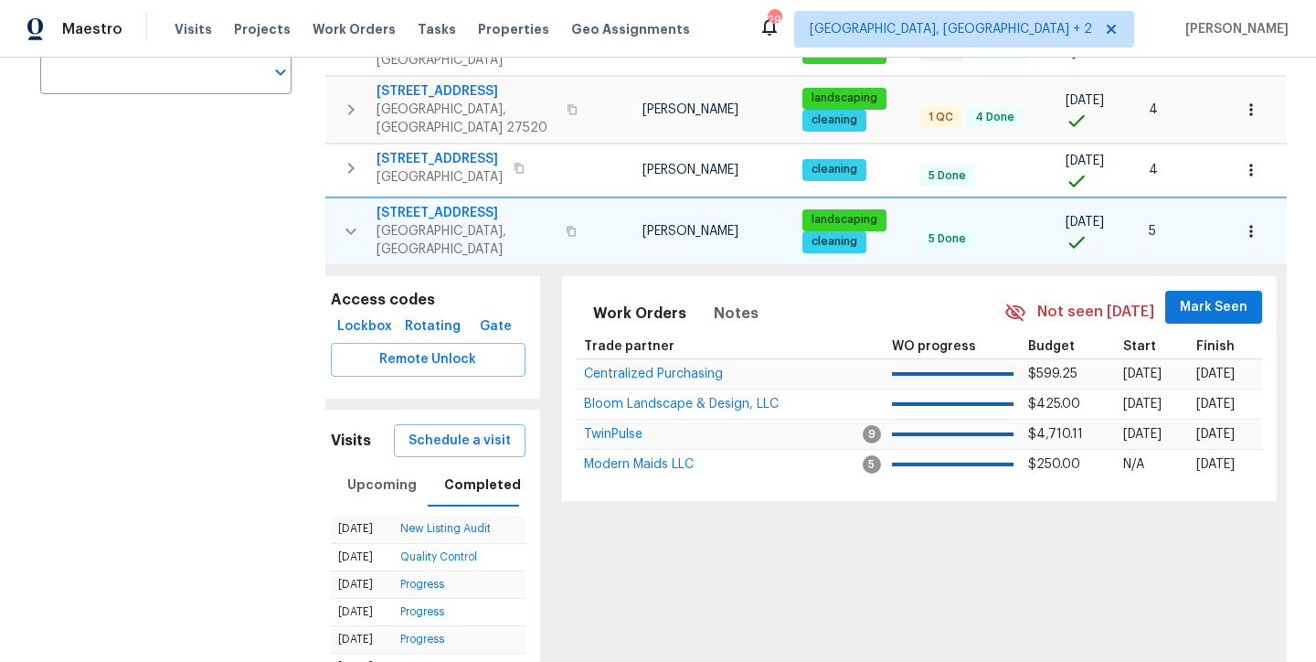
click at [354, 220] on icon "button" at bounding box center [351, 231] width 22 height 22
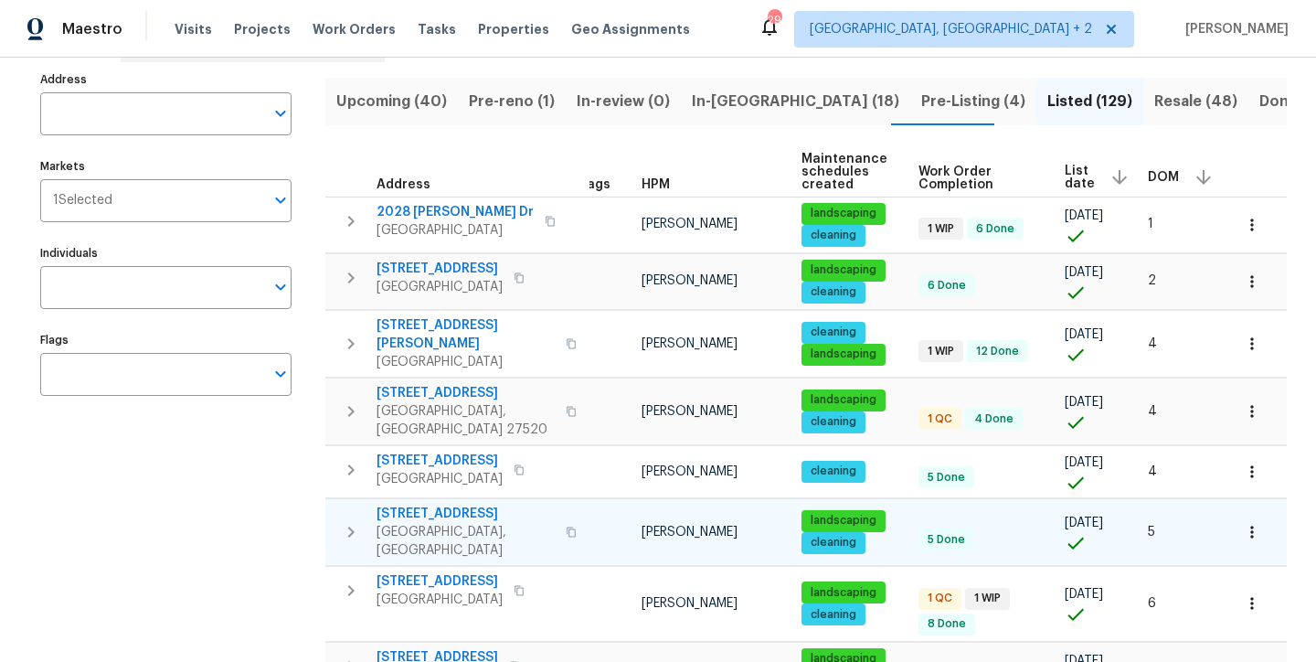
scroll to position [0, 0]
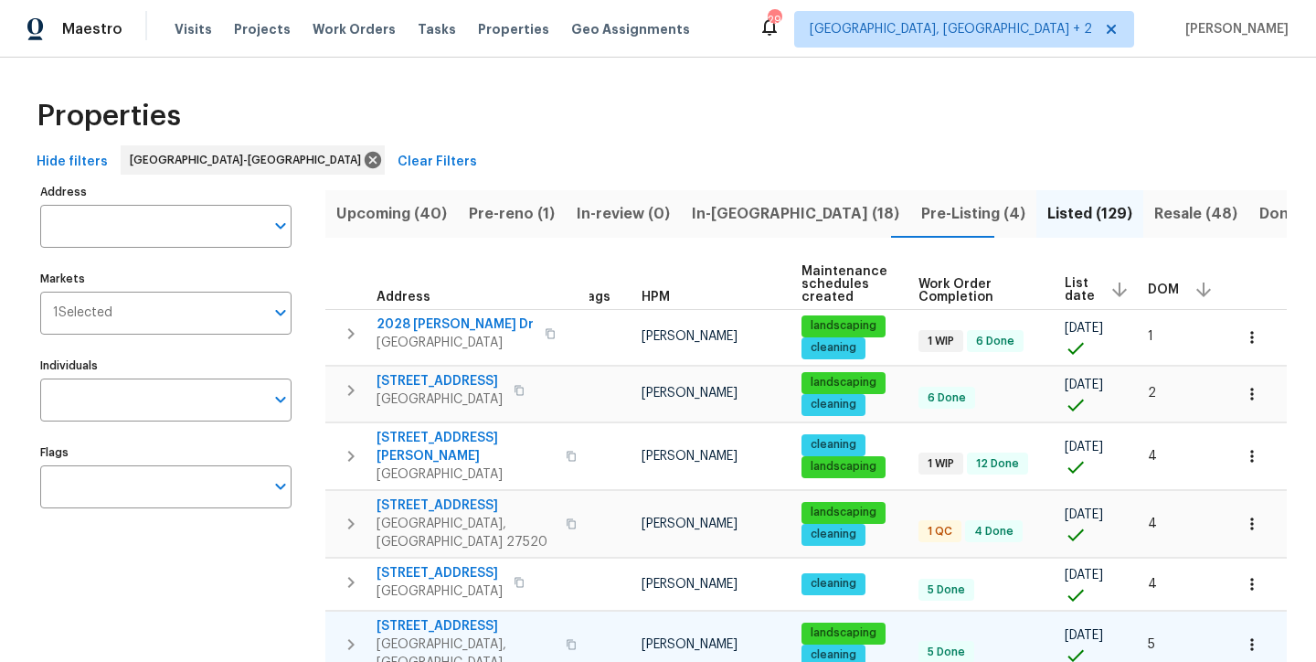
click at [676, 133] on div "Properties" at bounding box center [657, 116] width 1257 height 58
click at [736, 207] on span "In-reno (18)" at bounding box center [795, 214] width 207 height 26
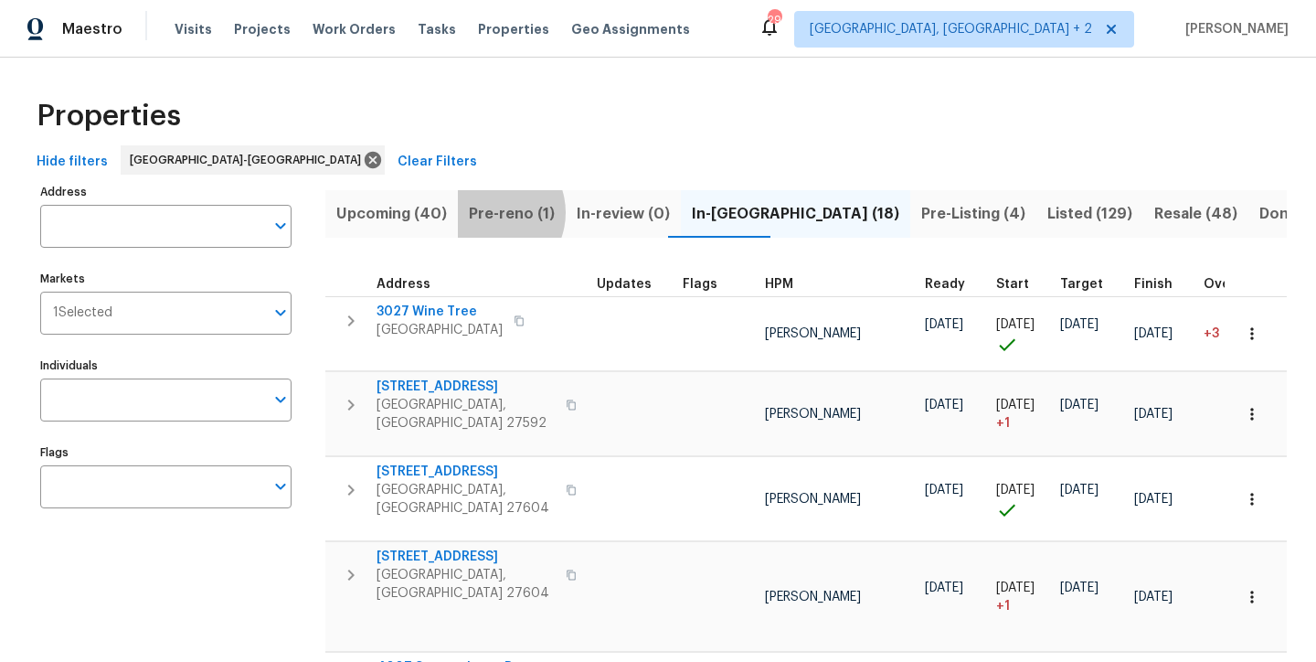
click at [484, 212] on span "Pre-reno (1)" at bounding box center [512, 214] width 86 height 26
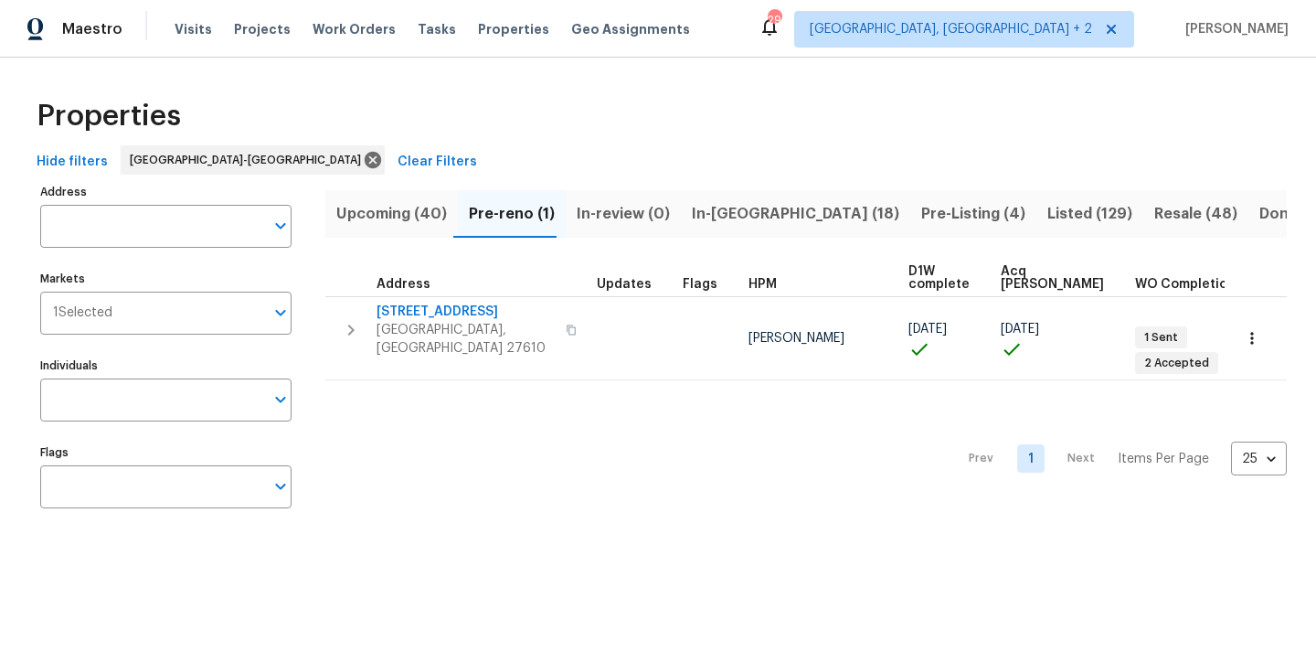
click at [690, 149] on div "Hide filters Raleigh-Durham Clear Filters" at bounding box center [657, 162] width 1257 height 34
click at [779, 11] on div "Maestro Visits Projects Work Orders Tasks Properties Geo Assignments 29 Charles…" at bounding box center [658, 29] width 1316 height 58
click at [730, 210] on span "In-reno (18)" at bounding box center [795, 214] width 207 height 26
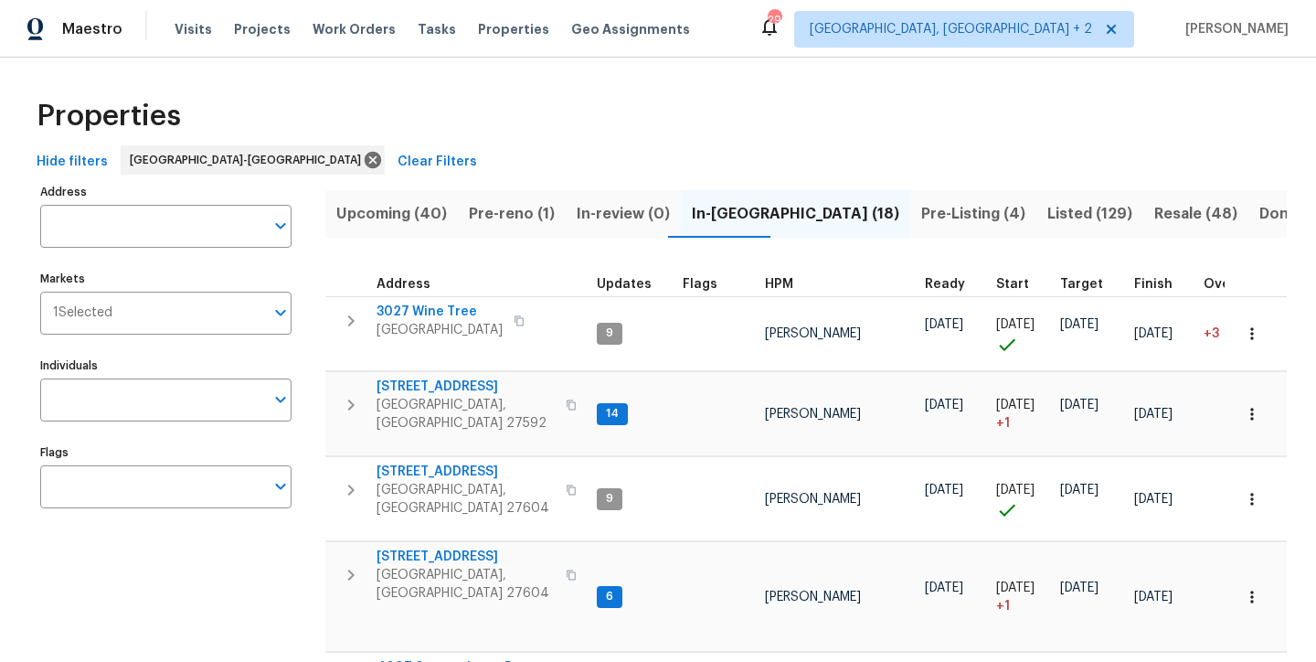
click at [772, 284] on span "HPM" at bounding box center [779, 284] width 28 height 13
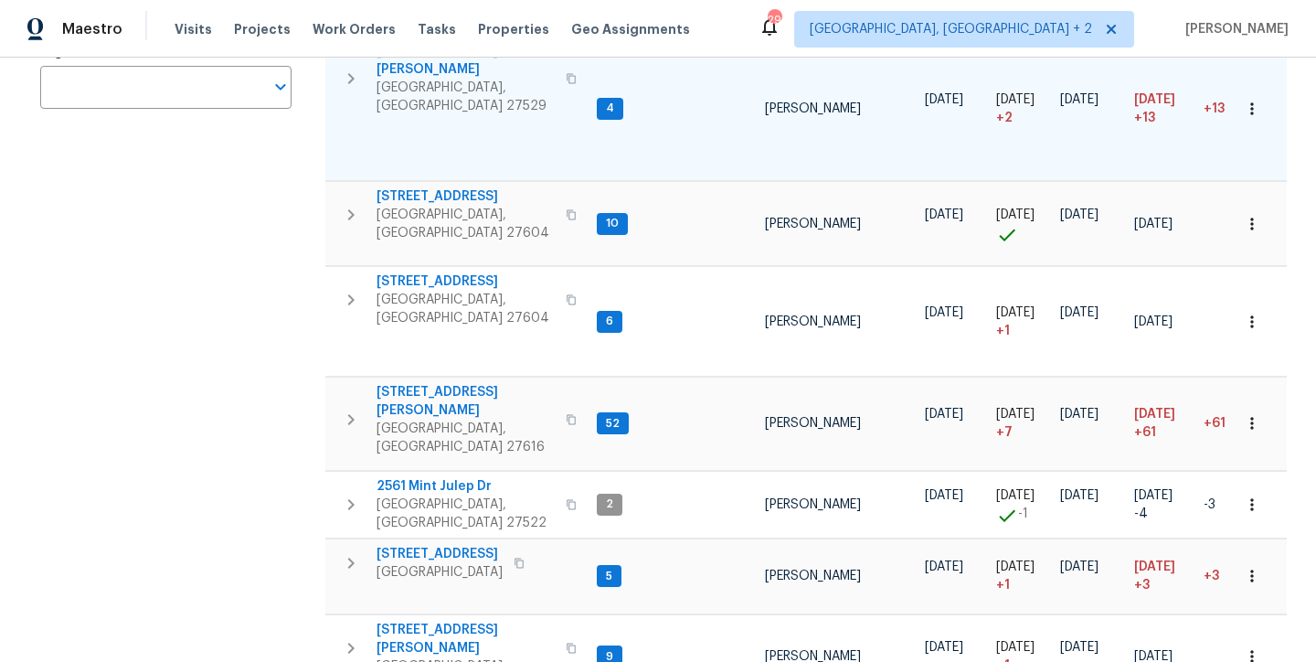
scroll to position [402, 0]
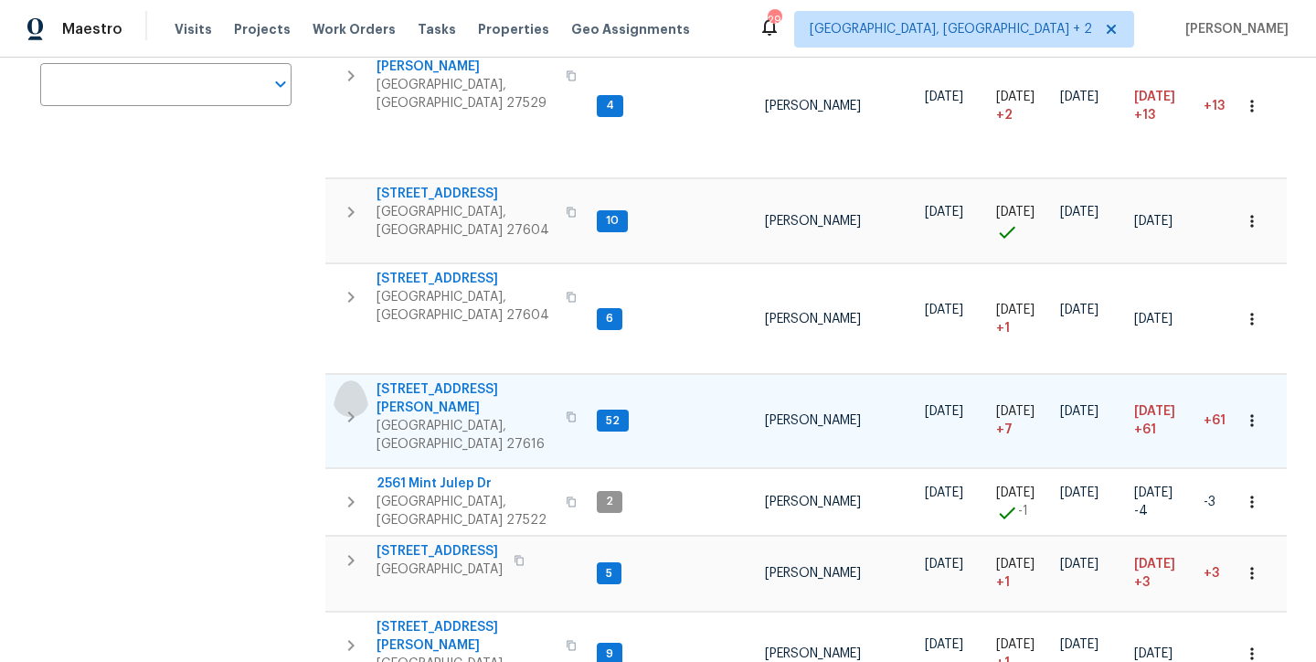
click at [354, 406] on icon "button" at bounding box center [351, 417] width 22 height 22
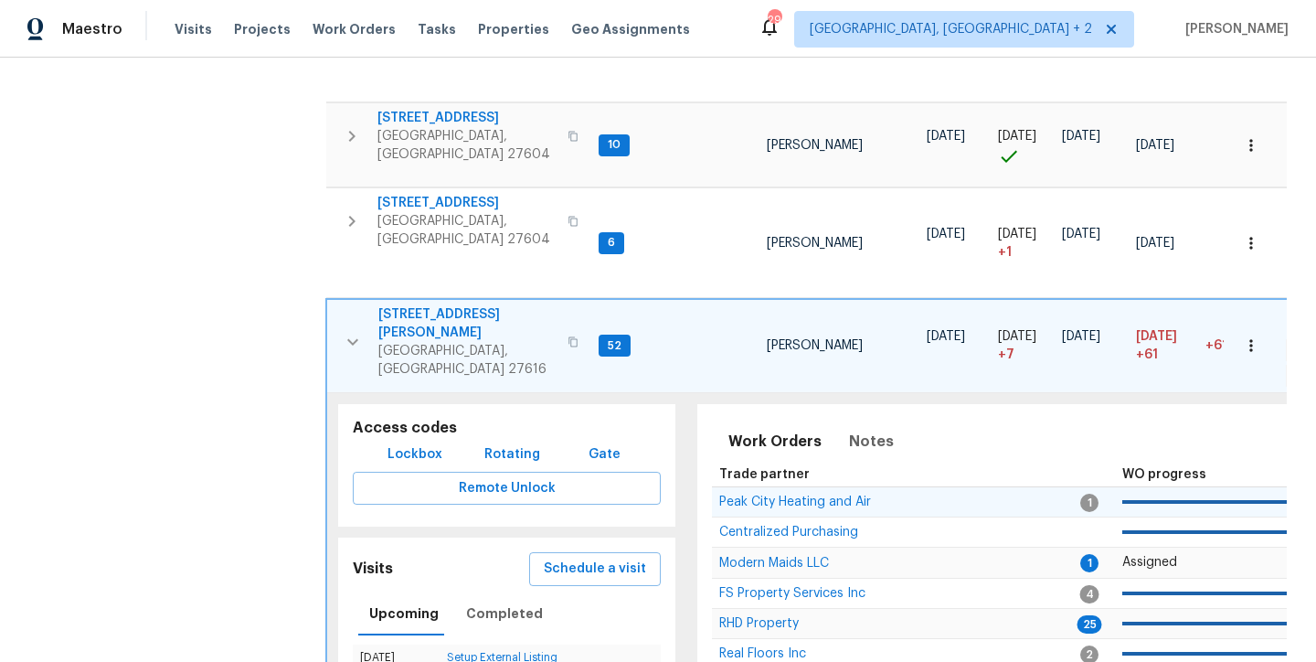
scroll to position [493, 0]
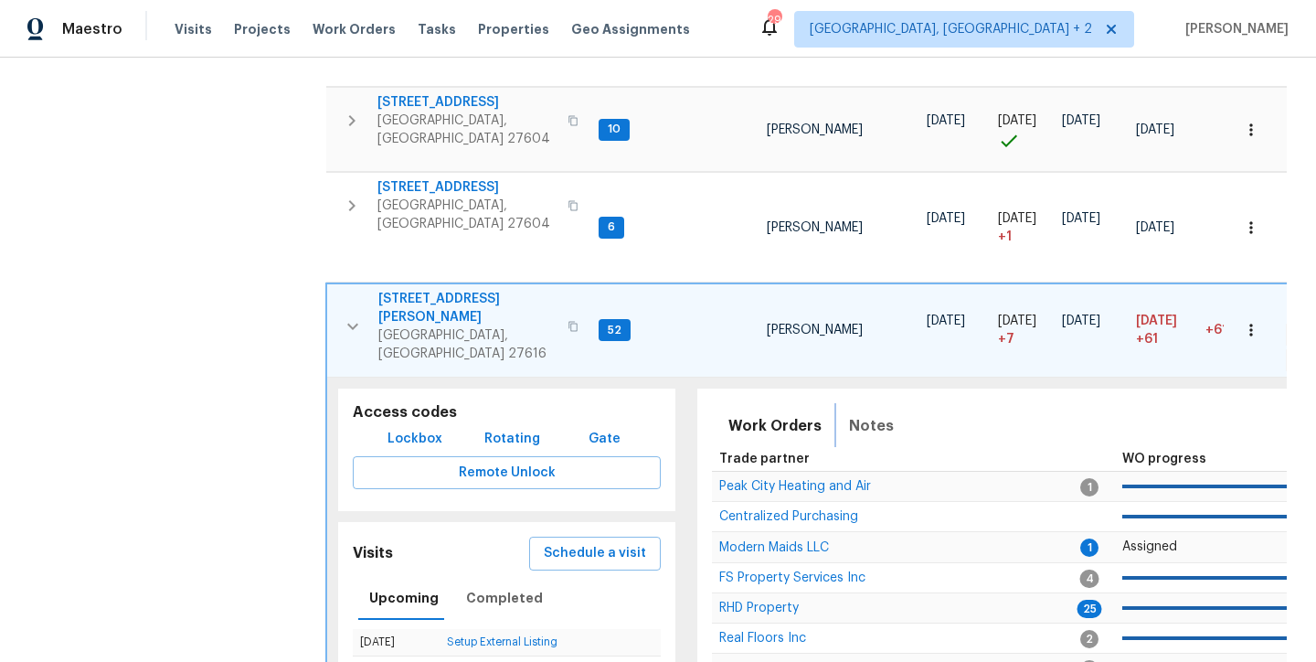
click at [863, 413] on span "Notes" at bounding box center [871, 426] width 45 height 26
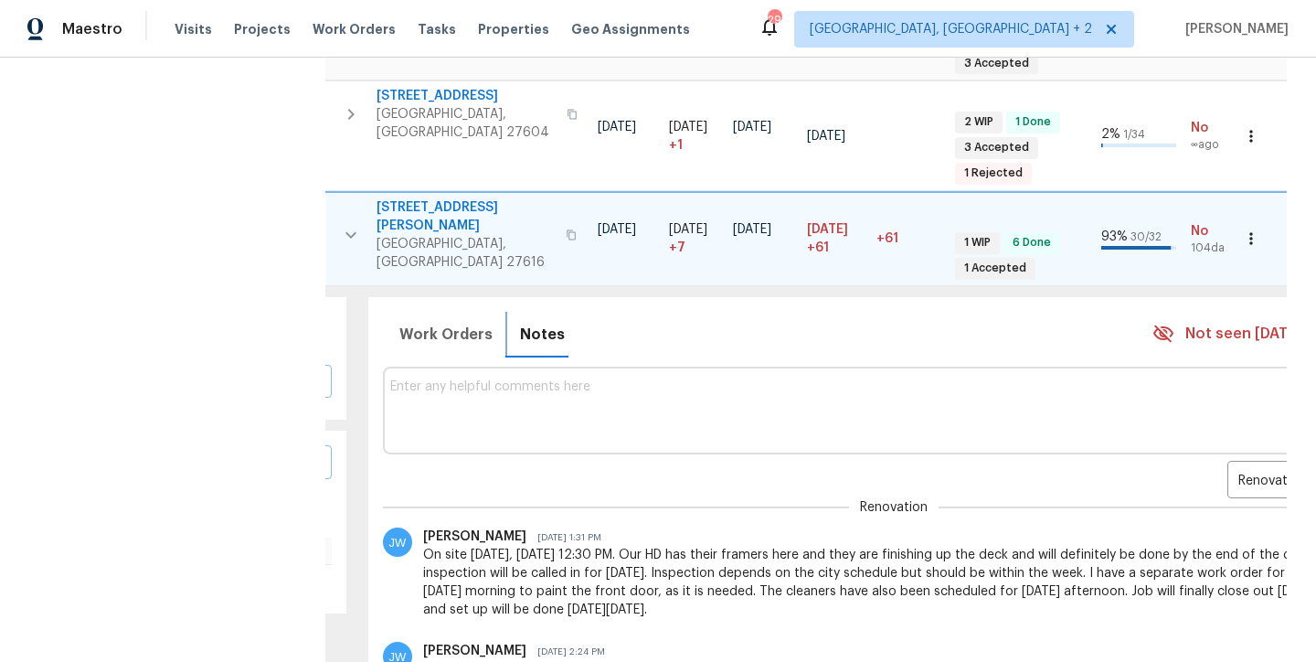
scroll to position [0, 0]
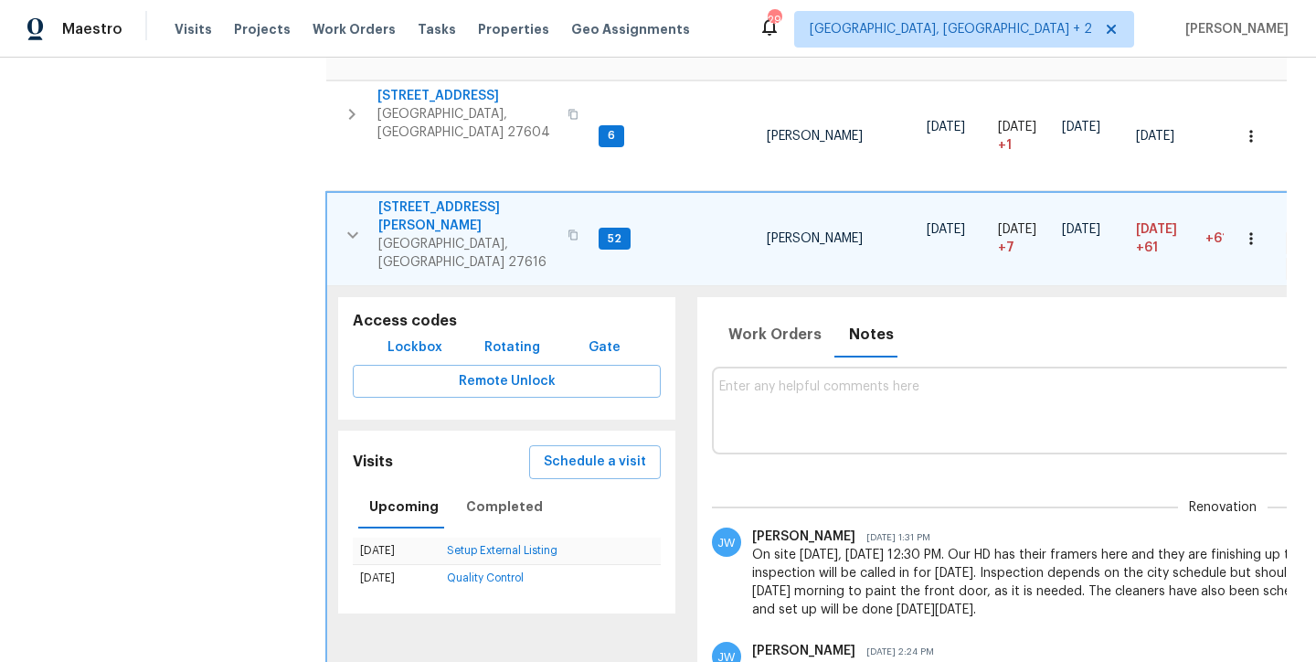
click at [351, 224] on icon "button" at bounding box center [353, 235] width 22 height 22
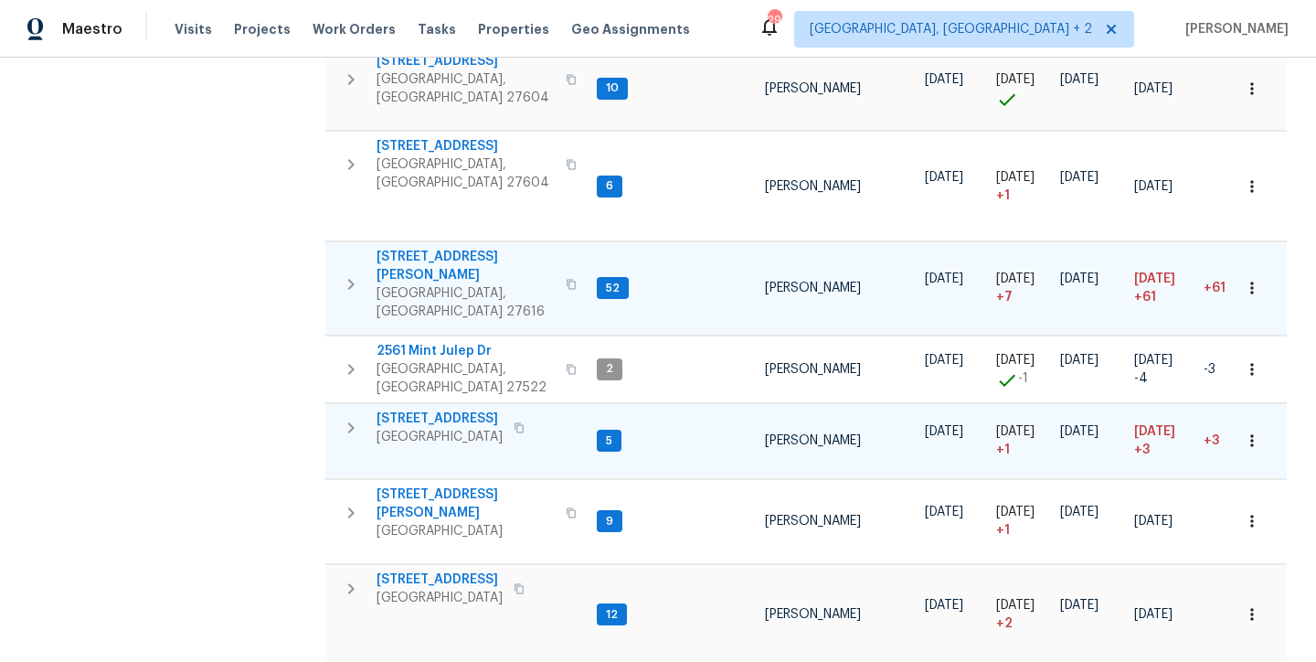
scroll to position [432, 0]
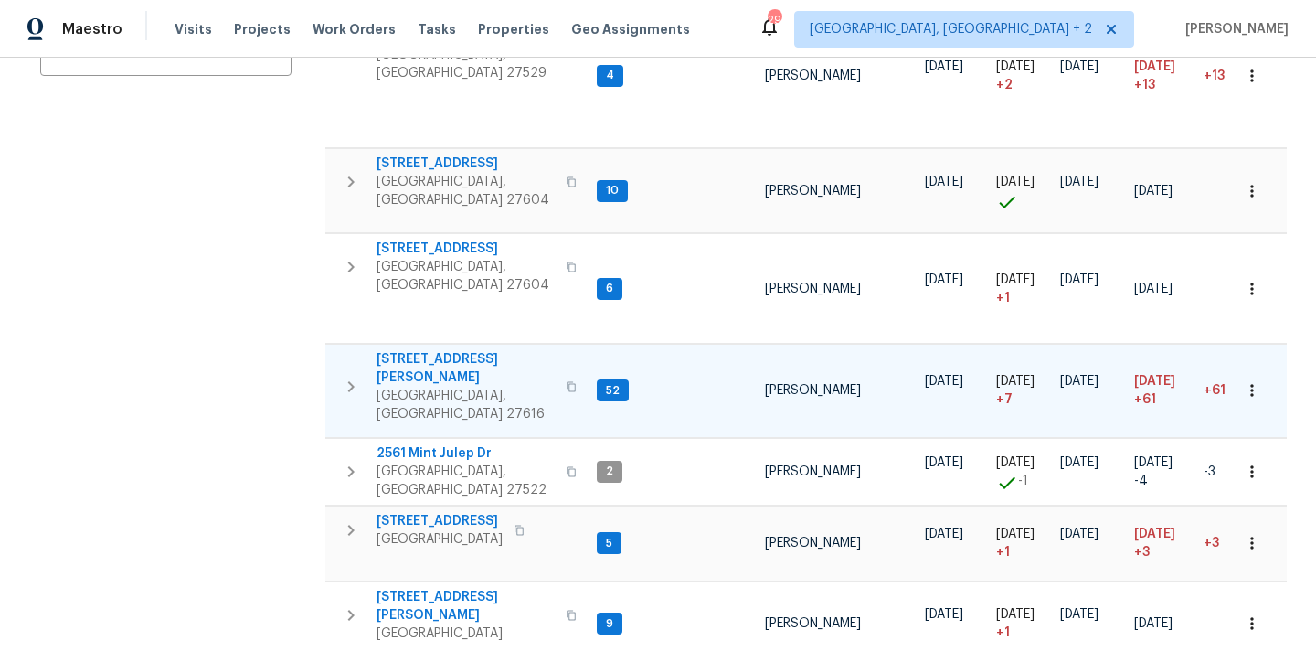
click at [821, 20] on div "Maestro Visits Projects Work Orders Tasks Properties Geo Assignments 29 Charles…" at bounding box center [658, 29] width 1316 height 58
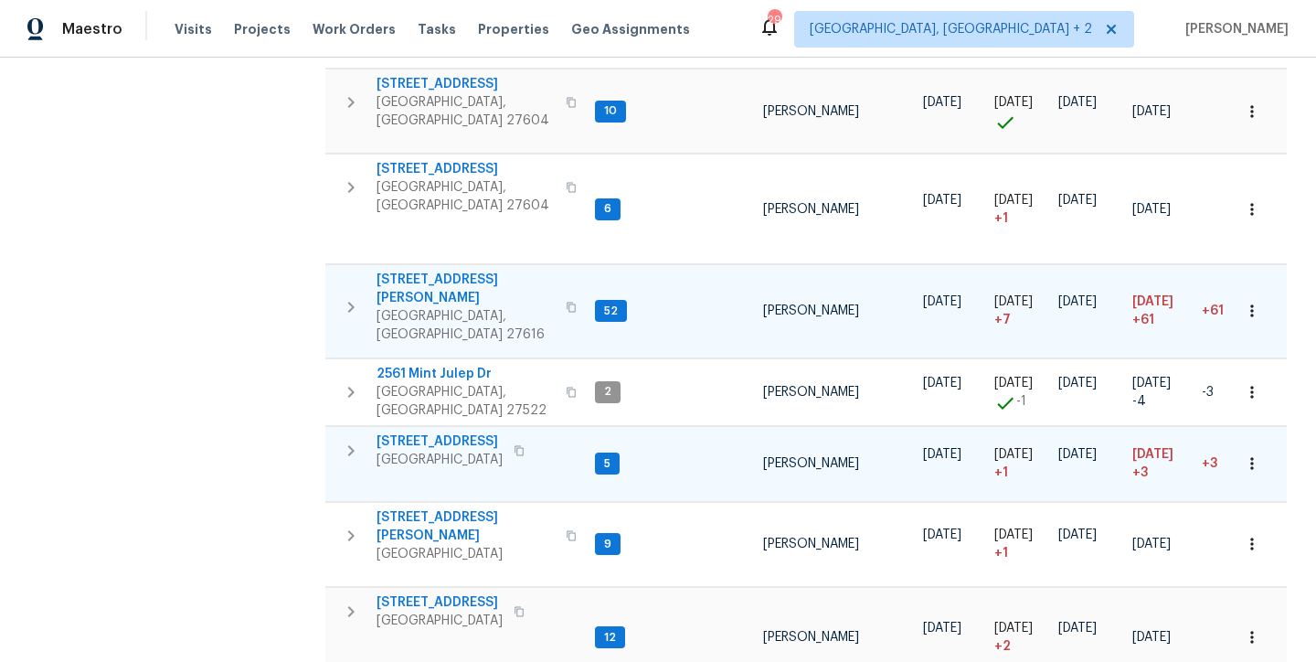
scroll to position [0, 0]
click at [807, 35] on div "Maestro Visits Projects Work Orders Tasks Properties Geo Assignments 29 Charles…" at bounding box center [658, 29] width 1316 height 58
click at [169, 451] on div "Address Address Markets 1 Selected Markets Individuals Individuals Flags Flags" at bounding box center [177, 539] width 274 height 1745
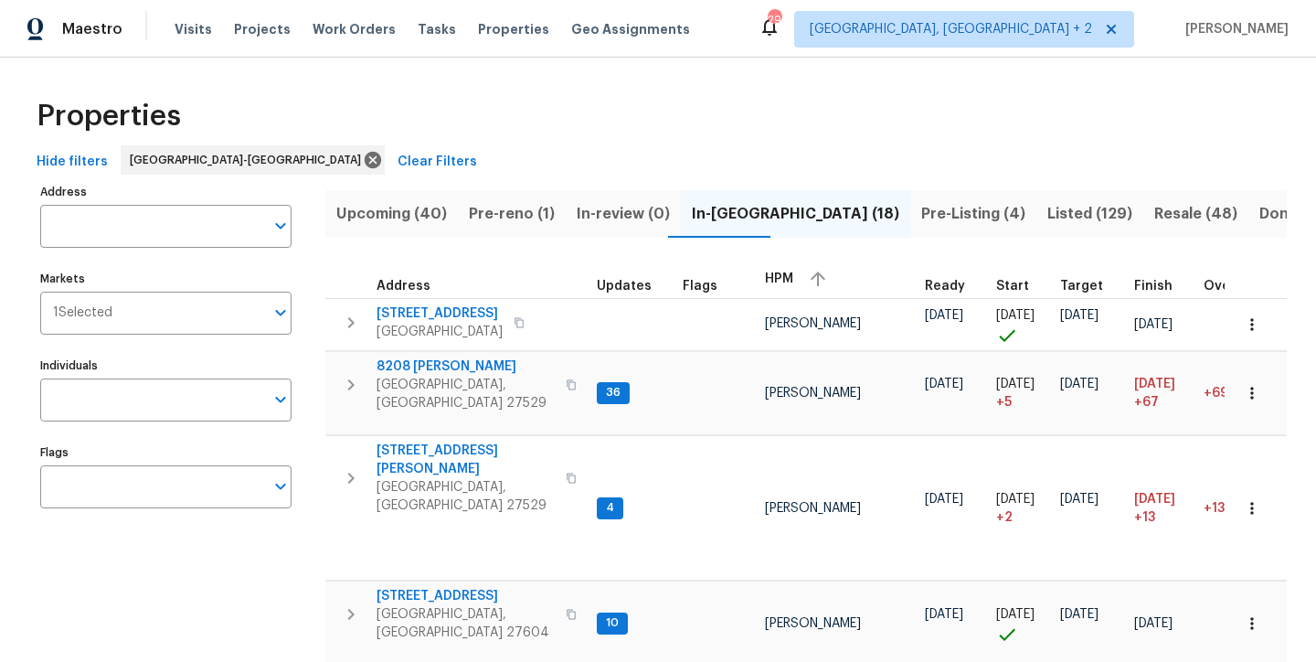
click at [543, 149] on div "Hide filters Raleigh-Durham Clear Filters" at bounding box center [657, 162] width 1257 height 34
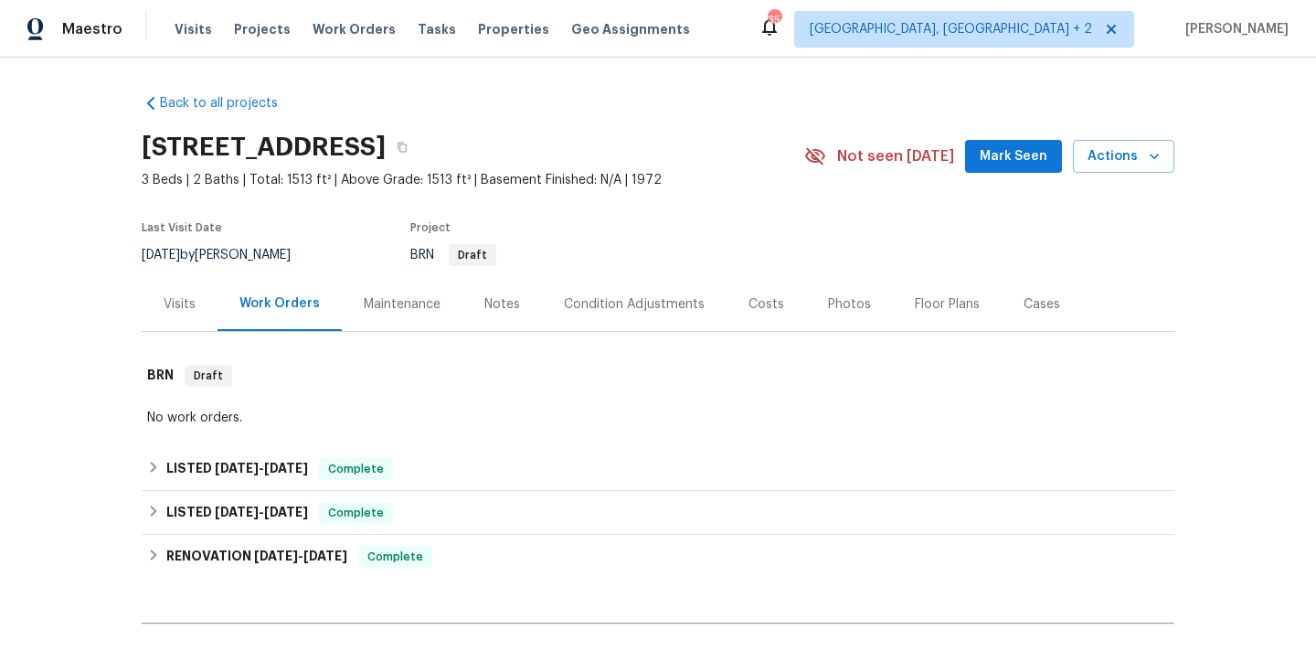
click at [569, 84] on div "Back to all projects [STREET_ADDRESS] 3 Beds | 2 Baths | Total: 1513 ft² | Abov…" at bounding box center [658, 413] width 1033 height 669
click at [106, 344] on div "Back to all projects [STREET_ADDRESS] 3 Beds | 2 Baths | Total: 1513 ft² | Abov…" at bounding box center [658, 360] width 1316 height 604
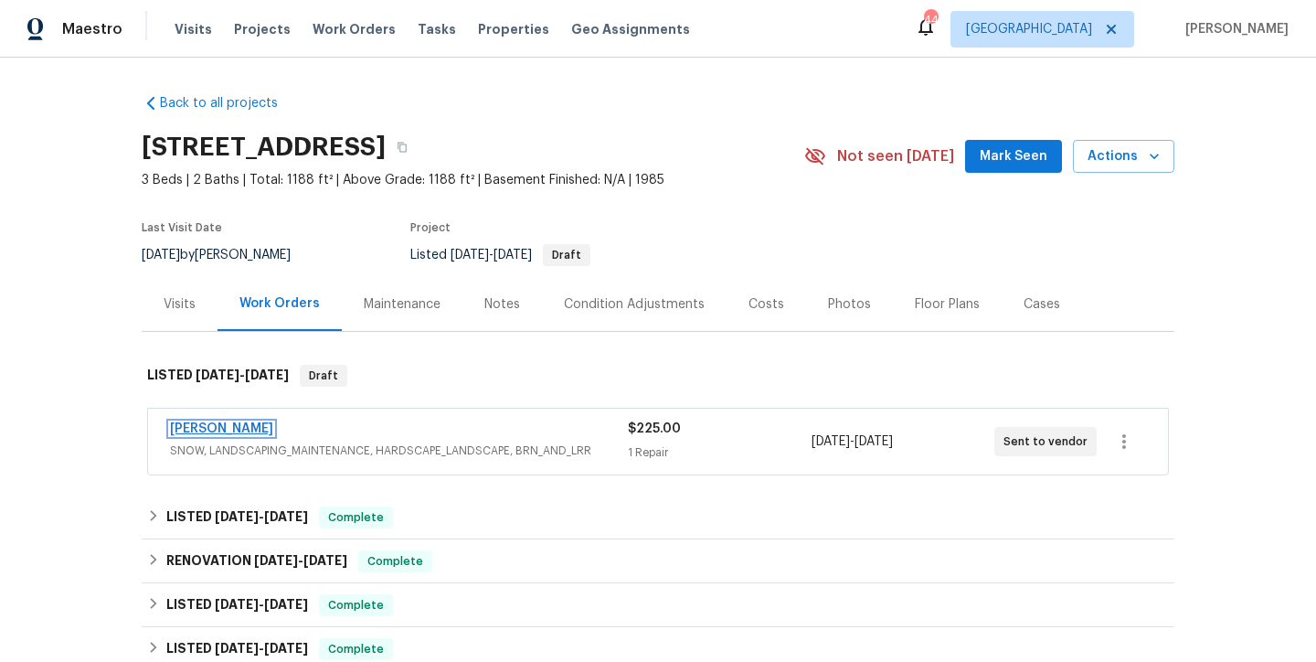
click at [231, 423] on link "[PERSON_NAME]" at bounding box center [221, 428] width 103 height 13
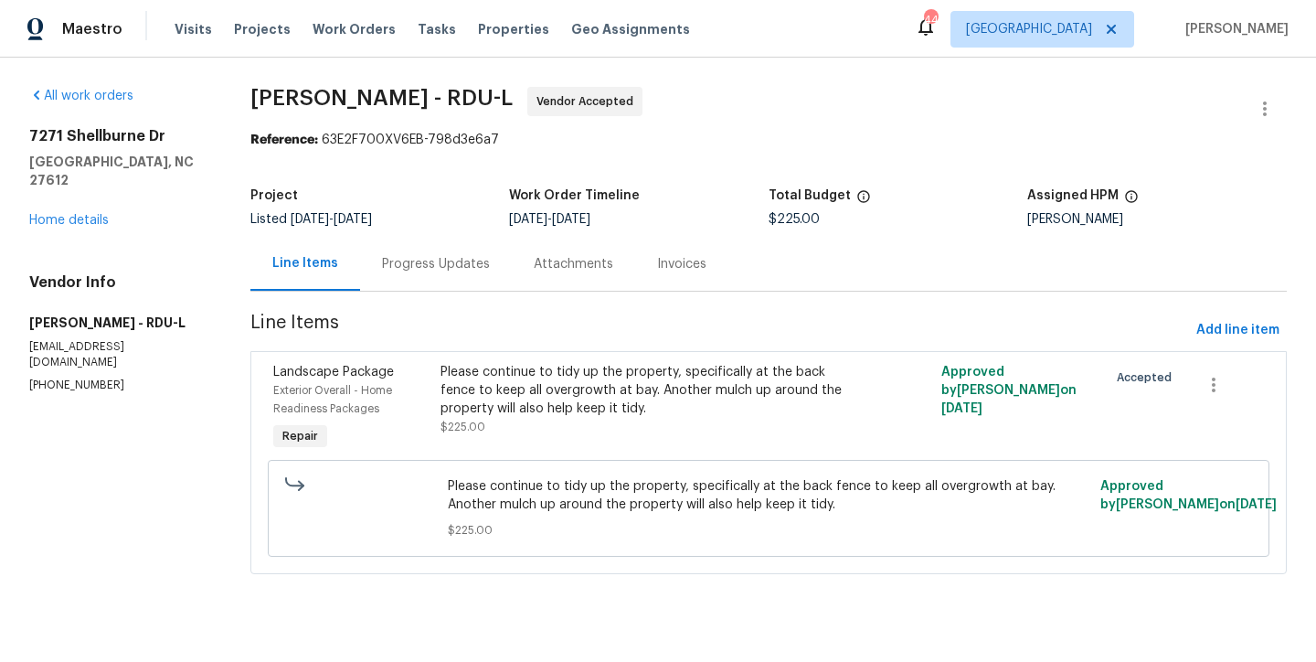
drag, startPoint x: 411, startPoint y: 261, endPoint x: 400, endPoint y: 268, distance: 12.7
click at [411, 260] on div "Progress Updates" at bounding box center [436, 264] width 108 height 18
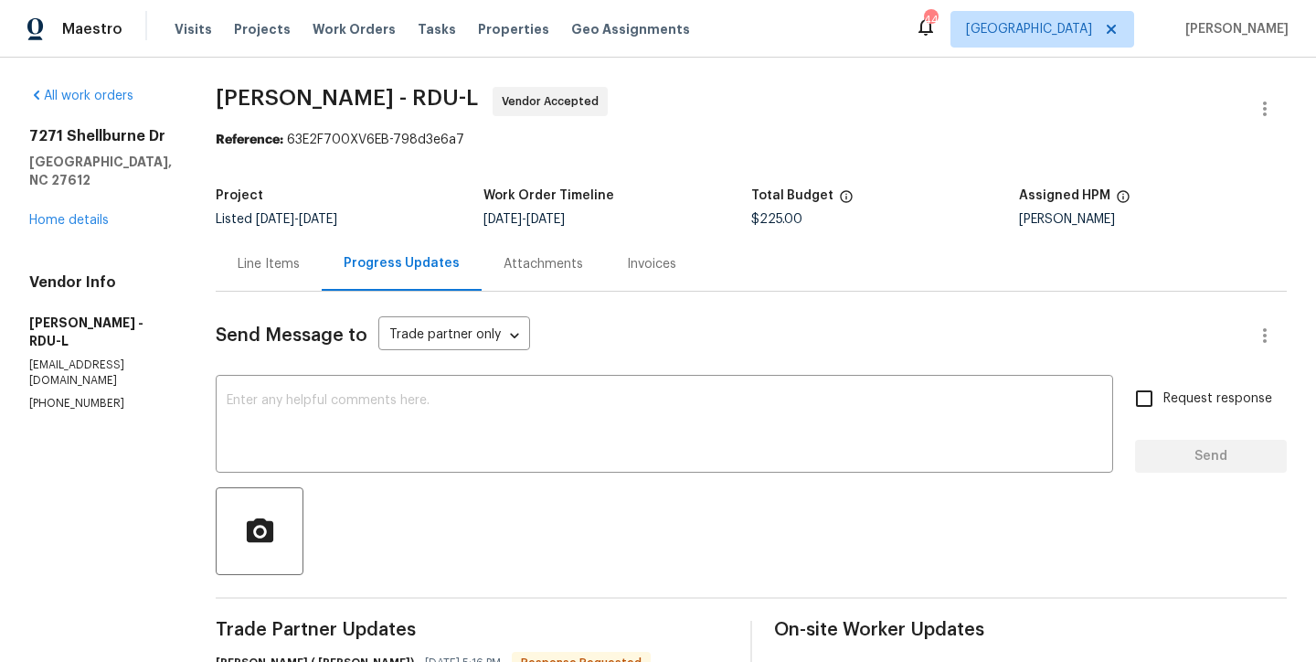
scroll to position [265, 0]
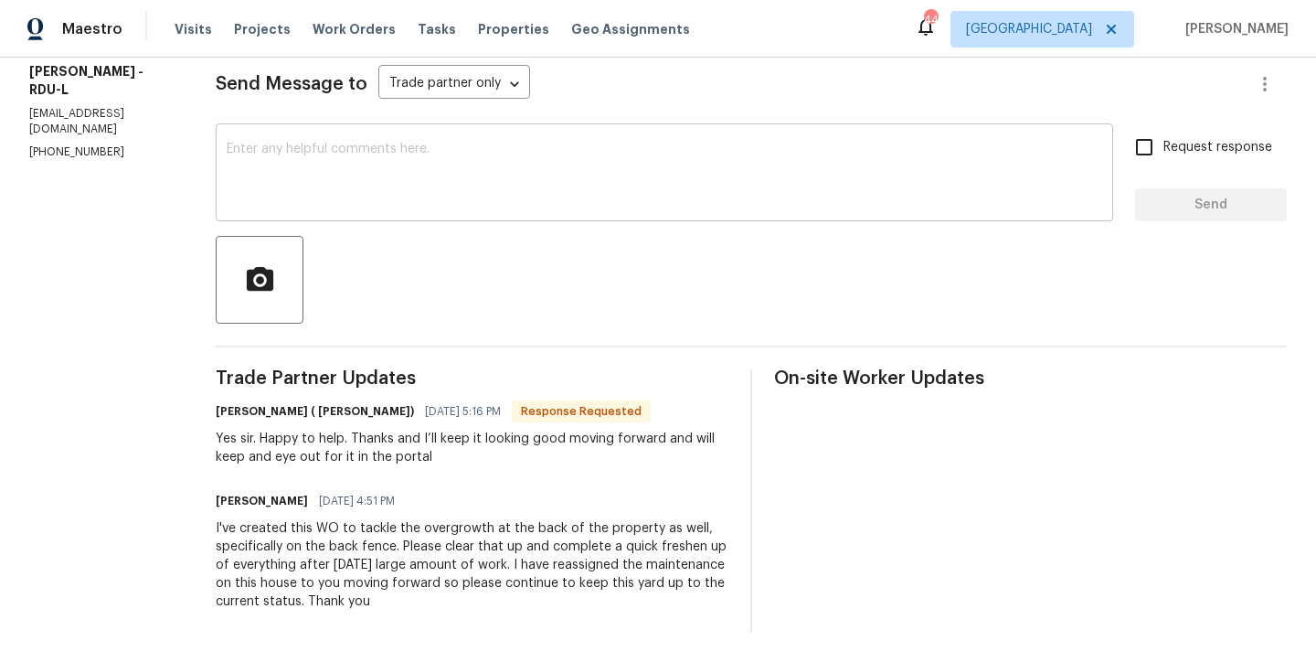
click at [355, 157] on textarea at bounding box center [664, 175] width 875 height 64
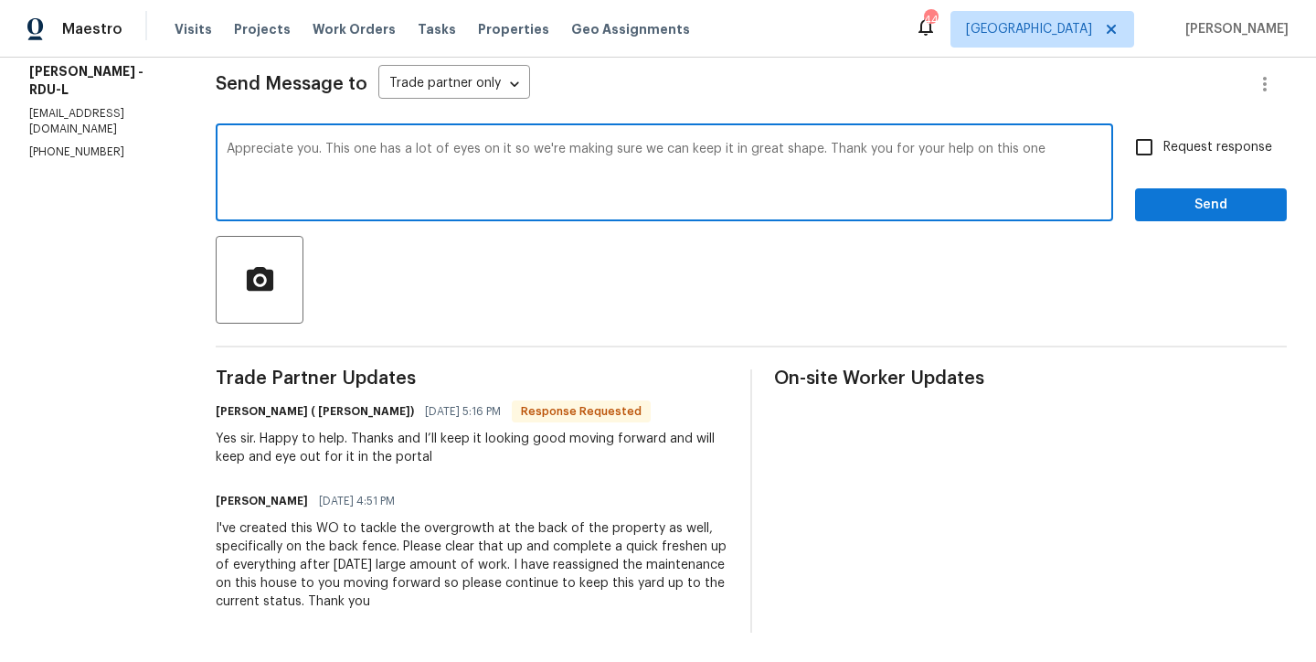
type textarea "Appreciate you. This one has a lot of eyes on it so we're making sure we can ke…"
click at [1137, 128] on input "Request response" at bounding box center [1144, 147] width 38 height 38
checkbox input "true"
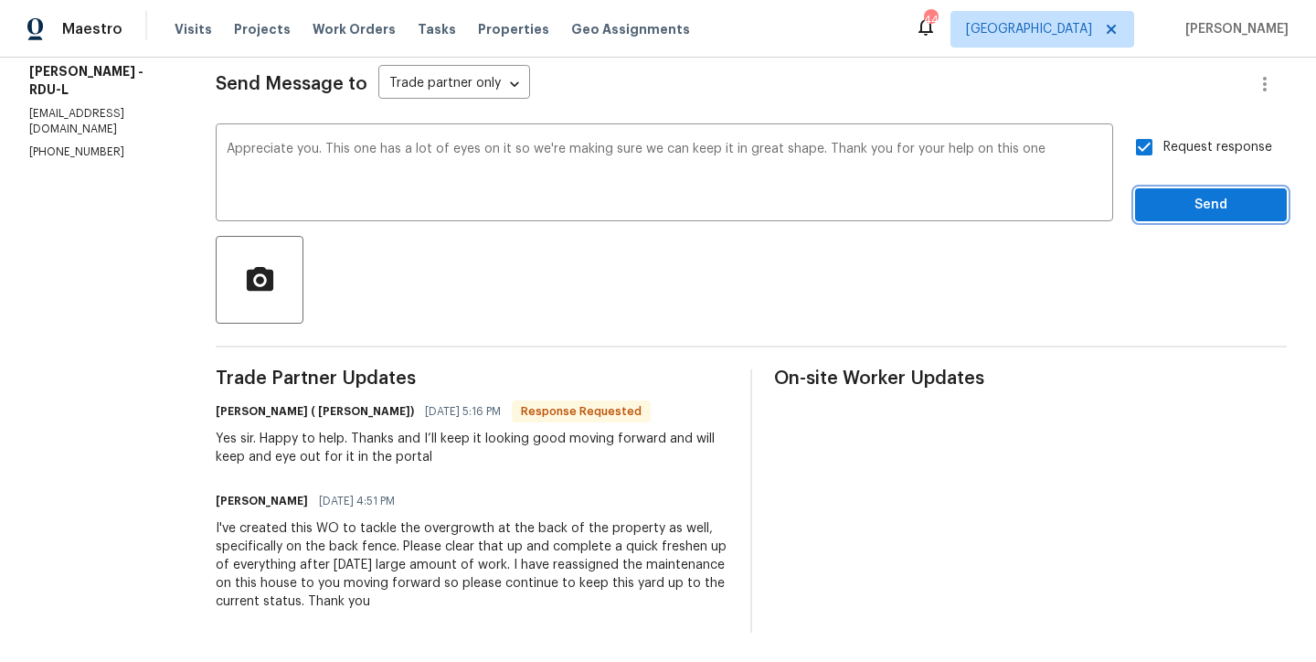
click at [1259, 188] on button "Send" at bounding box center [1211, 205] width 152 height 34
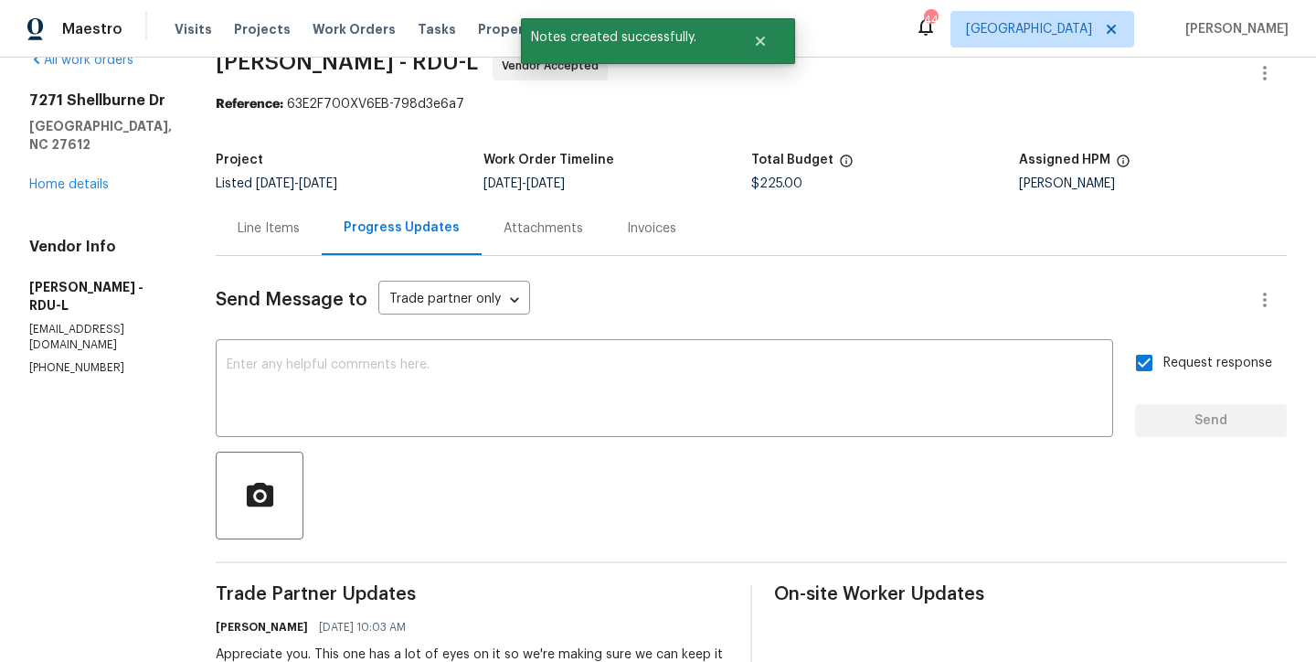
scroll to position [0, 0]
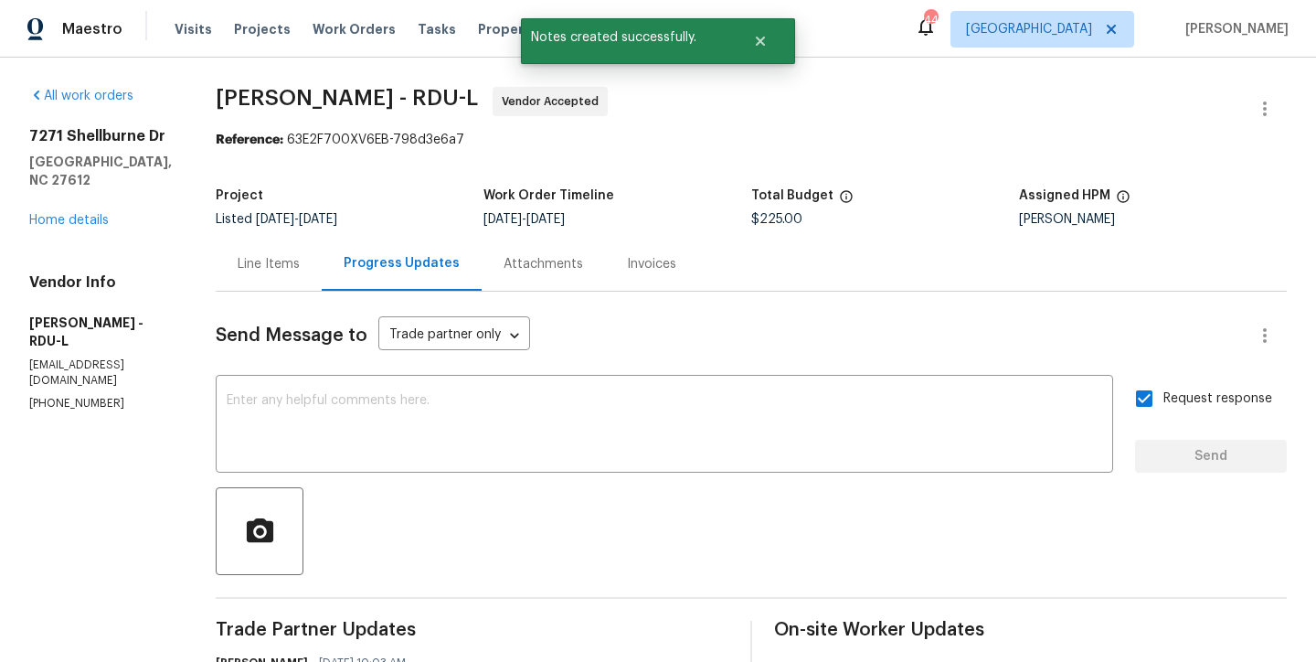
click at [48, 213] on div "All work orders [STREET_ADDRESS][PERSON_NAME] Home details Vendor Info [PERSON_…" at bounding box center [100, 249] width 143 height 324
click at [57, 214] on link "Home details" at bounding box center [68, 220] width 79 height 13
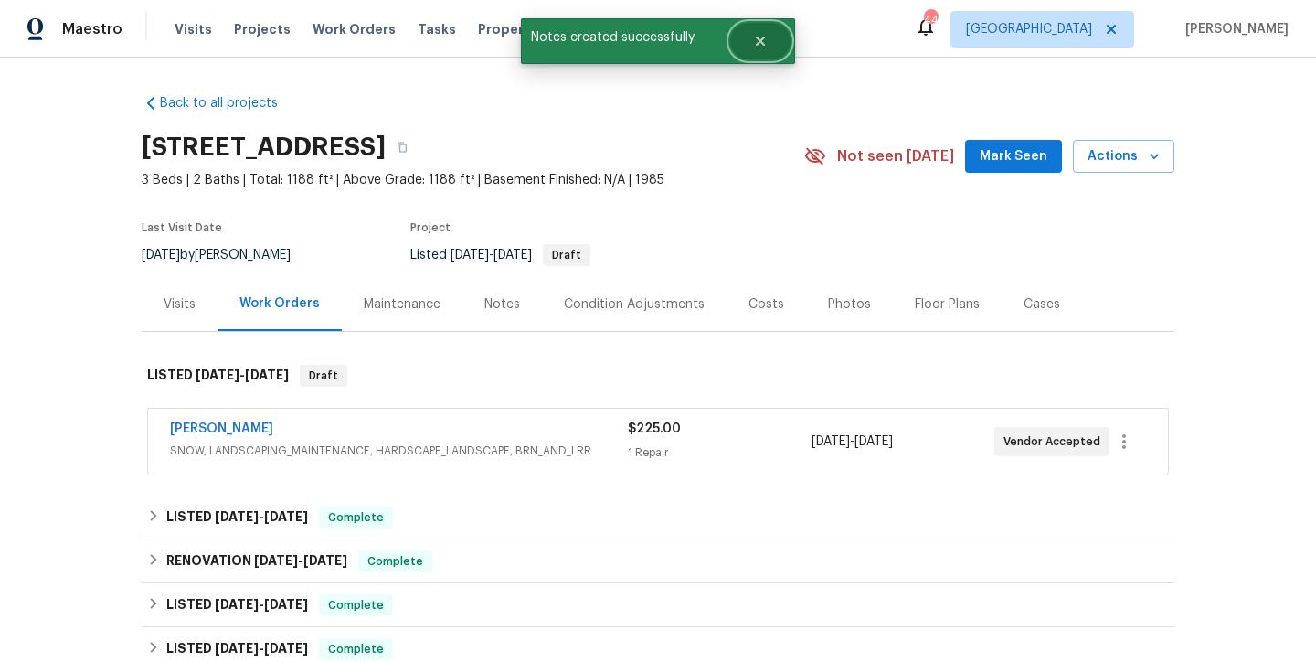
click at [749, 42] on button "Close" at bounding box center [760, 41] width 60 height 37
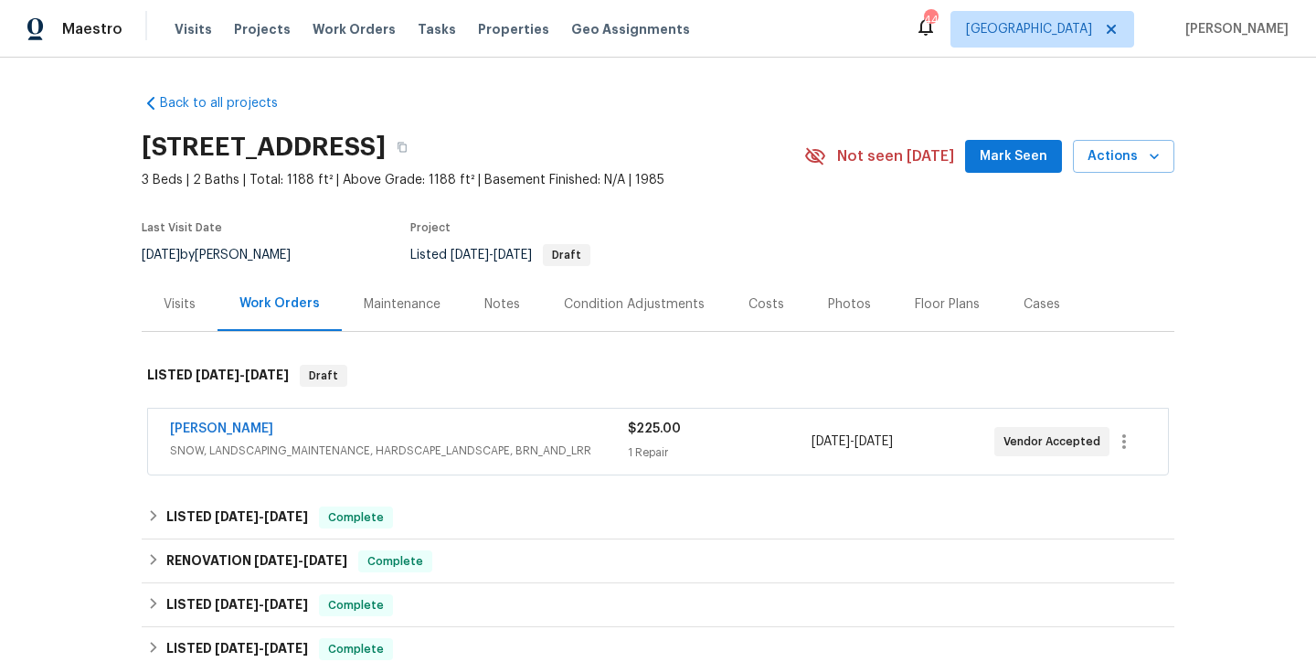
click at [868, 25] on div "Maestro Visits Projects Work Orders Tasks Properties Geo Assignments 44 [PERSON…" at bounding box center [658, 29] width 1316 height 58
